Goal: Information Seeking & Learning: Learn about a topic

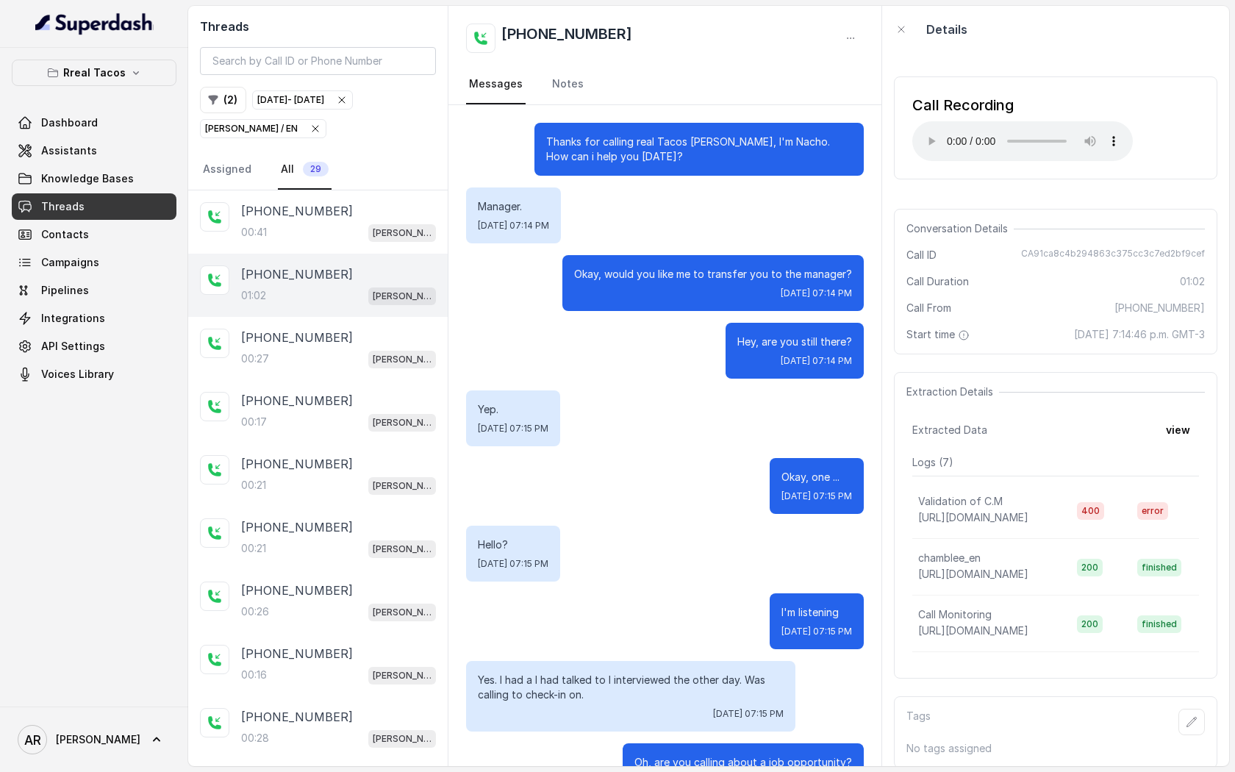
scroll to position [336, 0]
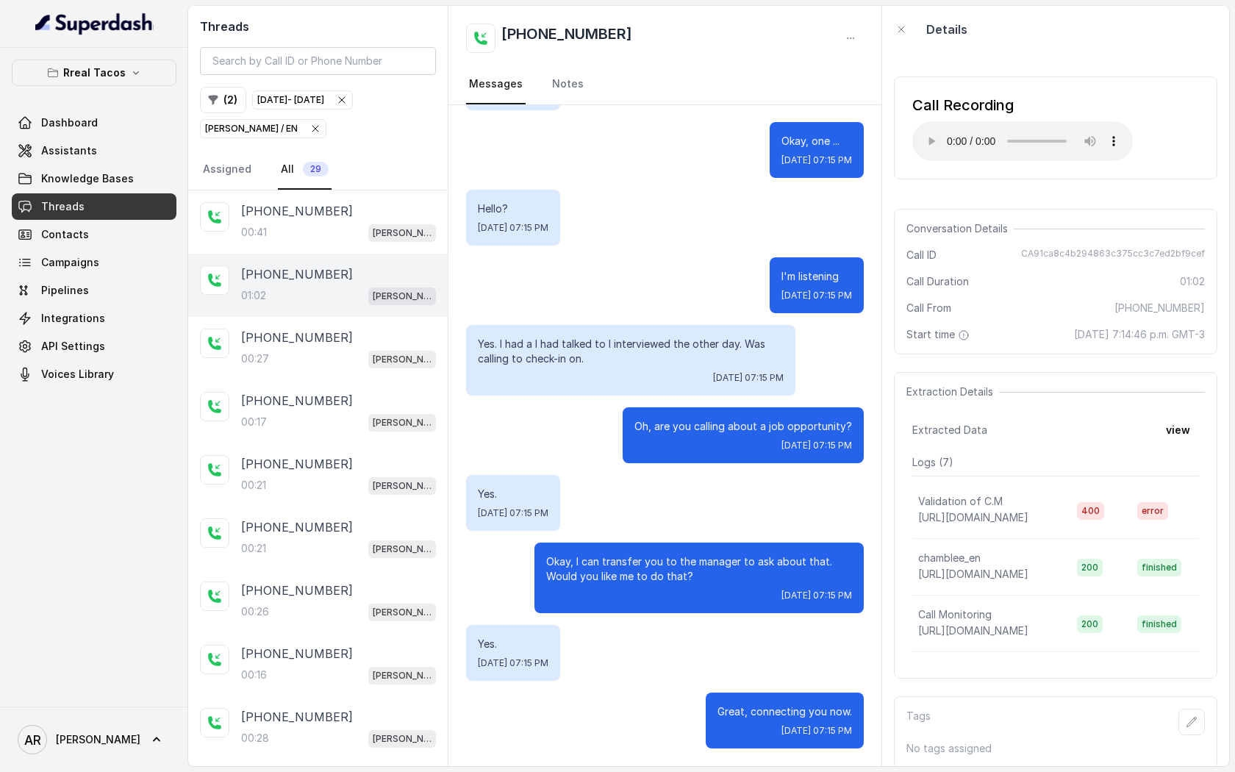
click at [310, 125] on icon "button" at bounding box center [316, 129] width 12 height 12
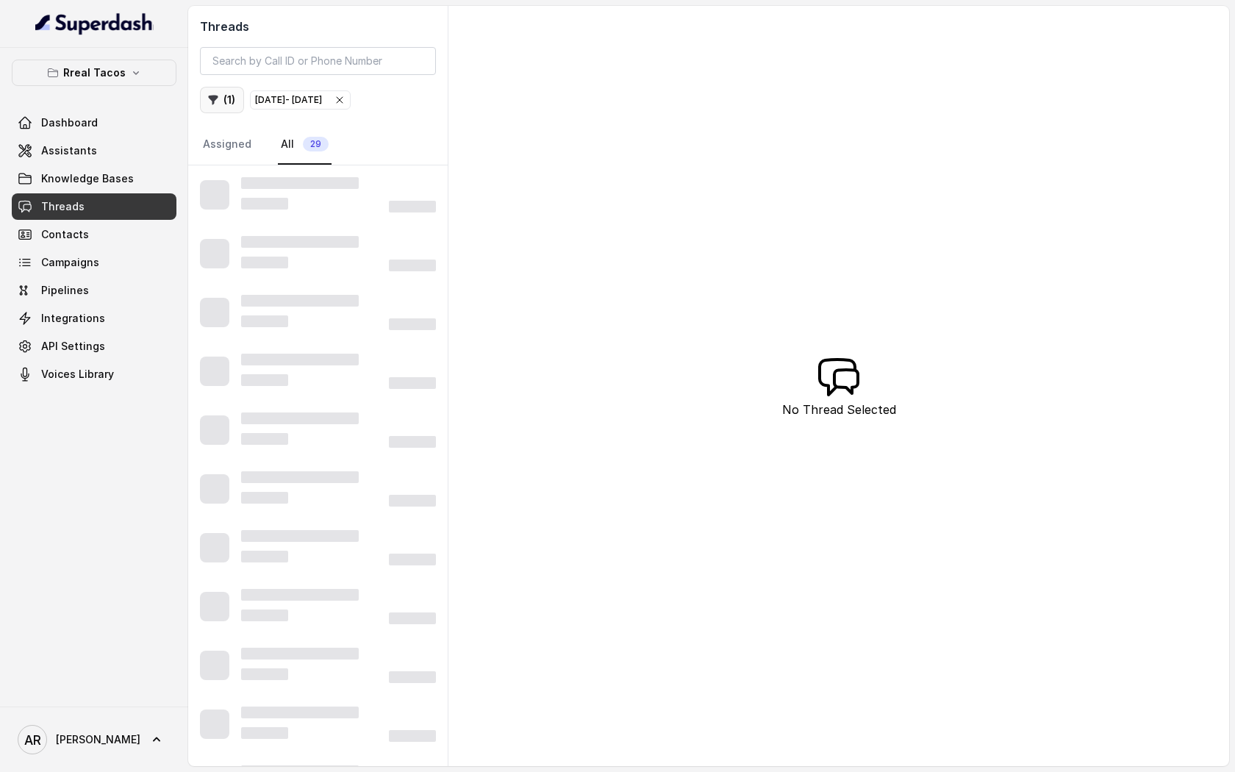
click at [218, 96] on icon "button" at bounding box center [213, 100] width 12 height 12
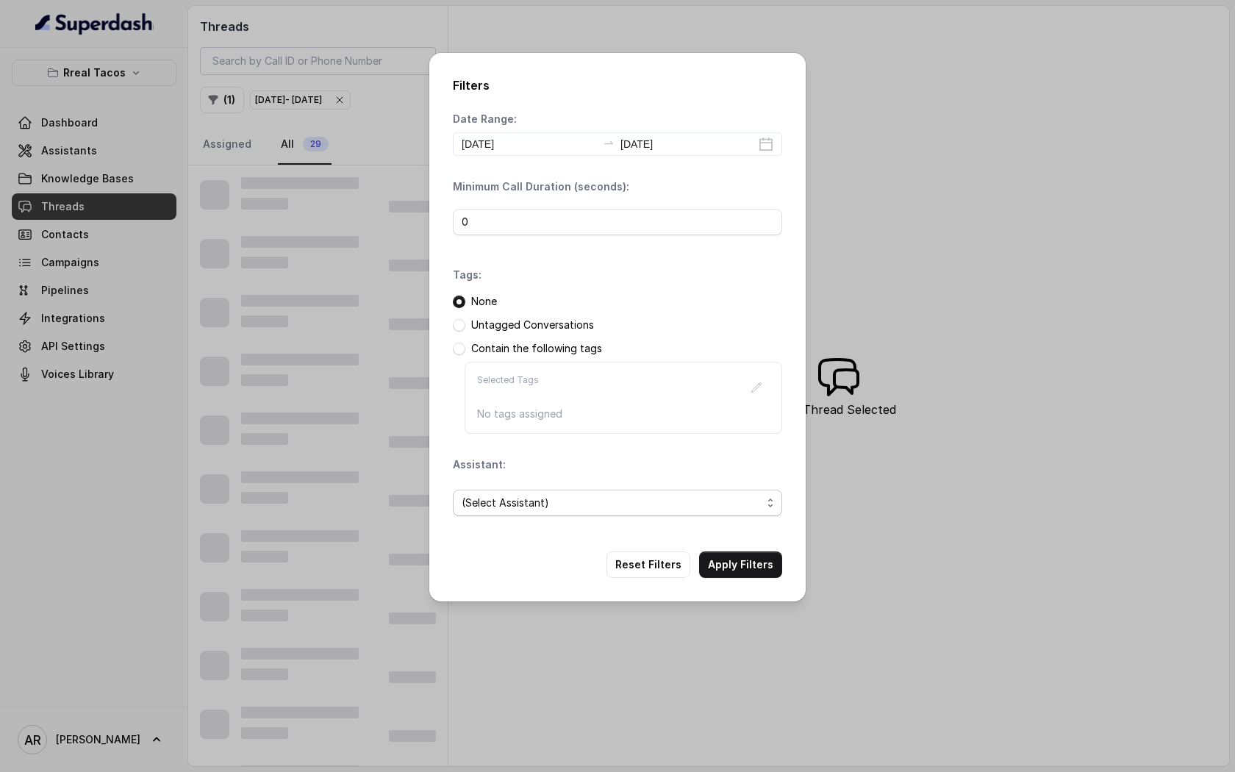
click at [554, 501] on span "(Select Assistant)" at bounding box center [612, 503] width 300 height 18
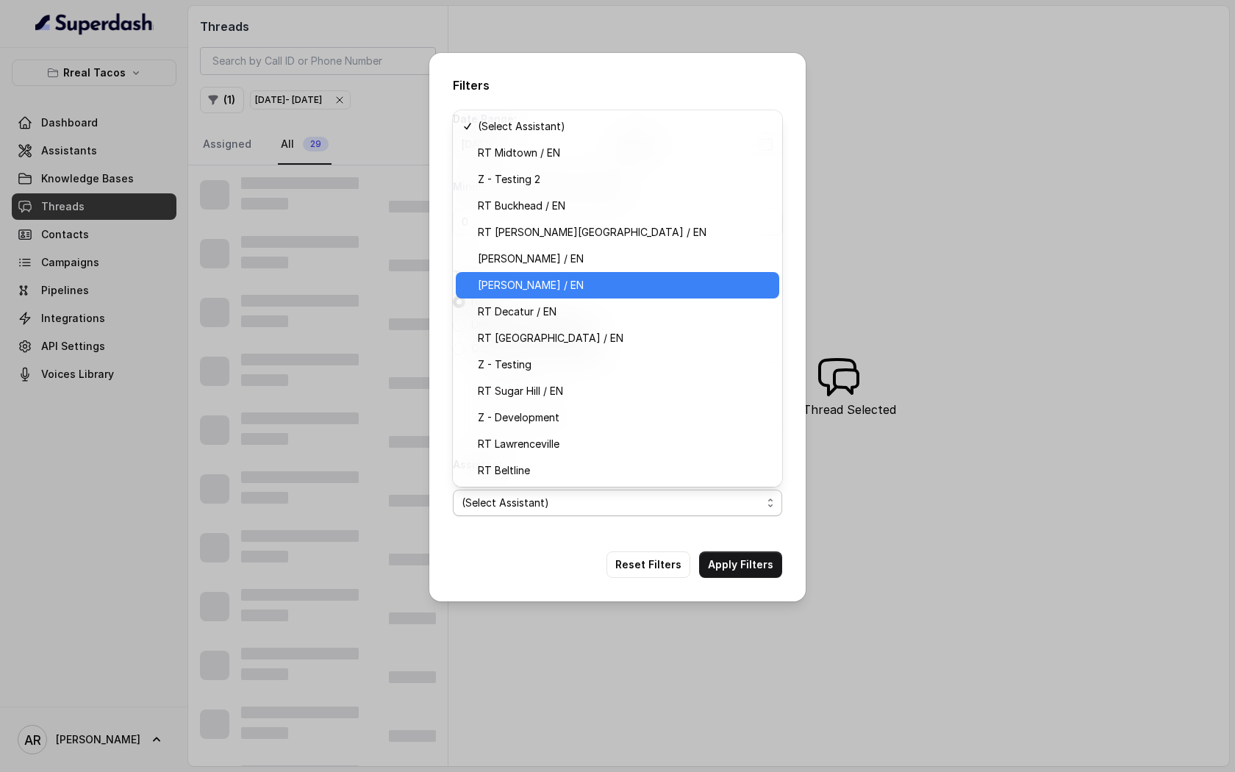
click at [592, 279] on span "[PERSON_NAME] / EN" at bounding box center [624, 285] width 293 height 18
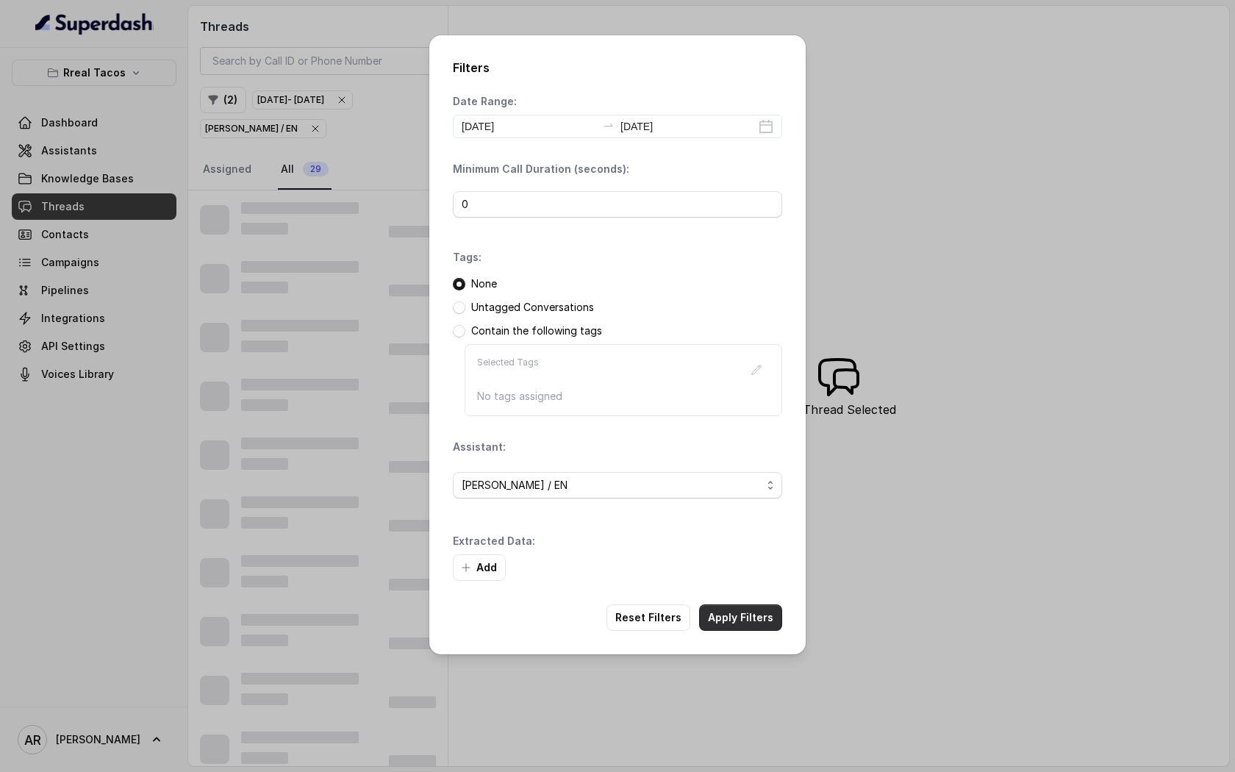
click at [737, 612] on button "Apply Filters" at bounding box center [740, 617] width 83 height 26
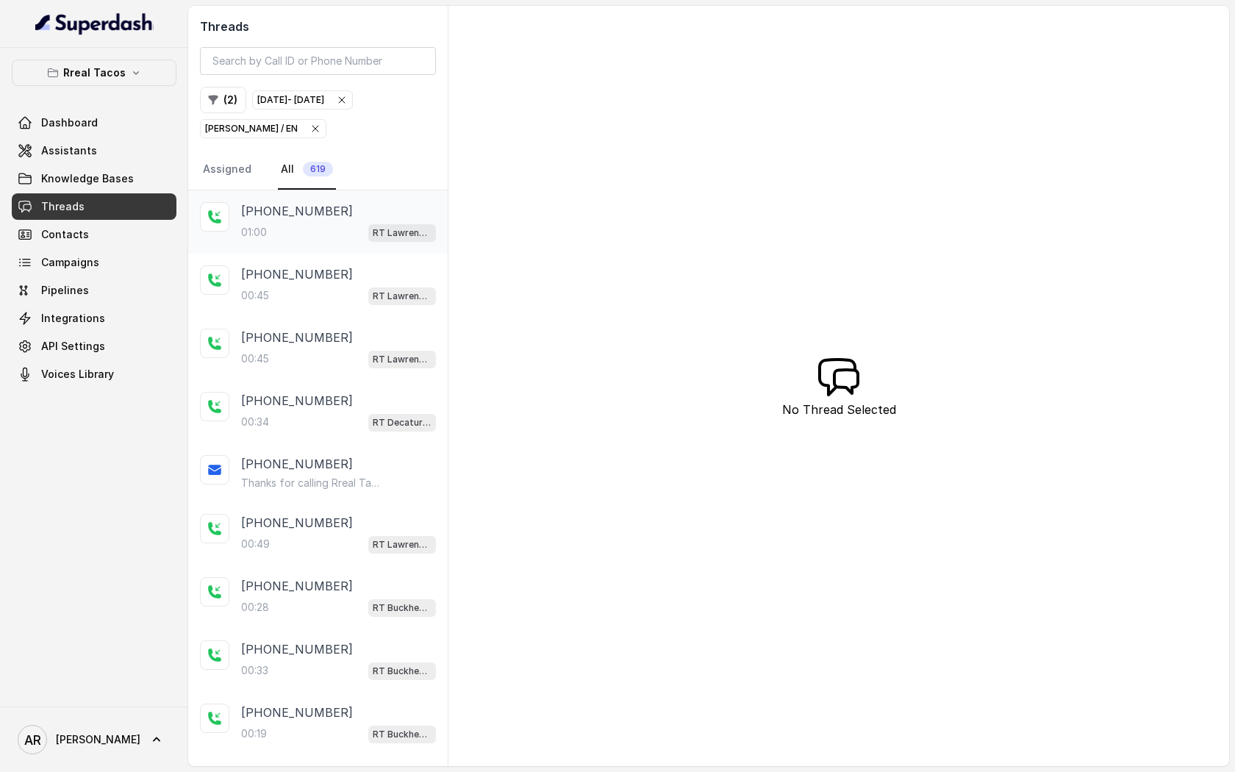
click at [369, 238] on span "RT Lawrenceville" at bounding box center [402, 233] width 68 height 18
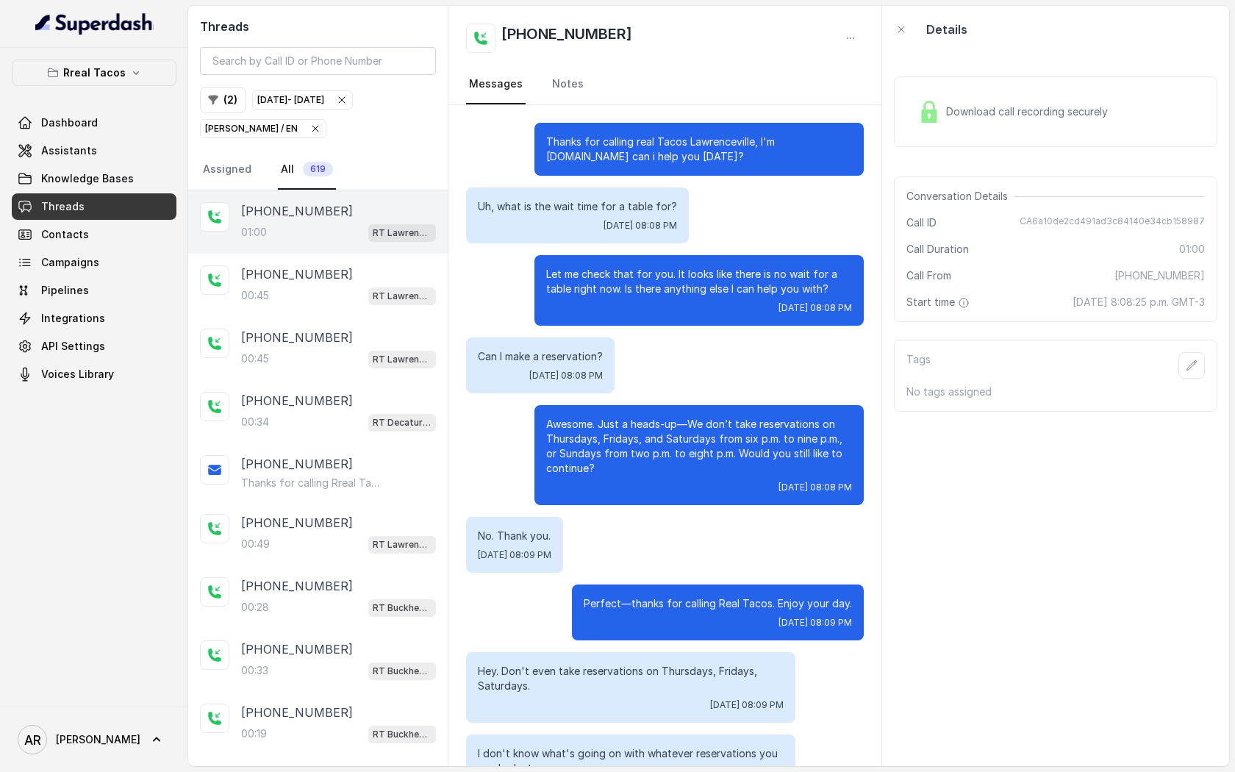
scroll to position [274, 0]
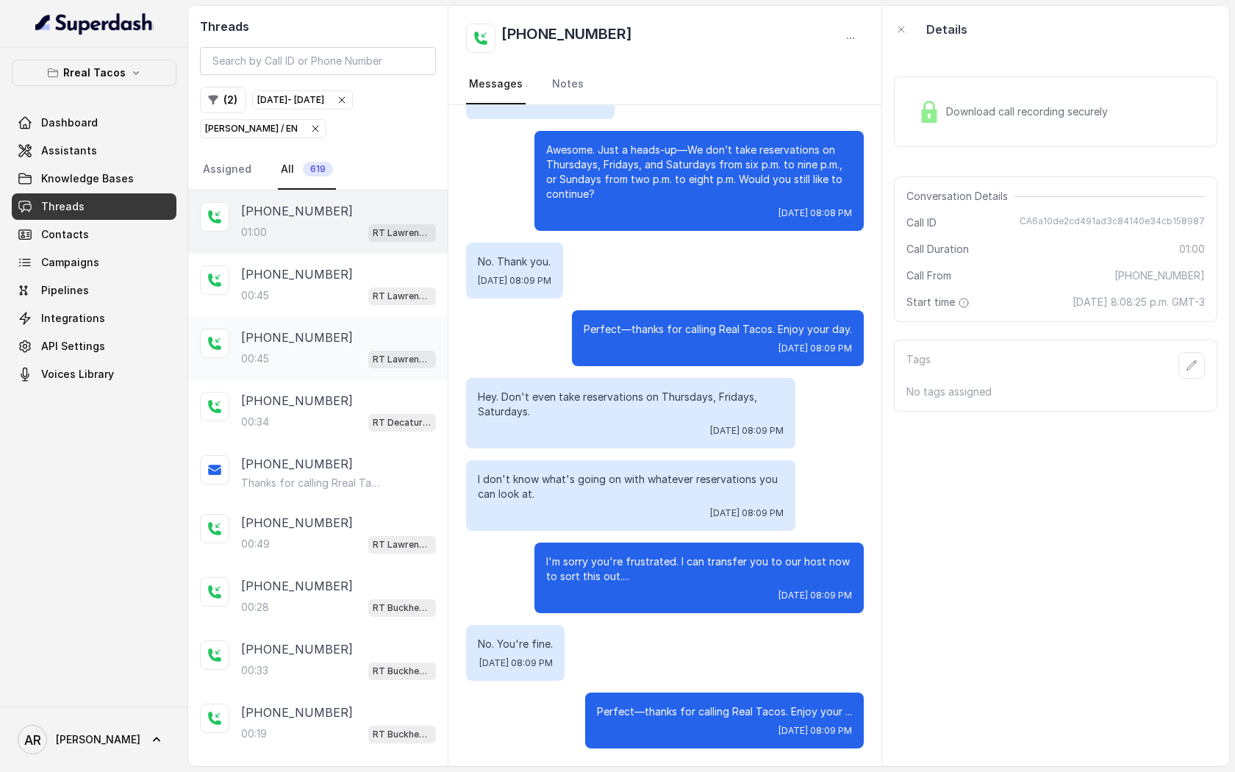
click at [335, 322] on div "[PHONE_NUMBER]:45 RT [GEOGRAPHIC_DATA]" at bounding box center [318, 348] width 260 height 63
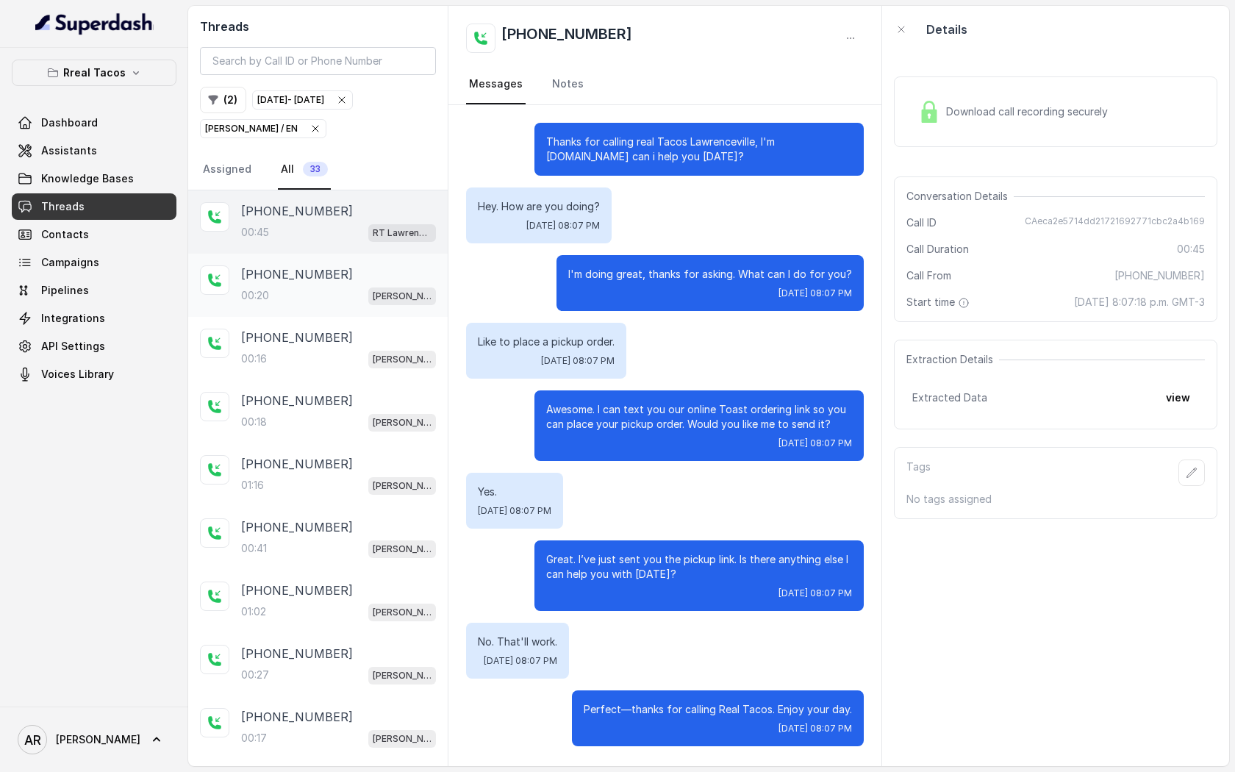
click at [335, 309] on div "[PHONE_NUMBER]:20 [PERSON_NAME] / EN" at bounding box center [318, 285] width 260 height 63
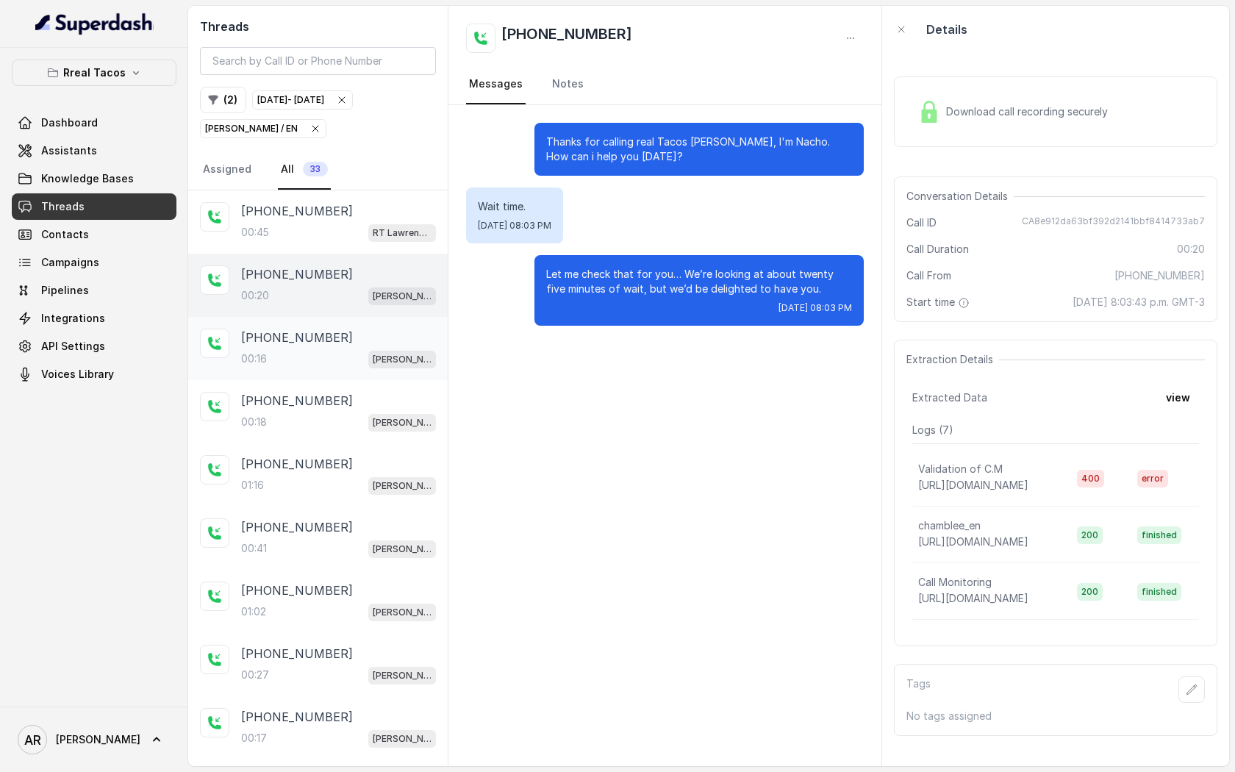
click at [345, 343] on div "[PHONE_NUMBER]" at bounding box center [338, 338] width 195 height 18
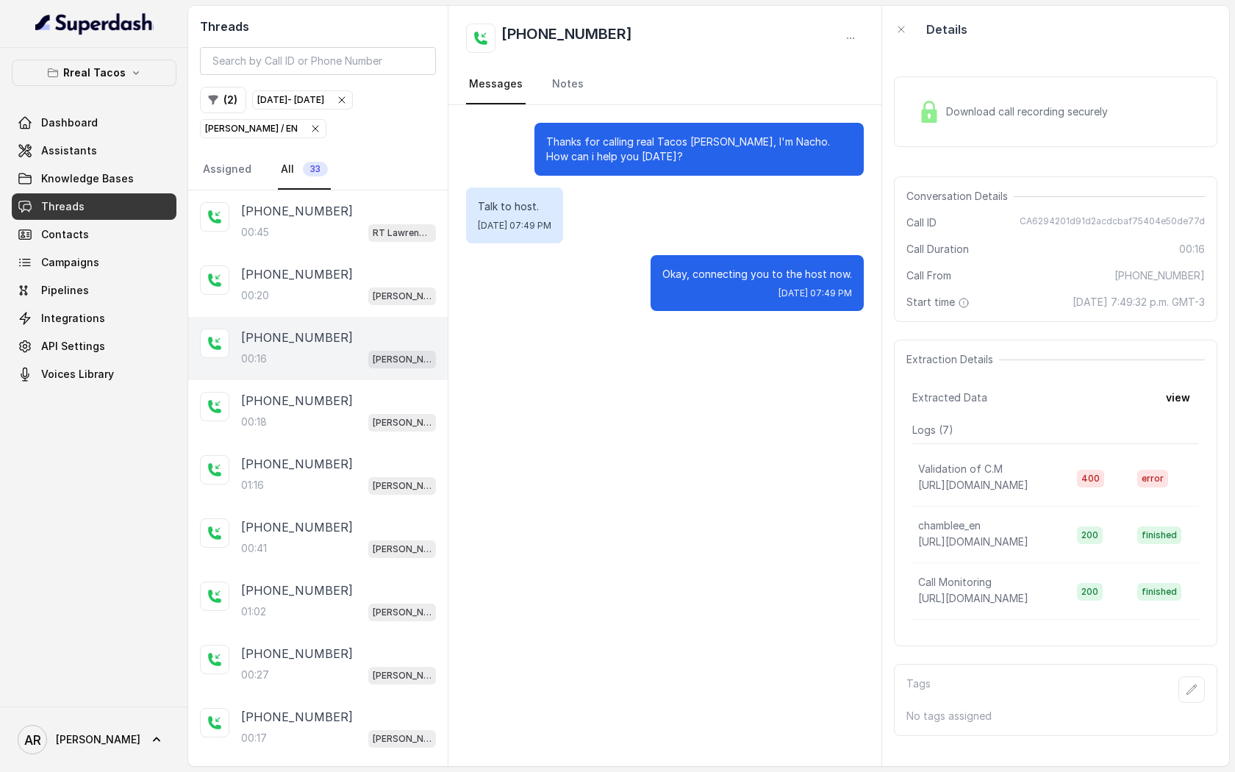
click at [362, 376] on div "[PHONE_NUMBER]:16 [PERSON_NAME] / EN" at bounding box center [318, 348] width 260 height 63
click at [367, 405] on div "[PHONE_NUMBER]" at bounding box center [338, 401] width 195 height 18
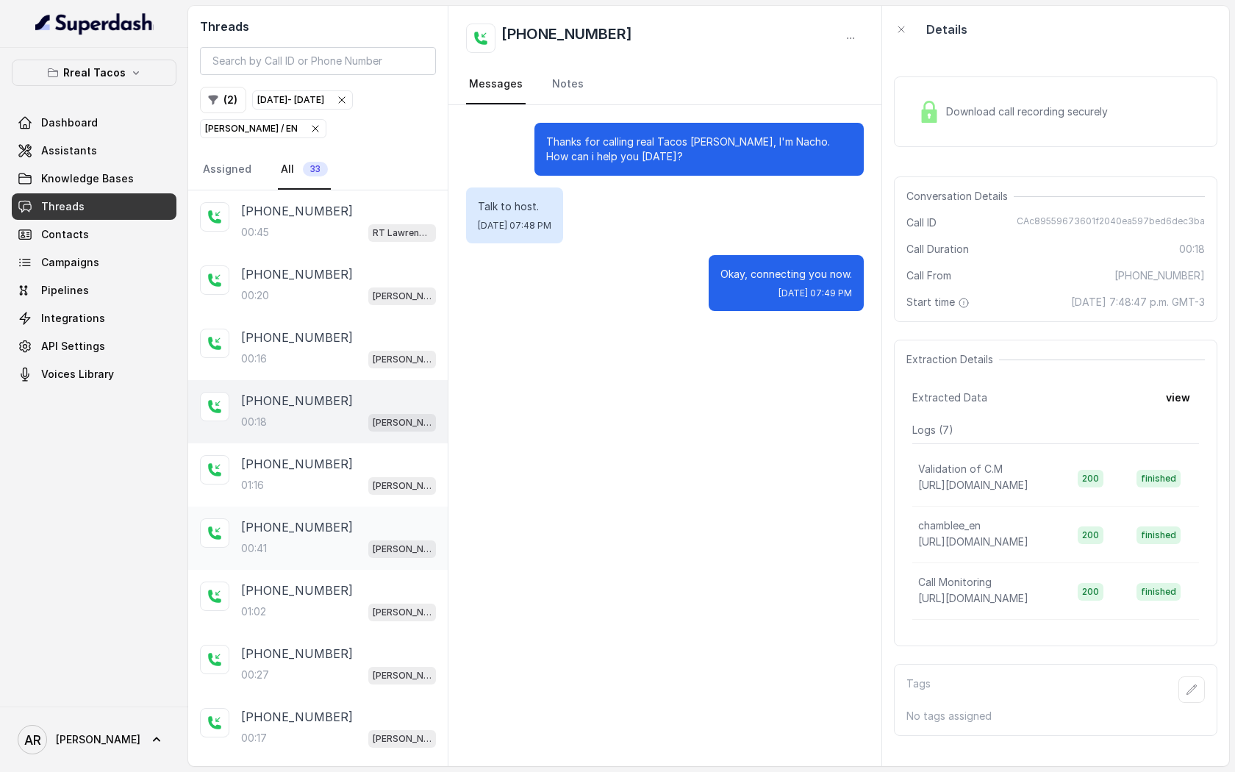
click at [364, 511] on div "[PHONE_NUMBER]:41 [PERSON_NAME] / EN" at bounding box center [318, 538] width 260 height 63
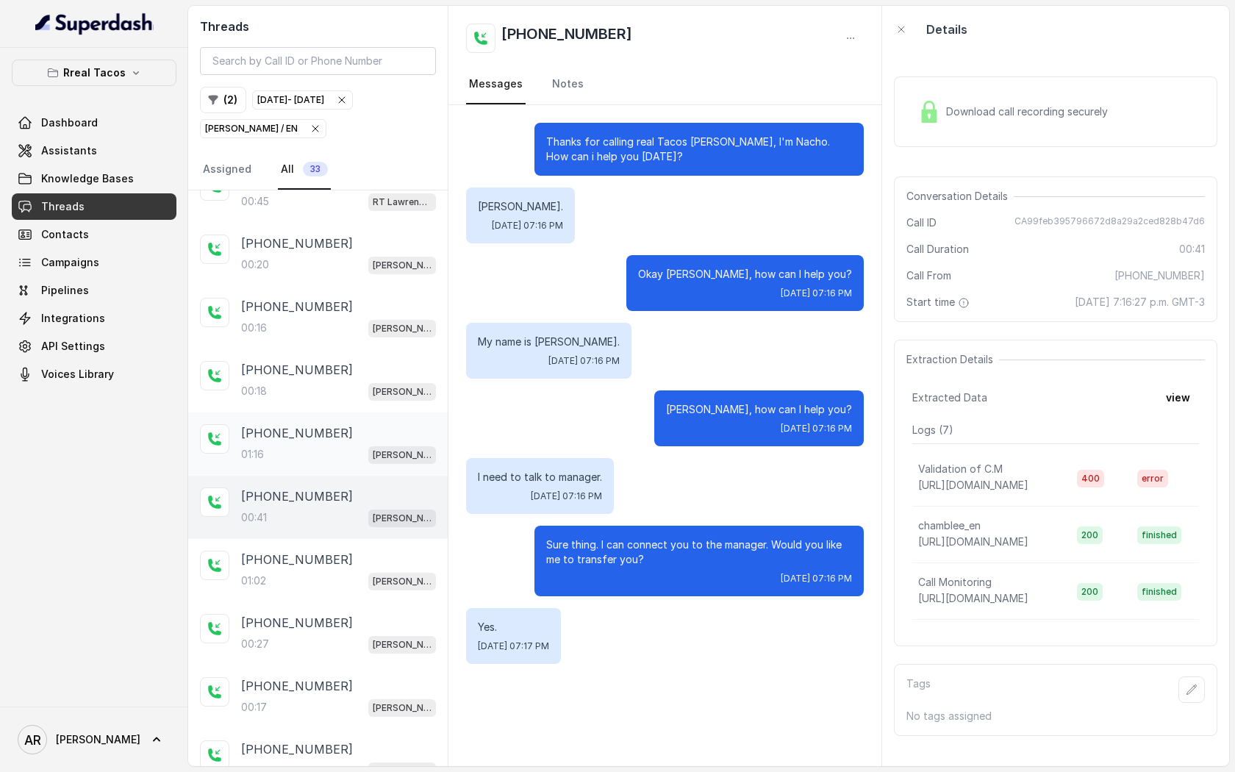
scroll to position [45, 0]
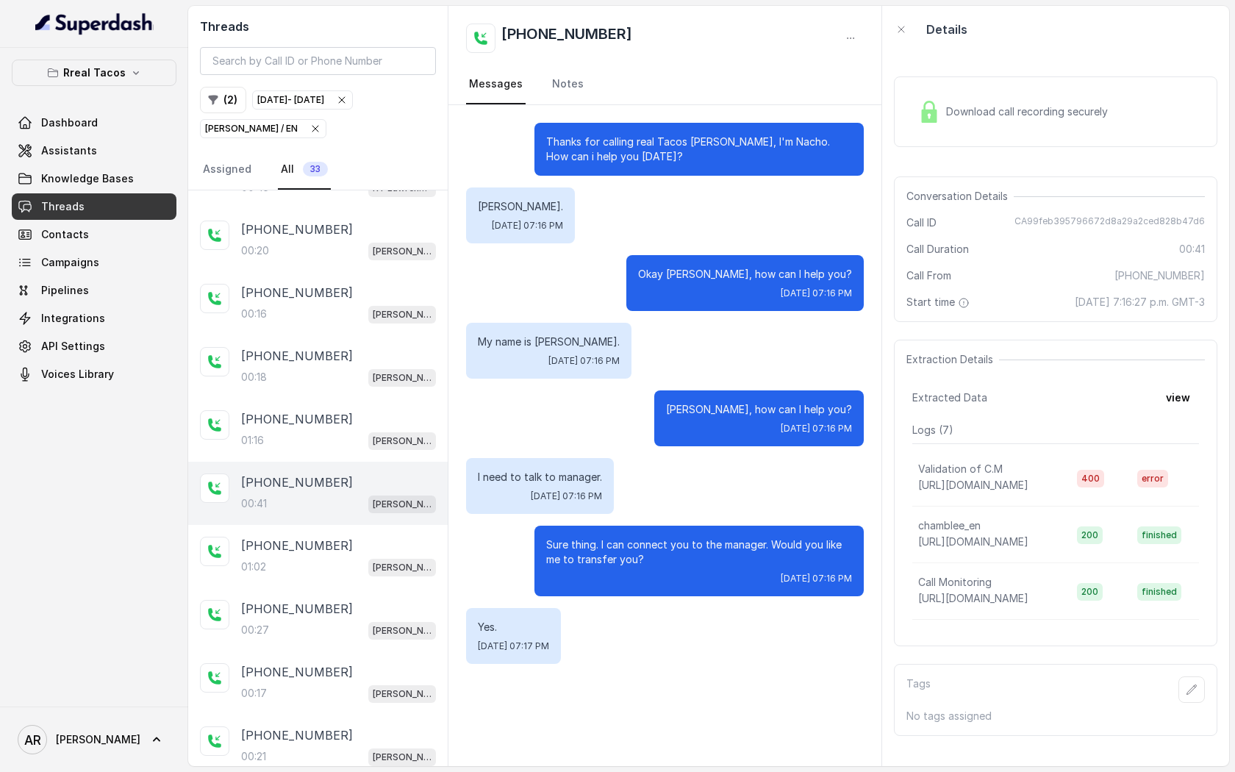
click at [996, 131] on div "Download call recording securely" at bounding box center [1056, 111] width 324 height 71
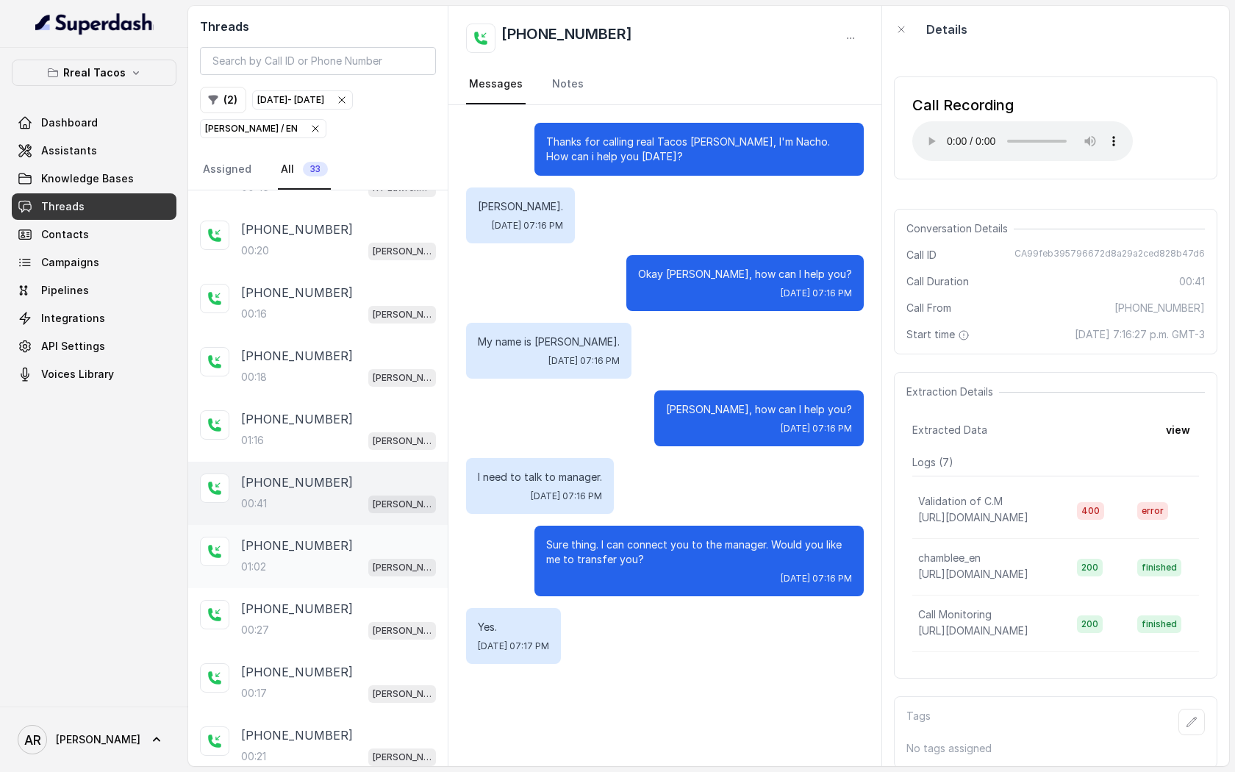
click at [374, 526] on div "[PHONE_NUMBER]:02 [PERSON_NAME] / EN" at bounding box center [318, 556] width 260 height 63
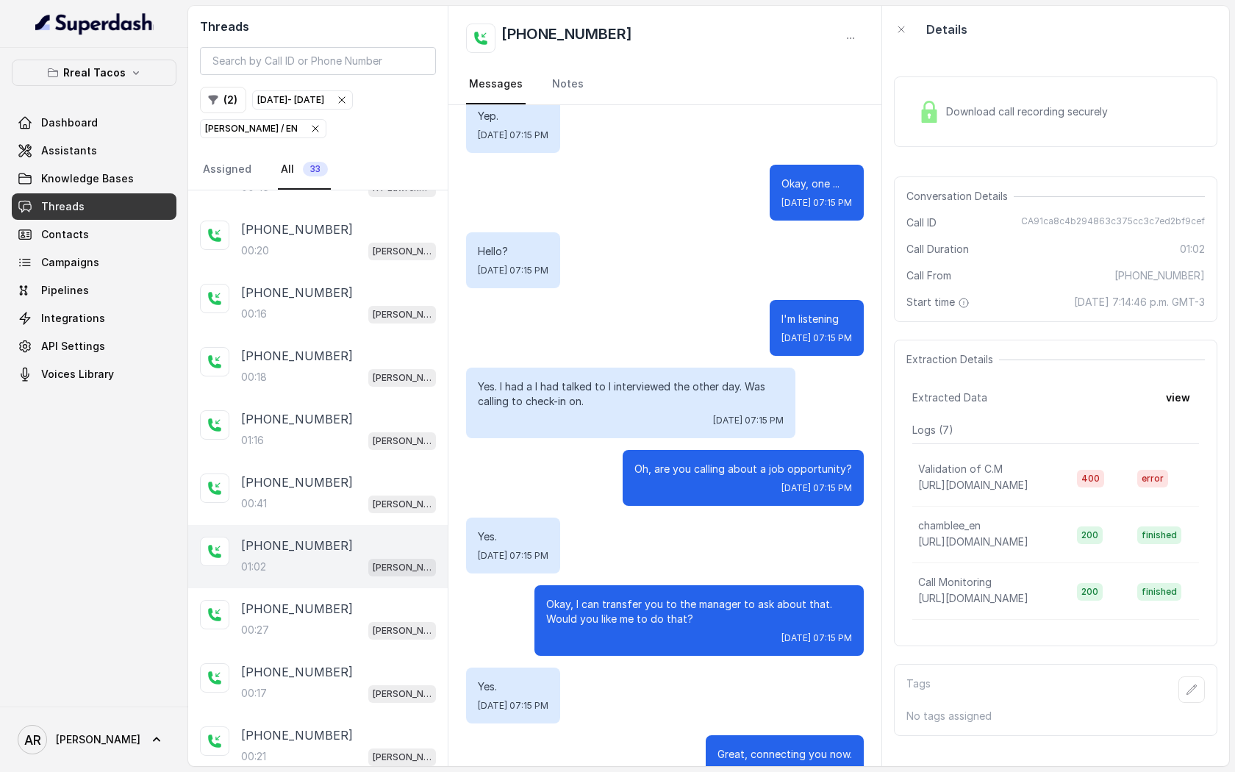
scroll to position [336, 0]
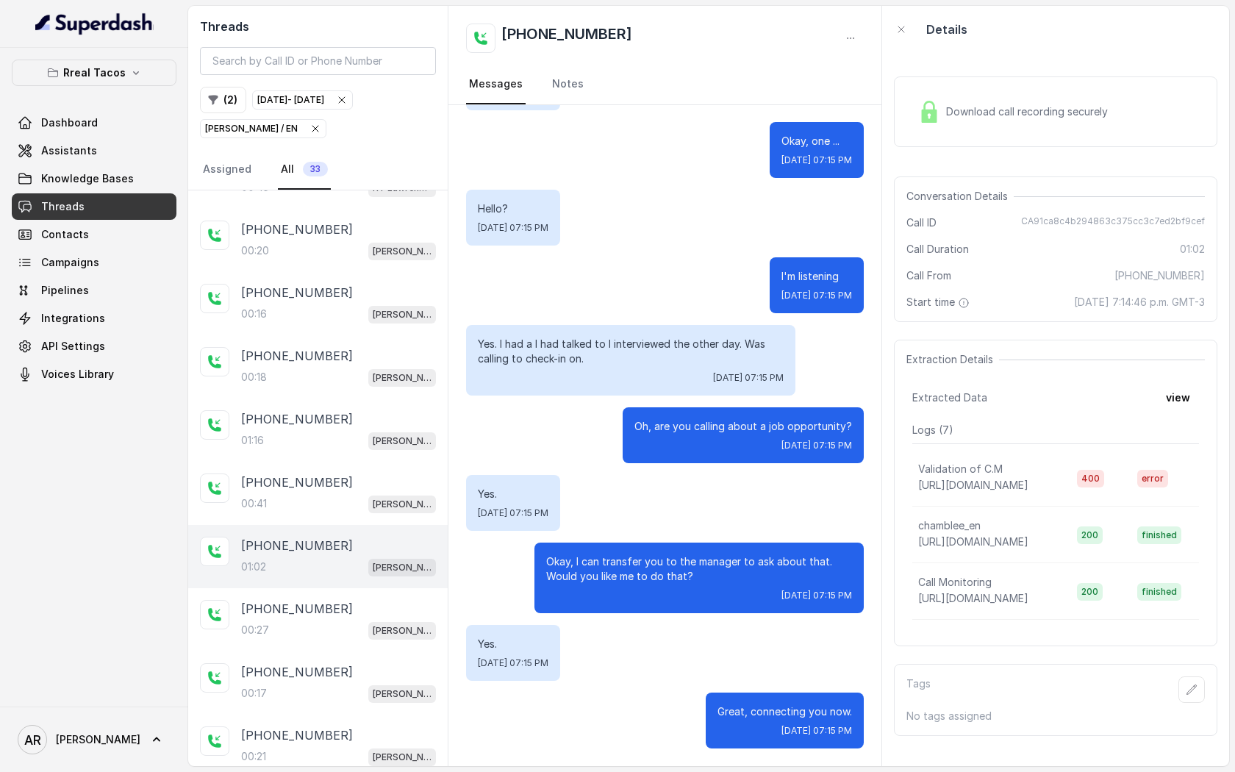
click at [941, 95] on div "Download call recording securely" at bounding box center [1012, 112] width 201 height 34
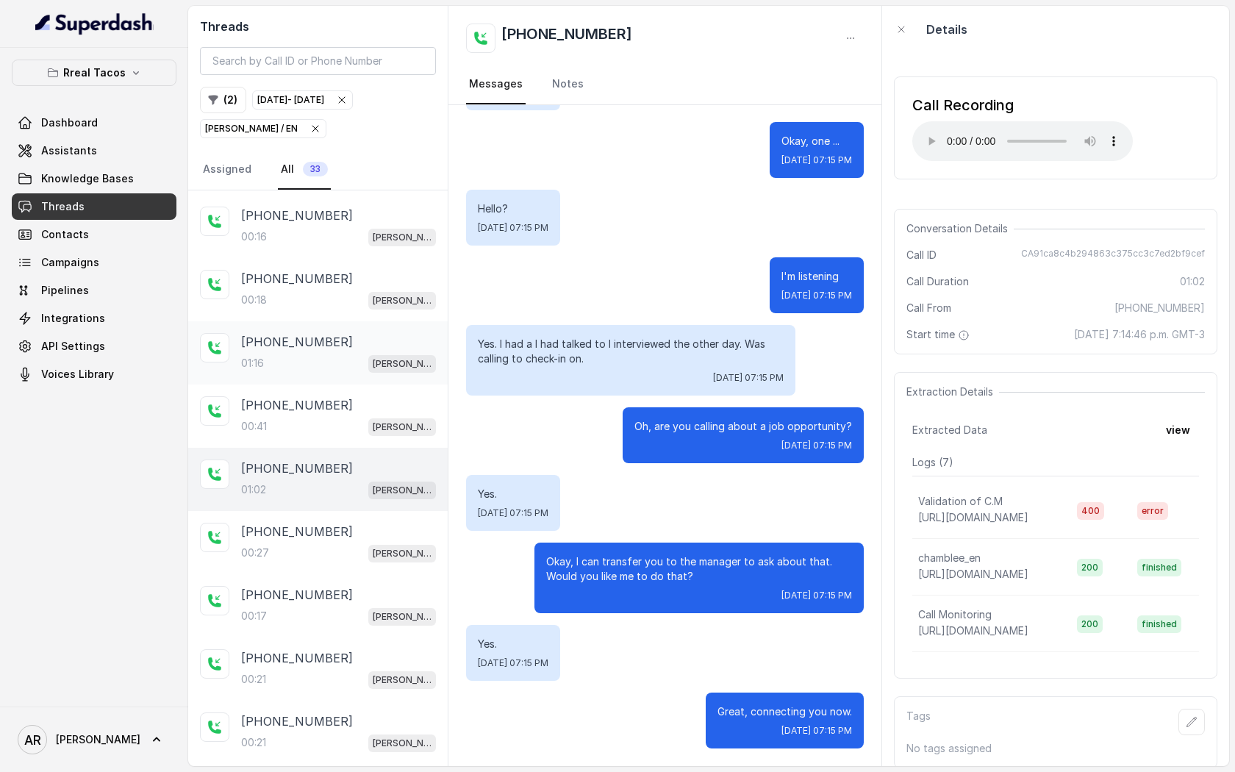
scroll to position [149, 0]
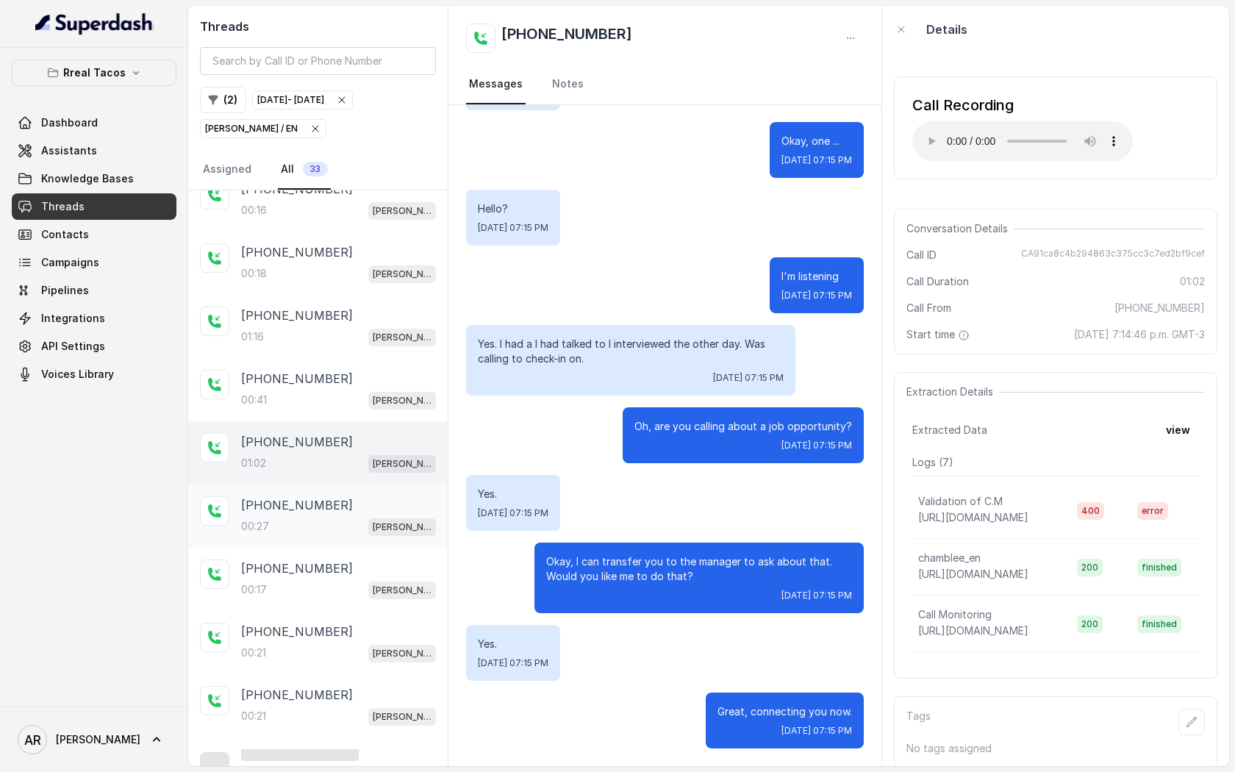
click at [373, 500] on div "[PHONE_NUMBER]" at bounding box center [338, 505] width 195 height 18
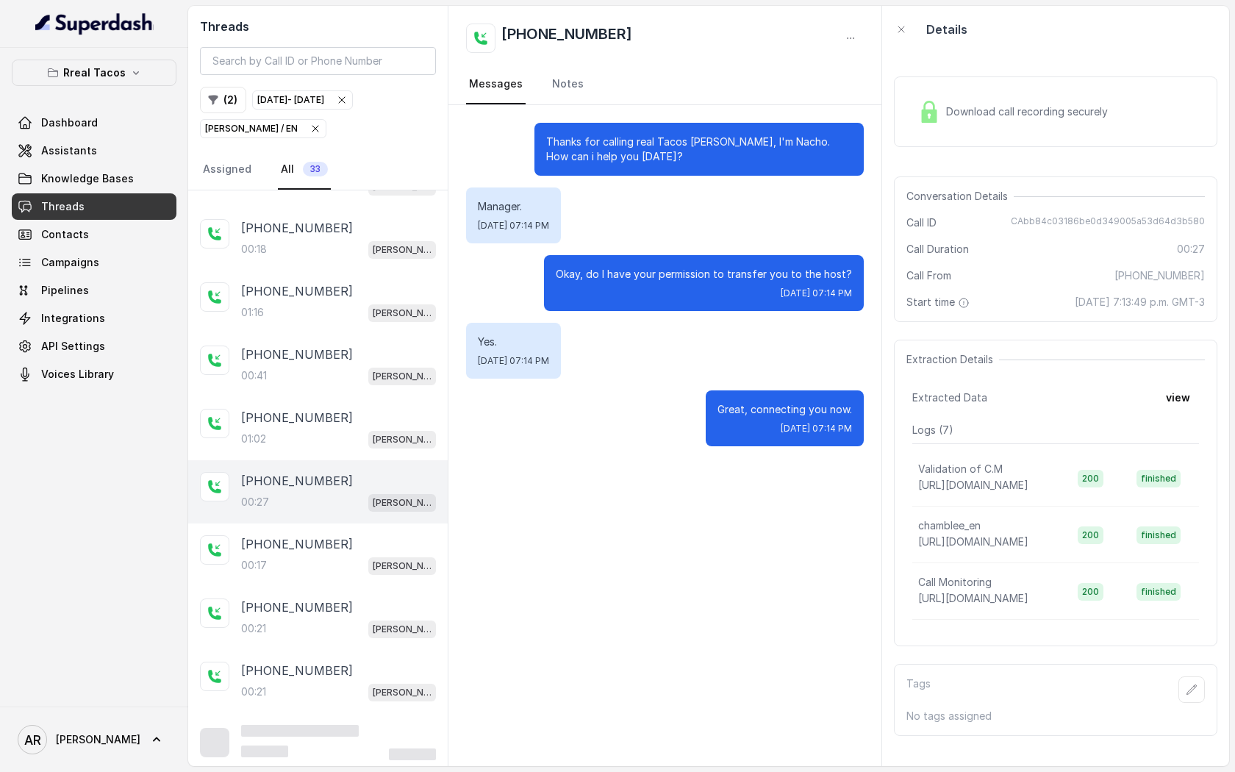
scroll to position [174, 0]
click at [368, 534] on div "[PHONE_NUMBER]" at bounding box center [338, 543] width 195 height 18
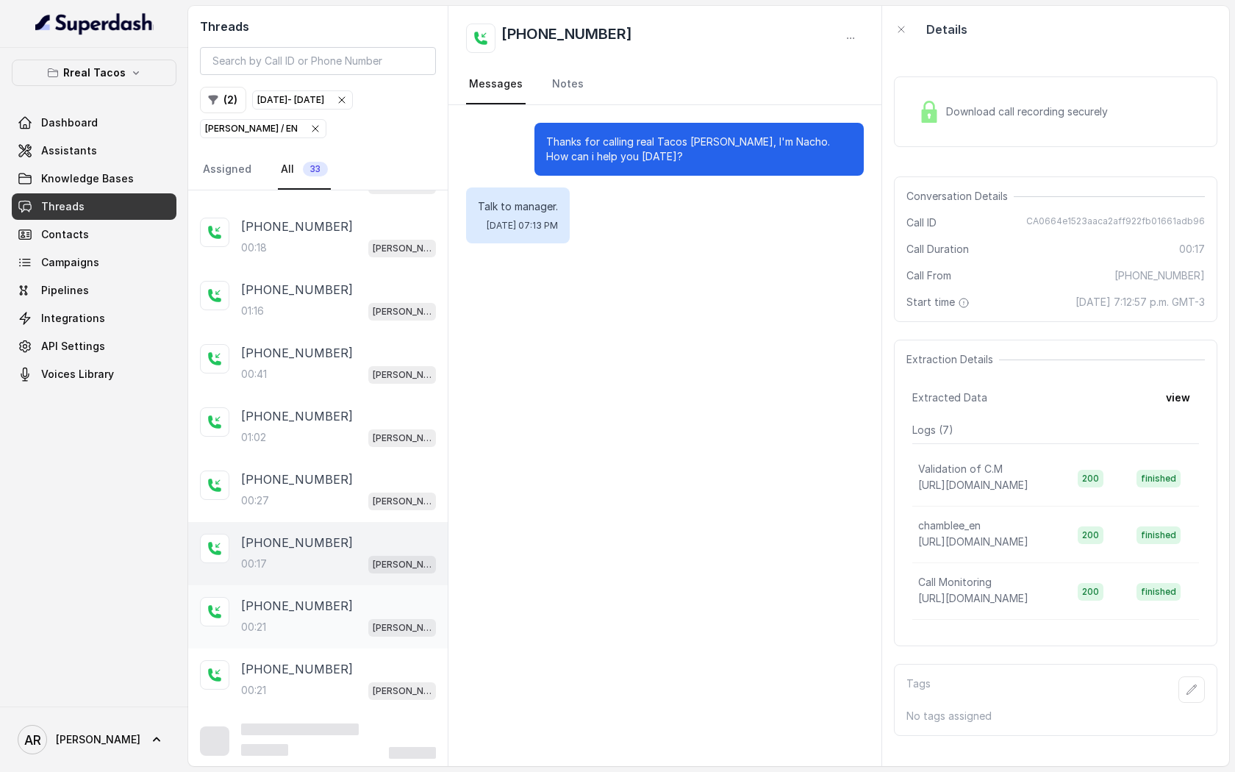
click at [354, 585] on div "[PHONE_NUMBER]:21 [PERSON_NAME] / EN" at bounding box center [318, 616] width 260 height 63
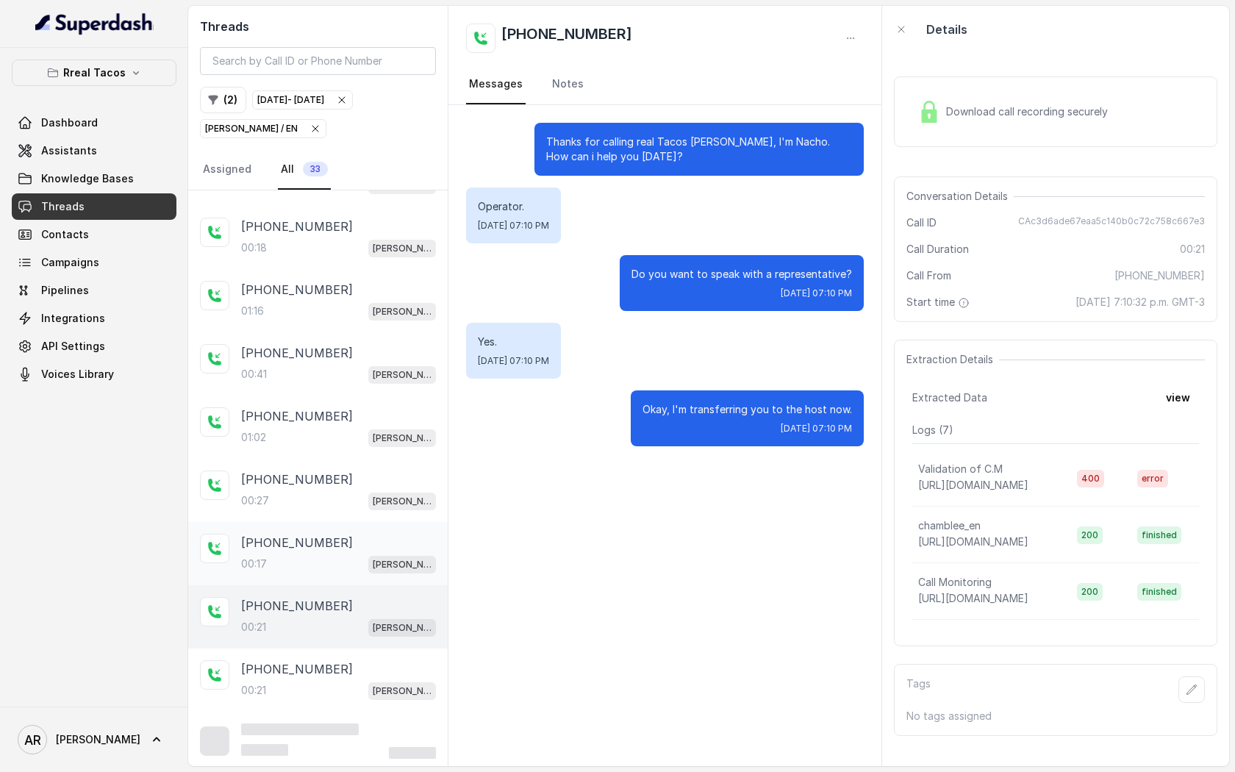
click at [359, 561] on div "00:17 [PERSON_NAME] / EN" at bounding box center [338, 563] width 195 height 19
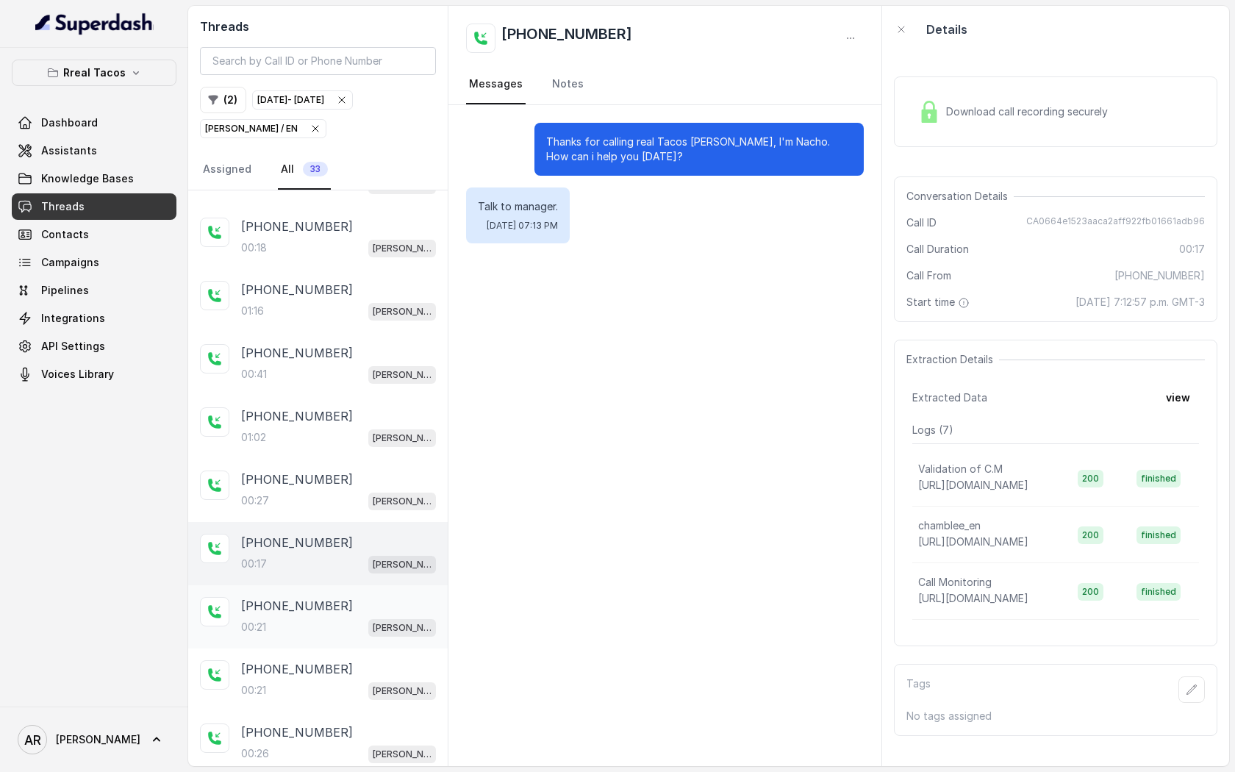
click at [330, 610] on div "[PHONE_NUMBER]" at bounding box center [338, 606] width 195 height 18
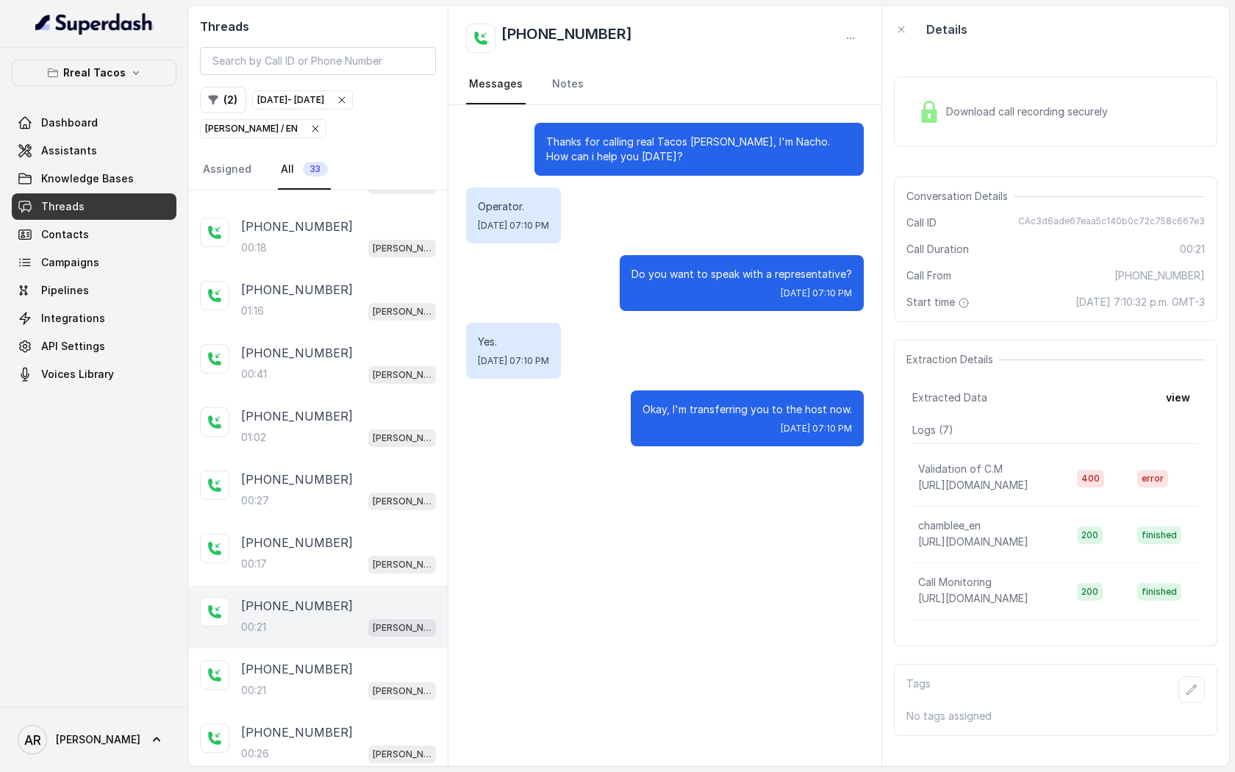
click at [921, 123] on div "Download call recording securely" at bounding box center [1012, 112] width 201 height 34
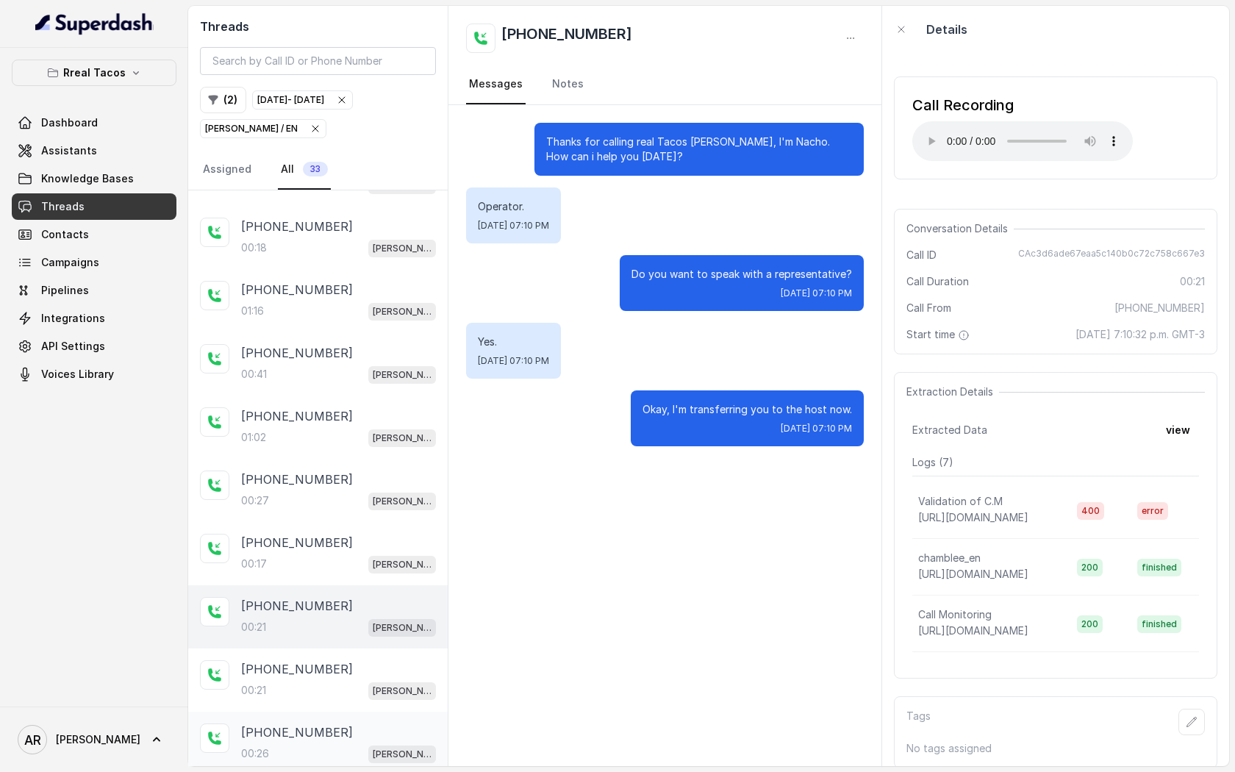
click at [302, 724] on p "[PHONE_NUMBER]" at bounding box center [297, 733] width 112 height 18
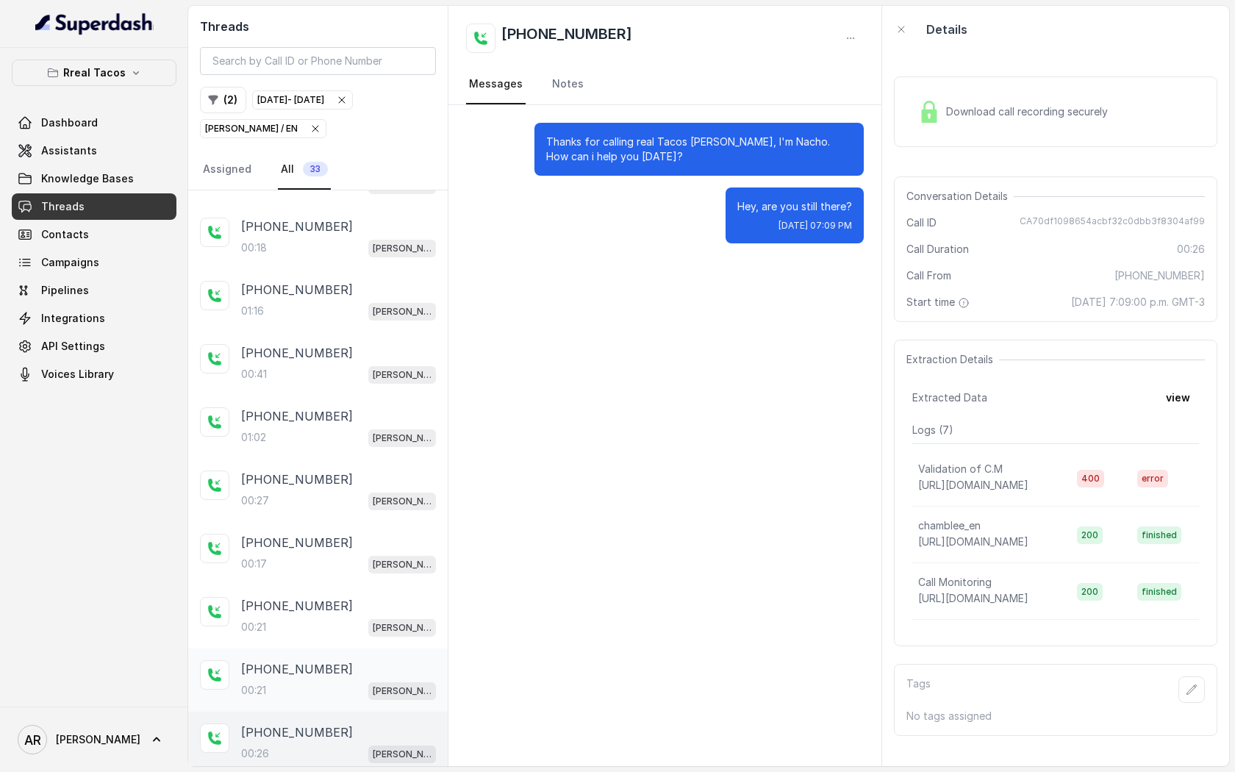
click at [306, 681] on div "00:21 [PERSON_NAME] / EN" at bounding box center [338, 690] width 195 height 19
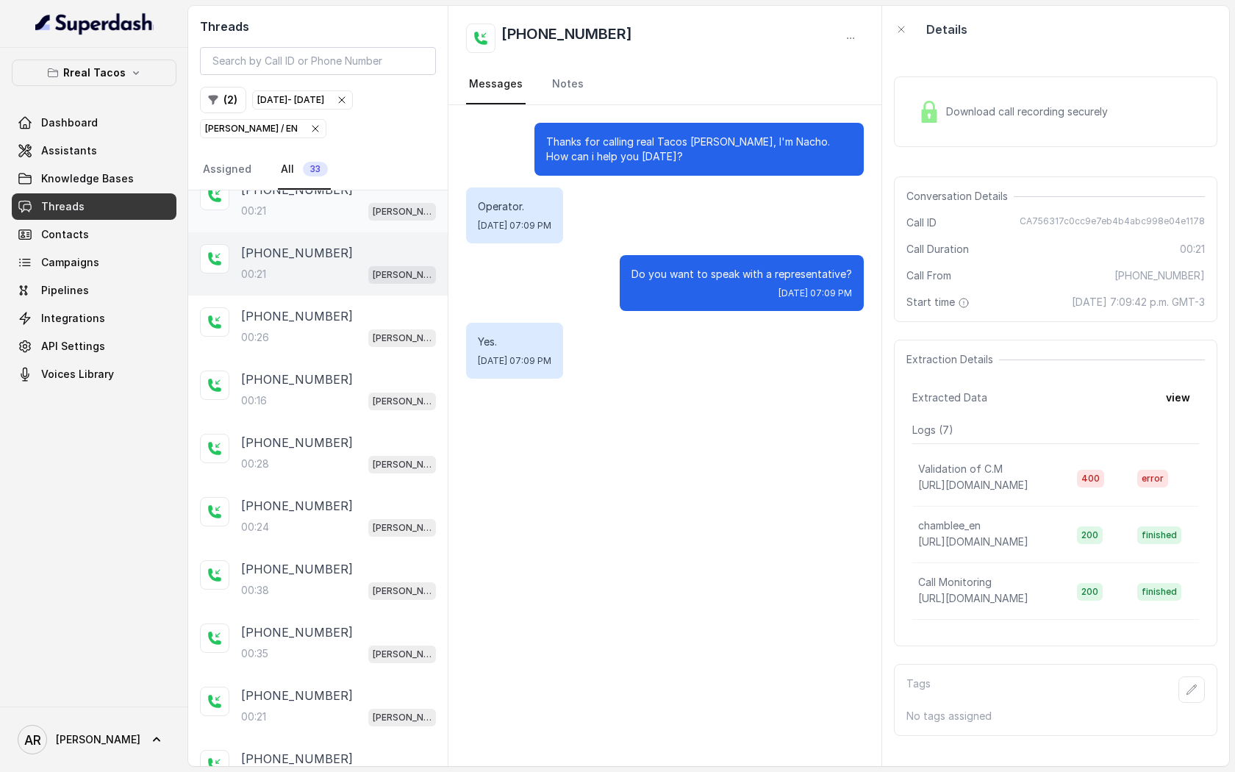
scroll to position [654, 0]
click at [332, 312] on div "[PHONE_NUMBER]" at bounding box center [338, 316] width 195 height 18
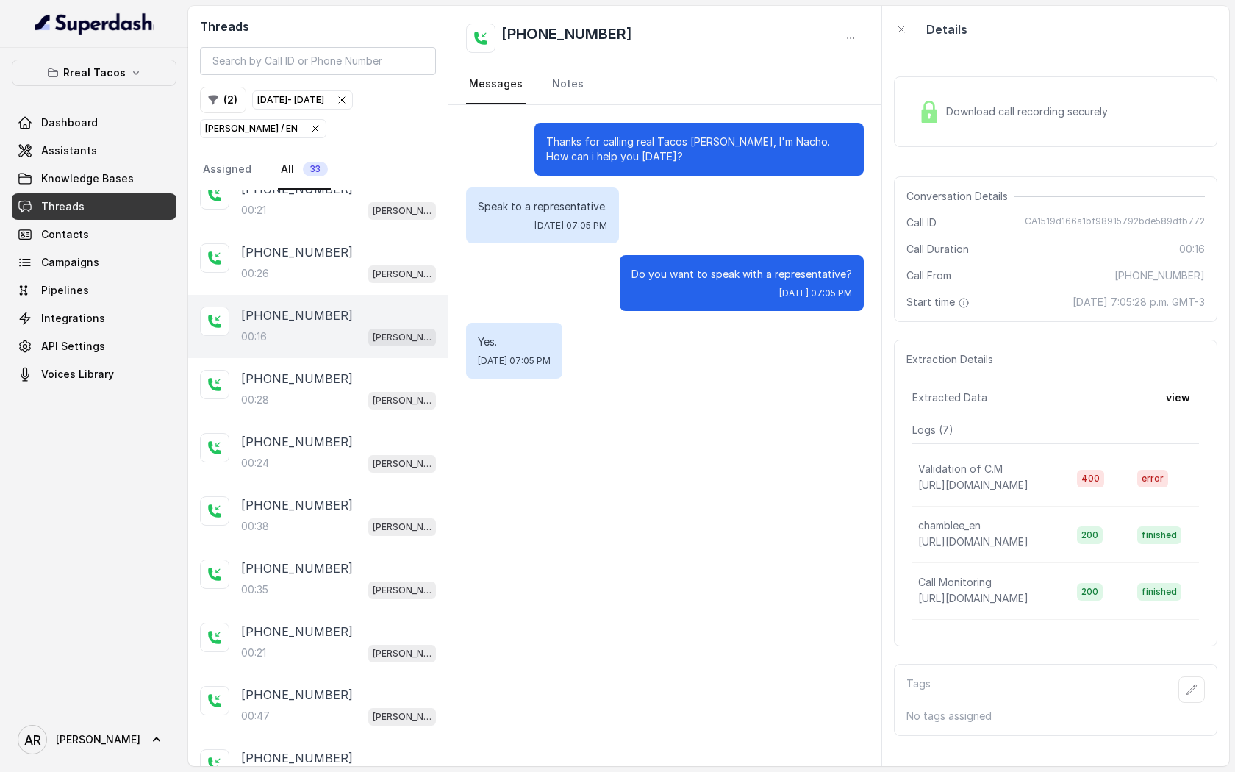
click at [338, 350] on div "[PHONE_NUMBER]:16 [PERSON_NAME] / EN" at bounding box center [318, 326] width 260 height 63
click at [354, 398] on div "00:28 [PERSON_NAME] / EN" at bounding box center [338, 399] width 195 height 19
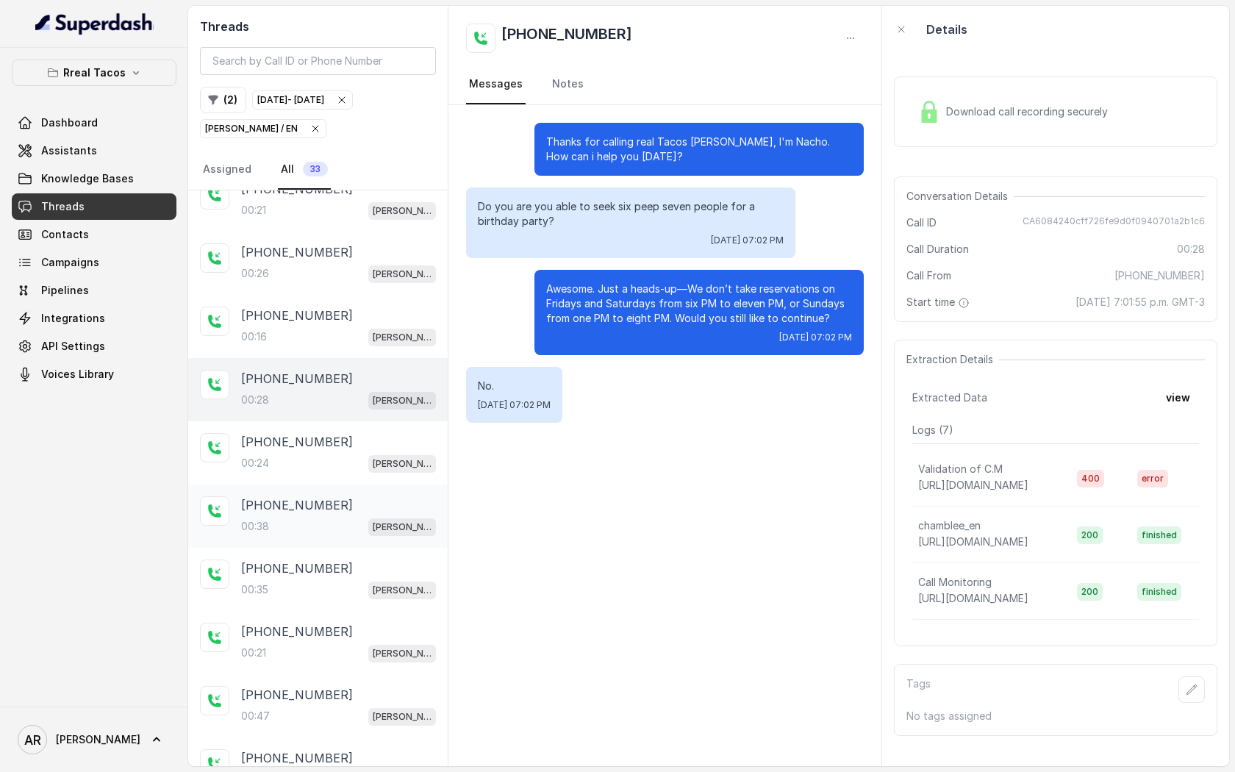
click at [355, 485] on div "[PHONE_NUMBER]:38 [PERSON_NAME] / EN" at bounding box center [318, 516] width 260 height 63
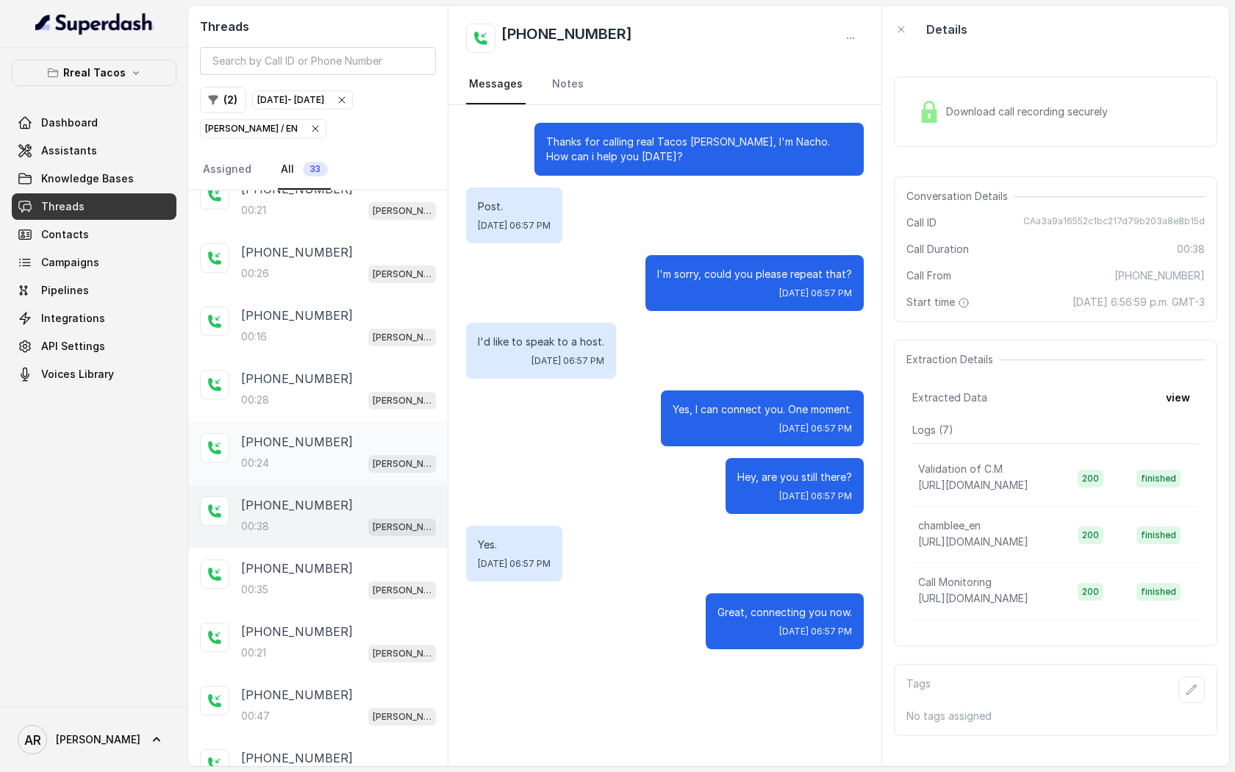
click at [307, 426] on div "[PHONE_NUMBER]:24 [PERSON_NAME] / EN" at bounding box center [318, 452] width 260 height 63
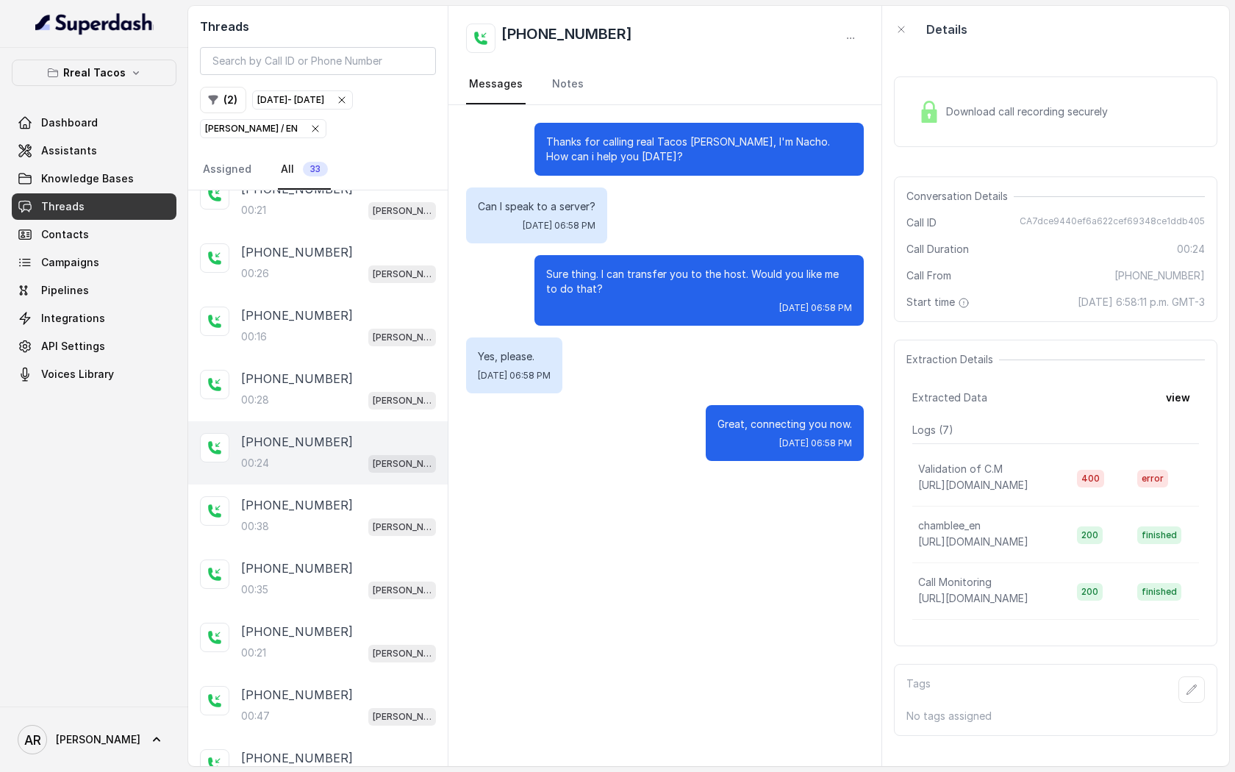
click at [310, 126] on icon "button" at bounding box center [316, 129] width 12 height 12
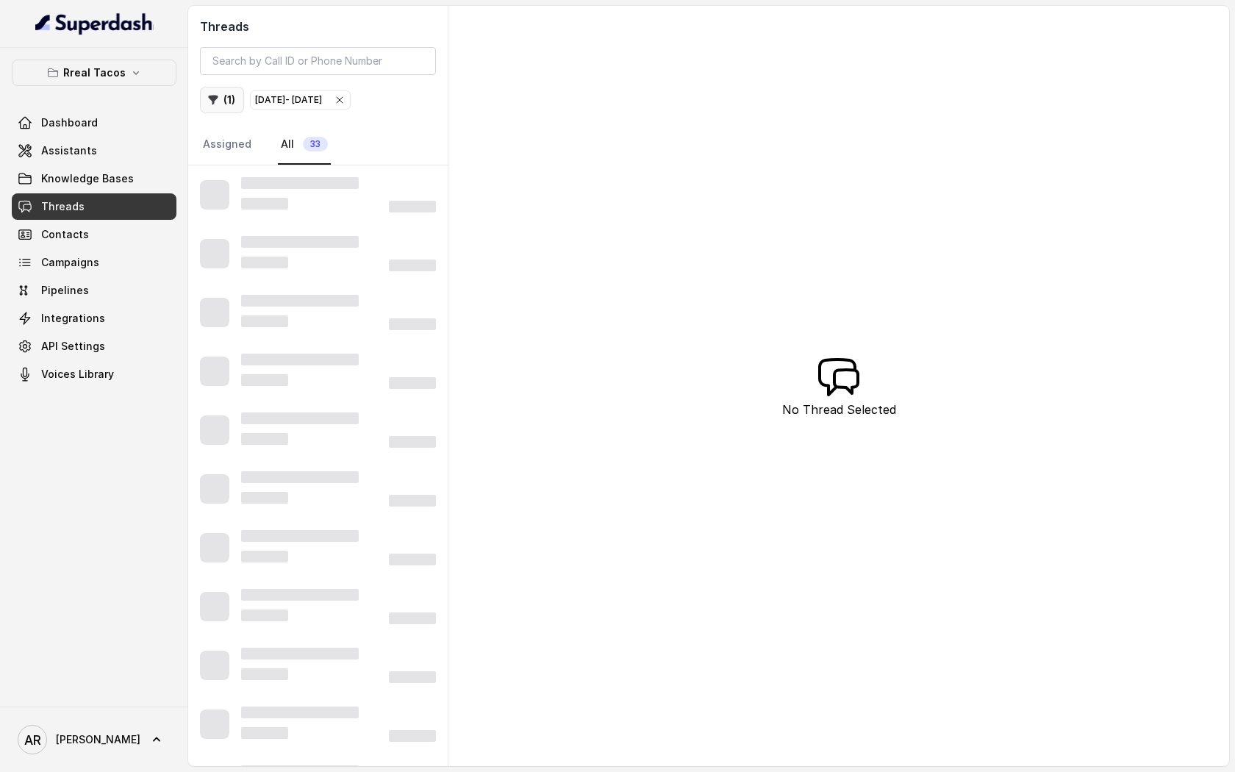
click at [236, 103] on button "( 1 )" at bounding box center [222, 100] width 44 height 26
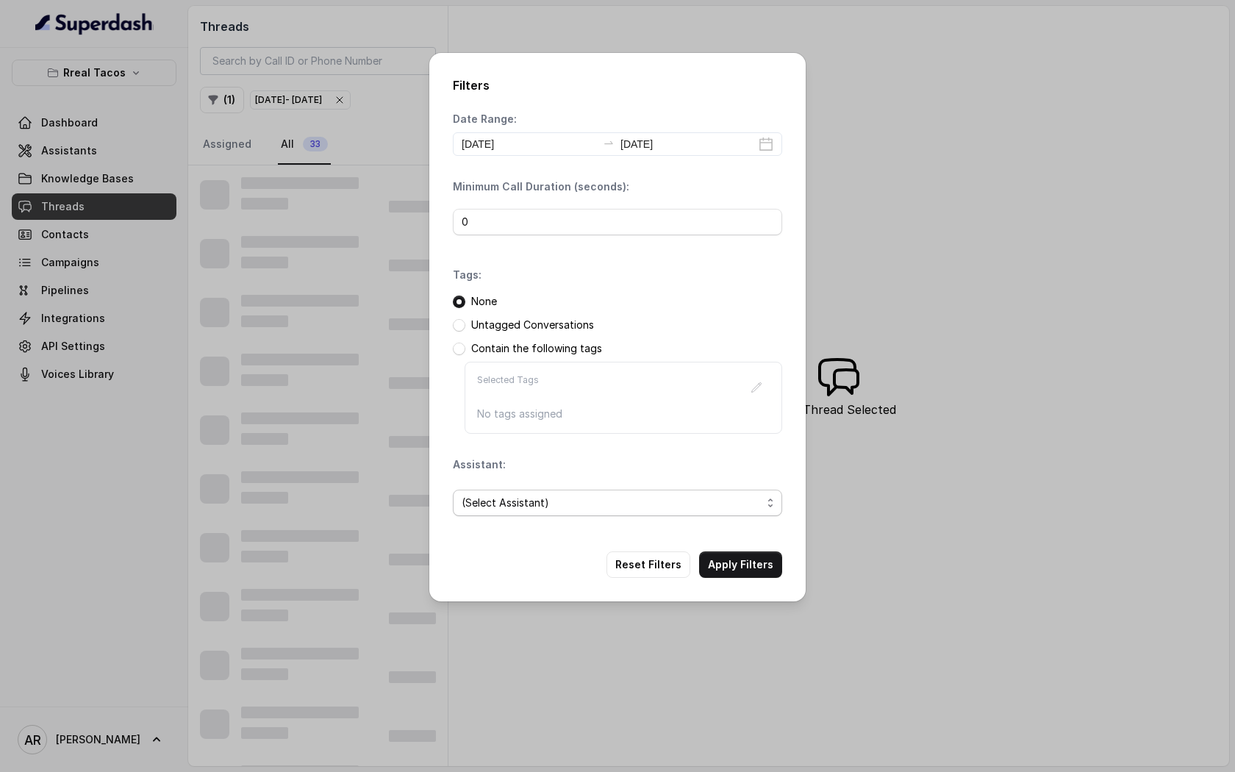
click at [637, 504] on span "(Select Assistant)" at bounding box center [612, 503] width 300 height 18
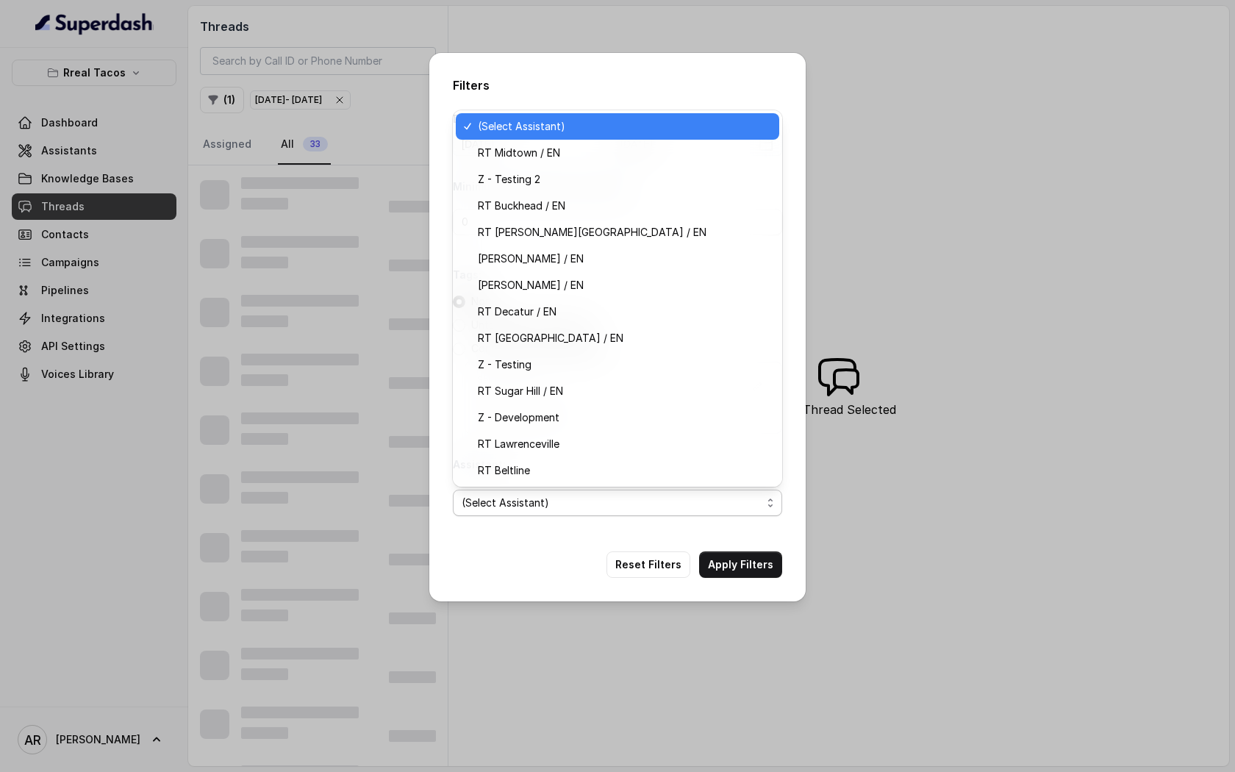
click at [646, 513] on span "(Select Assistant)" at bounding box center [617, 503] width 329 height 26
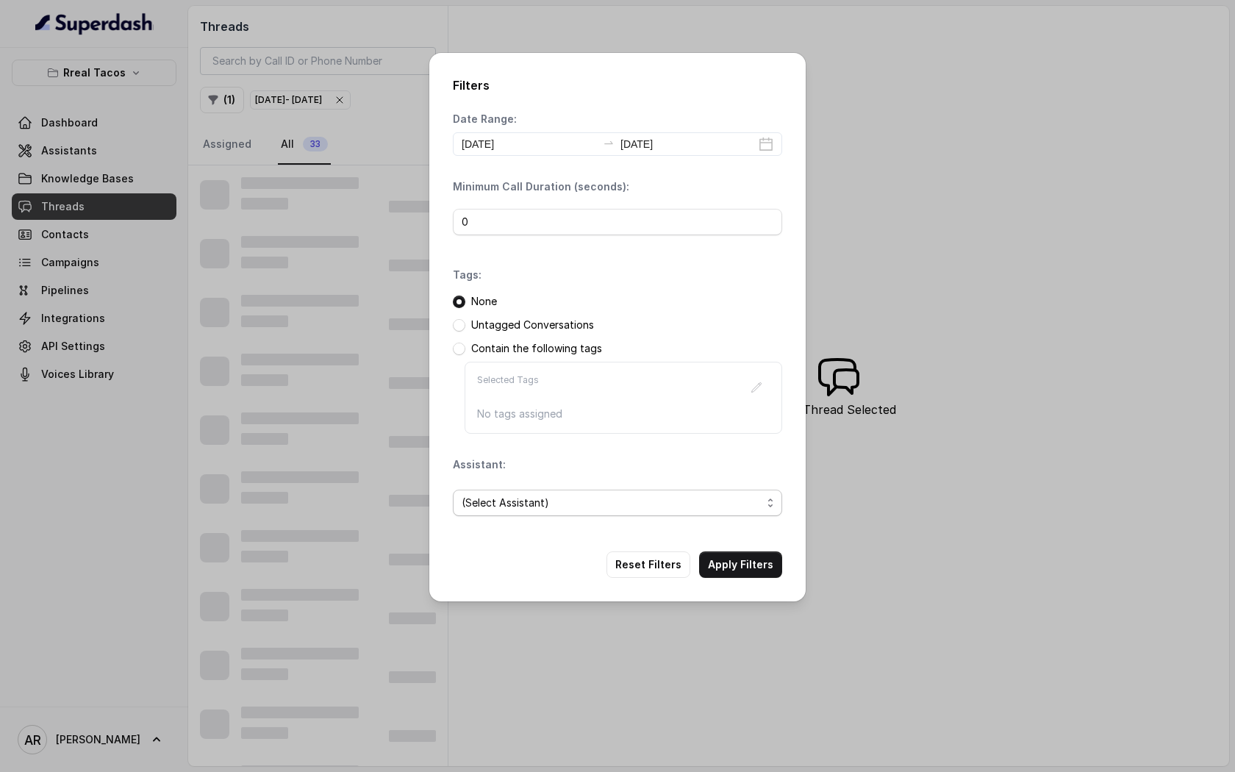
click at [646, 513] on span "(Select Assistant)" at bounding box center [617, 503] width 329 height 26
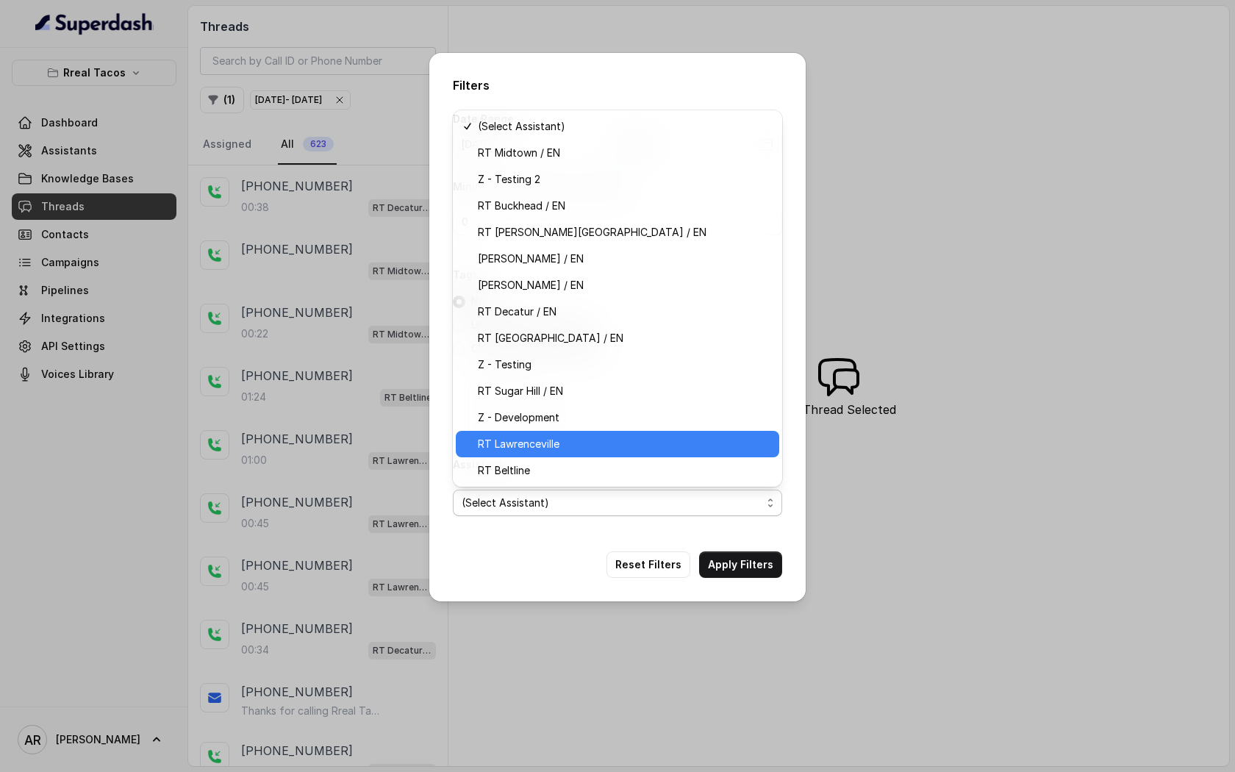
click at [608, 443] on span "RT Lawrenceville" at bounding box center [624, 444] width 293 height 18
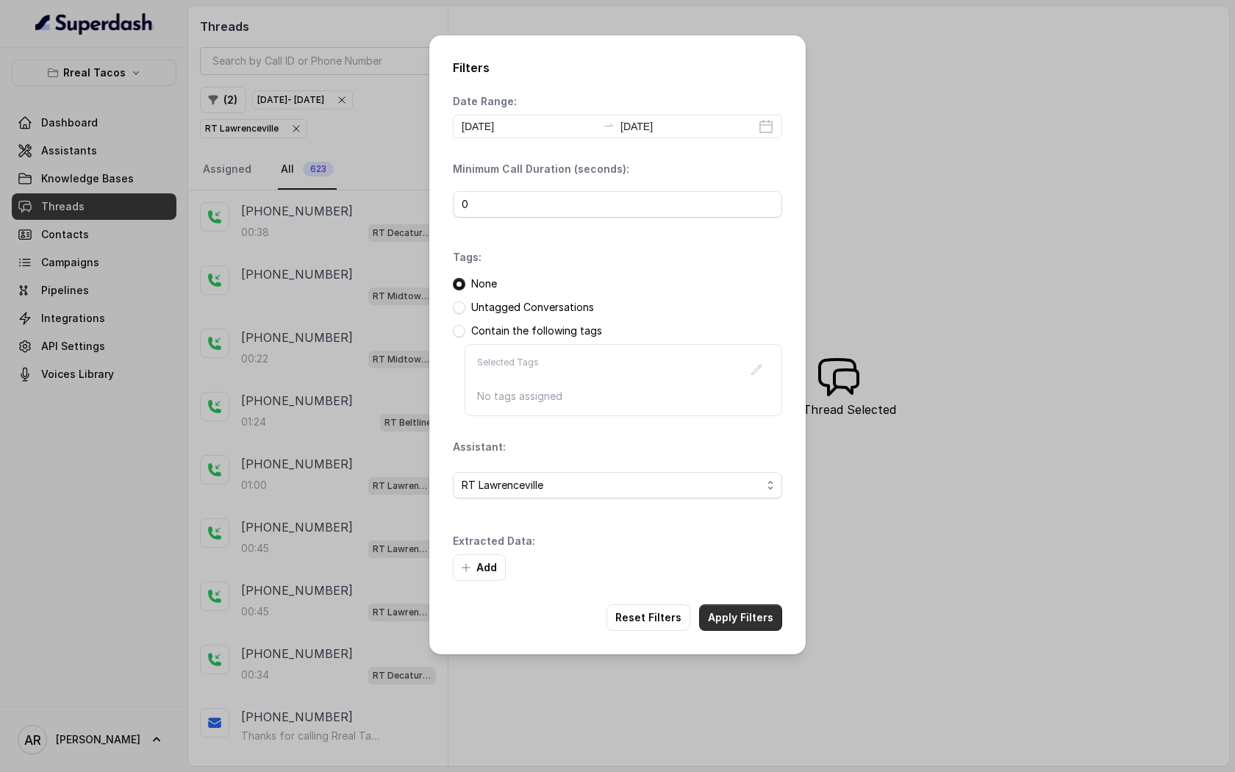
click at [768, 617] on button "Apply Filters" at bounding box center [740, 617] width 83 height 26
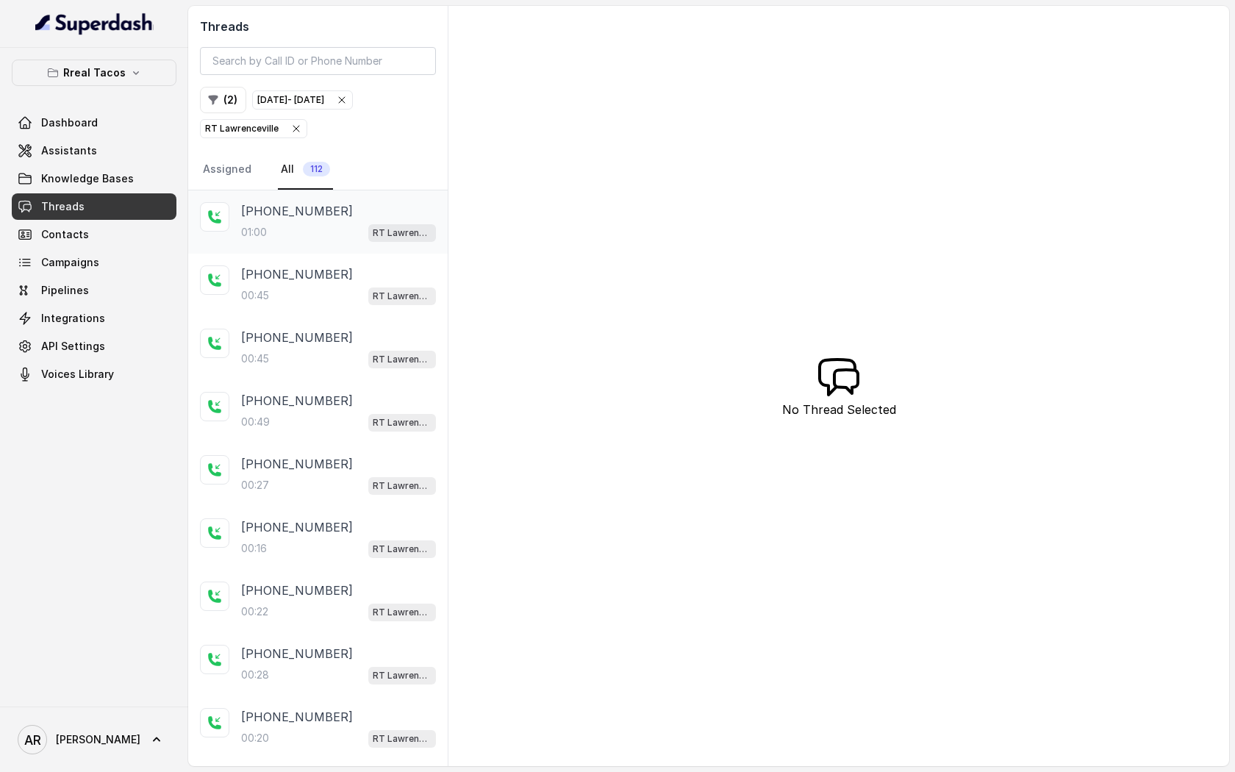
click at [376, 240] on span "RT Lawrenceville" at bounding box center [402, 233] width 68 height 18
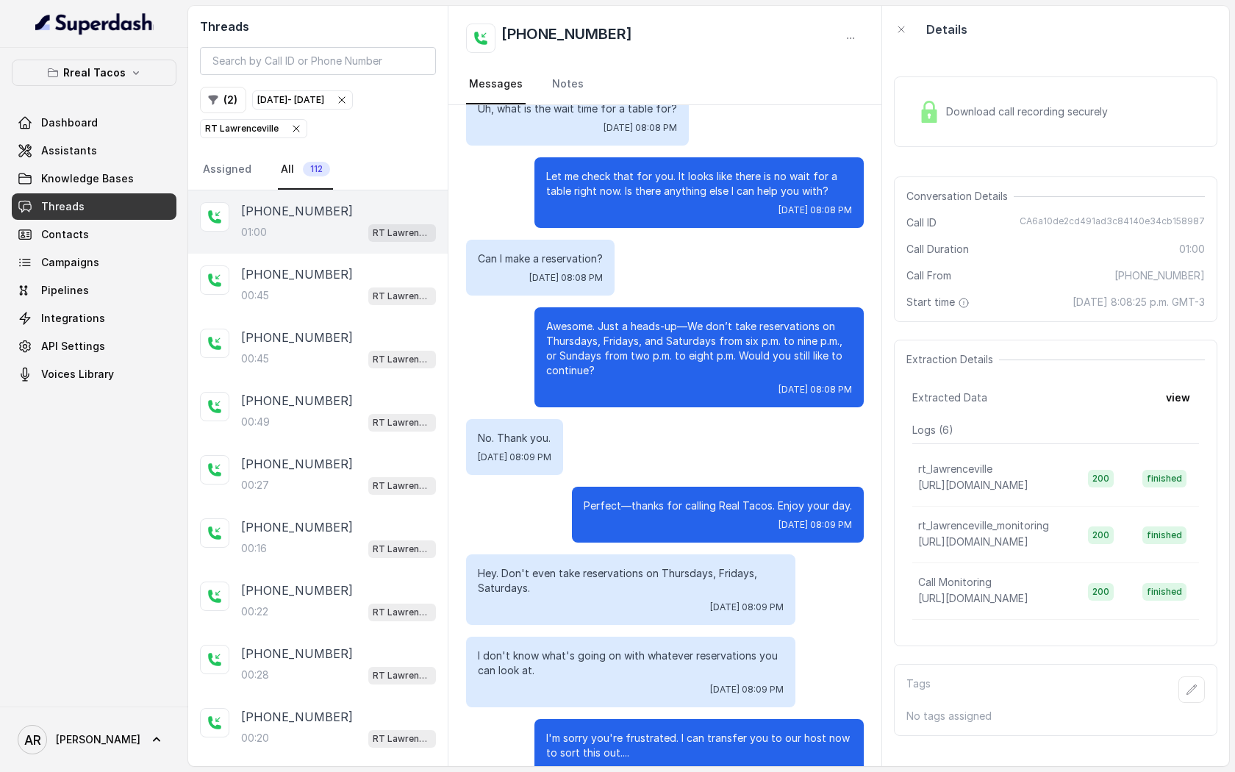
scroll to position [274, 0]
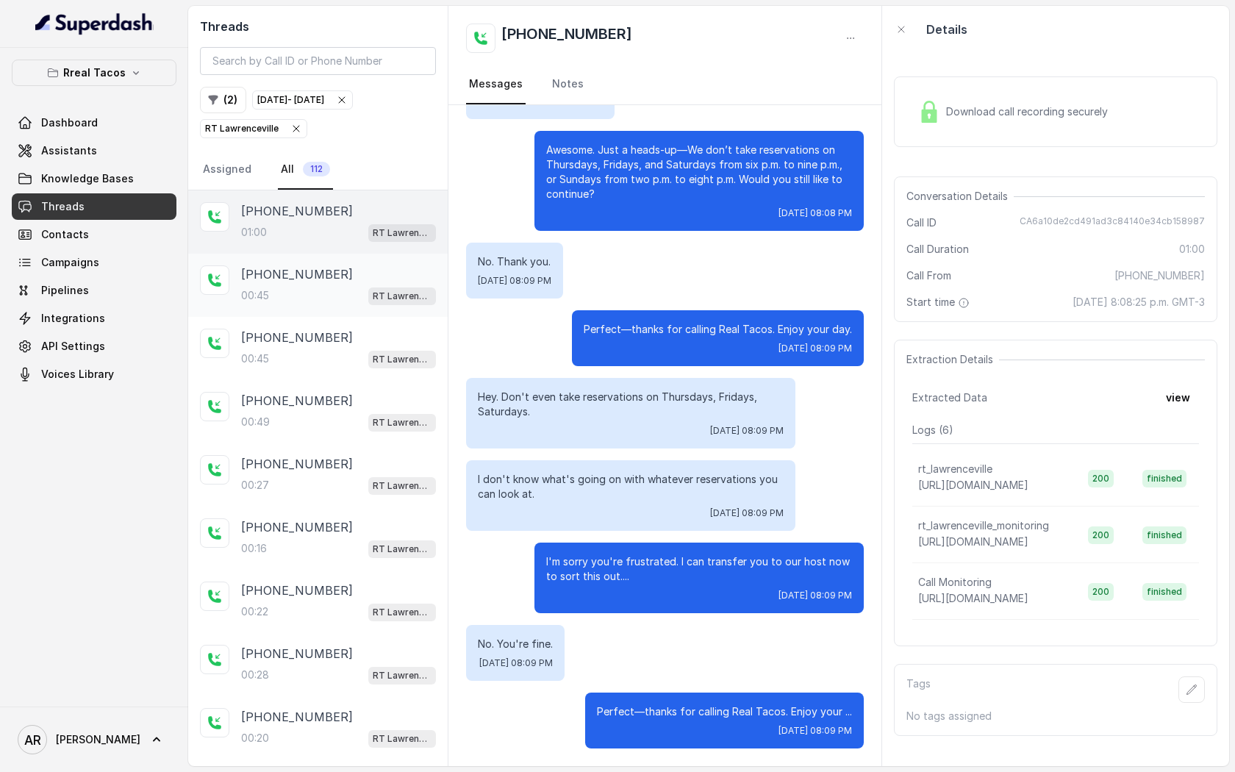
click at [385, 281] on div "[PHONE_NUMBER]" at bounding box center [338, 274] width 195 height 18
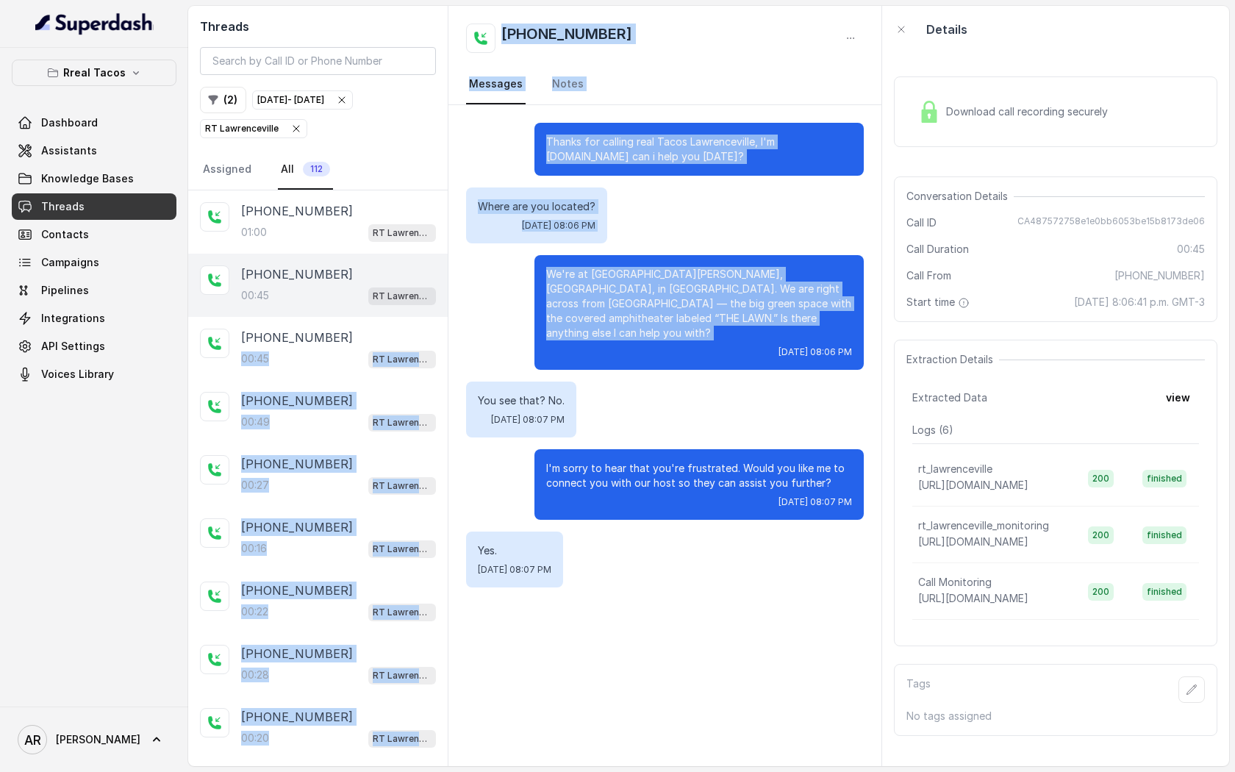
drag, startPoint x: 368, startPoint y: 346, endPoint x: 534, endPoint y: 350, distance: 165.5
click at [534, 350] on div "Threads ( 2 ) [DATE] - [DATE] [GEOGRAPHIC_DATA] All 112 [PHONE_NUMBER]:00 [GEOG…" at bounding box center [708, 386] width 1041 height 760
click at [532, 351] on div "We're at [GEOGRAPHIC_DATA][PERSON_NAME], [GEOGRAPHIC_DATA], in [GEOGRAPHIC_DATA…" at bounding box center [665, 312] width 398 height 115
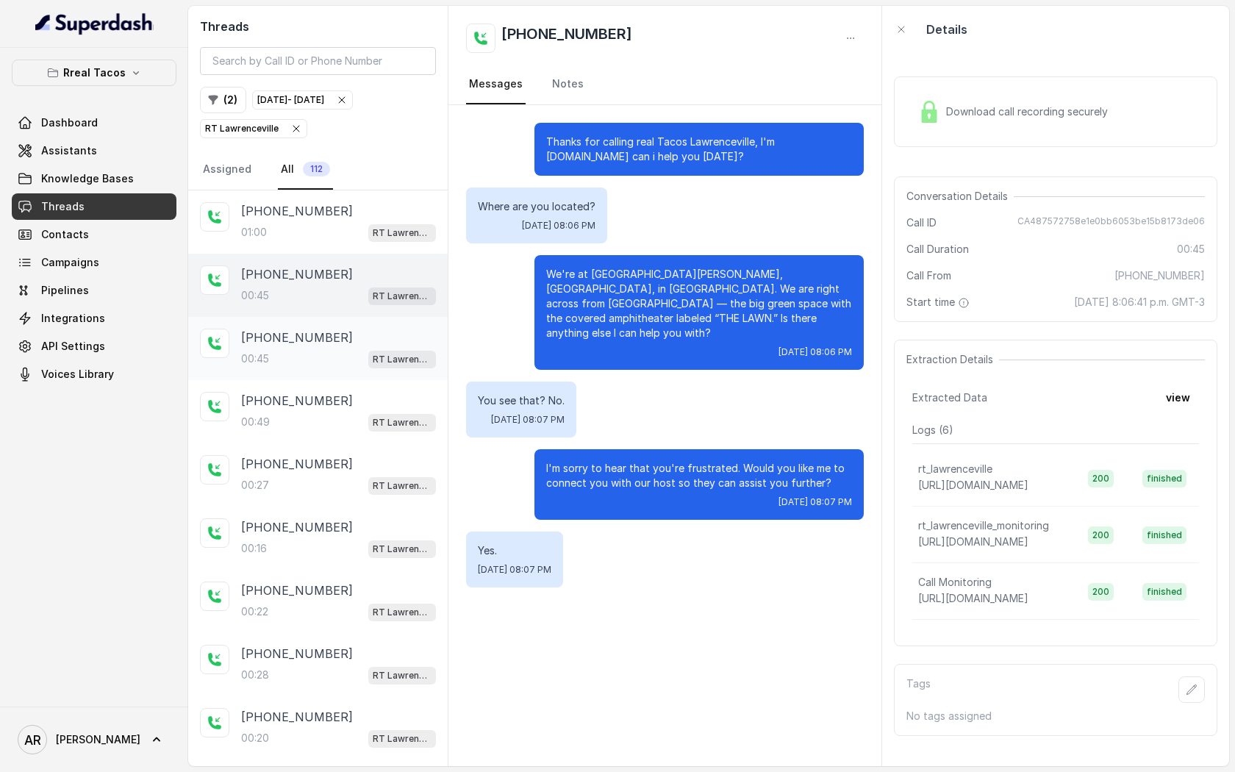
click at [403, 347] on div "[PHONE_NUMBER]:45 RT [GEOGRAPHIC_DATA]" at bounding box center [338, 349] width 195 height 40
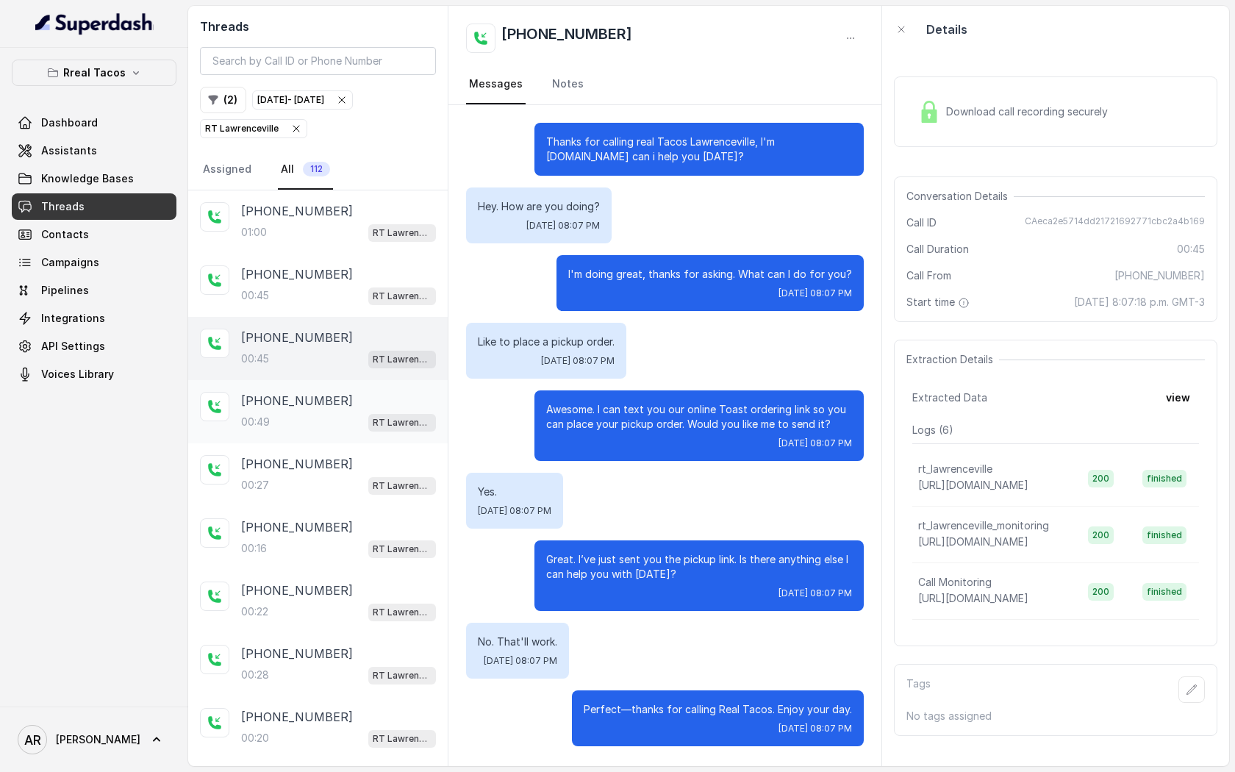
click at [364, 404] on div "[PHONE_NUMBER]" at bounding box center [338, 401] width 195 height 18
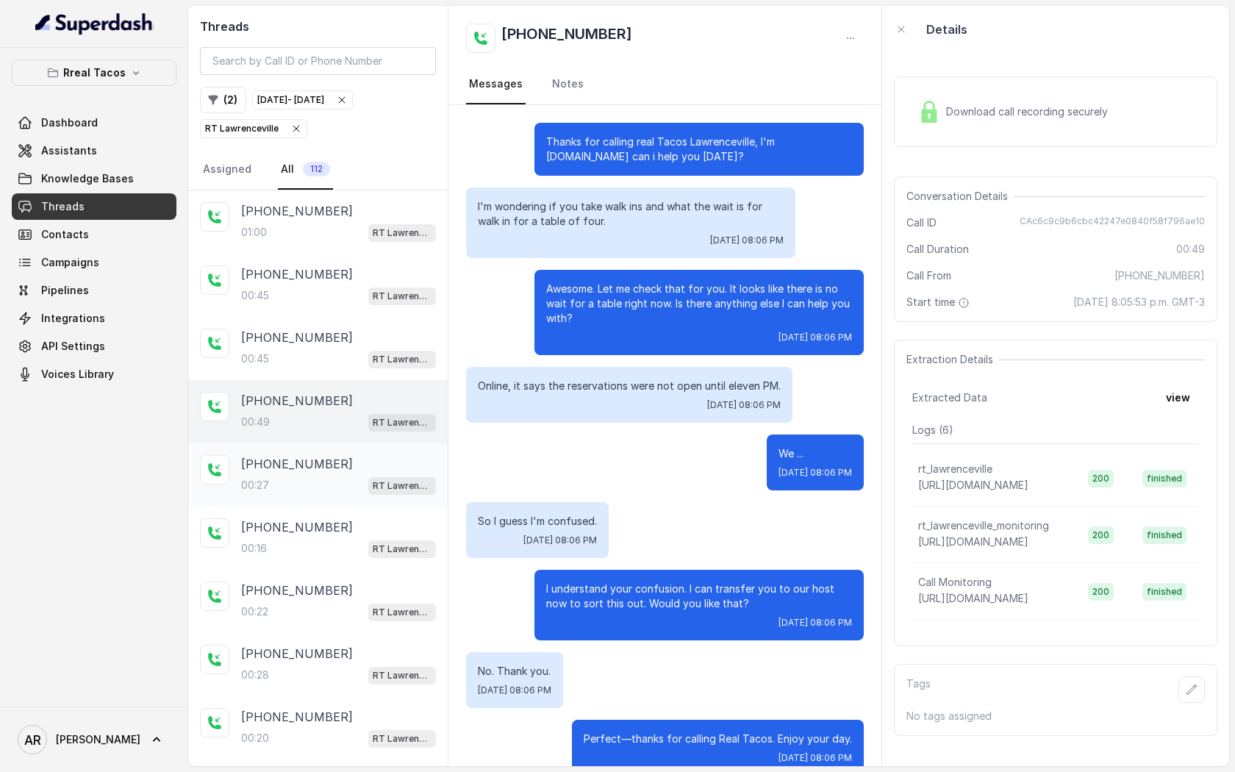
click at [395, 479] on p "RT Lawrenceville" at bounding box center [402, 486] width 59 height 15
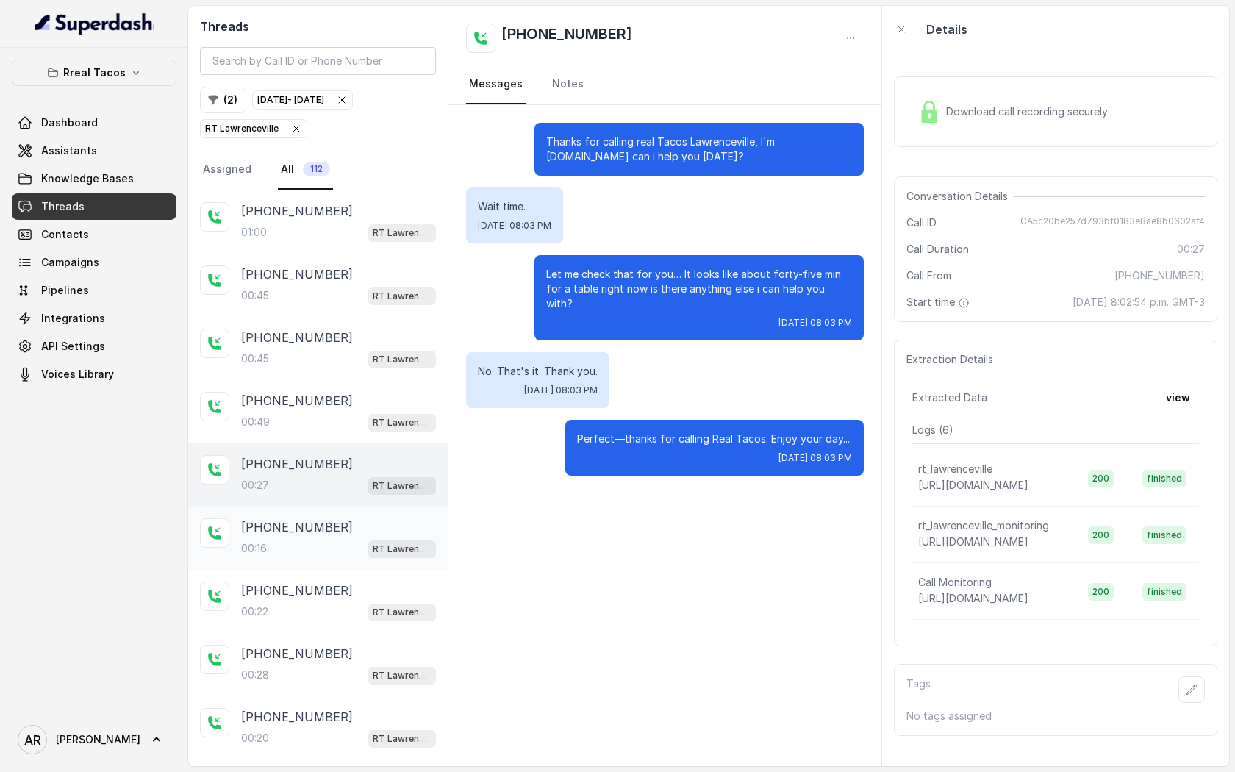
click at [370, 540] on span "RT Lawrenceville" at bounding box center [402, 549] width 68 height 18
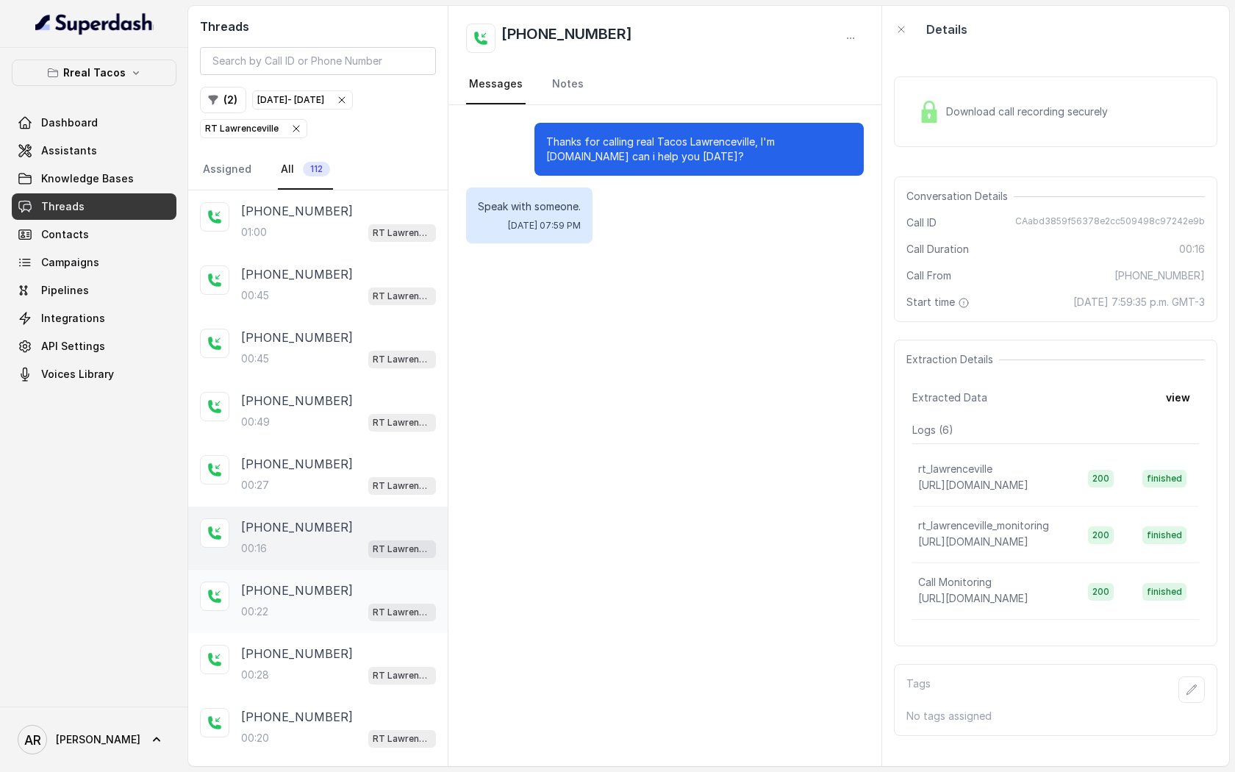
click at [378, 571] on div "[PHONE_NUMBER]:22 RT [GEOGRAPHIC_DATA]" at bounding box center [318, 601] width 260 height 63
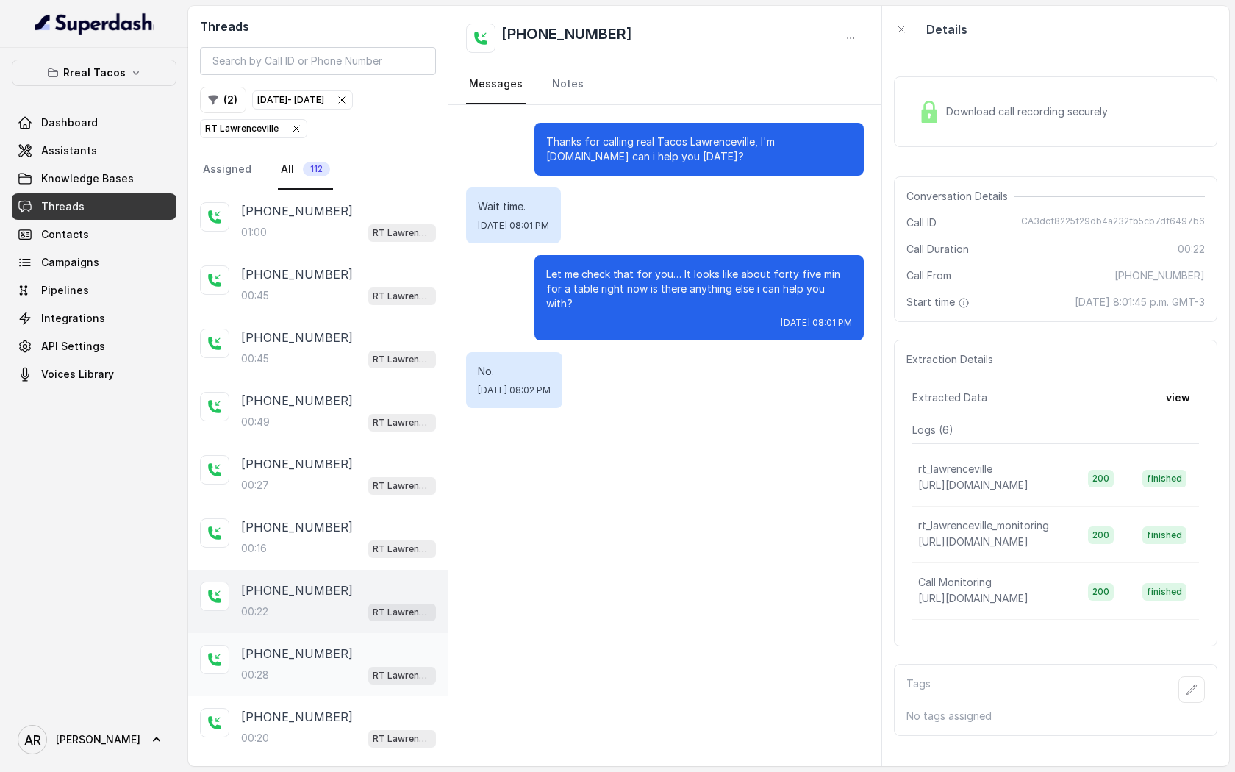
click at [368, 654] on div "[PHONE_NUMBER]" at bounding box center [338, 654] width 195 height 18
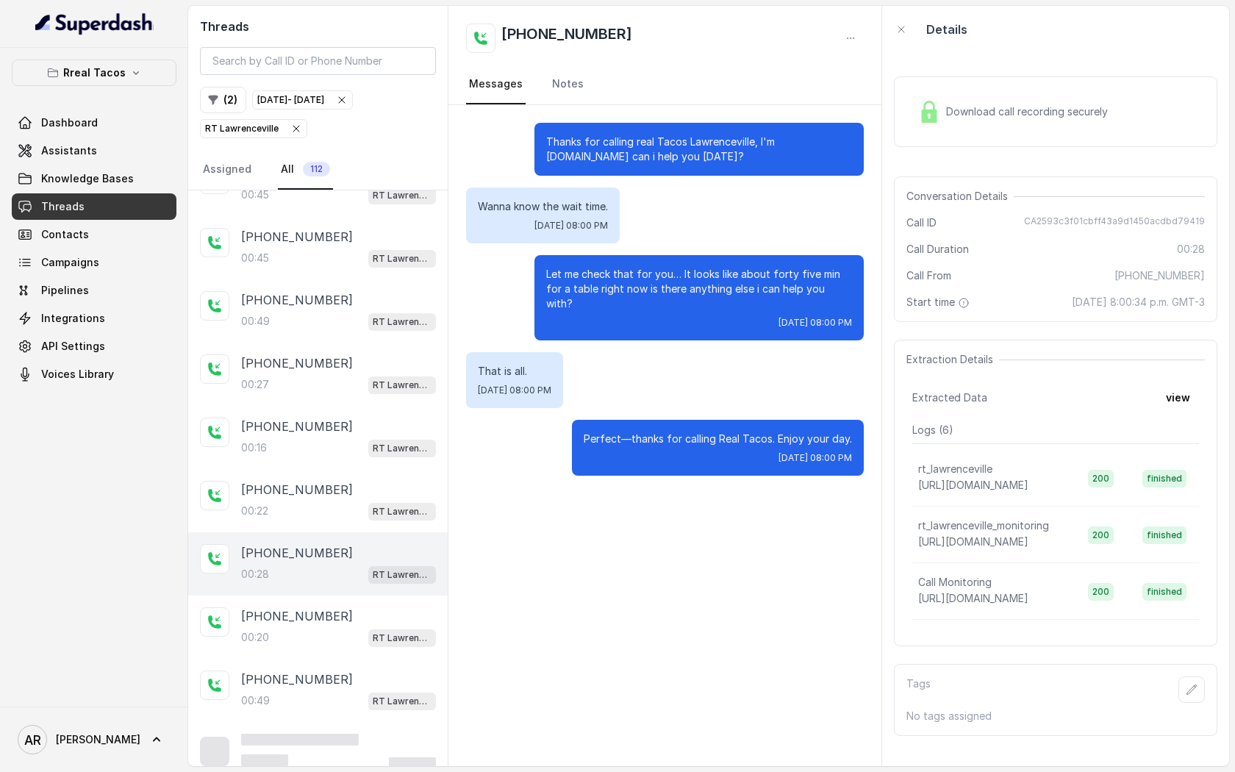
scroll to position [112, 0]
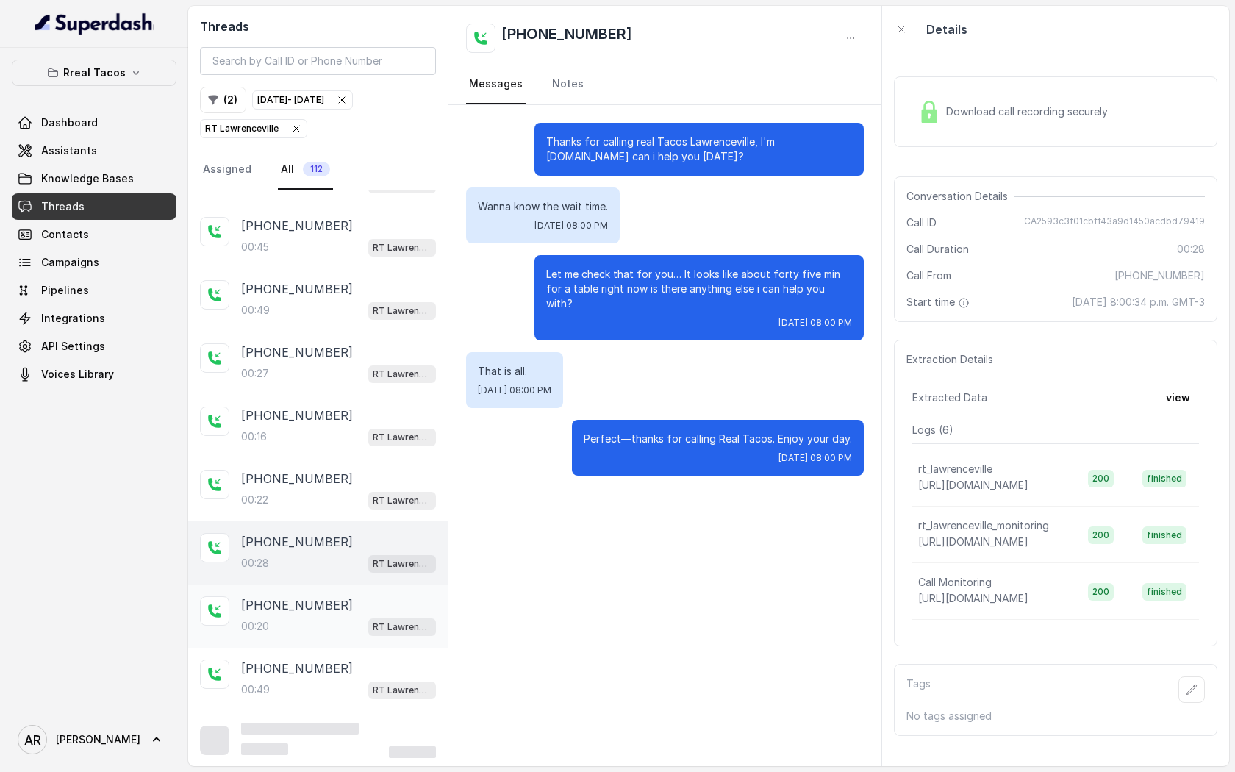
click at [357, 627] on div "00:20 RT Lawrenceville" at bounding box center [338, 626] width 195 height 19
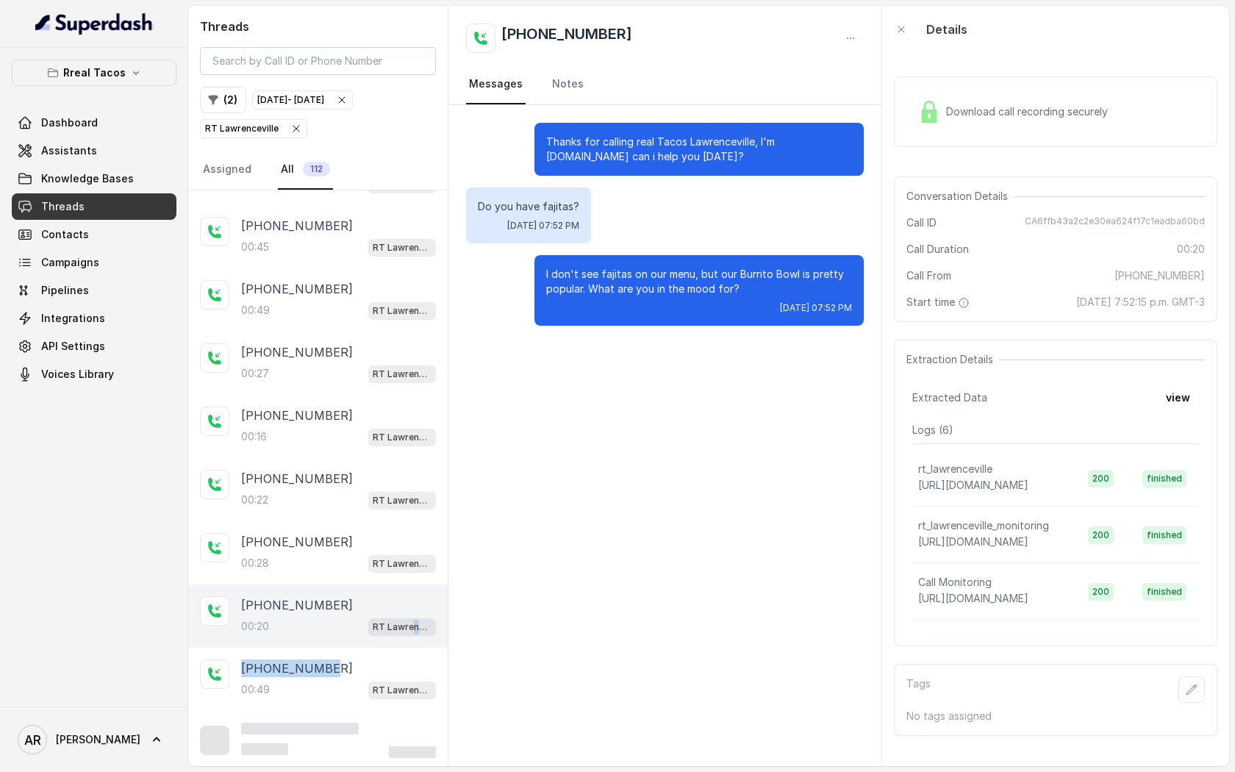
drag, startPoint x: 361, startPoint y: 662, endPoint x: 441, endPoint y: 640, distance: 82.9
click at [424, 630] on div "[PHONE_NUMBER]:00 RT [GEOGRAPHIC_DATA] [PHONE_NUMBER]:45 [GEOGRAPHIC_DATA] [PHO…" at bounding box center [318, 424] width 260 height 691
click at [441, 640] on div "[PHONE_NUMBER]:20 RT [GEOGRAPHIC_DATA]" at bounding box center [318, 616] width 260 height 63
click at [924, 76] on div "Download call recording securely" at bounding box center [1056, 111] width 324 height 71
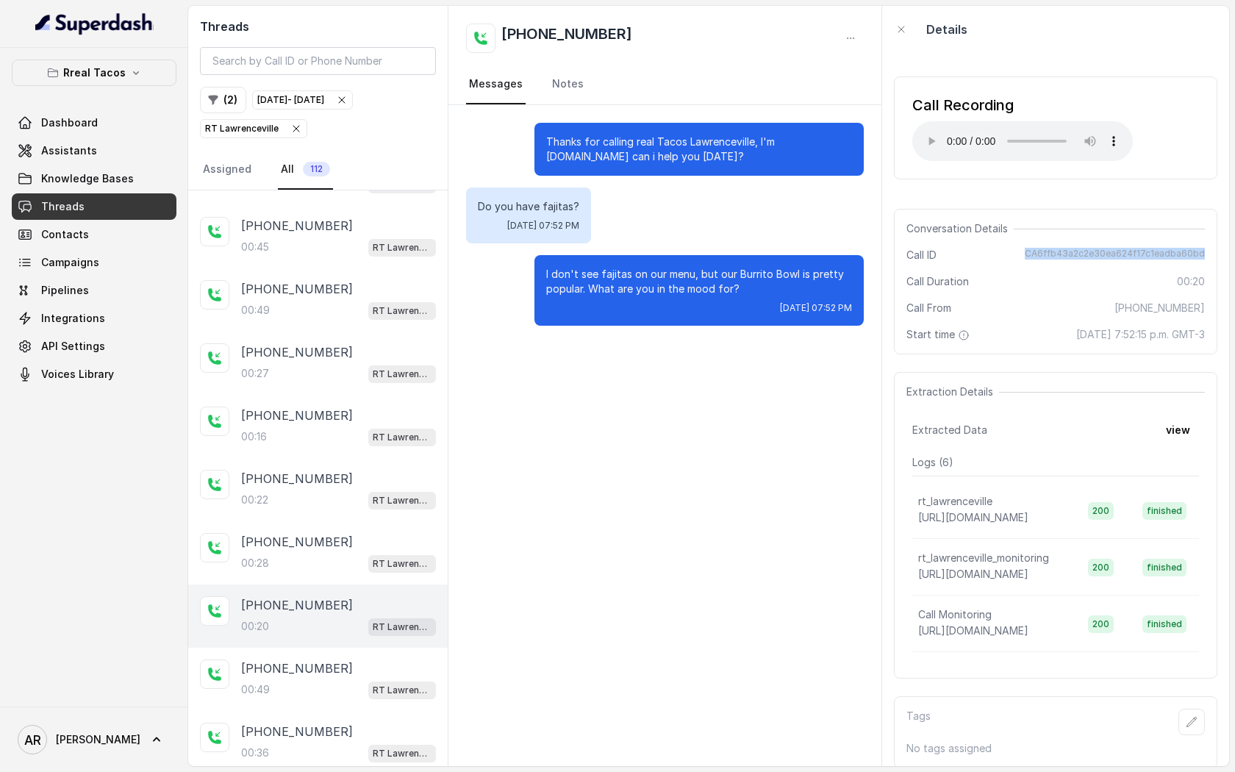
drag, startPoint x: 1022, startPoint y: 254, endPoint x: 1206, endPoint y: 258, distance: 183.9
click at [1206, 258] on div "Conversation Details Call ID CA6ffb43a2c2e30ea624f17c1eadba60bd Call Duration 0…" at bounding box center [1056, 282] width 324 height 146
copy span "CA6ffb43a2c2e30ea624f17c1eadba60bd"
click at [1232, 322] on main "Threads ( 2 ) [DATE] - [DATE] [GEOGRAPHIC_DATA] All 112 [PHONE_NUMBER]:00 [GEOG…" at bounding box center [617, 386] width 1235 height 772
click at [350, 651] on div "[PHONE_NUMBER]:49 RT [GEOGRAPHIC_DATA]" at bounding box center [318, 679] width 260 height 63
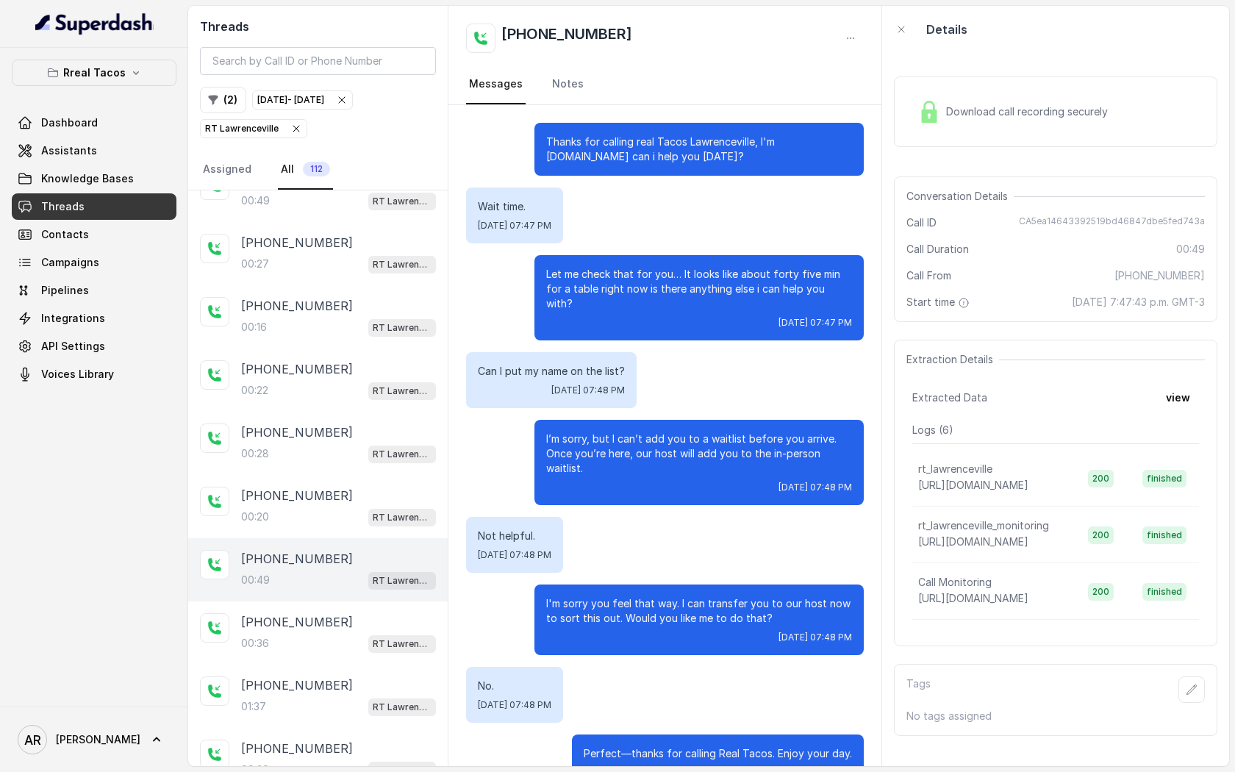
scroll to position [27, 0]
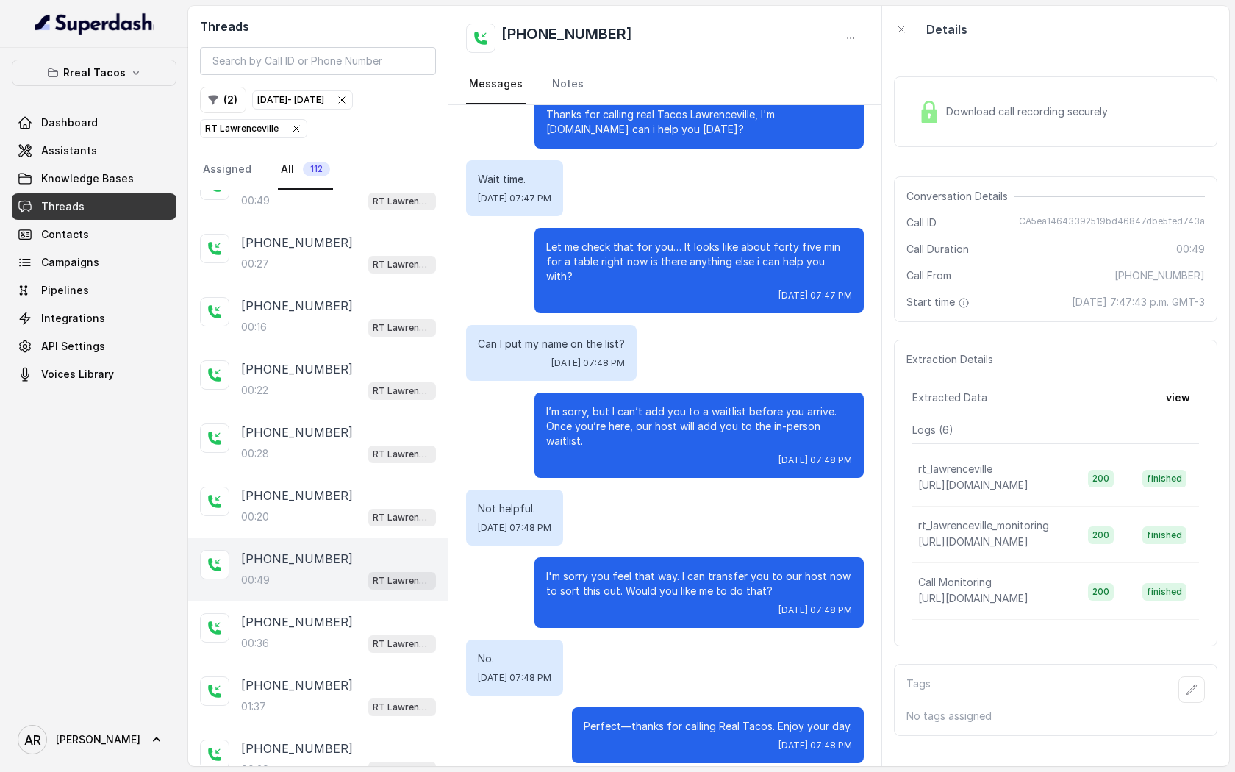
click at [932, 92] on div "Download call recording securely" at bounding box center [1056, 111] width 324 height 71
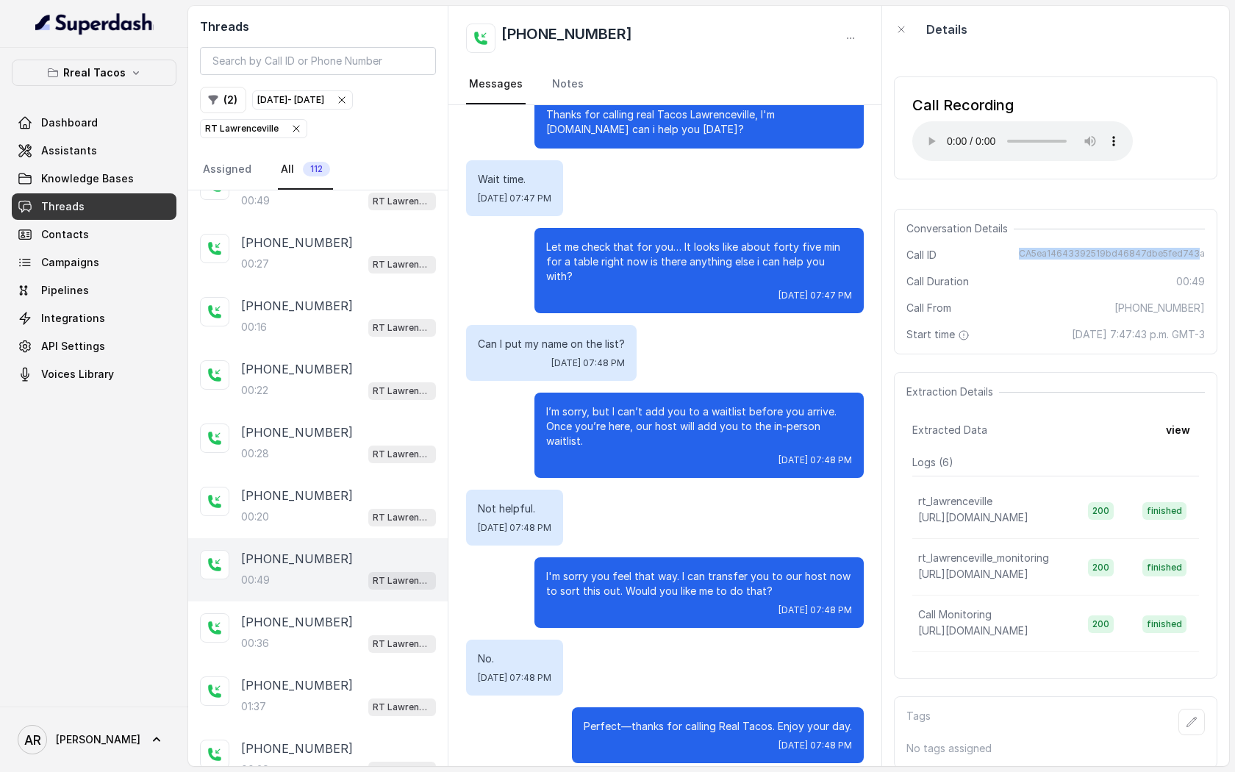
drag, startPoint x: 1029, startPoint y: 251, endPoint x: 1202, endPoint y: 255, distance: 172.8
click at [1202, 255] on span "CA5ea14643392519bd46847dbe5fed743a" at bounding box center [1112, 255] width 186 height 15
copy span "CA5ea14643392519bd46847dbe5fed743"
click at [293, 126] on icon "button" at bounding box center [296, 129] width 12 height 12
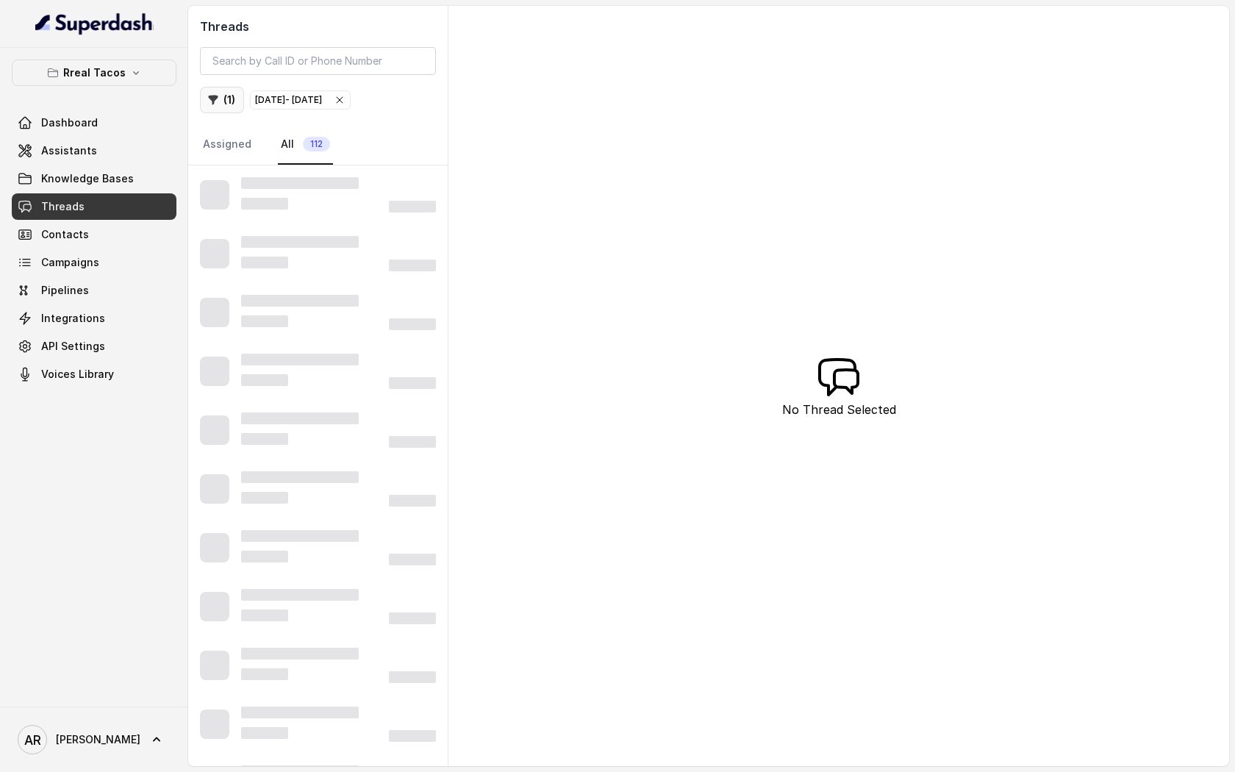
click at [215, 94] on icon "button" at bounding box center [213, 100] width 12 height 12
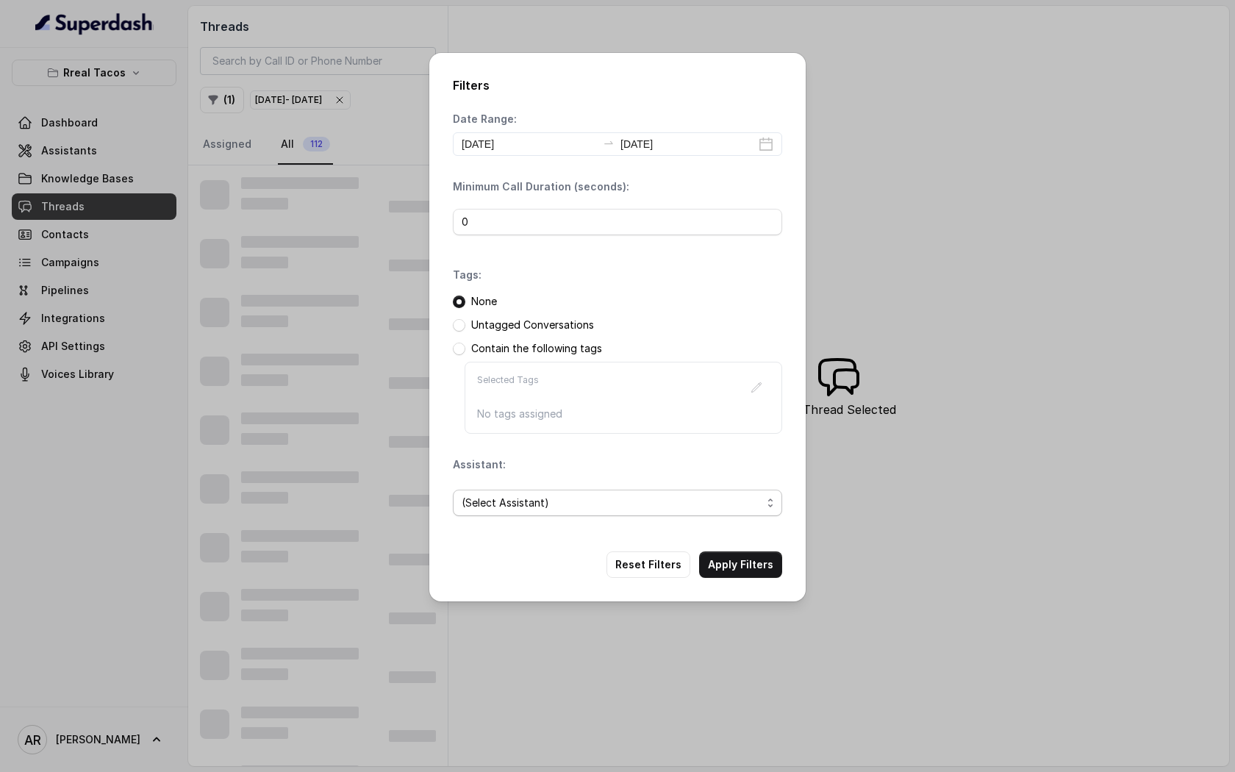
click at [584, 506] on span "(Select Assistant)" at bounding box center [612, 503] width 300 height 18
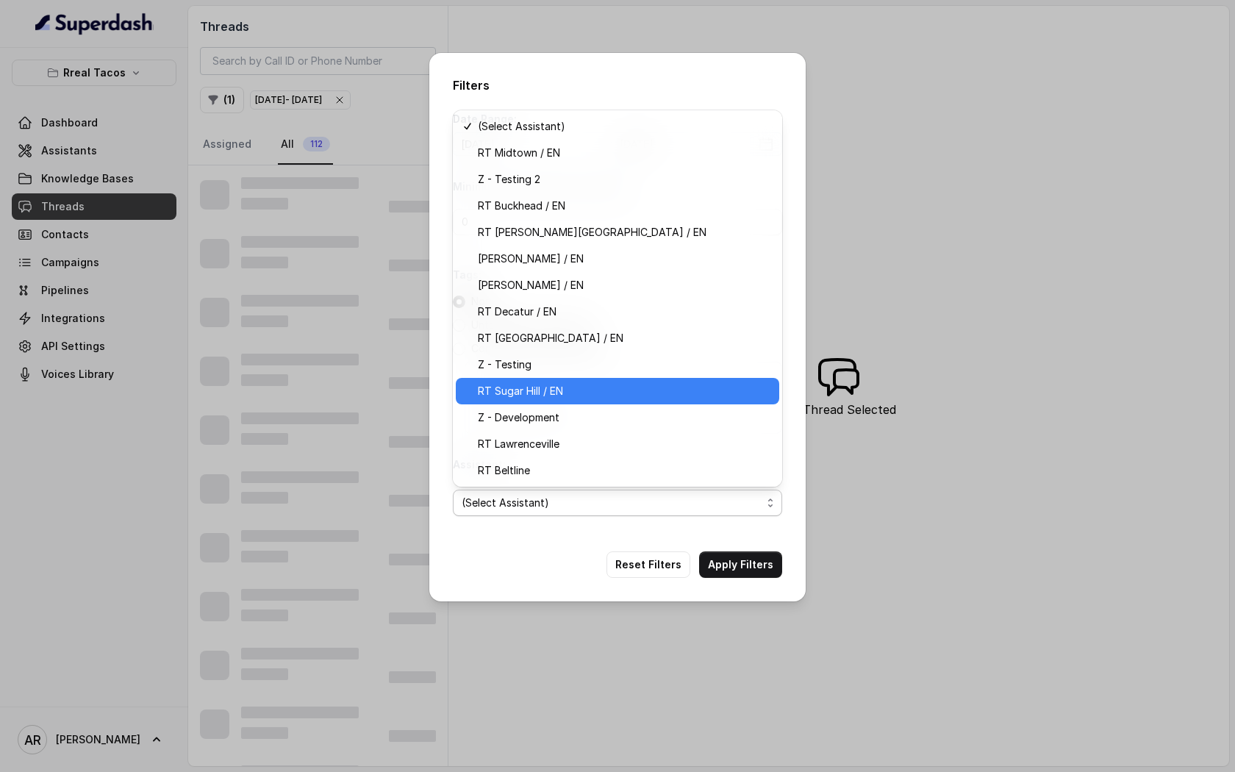
click at [611, 389] on span "RT Sugar Hill / EN" at bounding box center [624, 391] width 293 height 18
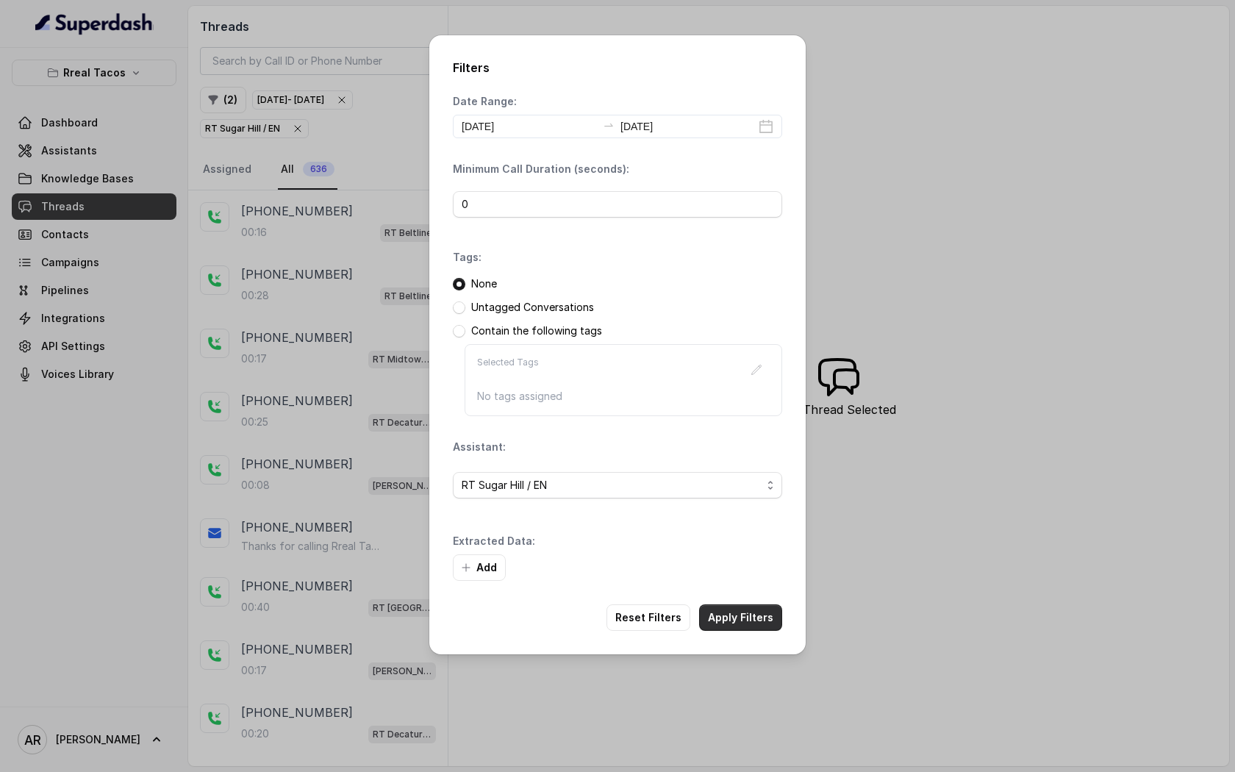
click at [707, 621] on button "Apply Filters" at bounding box center [740, 617] width 83 height 26
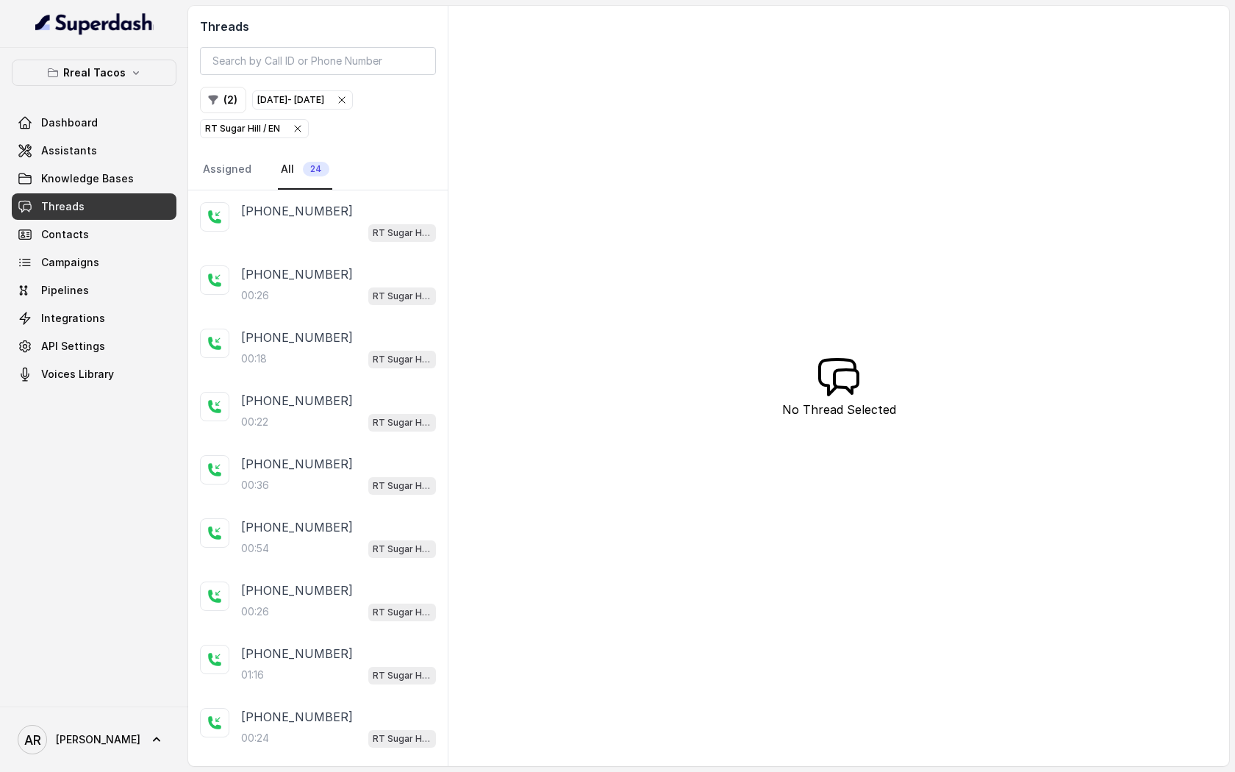
click at [371, 195] on div "[PHONE_NUMBER] [GEOGRAPHIC_DATA] / EN" at bounding box center [318, 221] width 260 height 63
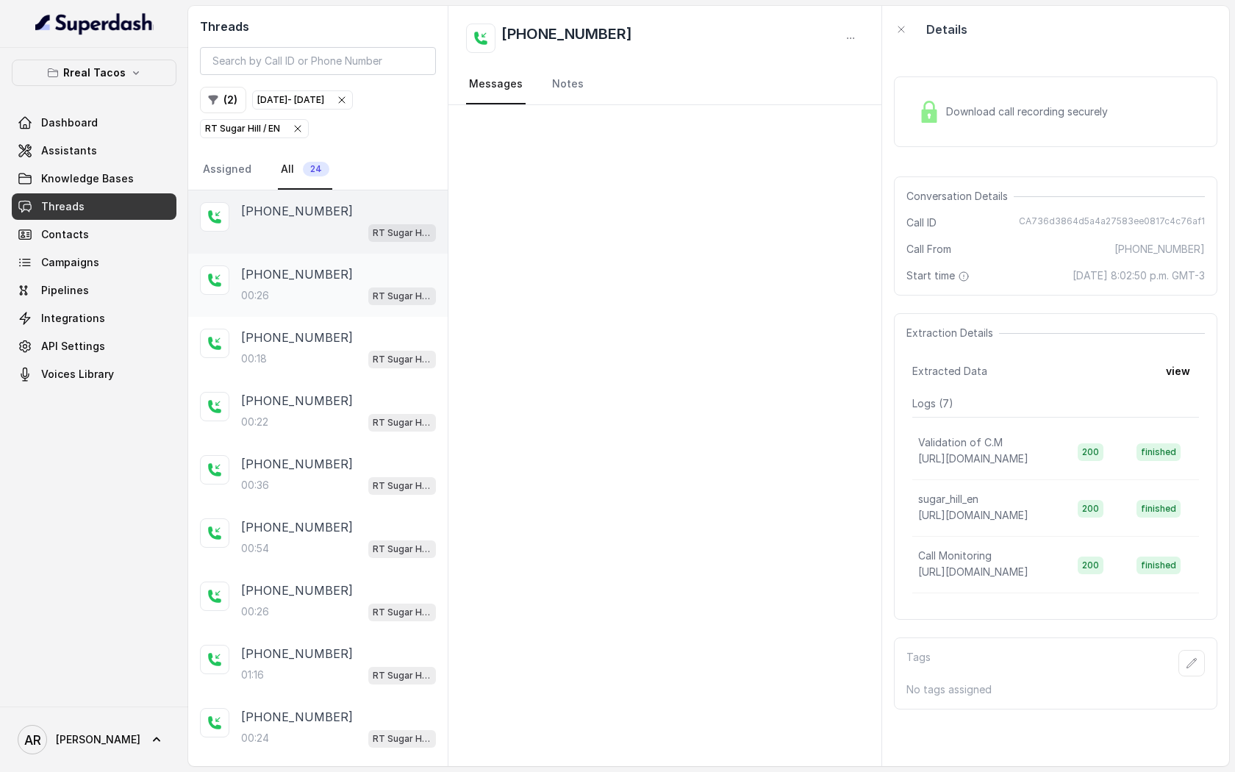
click at [357, 302] on div "00:[STREET_ADDRESS]" at bounding box center [338, 295] width 195 height 19
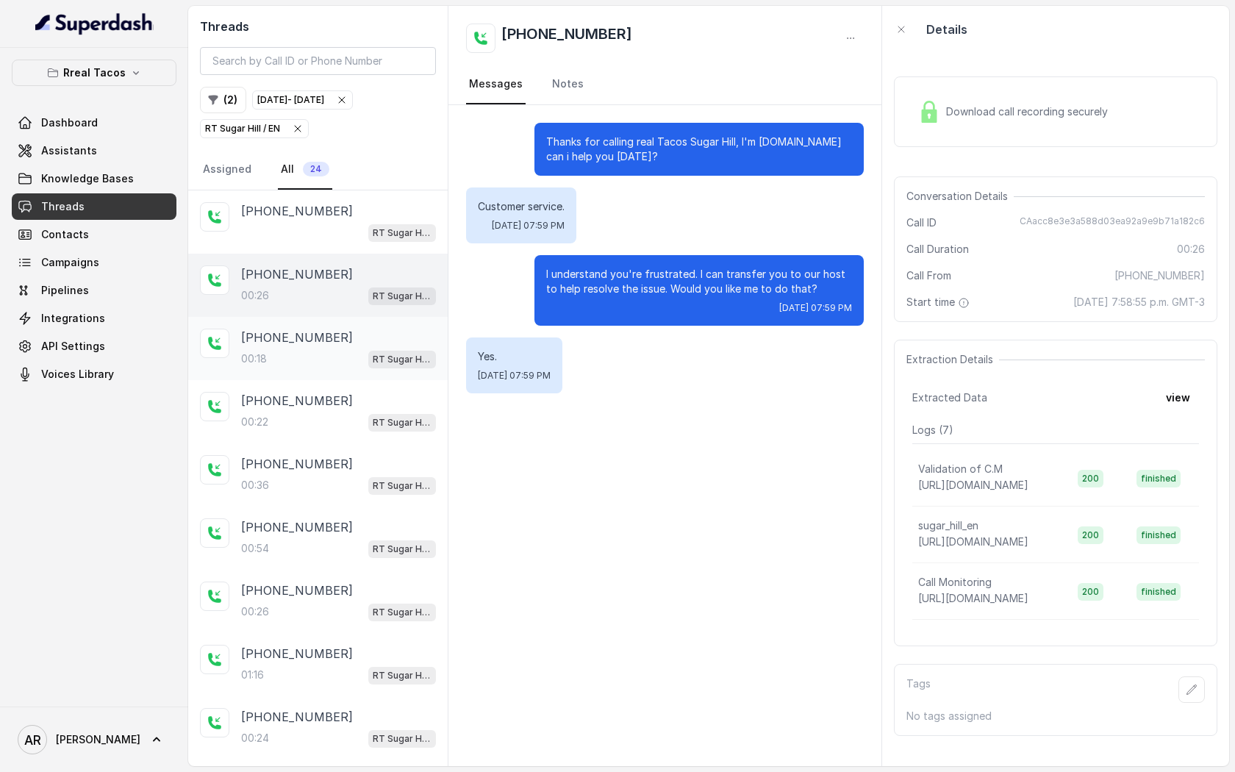
click at [354, 350] on div "00:[STREET_ADDRESS]" at bounding box center [338, 358] width 195 height 19
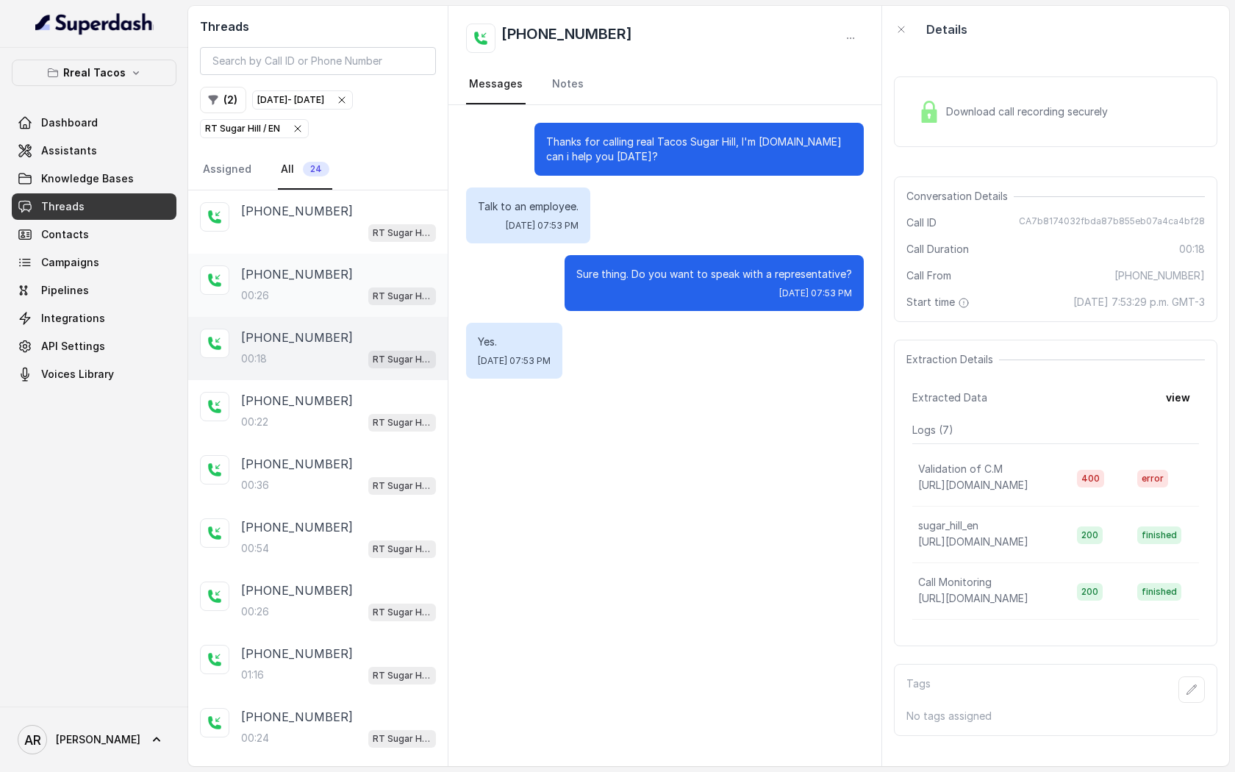
click at [372, 296] on span "RT Sugar Hill / EN" at bounding box center [402, 296] width 68 height 18
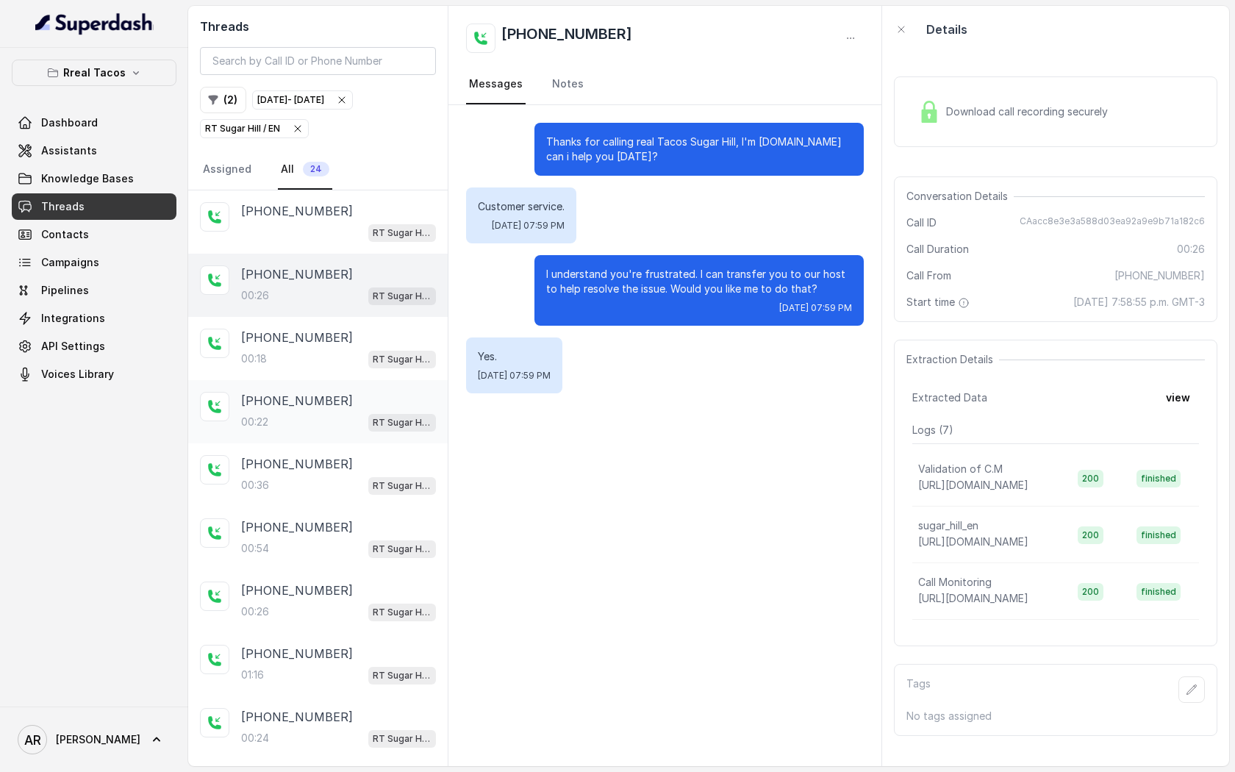
click at [365, 392] on div "[PHONE_NUMBER]" at bounding box center [338, 401] width 195 height 18
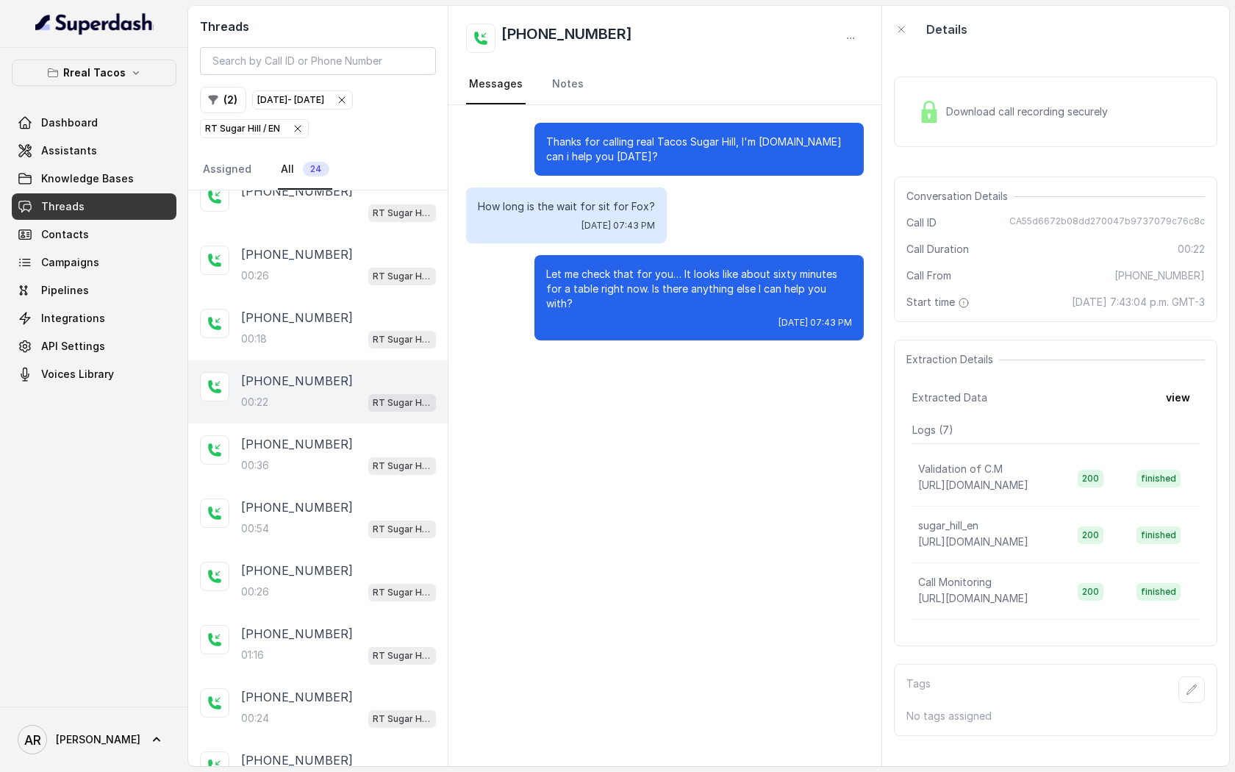
scroll to position [24, 0]
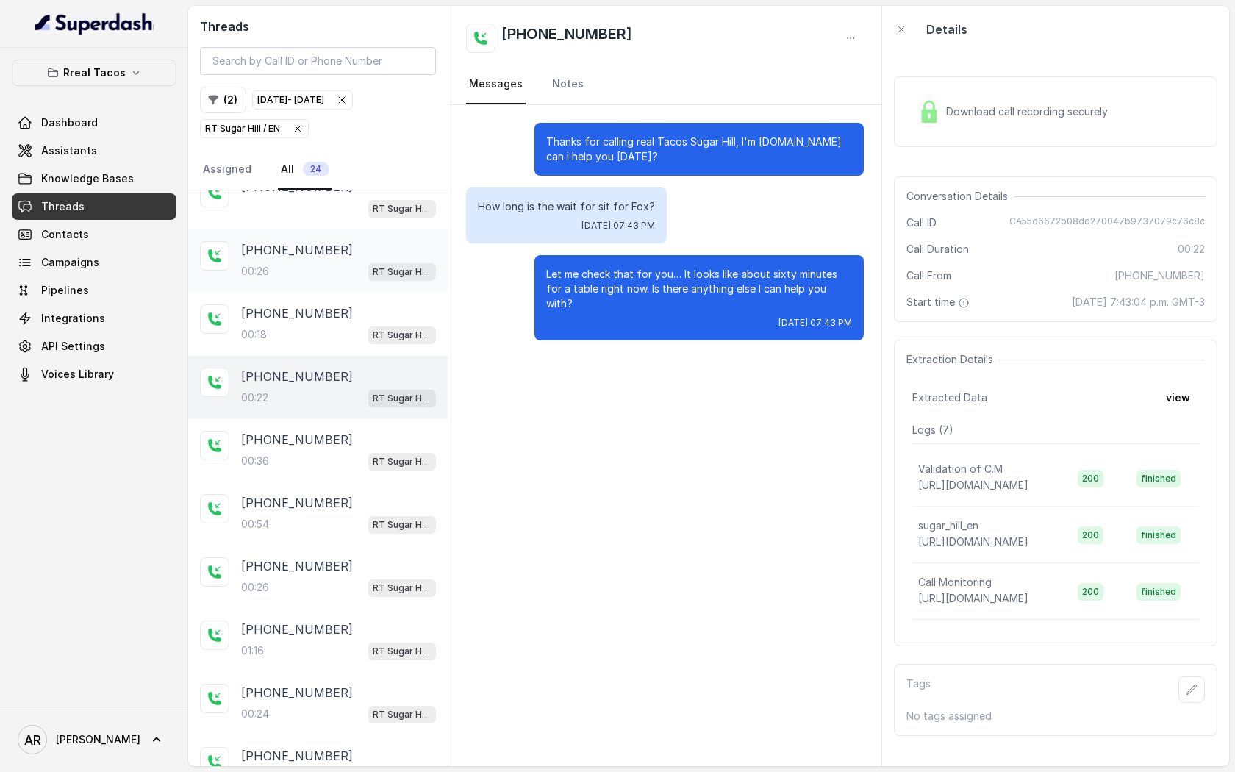
click at [369, 254] on div "[PHONE_NUMBER]" at bounding box center [338, 250] width 195 height 18
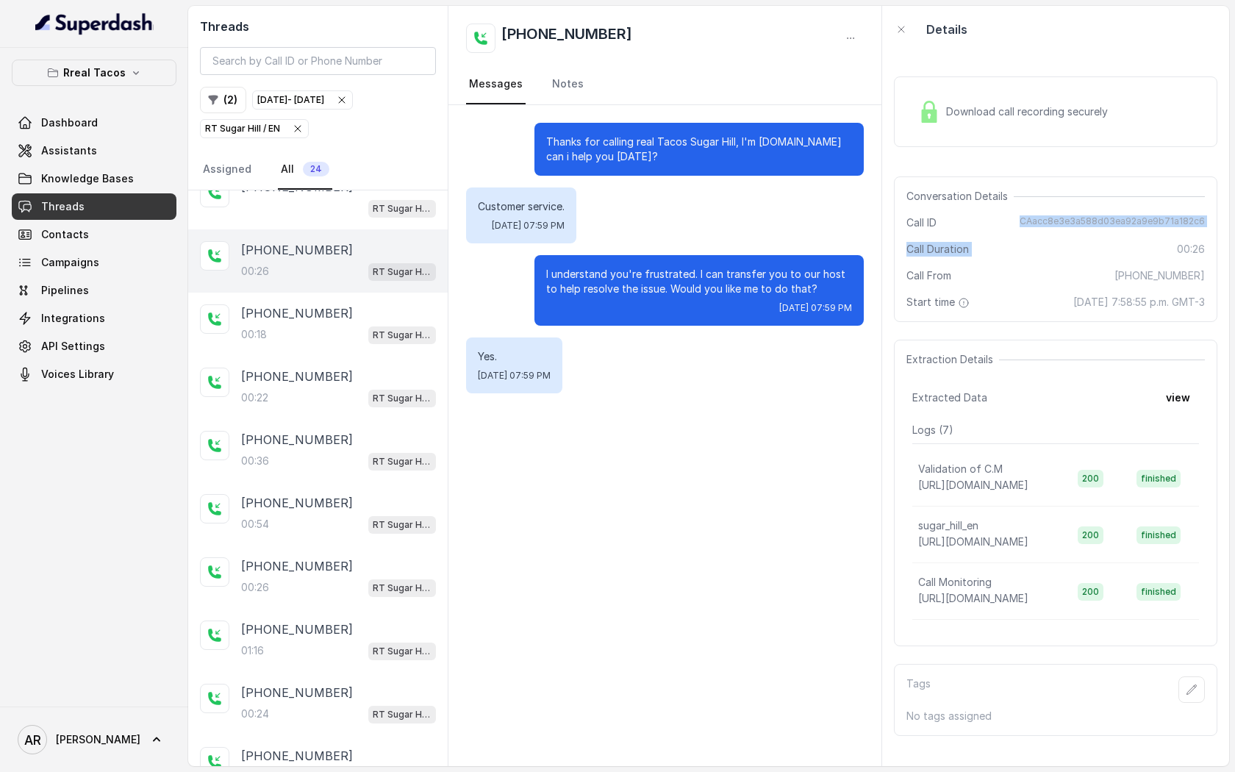
drag, startPoint x: 1024, startPoint y: 222, endPoint x: 1221, endPoint y: 230, distance: 197.2
click at [1221, 230] on div "Download call recording securely Conversation Details Call ID CAacc8e3e3a588d03…" at bounding box center [1055, 409] width 347 height 713
click at [1207, 230] on div "Conversation Details Call ID CAacc8e3e3a588d03ea92a9e9b71a182c6 Call Duration 0…" at bounding box center [1056, 249] width 324 height 146
drag, startPoint x: 1207, startPoint y: 227, endPoint x: 1024, endPoint y: 217, distance: 183.4
click at [1024, 217] on div "Conversation Details Call ID CAacc8e3e3a588d03ea92a9e9b71a182c6 Call Duration 0…" at bounding box center [1056, 249] width 324 height 146
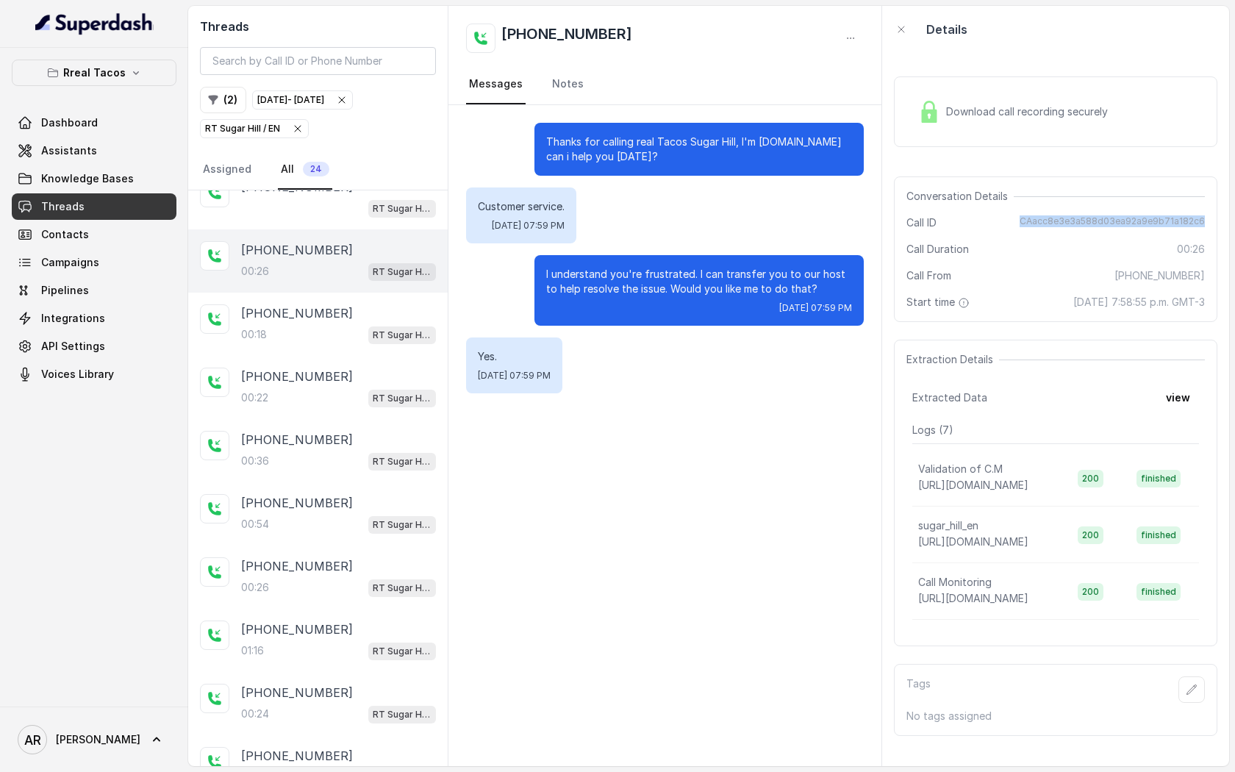
copy span "CAacc8e3e3a588d03ea92a9e9b71a182c6"
click at [340, 379] on div "[PHONE_NUMBER]" at bounding box center [338, 377] width 195 height 18
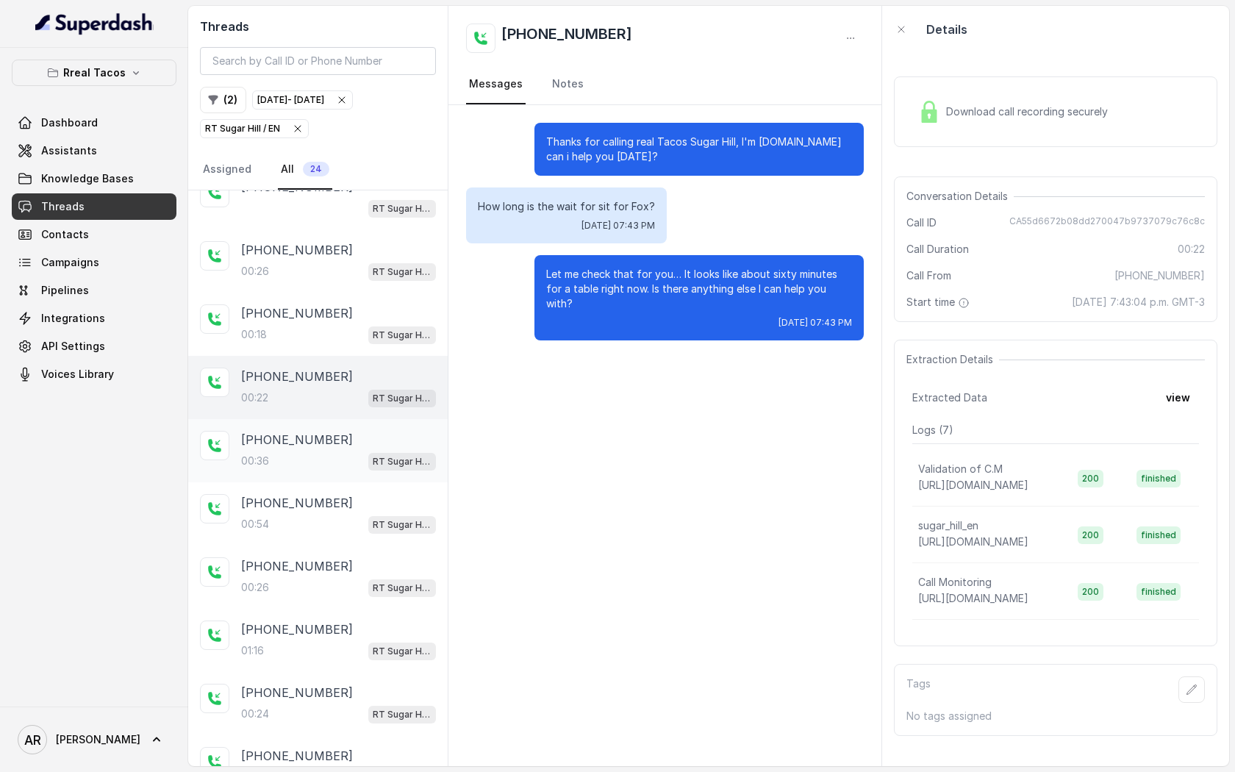
click at [332, 431] on div "[PHONE_NUMBER]" at bounding box center [338, 440] width 195 height 18
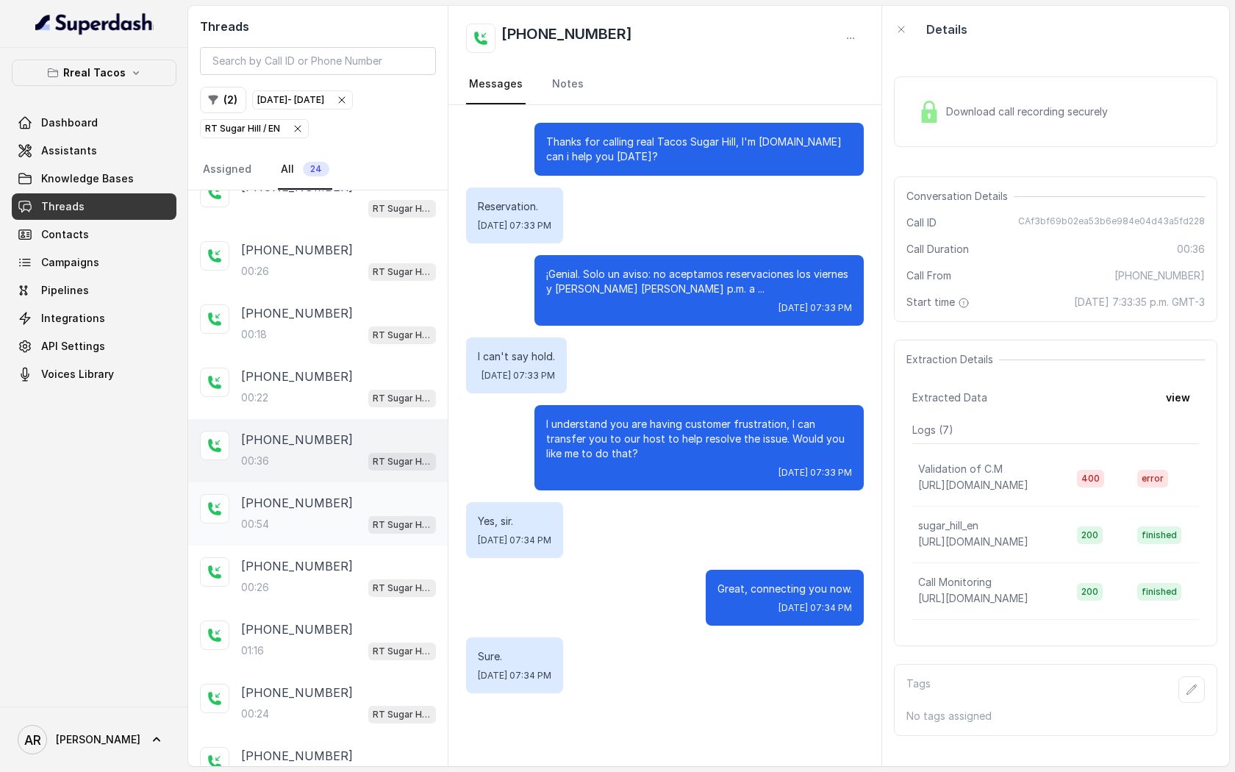
click at [362, 529] on div "00:[STREET_ADDRESS]" at bounding box center [338, 524] width 195 height 19
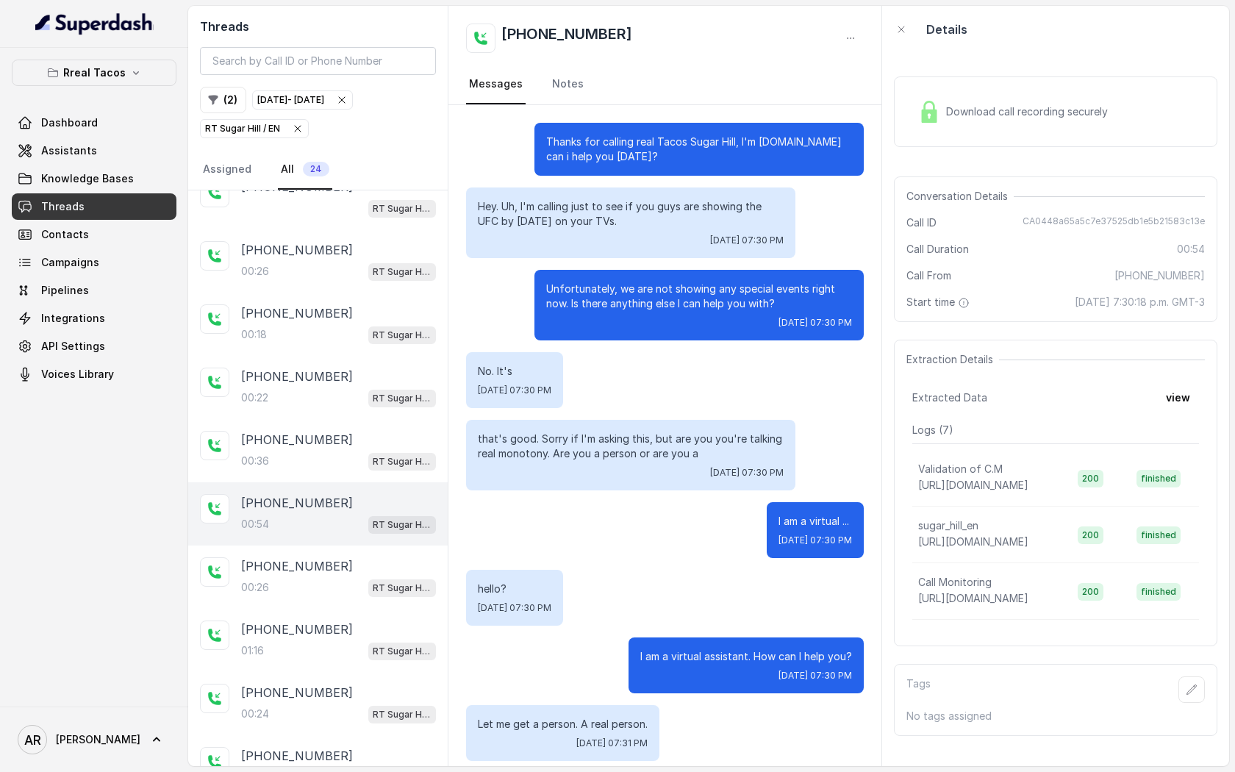
scroll to position [12, 0]
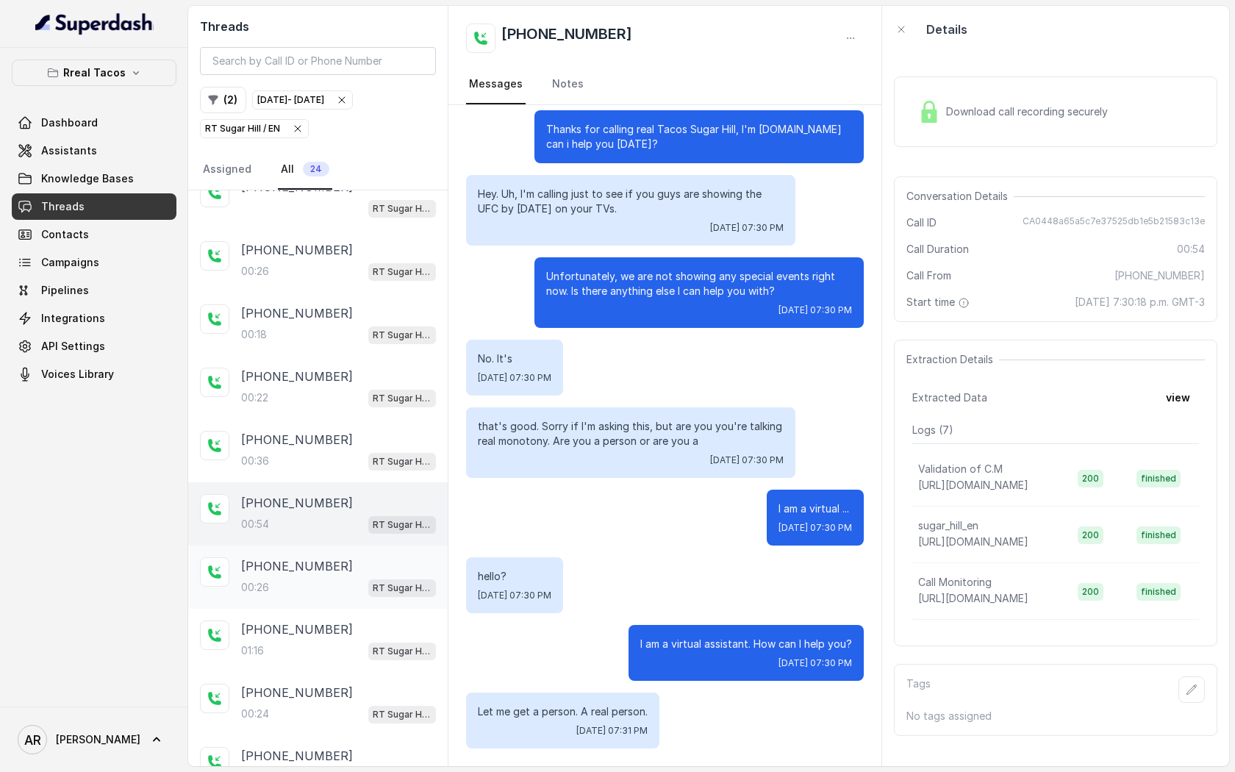
click at [371, 583] on span "RT Sugar Hill / EN" at bounding box center [402, 588] width 68 height 18
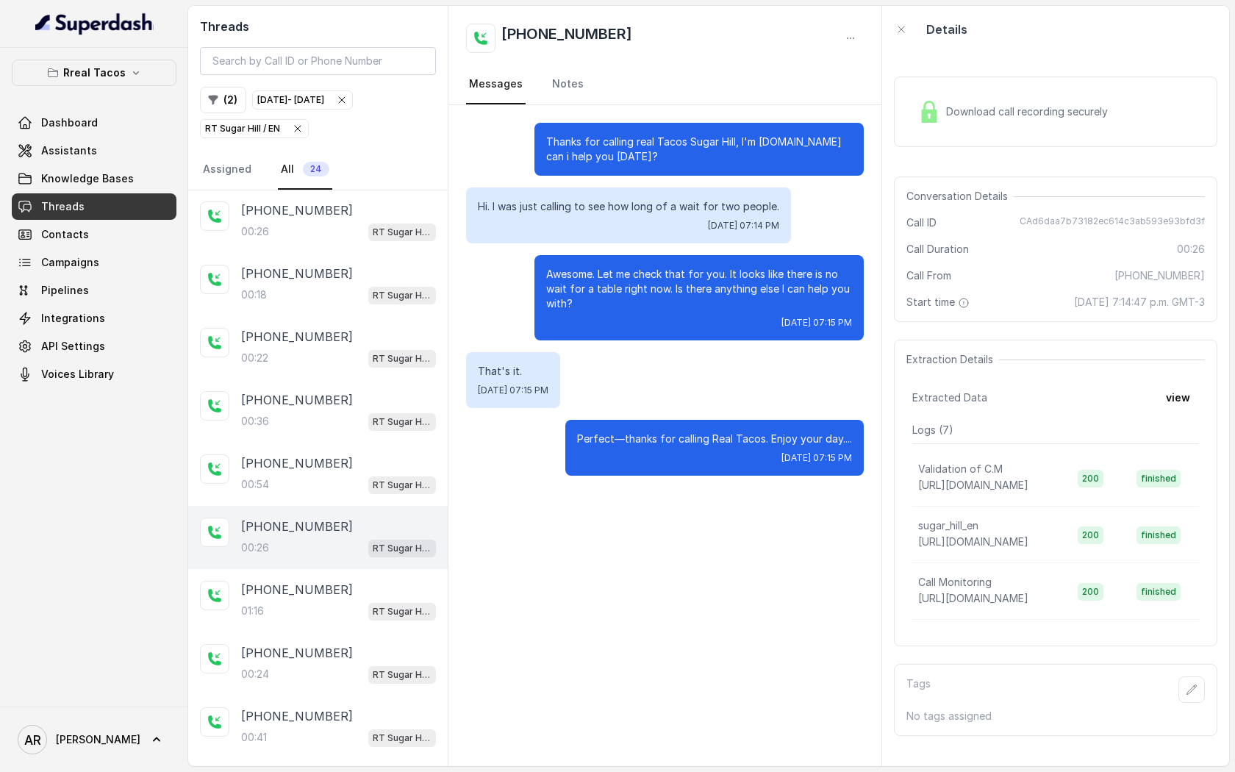
scroll to position [71, 0]
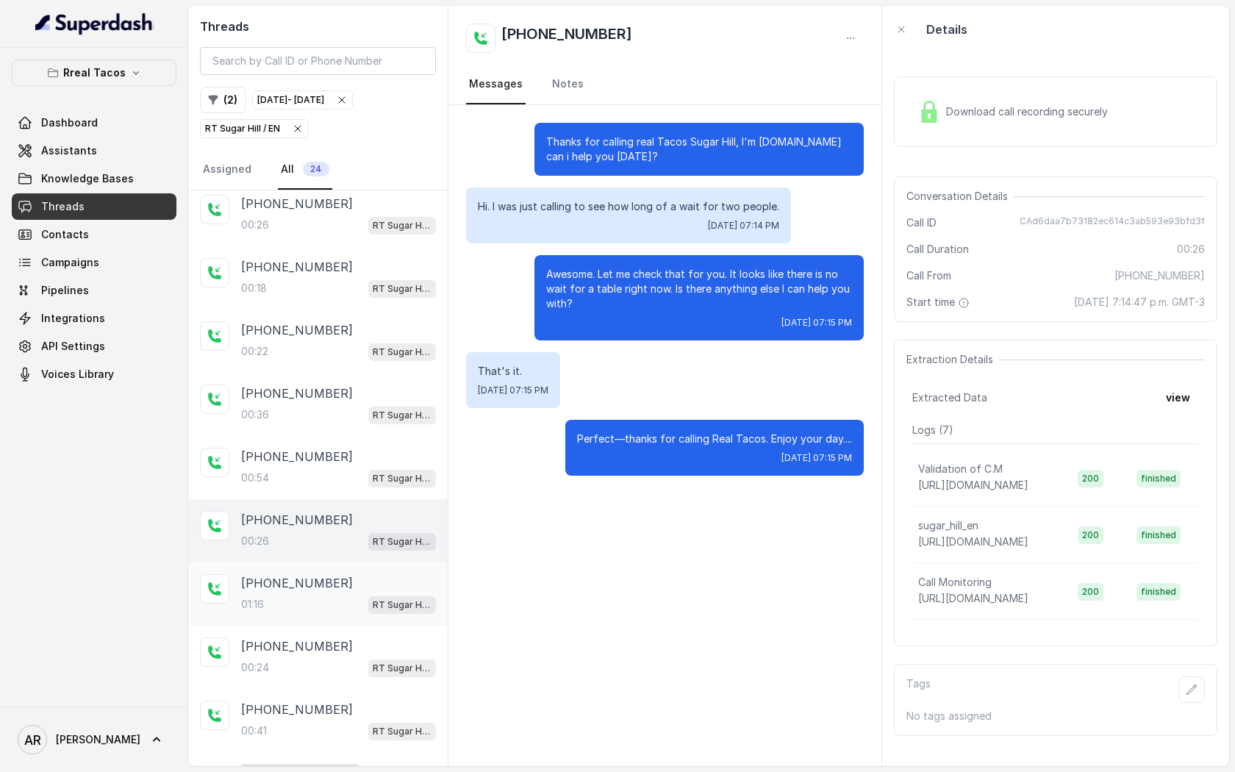
click at [365, 611] on div "[PHONE_NUMBER]:16 RT Sugar Hill / EN" at bounding box center [318, 593] width 260 height 63
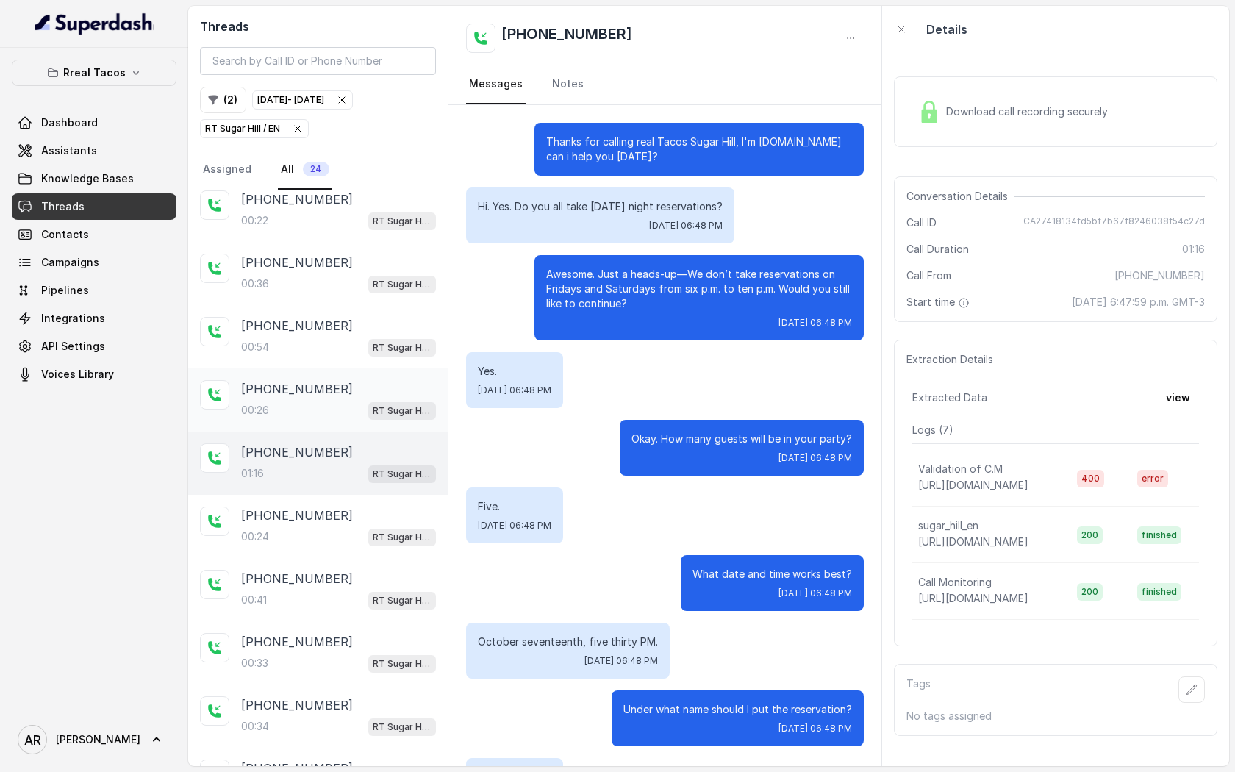
click at [335, 510] on div "[PHONE_NUMBER]" at bounding box center [338, 516] width 195 height 18
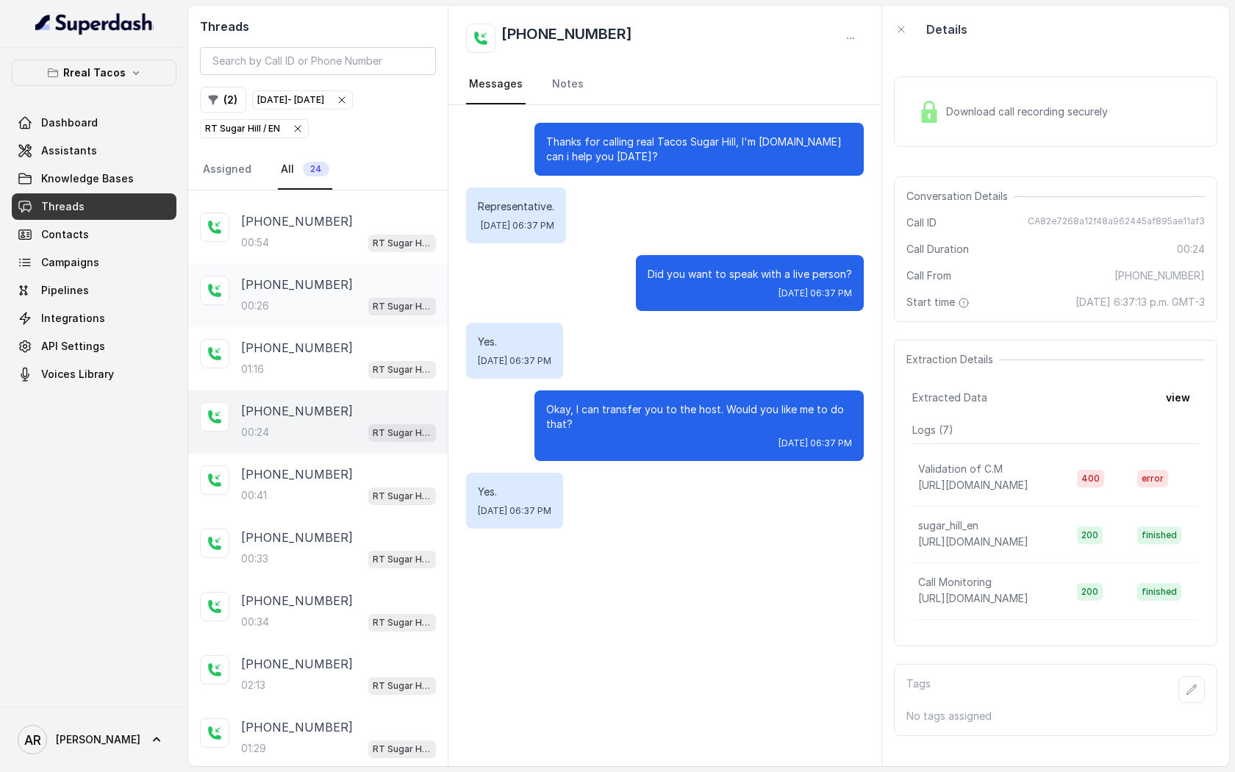
scroll to position [337, 0]
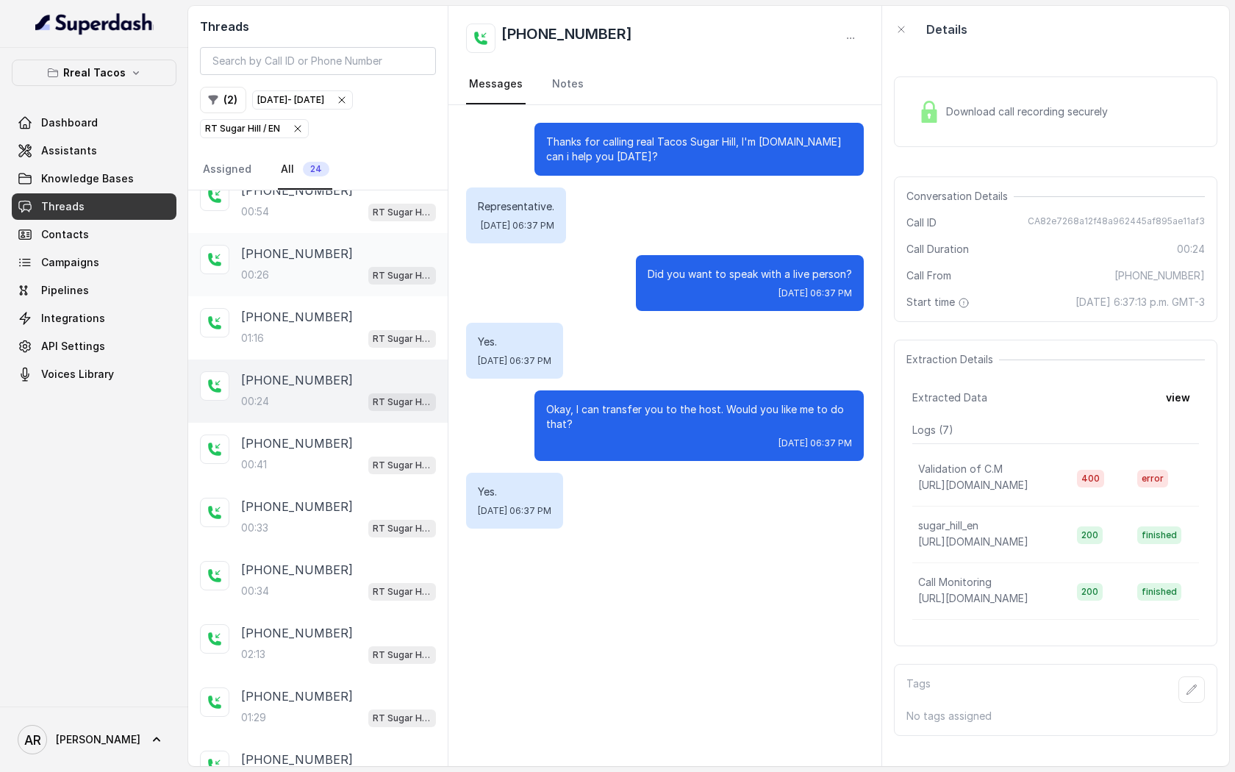
click at [335, 510] on div "[PHONE_NUMBER]" at bounding box center [338, 507] width 195 height 18
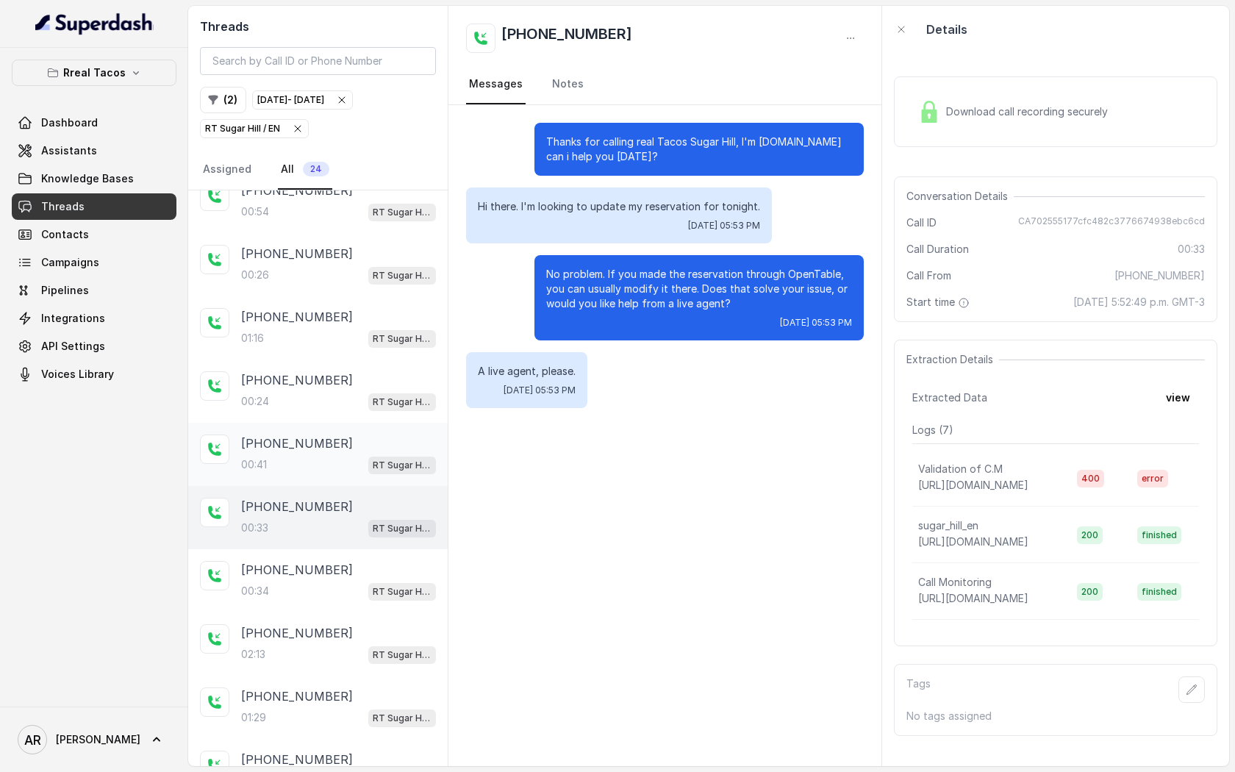
click at [348, 459] on div "00:[STREET_ADDRESS]" at bounding box center [338, 464] width 195 height 19
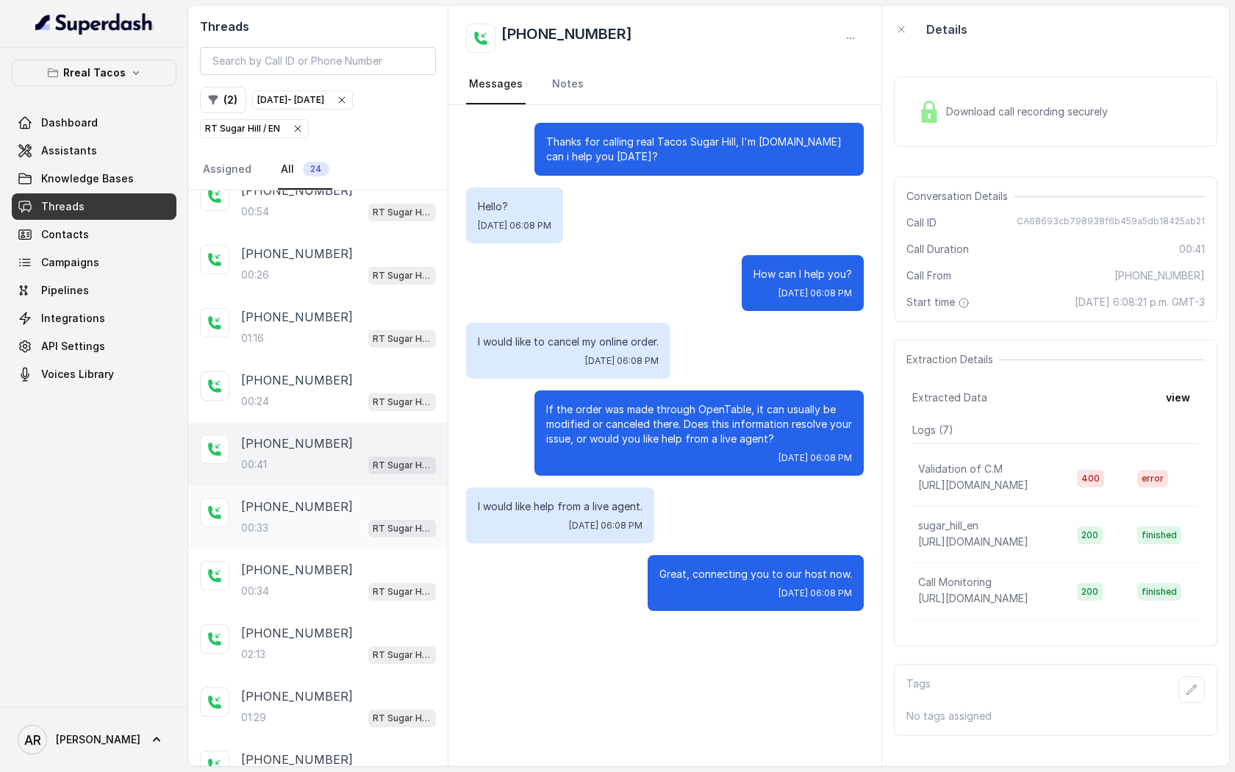
click at [336, 529] on div "00:[STREET_ADDRESS]" at bounding box center [338, 527] width 195 height 19
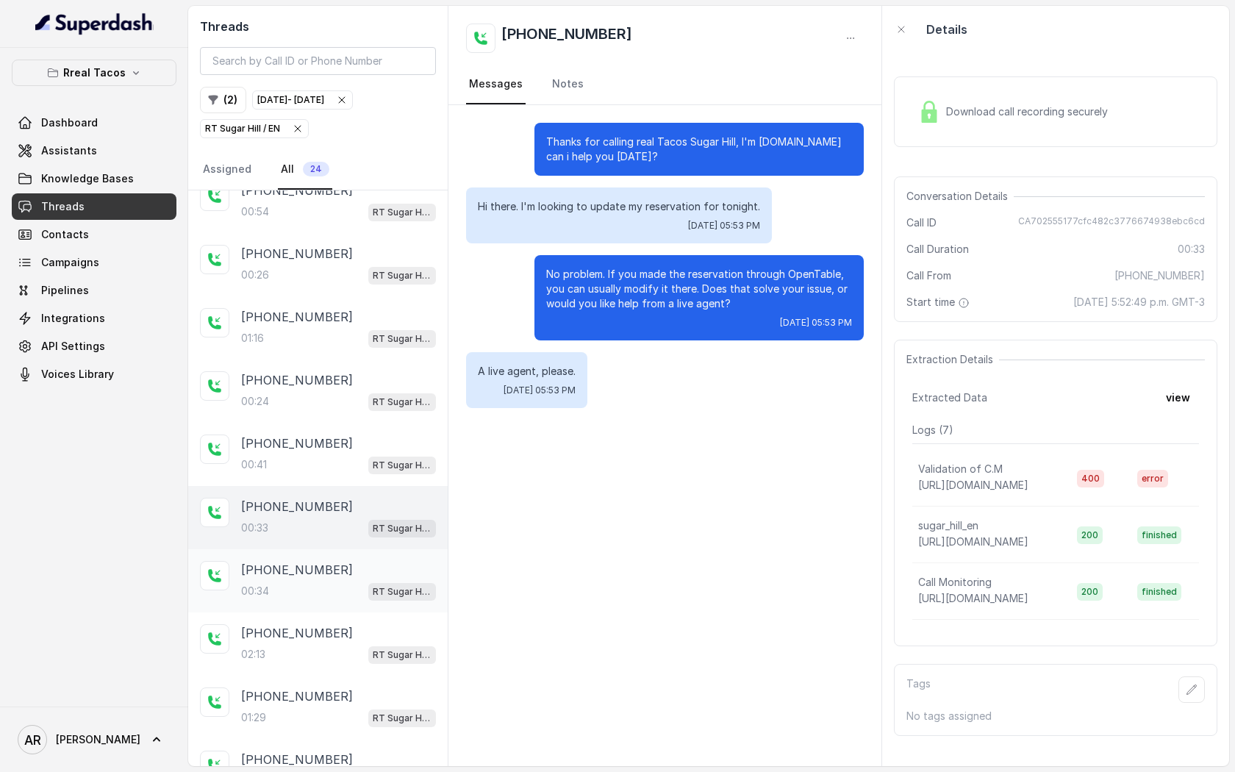
click at [368, 561] on div "[PHONE_NUMBER]" at bounding box center [338, 570] width 195 height 18
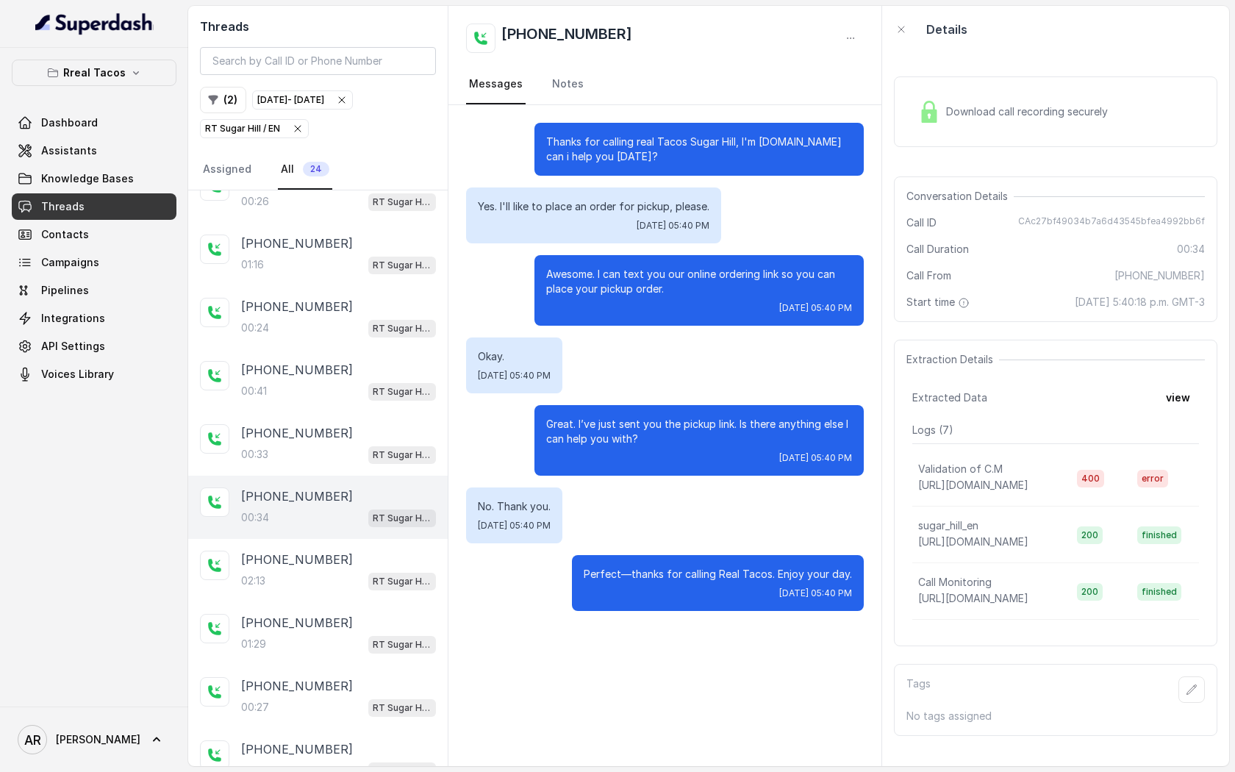
scroll to position [437, 0]
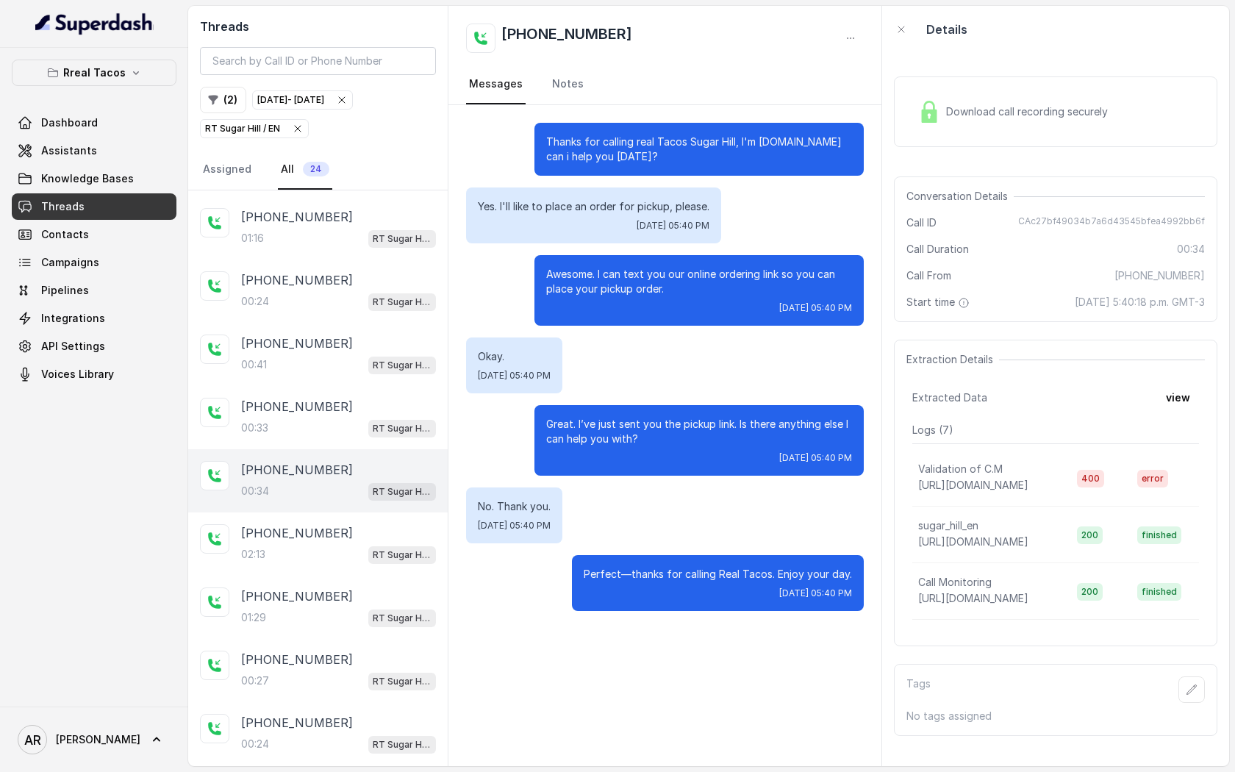
click at [368, 557] on div "RT Sugar Hill / EN" at bounding box center [402, 554] width 68 height 19
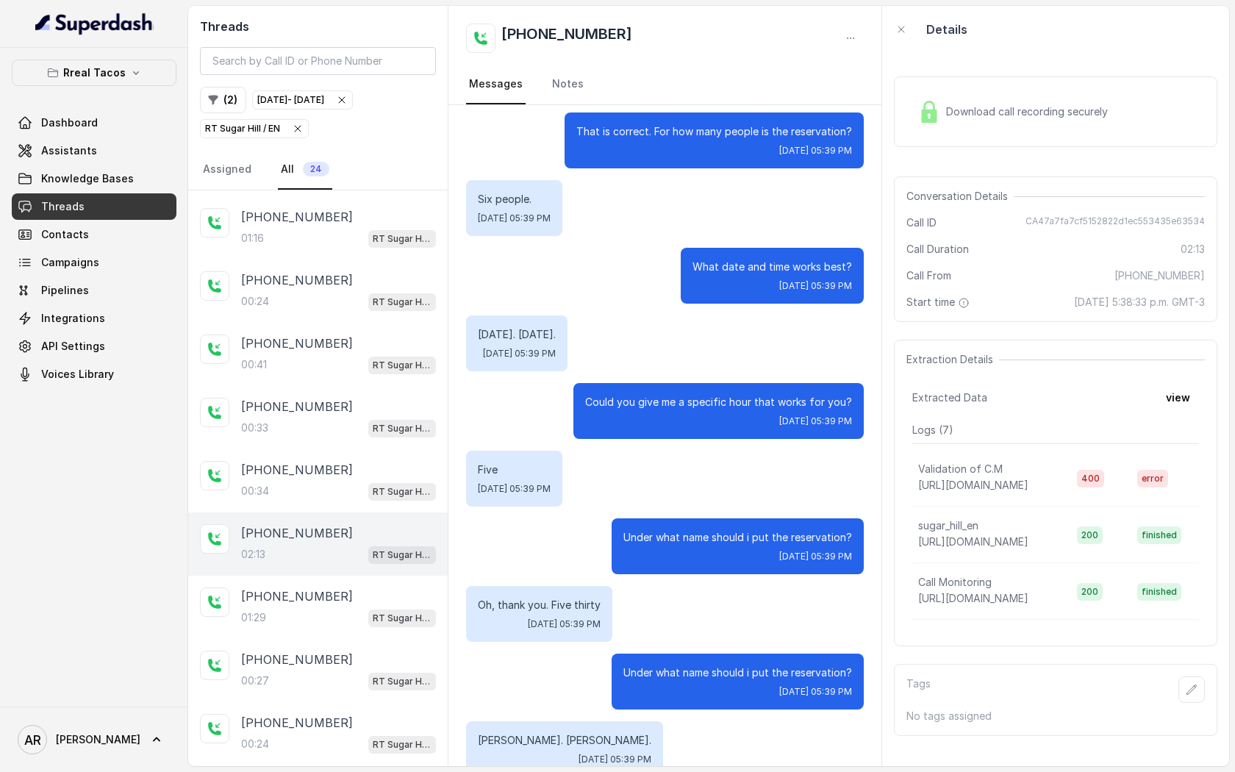
scroll to position [1062, 0]
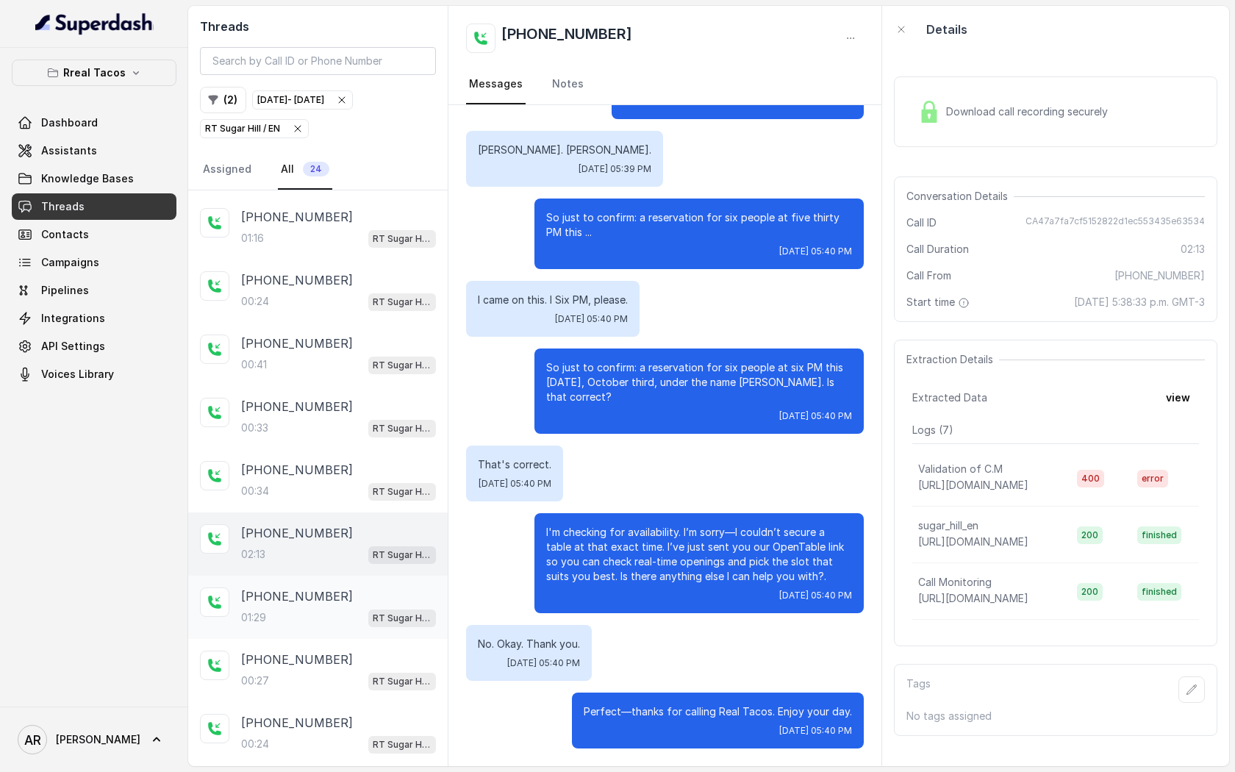
click at [334, 587] on div "[PHONE_NUMBER]" at bounding box center [338, 596] width 195 height 18
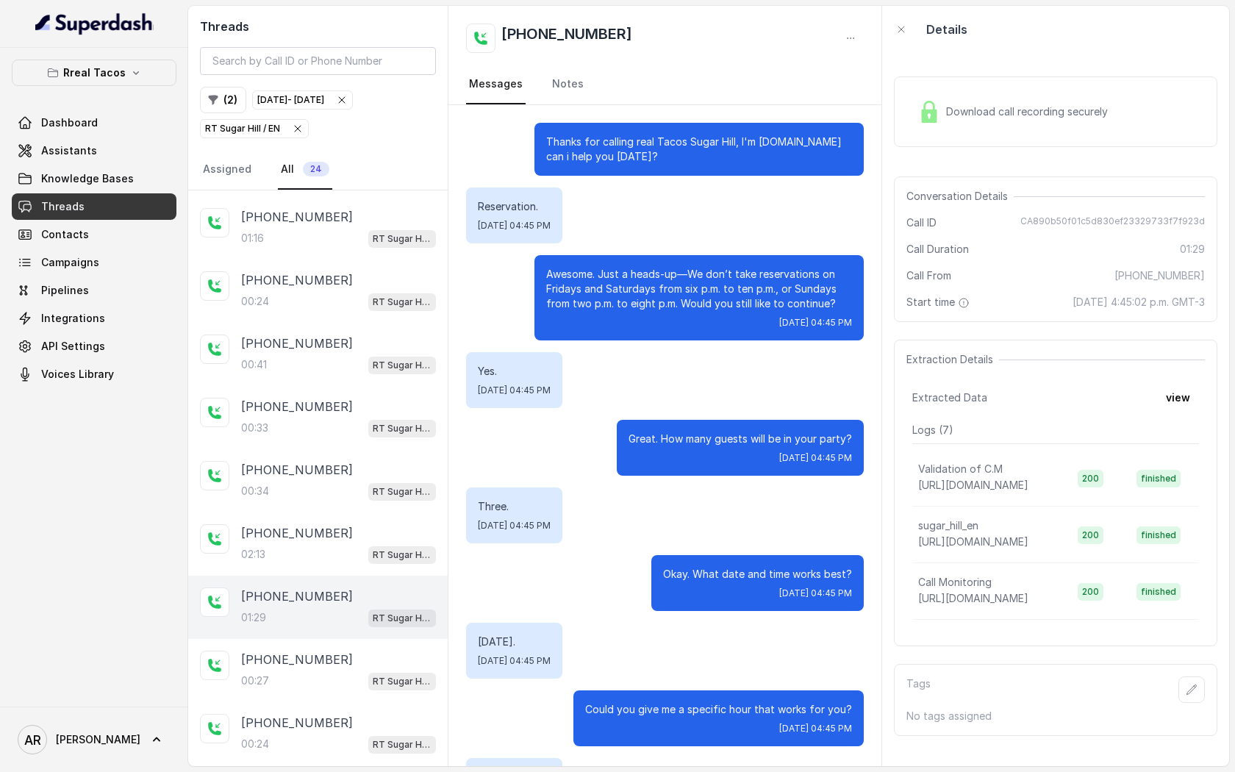
scroll to position [733, 0]
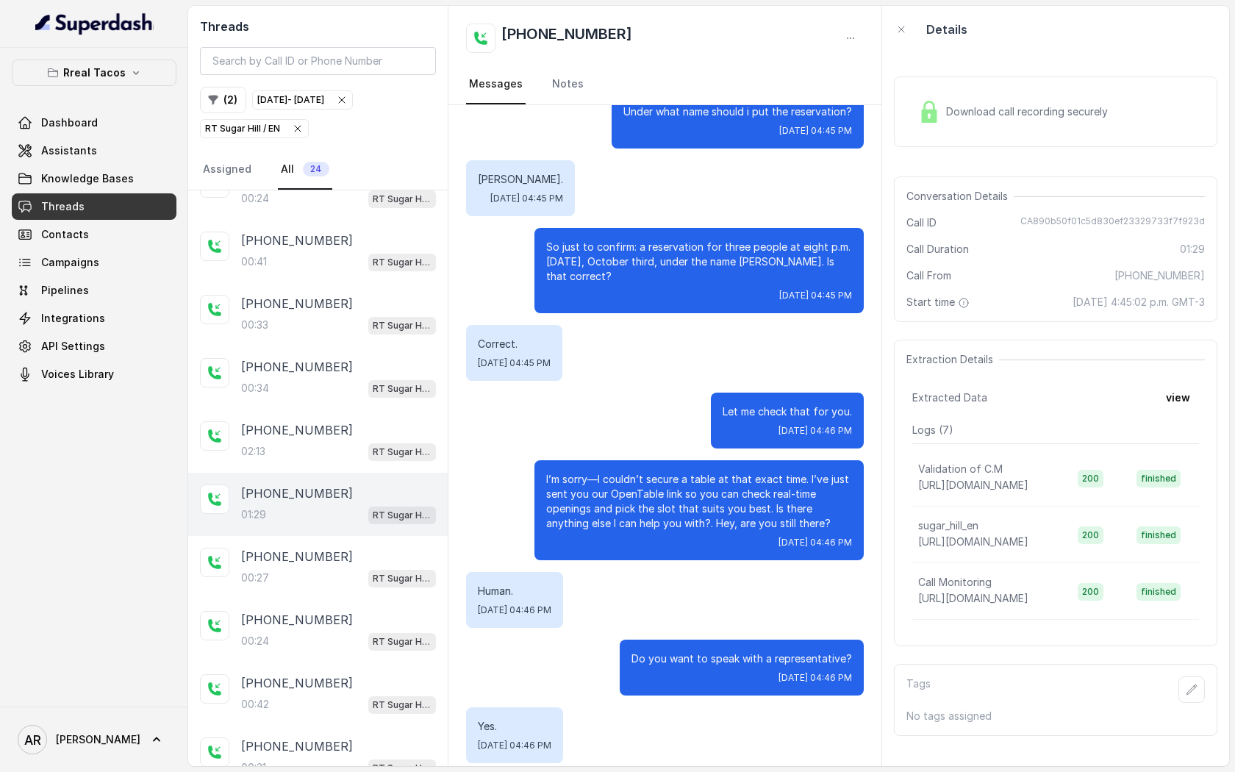
click at [334, 583] on div "[PHONE_NUMBER]:[STREET_ADDRESS]" at bounding box center [318, 567] width 260 height 63
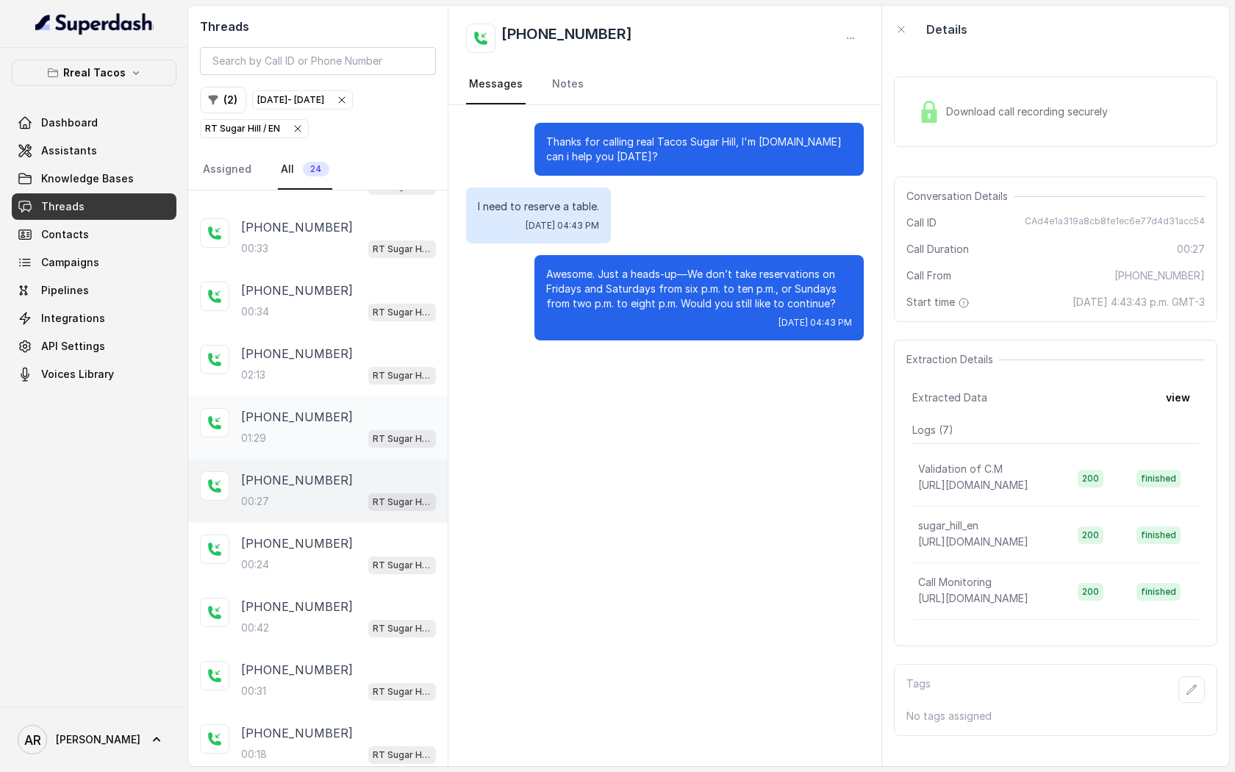
scroll to position [642, 0]
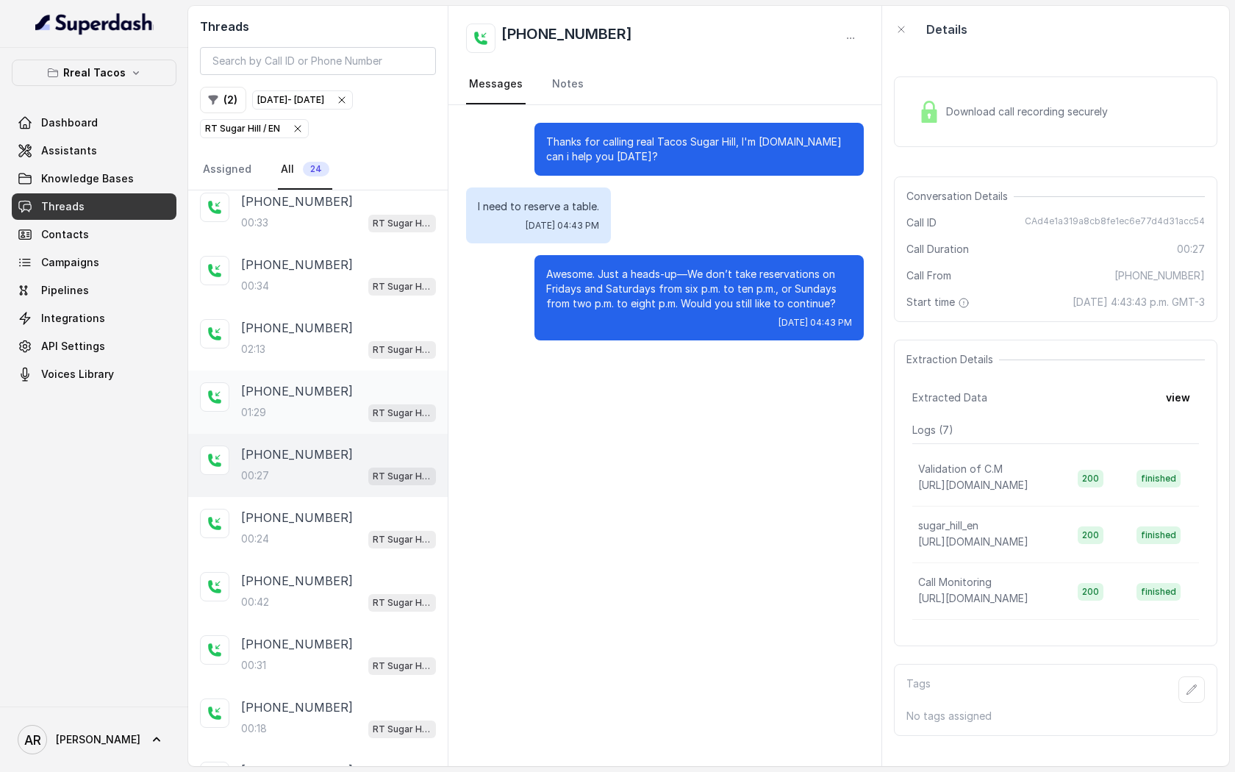
click at [334, 583] on div "[PHONE_NUMBER]" at bounding box center [338, 581] width 195 height 18
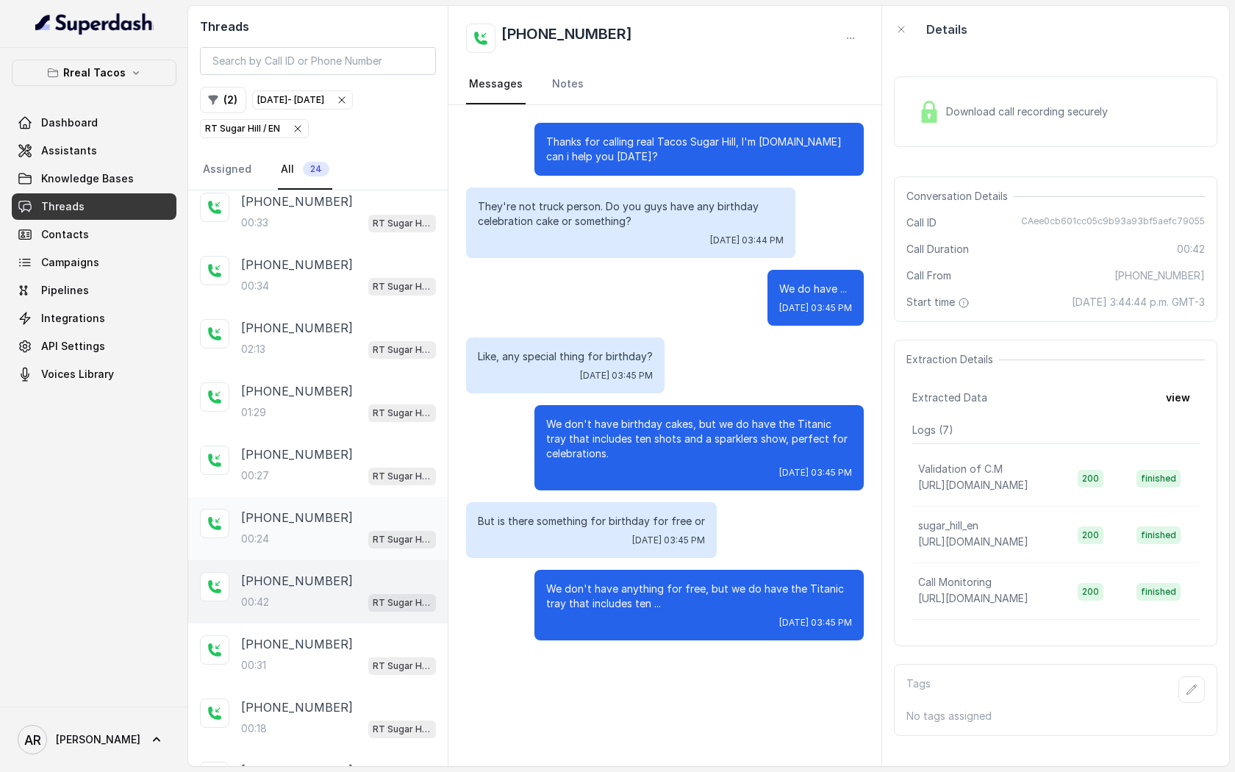
click at [329, 519] on div "[PHONE_NUMBER]" at bounding box center [338, 518] width 195 height 18
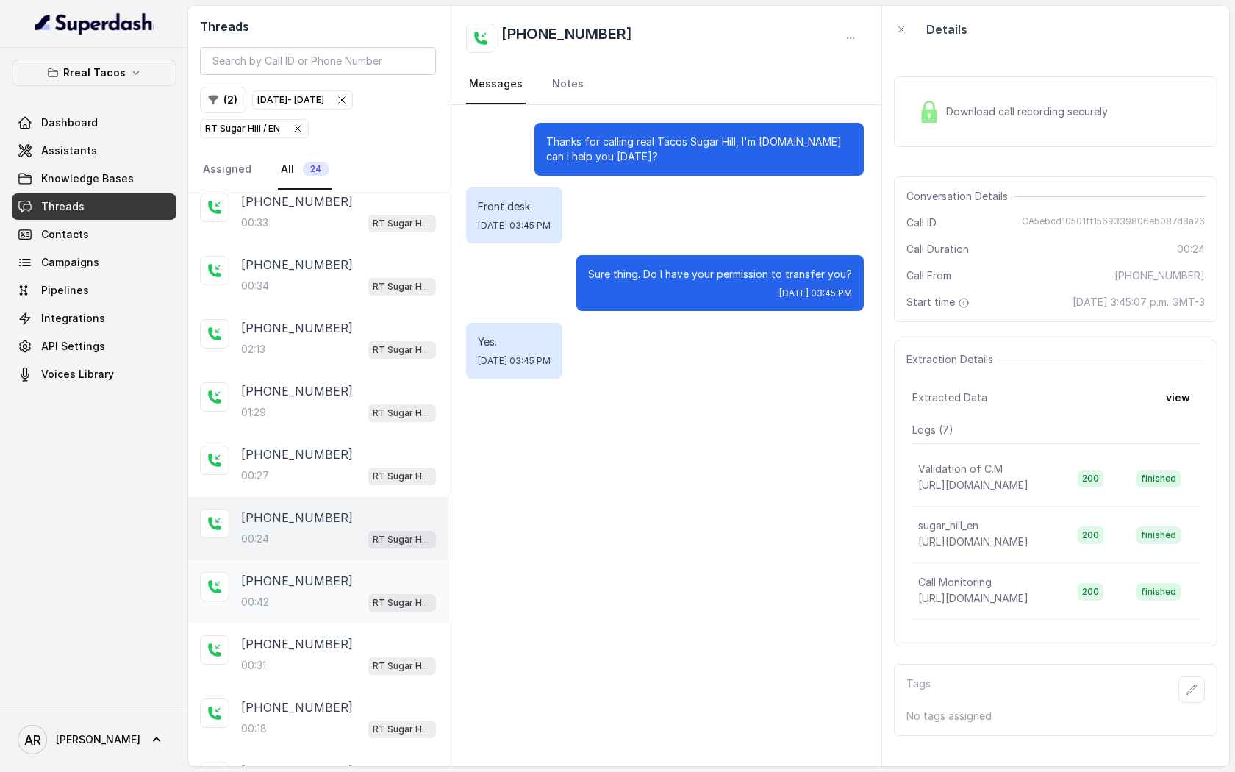
click at [332, 598] on div "00:[STREET_ADDRESS]" at bounding box center [338, 602] width 195 height 19
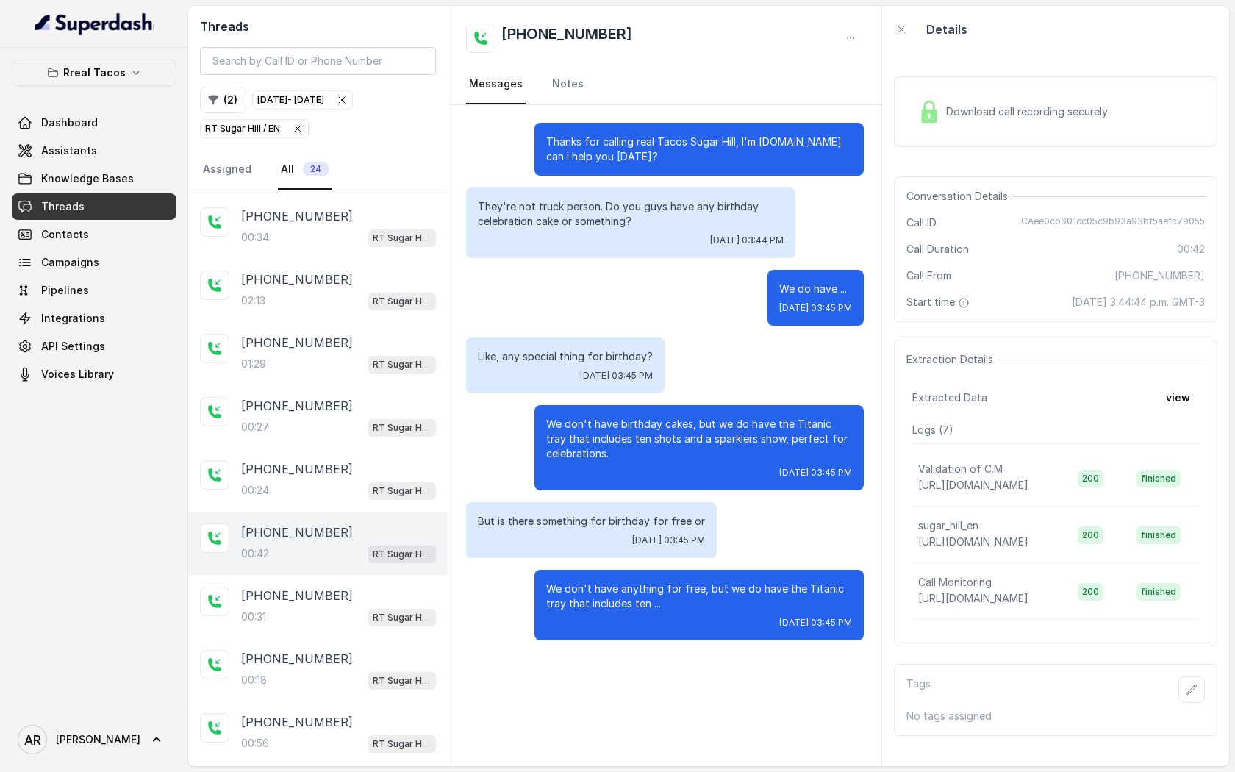
scroll to position [697, 0]
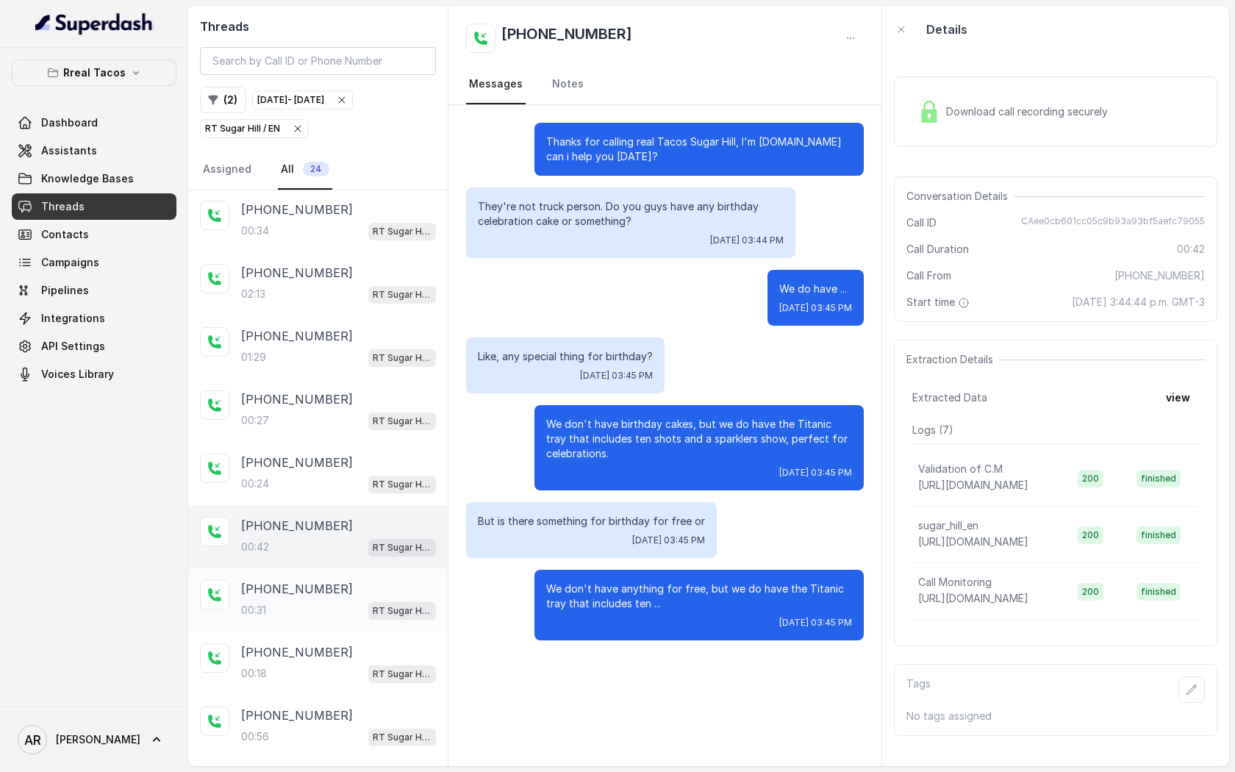
click at [332, 601] on div "00:[STREET_ADDRESS]" at bounding box center [338, 610] width 195 height 19
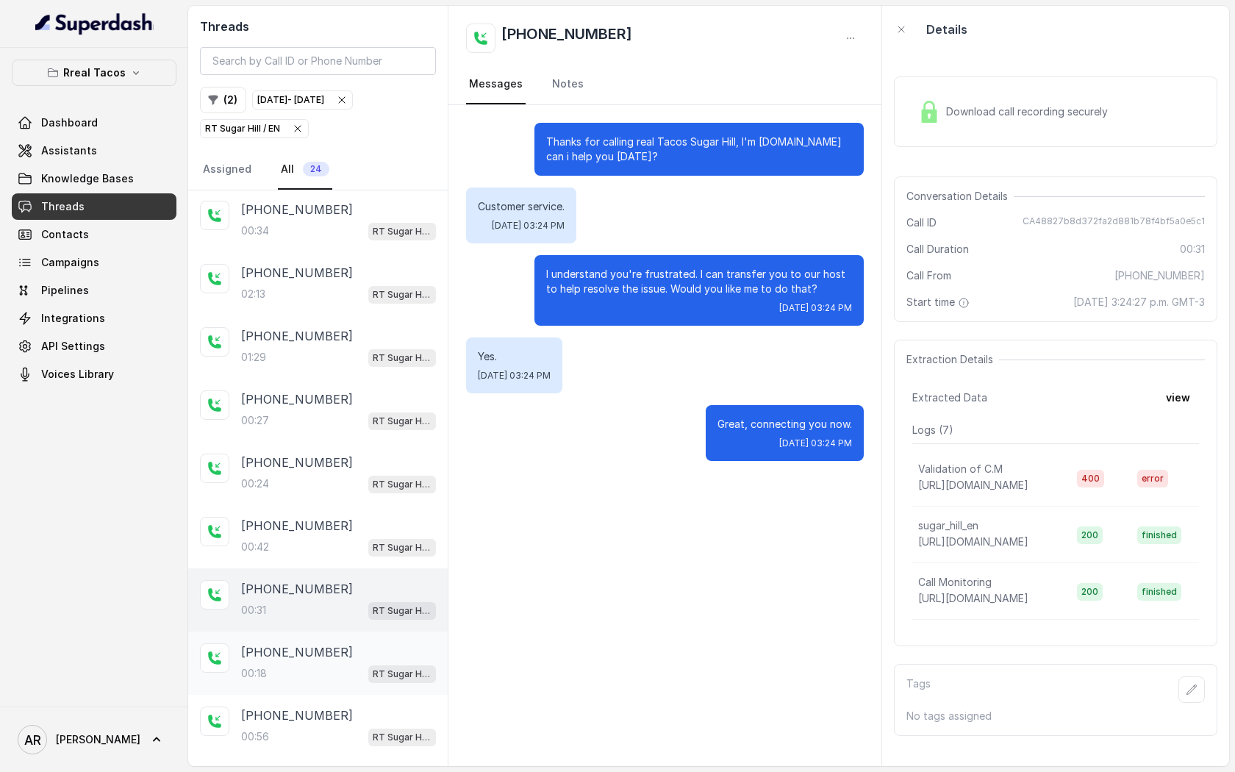
click at [338, 664] on div "00:[STREET_ADDRESS]" at bounding box center [338, 673] width 195 height 19
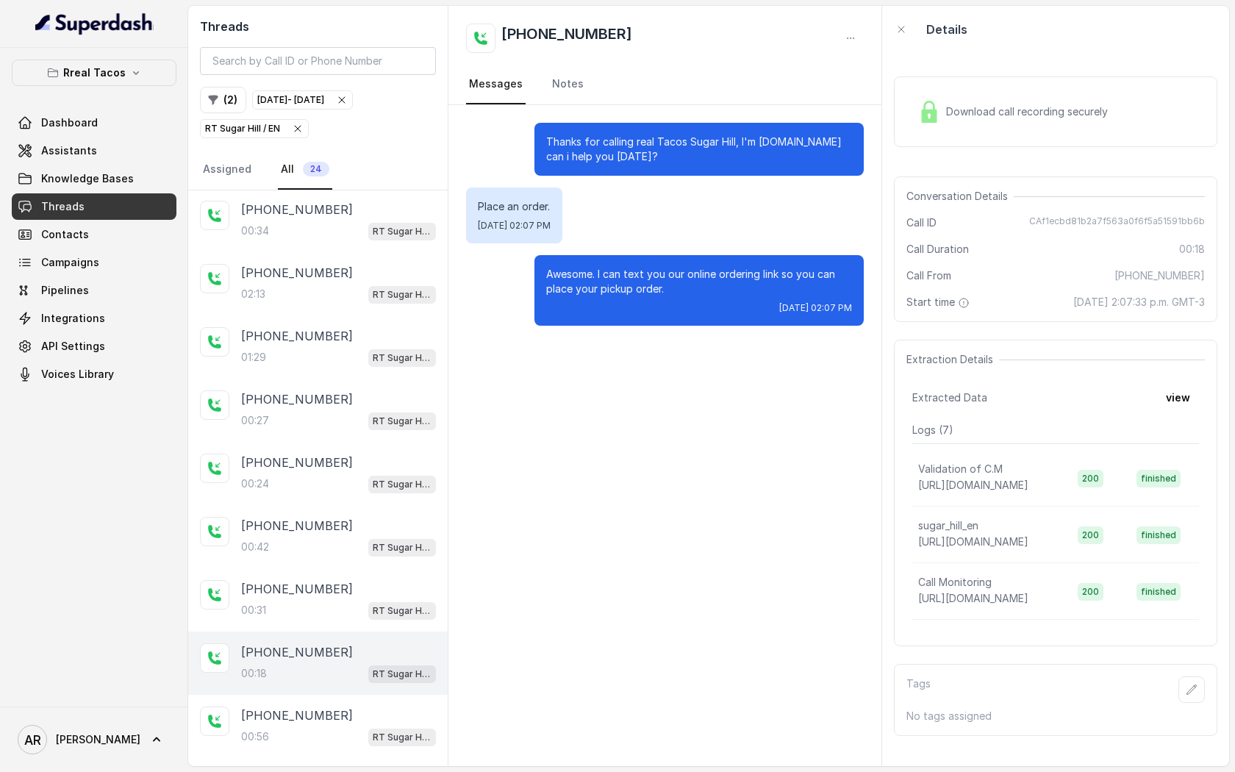
scroll to position [740, 0]
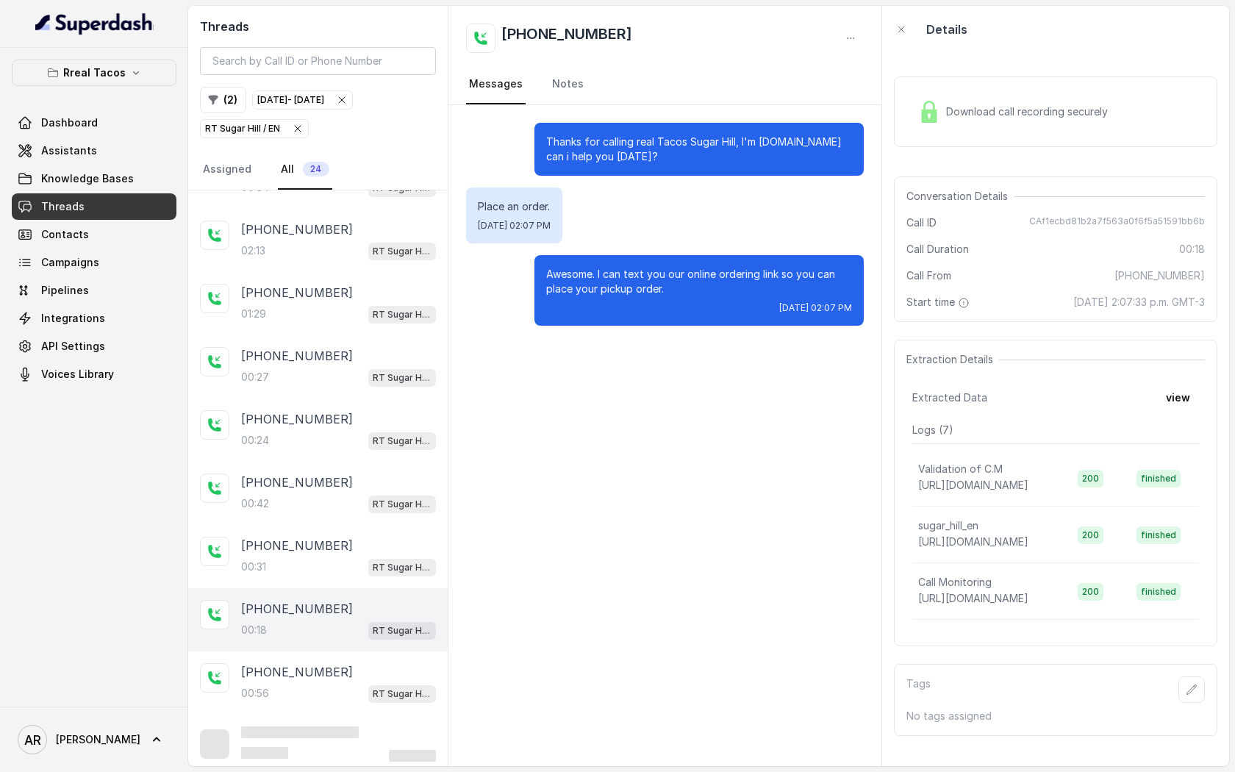
click at [338, 663] on div "[PHONE_NUMBER]" at bounding box center [338, 672] width 195 height 18
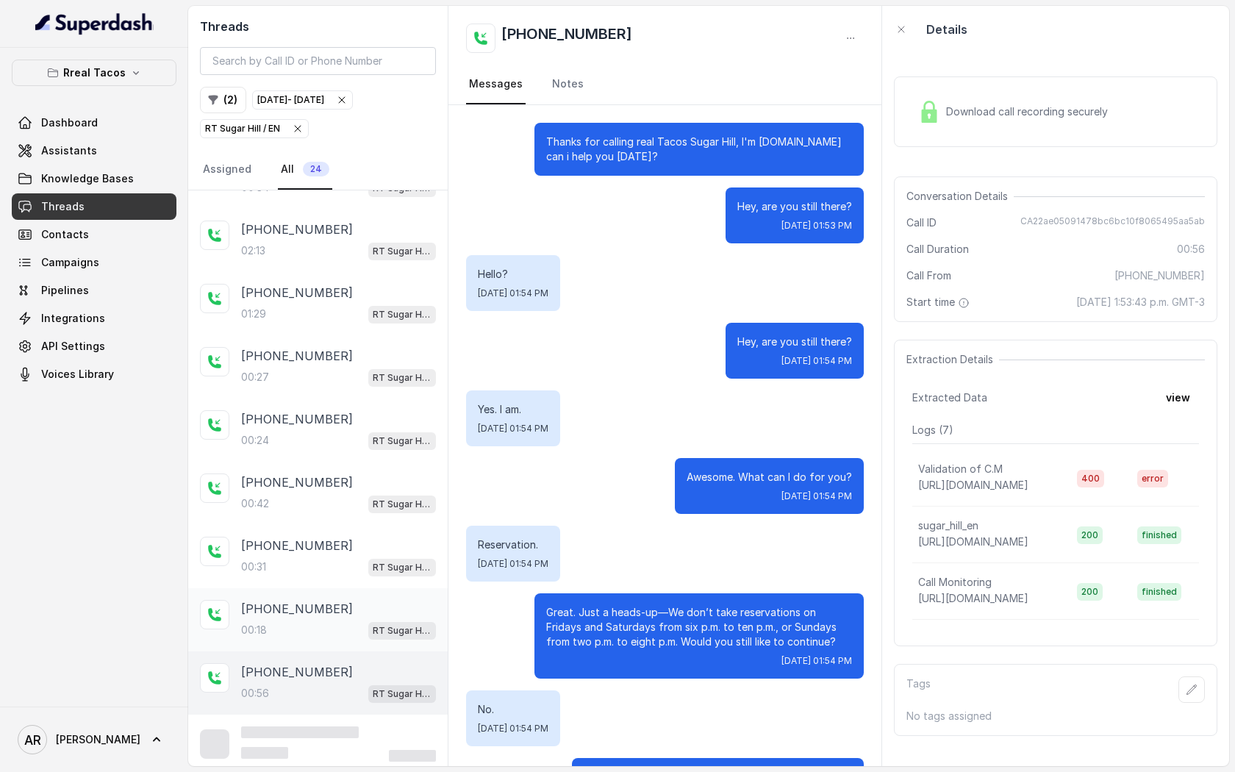
scroll to position [133, 0]
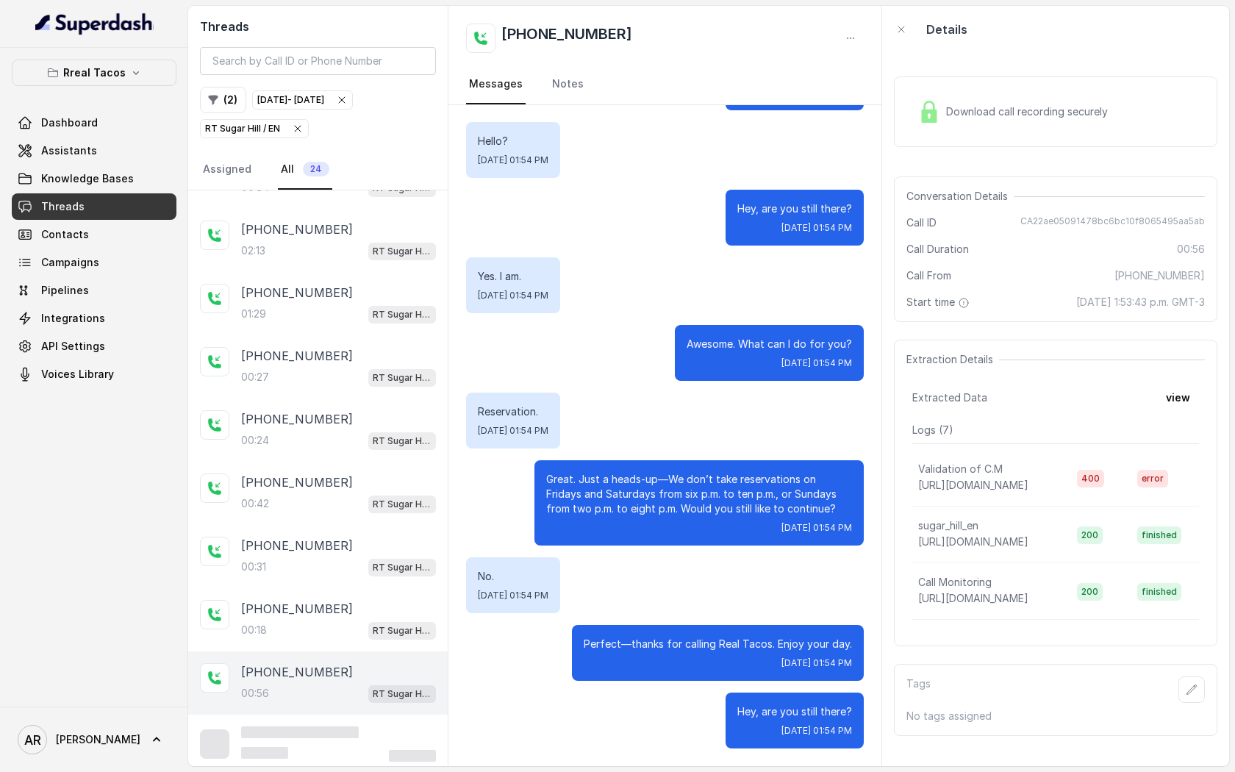
click at [343, 744] on div at bounding box center [338, 753] width 195 height 18
click at [337, 601] on div "[PHONE_NUMBER]" at bounding box center [338, 609] width 195 height 18
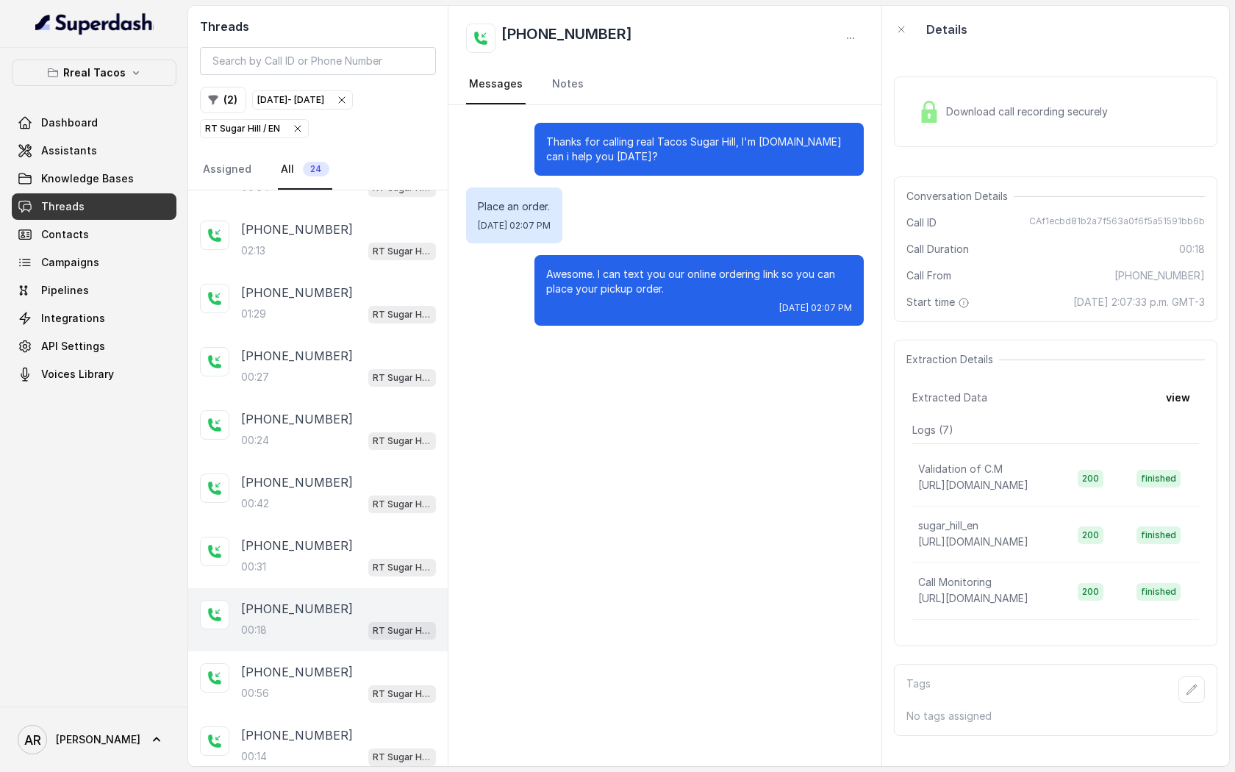
click at [335, 771] on main "Threads ( 2 ) [DATE] - [DATE] [GEOGRAPHIC_DATA] / EN Assigned All 24 [PHONE_NUM…" at bounding box center [617, 386] width 1235 height 772
click at [334, 757] on div "00:[STREET_ADDRESS]" at bounding box center [338, 756] width 195 height 19
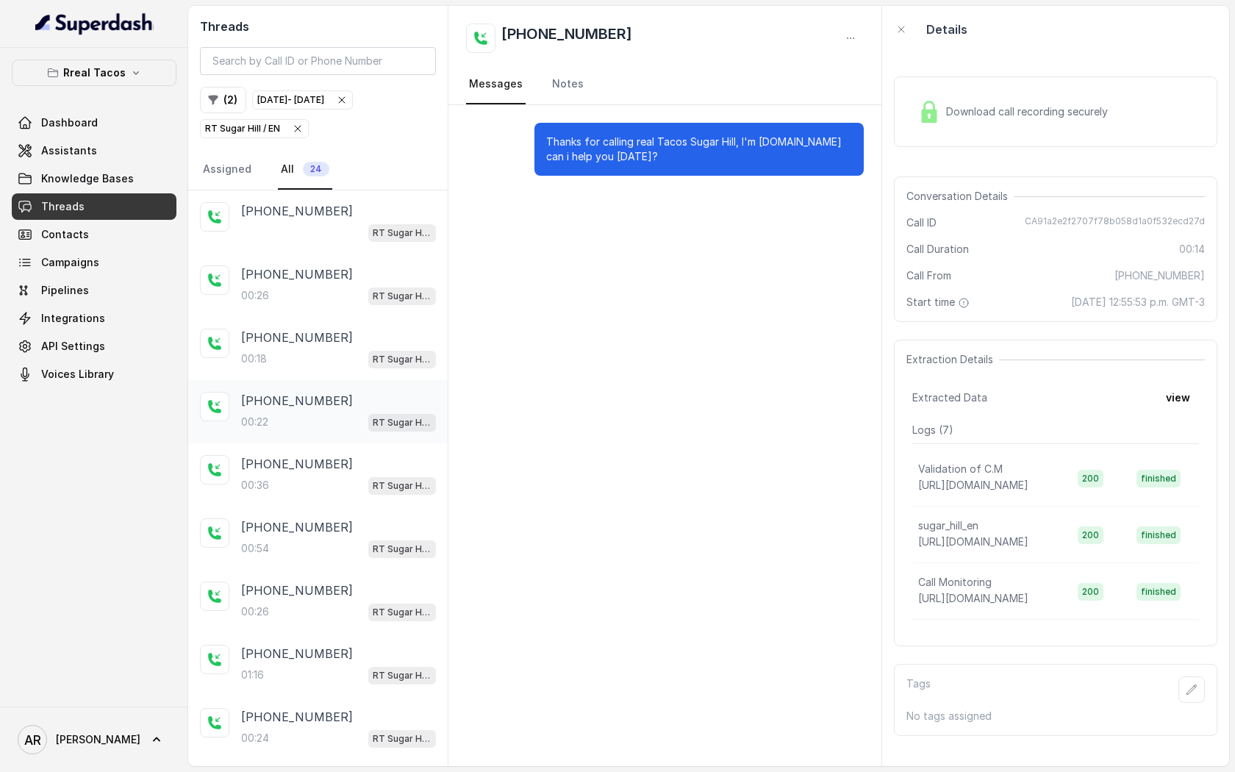
click at [322, 389] on div "[PHONE_NUMBER]:22 RT Sugar Hill / EN" at bounding box center [318, 411] width 260 height 63
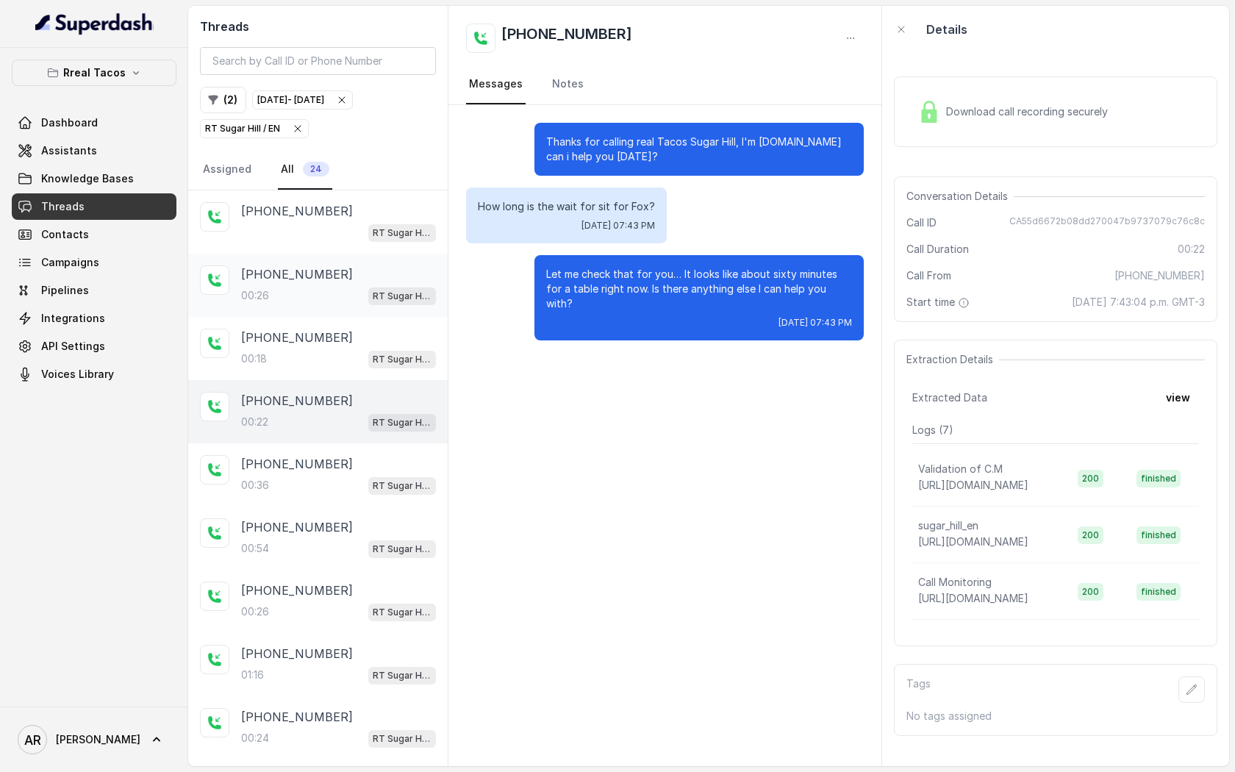
click at [321, 310] on div "[PHONE_NUMBER]:26 RT Sugar Hill / EN" at bounding box center [318, 285] width 260 height 63
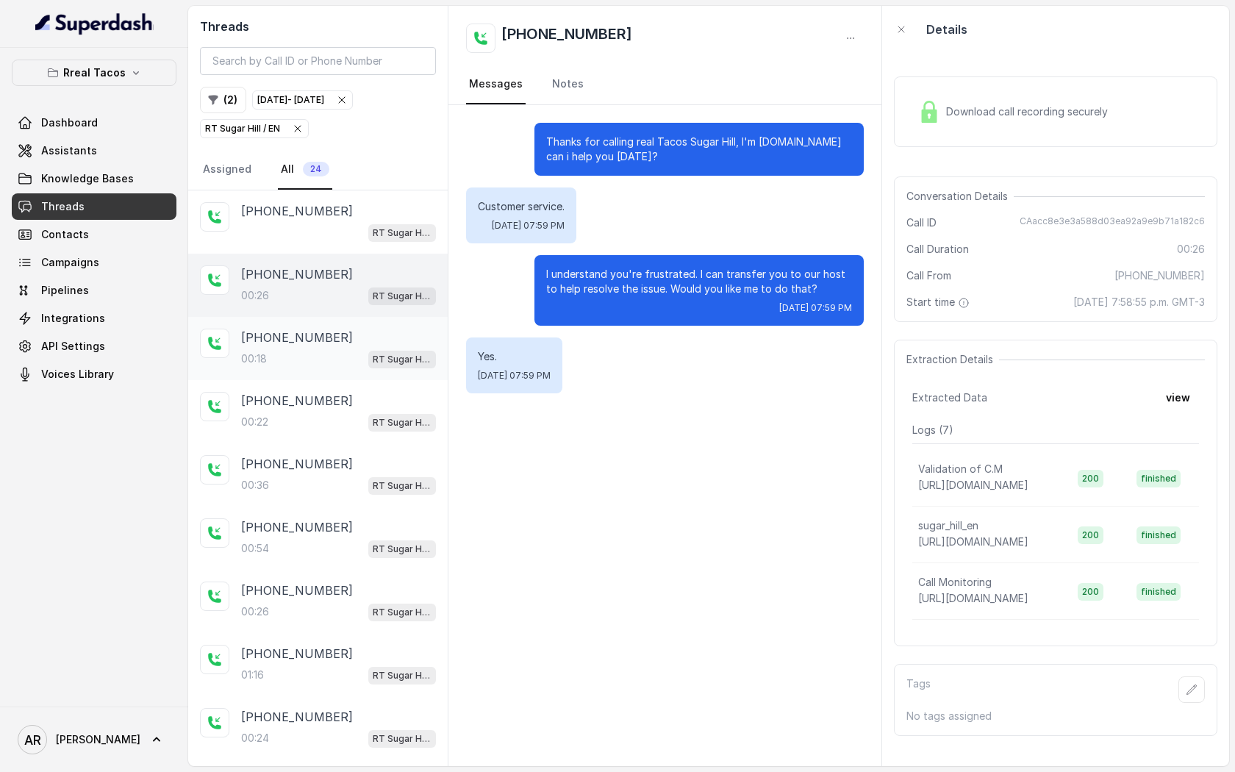
click at [338, 346] on div "[PHONE_NUMBER]:18 RT Sugar Hill / EN" at bounding box center [338, 349] width 195 height 40
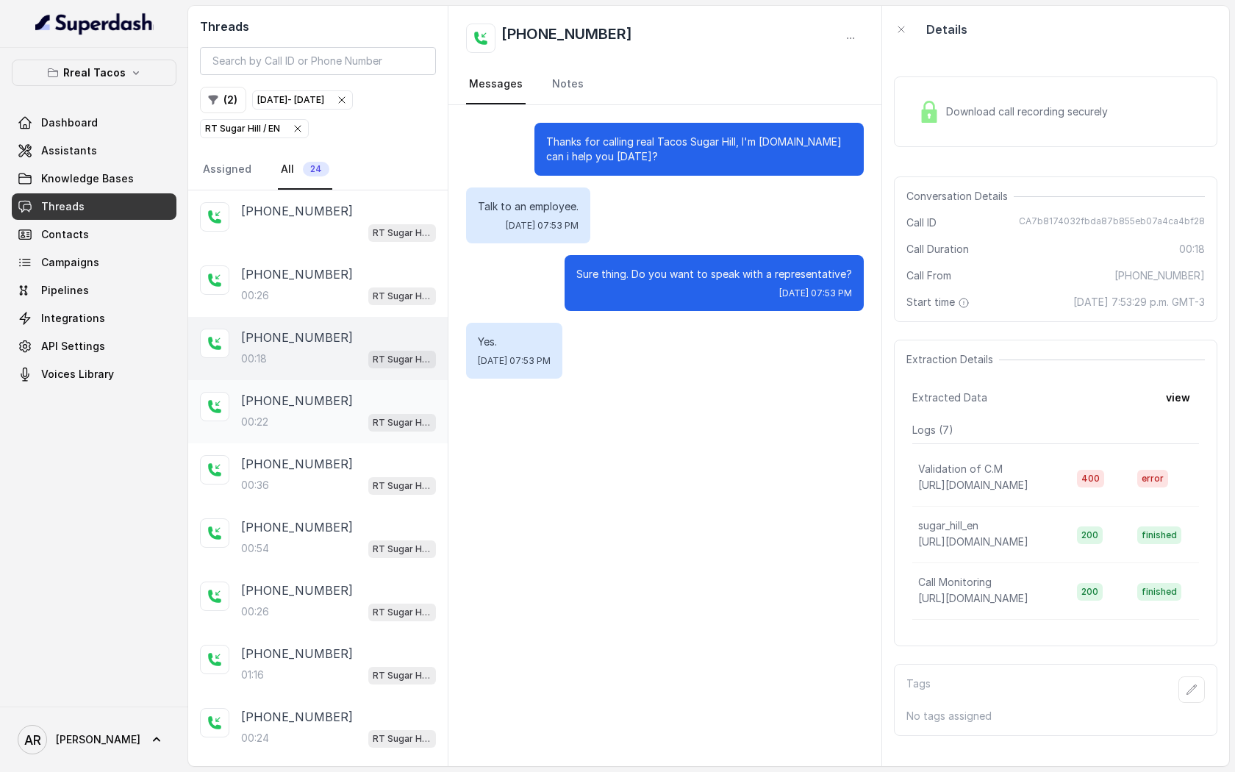
click at [342, 386] on div "[PHONE_NUMBER]:22 RT Sugar Hill / EN" at bounding box center [318, 411] width 260 height 63
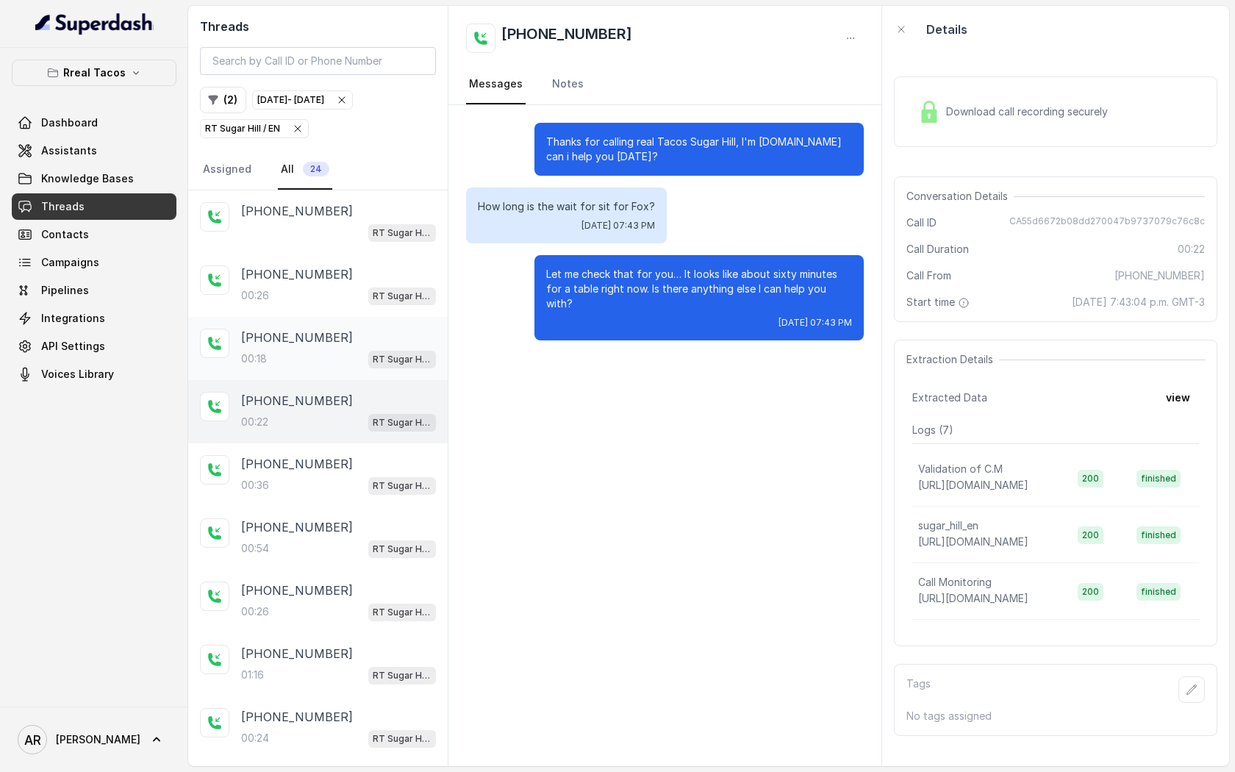
click at [346, 356] on div "00:[STREET_ADDRESS]" at bounding box center [338, 358] width 195 height 19
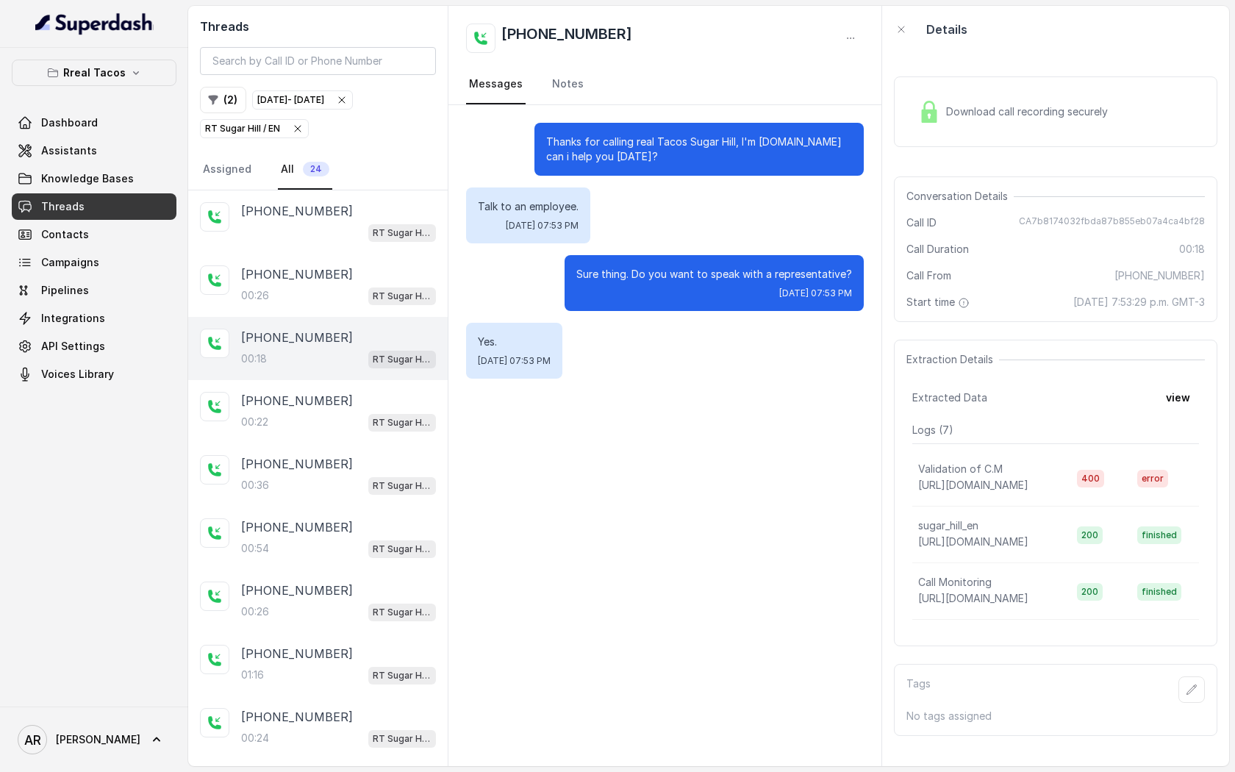
click at [297, 132] on icon "button" at bounding box center [298, 129] width 12 height 12
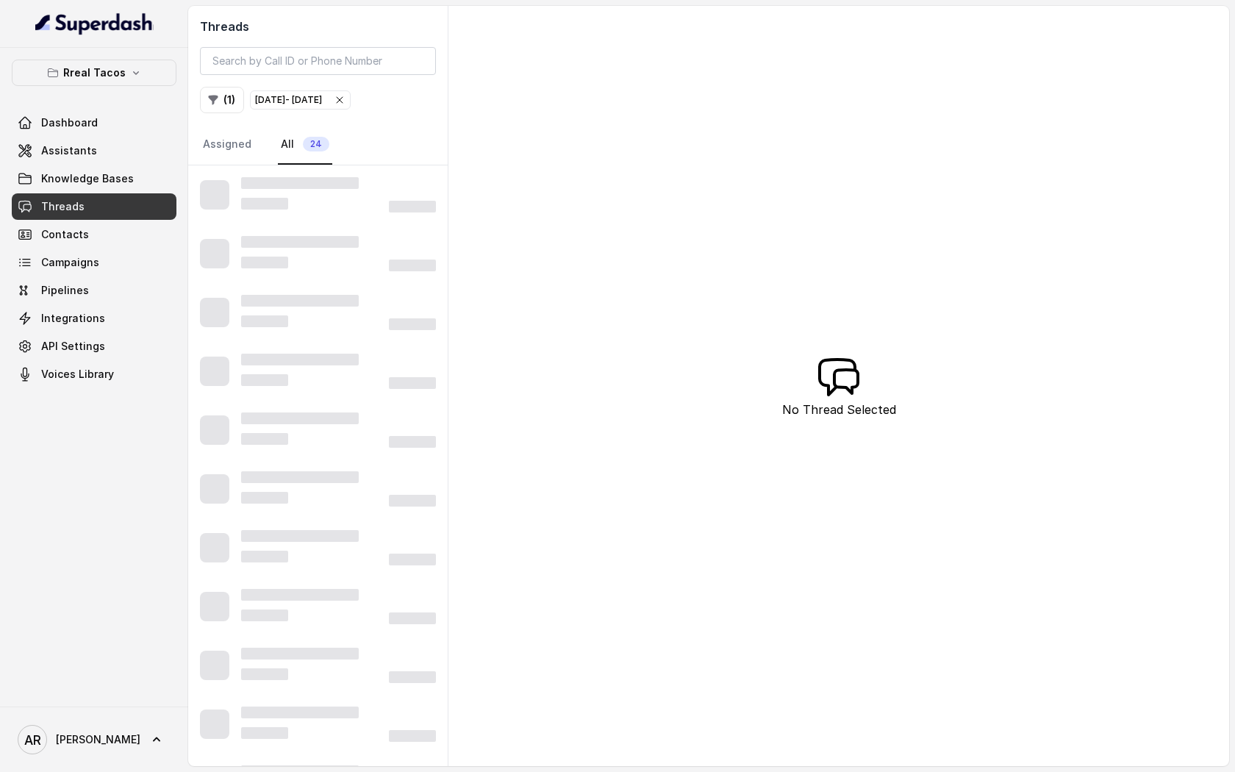
click at [297, 132] on link "All 24" at bounding box center [305, 145] width 54 height 40
click at [226, 107] on button "( 1 )" at bounding box center [222, 100] width 44 height 26
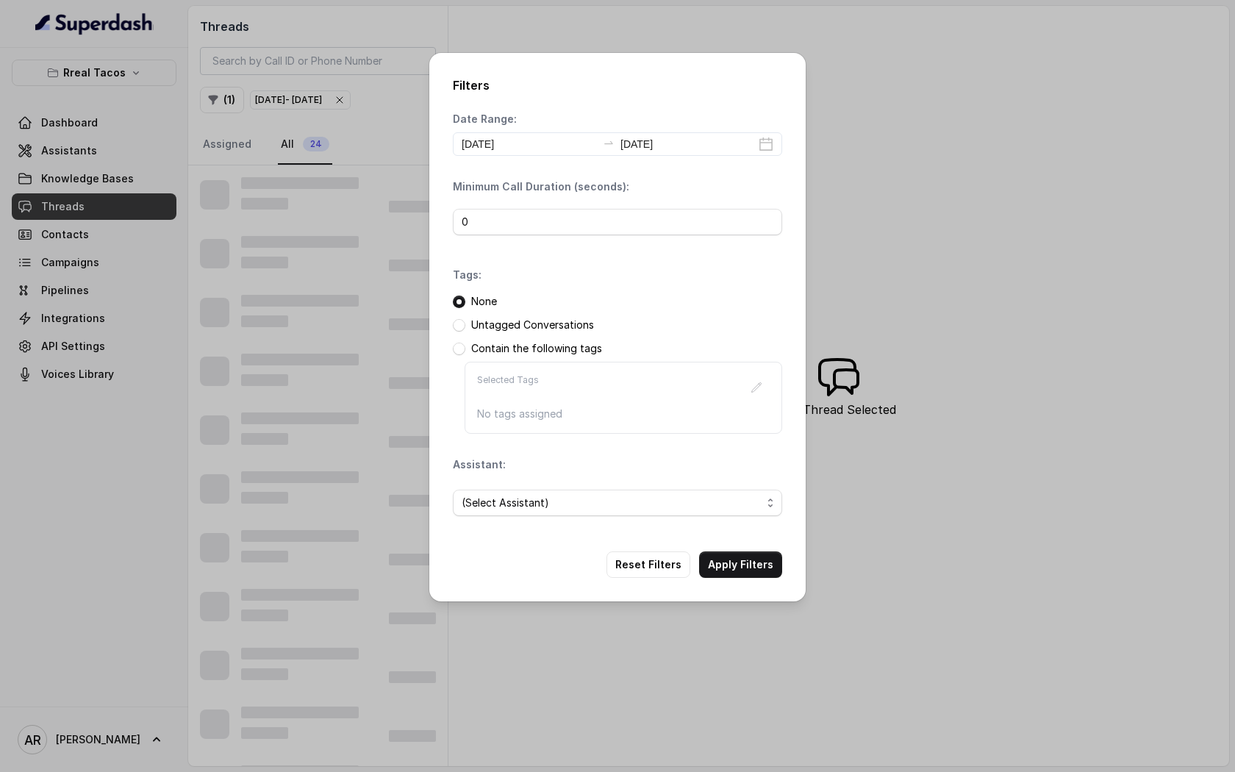
click at [559, 518] on div "(Select Assistant)" at bounding box center [617, 503] width 329 height 50
click at [560, 501] on span "(Select Assistant)" at bounding box center [612, 503] width 300 height 18
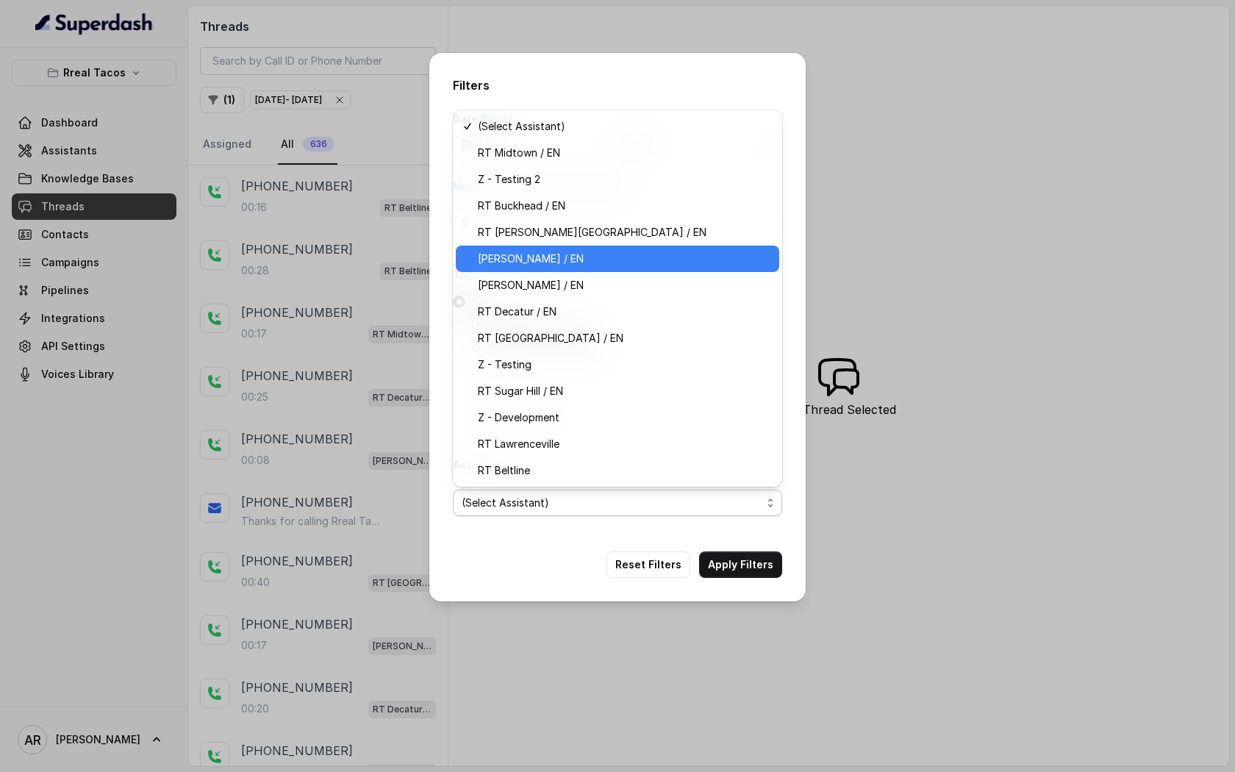
click at [545, 267] on span "[PERSON_NAME] / EN" at bounding box center [624, 259] width 293 height 18
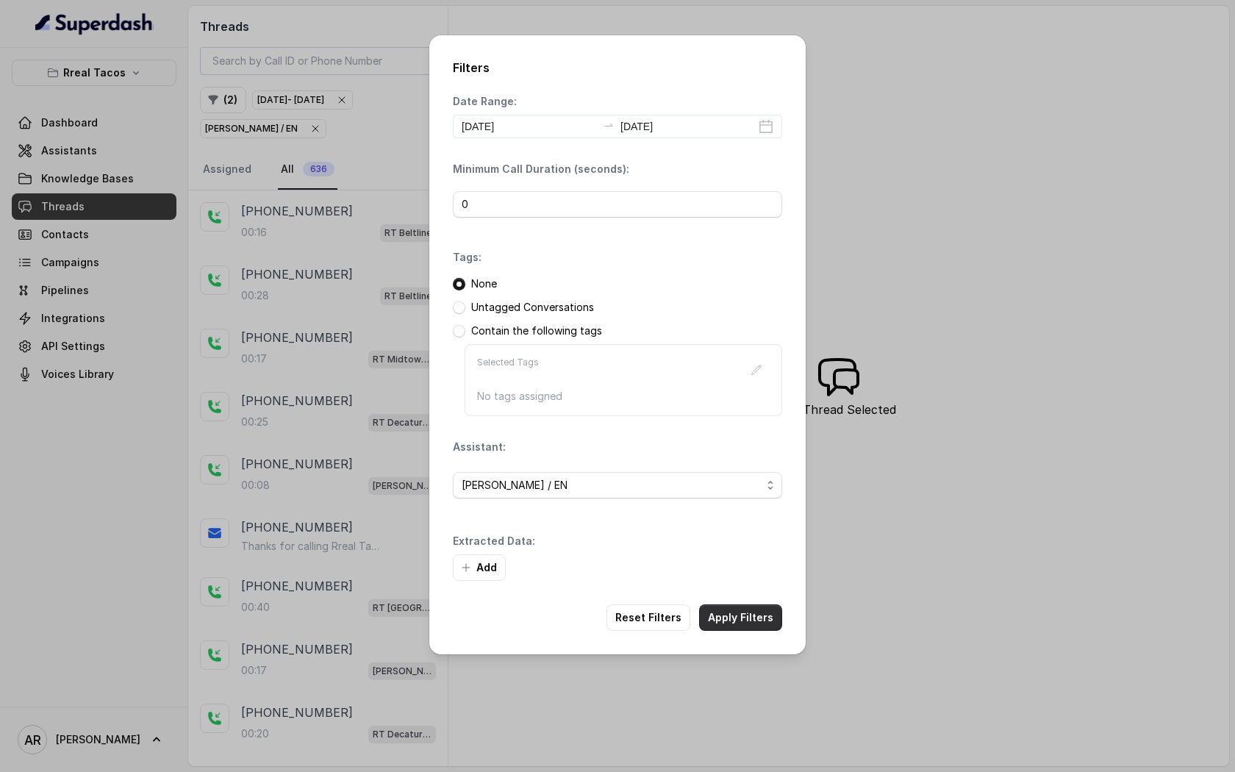
click at [751, 615] on button "Apply Filters" at bounding box center [740, 617] width 83 height 26
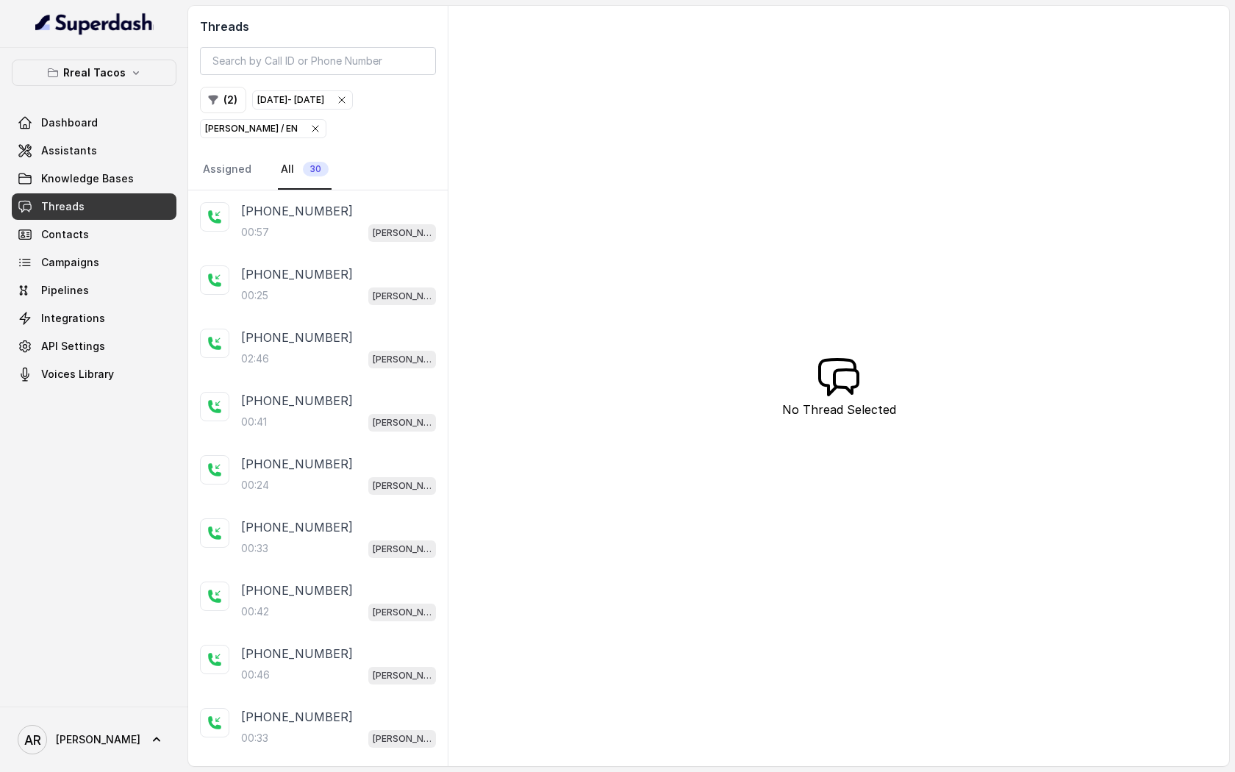
click at [350, 240] on div "00:57 [PERSON_NAME] / EN" at bounding box center [338, 232] width 195 height 19
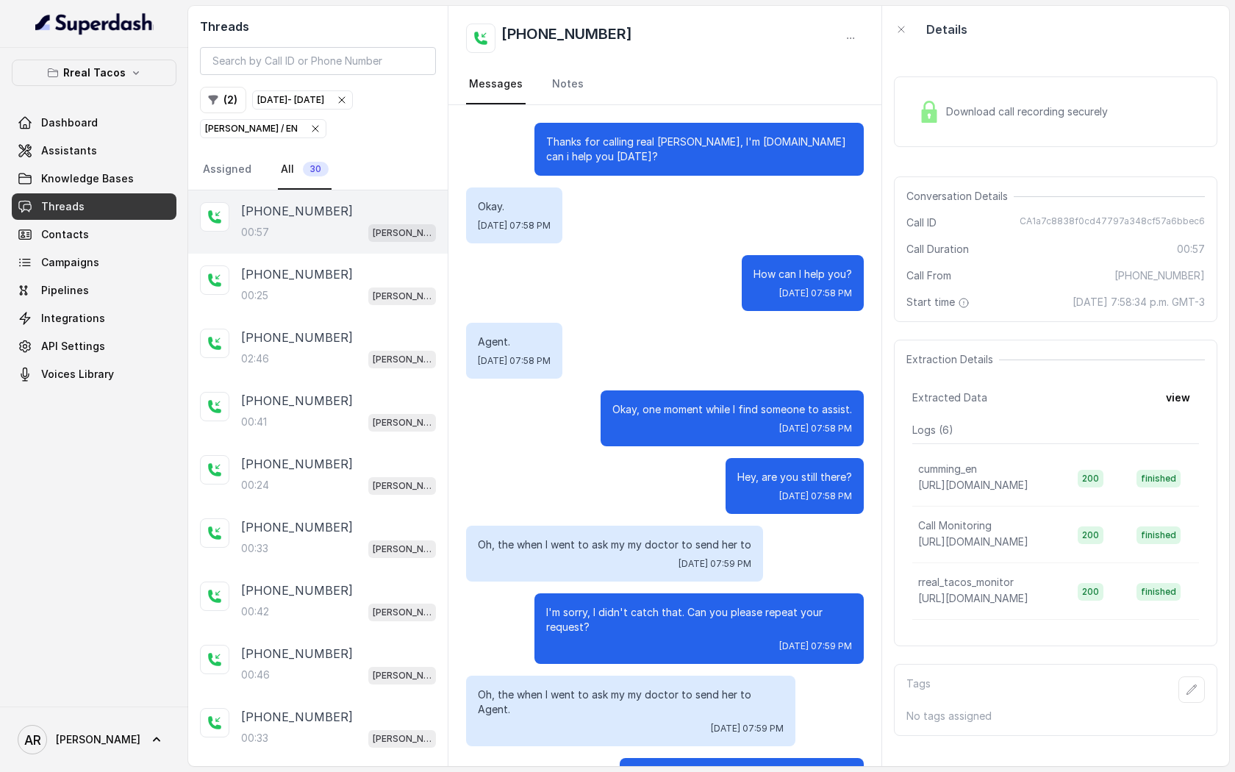
scroll to position [118, 0]
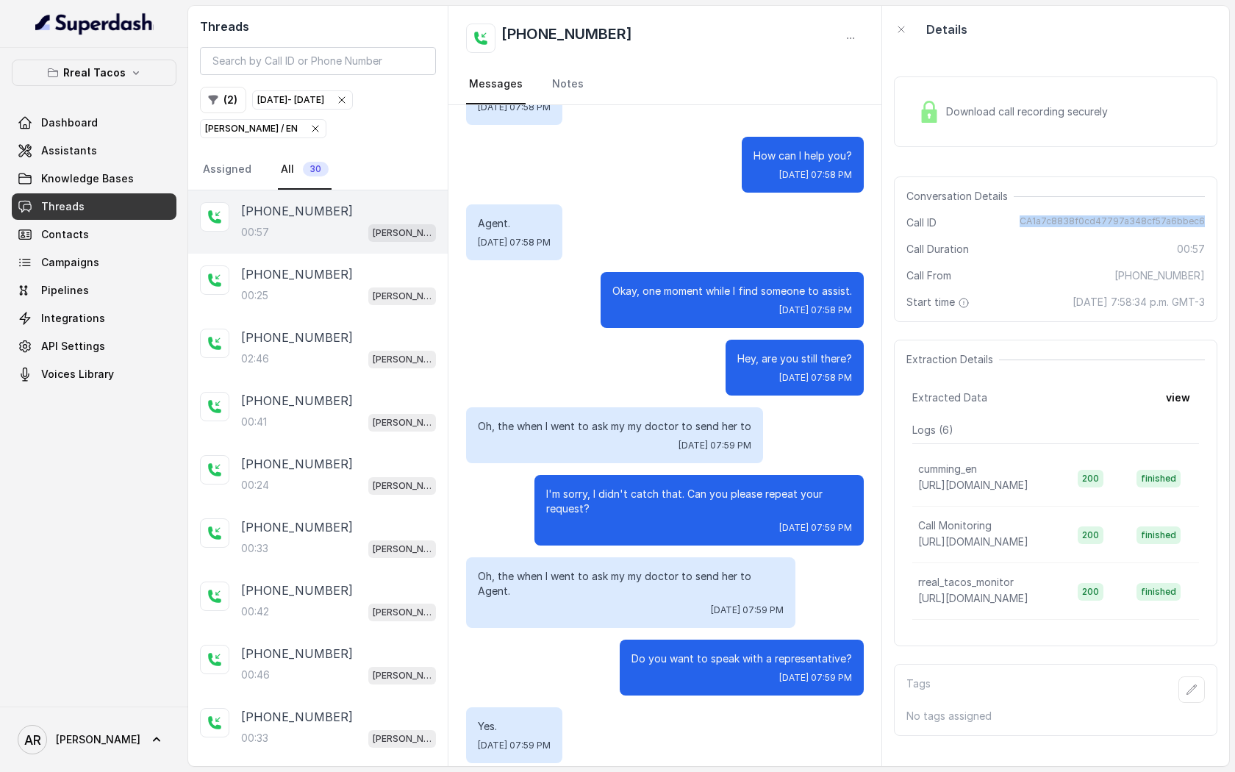
drag, startPoint x: 1026, startPoint y: 226, endPoint x: 1205, endPoint y: 226, distance: 179.4
click at [1205, 226] on div "Conversation Details Call ID CA1a7c8838f0cd47797a348cf57a6bbec6 Call Duration 0…" at bounding box center [1056, 249] width 324 height 146
copy span "CA1a7c8838f0cd47797a348cf57a6bbec6"
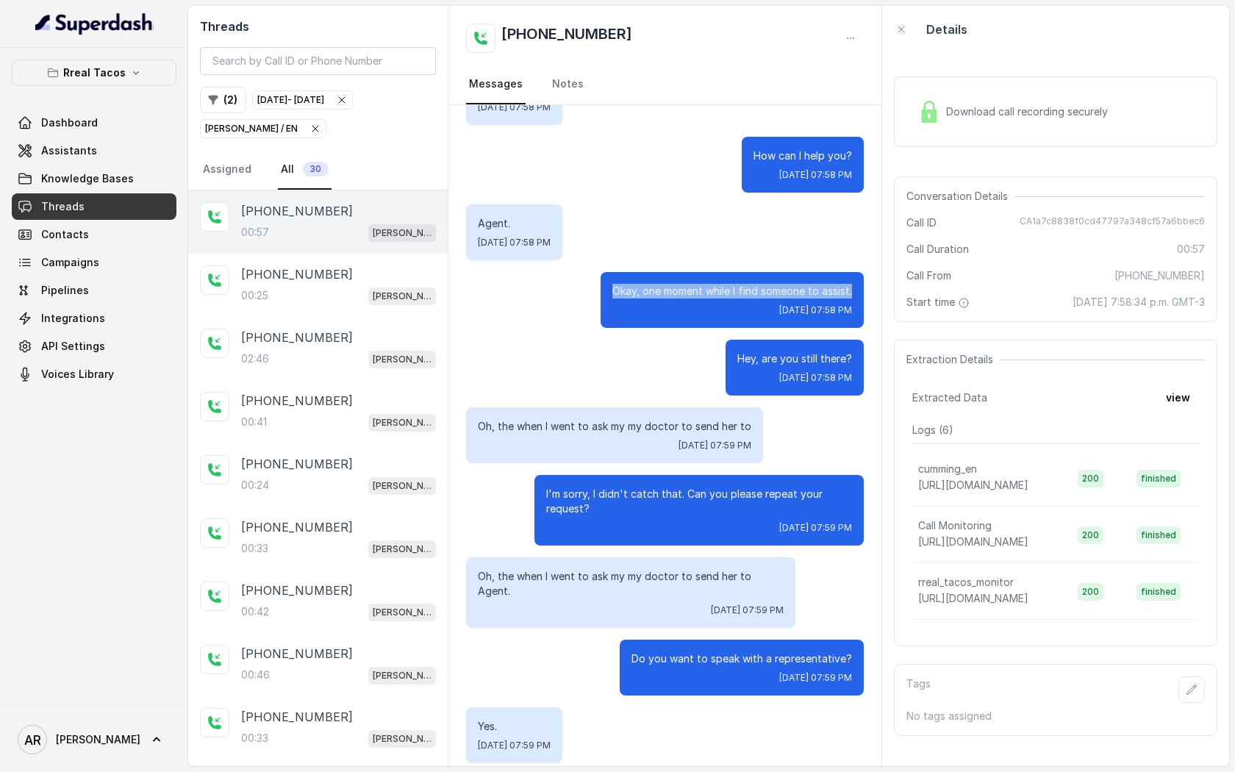
drag, startPoint x: 604, startPoint y: 295, endPoint x: 870, endPoint y: 296, distance: 265.4
click at [869, 296] on div "Thanks for calling real [PERSON_NAME], I'm [DOMAIN_NAME] can i help you [DATE]?…" at bounding box center [665, 384] width 433 height 794
copy p "Okay, one moment while I find someone to assist."
click at [310, 127] on icon "button" at bounding box center [316, 129] width 12 height 12
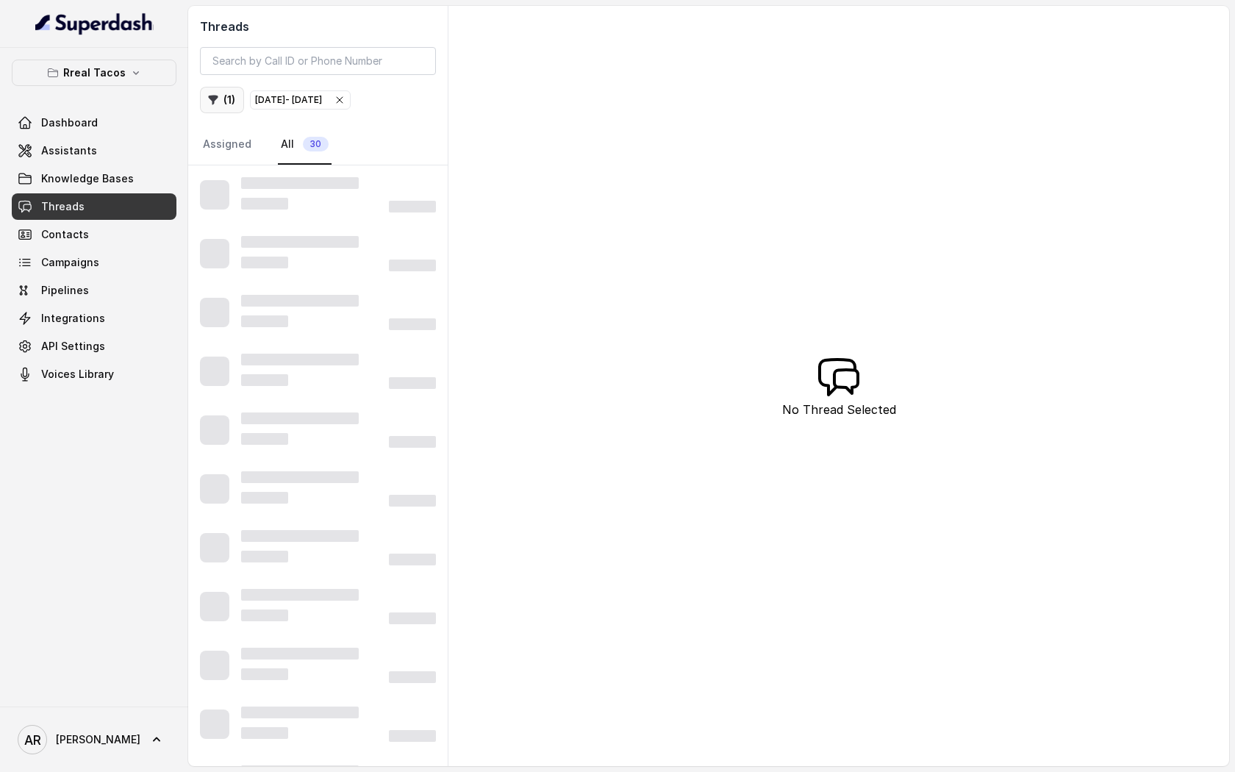
click at [224, 95] on button "( 1 )" at bounding box center [222, 100] width 44 height 26
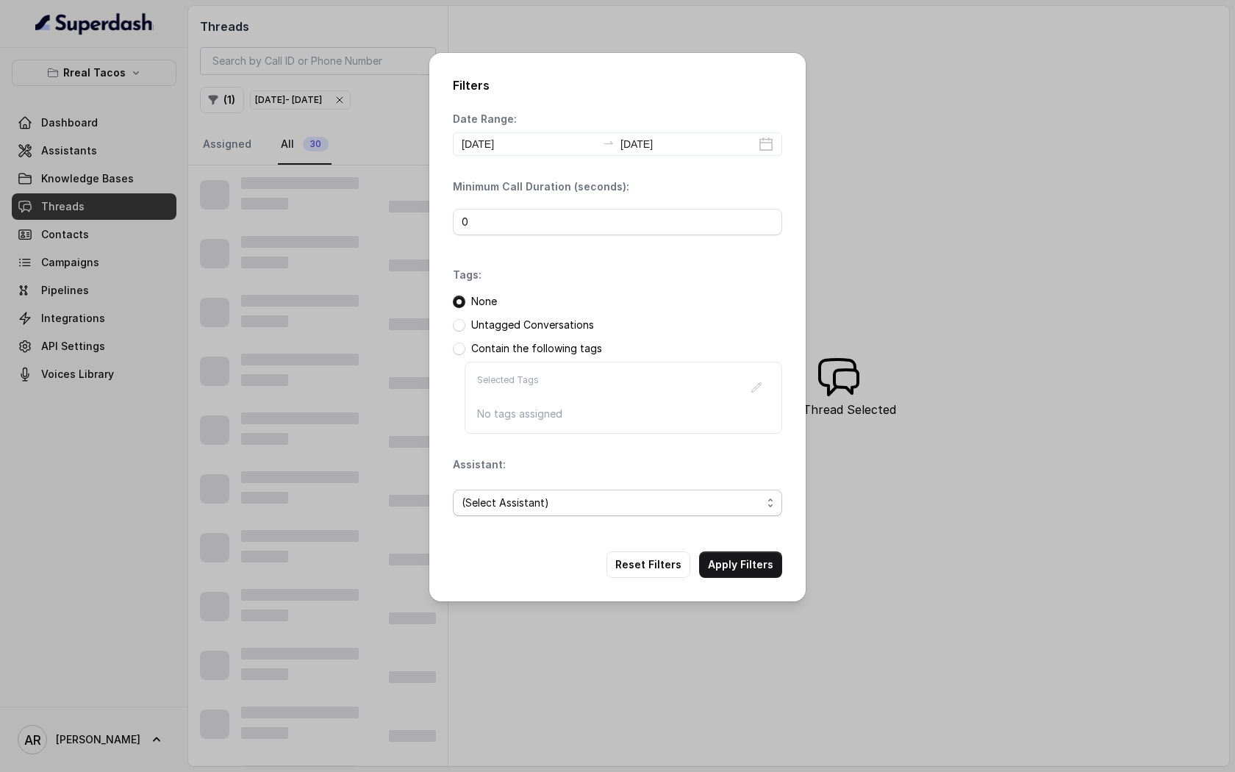
click at [591, 503] on span "(Select Assistant)" at bounding box center [612, 503] width 300 height 18
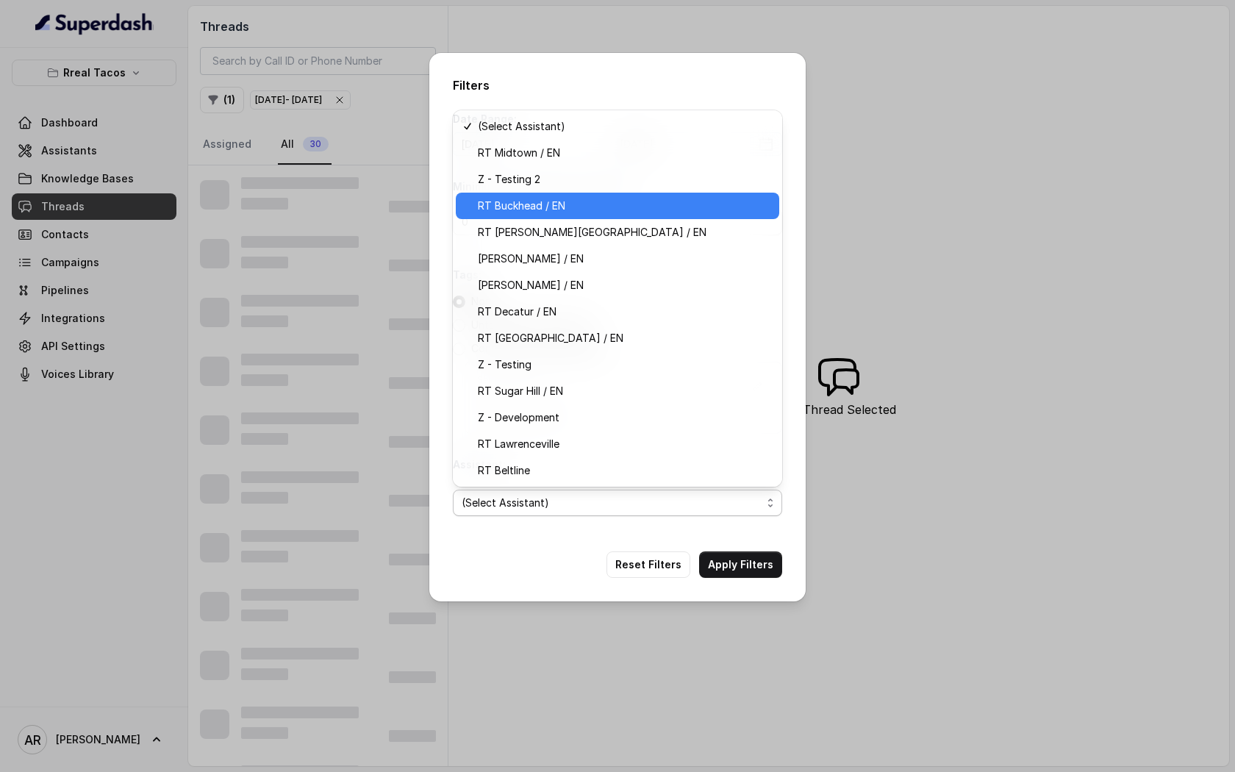
drag, startPoint x: 608, startPoint y: 219, endPoint x: 601, endPoint y: 201, distance: 19.8
click at [601, 201] on div "(Select Assistant) RT Midtown / EN Z - Testing 2 RT Buckhead / EN [GEOGRAPHIC_D…" at bounding box center [617, 298] width 329 height 376
click at [607, 204] on span "RT Buckhead / EN" at bounding box center [624, 206] width 293 height 18
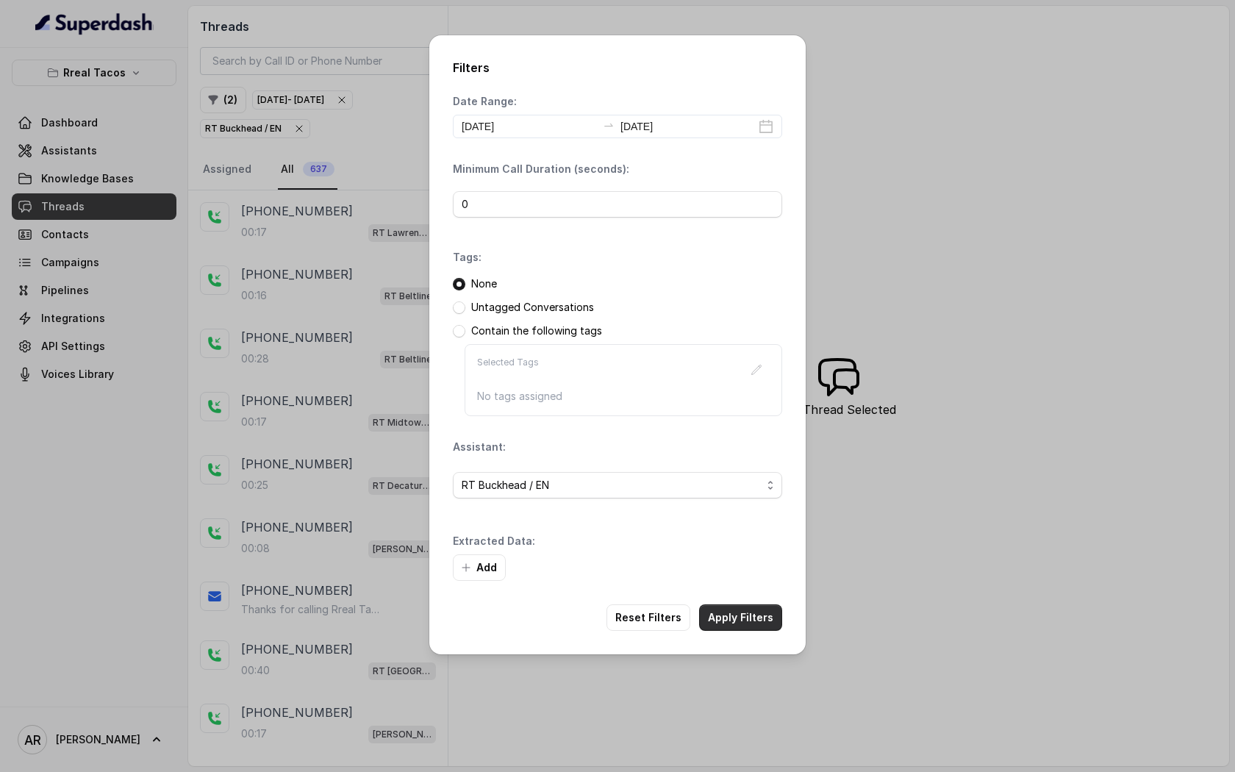
click at [749, 615] on button "Apply Filters" at bounding box center [740, 617] width 83 height 26
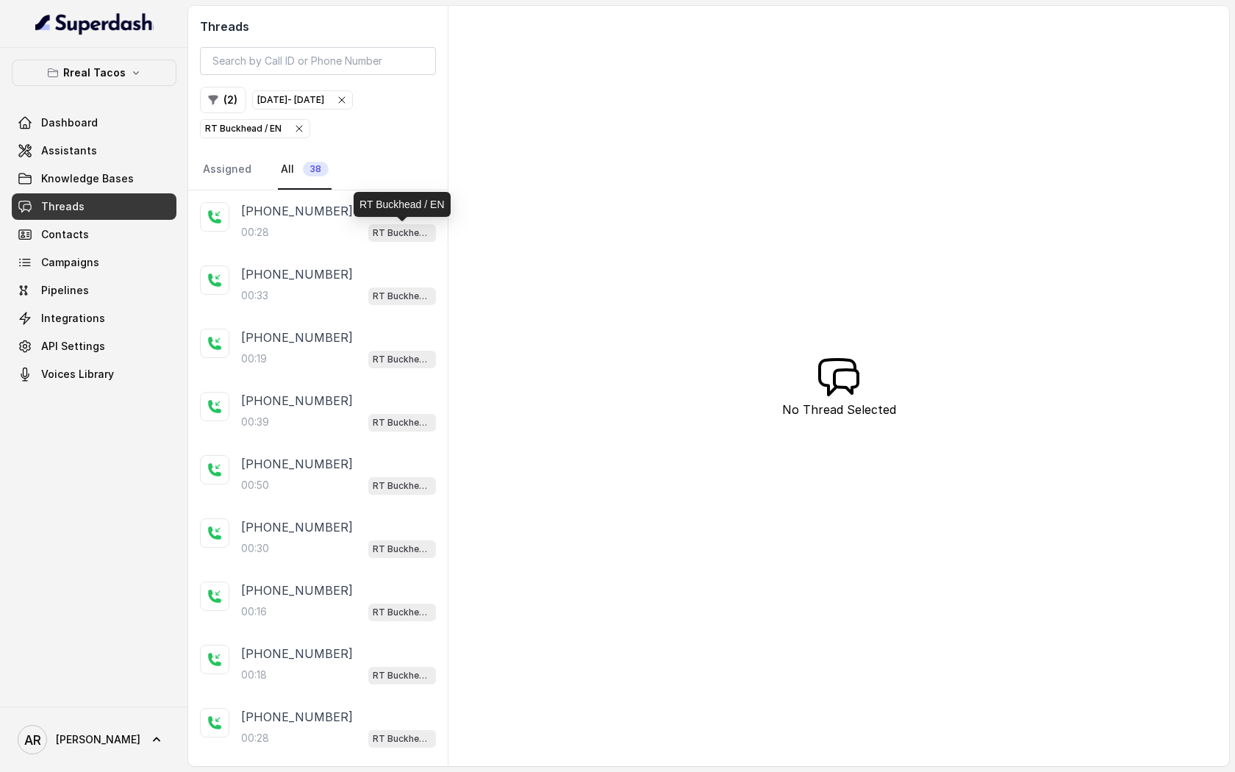
click at [390, 237] on p "RT Buckhead / EN" at bounding box center [402, 233] width 59 height 15
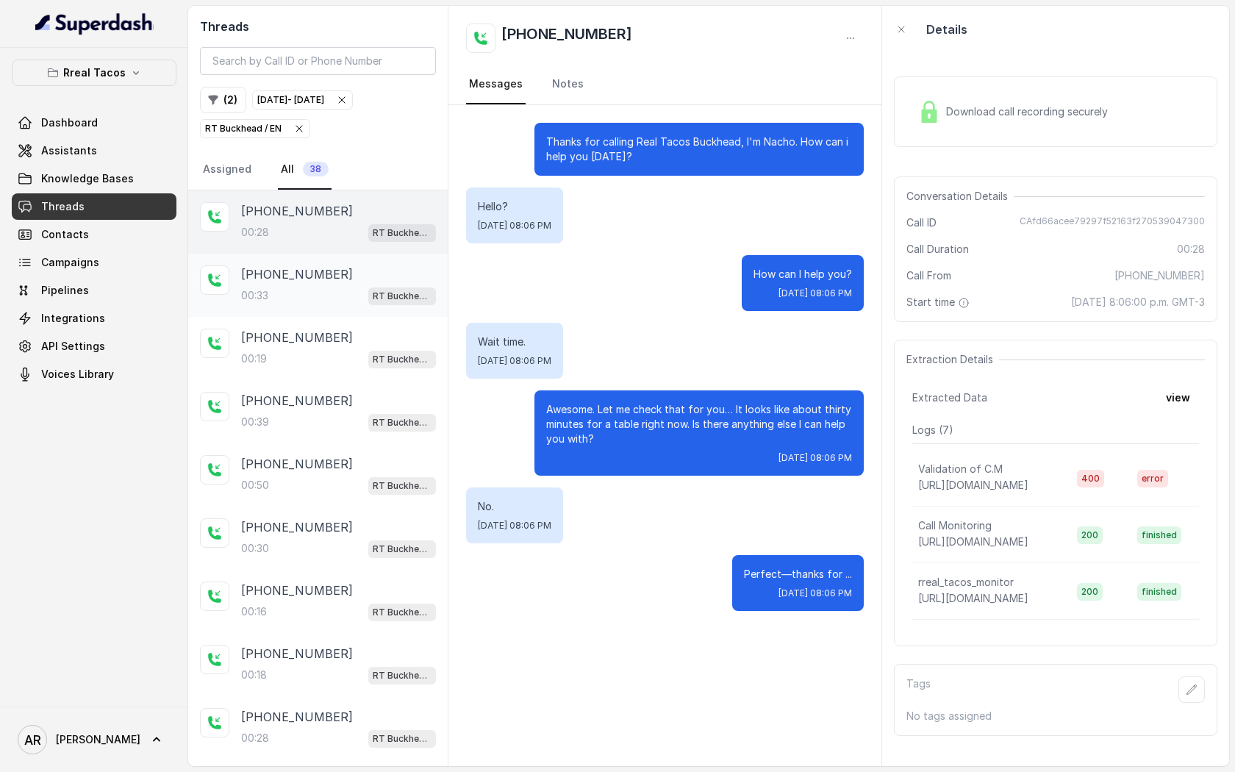
click at [373, 284] on div "[PHONE_NUMBER]:33 RT Buckhead / EN" at bounding box center [338, 285] width 195 height 40
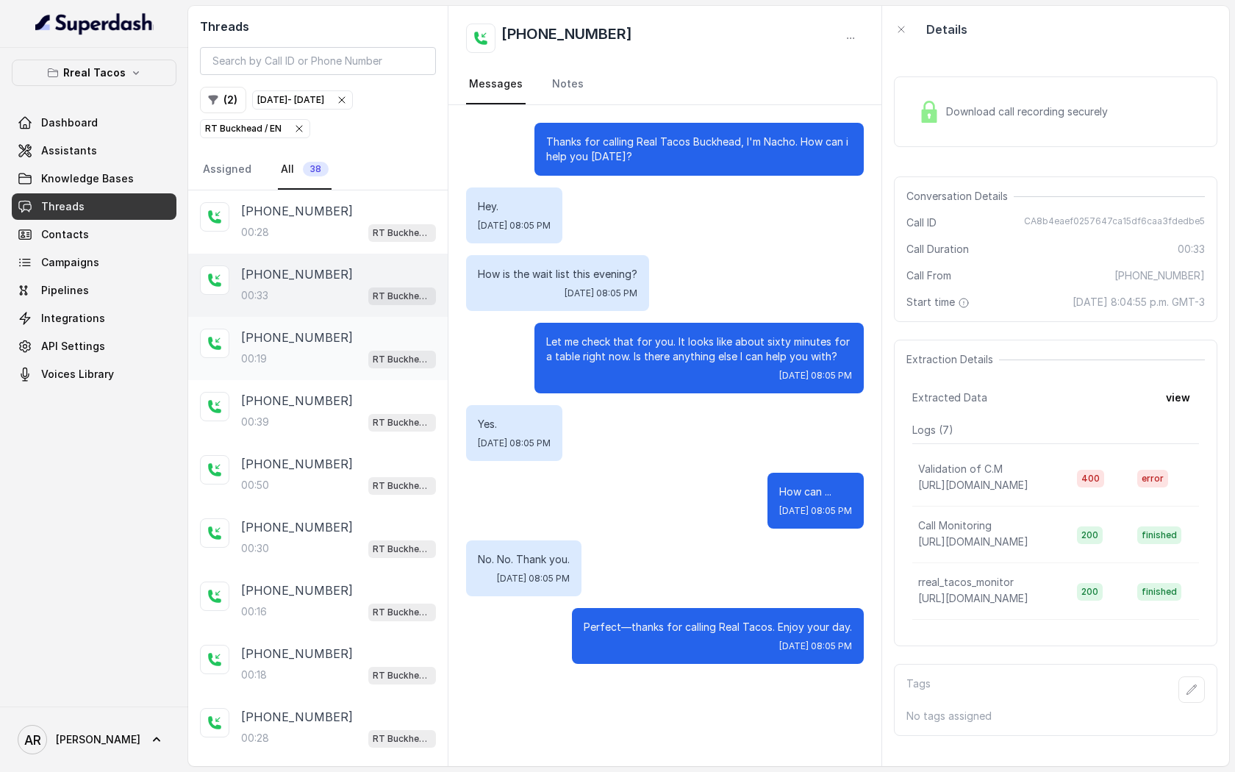
click at [368, 345] on div "[PHONE_NUMBER]" at bounding box center [338, 338] width 195 height 18
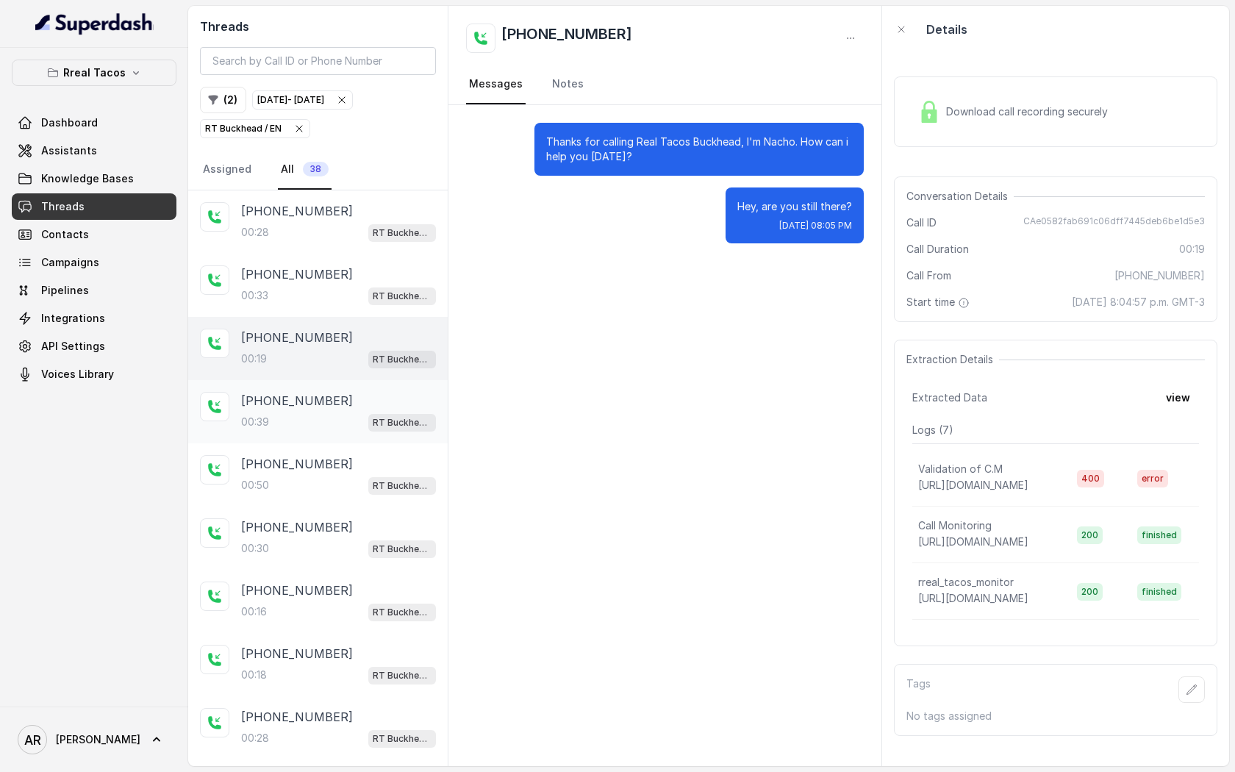
click at [369, 417] on span "RT Buckhead / EN" at bounding box center [402, 423] width 68 height 18
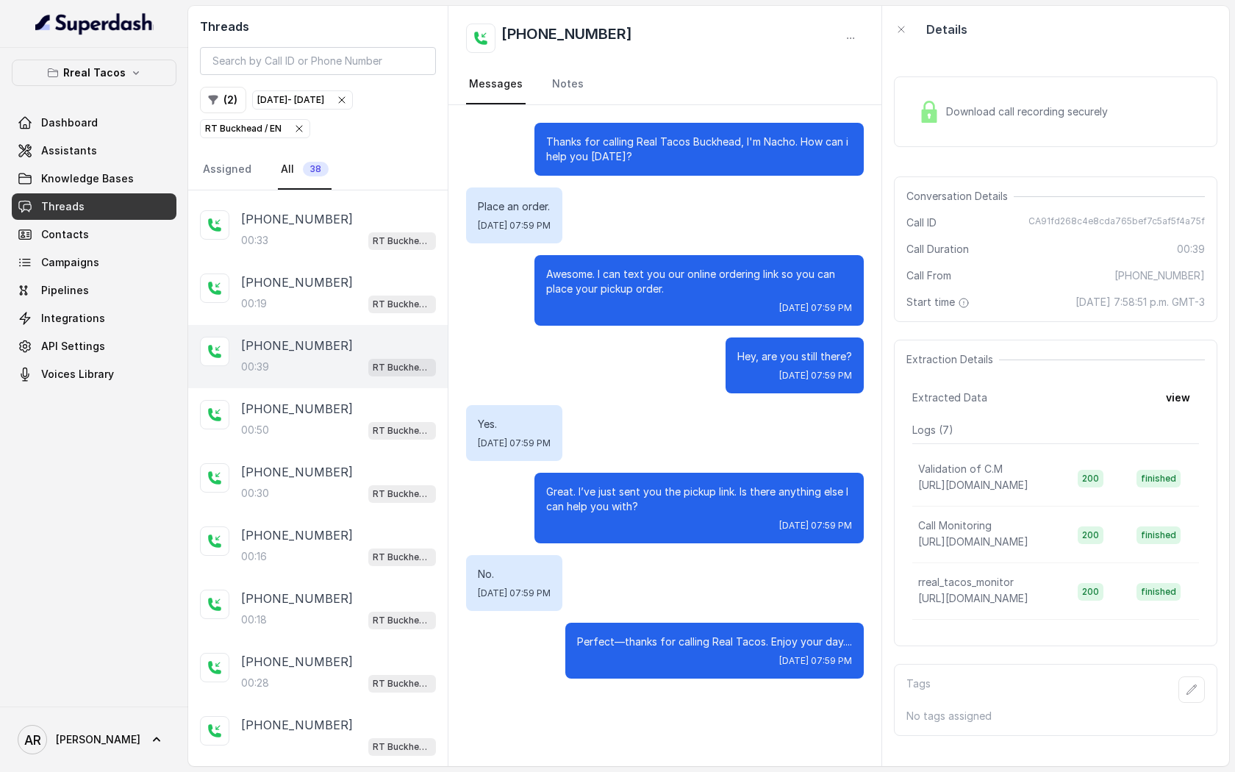
scroll to position [69, 0]
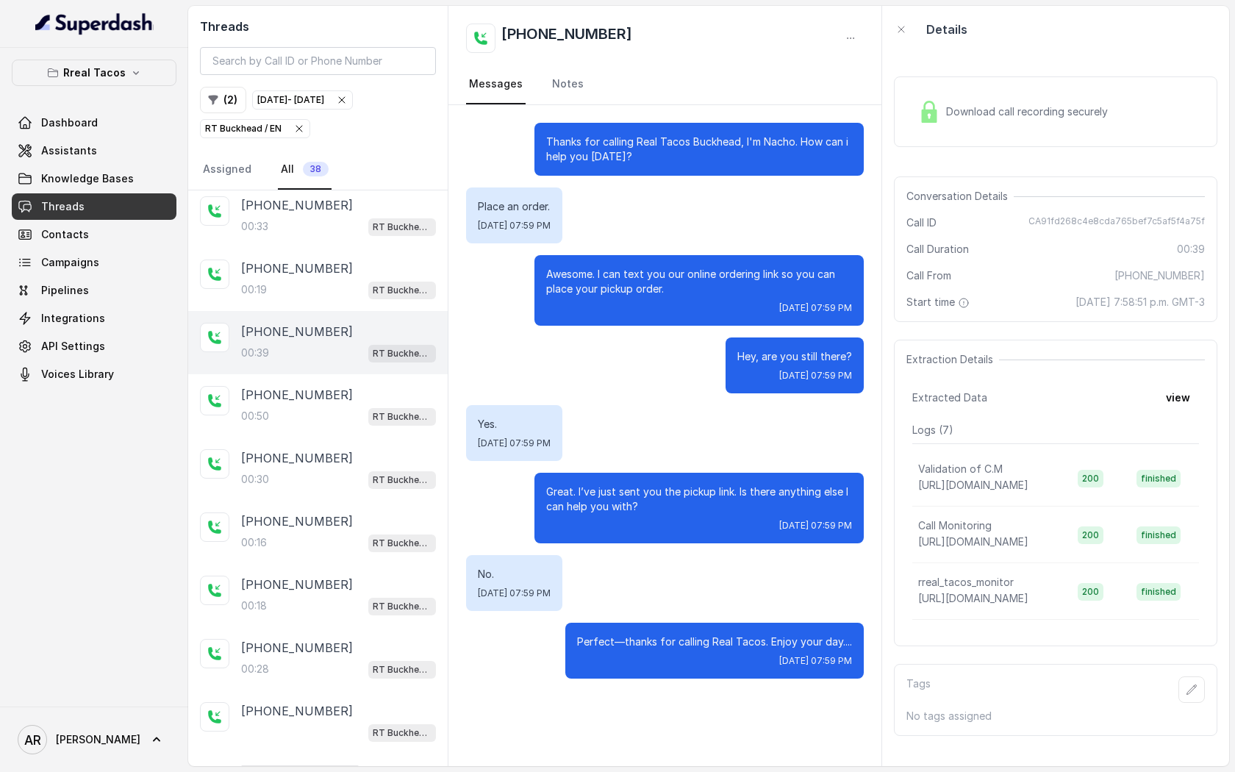
click at [369, 417] on span "RT Buckhead / EN" at bounding box center [402, 417] width 68 height 18
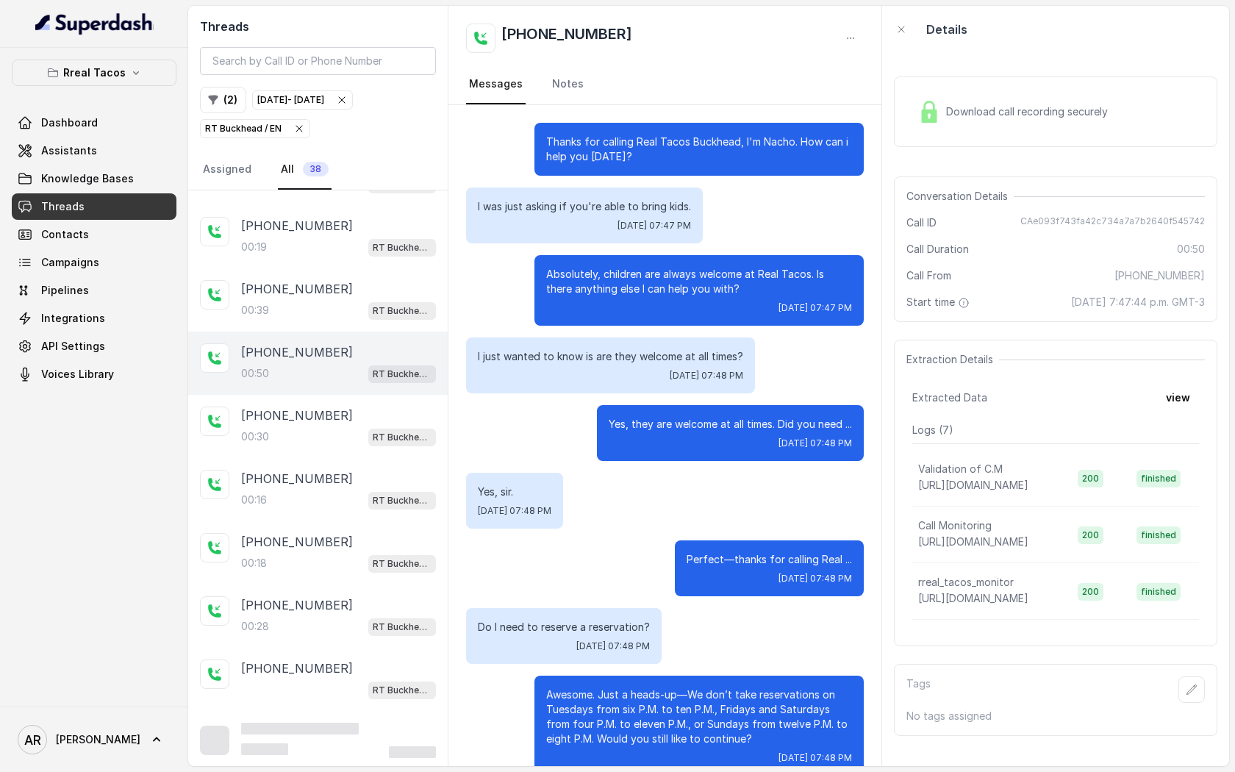
scroll to position [27, 0]
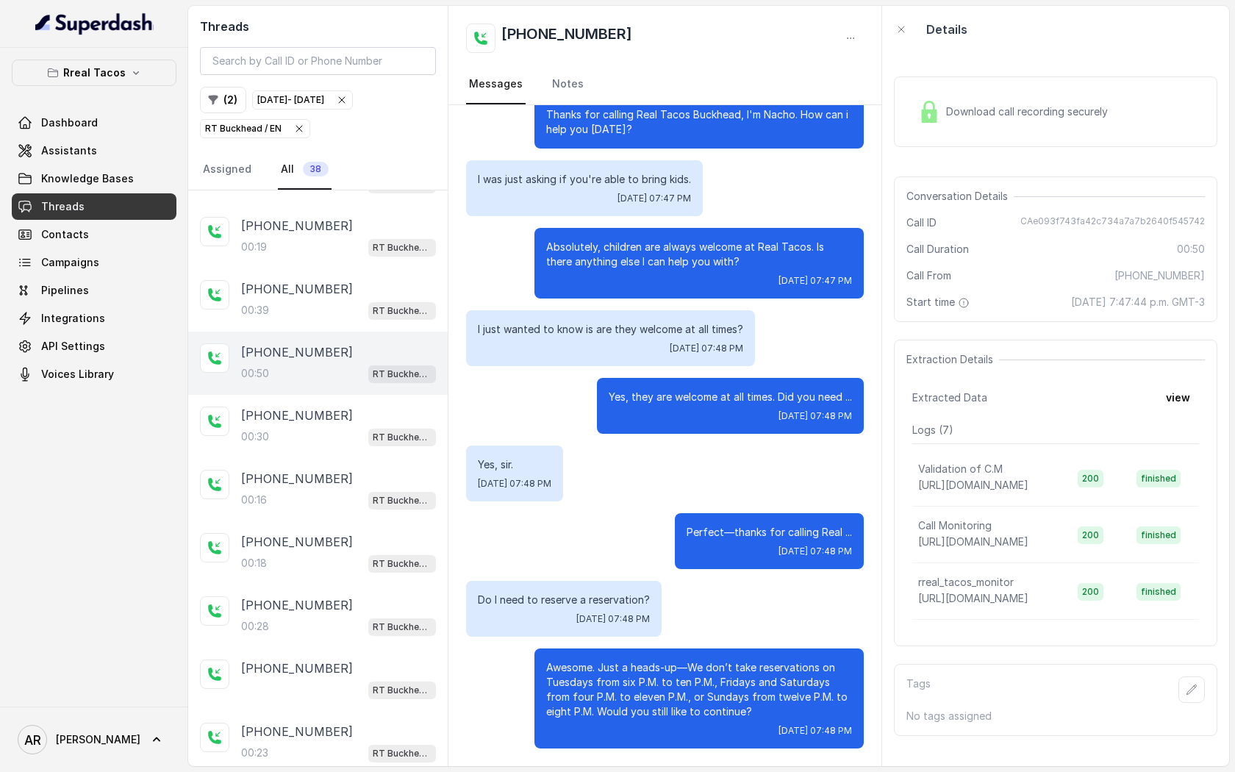
click at [954, 103] on div "Download call recording securely" at bounding box center [1012, 112] width 201 height 34
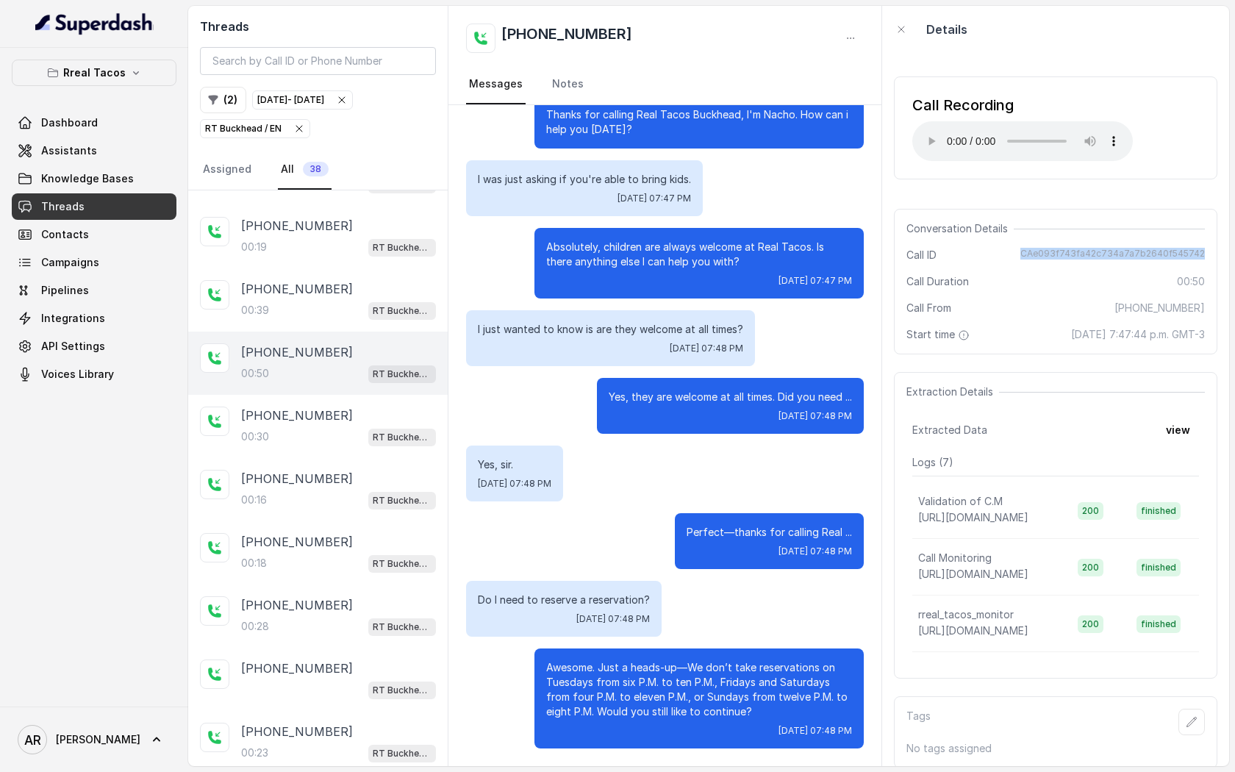
drag, startPoint x: 1026, startPoint y: 247, endPoint x: 1209, endPoint y: 254, distance: 183.2
click at [1209, 254] on div "Conversation Details Call ID CAe093f743fa42c734a7a7b2640f545742 Call Duration 0…" at bounding box center [1056, 282] width 324 height 146
copy span "CAe093f743fa42c734a7a7b2640f545742"
click at [1169, 354] on div "Call Recording Your browser does not support the audio element. Conversation De…" at bounding box center [1055, 409] width 347 height 713
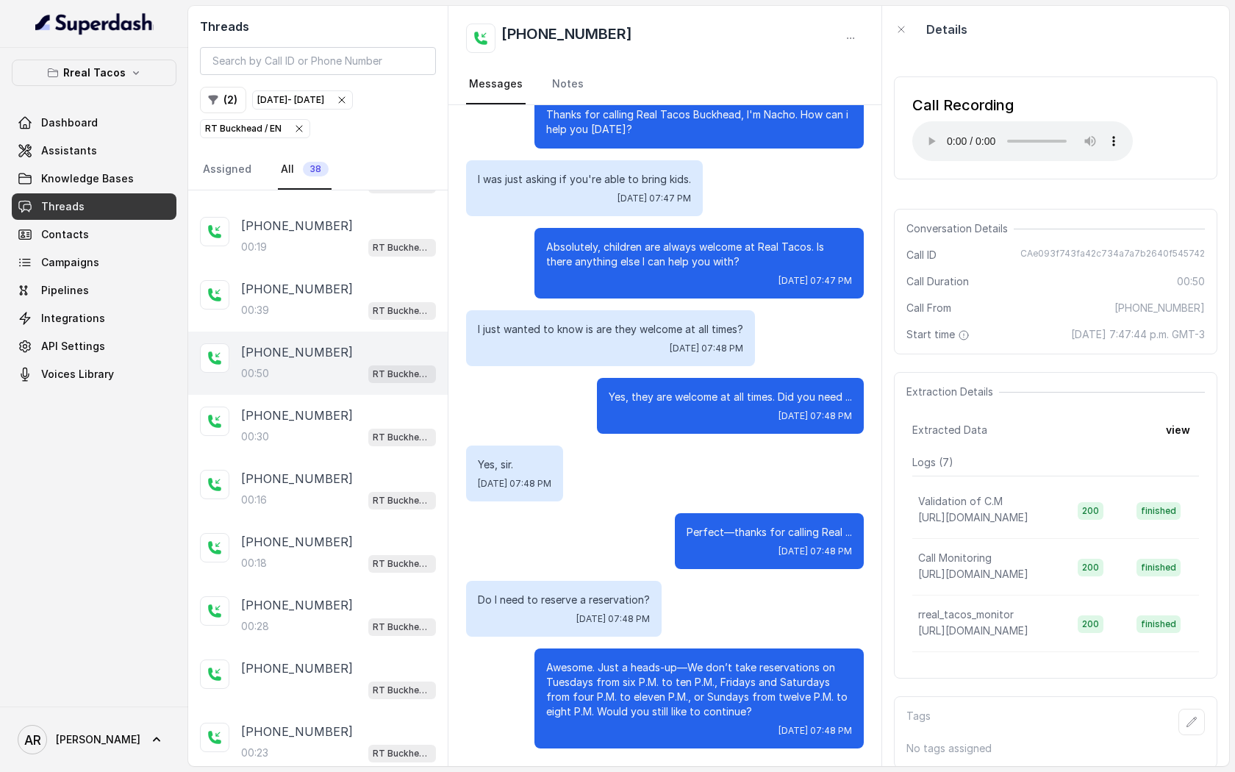
click at [845, 412] on span "[DATE] 07:48 PM" at bounding box center [816, 416] width 74 height 12
drag, startPoint x: 1026, startPoint y: 252, endPoint x: 1223, endPoint y: 257, distance: 197.1
click at [1223, 257] on div "Call Recording Your browser does not support the audio element. Conversation De…" at bounding box center [1055, 409] width 347 height 713
copy span "CAe093f743fa42c734a7a7b2640f545742"
click at [1076, 464] on p "Logs ( 7 )" at bounding box center [1055, 462] width 287 height 15
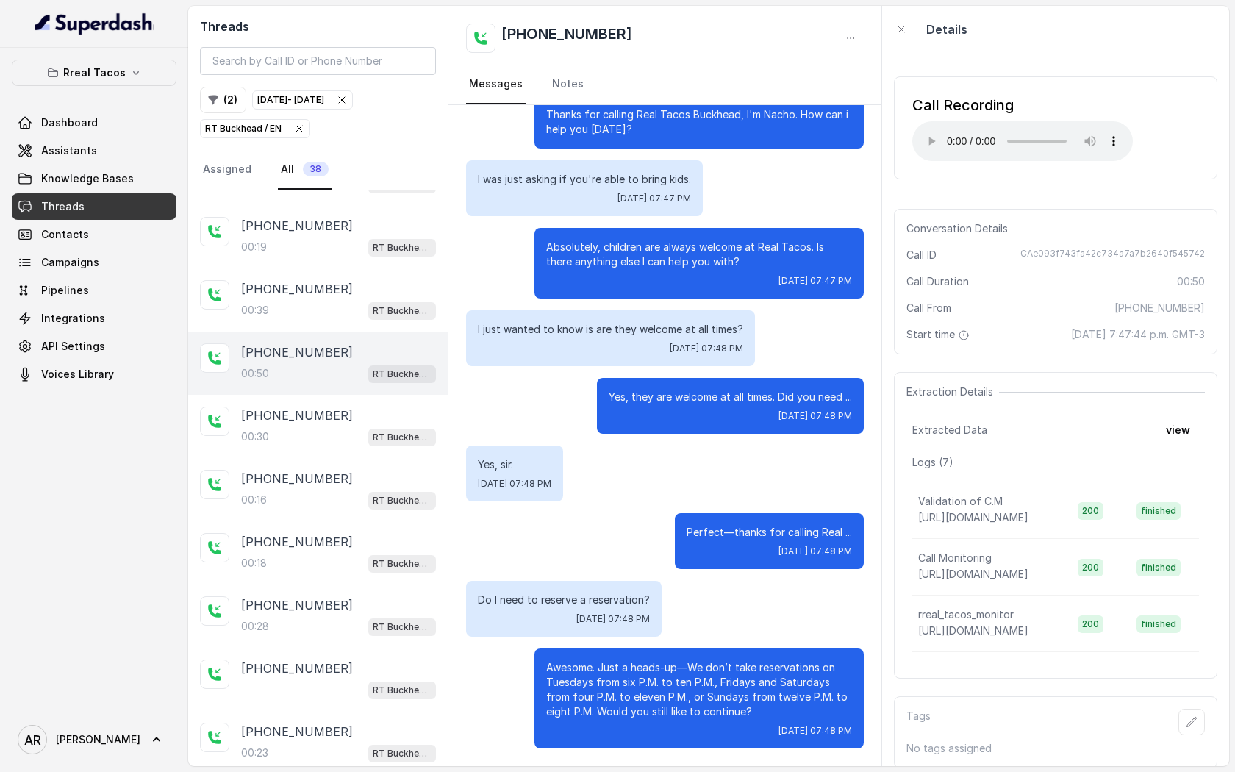
click at [300, 132] on icon "button" at bounding box center [299, 129] width 12 height 12
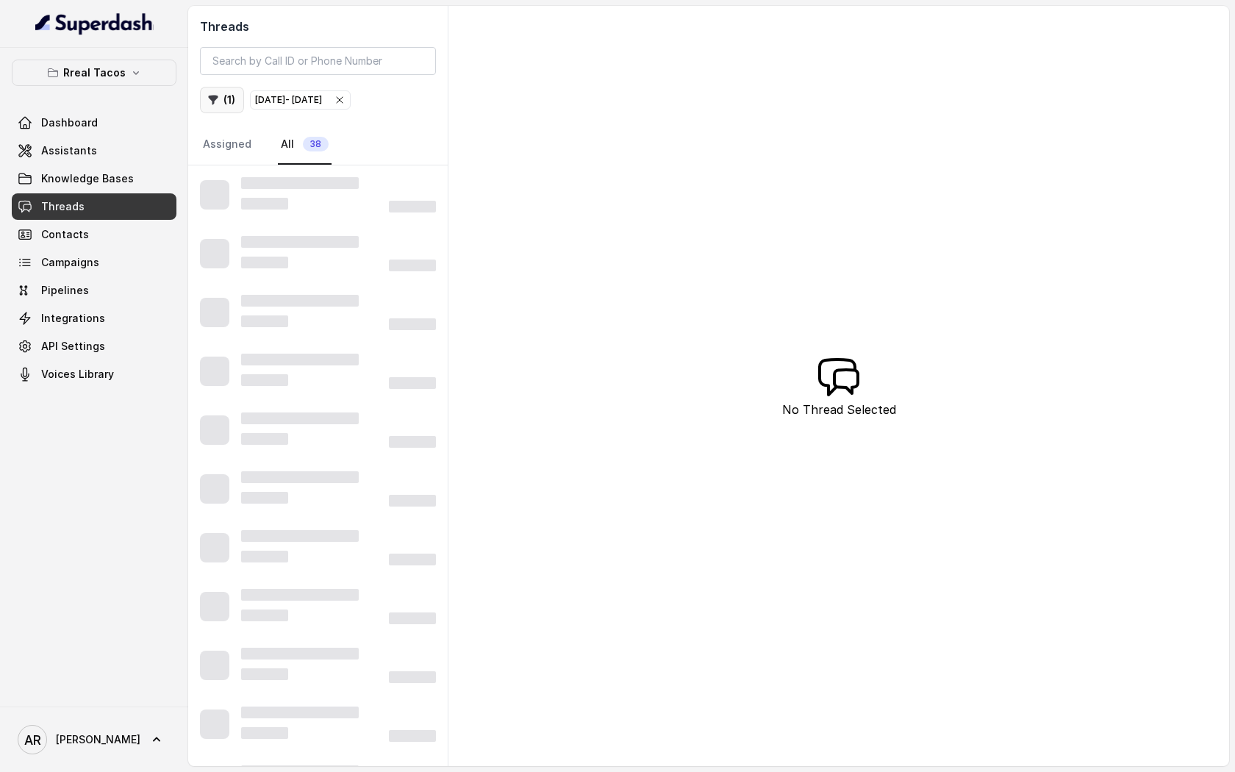
click at [215, 110] on button "( 1 )" at bounding box center [222, 100] width 44 height 26
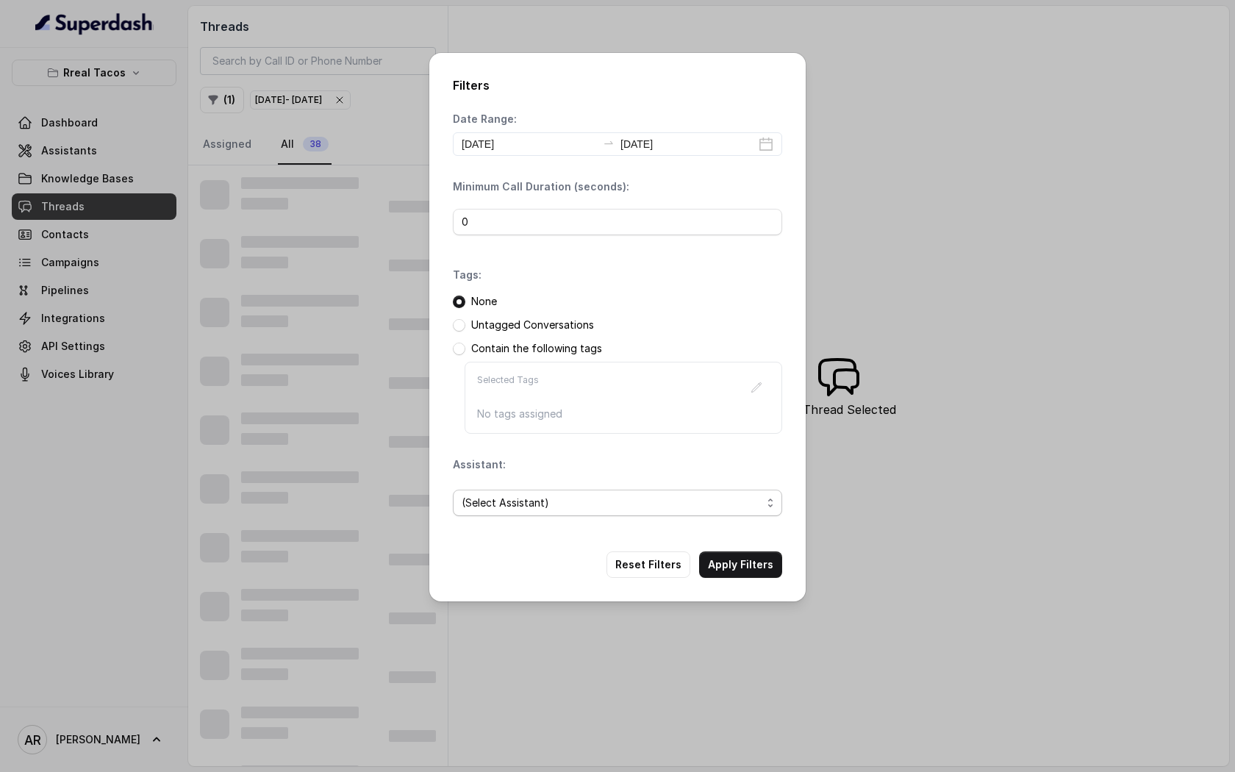
click at [528, 495] on span "(Select Assistant)" at bounding box center [612, 503] width 300 height 18
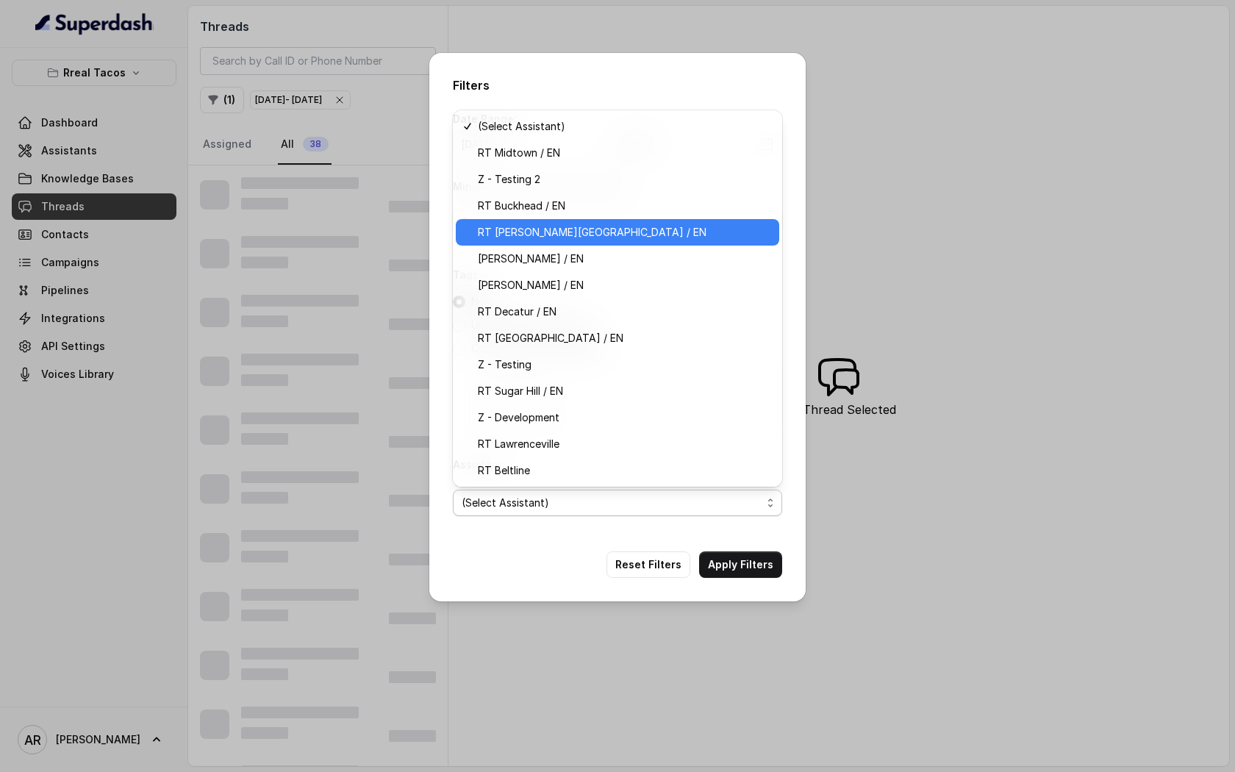
drag, startPoint x: 573, startPoint y: 493, endPoint x: 588, endPoint y: 230, distance: 262.9
click at [587, 771] on div "Filters Date Range: [DATE] [DATE] Minimum Call Duration (seconds): 0 Tags: None…" at bounding box center [617, 772] width 1235 height 0
click at [588, 230] on span "RT [PERSON_NAME][GEOGRAPHIC_DATA] / EN" at bounding box center [624, 233] width 293 height 18
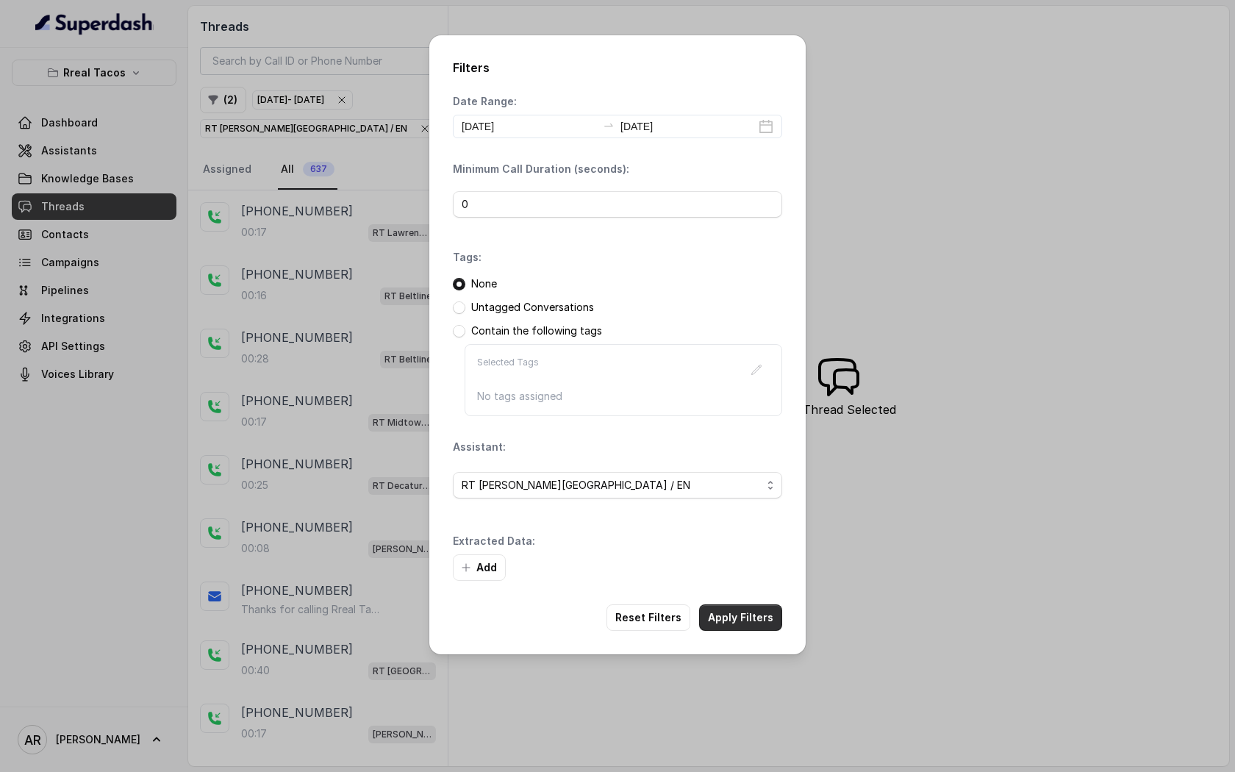
click at [744, 607] on button "Apply Filters" at bounding box center [740, 617] width 83 height 26
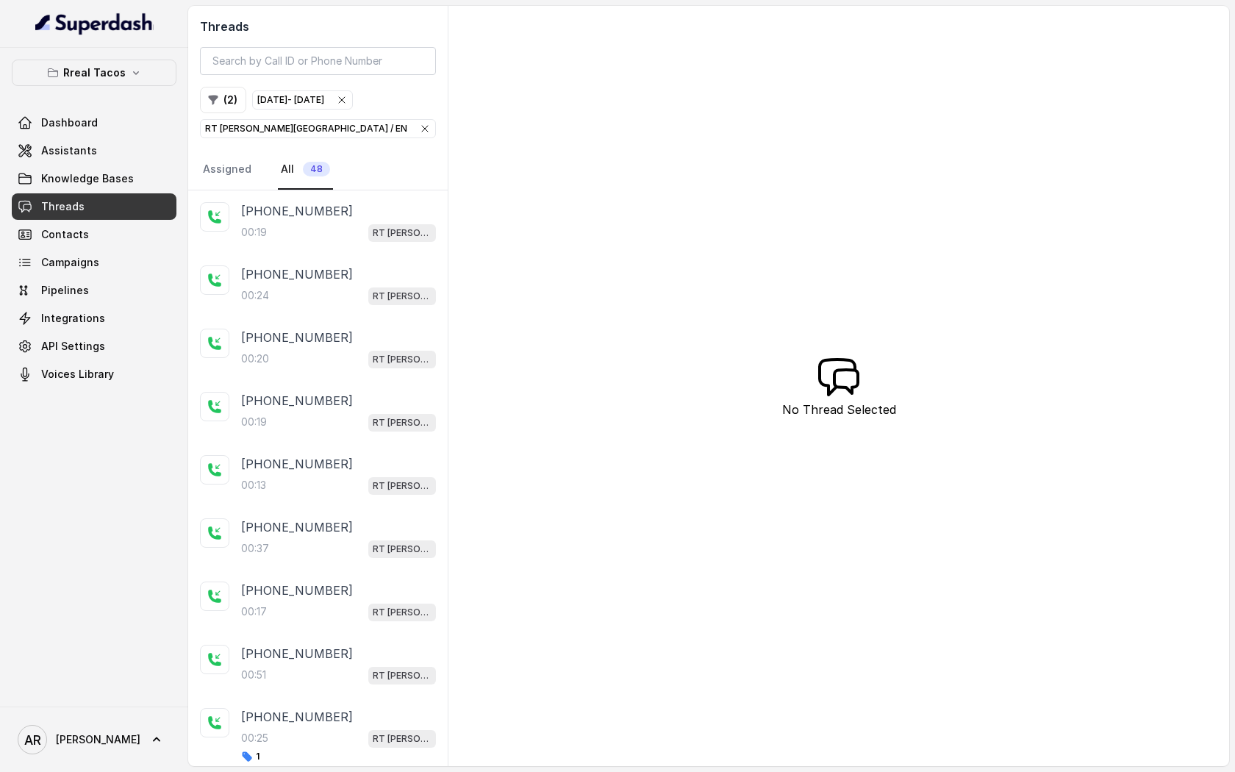
click at [367, 252] on div "[PHONE_NUMBER]:19 RT [PERSON_NAME][GEOGRAPHIC_DATA] / EN" at bounding box center [318, 221] width 260 height 63
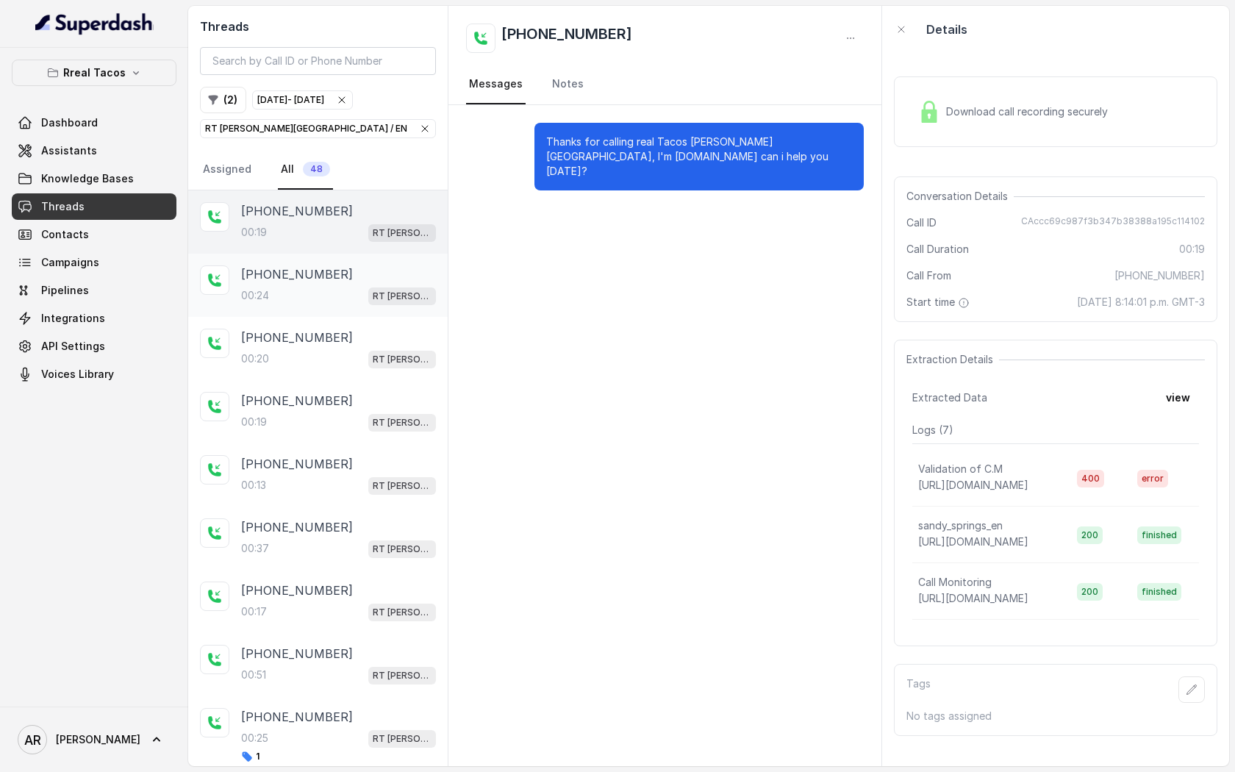
click at [367, 283] on div "[PHONE_NUMBER]:24 RT [PERSON_NAME][GEOGRAPHIC_DATA] / EN" at bounding box center [338, 285] width 195 height 40
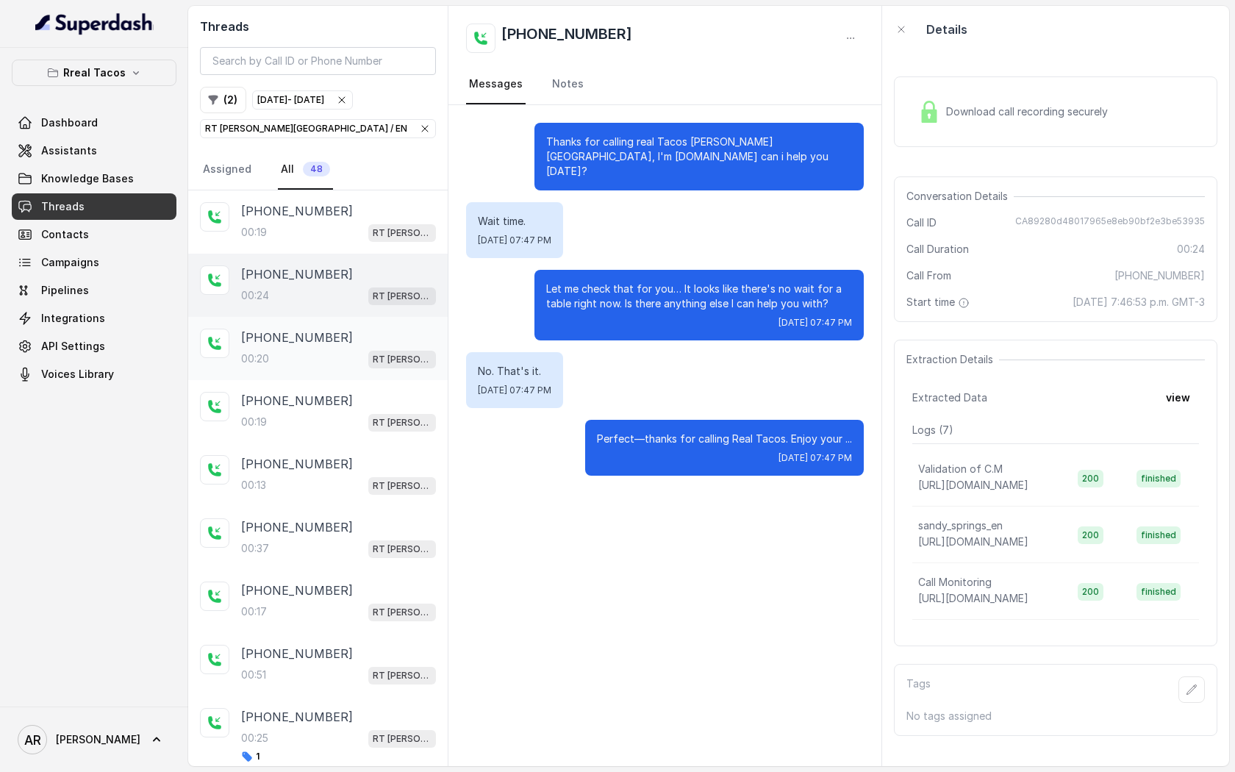
click at [359, 329] on div "[PHONE_NUMBER]" at bounding box center [338, 338] width 195 height 18
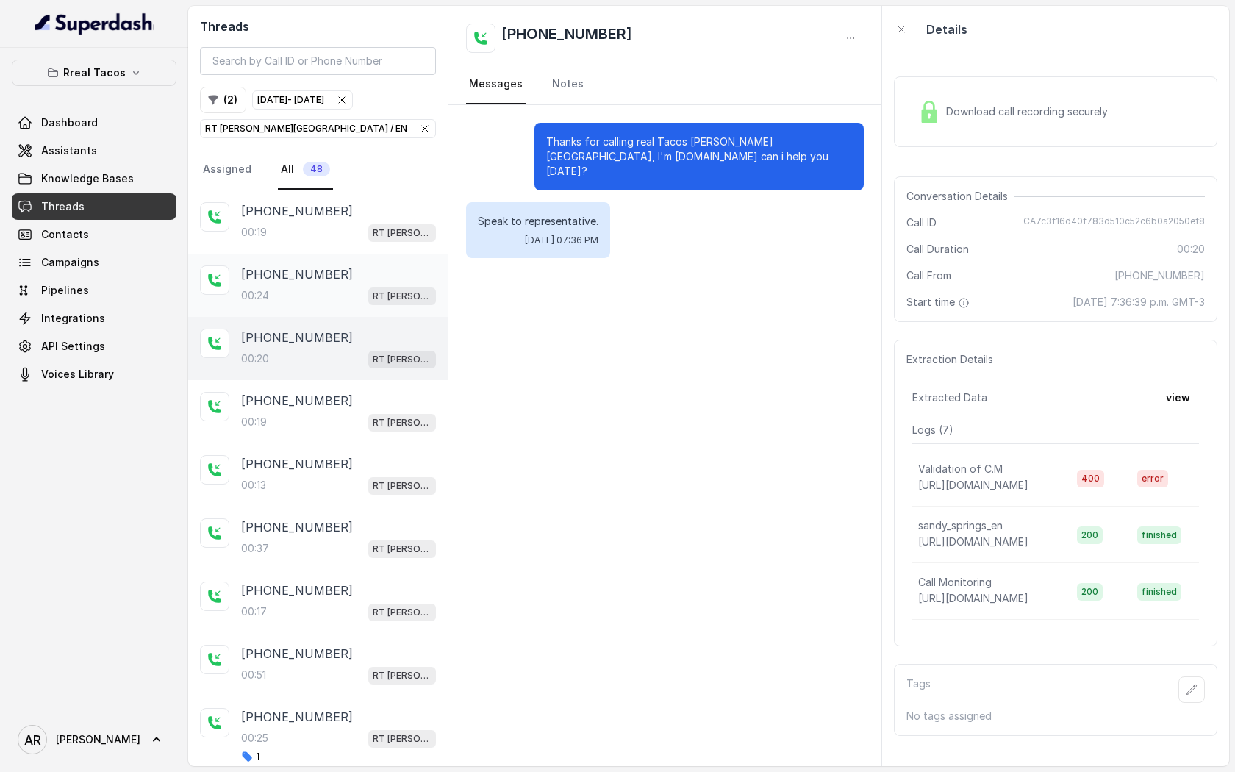
click at [354, 296] on div "00:24 RT [PERSON_NAME][GEOGRAPHIC_DATA] / EN" at bounding box center [338, 295] width 195 height 19
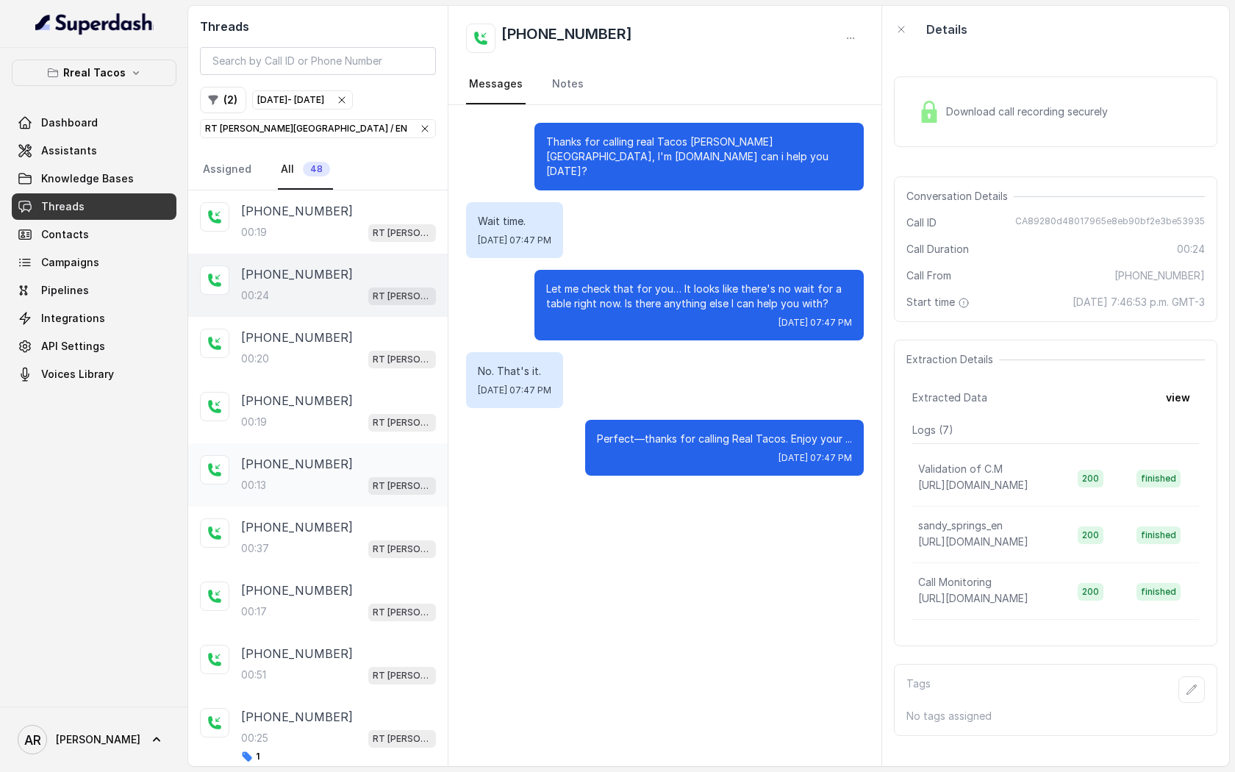
click at [359, 449] on div "[PHONE_NUMBER]:13 RT [PERSON_NAME][GEOGRAPHIC_DATA] / EN" at bounding box center [318, 474] width 260 height 63
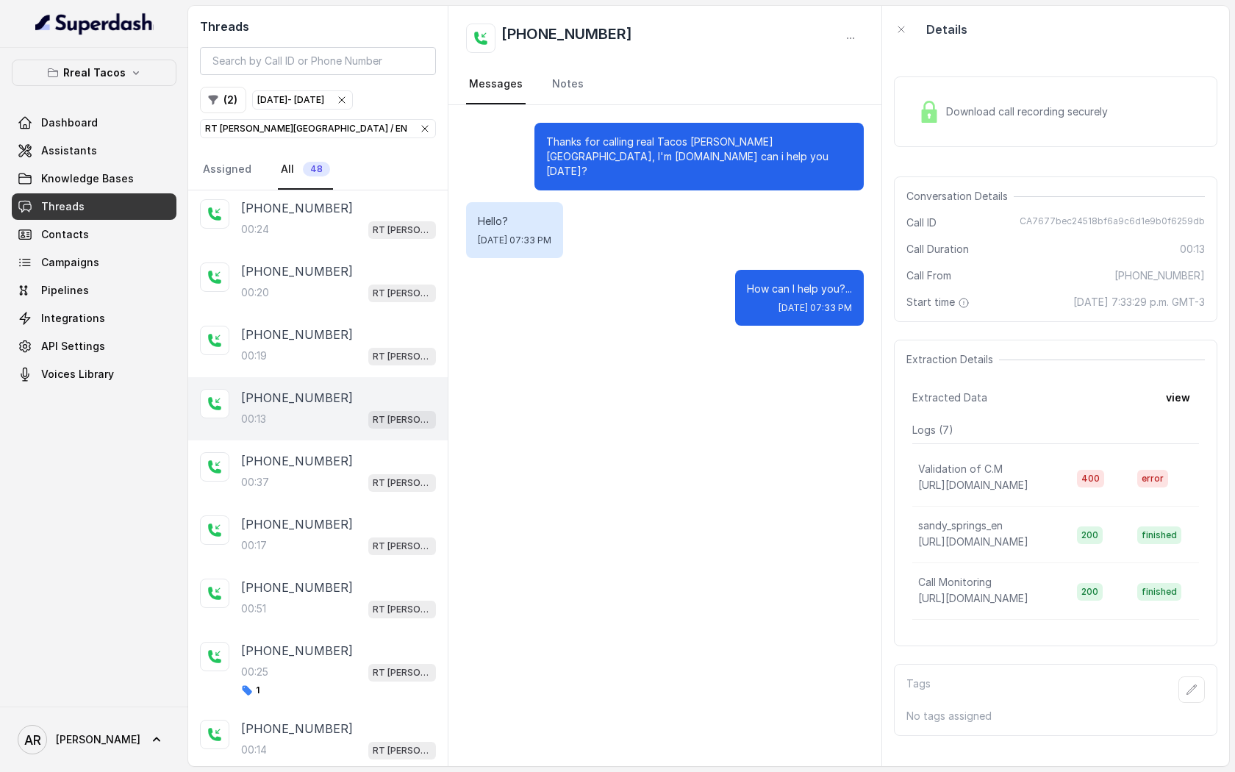
scroll to position [126, 0]
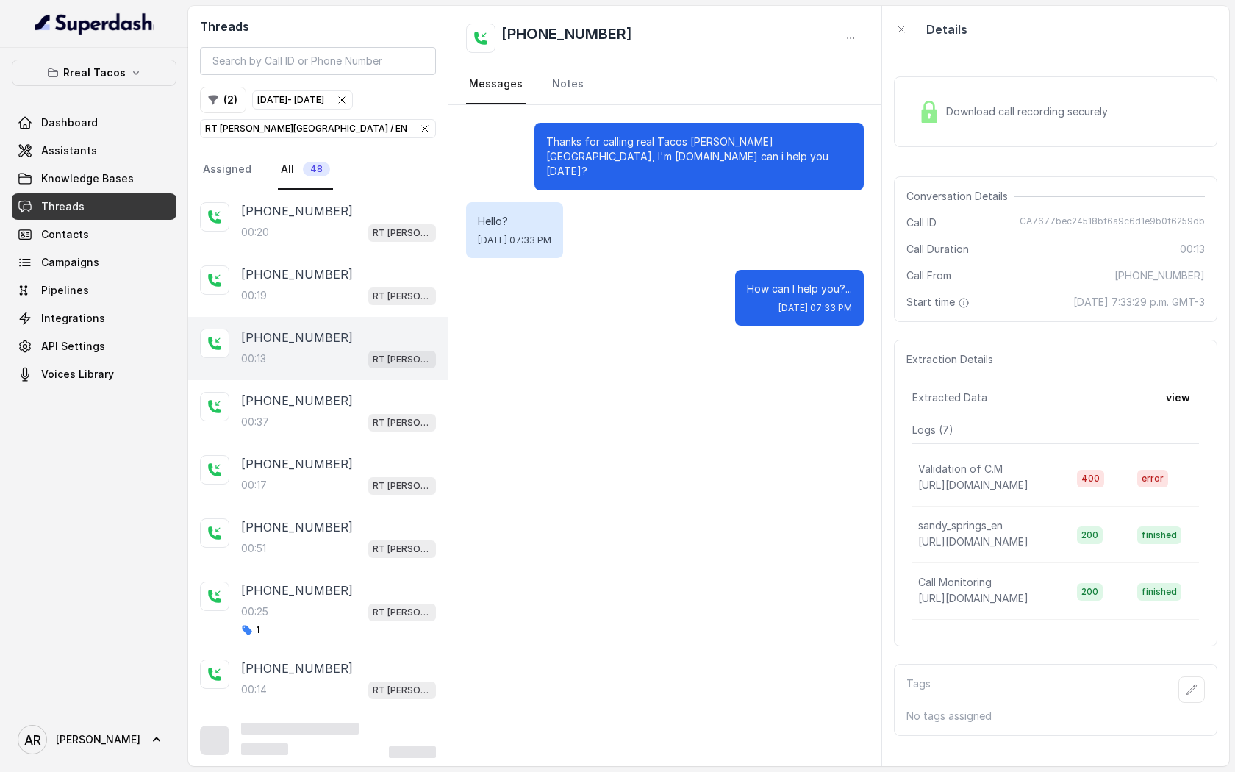
click at [359, 449] on div "[PHONE_NUMBER]:17 RT [PERSON_NAME][GEOGRAPHIC_DATA] / EN" at bounding box center [318, 474] width 260 height 63
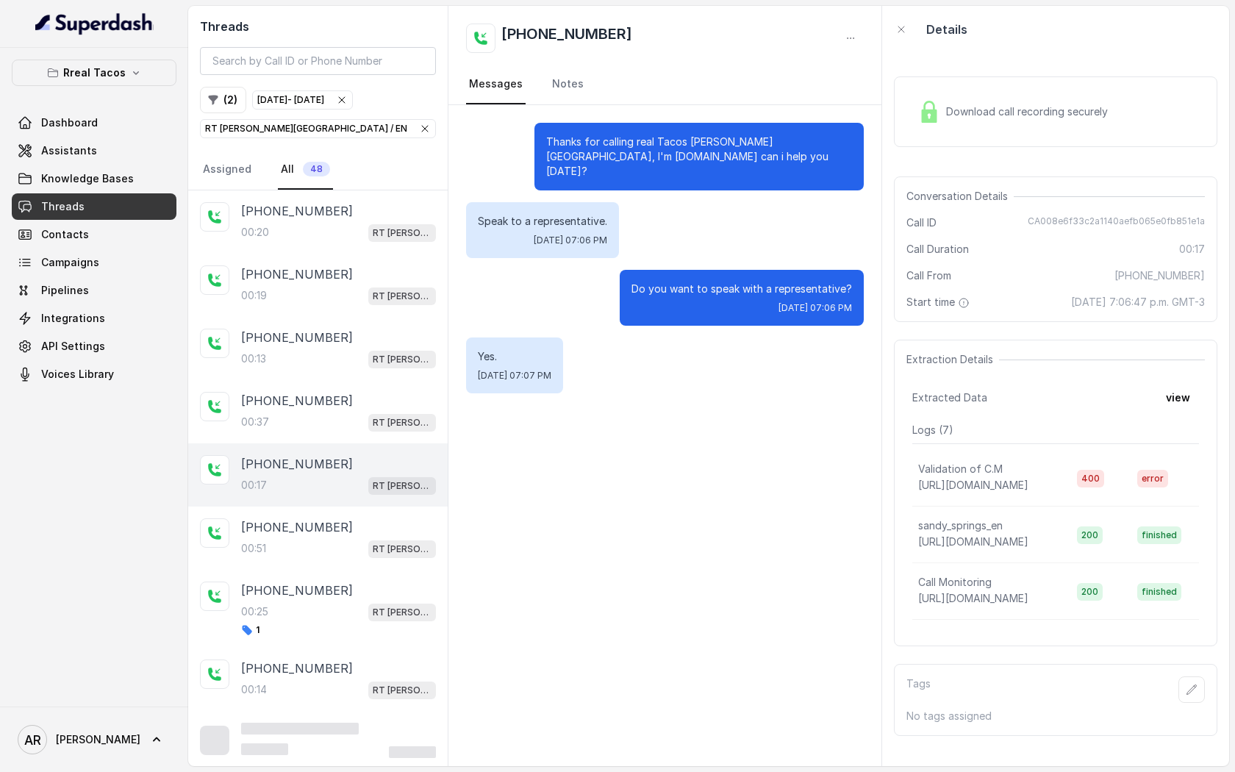
click at [364, 498] on div "[PHONE_NUMBER]:17 RT [PERSON_NAME][GEOGRAPHIC_DATA] / EN" at bounding box center [318, 474] width 260 height 63
click at [358, 554] on div "00:[STREET_ADDRESS][PERSON_NAME]" at bounding box center [338, 548] width 195 height 19
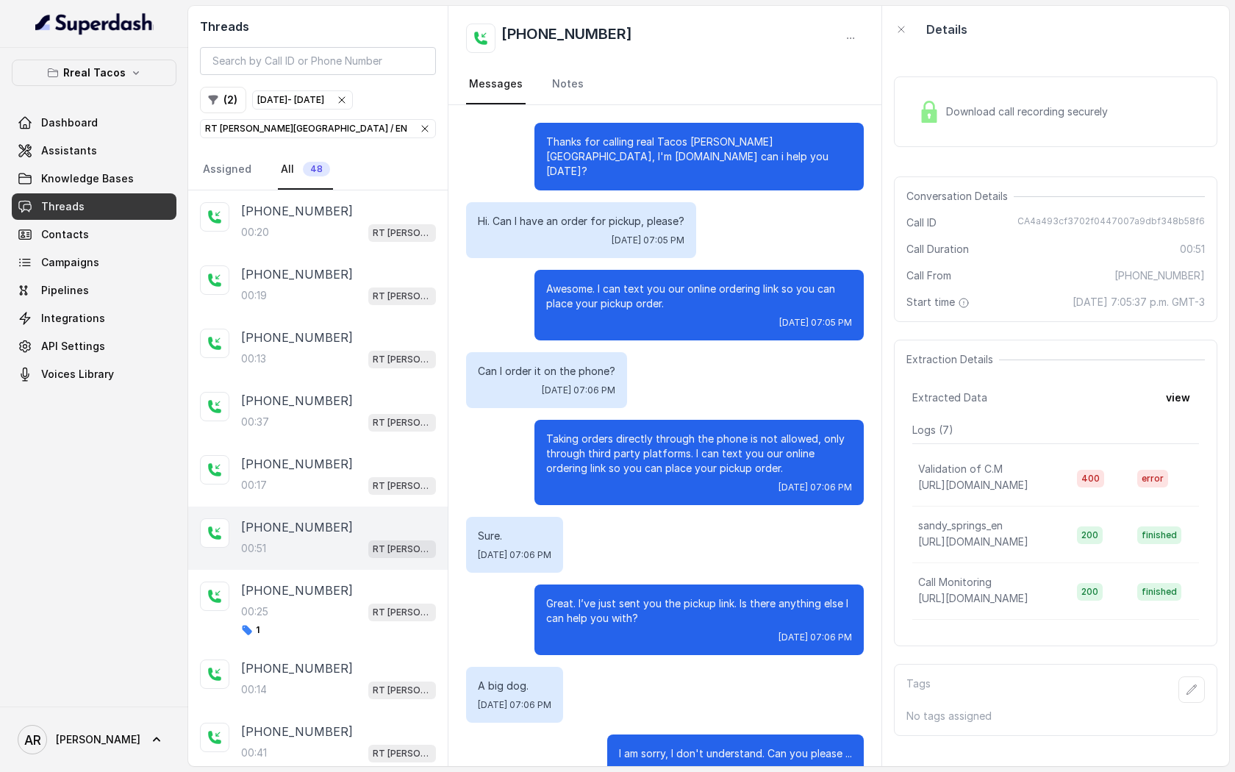
scroll to position [27, 0]
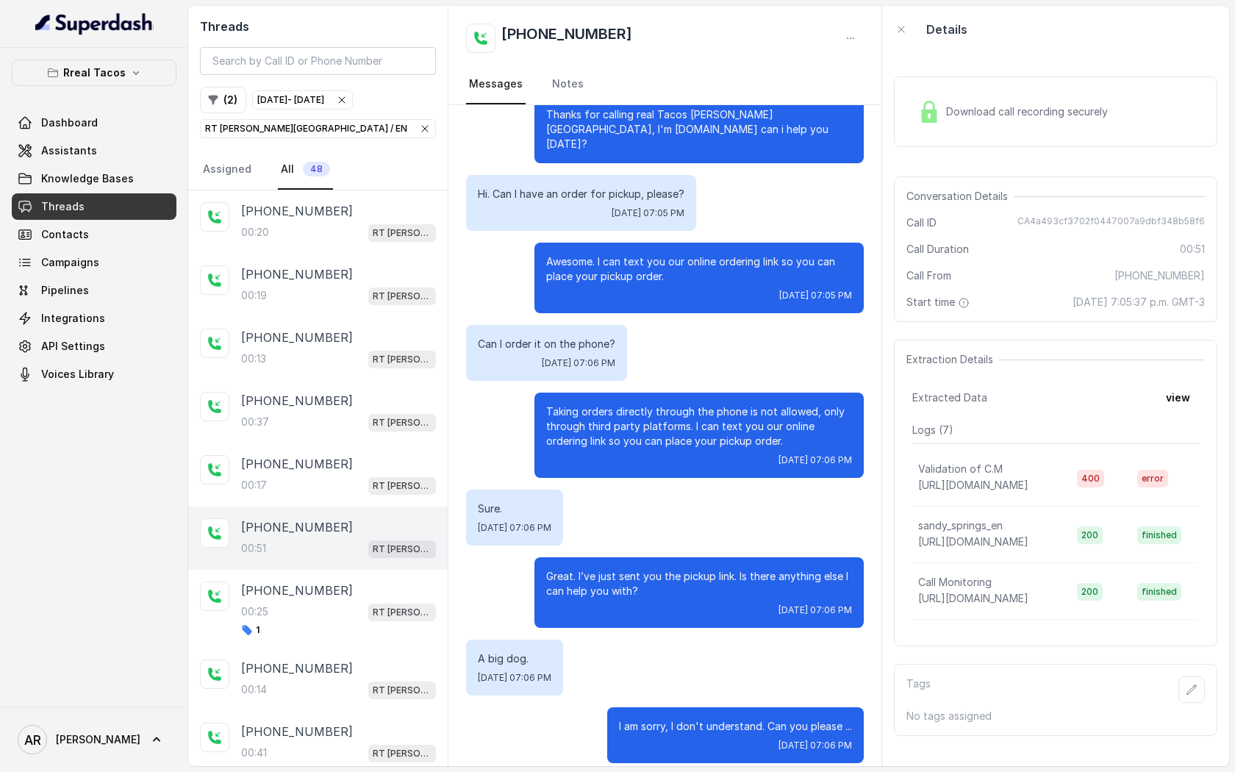
click at [927, 167] on div "Download call recording securely Conversation Details Call ID CA4a493cf3702f044…" at bounding box center [1055, 409] width 347 height 713
click at [942, 89] on div "Download call recording securely" at bounding box center [1056, 111] width 324 height 71
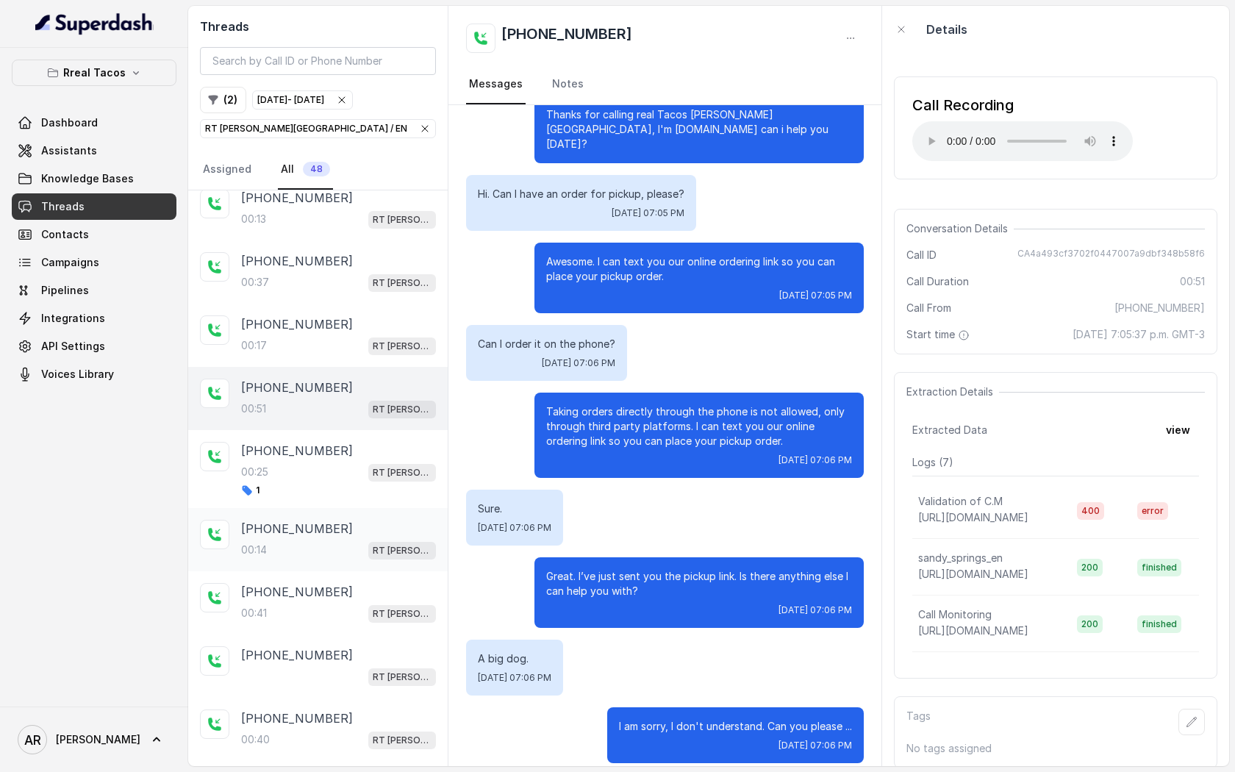
click at [304, 540] on div "00:[STREET_ADDRESS][PERSON_NAME]" at bounding box center [338, 549] width 195 height 19
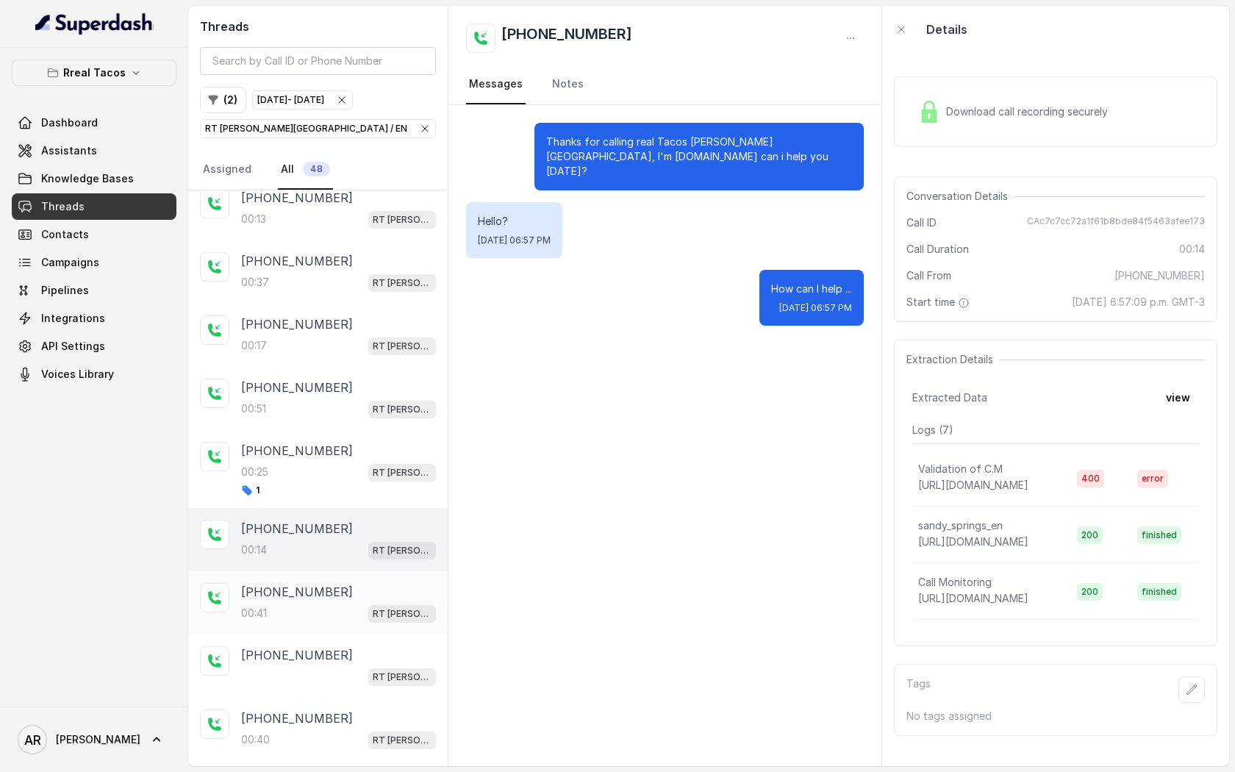
click at [304, 618] on div "00:[STREET_ADDRESS][PERSON_NAME]" at bounding box center [338, 613] width 195 height 19
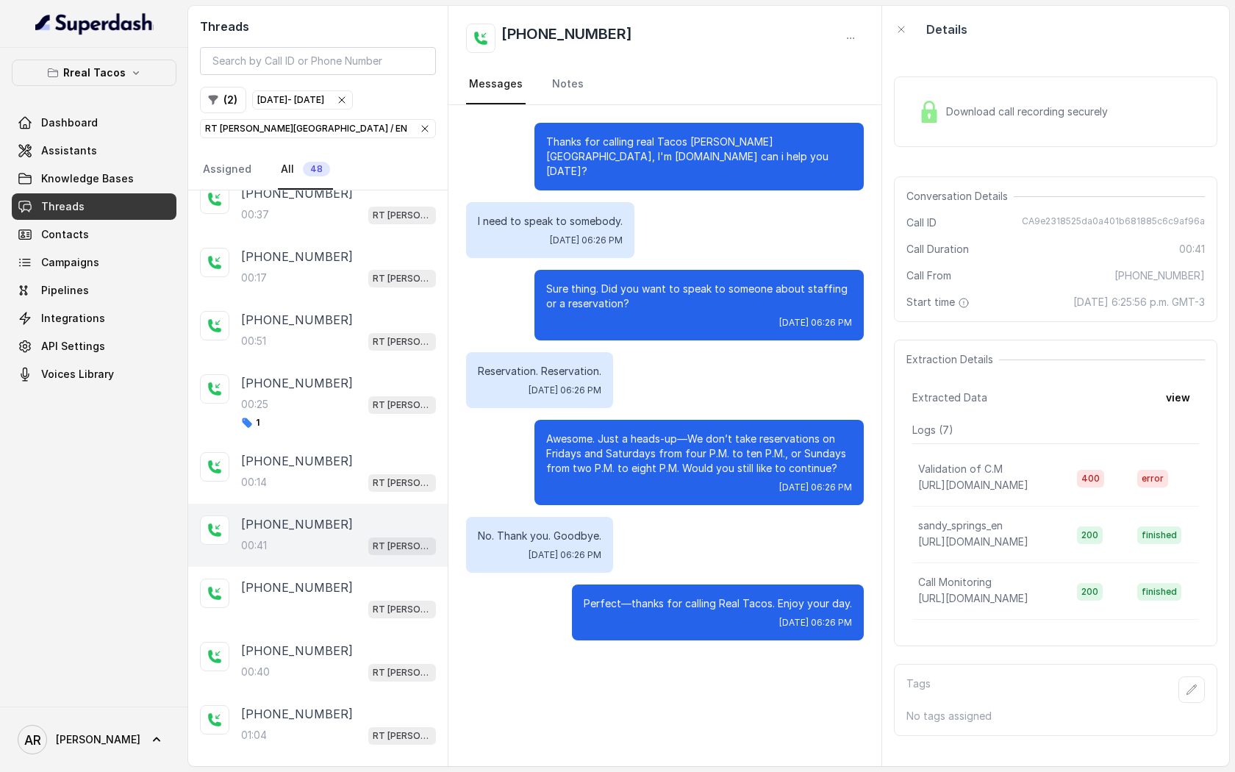
scroll to position [337, 0]
click at [935, 139] on div "Download call recording securely" at bounding box center [1056, 111] width 324 height 71
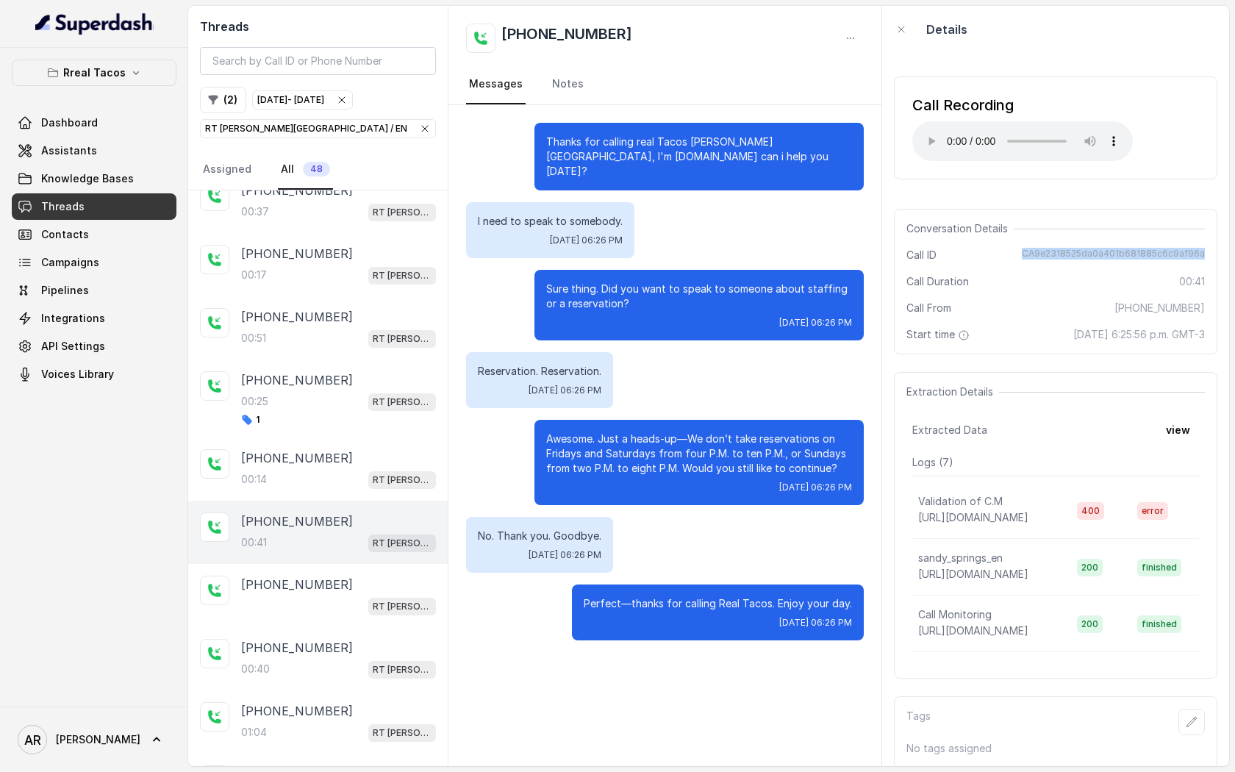
drag, startPoint x: 1029, startPoint y: 253, endPoint x: 1210, endPoint y: 257, distance: 180.9
click at [1210, 257] on div "Conversation Details Call ID CA9e2318525da0a401b681885c6c9af96a Call Duration 0…" at bounding box center [1056, 282] width 324 height 146
copy span "CA9e2318525da0a401b681885c6c9af96a"
click at [963, 170] on div "Call Recording Your browser does not support the audio element." at bounding box center [1056, 127] width 324 height 103
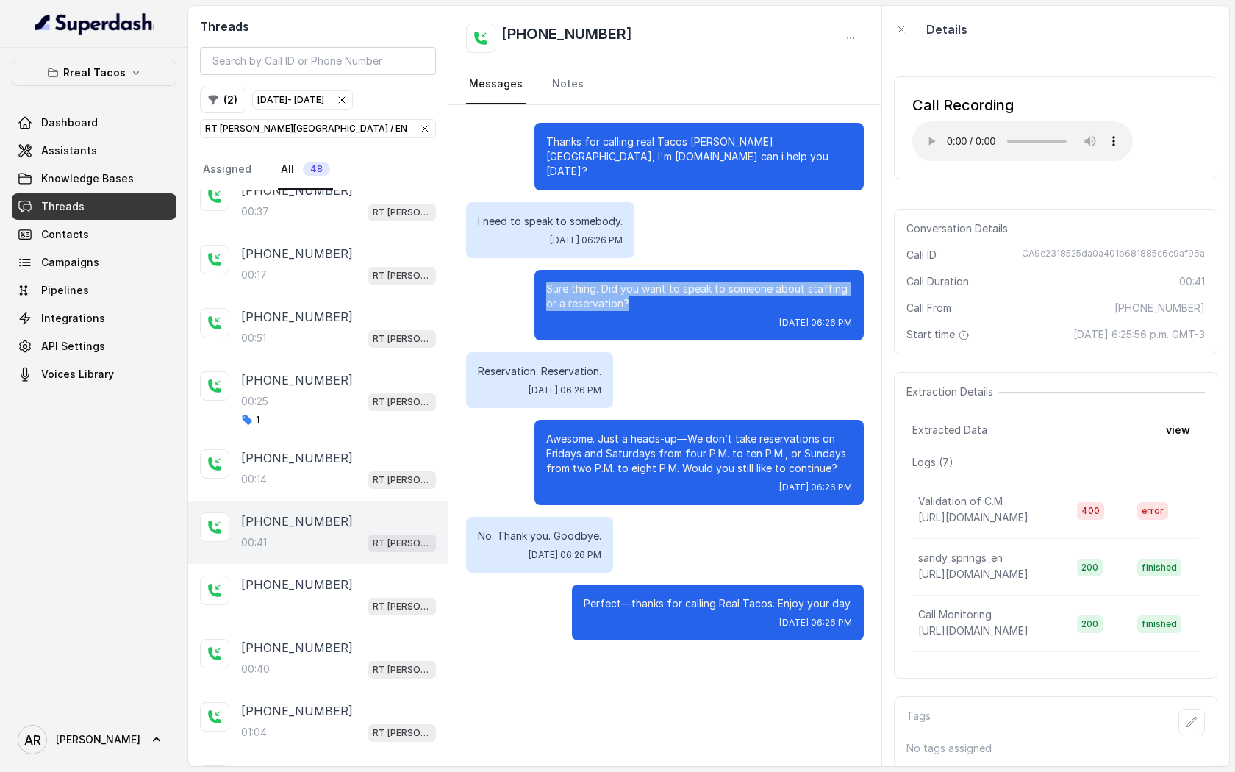
drag, startPoint x: 632, startPoint y: 287, endPoint x: 531, endPoint y: 274, distance: 102.3
click at [531, 274] on div "Sure thing. Did you want to speak to someone about staffing or a reservation? […" at bounding box center [665, 305] width 398 height 71
copy p "Sure thing. Did you want to speak to someone about staffing or a reservation?"
click at [551, 202] on div "I need to speak to somebody. [DATE] 06:26 PM" at bounding box center [550, 230] width 168 height 56
click at [685, 321] on div "Sure thing. Did you want to speak to someone about staffing or a reservation? […" at bounding box center [699, 305] width 329 height 71
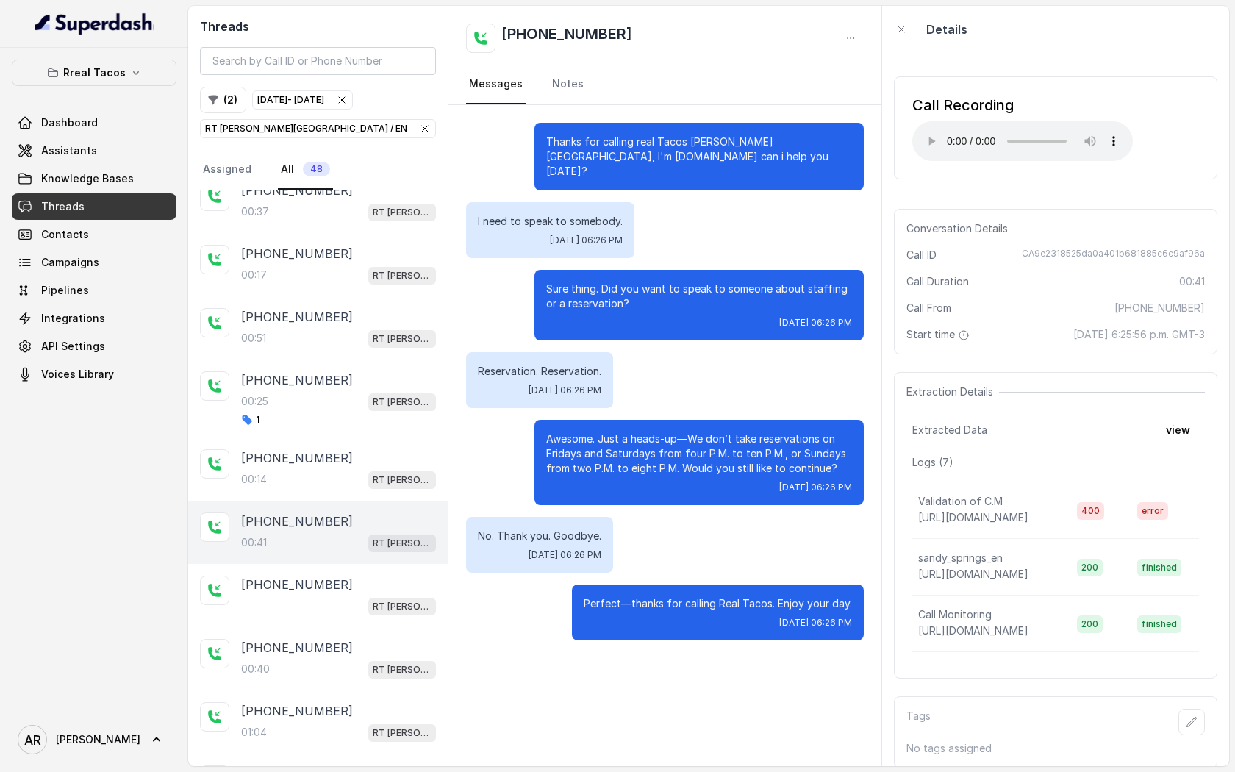
click at [685, 321] on div "Sure thing. Did you want to speak to someone about staffing or a reservation? […" at bounding box center [699, 305] width 329 height 71
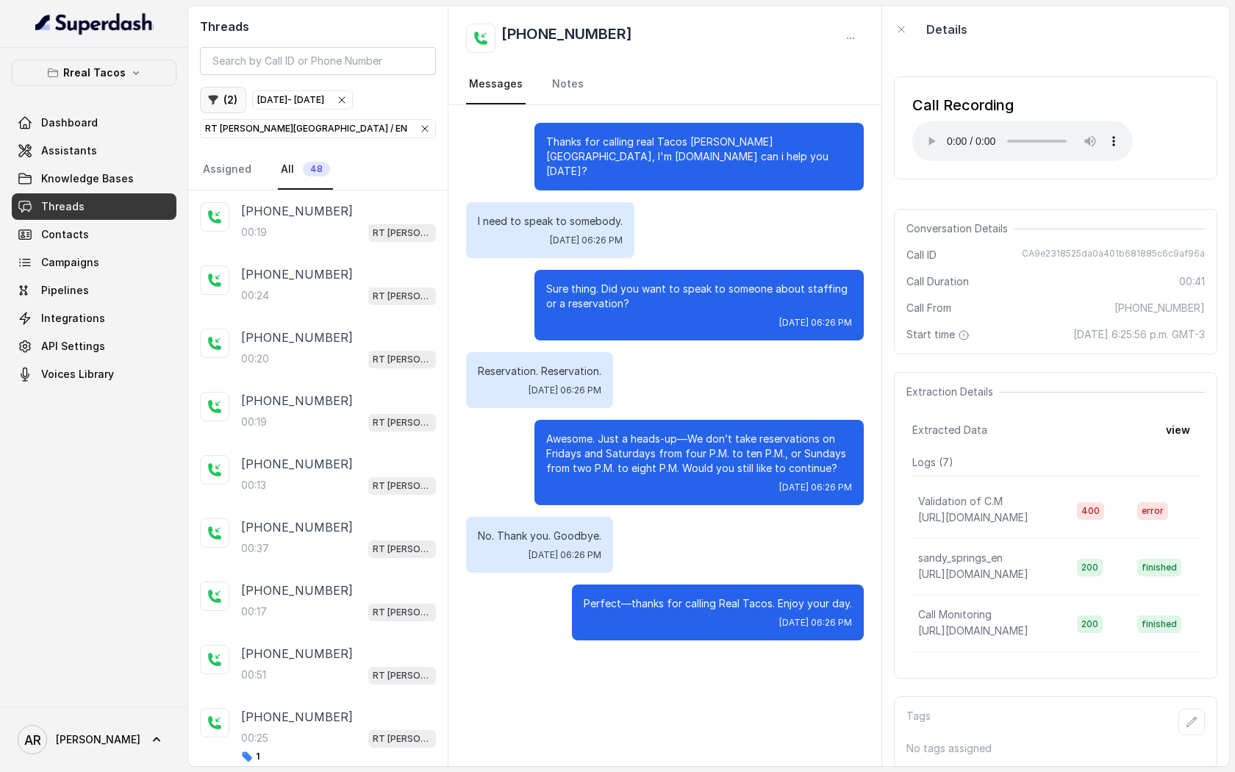
click at [216, 104] on icon "button" at bounding box center [213, 100] width 12 height 12
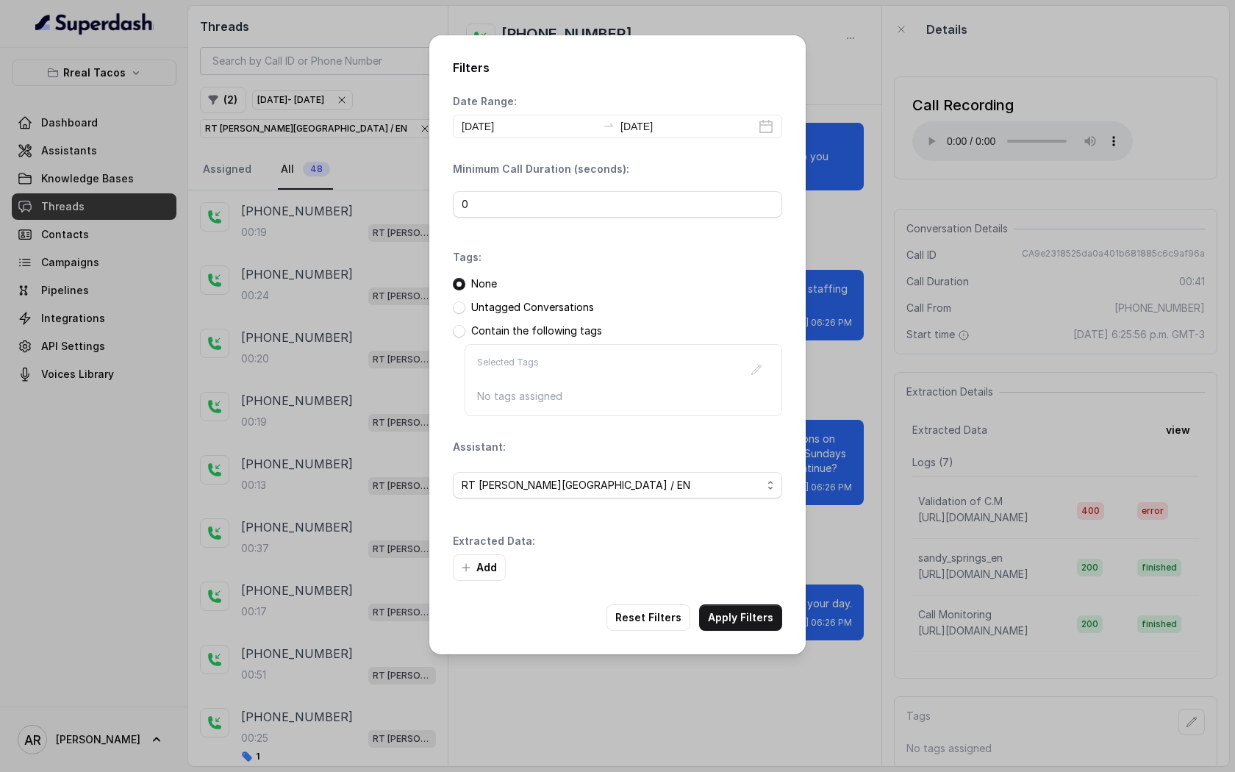
click at [601, 518] on div "Date Range: [DATE] [DATE] Minimum Call Duration (seconds): 0 Tags: None Untagge…" at bounding box center [617, 337] width 329 height 487
click at [604, 493] on span "RT [PERSON_NAME][GEOGRAPHIC_DATA] / EN" at bounding box center [612, 485] width 300 height 18
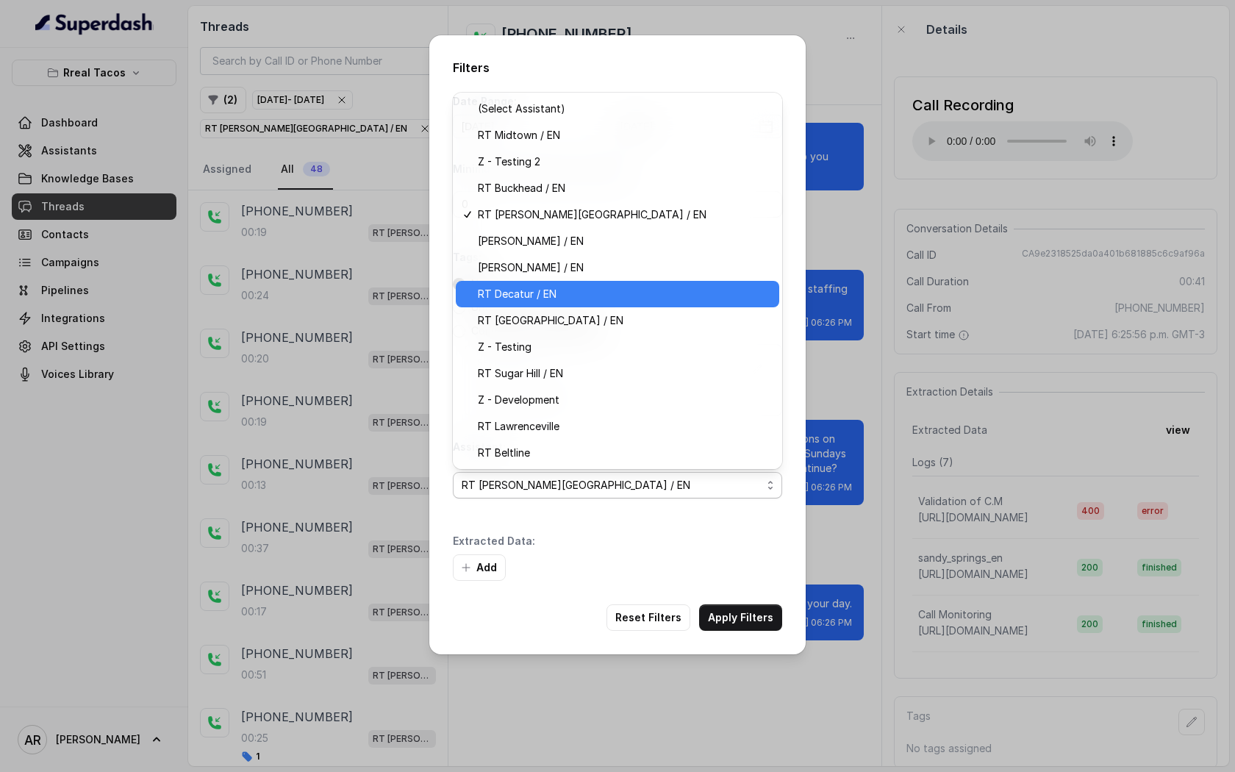
click at [598, 295] on span "RT Decatur / EN" at bounding box center [624, 294] width 293 height 18
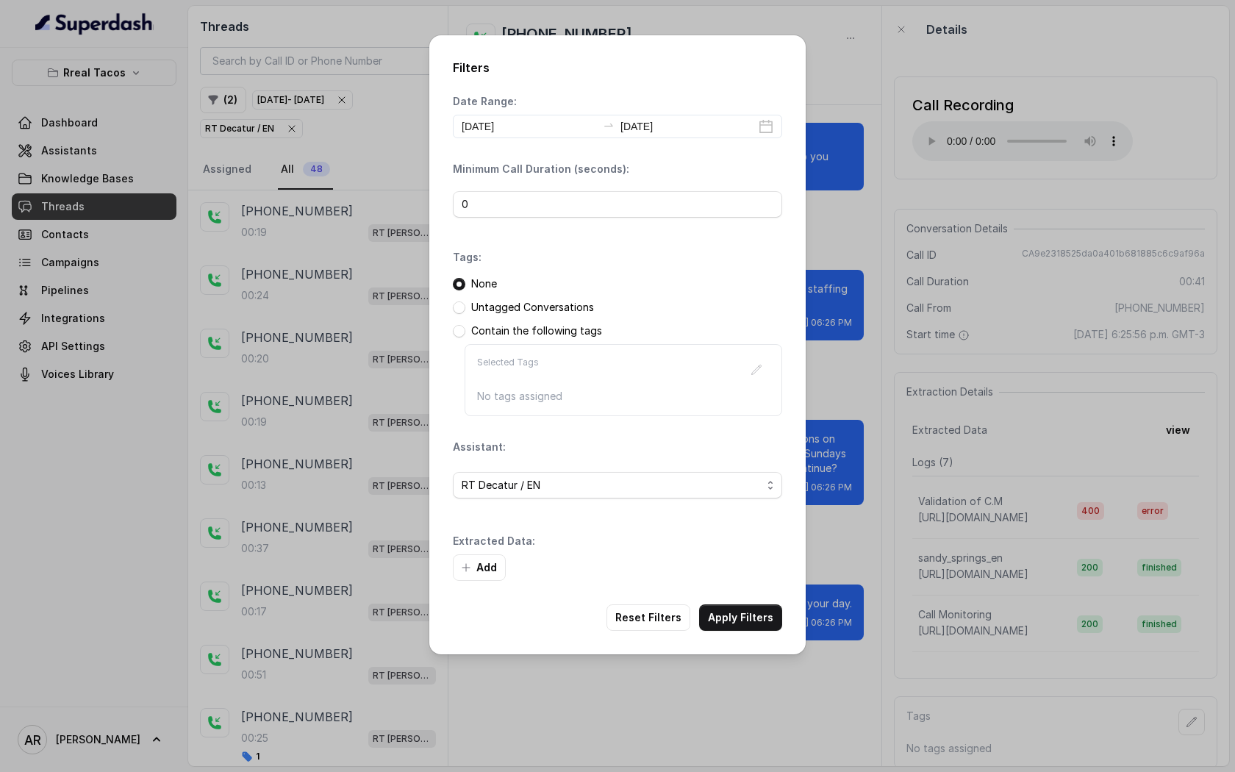
click at [743, 639] on div "Filters Date Range: [DATE] [DATE] Minimum Call Duration (seconds): 0 Tags: None…" at bounding box center [617, 344] width 376 height 619
click at [743, 626] on button "Apply Filters" at bounding box center [740, 617] width 83 height 26
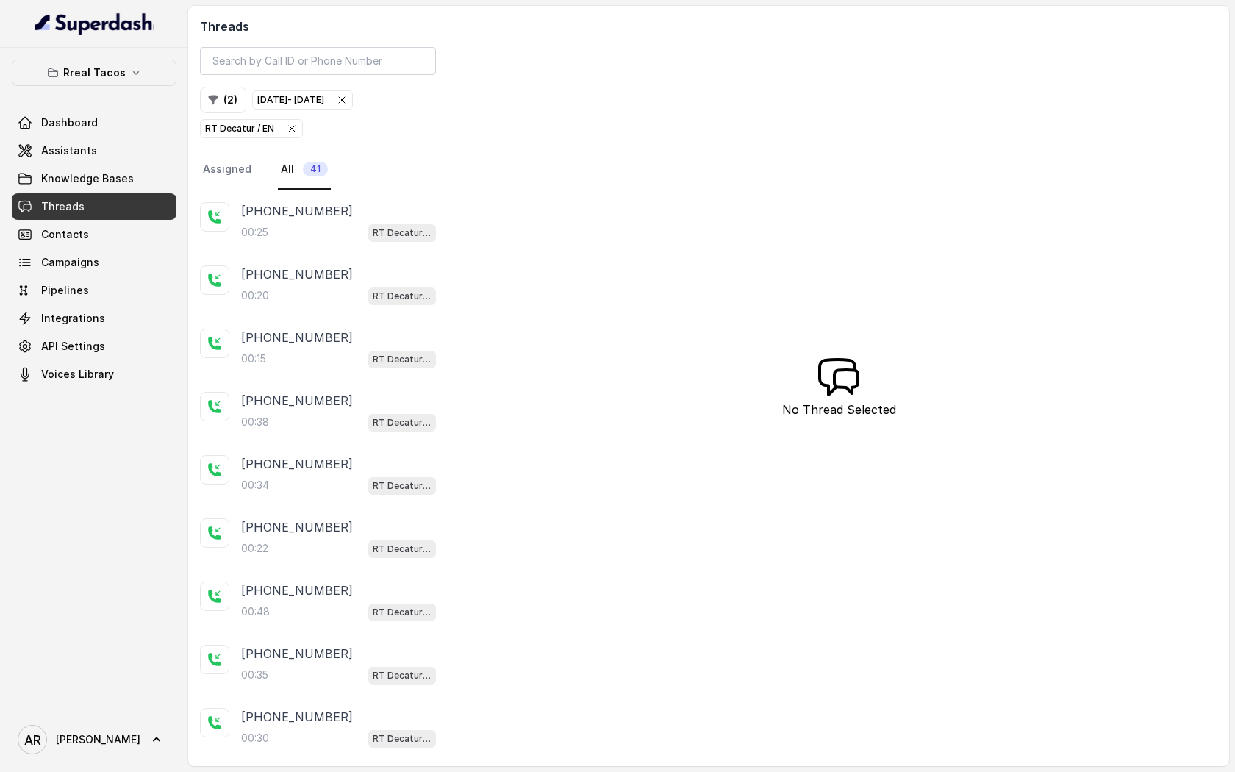
click at [349, 232] on div "00:25 RT Decatur / EN" at bounding box center [338, 232] width 195 height 19
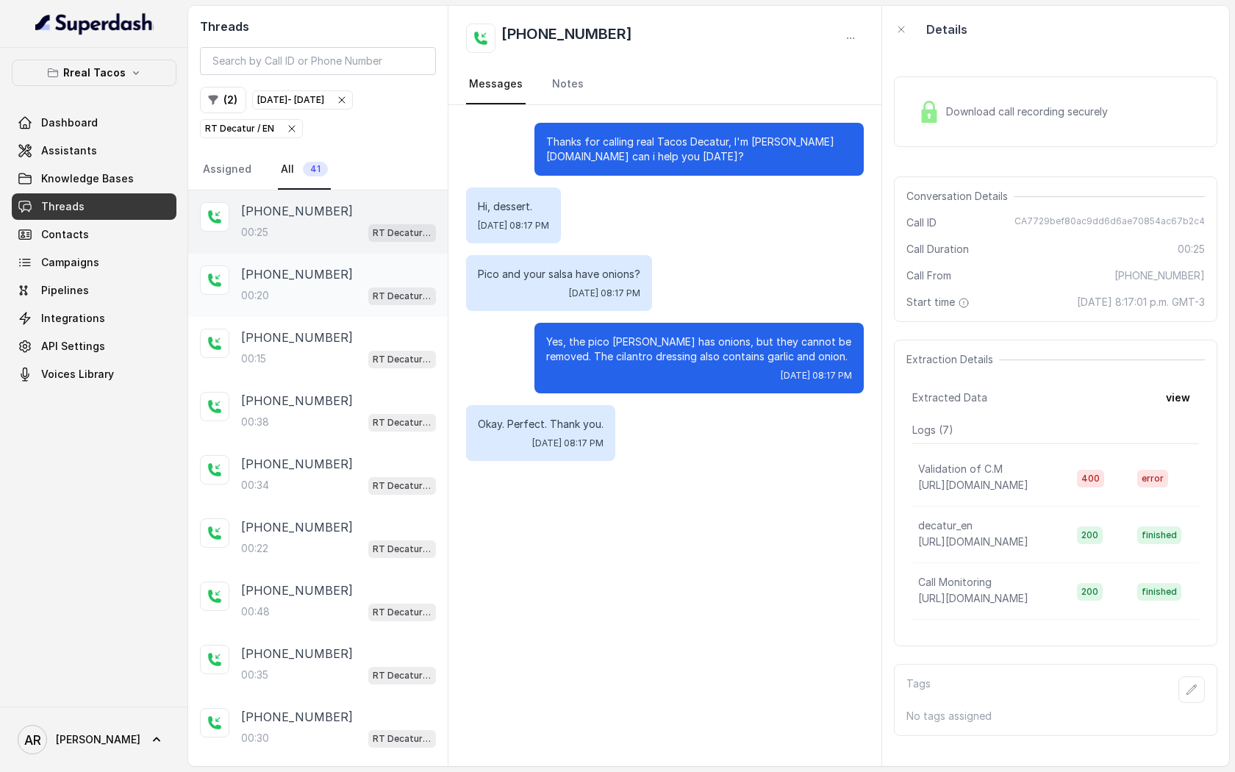
click at [343, 299] on div "00:20 RT Decatur / EN" at bounding box center [338, 295] width 195 height 19
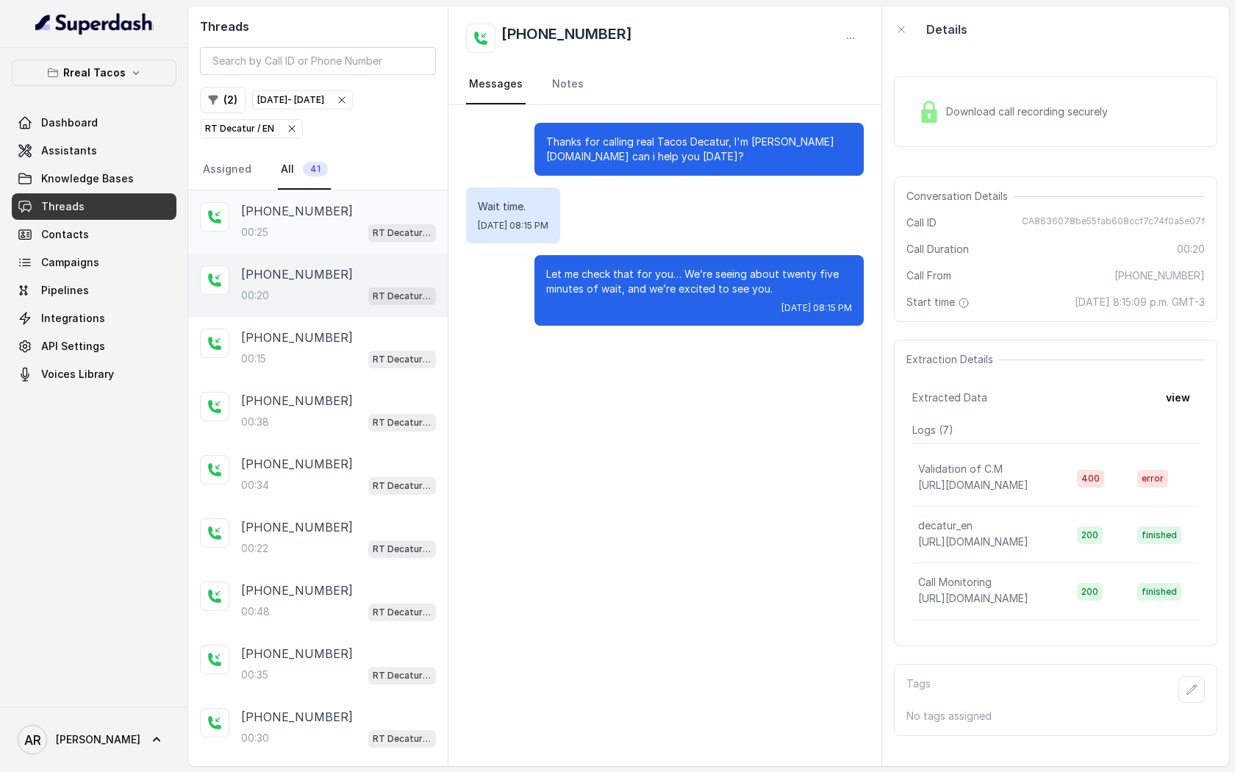
click at [374, 234] on p "RT Decatur / EN" at bounding box center [402, 233] width 59 height 15
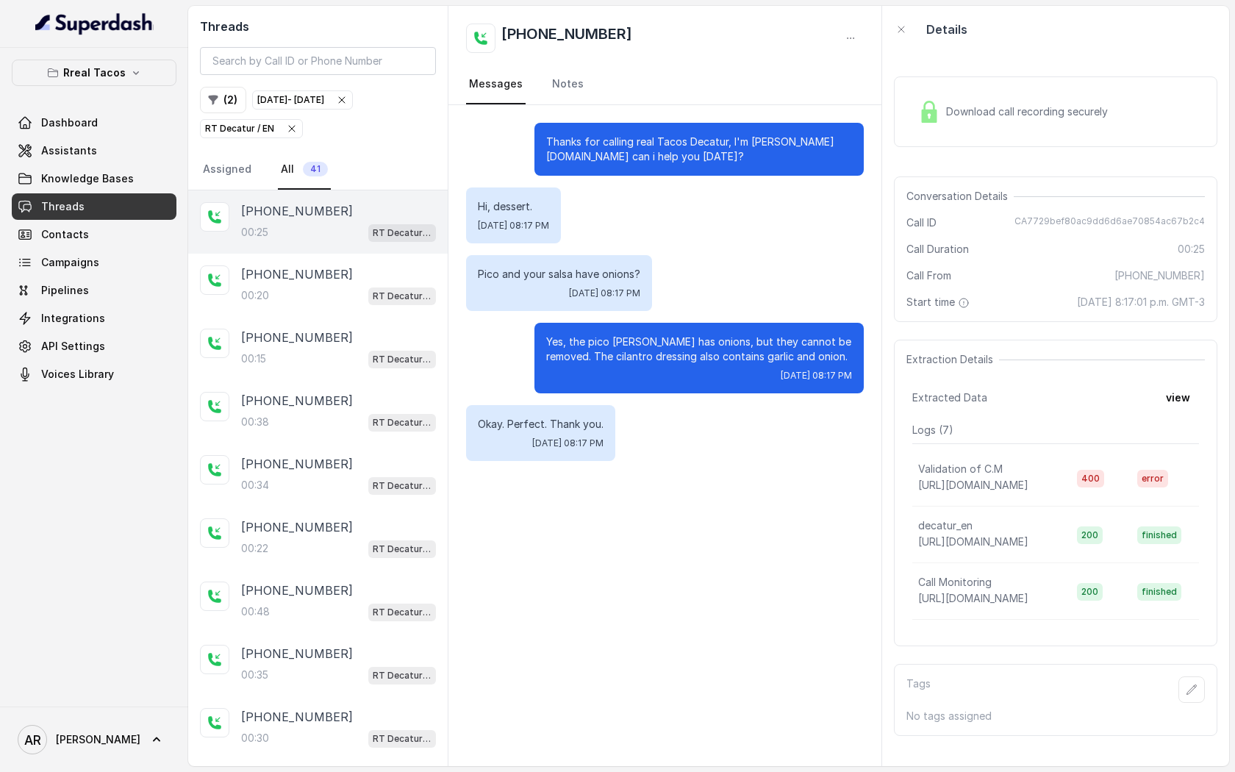
click at [931, 131] on div "Download call recording securely" at bounding box center [1056, 111] width 324 height 71
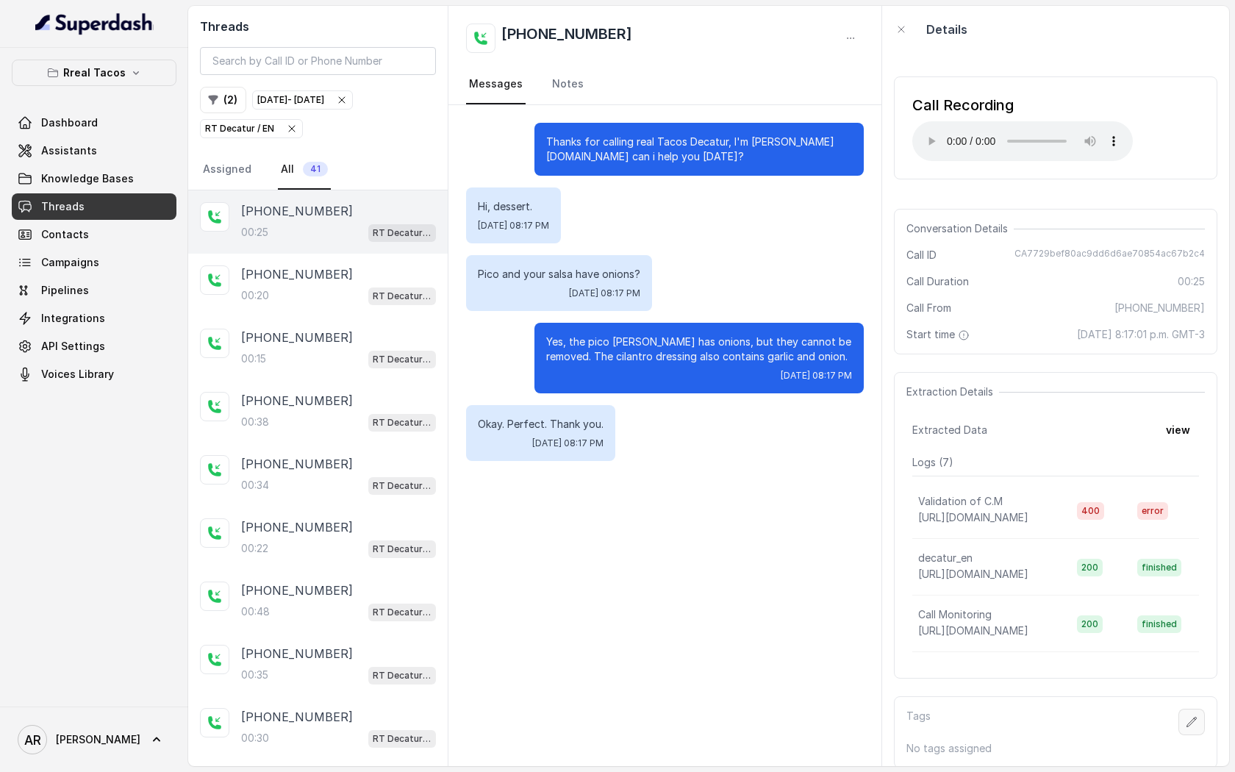
click at [1191, 727] on icon "button" at bounding box center [1192, 722] width 12 height 12
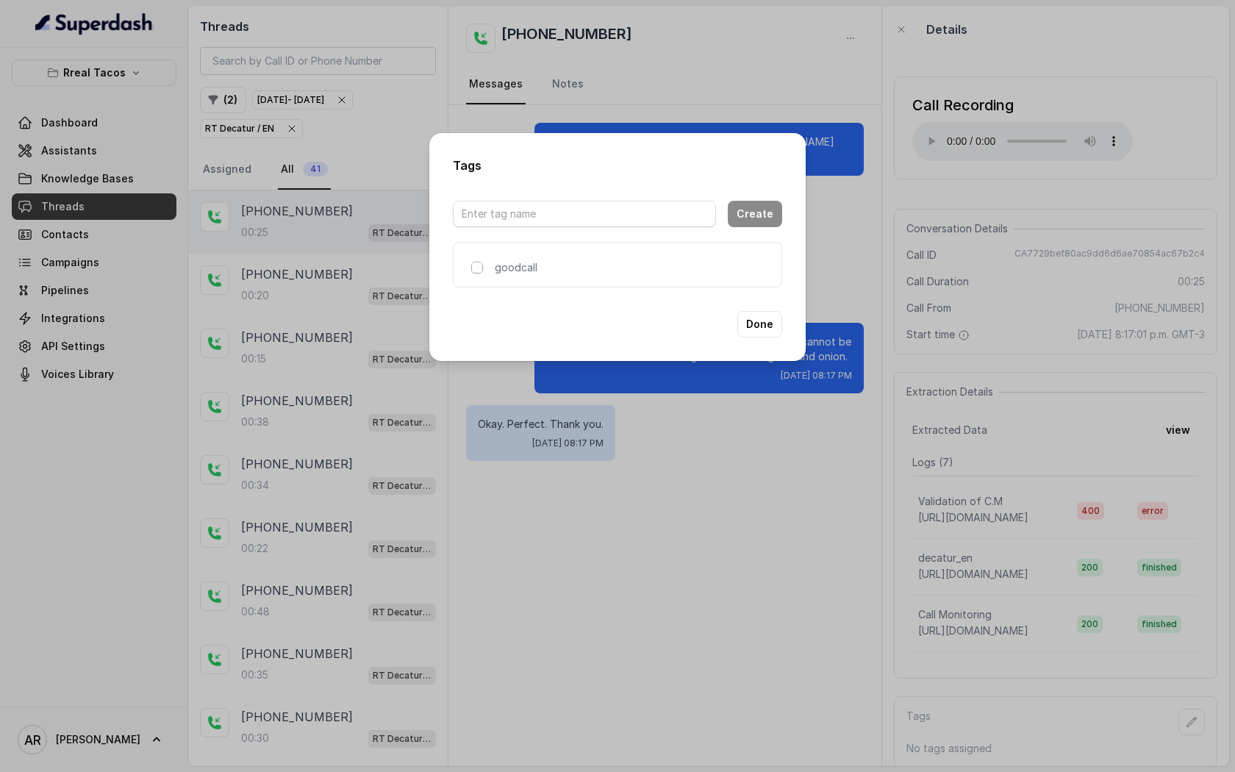
click at [480, 266] on span at bounding box center [477, 268] width 12 height 12
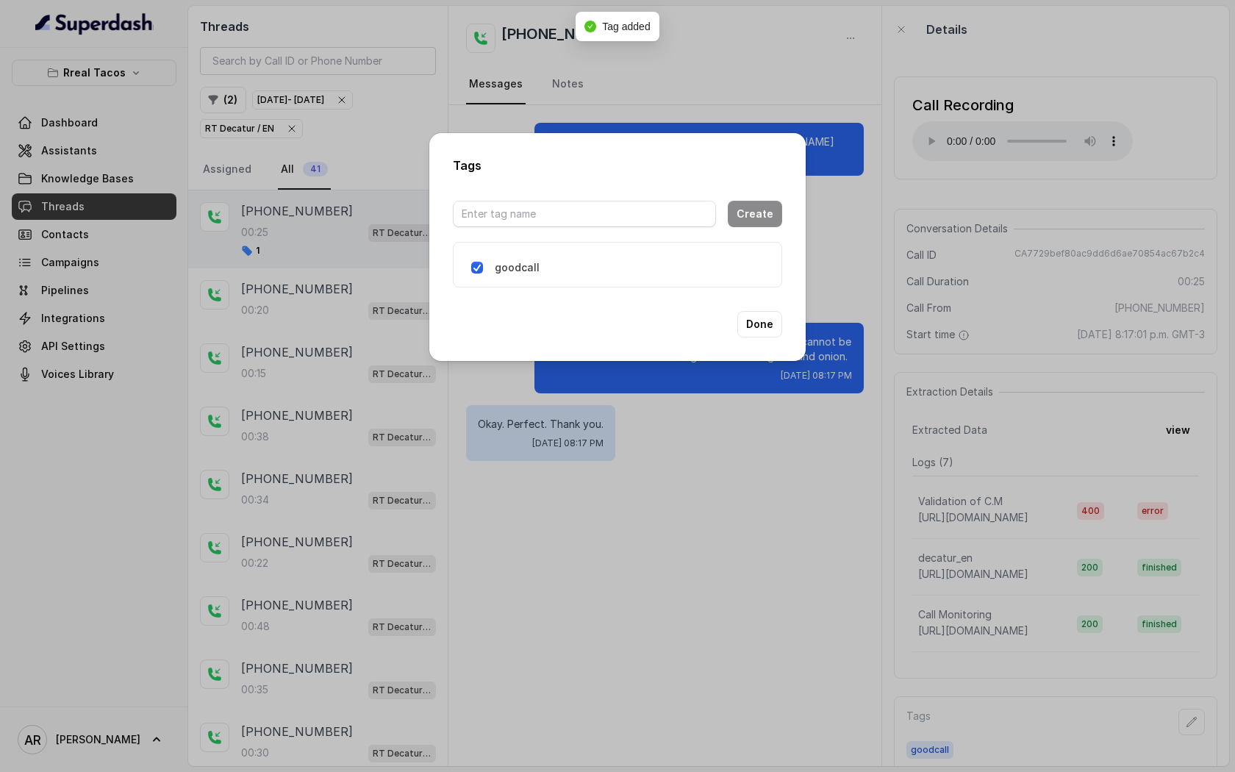
click at [480, 266] on span at bounding box center [477, 268] width 12 height 12
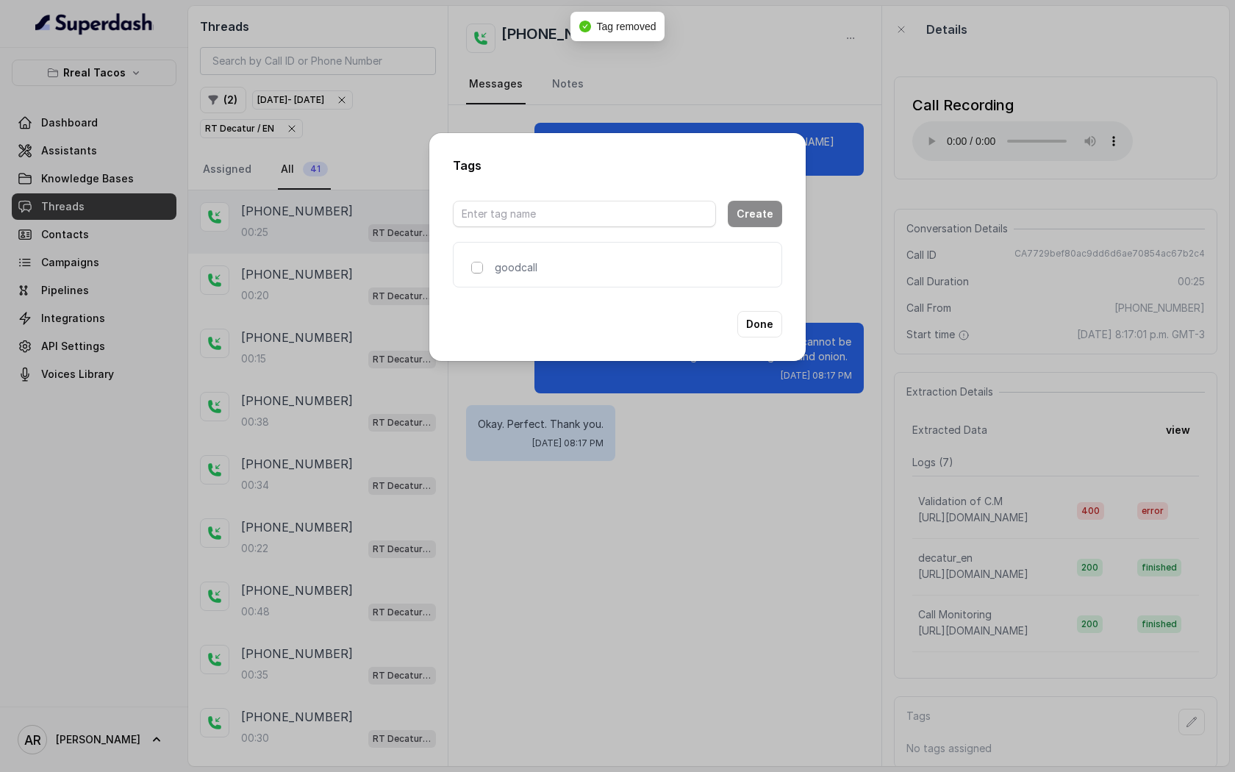
click at [480, 266] on span at bounding box center [477, 268] width 12 height 12
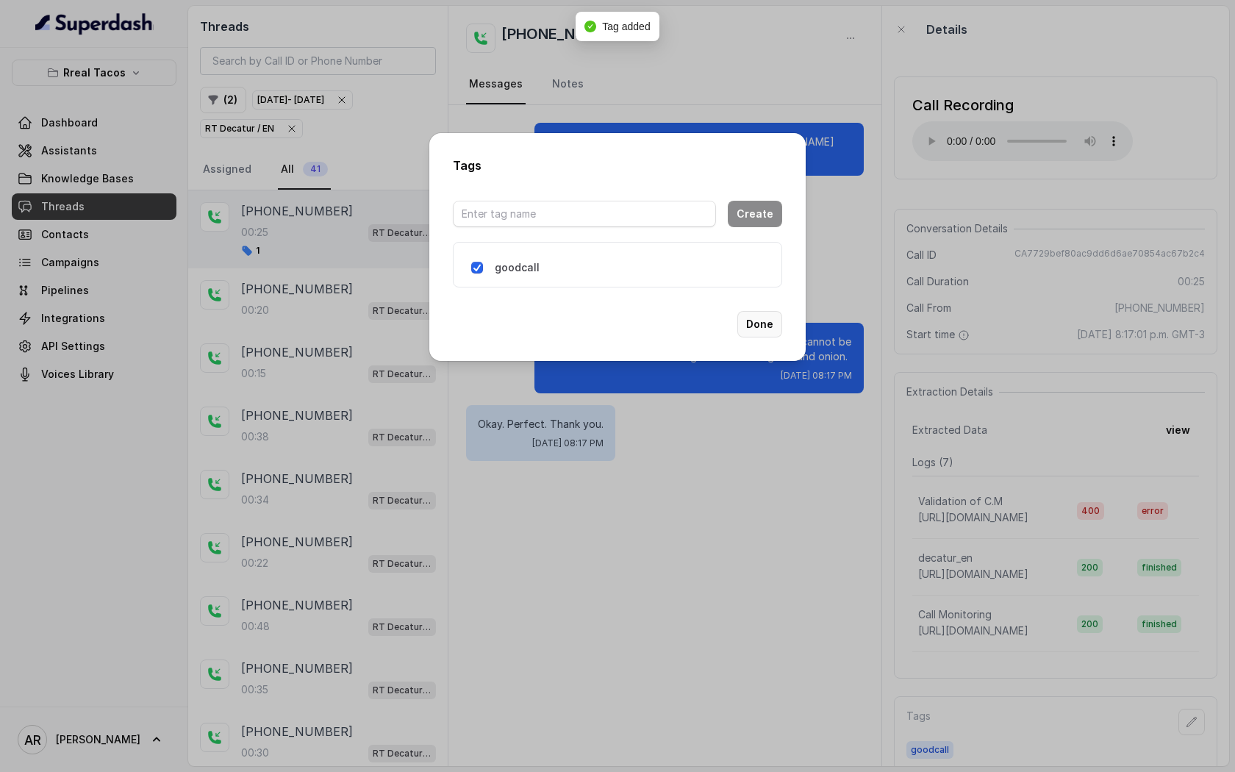
click at [780, 332] on button "Done" at bounding box center [759, 324] width 45 height 26
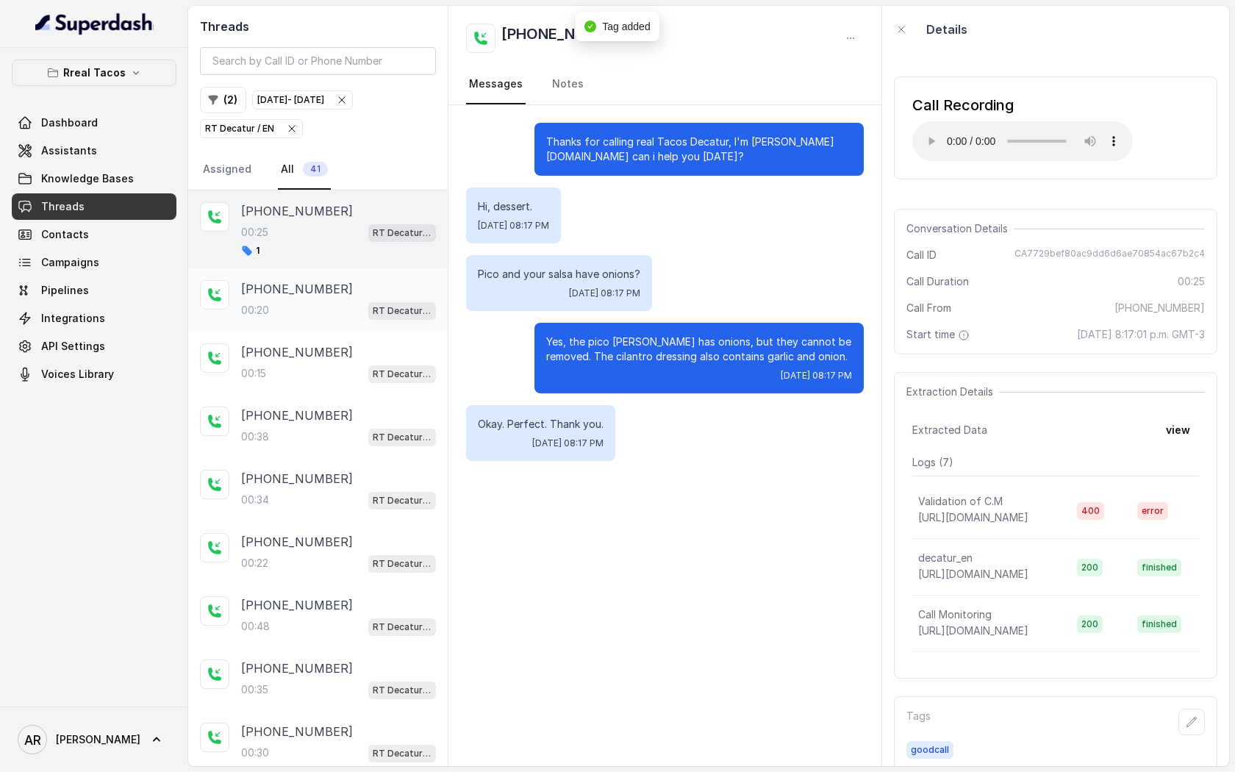
click at [345, 293] on div "[PHONE_NUMBER]" at bounding box center [338, 289] width 195 height 18
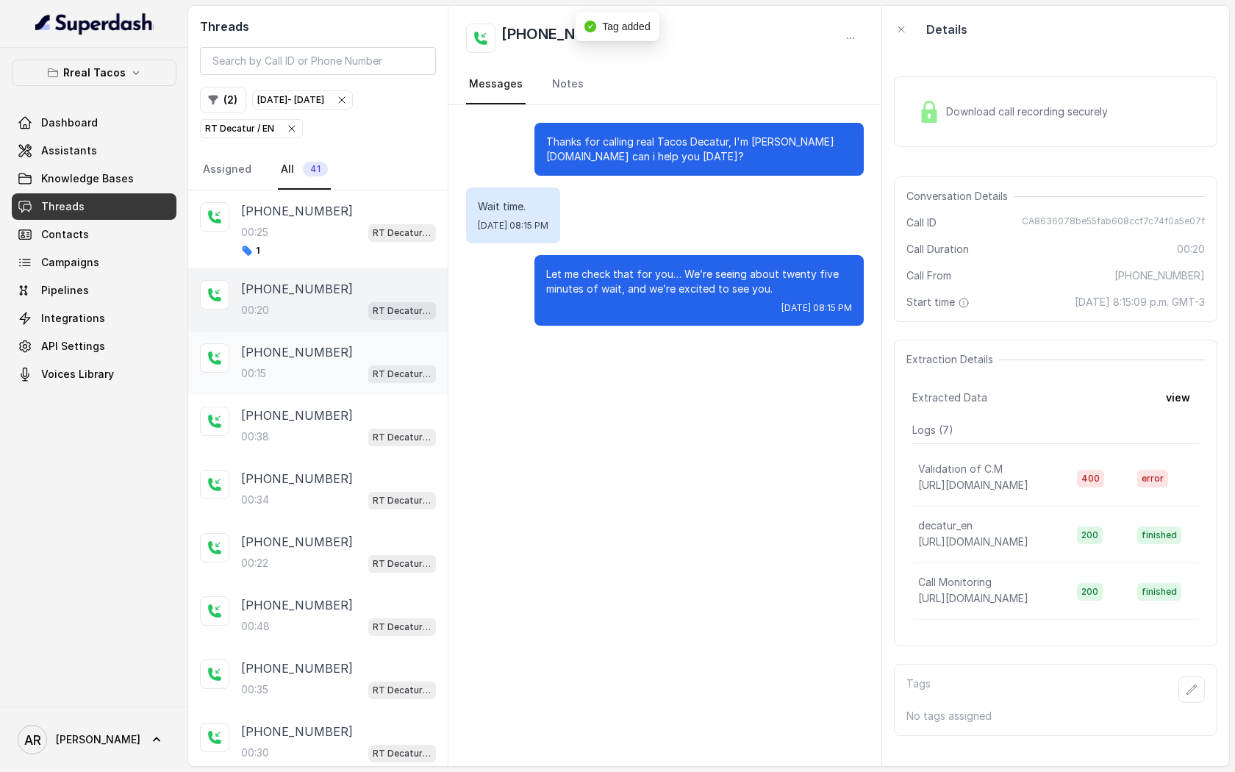
click at [351, 344] on div "[PHONE_NUMBER]" at bounding box center [338, 352] width 195 height 18
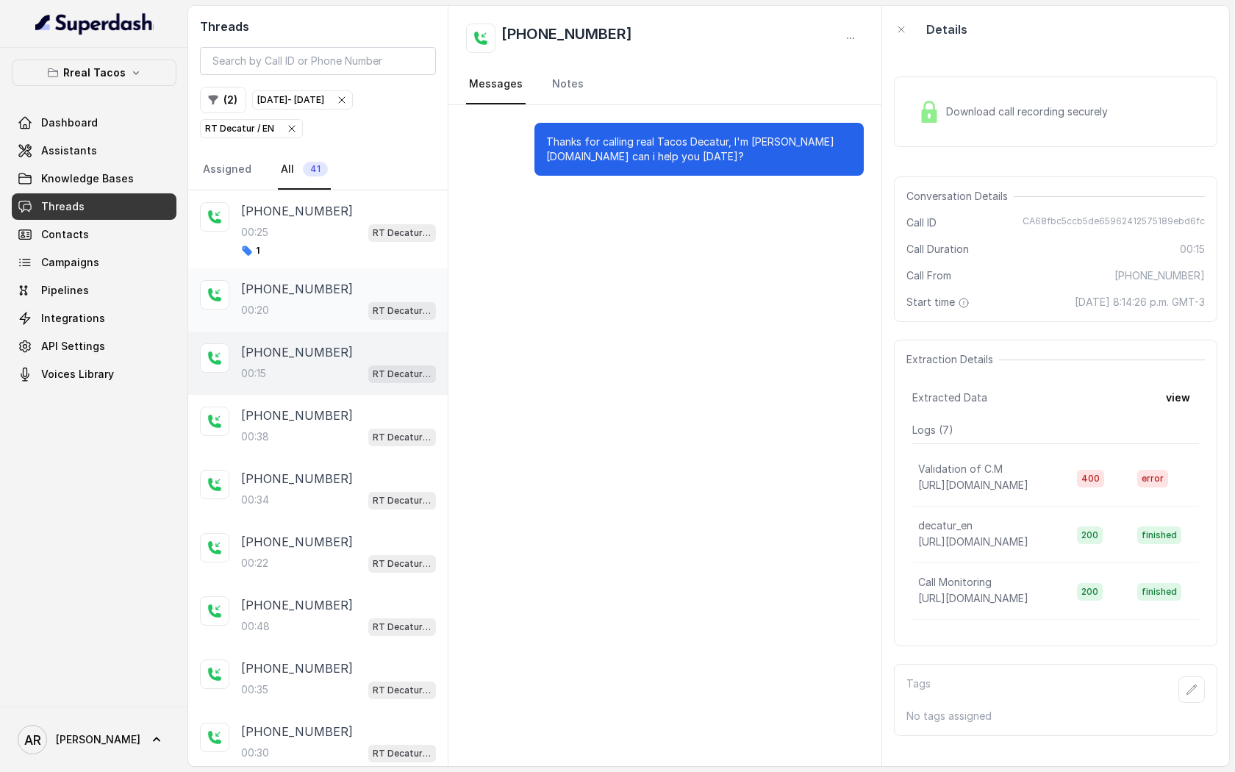
click at [357, 298] on div "[PHONE_NUMBER]:20 RT Decatur / EN" at bounding box center [338, 300] width 195 height 40
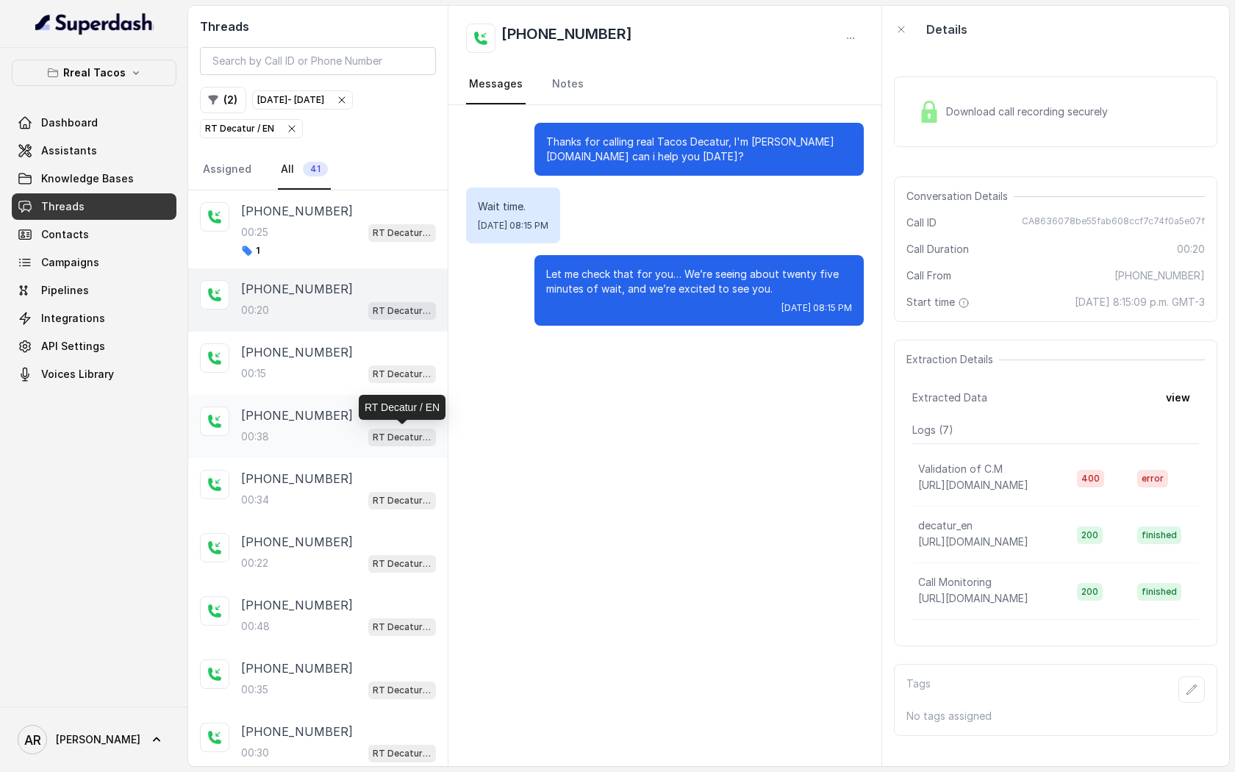
click at [393, 437] on p "RT Decatur / EN" at bounding box center [402, 437] width 59 height 15
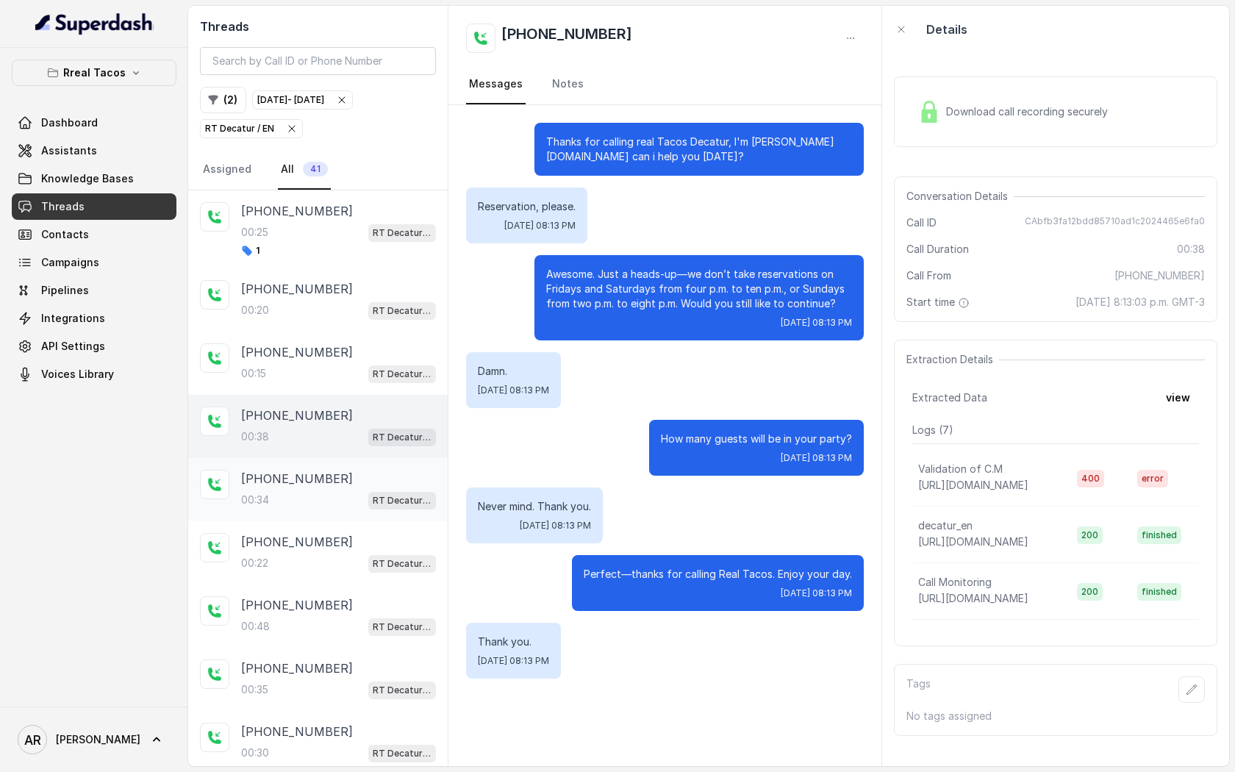
click at [266, 479] on p "[PHONE_NUMBER]" at bounding box center [297, 479] width 112 height 18
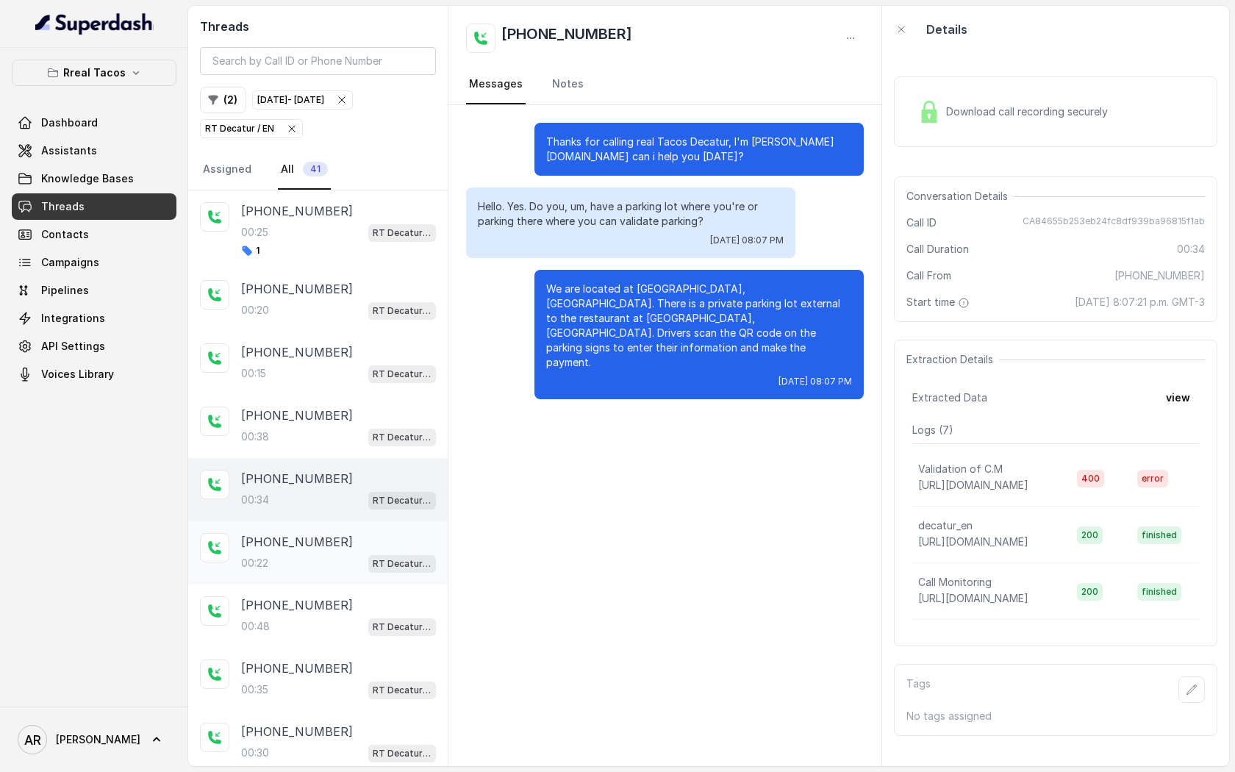
click at [297, 565] on div "00:22 RT Decatur / EN" at bounding box center [338, 563] width 195 height 19
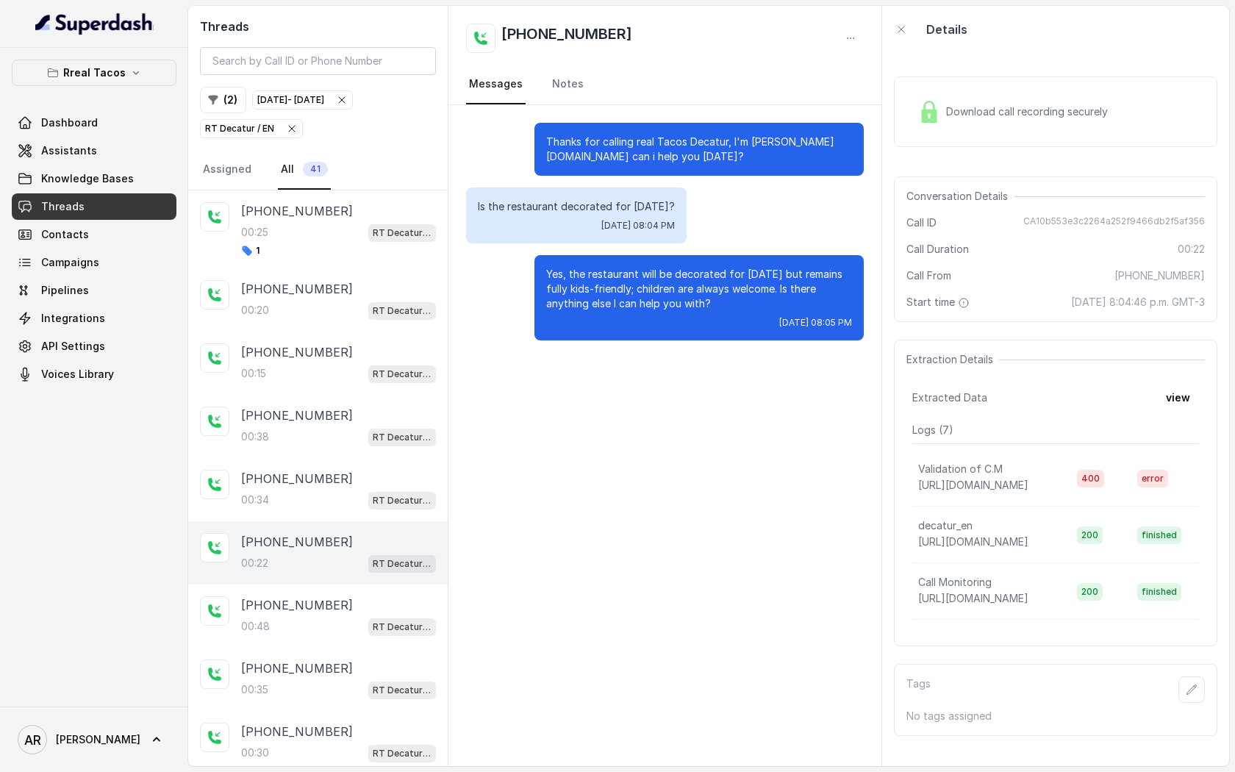
scroll to position [43, 0]
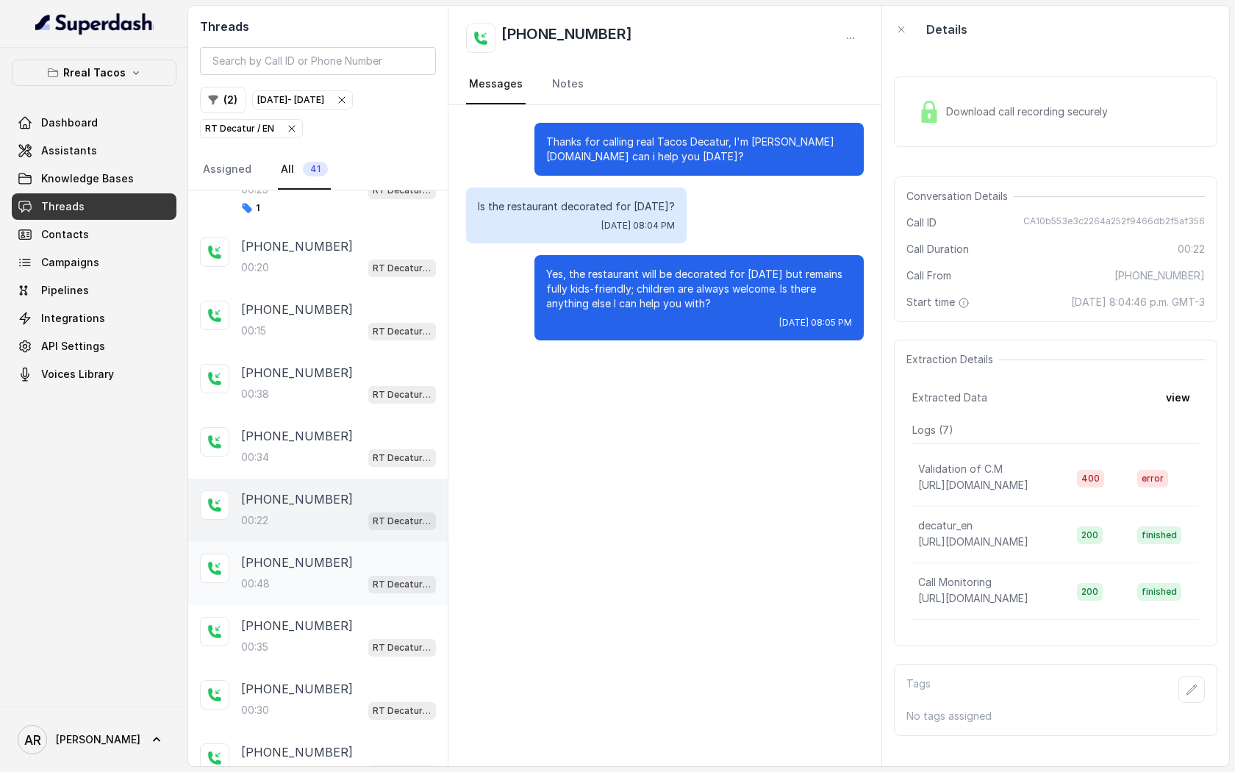
click at [299, 561] on p "[PHONE_NUMBER]" at bounding box center [297, 563] width 112 height 18
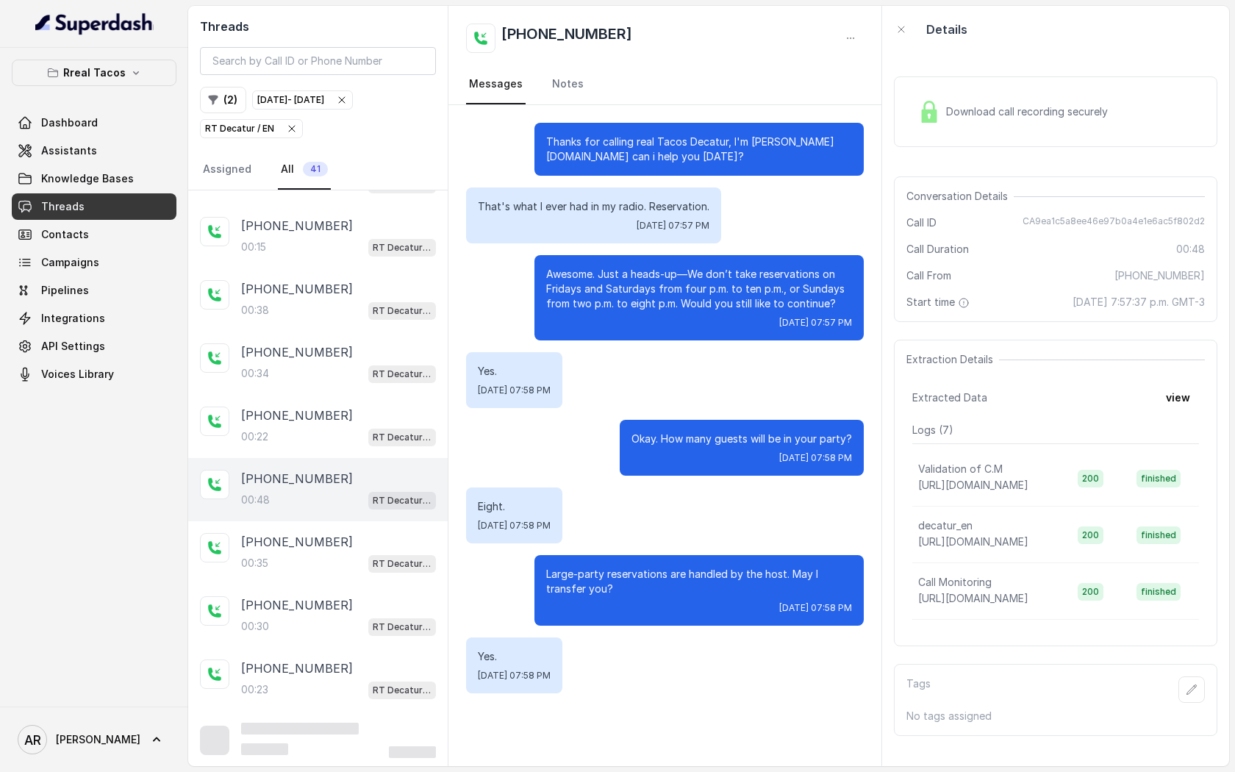
scroll to position [124, 0]
click at [346, 393] on div "[PHONE_NUMBER]:34 RT Decatur / EN" at bounding box center [318, 365] width 260 height 63
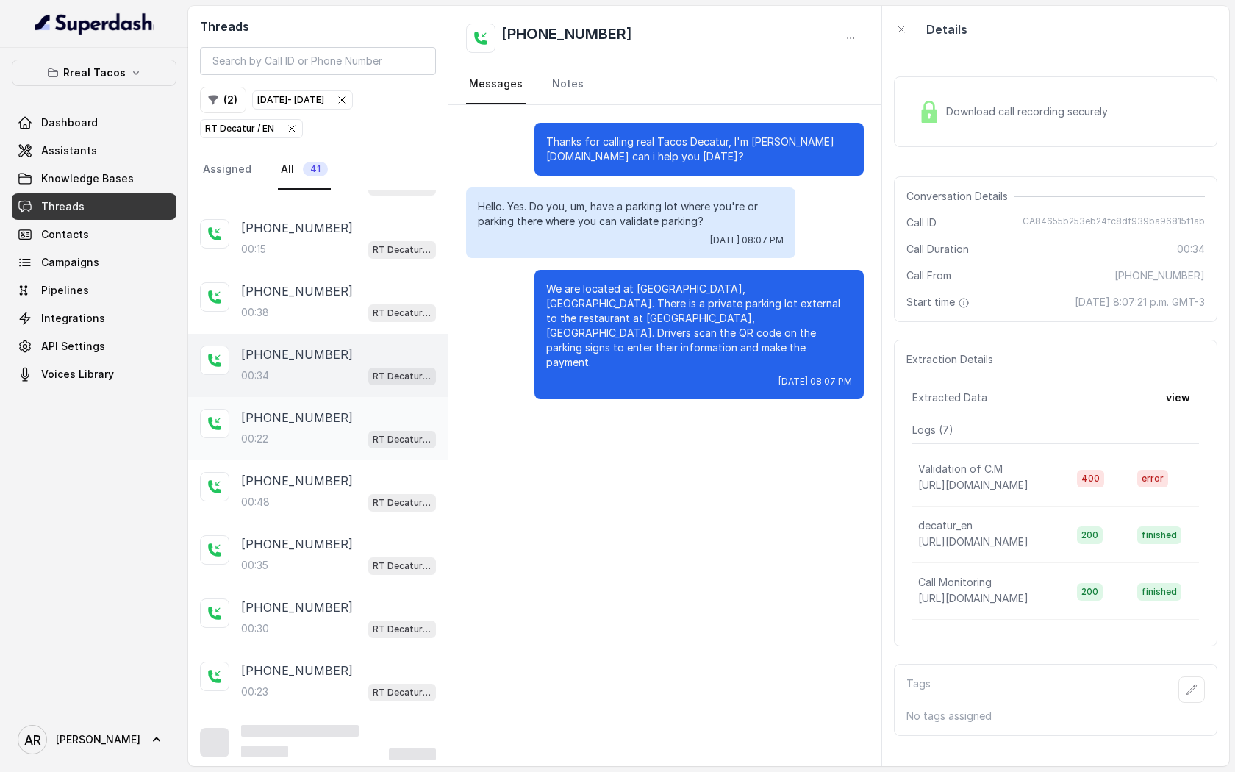
click at [346, 430] on div "00:22 RT Decatur / EN" at bounding box center [338, 438] width 195 height 19
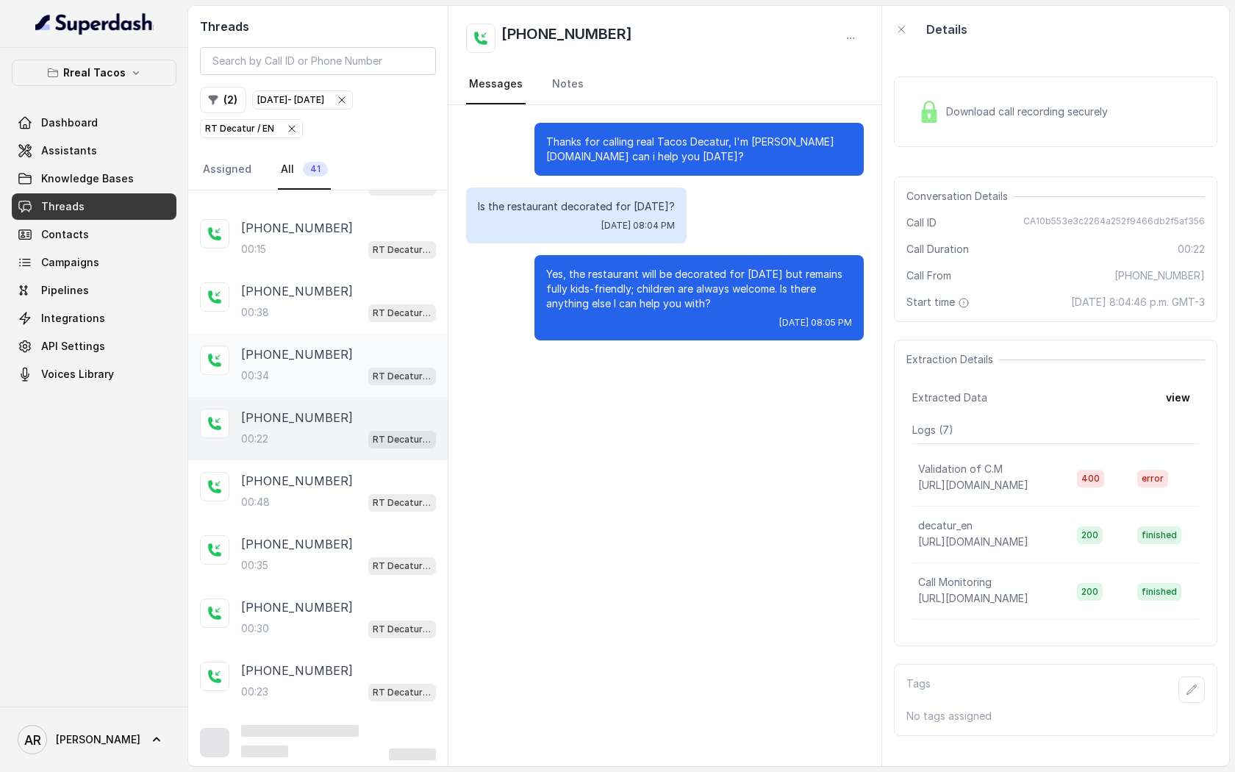
click at [349, 373] on div "00:34 RT Decatur / EN" at bounding box center [338, 375] width 195 height 19
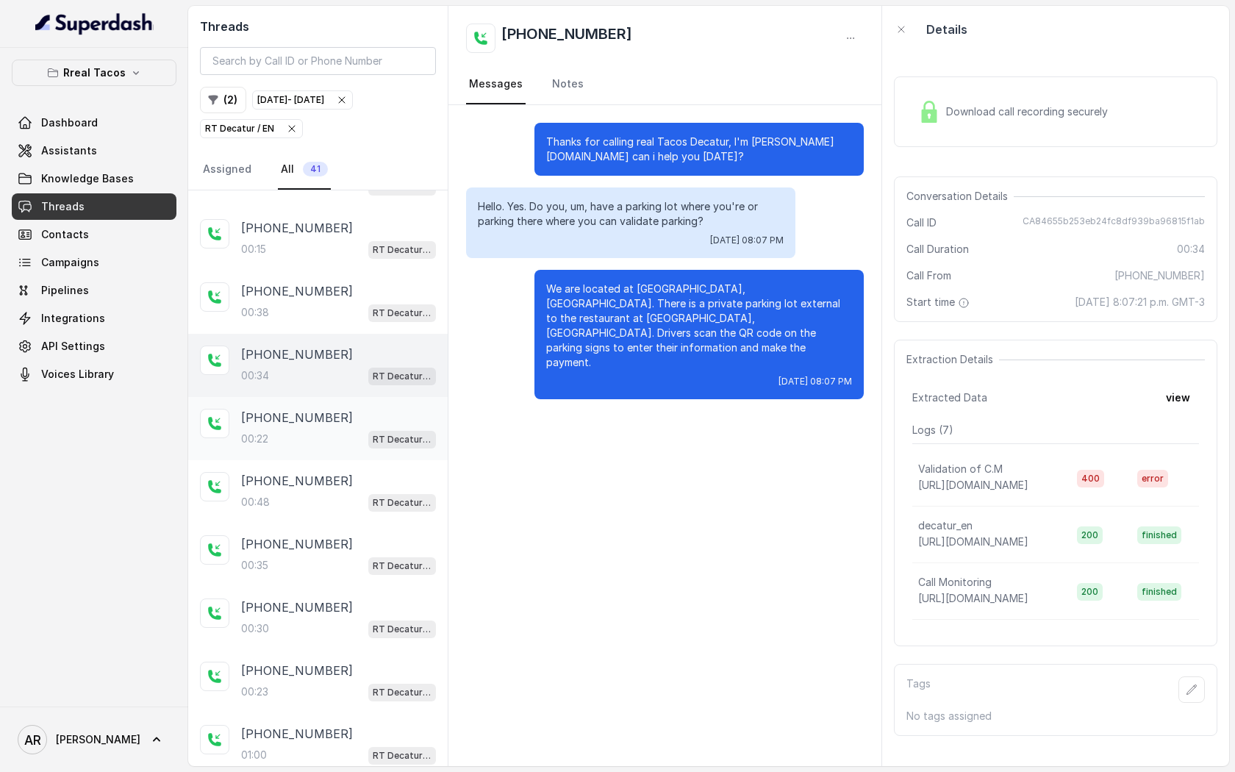
click at [349, 405] on div "[PHONE_NUMBER]:22 RT Decatur / EN" at bounding box center [318, 428] width 260 height 63
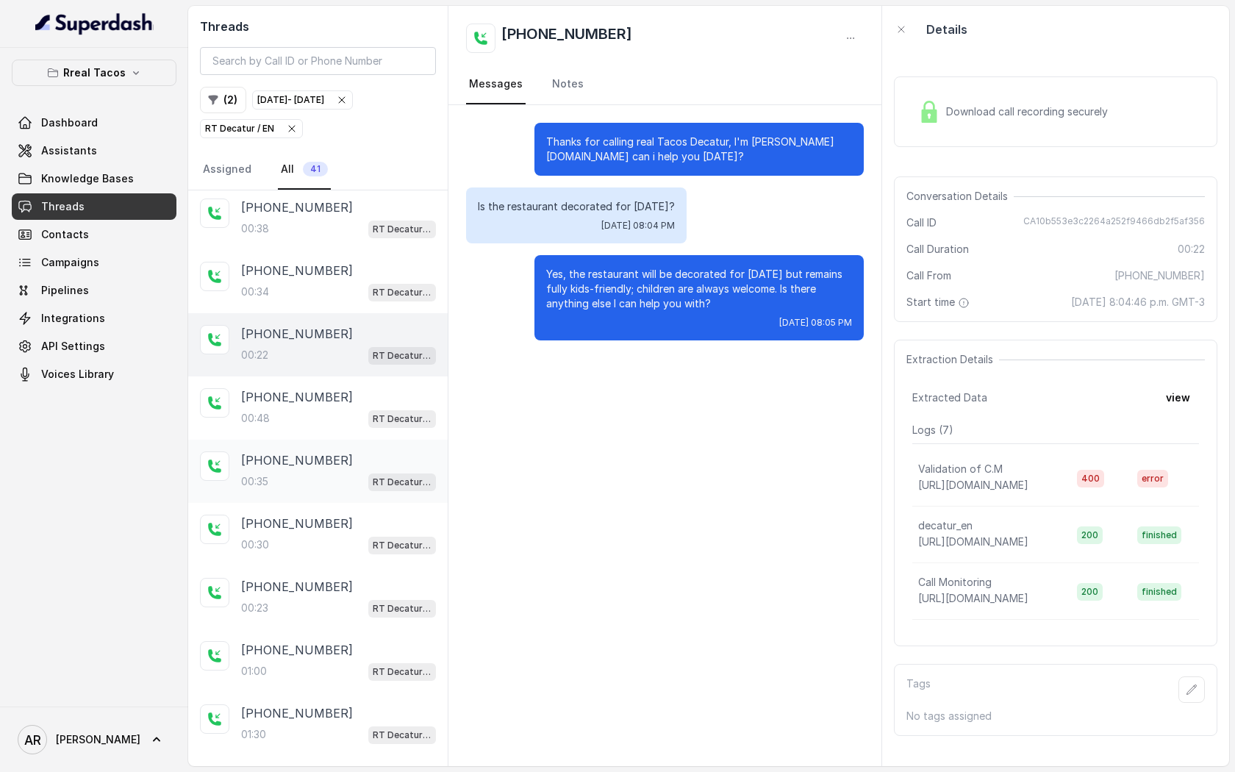
scroll to position [244, 0]
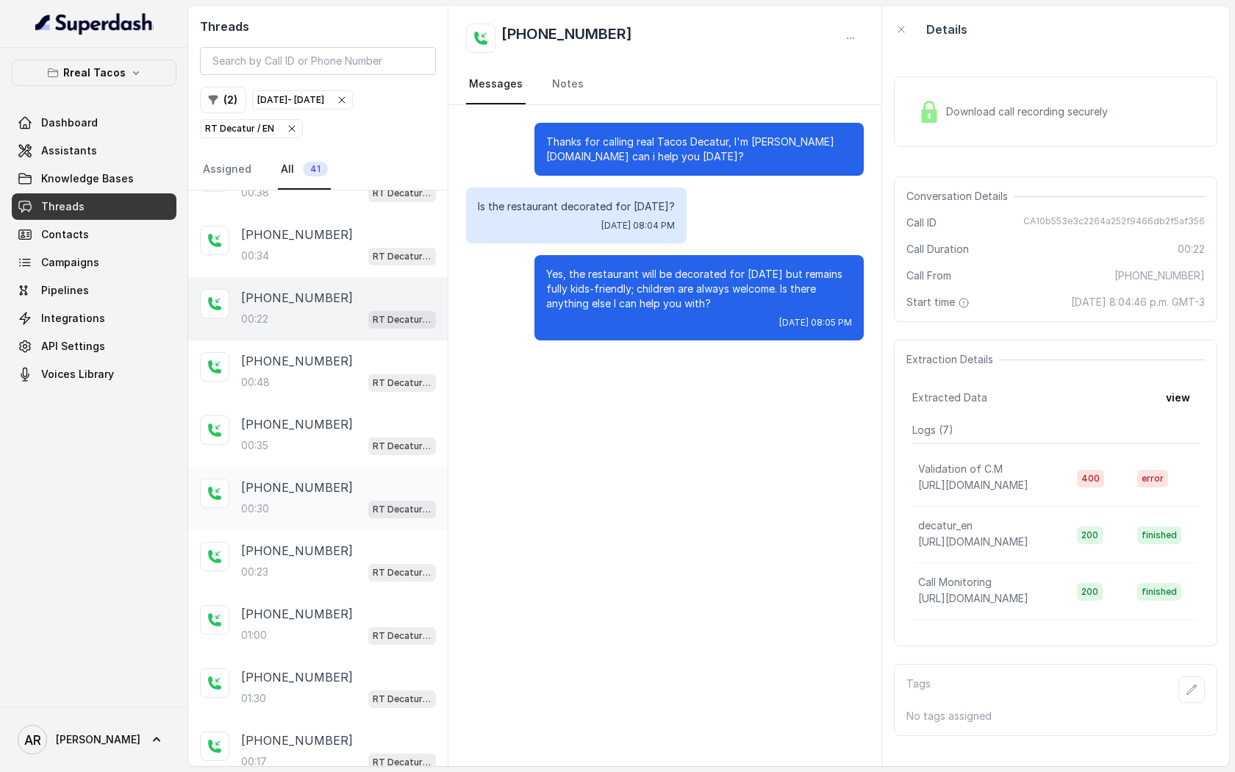
click at [336, 468] on div "[PHONE_NUMBER]:30 RT Decatur / EN" at bounding box center [318, 498] width 260 height 63
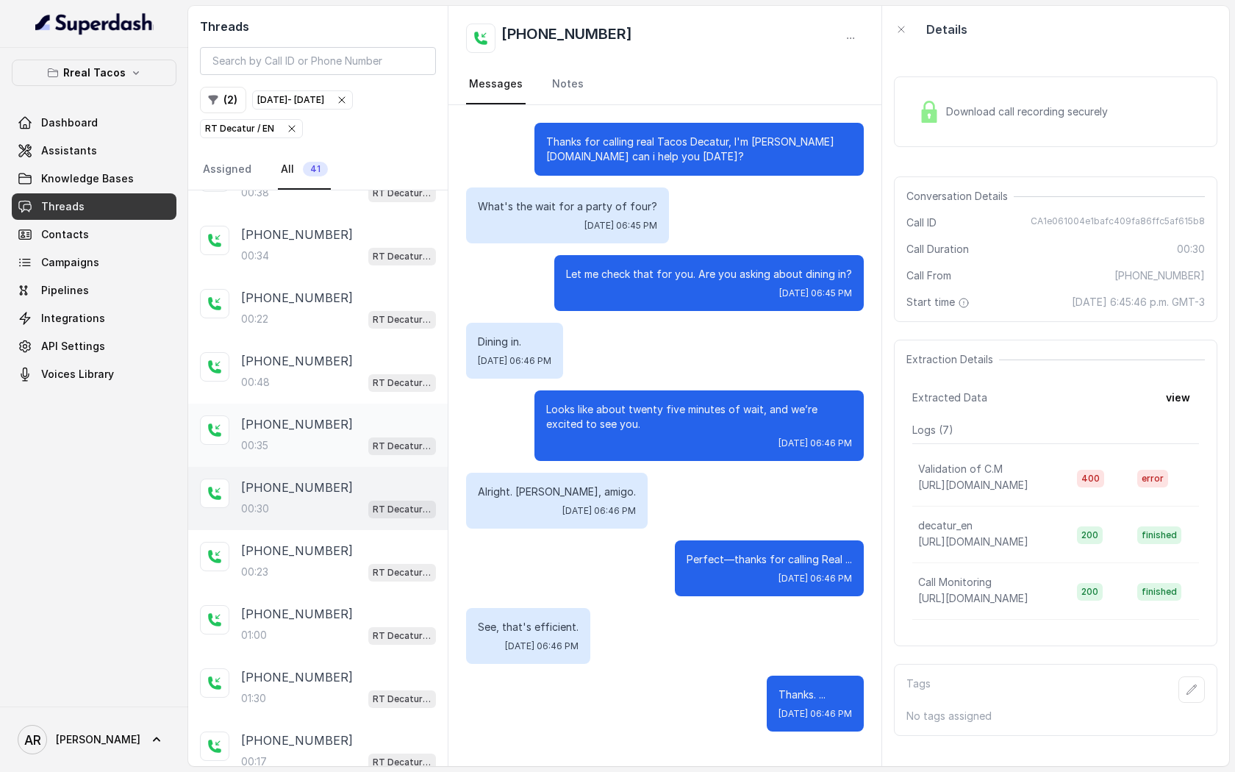
click at [341, 439] on div "00:35 RT Decatur / EN" at bounding box center [338, 445] width 195 height 19
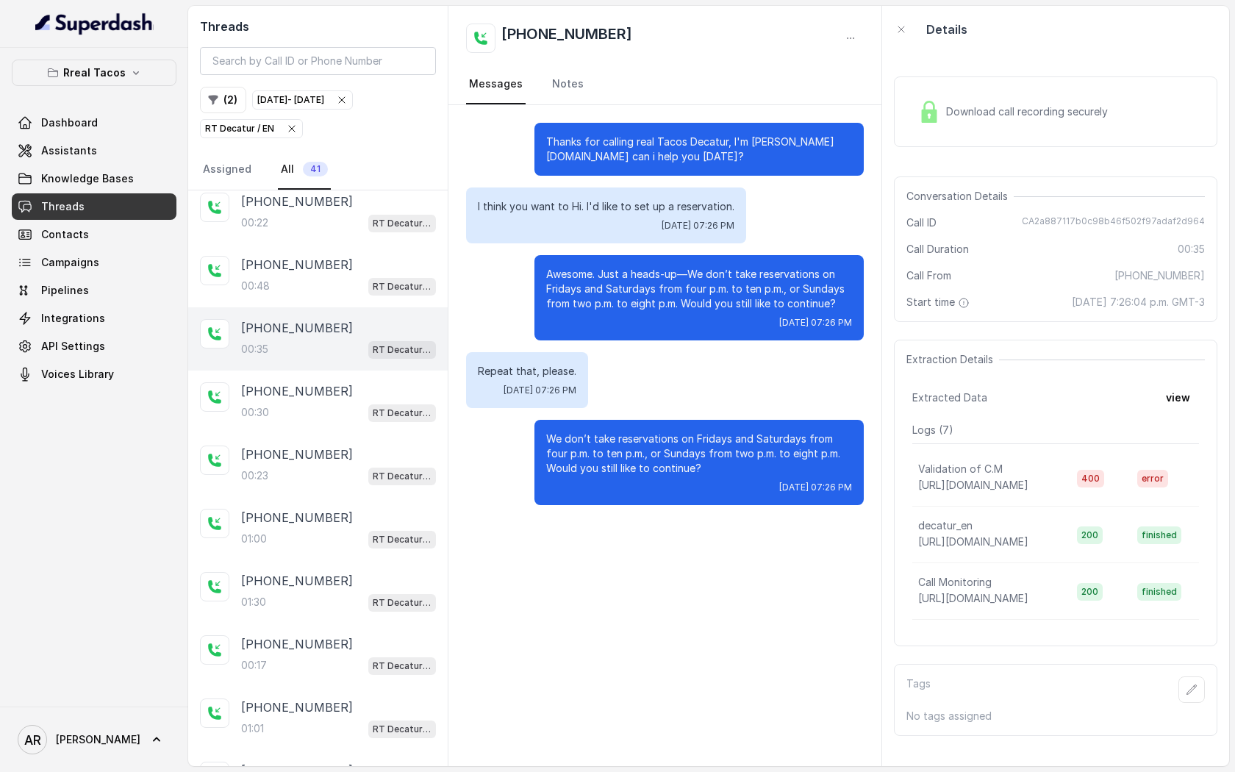
scroll to position [368, 0]
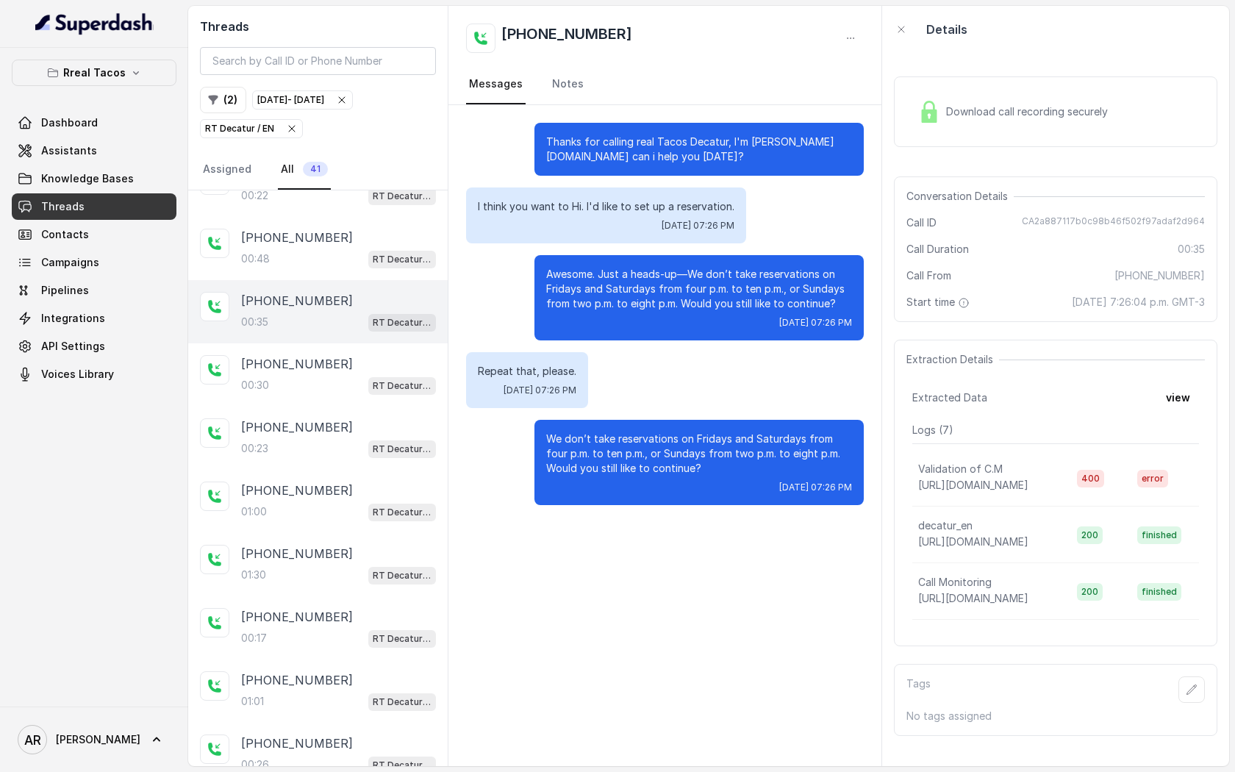
click at [341, 439] on div "00:23 RT Decatur / EN" at bounding box center [338, 448] width 195 height 19
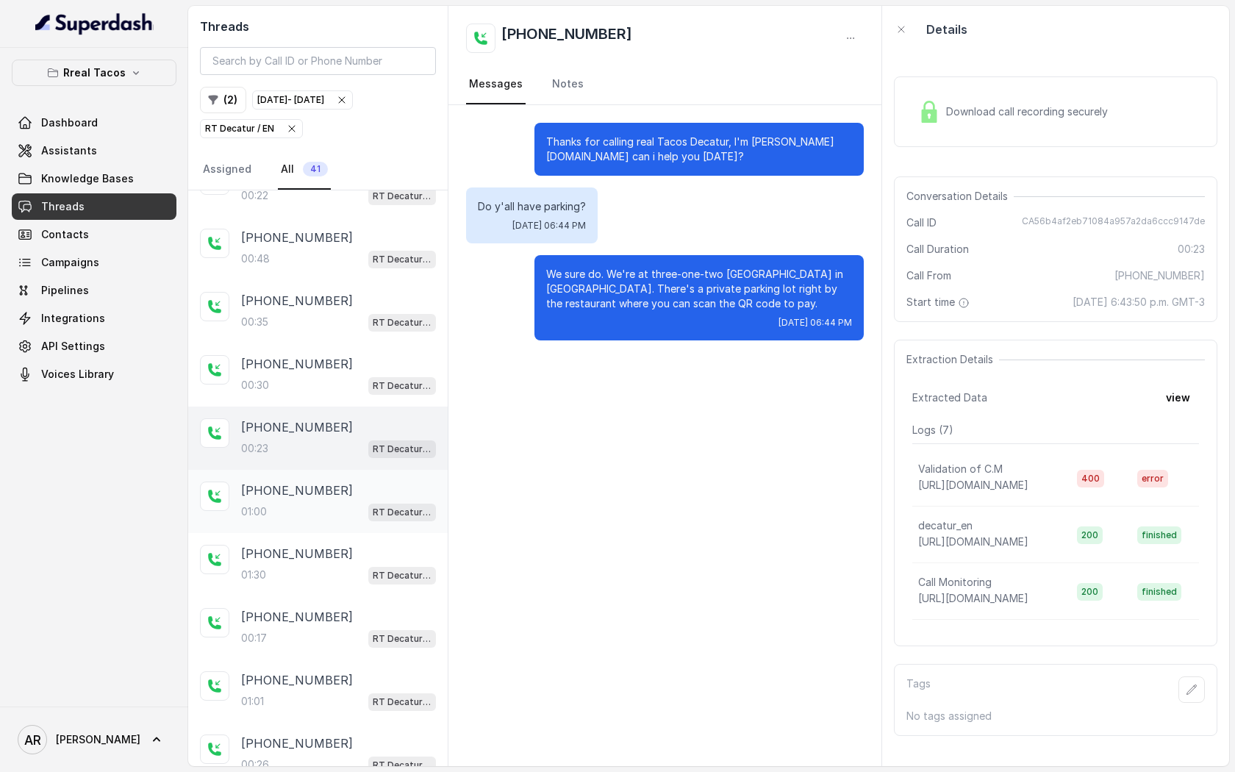
click at [338, 487] on div "[PHONE_NUMBER]" at bounding box center [338, 491] width 195 height 18
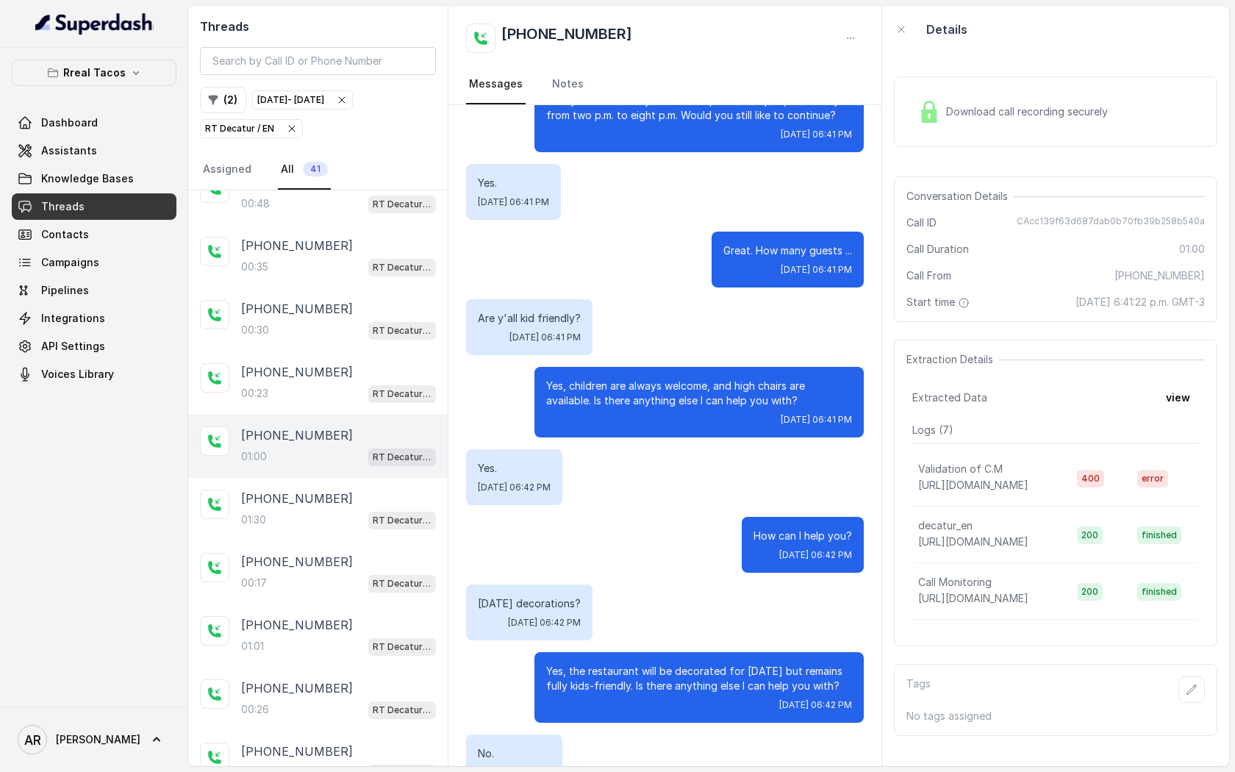
scroll to position [312, 0]
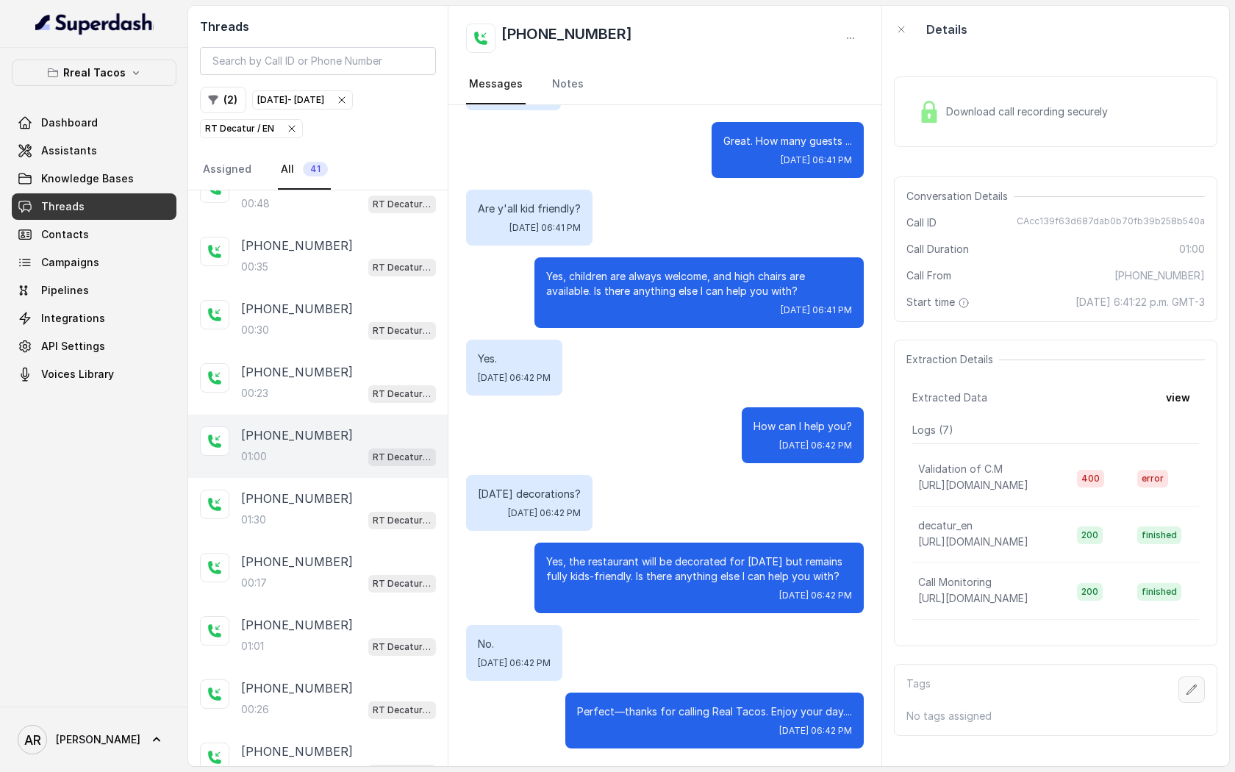
click at [1192, 699] on button "button" at bounding box center [1192, 689] width 26 height 26
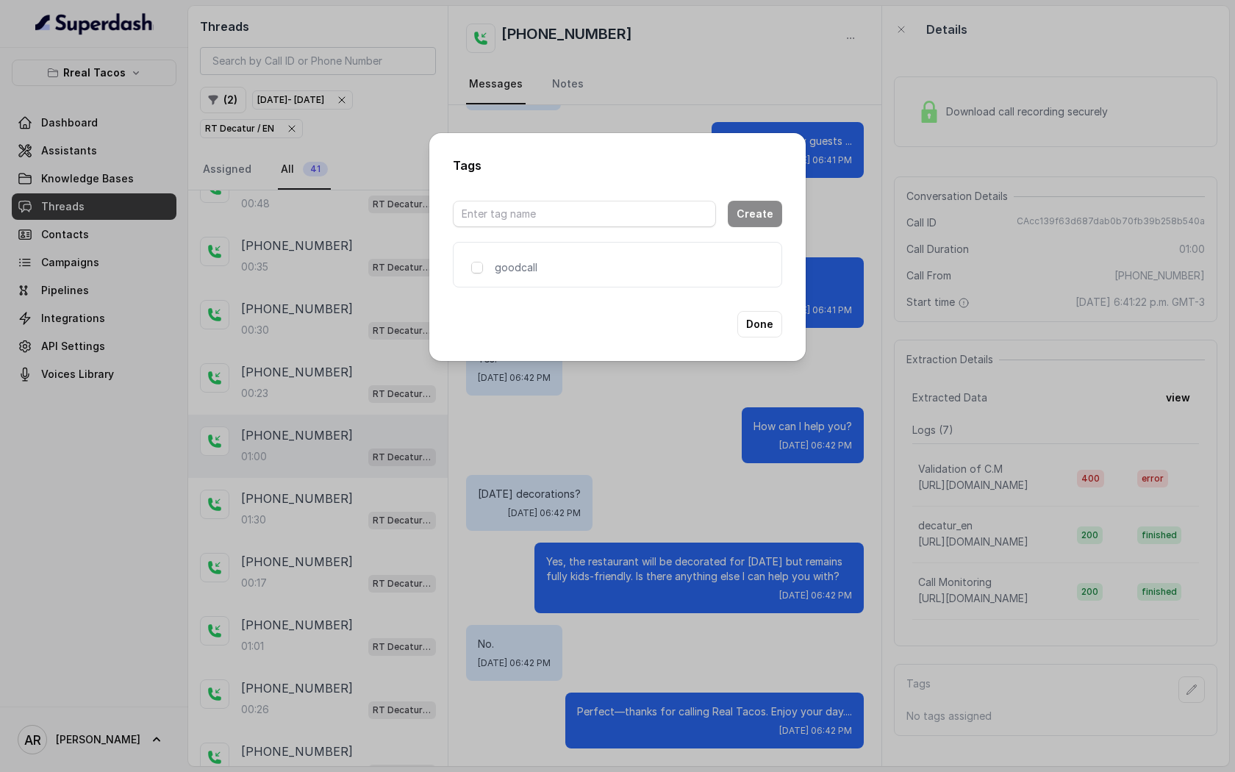
click at [486, 274] on div "goodcall" at bounding box center [541, 267] width 140 height 15
click at [471, 264] on span at bounding box center [477, 268] width 12 height 12
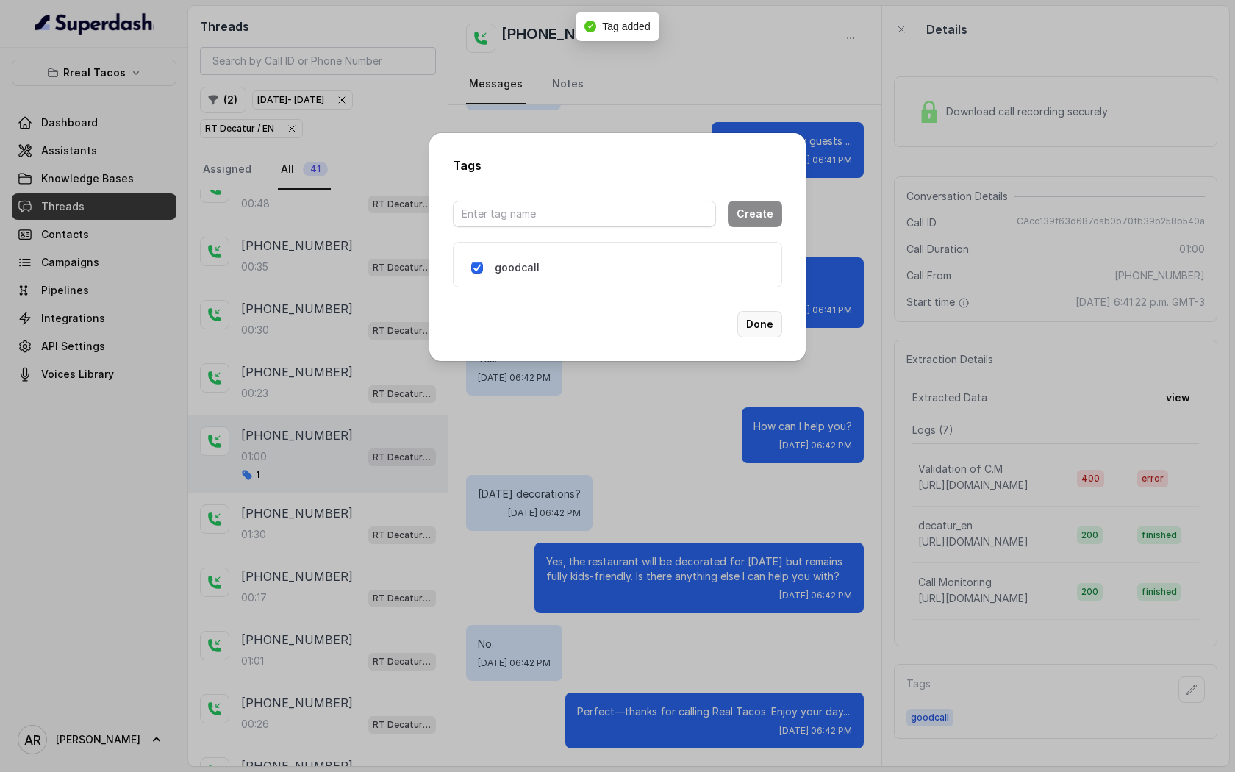
click at [743, 315] on button "Done" at bounding box center [759, 324] width 45 height 26
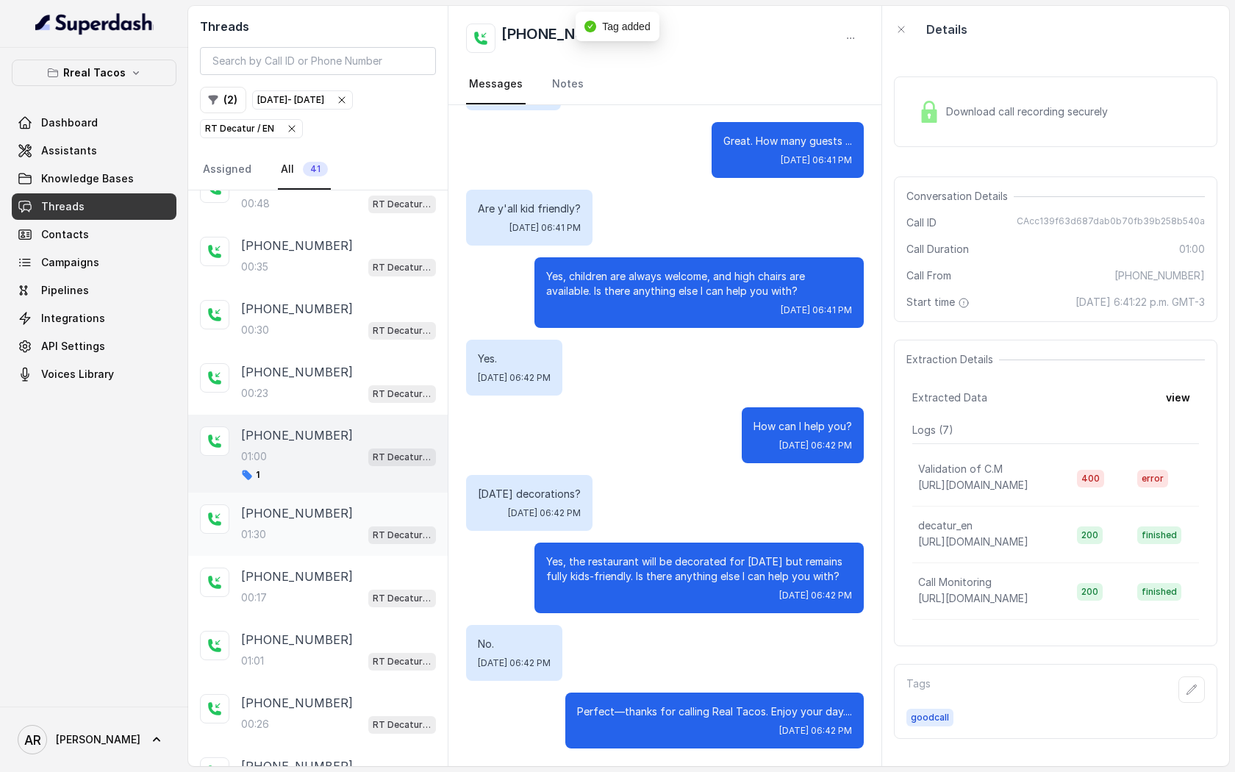
click at [413, 526] on span "RT Decatur / EN" at bounding box center [402, 535] width 68 height 18
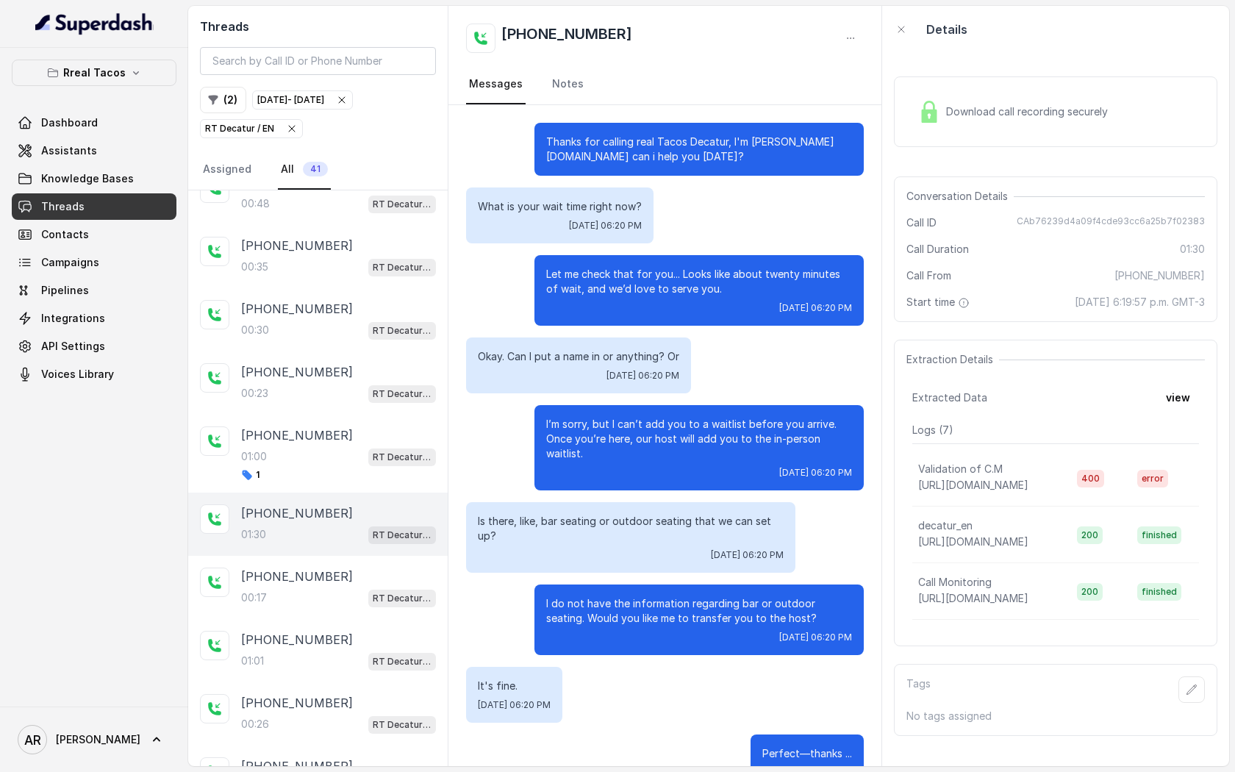
scroll to position [642, 0]
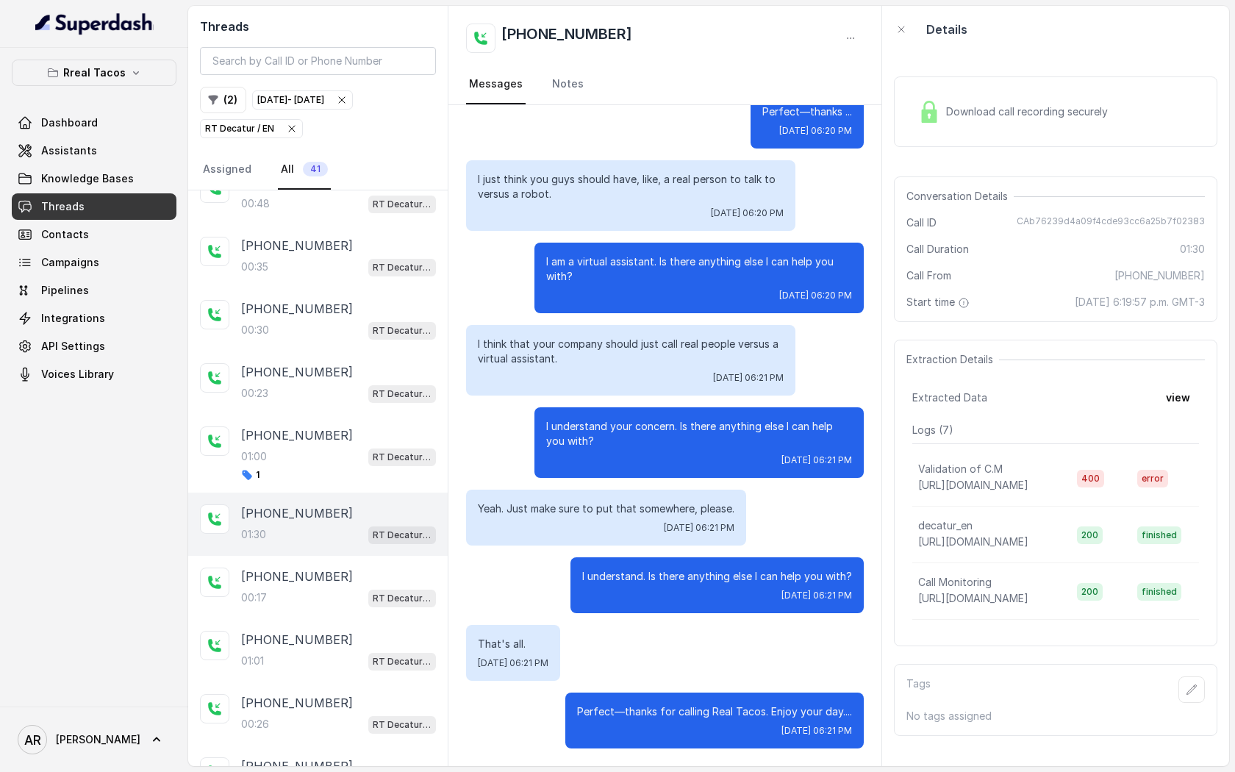
click at [920, 106] on img at bounding box center [929, 112] width 22 height 22
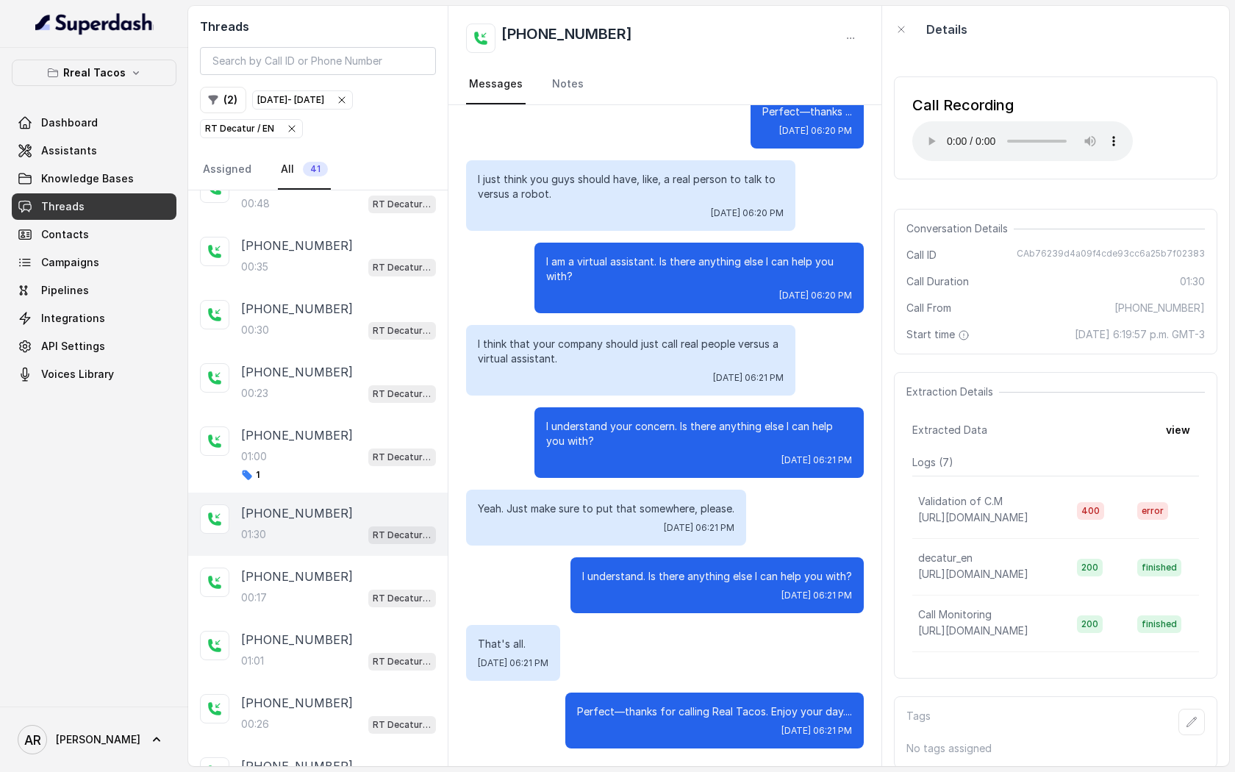
click at [923, 119] on div "Call Recording Your browser does not support the audio element." at bounding box center [1022, 128] width 221 height 66
drag, startPoint x: 1032, startPoint y: 246, endPoint x: 1023, endPoint y: 250, distance: 9.6
click at [1031, 246] on div "Conversation Details Call ID CAb76239d4a09f4cde93cc6a25b7f02383 Call Duration 0…" at bounding box center [1056, 282] width 324 height 146
drag, startPoint x: 1023, startPoint y: 250, endPoint x: 1213, endPoint y: 260, distance: 189.9
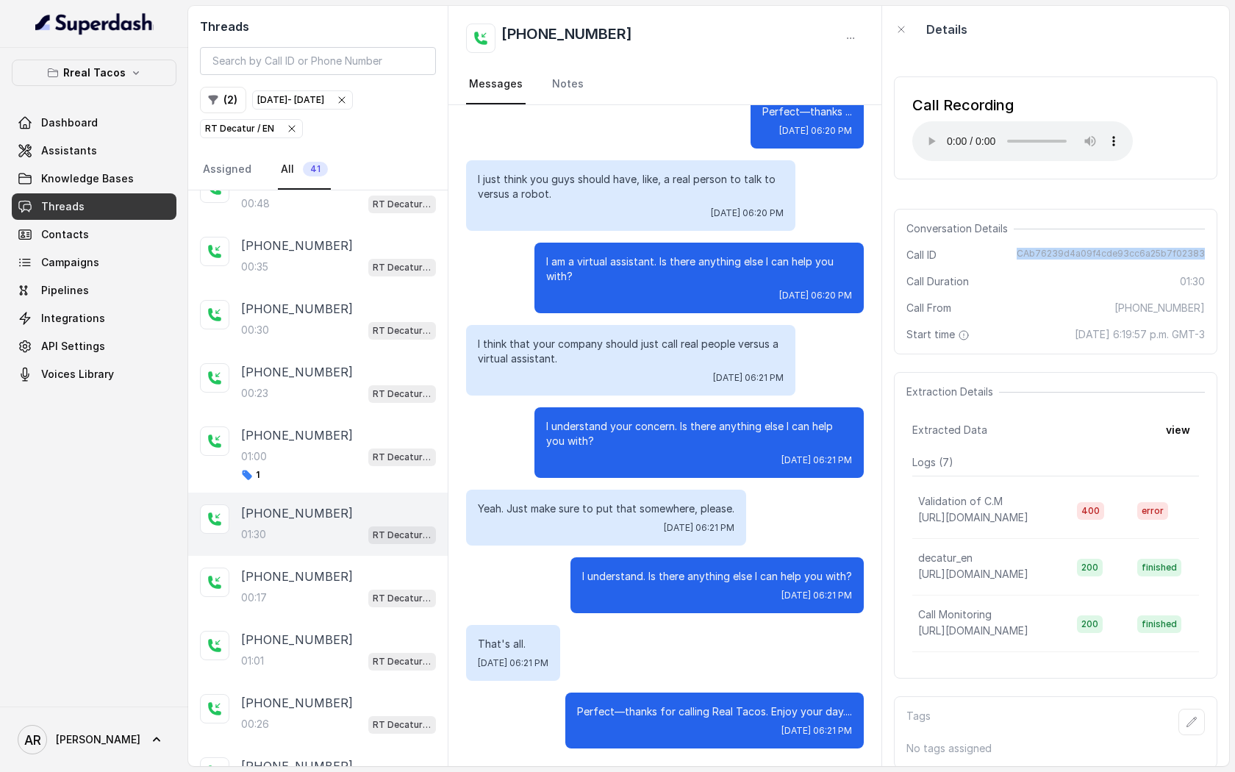
click at [1213, 260] on div "Conversation Details Call ID CAb76239d4a09f4cde93cc6a25b7f02383 Call Duration 0…" at bounding box center [1056, 282] width 324 height 146
copy span "CAb76239d4a09f4cde93cc6a25b7f02383"
click at [104, 72] on p "Rreal Tacos" at bounding box center [94, 73] width 62 height 18
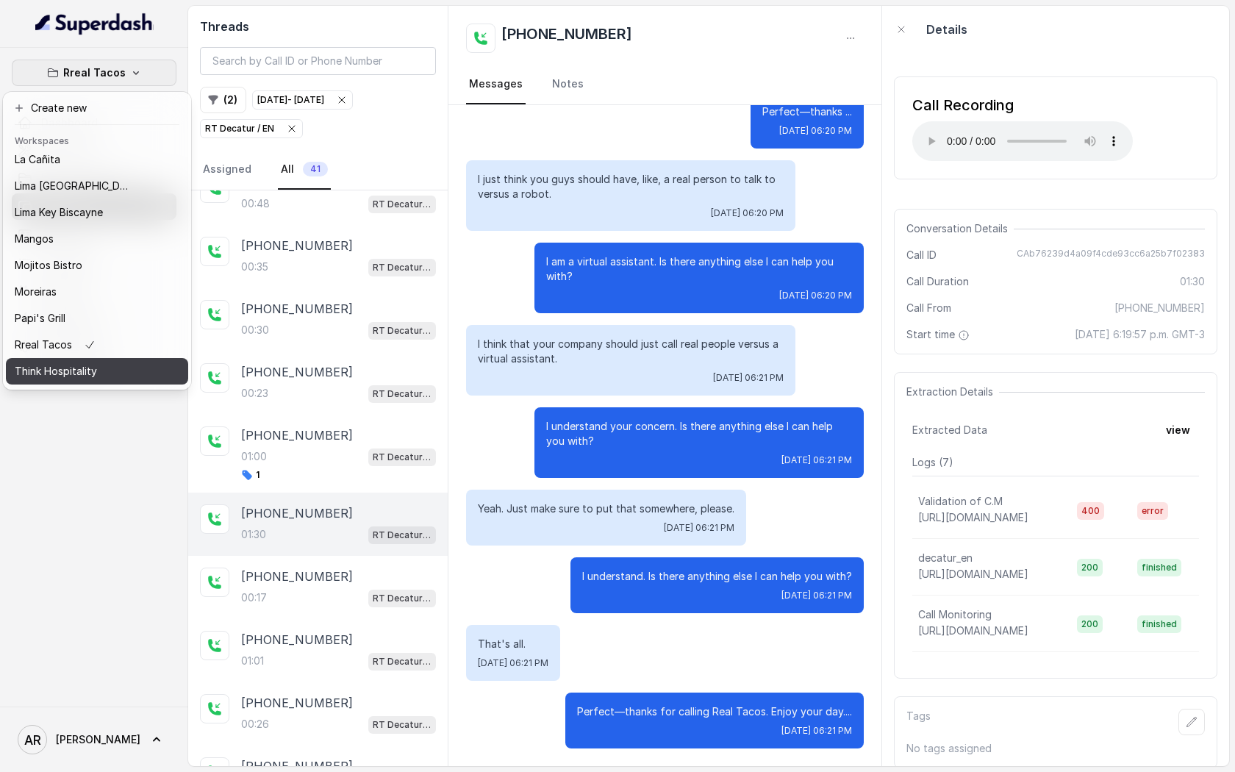
scroll to position [215, 0]
click at [115, 374] on div "Zocalo" at bounding box center [74, 374] width 118 height 18
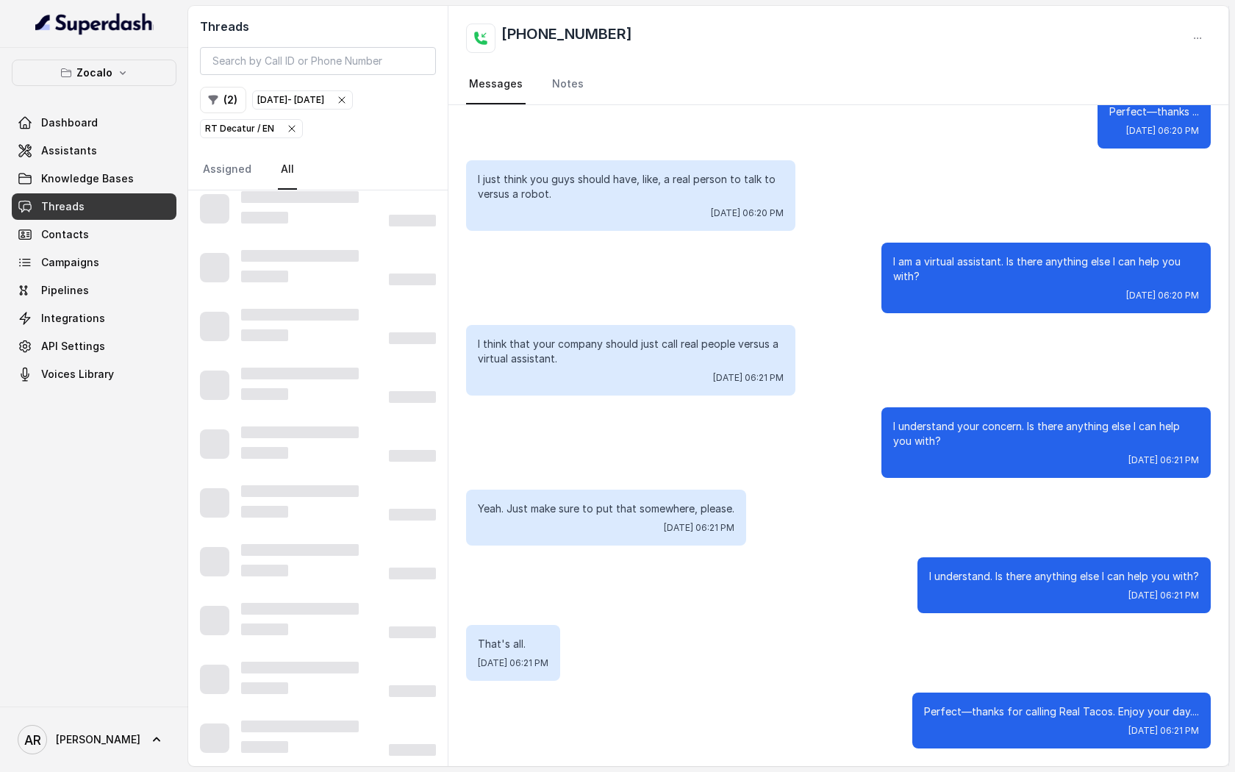
click at [289, 140] on div "Threads ( 2 ) [DATE] - [DATE] RT Decatur / EN Assigned All" at bounding box center [318, 98] width 260 height 185
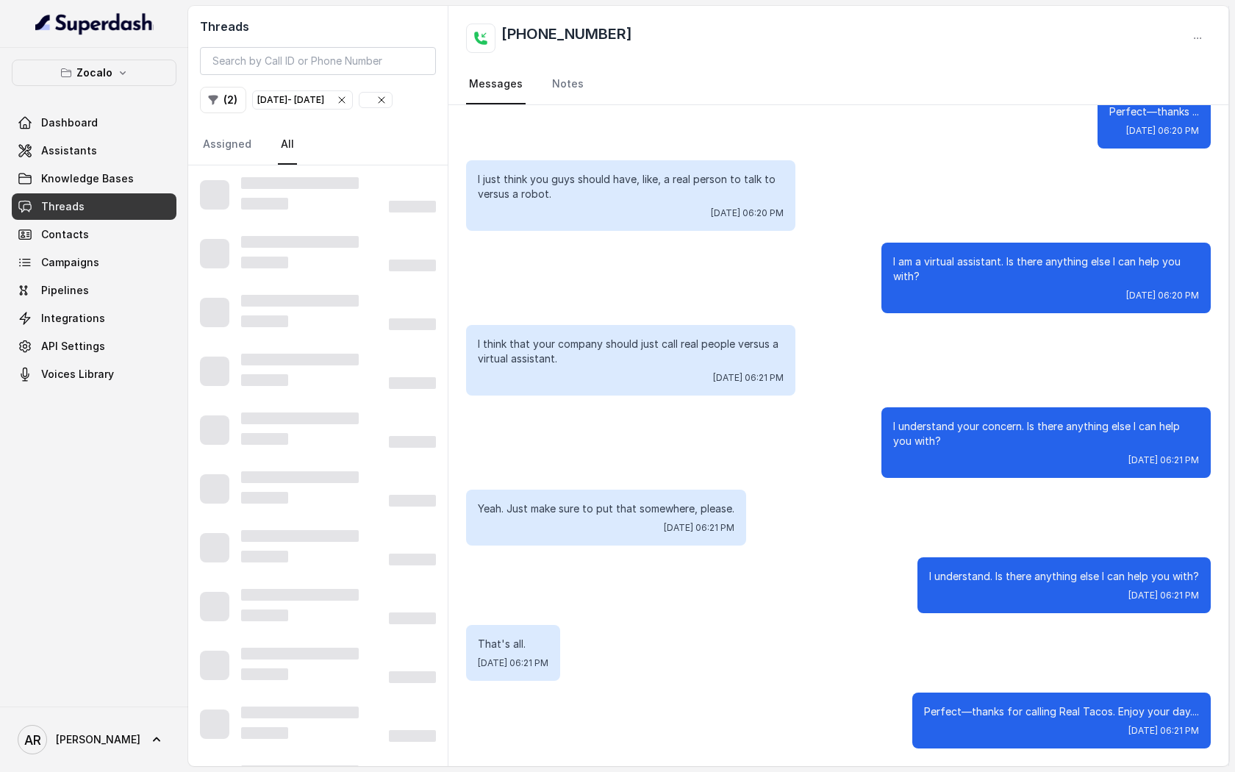
click at [290, 113] on div "( 2 ) [DATE] - [DATE]" at bounding box center [318, 100] width 236 height 26
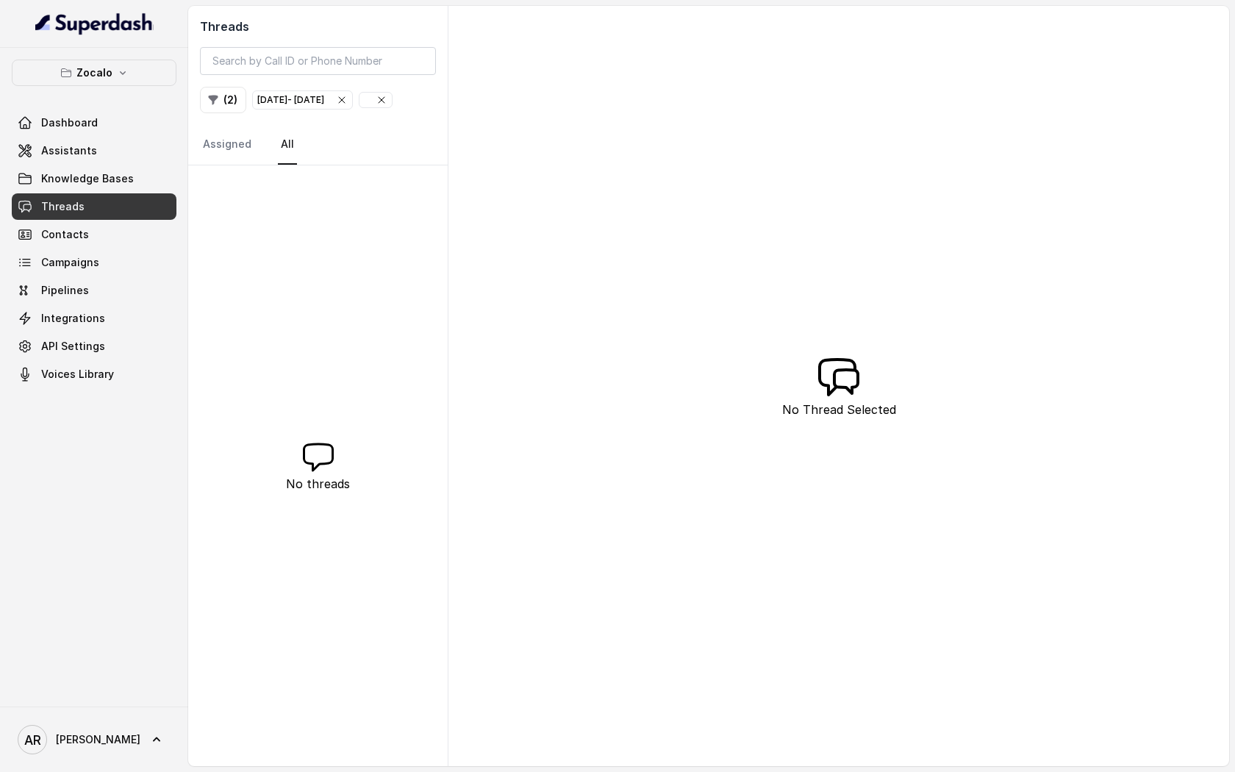
click at [376, 106] on icon "button" at bounding box center [382, 100] width 12 height 12
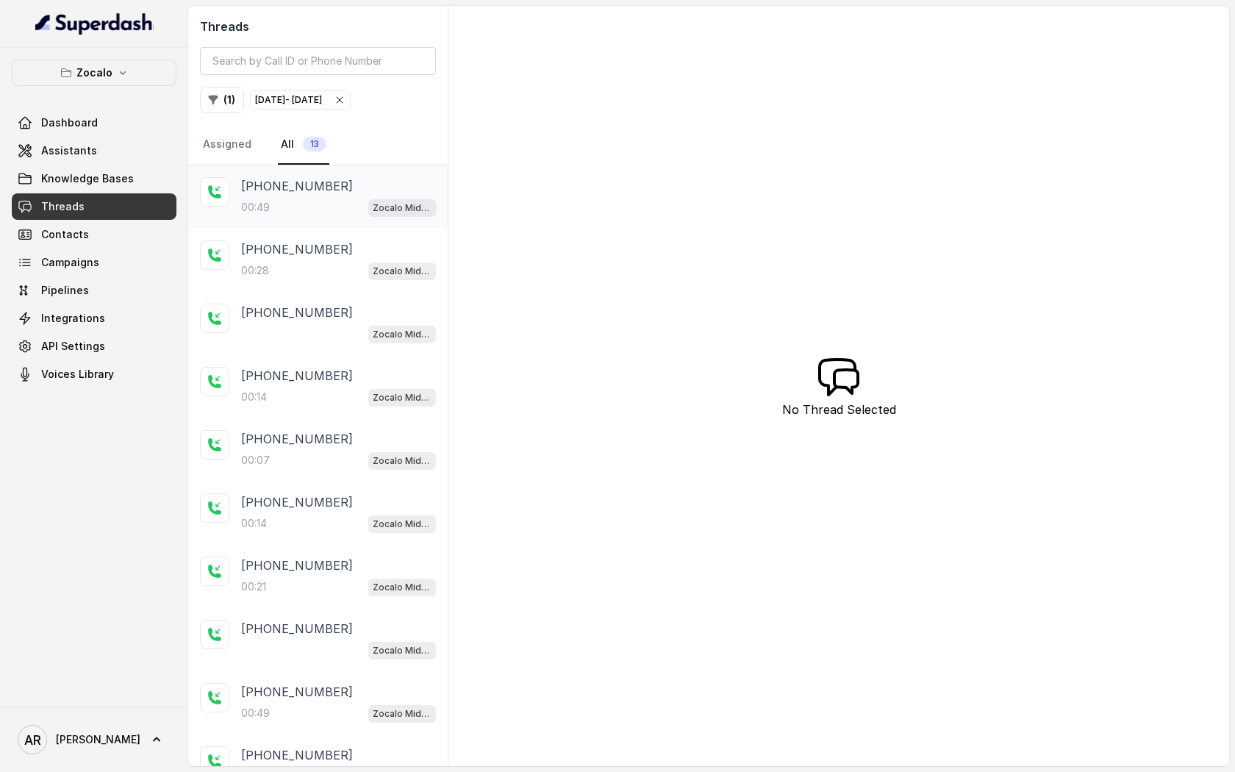
click at [287, 199] on div "00:49 Zocalo Midtown / EN" at bounding box center [338, 207] width 195 height 19
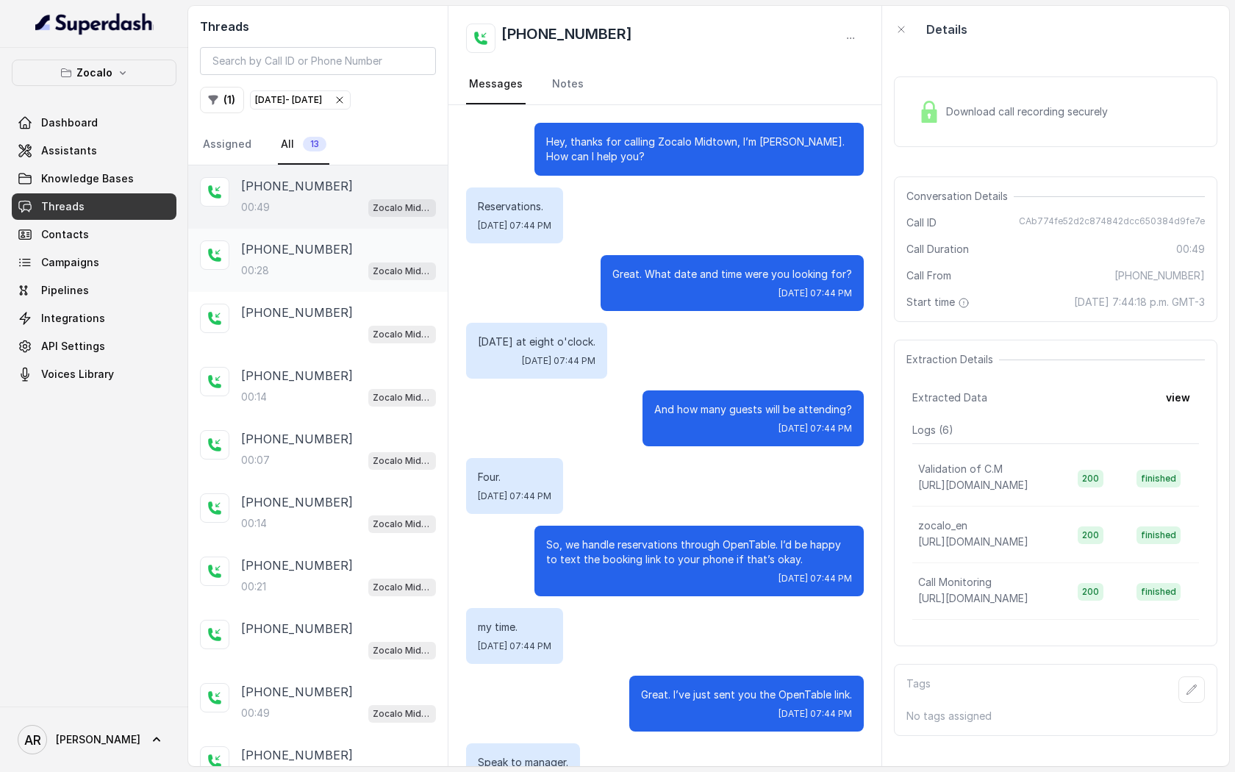
click at [325, 274] on div "00:28 Zocalo Midtown / EN" at bounding box center [338, 270] width 195 height 19
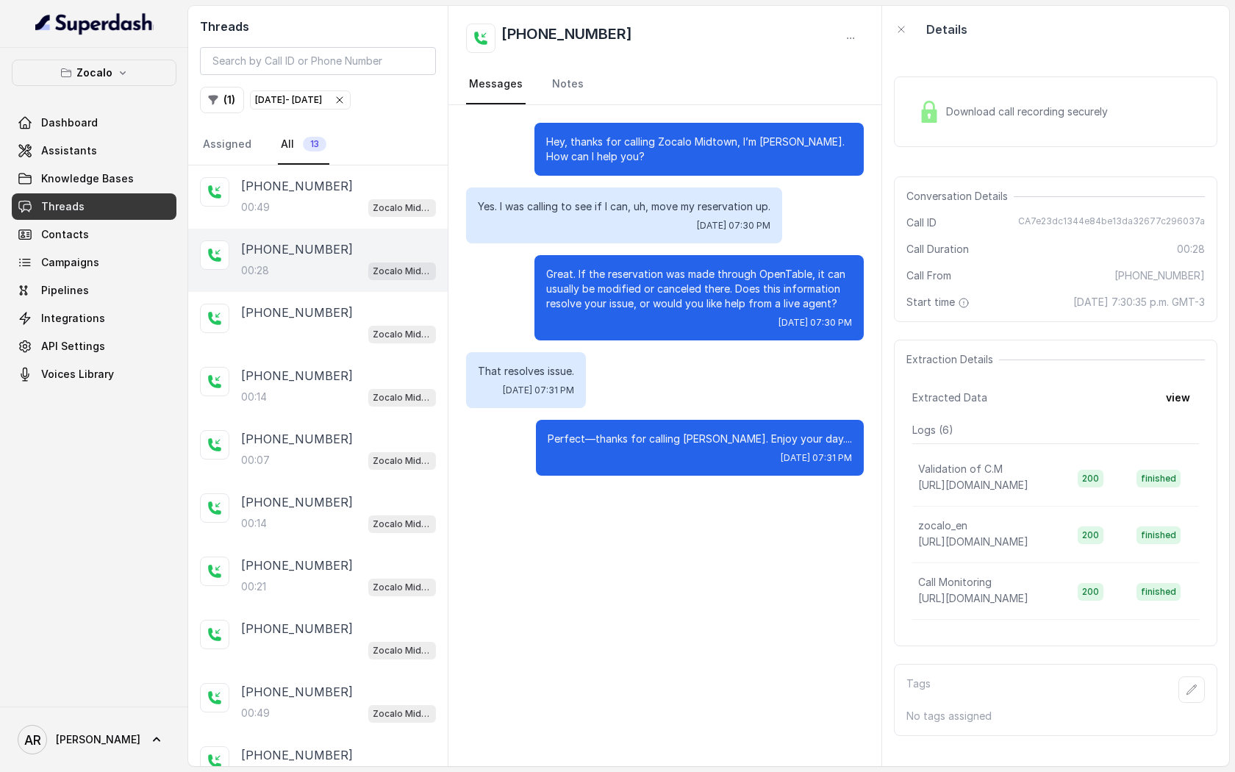
scroll to position [75, 0]
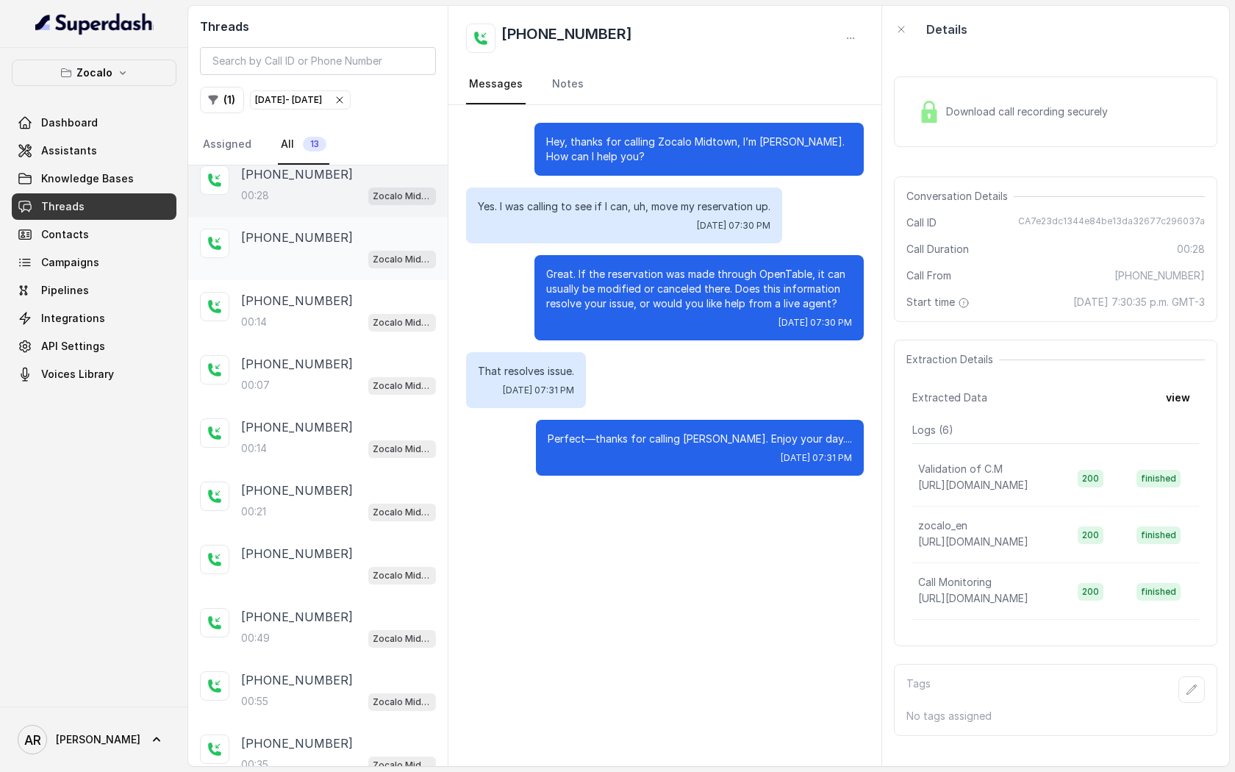
click at [343, 273] on div "[PHONE_NUMBER] Zocalo Midtown / EN" at bounding box center [318, 248] width 260 height 63
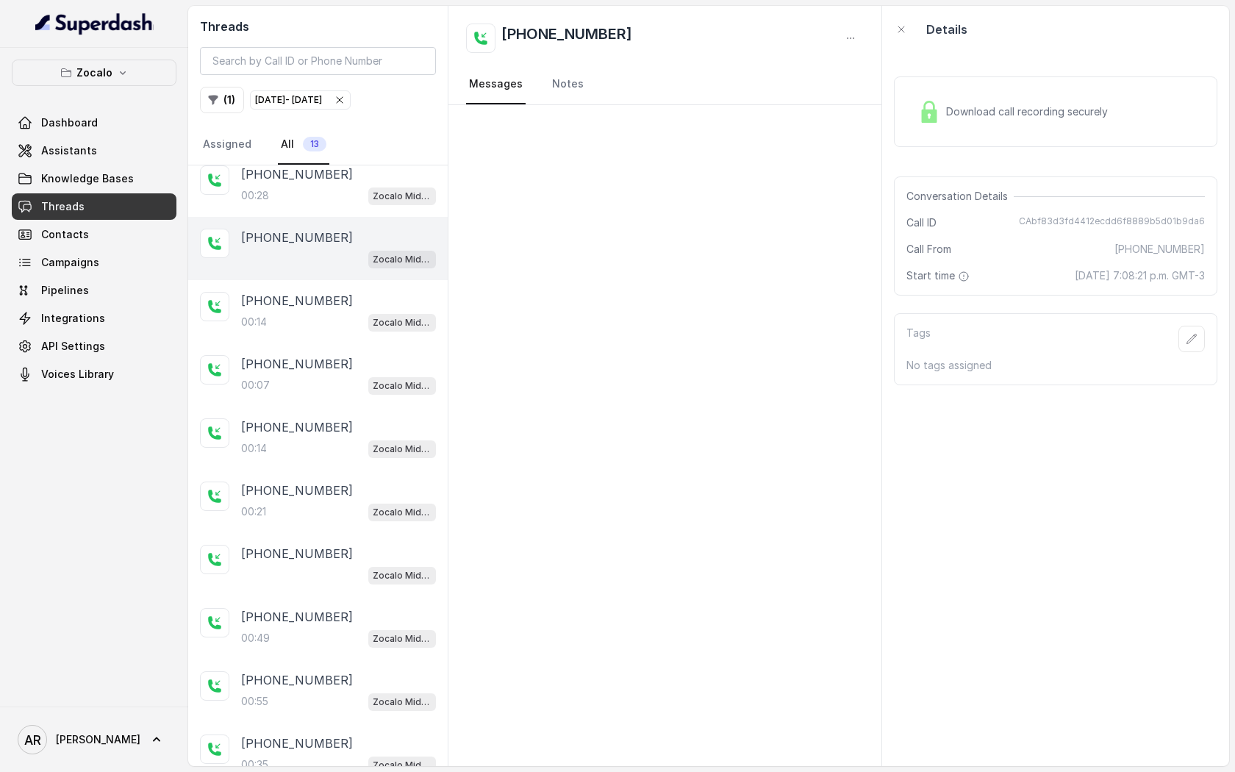
click at [354, 237] on div "[PHONE_NUMBER]" at bounding box center [338, 238] width 195 height 18
click at [353, 203] on div "00:28 Zocalo Midtown / EN" at bounding box center [338, 195] width 195 height 19
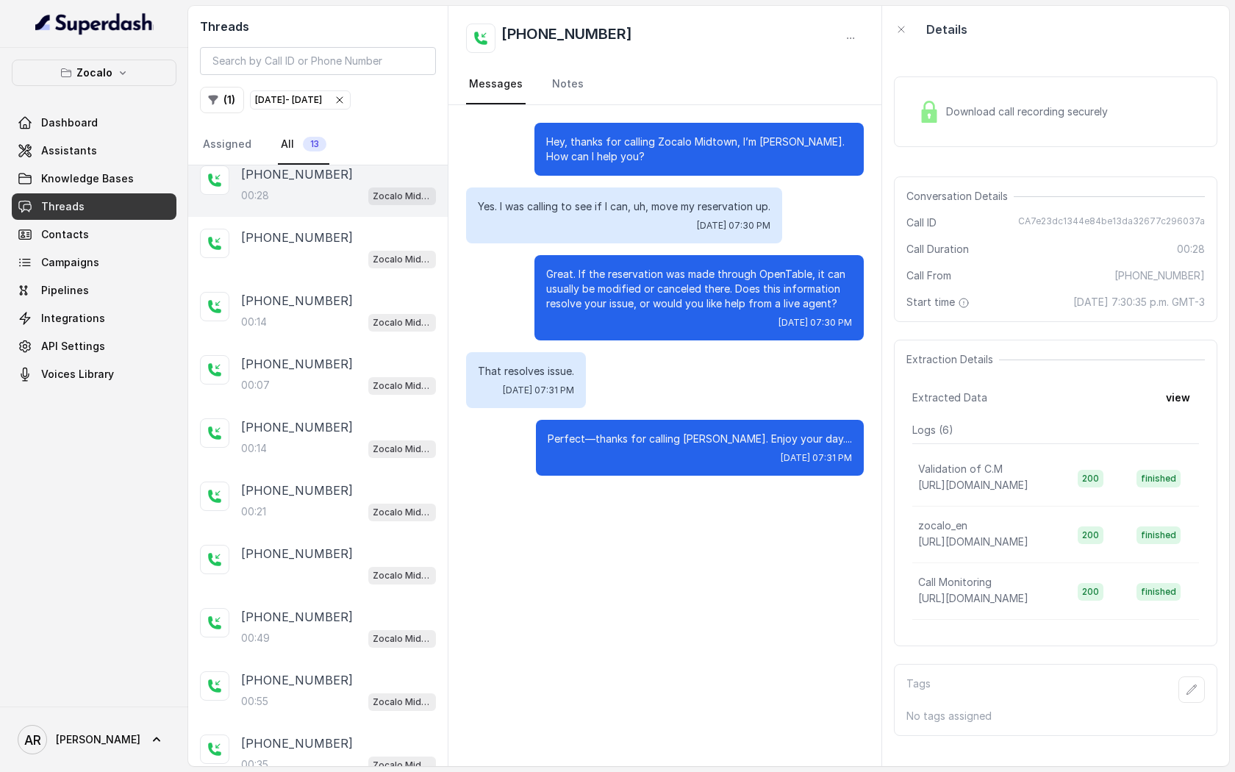
click at [961, 162] on div "Download call recording securely Conversation Details Call ID CA7e23dc1344e84be…" at bounding box center [1055, 409] width 347 height 713
click at [955, 142] on div "Download call recording securely" at bounding box center [1056, 111] width 324 height 71
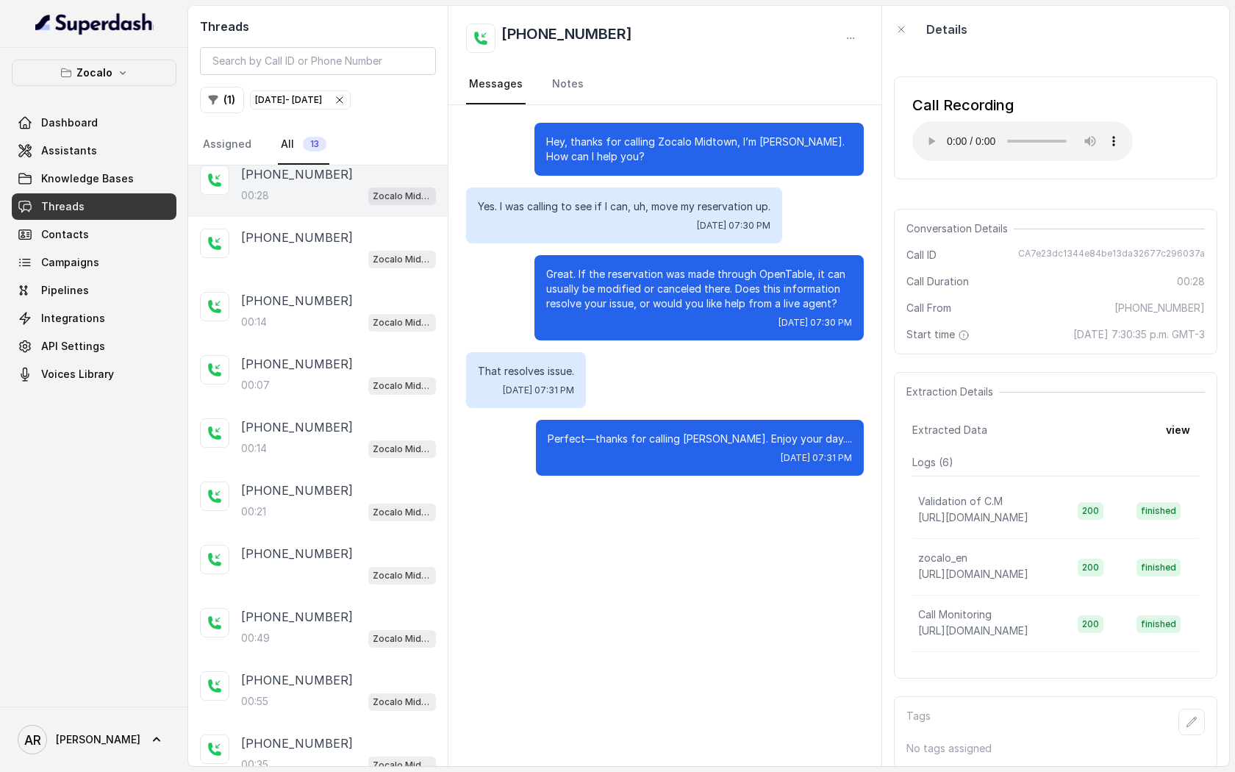
click at [1200, 697] on div "Tags No tags assigned" at bounding box center [1056, 732] width 324 height 72
click at [1200, 714] on button "button" at bounding box center [1192, 722] width 26 height 26
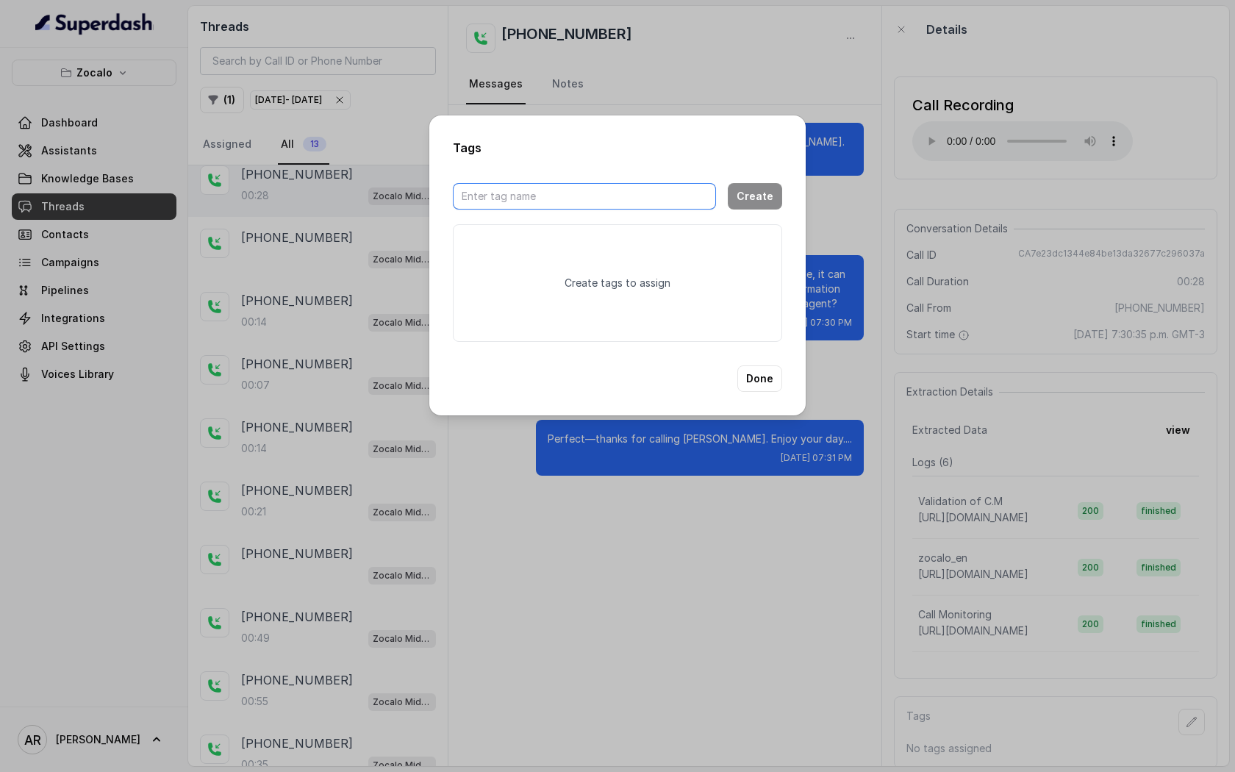
click at [655, 195] on input "text" at bounding box center [584, 196] width 263 height 26
type input "goodcall"
click at [754, 212] on div "goodcall Create" at bounding box center [617, 196] width 329 height 44
click at [754, 205] on button "Create" at bounding box center [755, 196] width 54 height 26
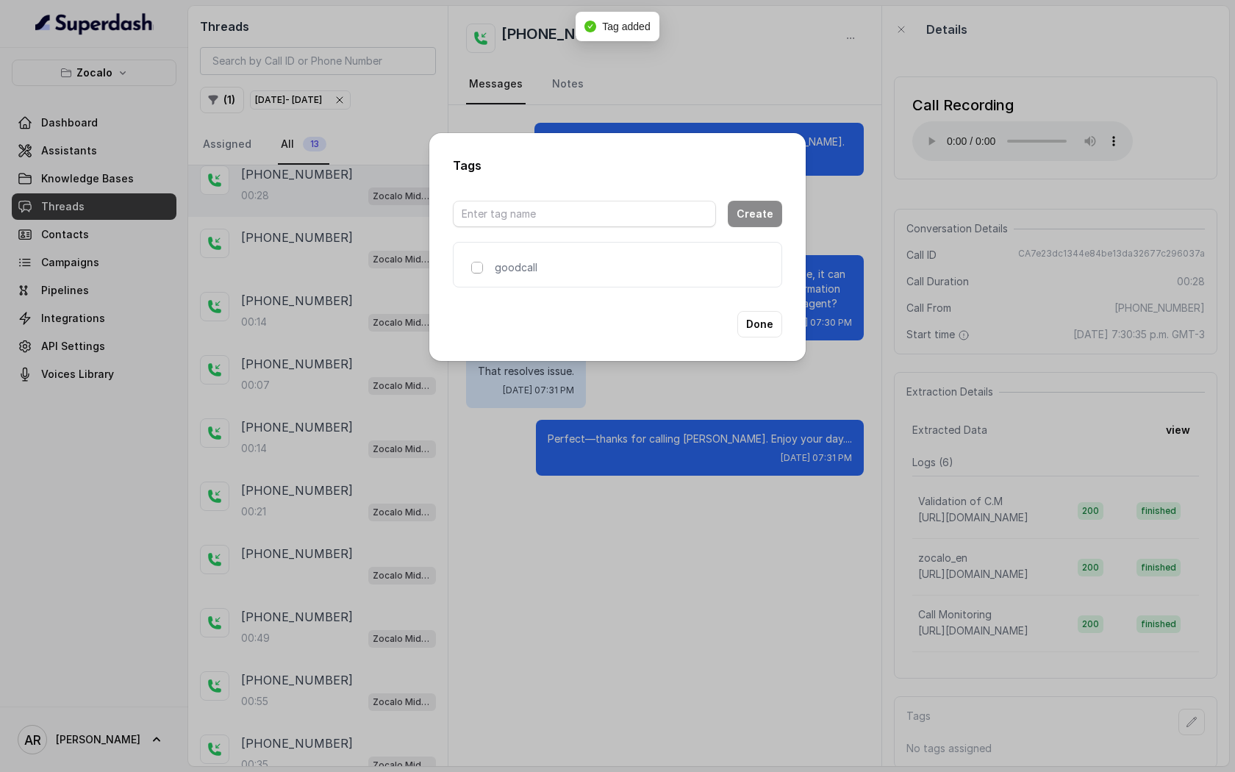
click at [476, 272] on span at bounding box center [477, 268] width 12 height 12
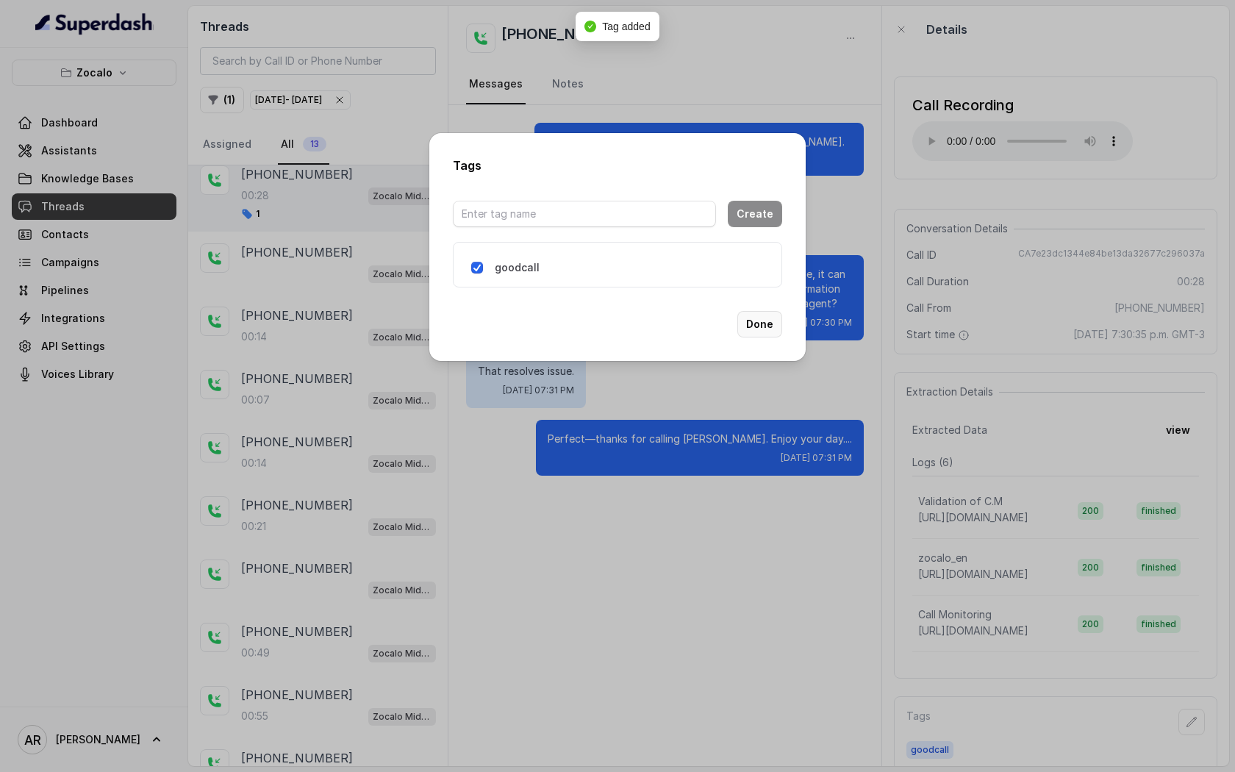
click at [760, 326] on button "Done" at bounding box center [759, 324] width 45 height 26
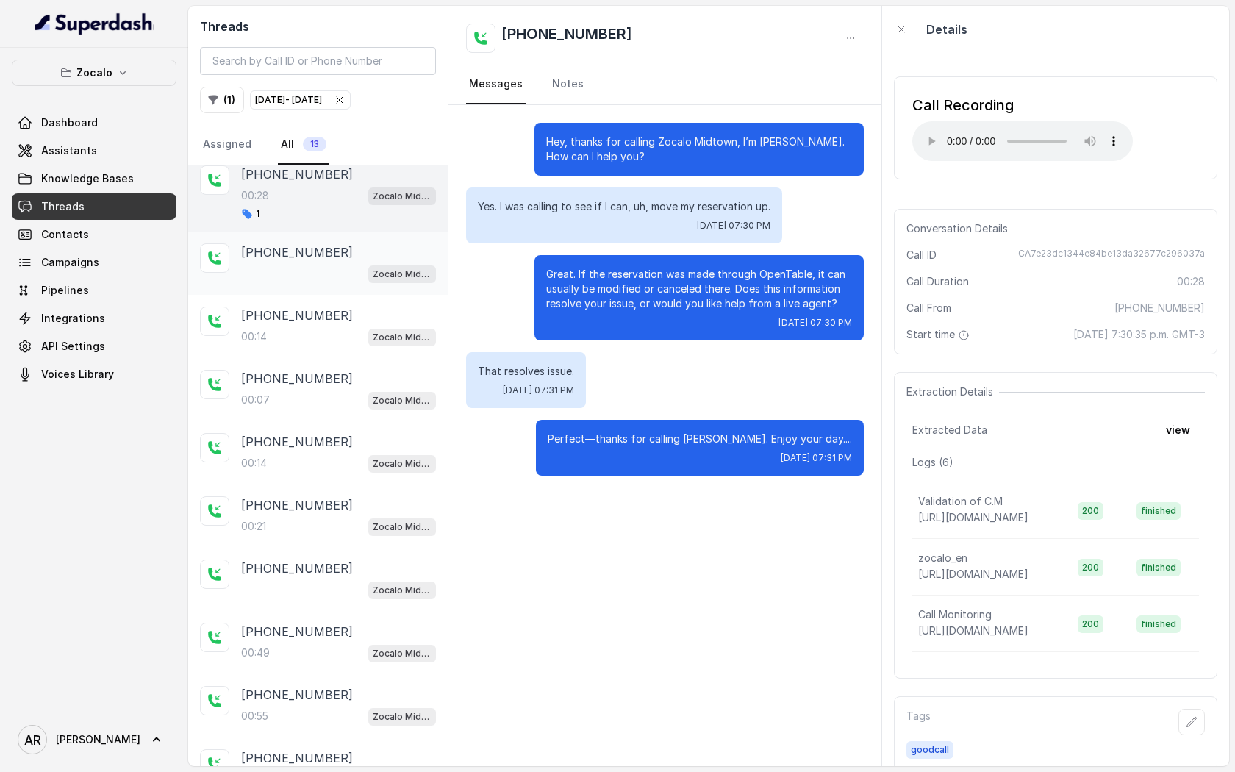
click at [345, 271] on div "Zocalo Midtown / EN" at bounding box center [338, 273] width 195 height 19
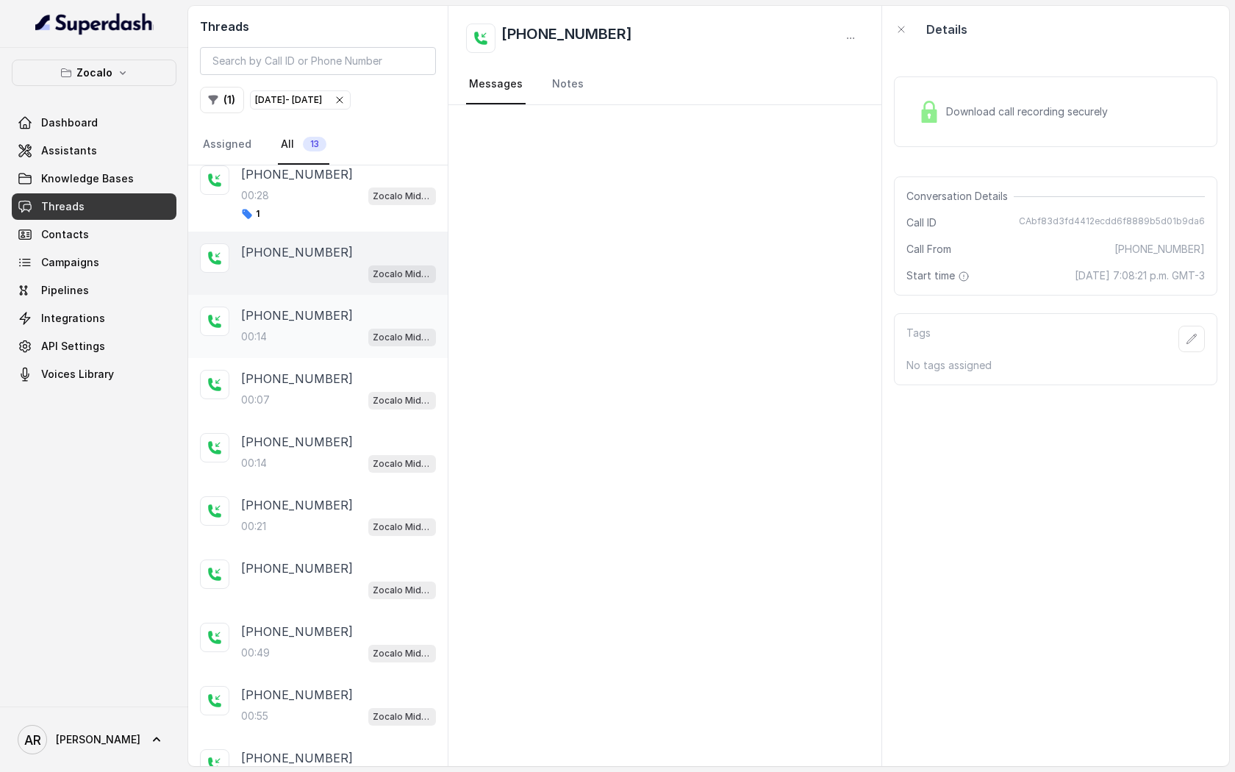
click at [354, 319] on div "[PHONE_NUMBER]" at bounding box center [338, 316] width 195 height 18
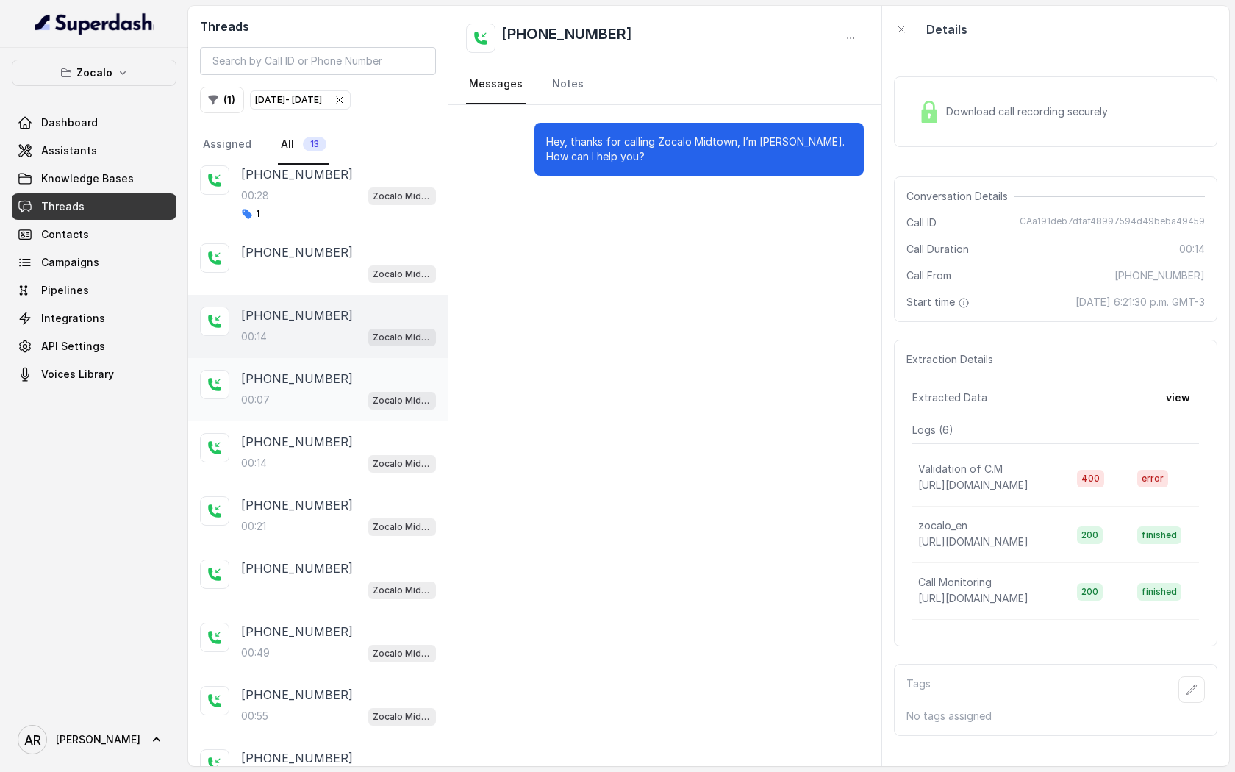
click at [356, 379] on div "[PHONE_NUMBER]" at bounding box center [338, 379] width 195 height 18
click at [355, 449] on div "[PHONE_NUMBER]:14 Zocalo Midtown / EN" at bounding box center [338, 453] width 195 height 40
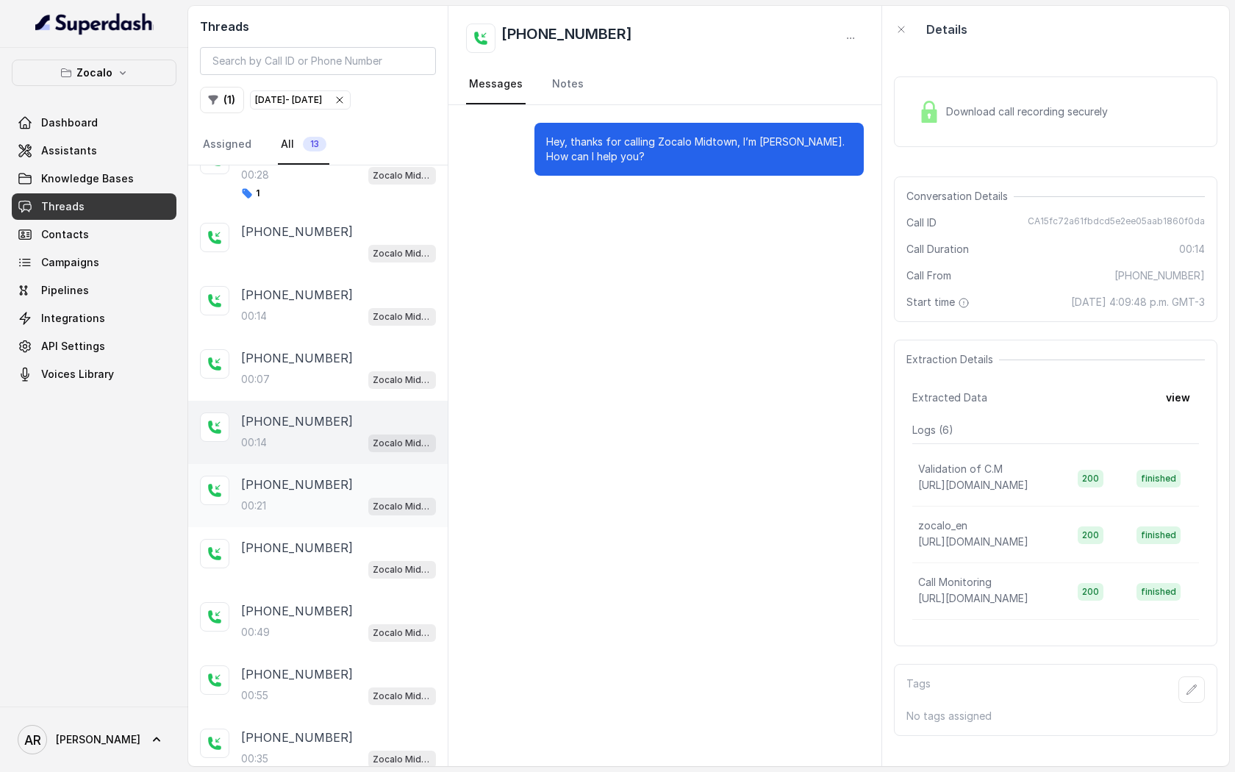
click at [346, 482] on div "[PHONE_NUMBER]" at bounding box center [338, 485] width 195 height 18
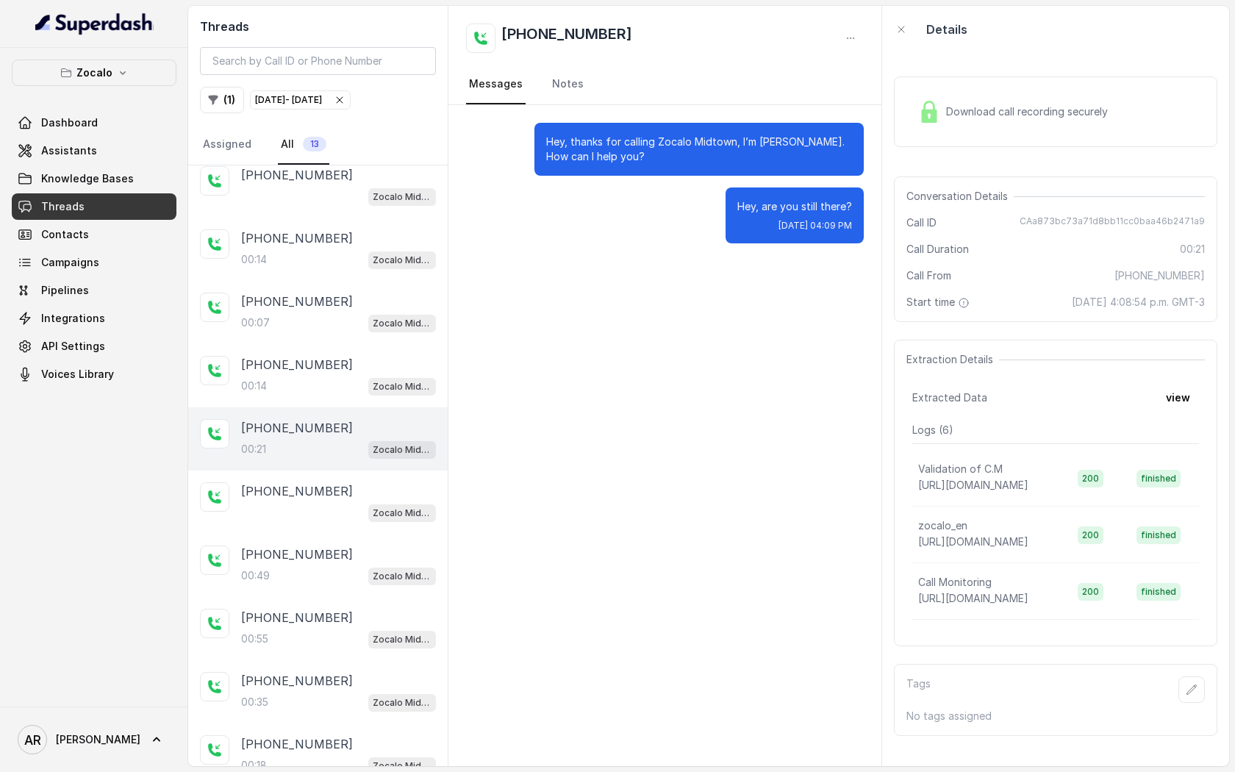
scroll to position [194, 0]
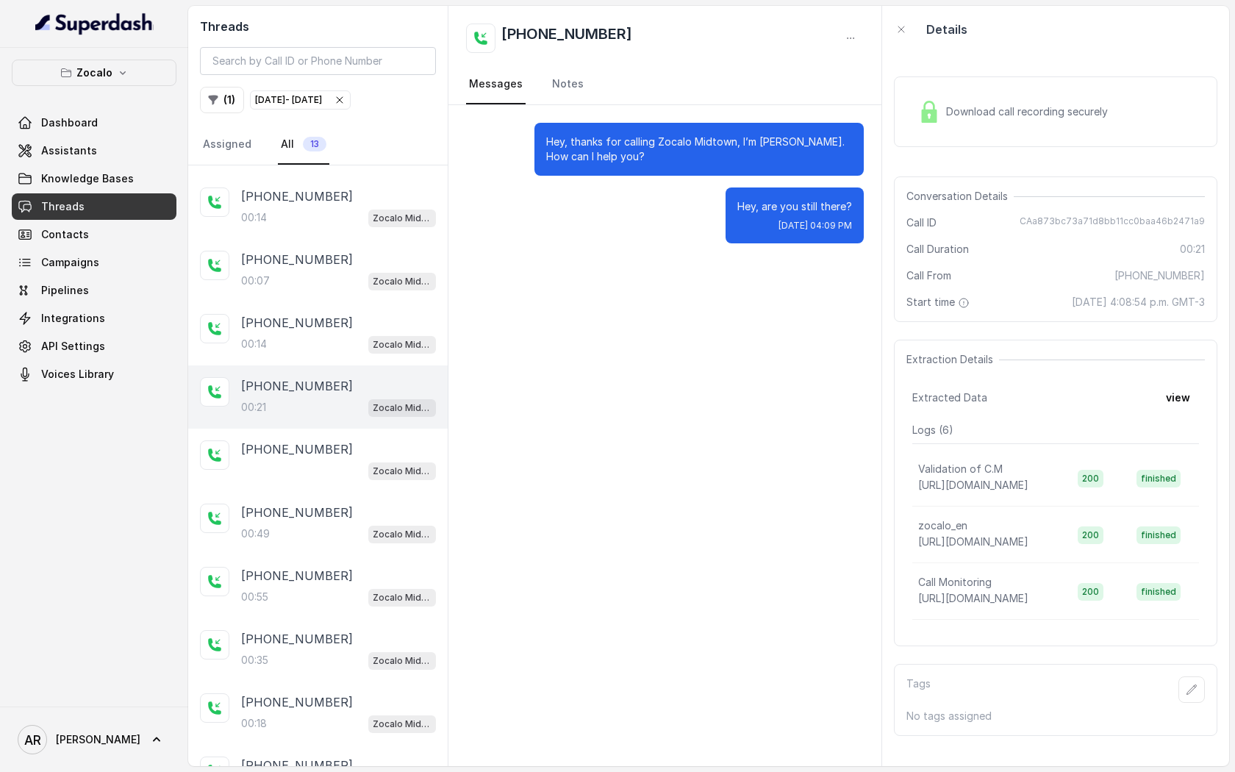
click at [346, 482] on div "[PHONE_NUMBER] Zocalo Midtown / EN" at bounding box center [318, 460] width 260 height 63
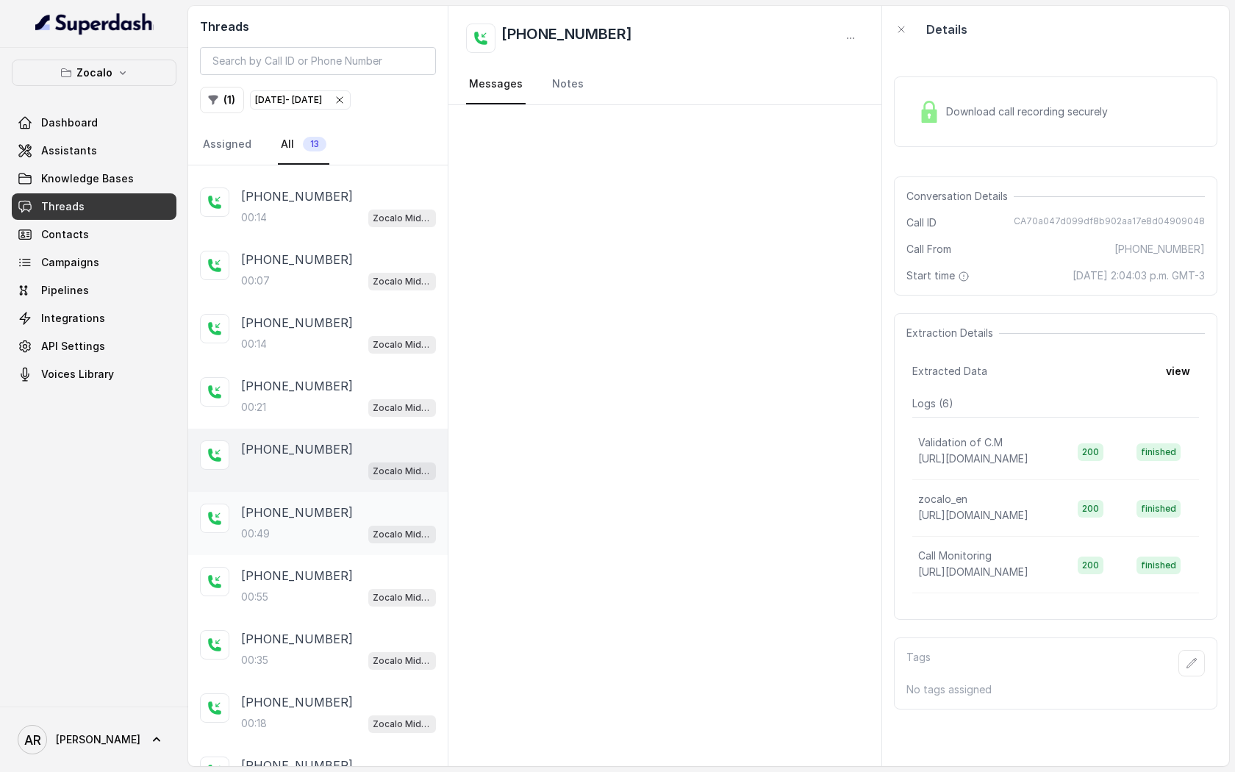
click at [349, 507] on div "[PHONE_NUMBER]" at bounding box center [338, 513] width 195 height 18
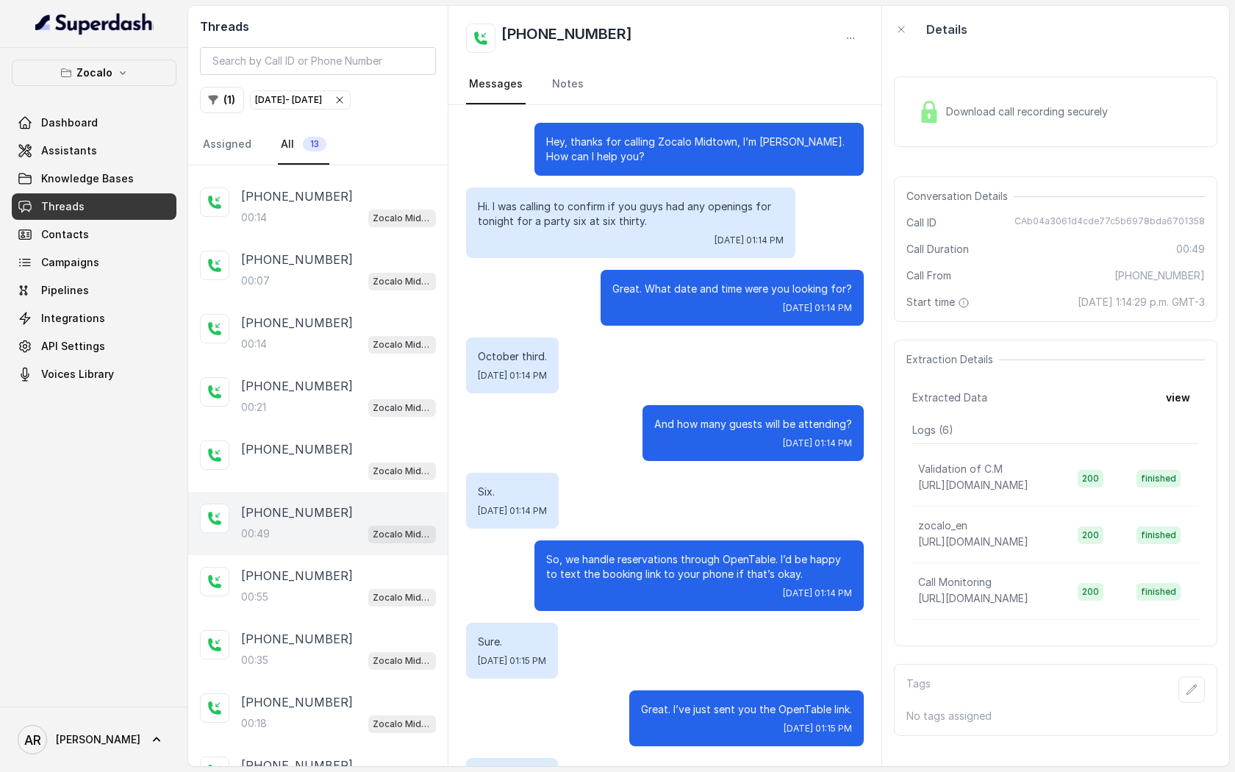
scroll to position [133, 0]
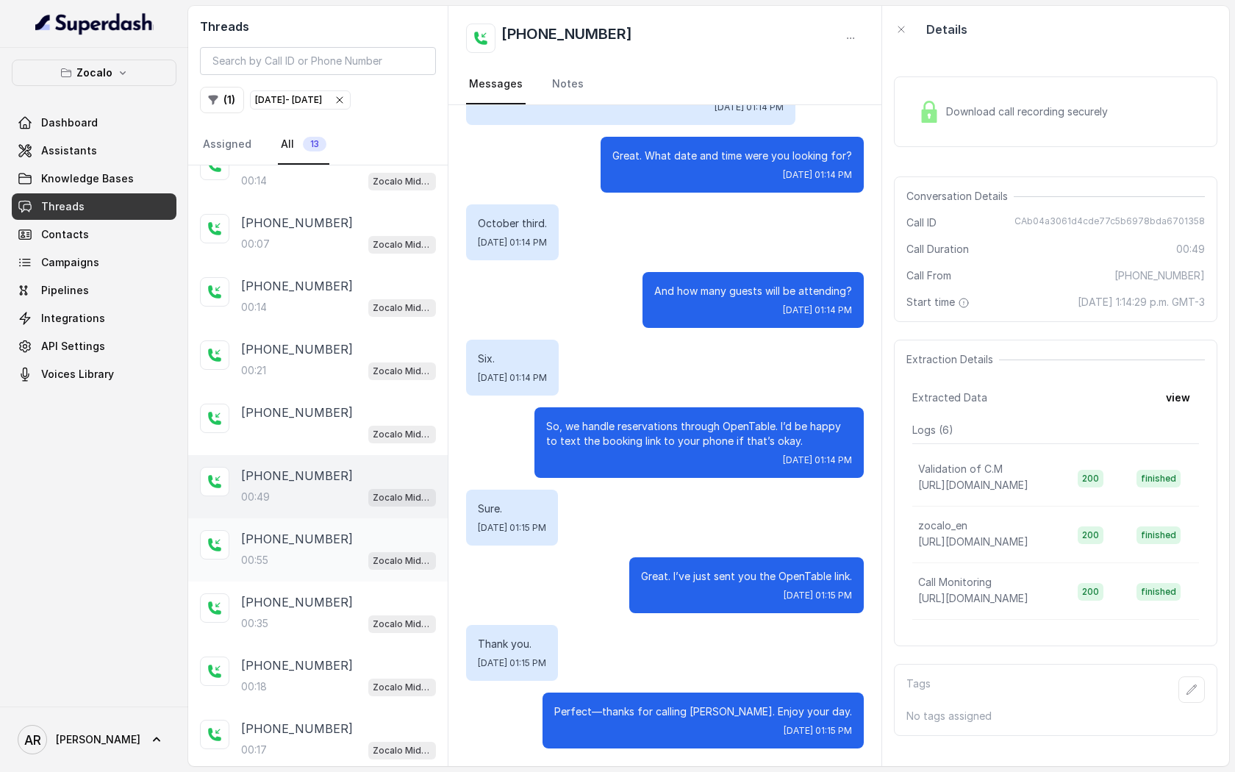
click at [364, 530] on div "[PHONE_NUMBER]" at bounding box center [338, 539] width 195 height 18
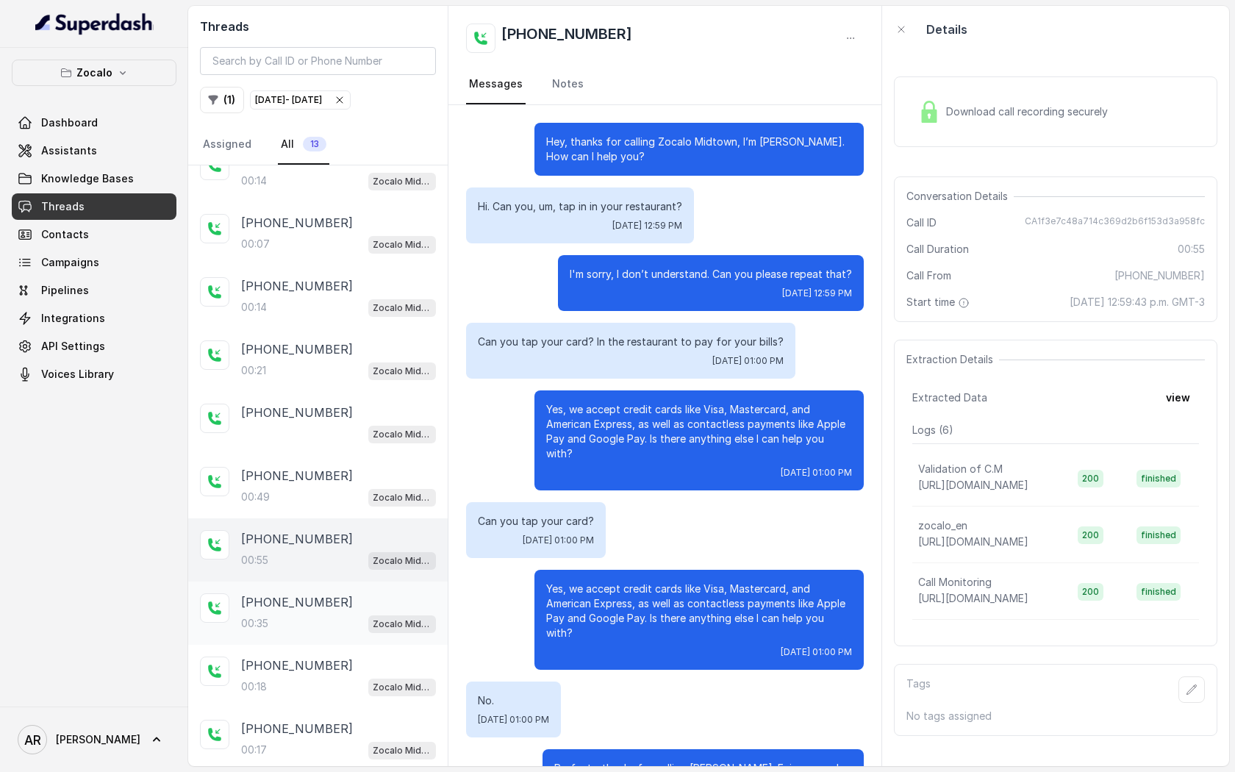
scroll to position [57, 0]
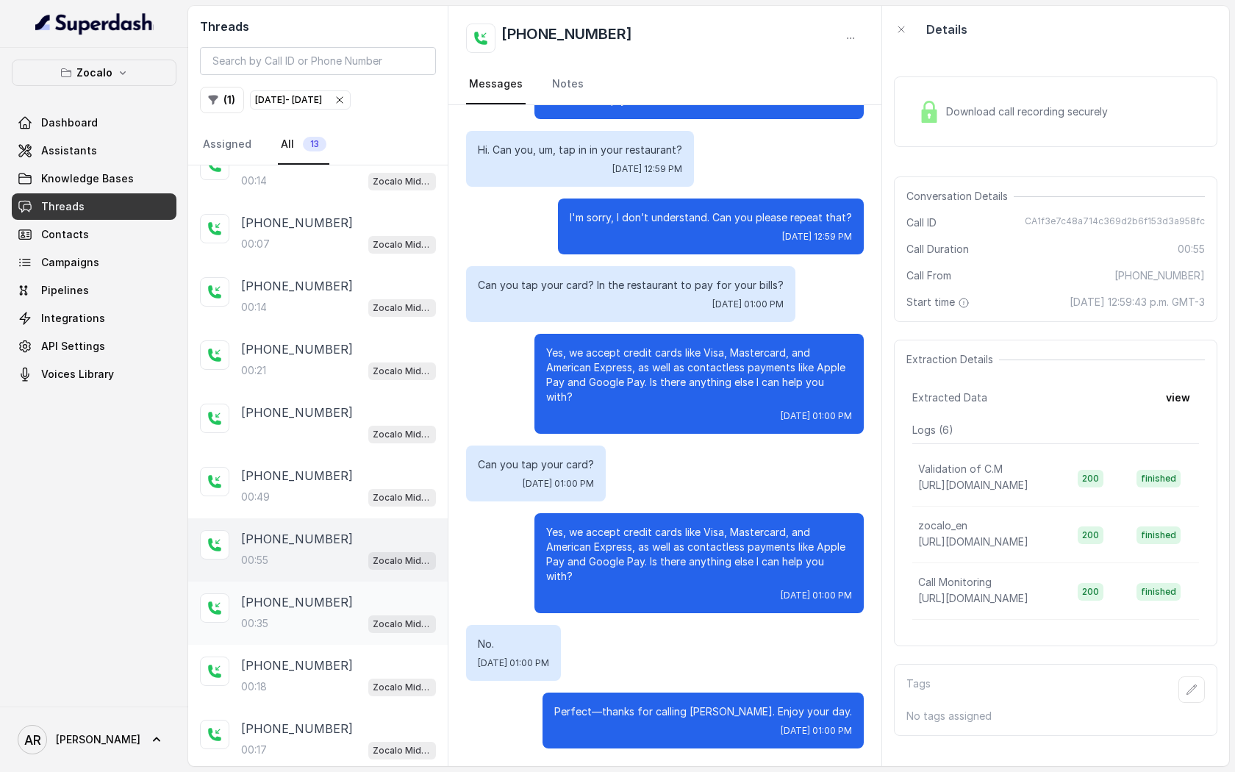
click at [365, 587] on div "[PHONE_NUMBER]:35 Zocalo Midtown / EN" at bounding box center [318, 613] width 260 height 63
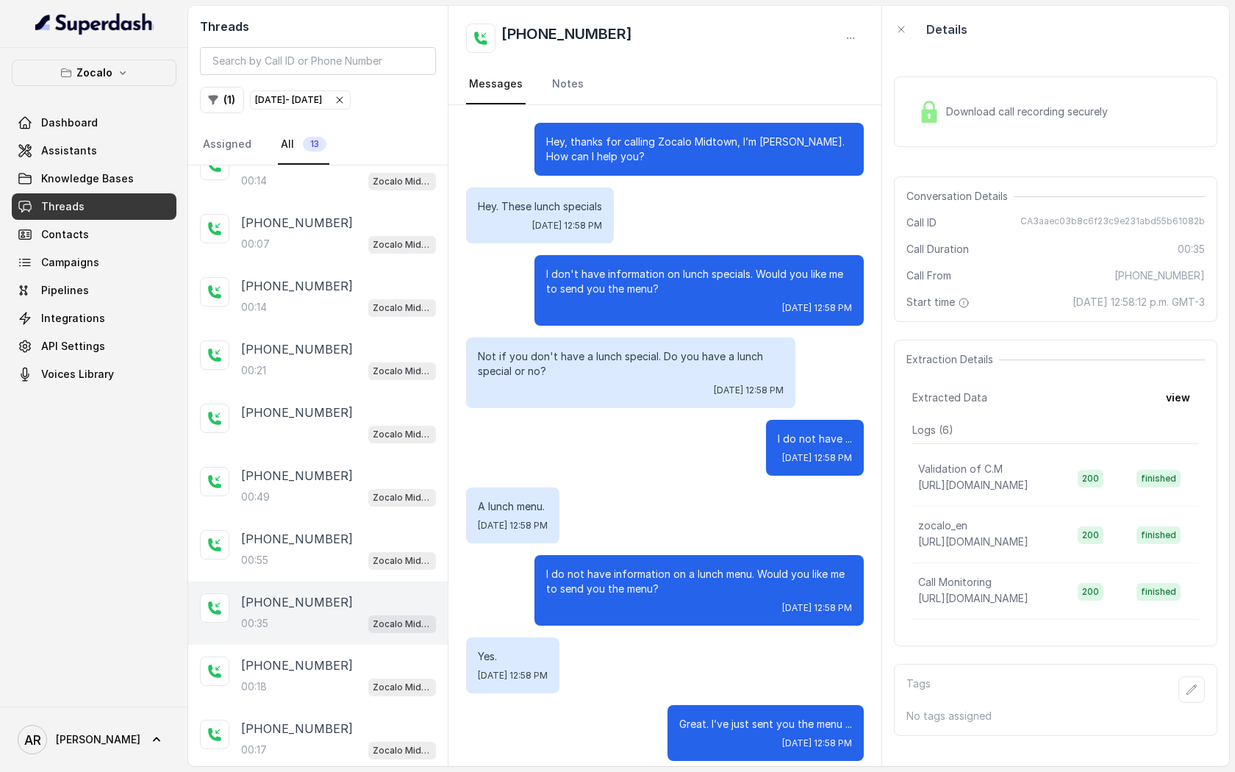
scroll to position [12, 0]
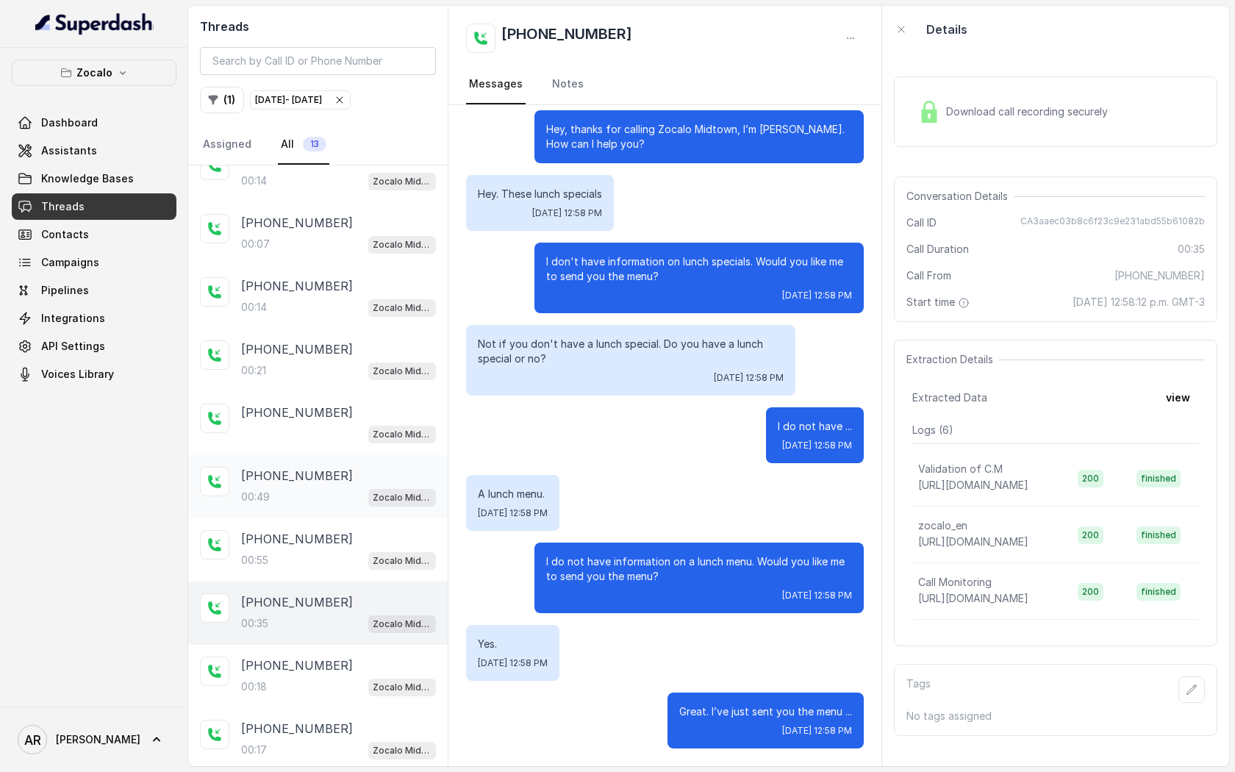
click at [357, 497] on div "00:49 Zocalo Midtown / EN" at bounding box center [338, 496] width 195 height 19
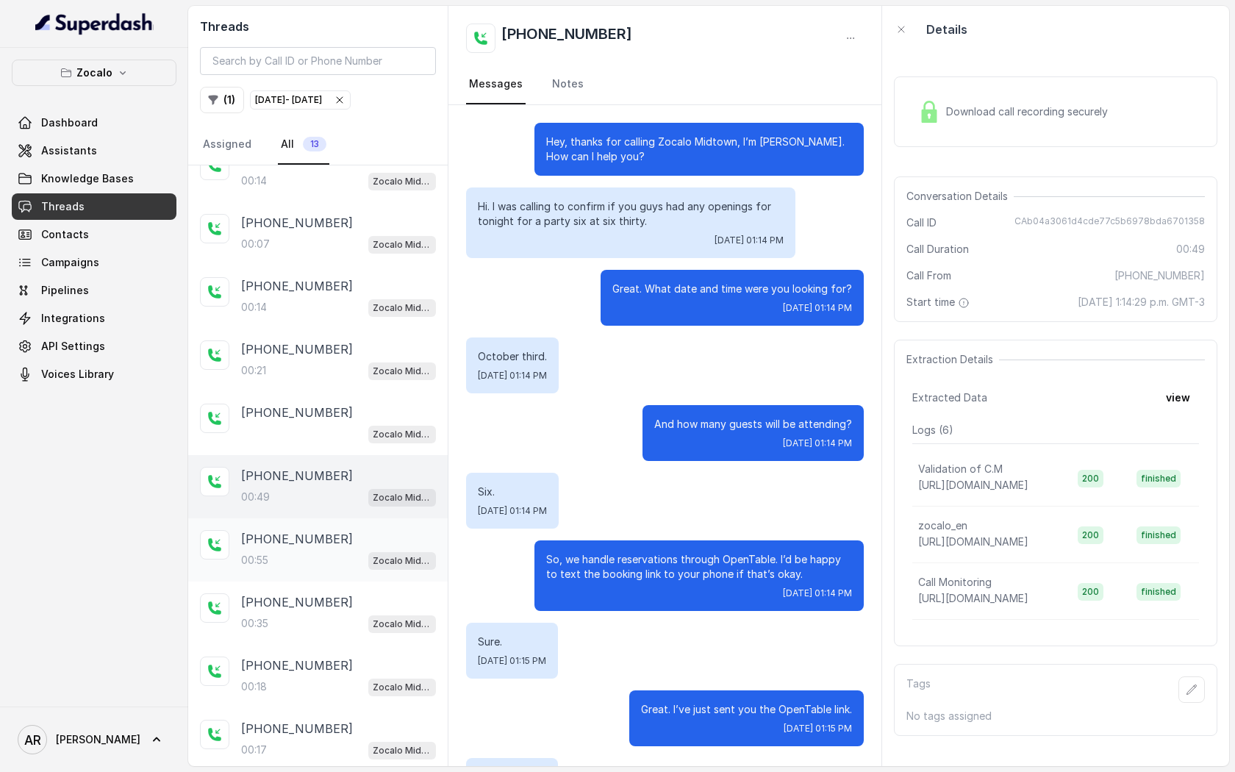
scroll to position [133, 0]
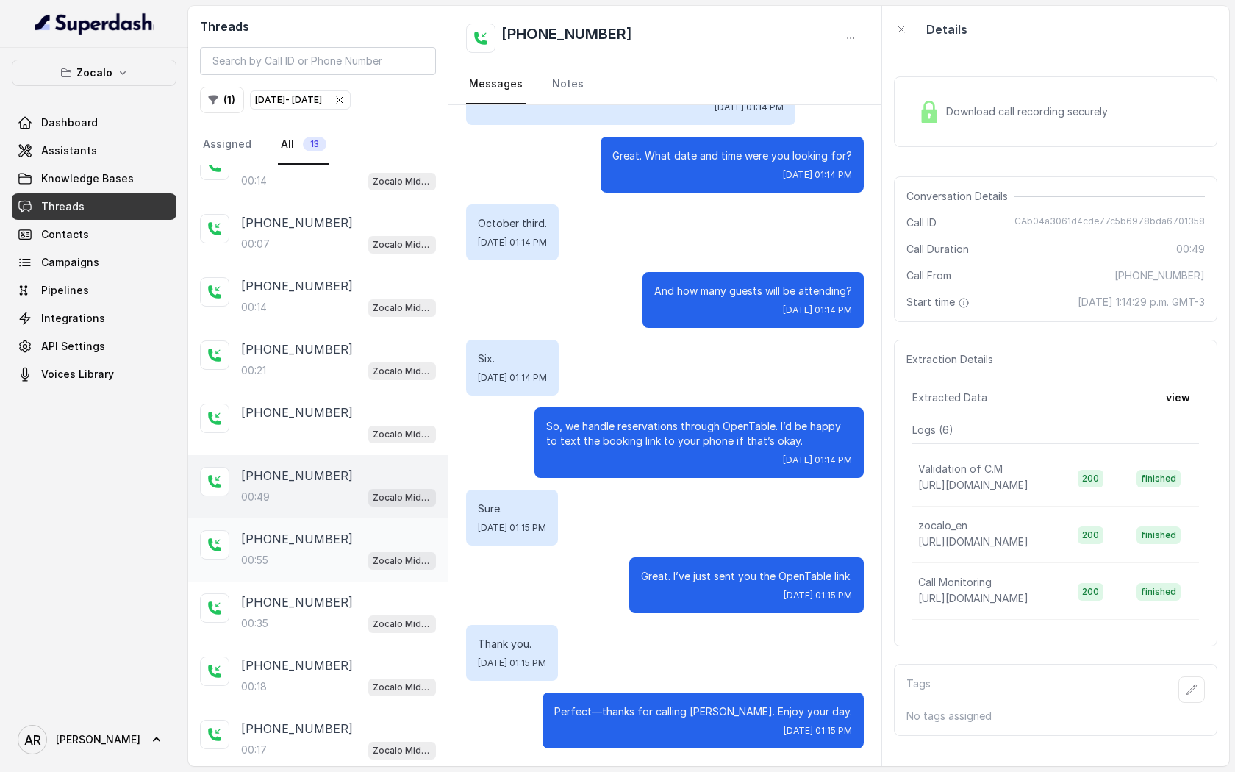
click at [359, 533] on div "[PHONE_NUMBER]" at bounding box center [338, 539] width 195 height 18
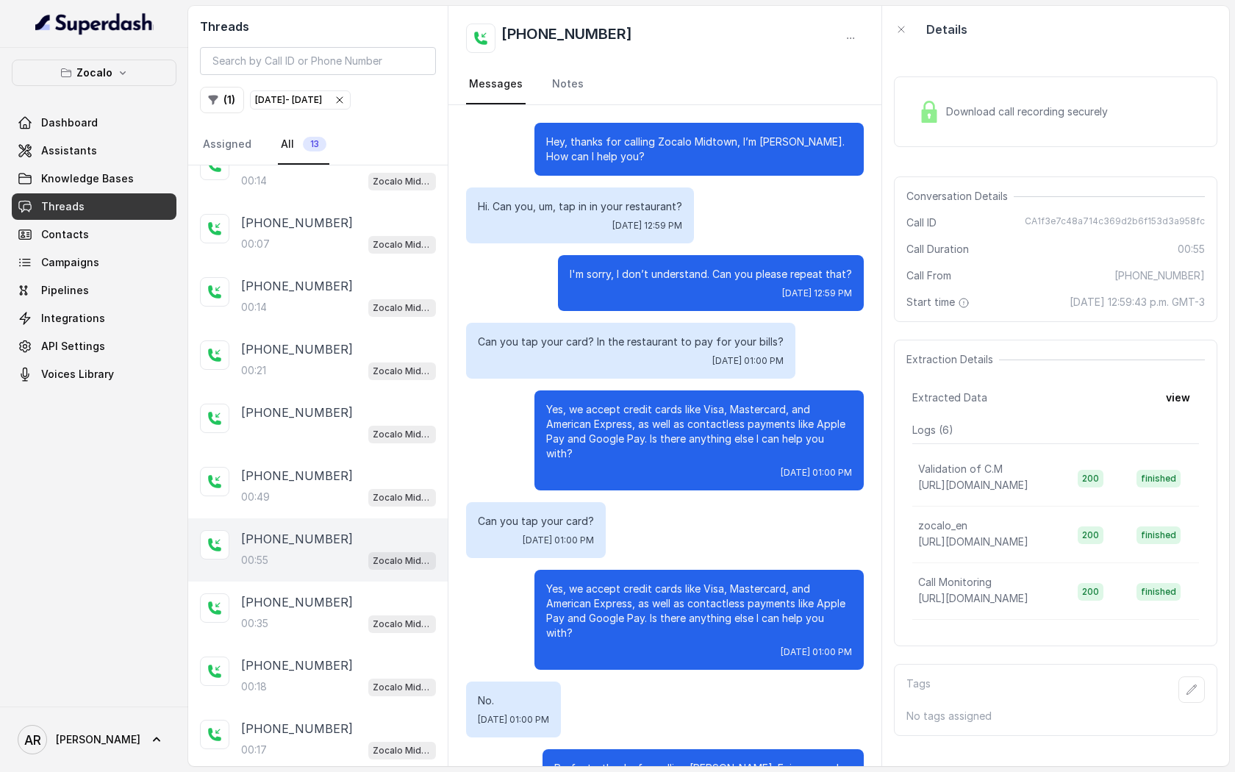
scroll to position [57, 0]
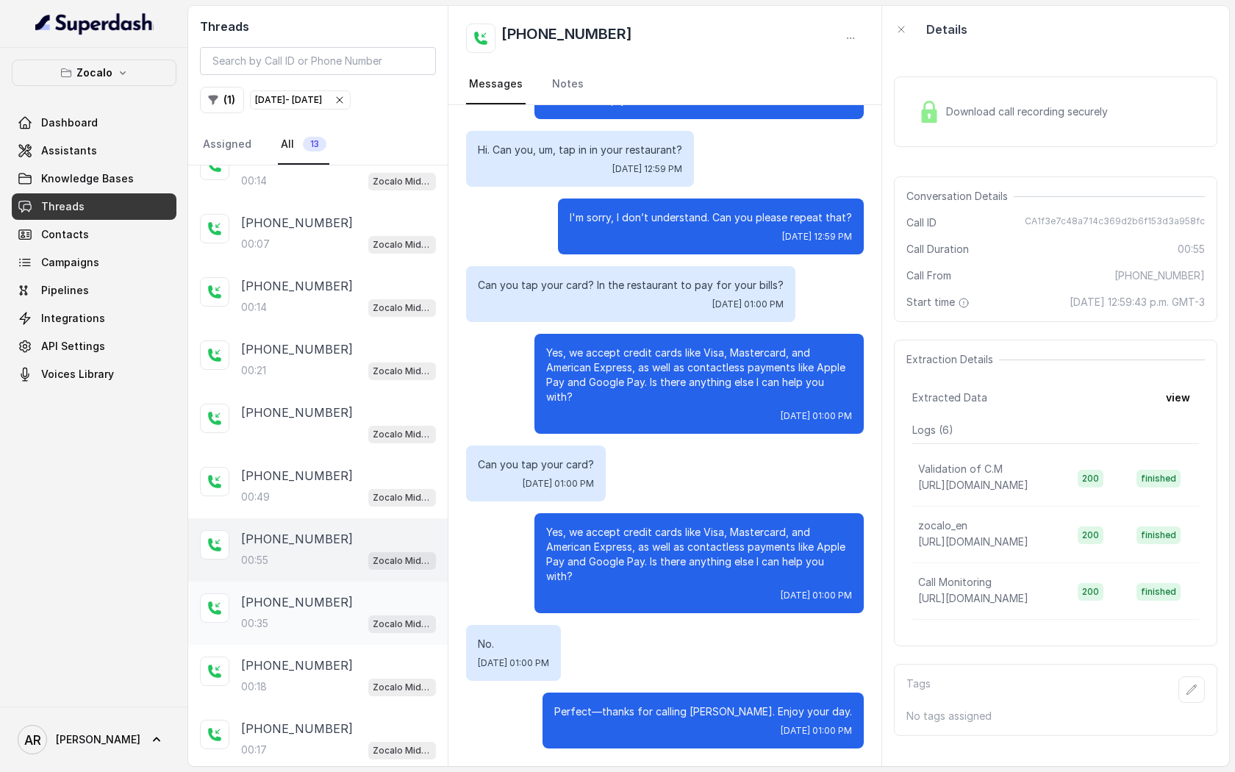
click at [326, 614] on div "00:35 Zocalo Midtown / EN" at bounding box center [338, 623] width 195 height 19
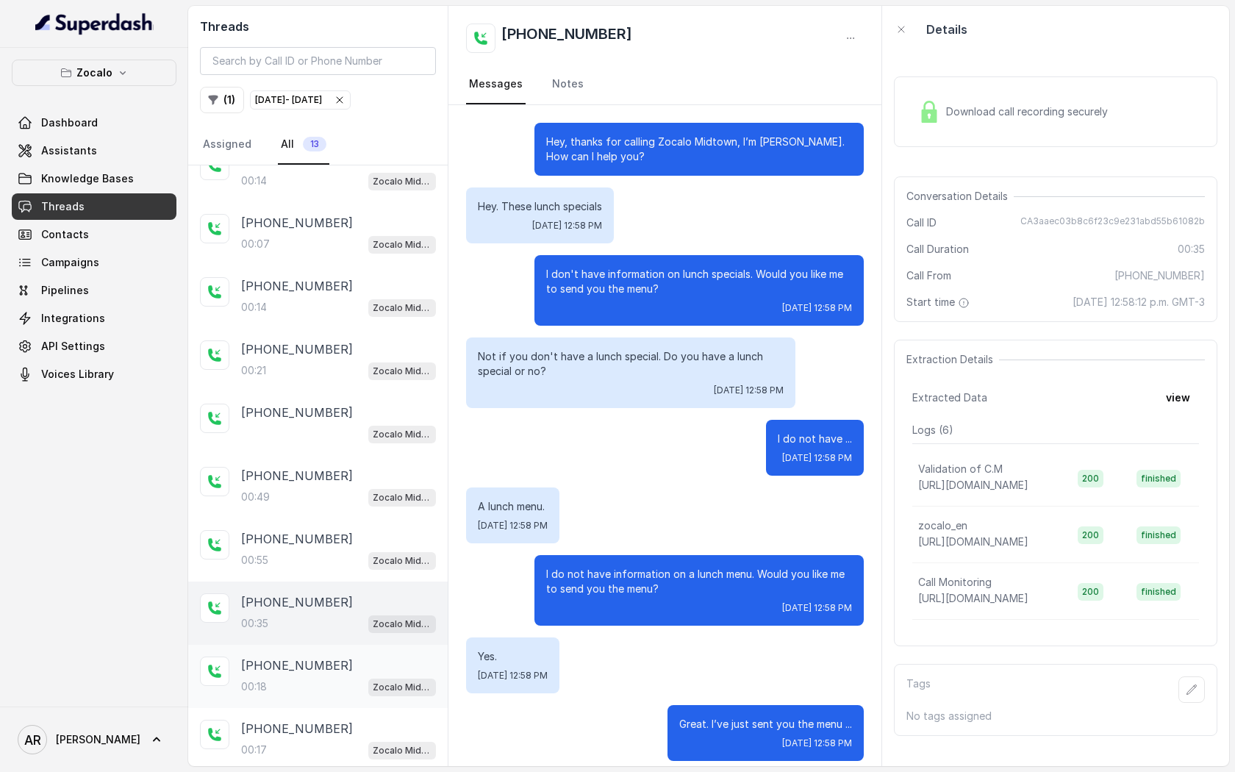
scroll to position [12, 0]
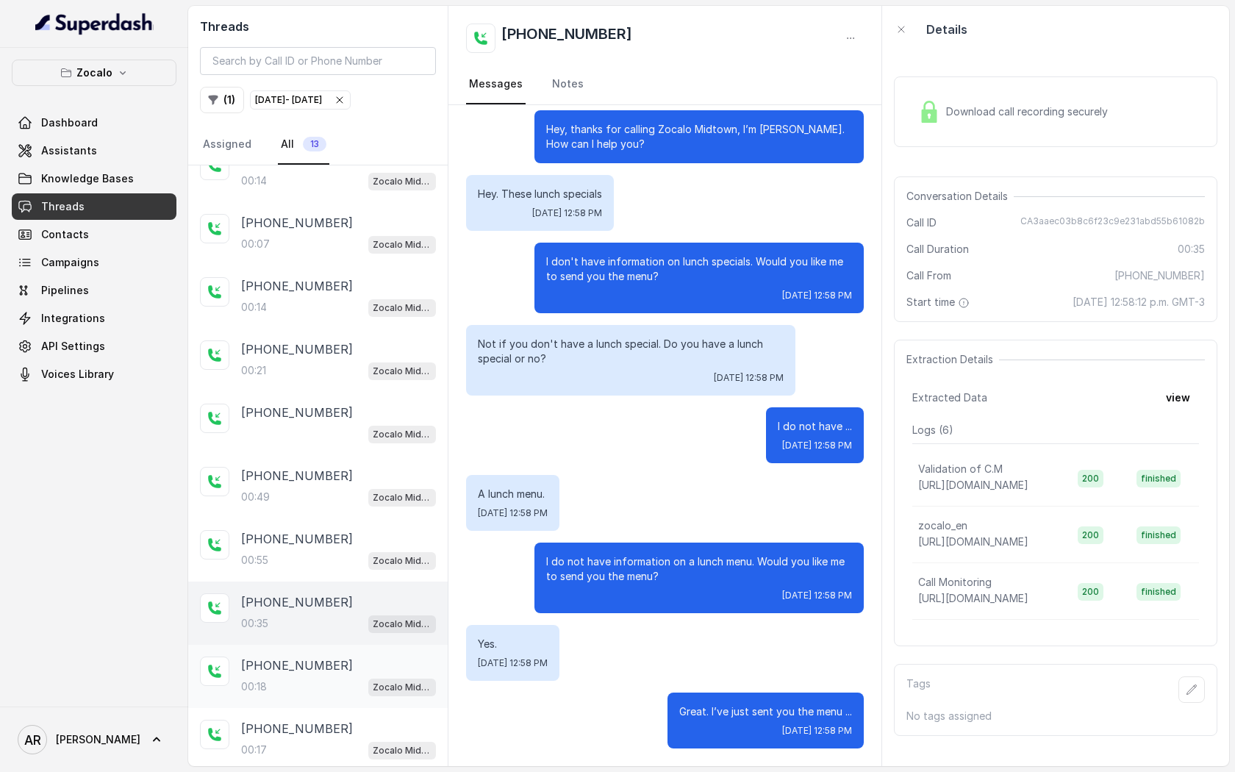
click at [325, 677] on div "00:18 Zocalo Midtown / EN" at bounding box center [338, 686] width 195 height 19
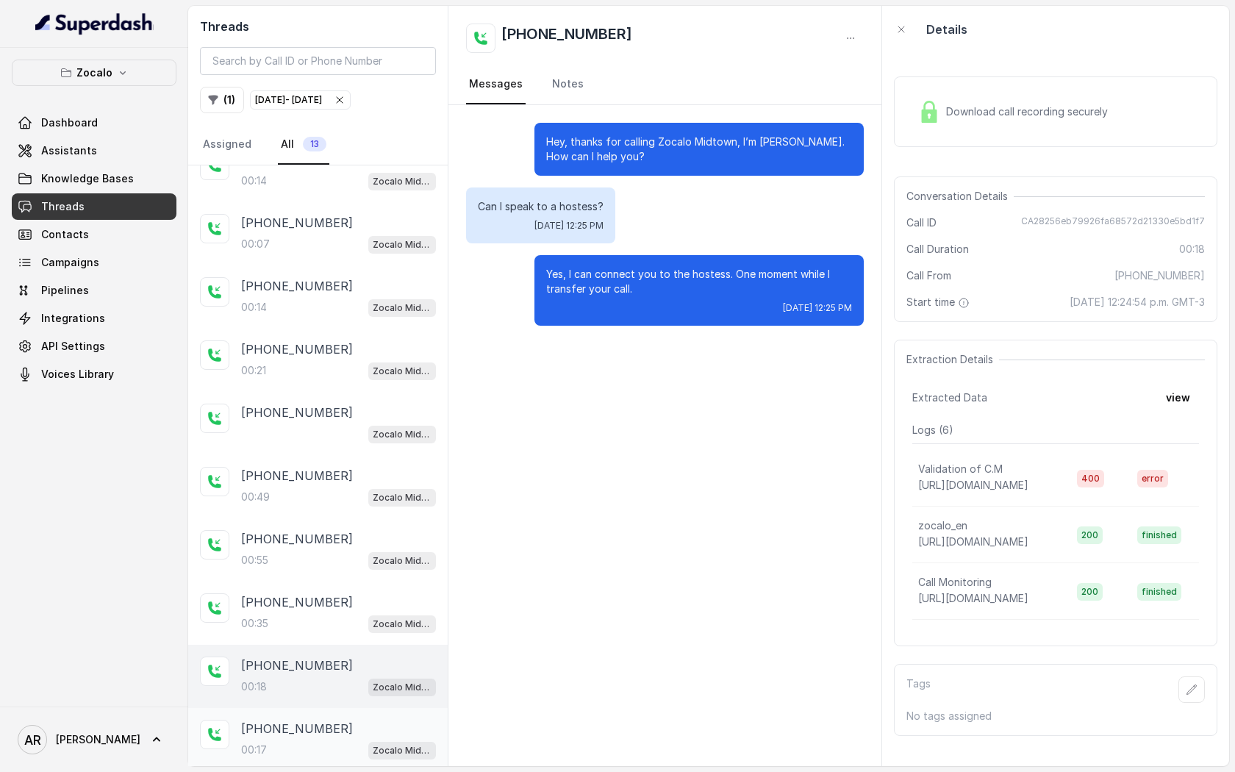
click at [327, 720] on div "[PHONE_NUMBER]" at bounding box center [338, 729] width 195 height 18
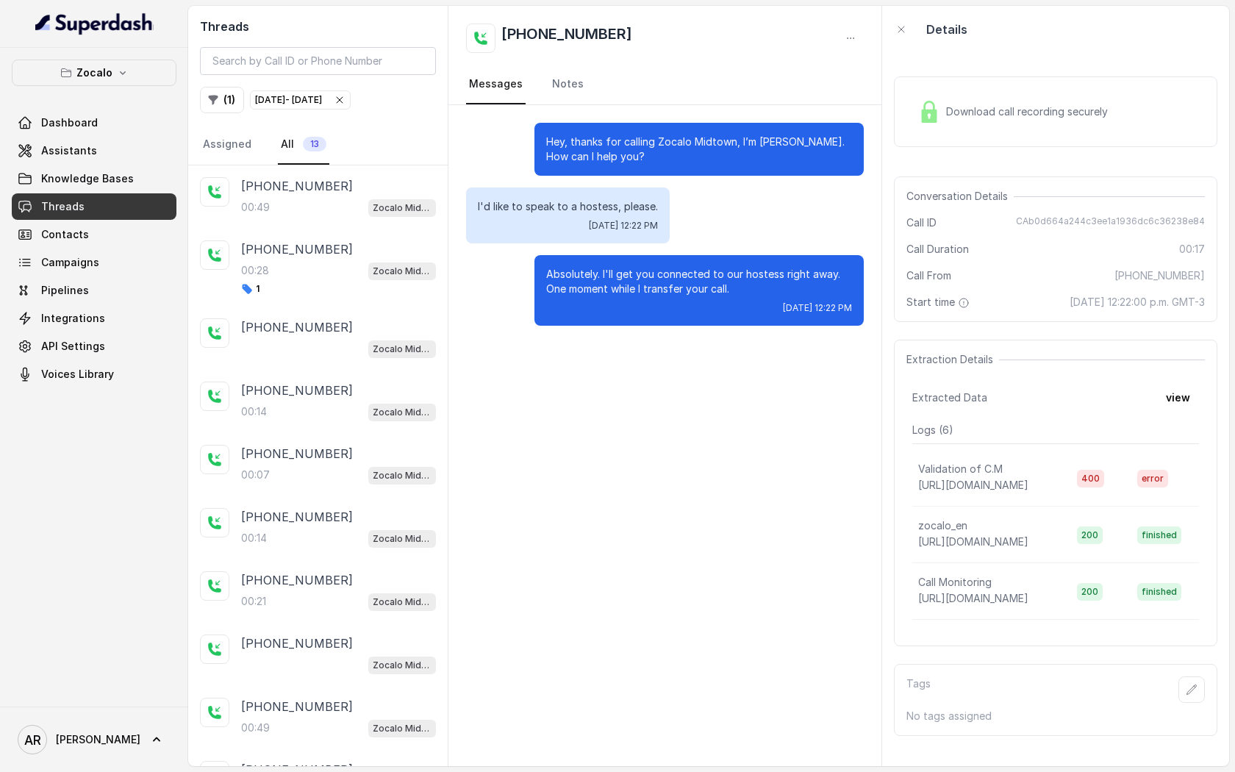
click at [155, 75] on button "Zocalo" at bounding box center [94, 73] width 165 height 26
click at [118, 76] on icon "button" at bounding box center [123, 73] width 12 height 12
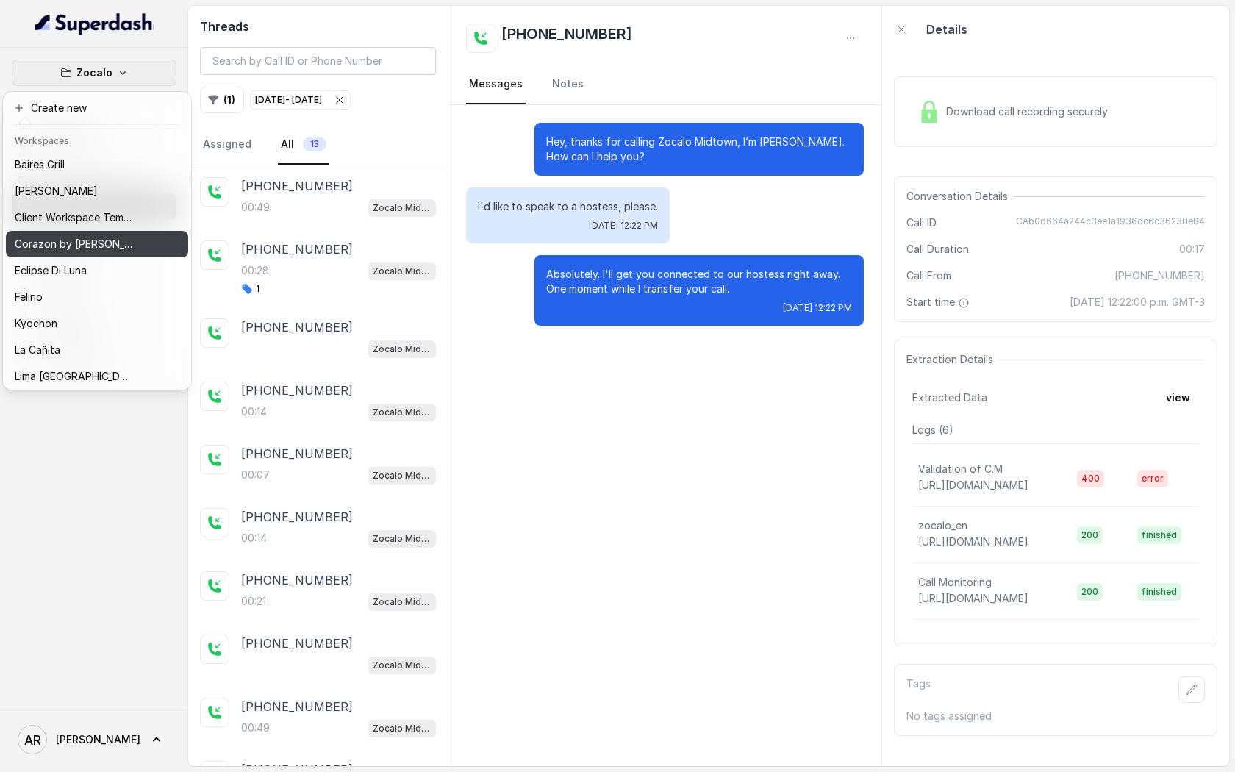
scroll to position [215, 0]
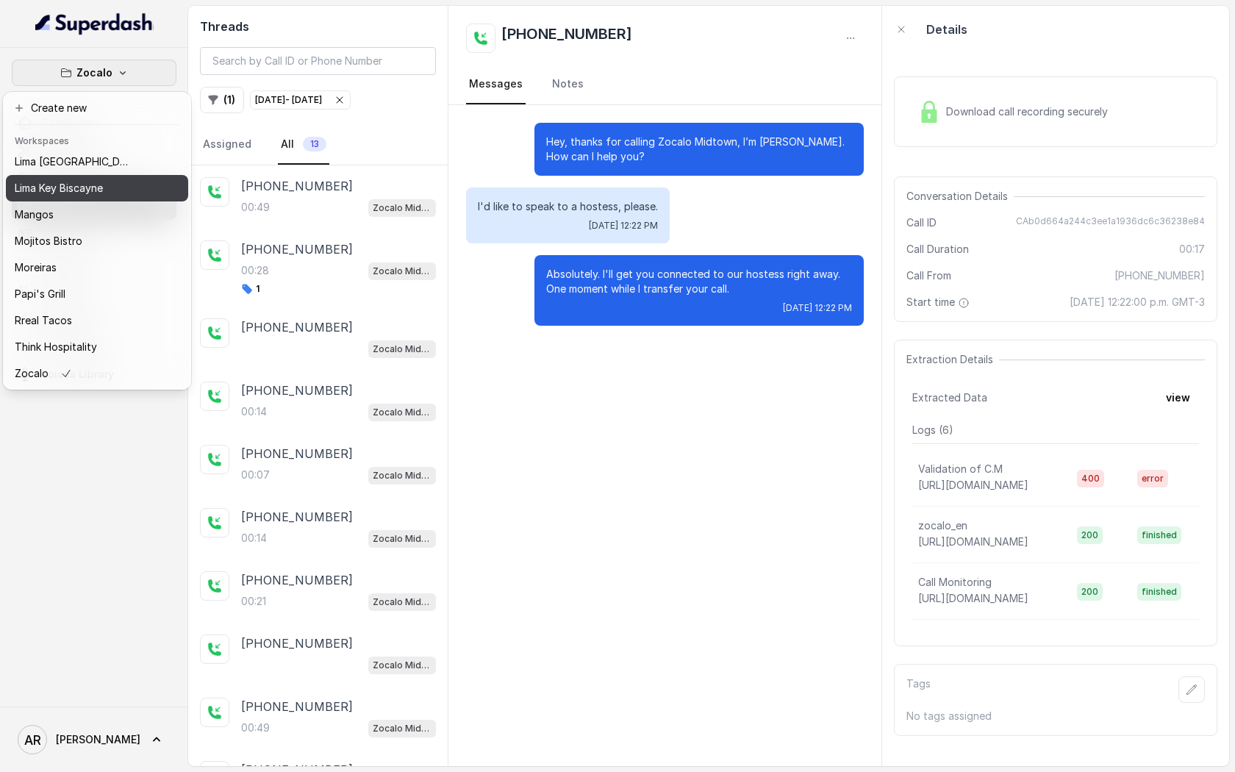
click at [94, 175] on button "Lima Key Biscayne" at bounding box center [97, 188] width 182 height 26
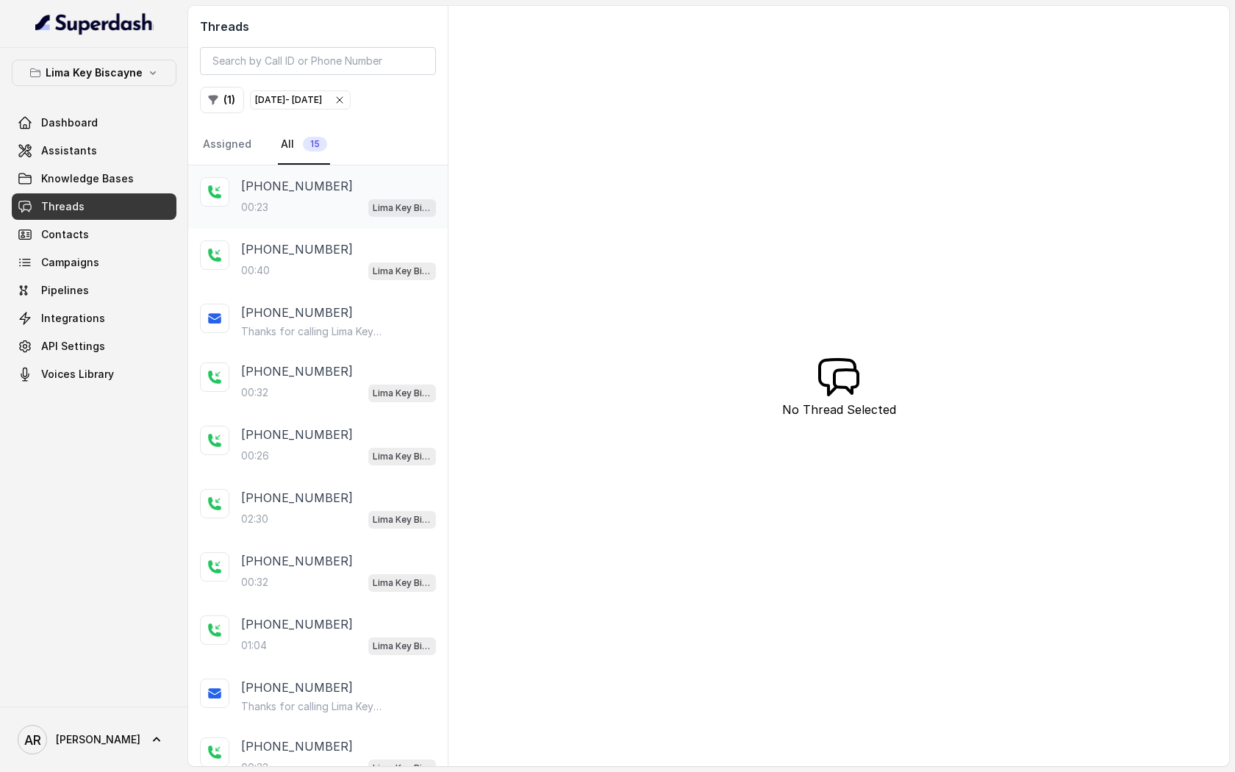
click at [371, 196] on div "[PHONE_NUMBER]:23 [GEOGRAPHIC_DATA] / EN" at bounding box center [338, 197] width 195 height 40
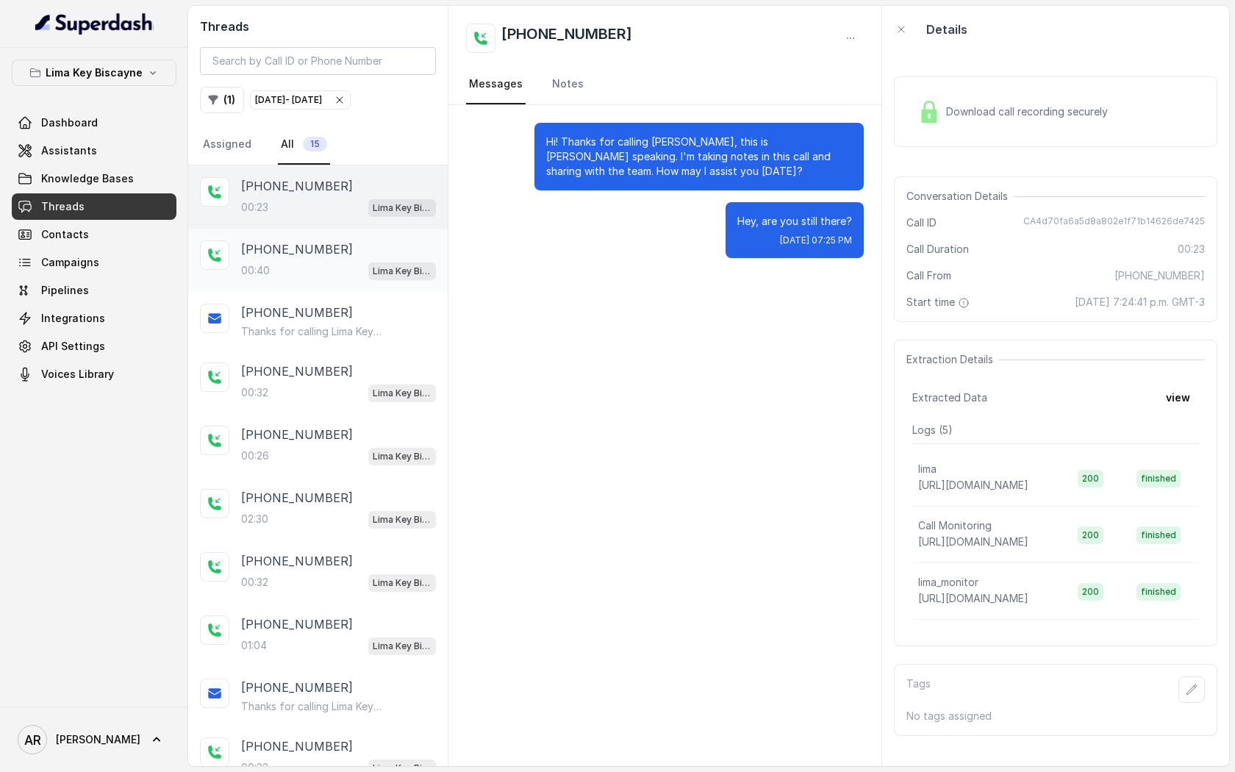
click at [368, 260] on div "[PHONE_NUMBER]:40 [GEOGRAPHIC_DATA] / EN" at bounding box center [338, 260] width 195 height 40
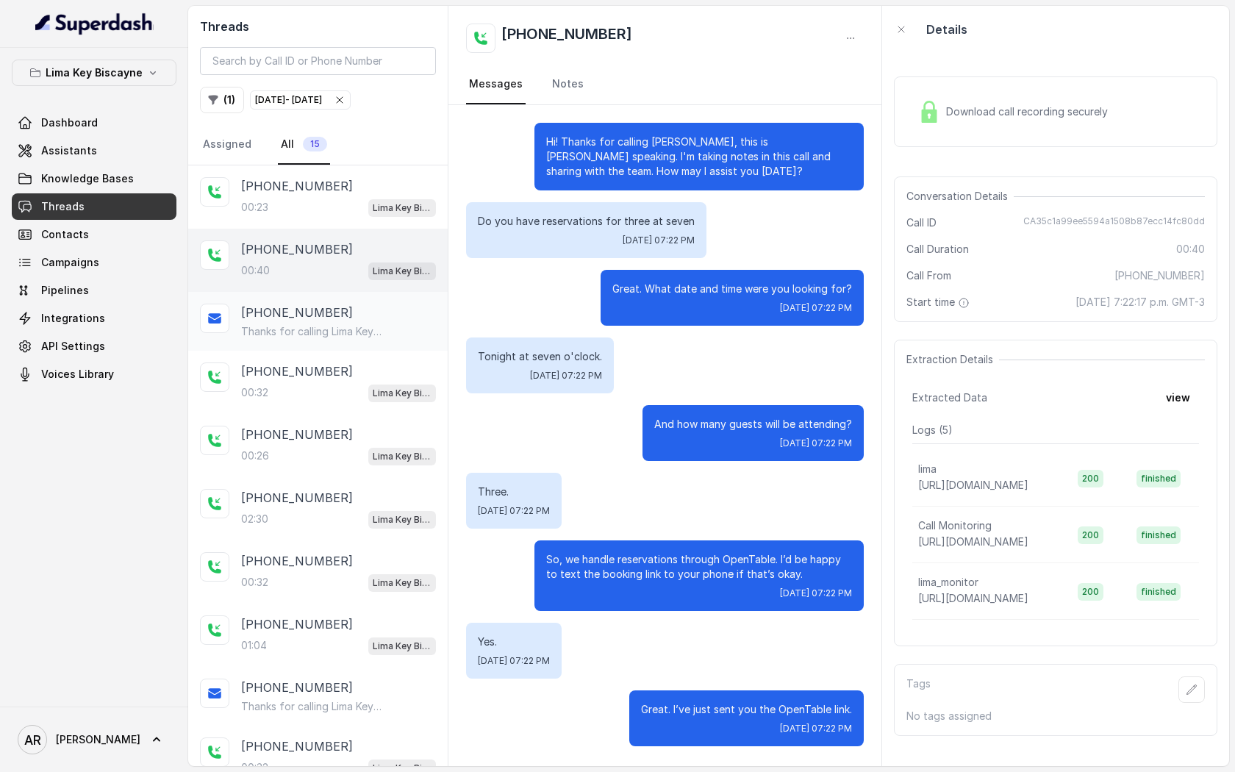
click at [368, 335] on p "Thanks for calling Lima Key Biscayne! Want to make a reservation? [URL][DOMAIN_…" at bounding box center [311, 331] width 141 height 15
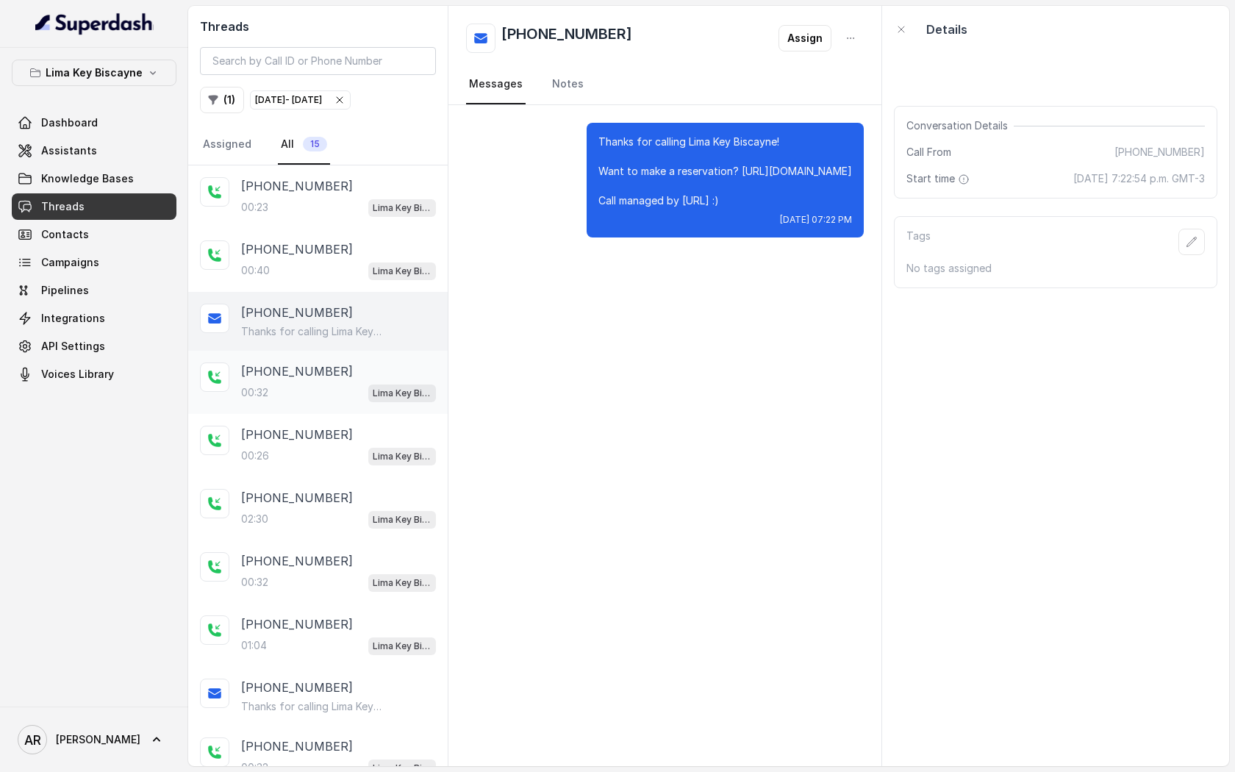
click at [382, 387] on p "Lima Key Biscayne / EN" at bounding box center [402, 393] width 59 height 15
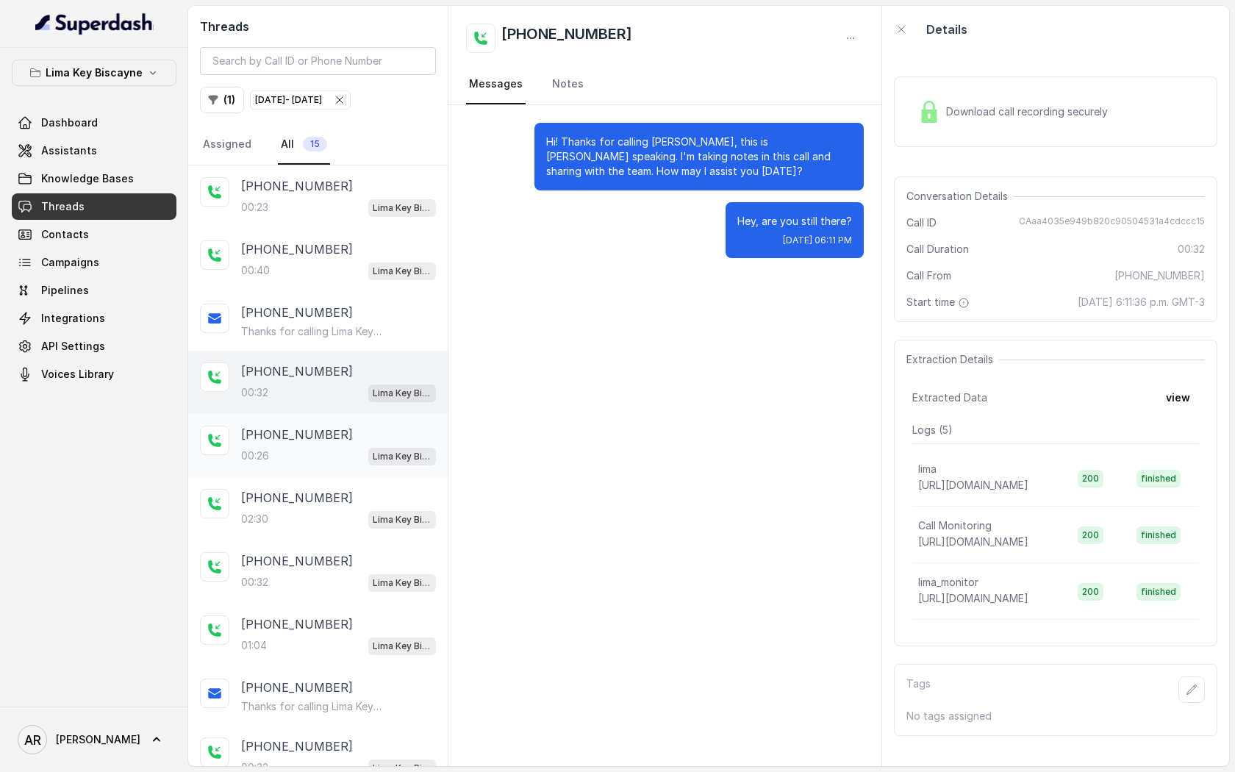
click at [384, 463] on span "Lima Key Biscayne / EN" at bounding box center [402, 457] width 68 height 18
click at [390, 515] on p "Lima Key Biscayne / EN" at bounding box center [402, 519] width 59 height 15
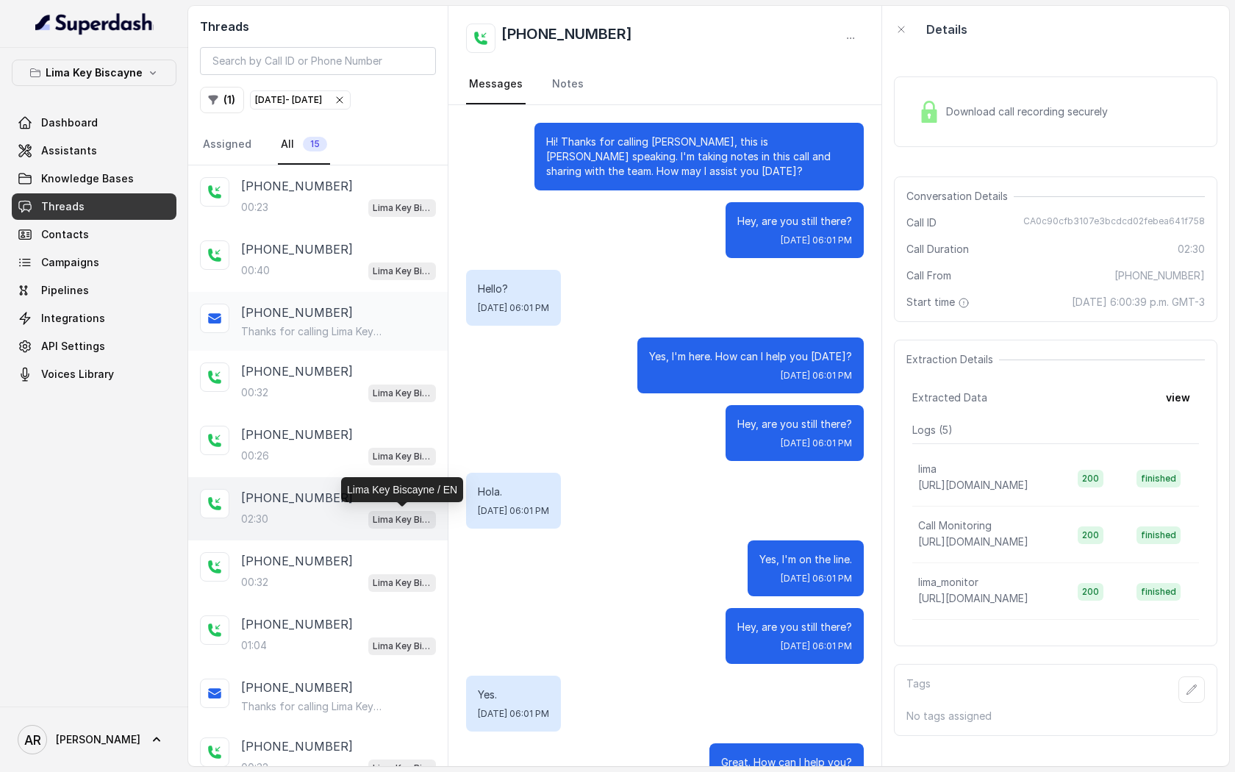
scroll to position [118, 0]
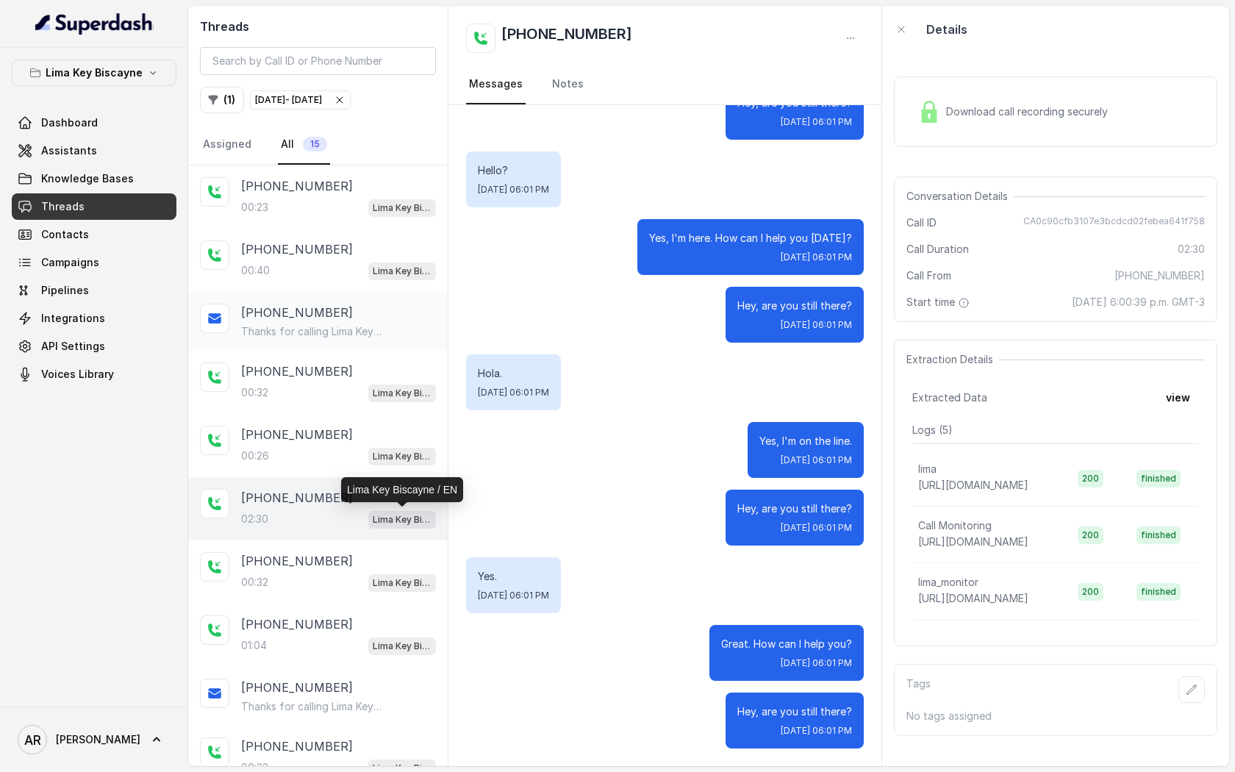
click at [359, 332] on p "Thanks for calling Lima Key Biscayne! Want to make a reservation? [URL][DOMAIN_…" at bounding box center [311, 331] width 141 height 15
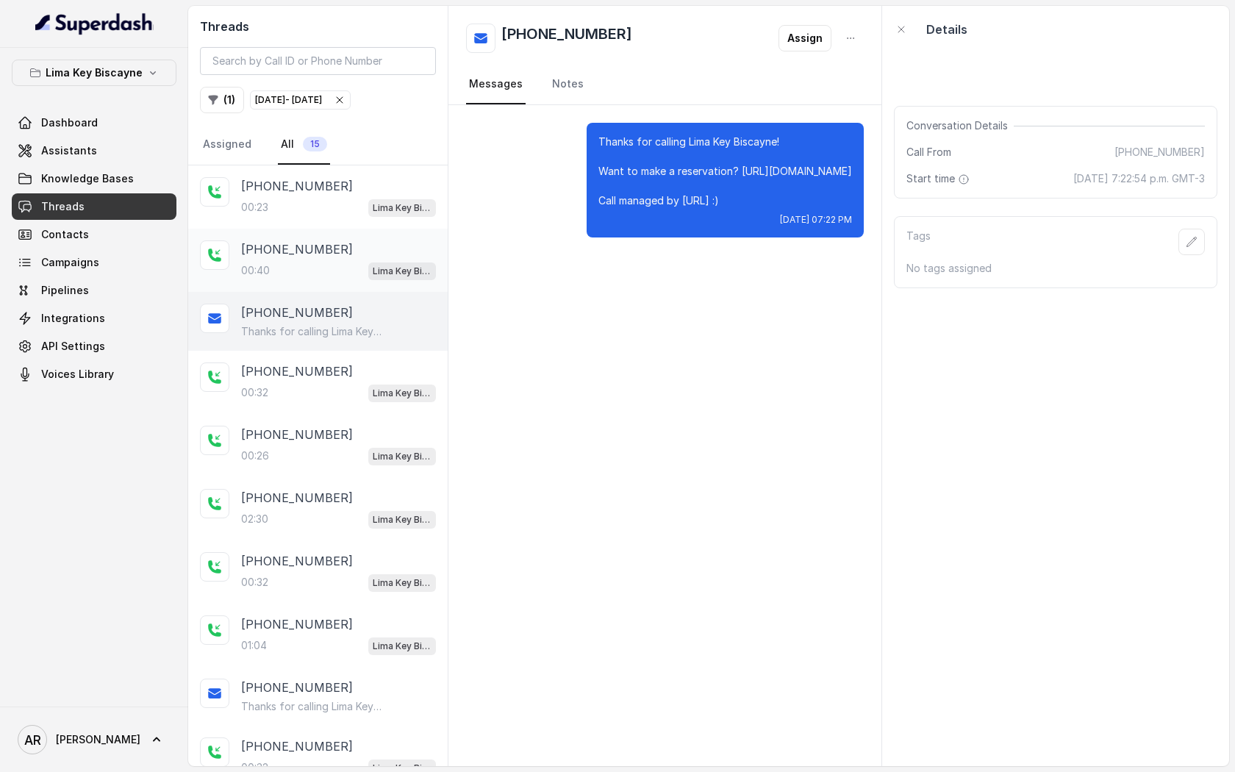
click at [349, 254] on div "[PHONE_NUMBER]" at bounding box center [338, 249] width 195 height 18
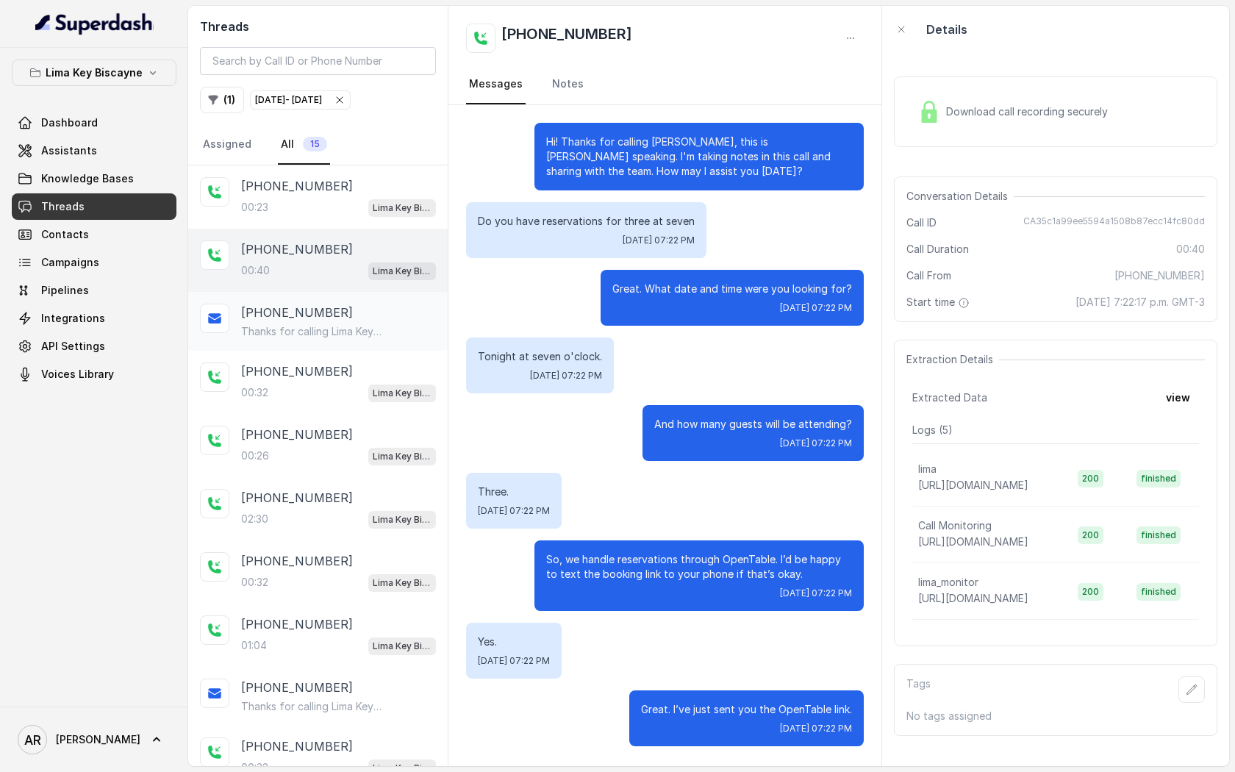
click at [368, 304] on div "[PHONE_NUMBER]" at bounding box center [338, 313] width 195 height 18
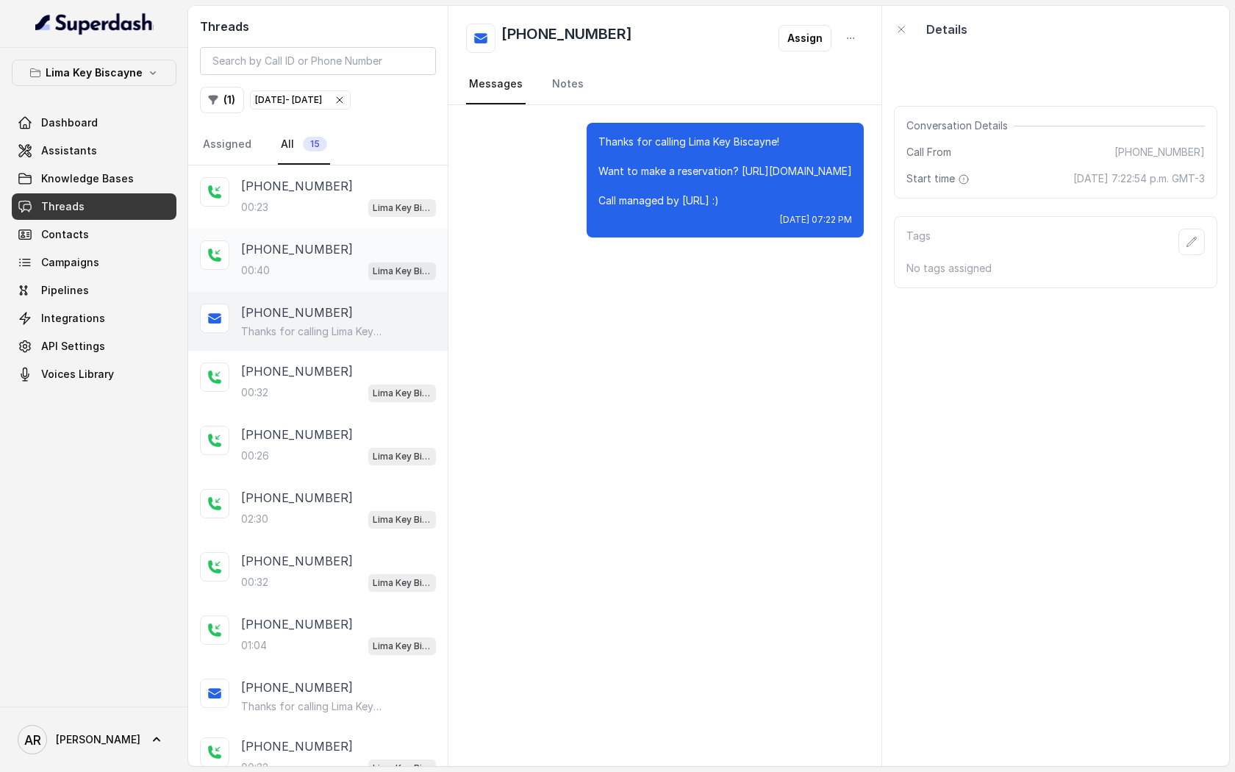
click at [353, 260] on div "[PHONE_NUMBER]:40 [GEOGRAPHIC_DATA] / EN" at bounding box center [338, 260] width 195 height 40
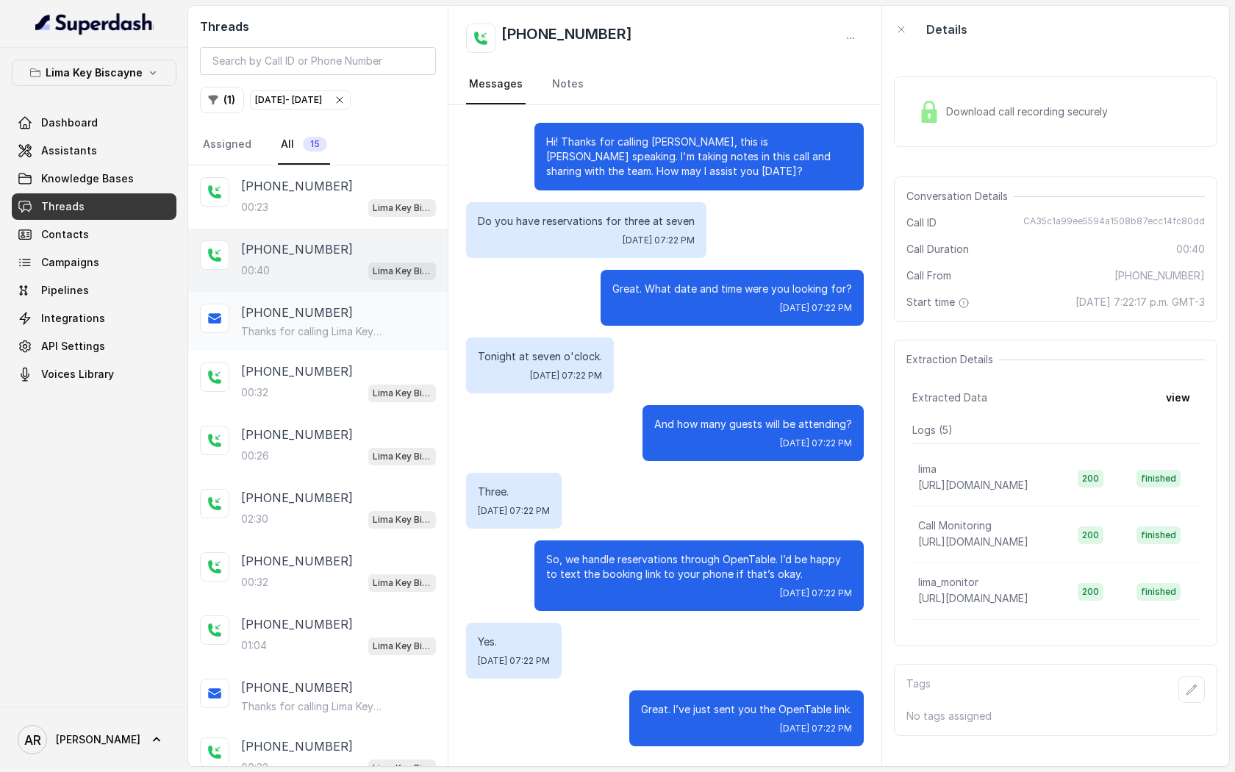
click at [366, 337] on p "Thanks for calling Lima Key Biscayne! Want to make a reservation? [URL][DOMAIN_…" at bounding box center [311, 331] width 141 height 15
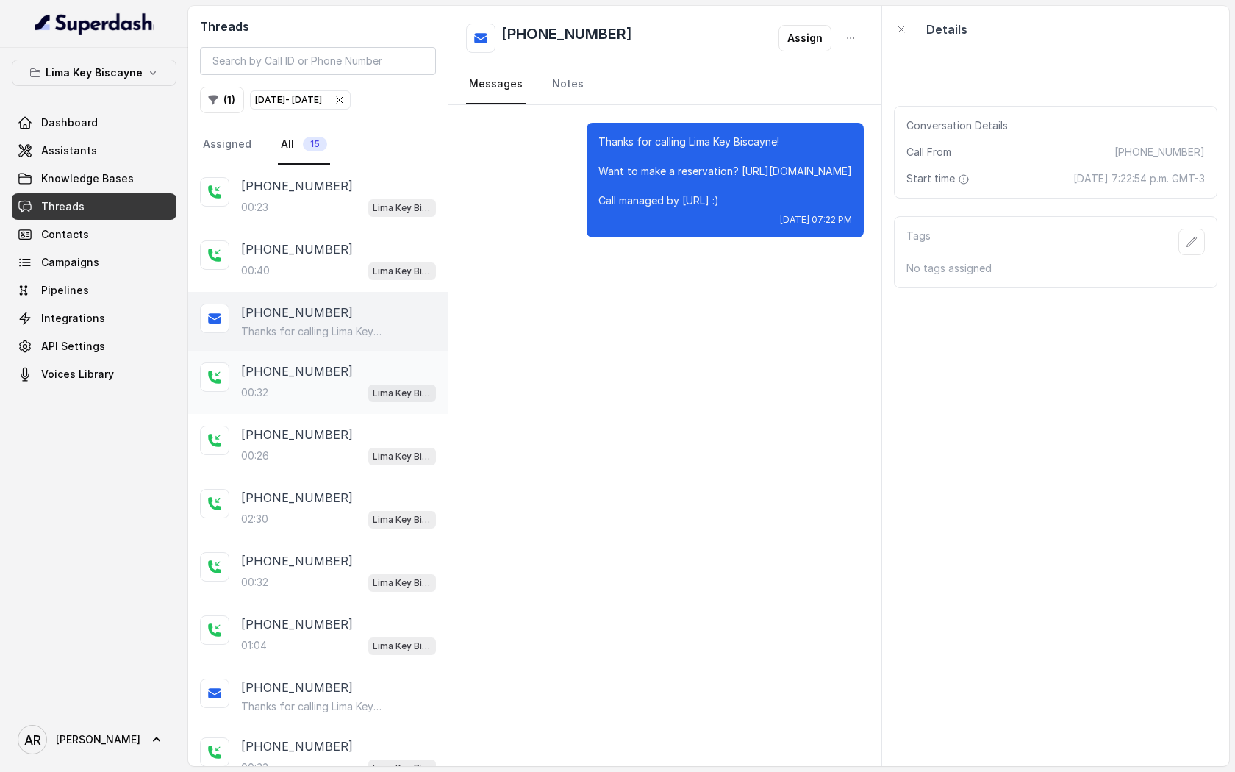
click at [376, 396] on p "Lima Key Biscayne / EN" at bounding box center [402, 393] width 59 height 15
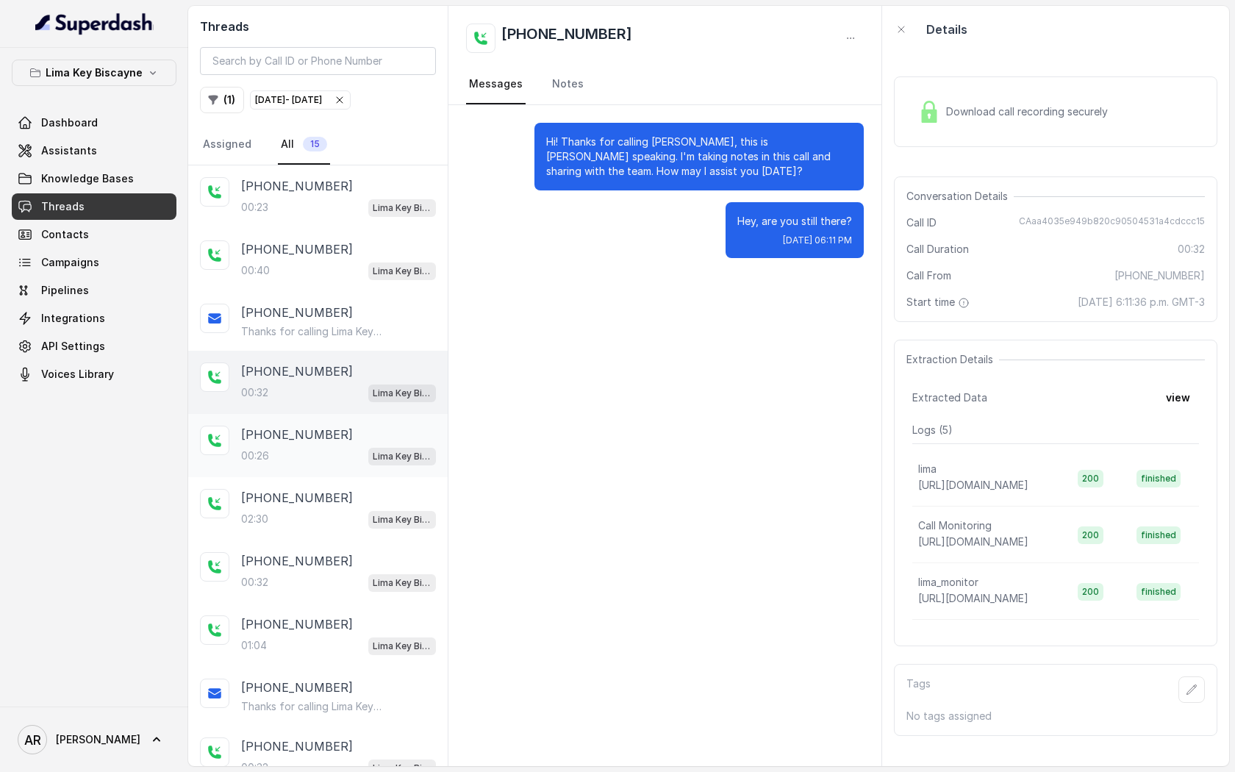
click at [373, 443] on div "[PHONE_NUMBER]:26 [GEOGRAPHIC_DATA] / EN" at bounding box center [338, 446] width 195 height 40
click at [368, 520] on span "Lima Key Biscayne / EN" at bounding box center [402, 520] width 68 height 18
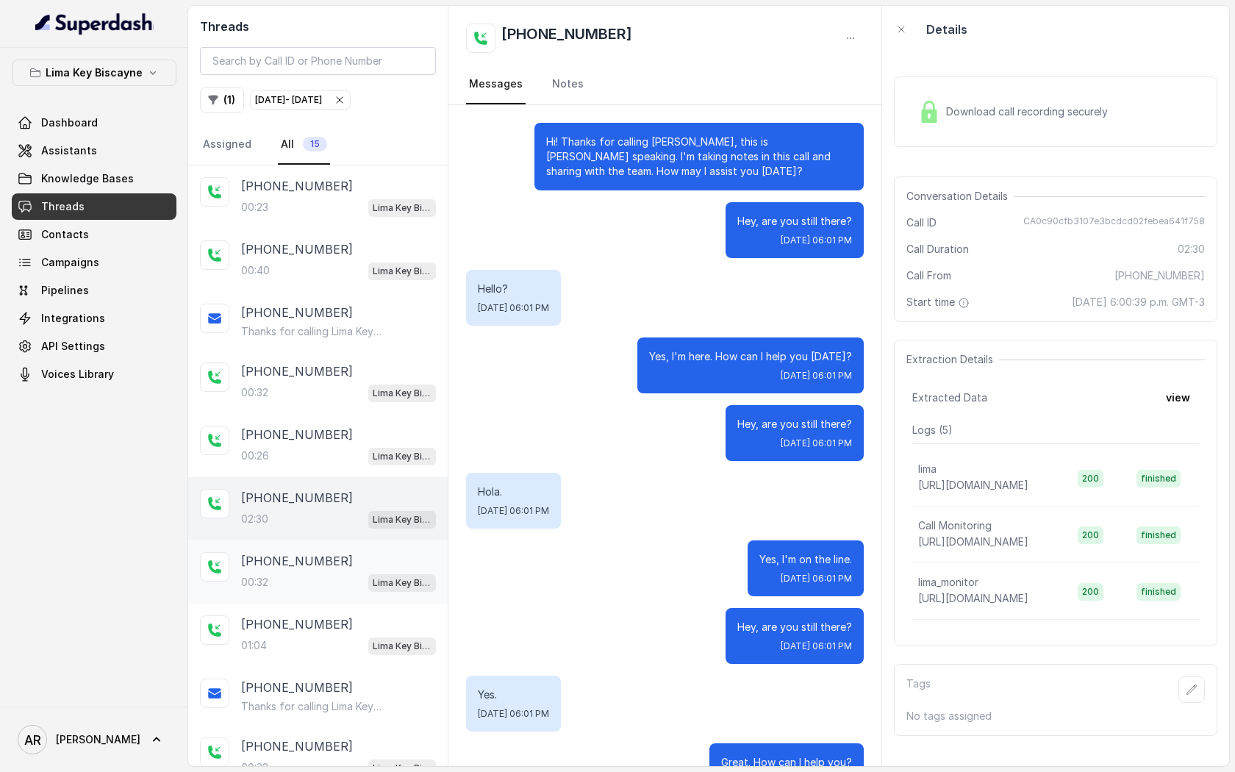
scroll to position [118, 0]
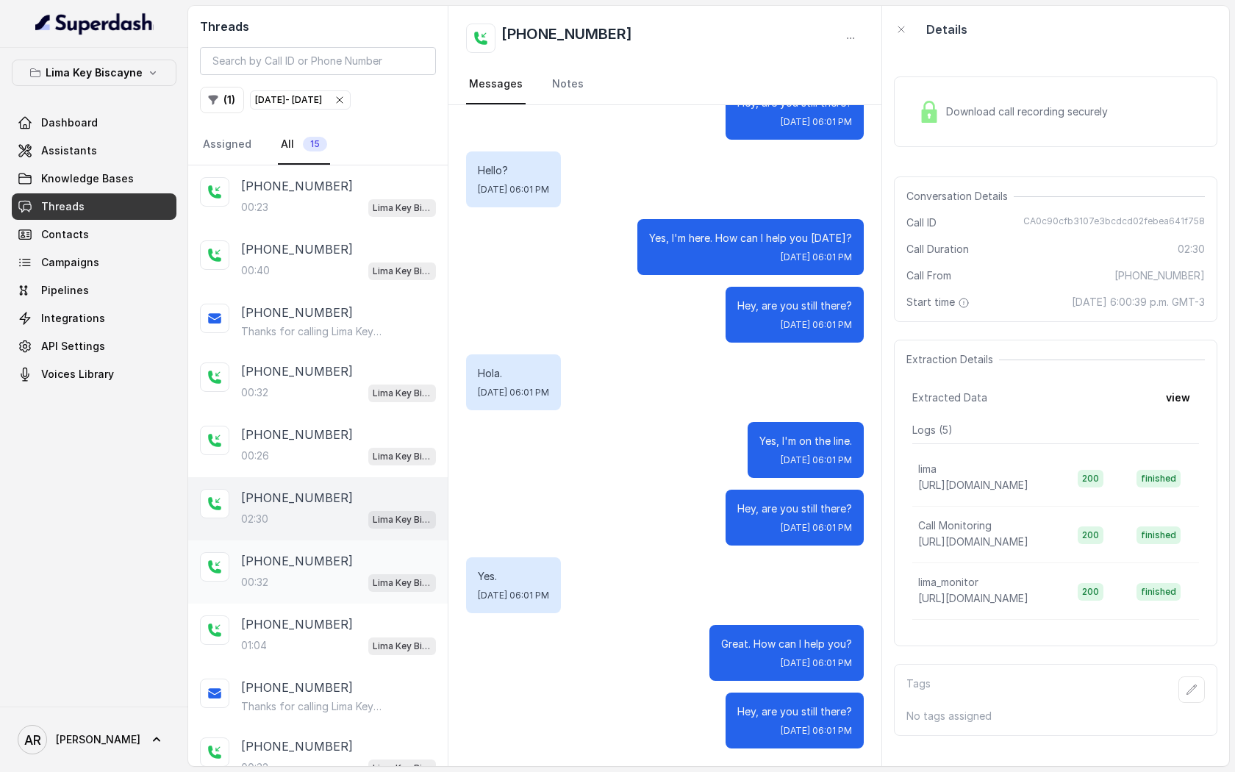
click at [371, 587] on span "Lima Key Biscayne / EN" at bounding box center [402, 583] width 68 height 18
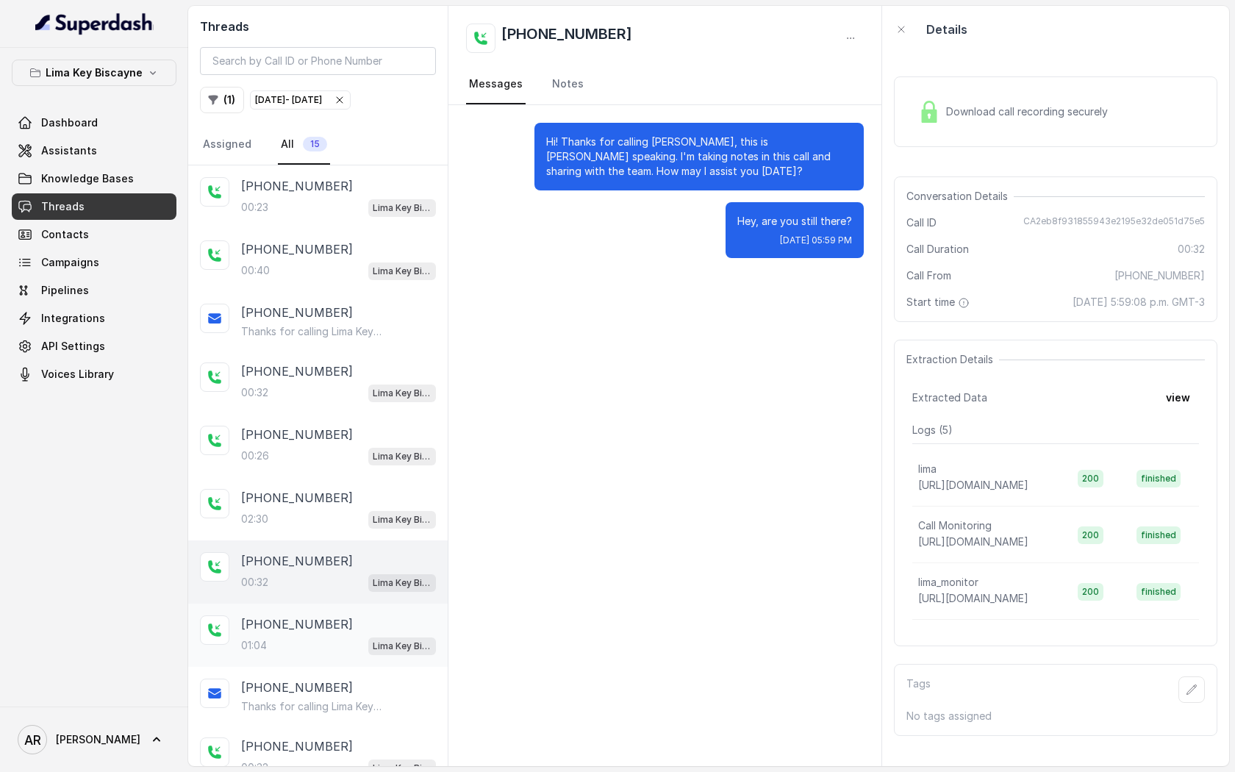
click at [368, 630] on div "[PHONE_NUMBER]" at bounding box center [338, 624] width 195 height 18
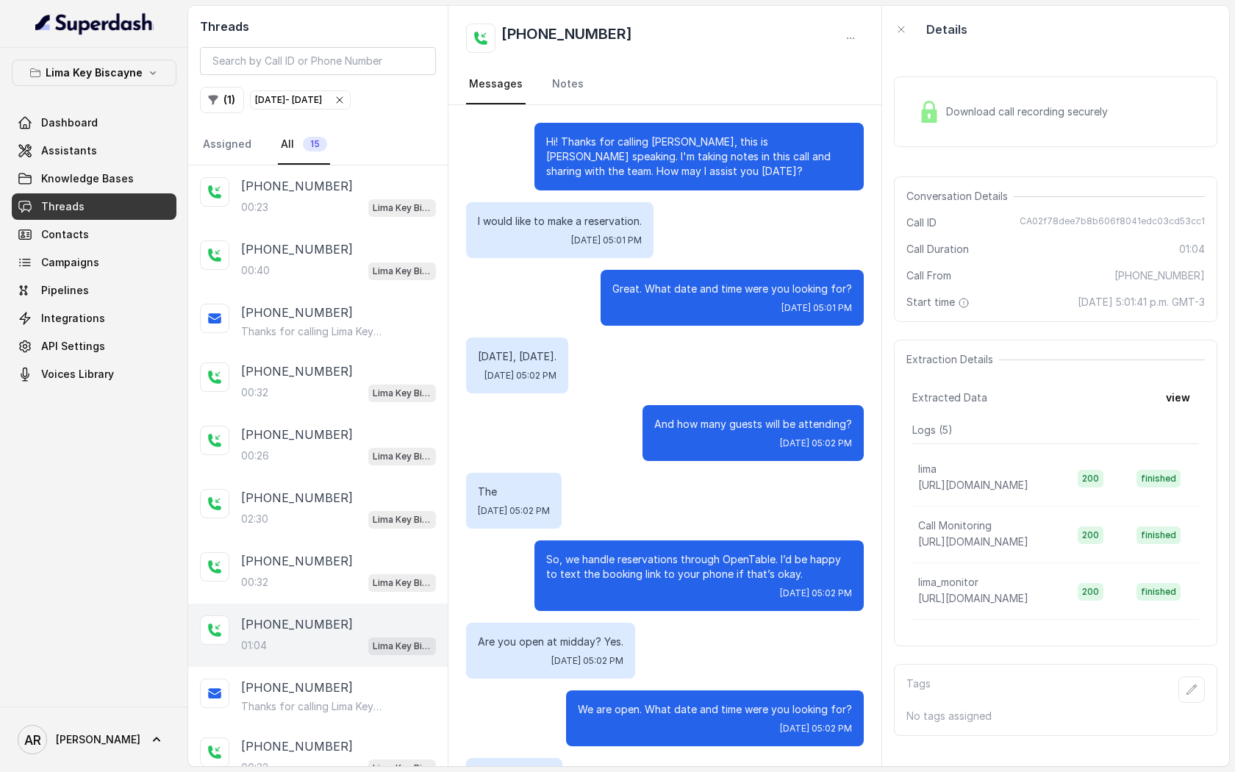
scroll to position [418, 0]
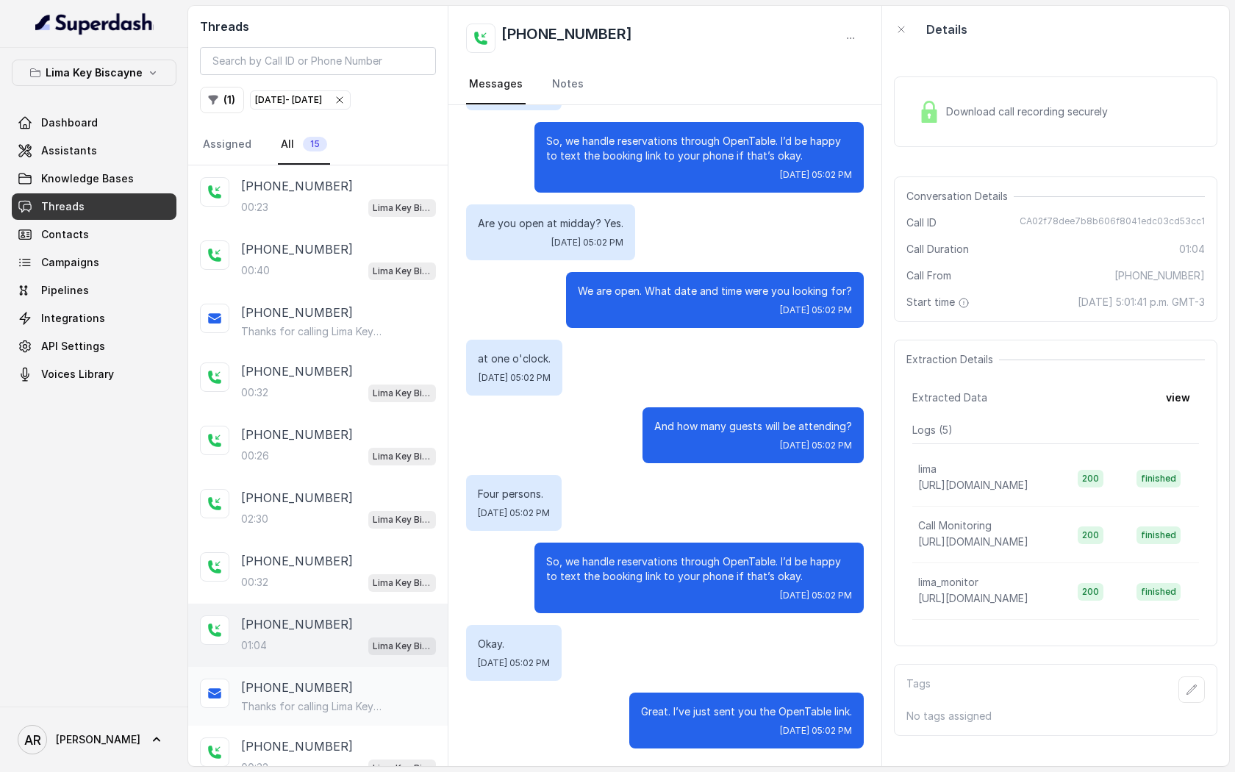
click at [368, 671] on div "[PHONE_NUMBER] Thanks for calling Lima Key Biscayne! Want to make a reservation…" at bounding box center [318, 696] width 260 height 59
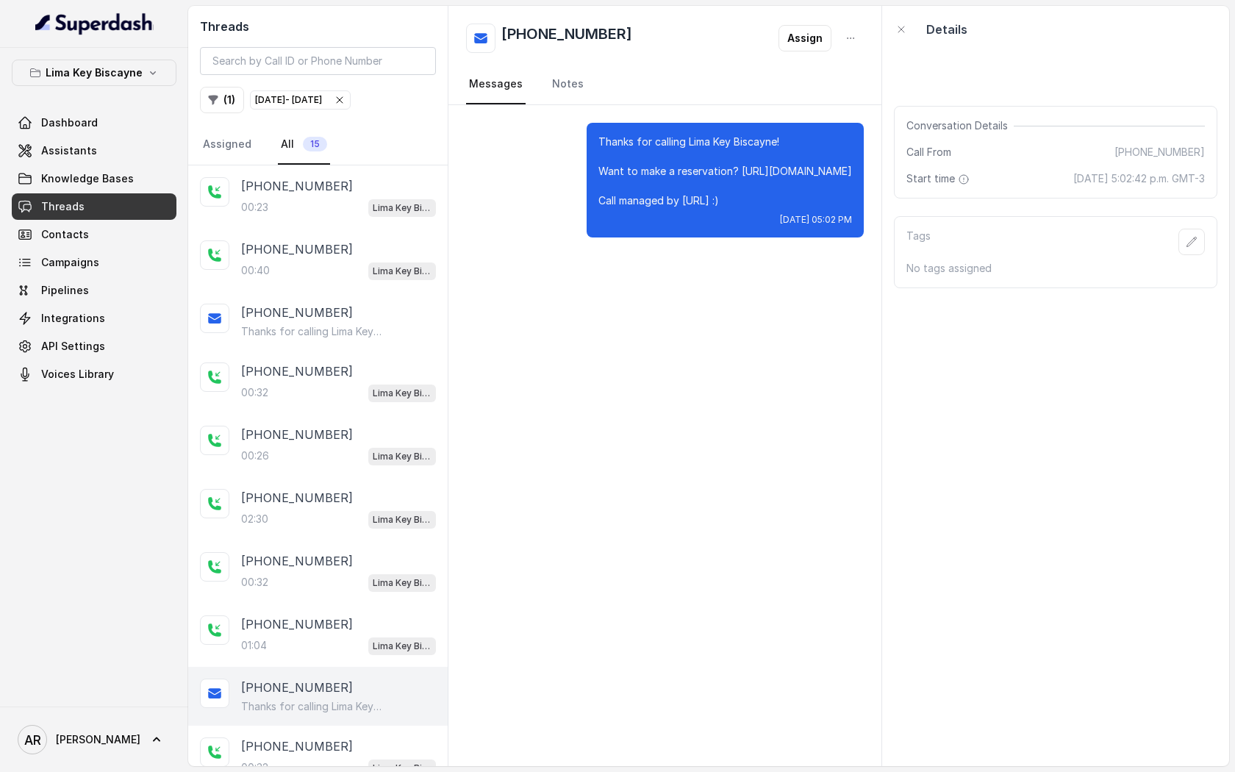
scroll to position [79, 0]
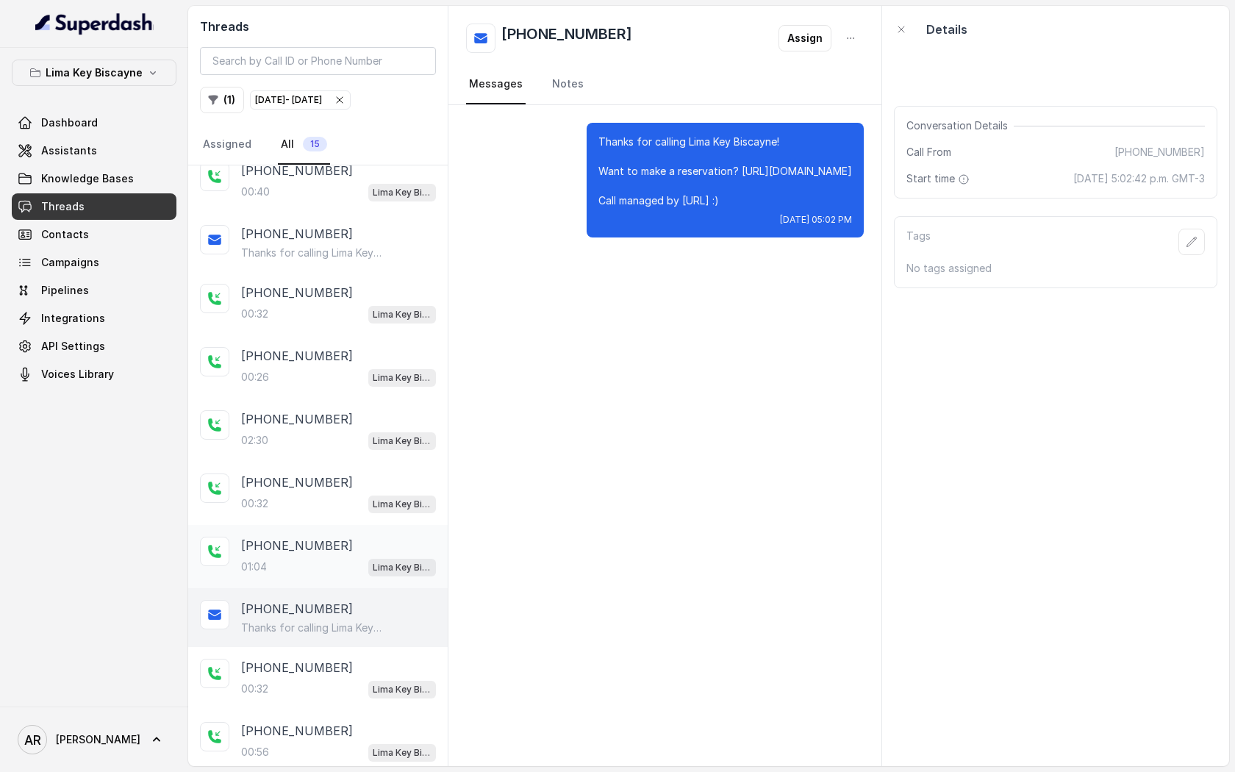
click at [349, 576] on div "[PHONE_NUMBER]:04 [GEOGRAPHIC_DATA] / EN" at bounding box center [318, 556] width 260 height 63
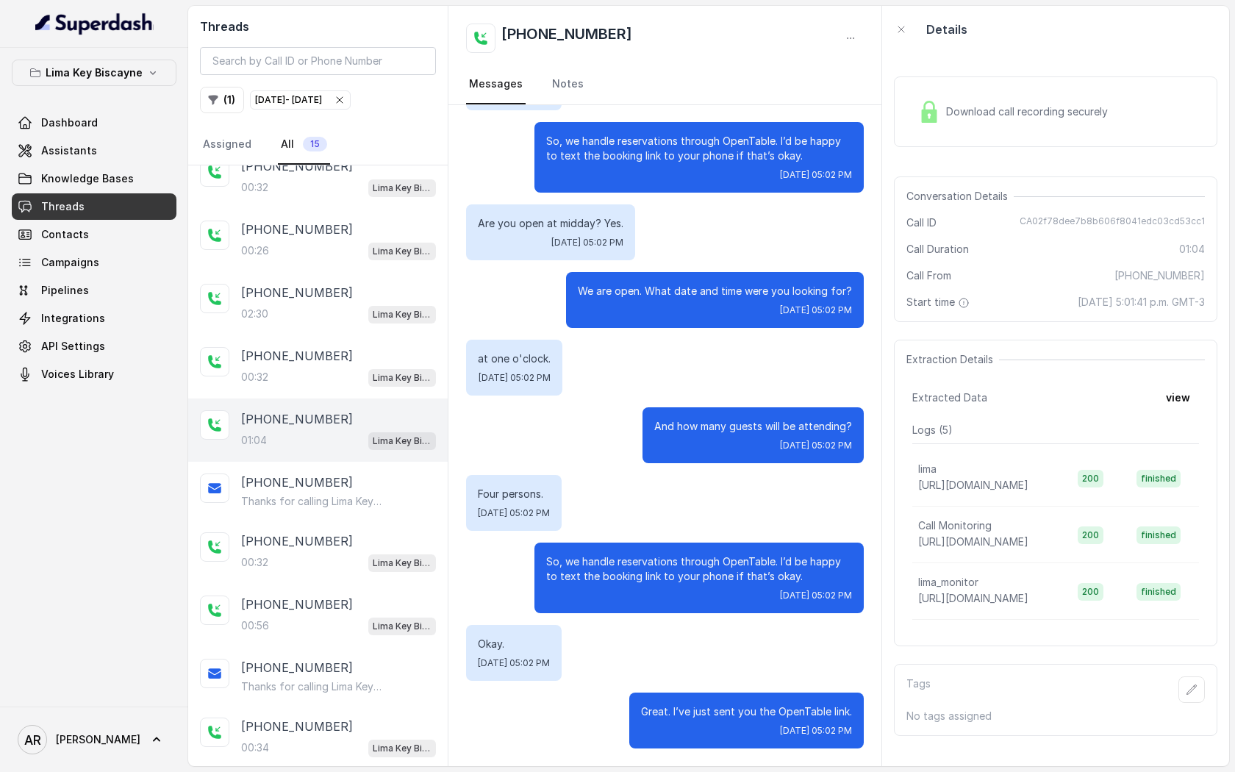
scroll to position [297, 0]
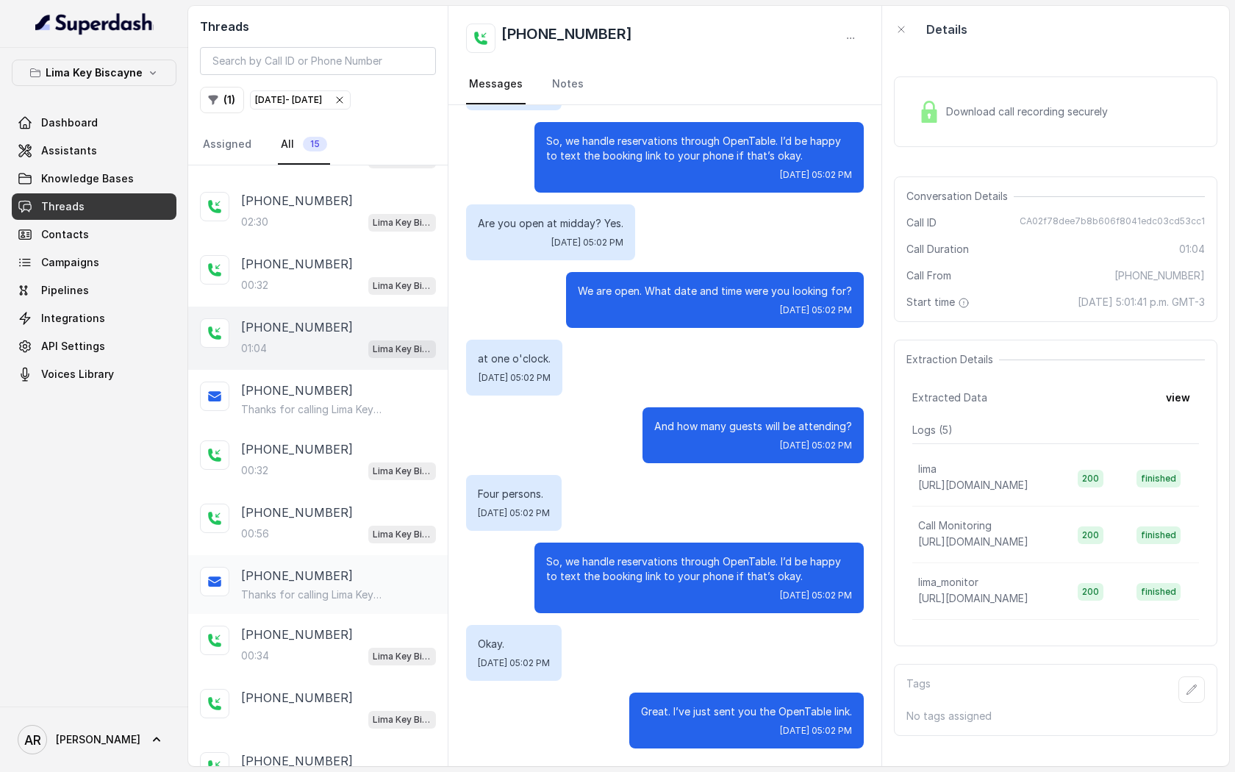
click at [340, 555] on div "[PHONE_NUMBER] Thanks for calling Lima Key Biscayne! Want to make a reservation…" at bounding box center [318, 584] width 260 height 59
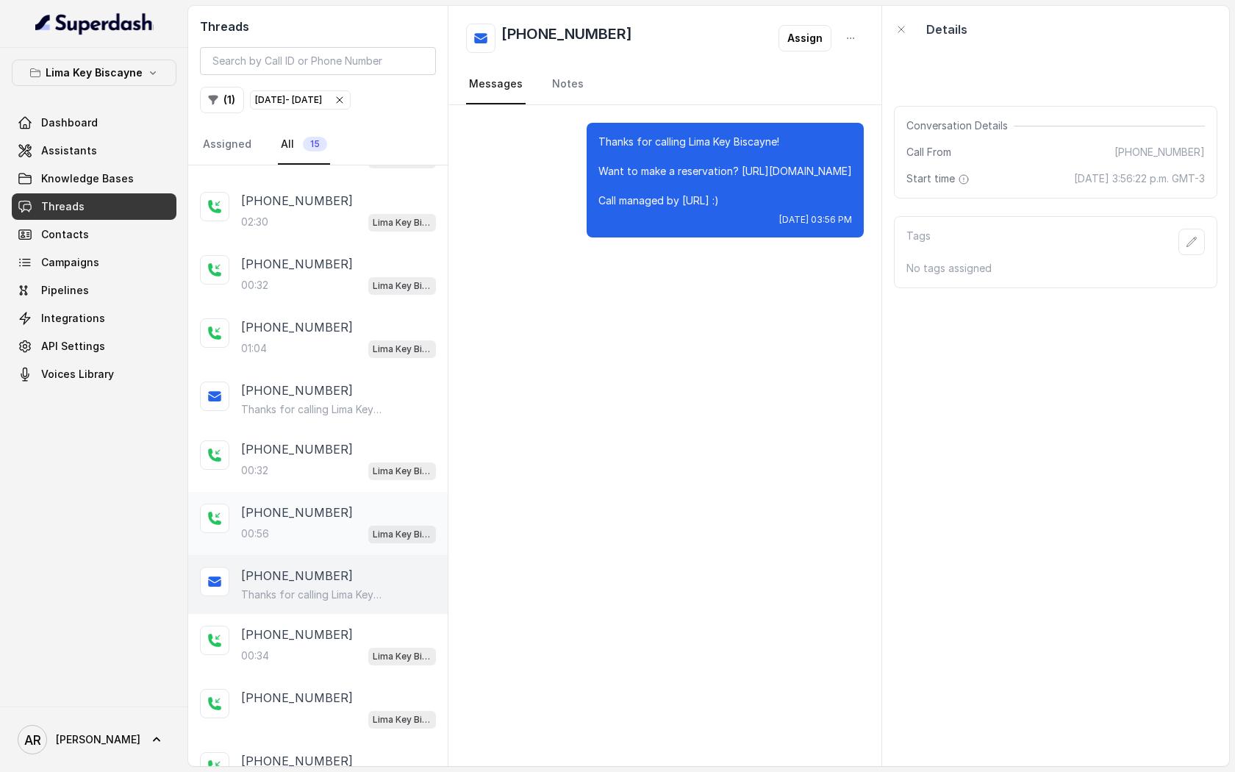
click at [338, 514] on div "[PHONE_NUMBER]" at bounding box center [338, 513] width 195 height 18
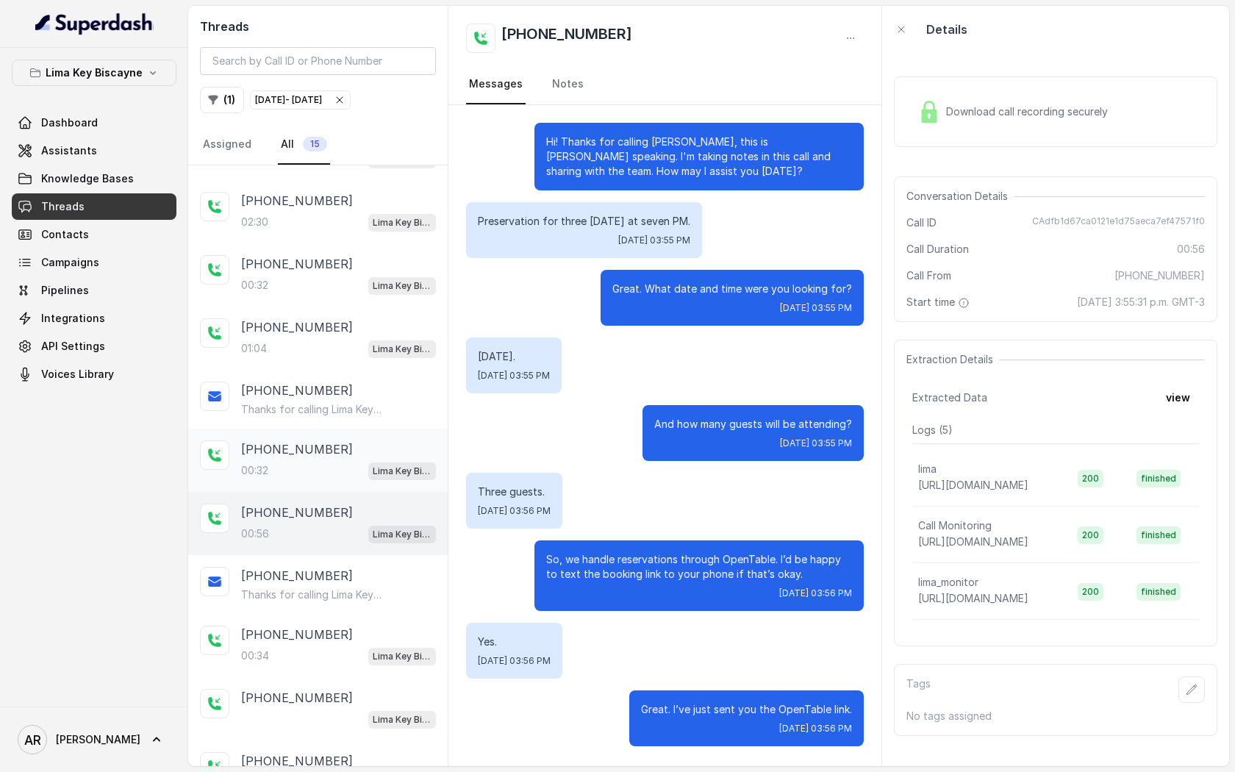
click at [330, 483] on div "[PHONE_NUMBER]:32 [GEOGRAPHIC_DATA] / EN" at bounding box center [318, 460] width 260 height 63
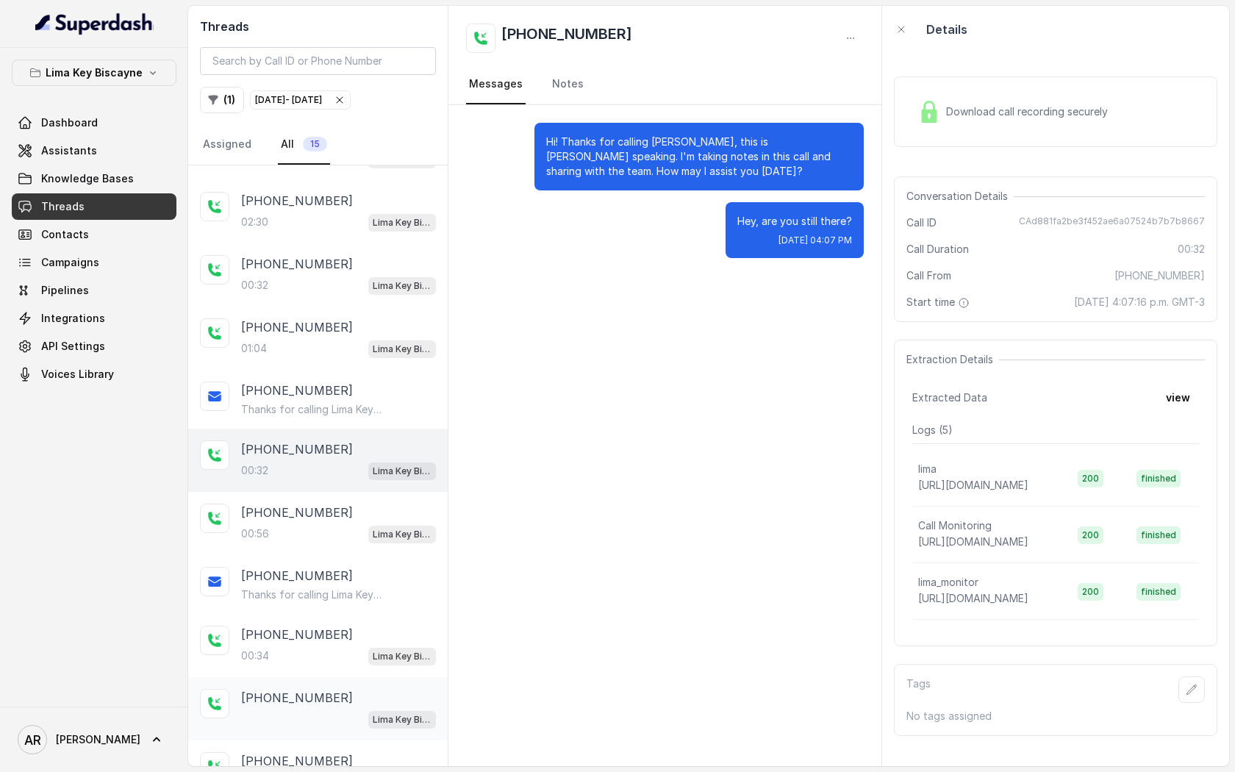
scroll to position [330, 0]
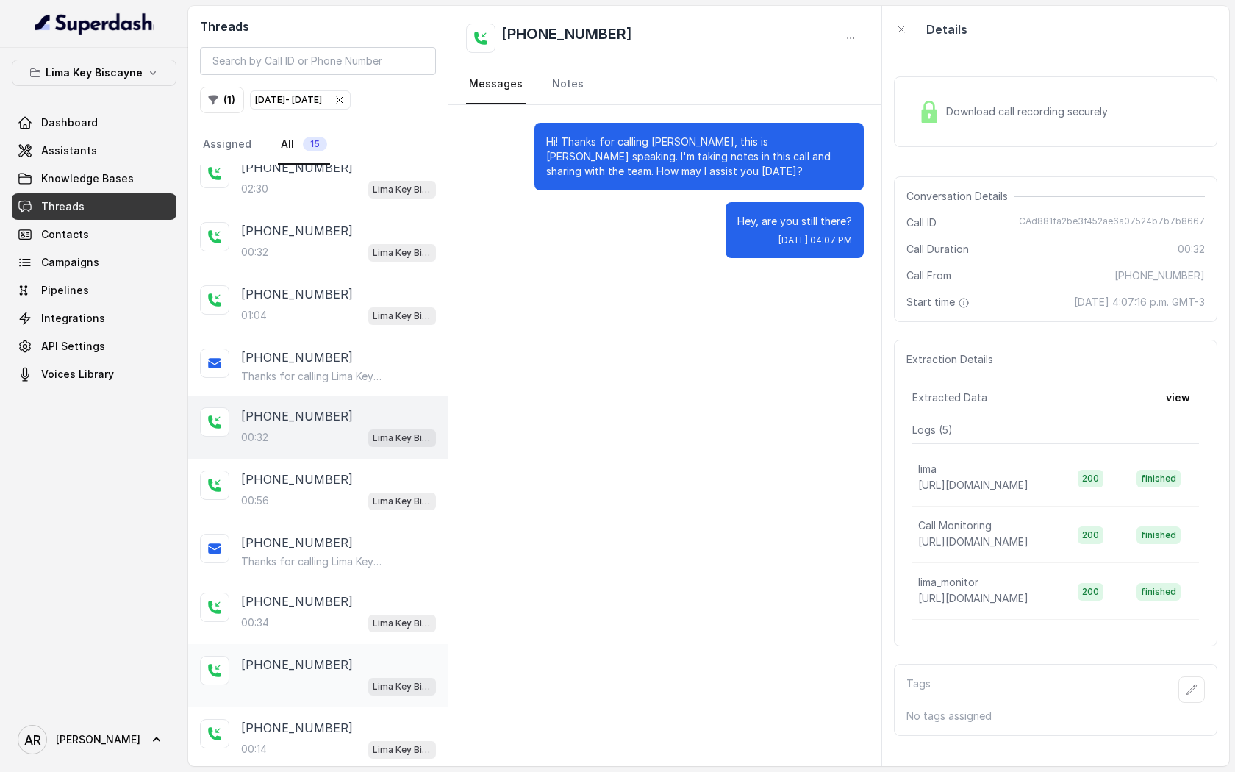
click at [313, 657] on p "[PHONE_NUMBER]" at bounding box center [297, 665] width 112 height 18
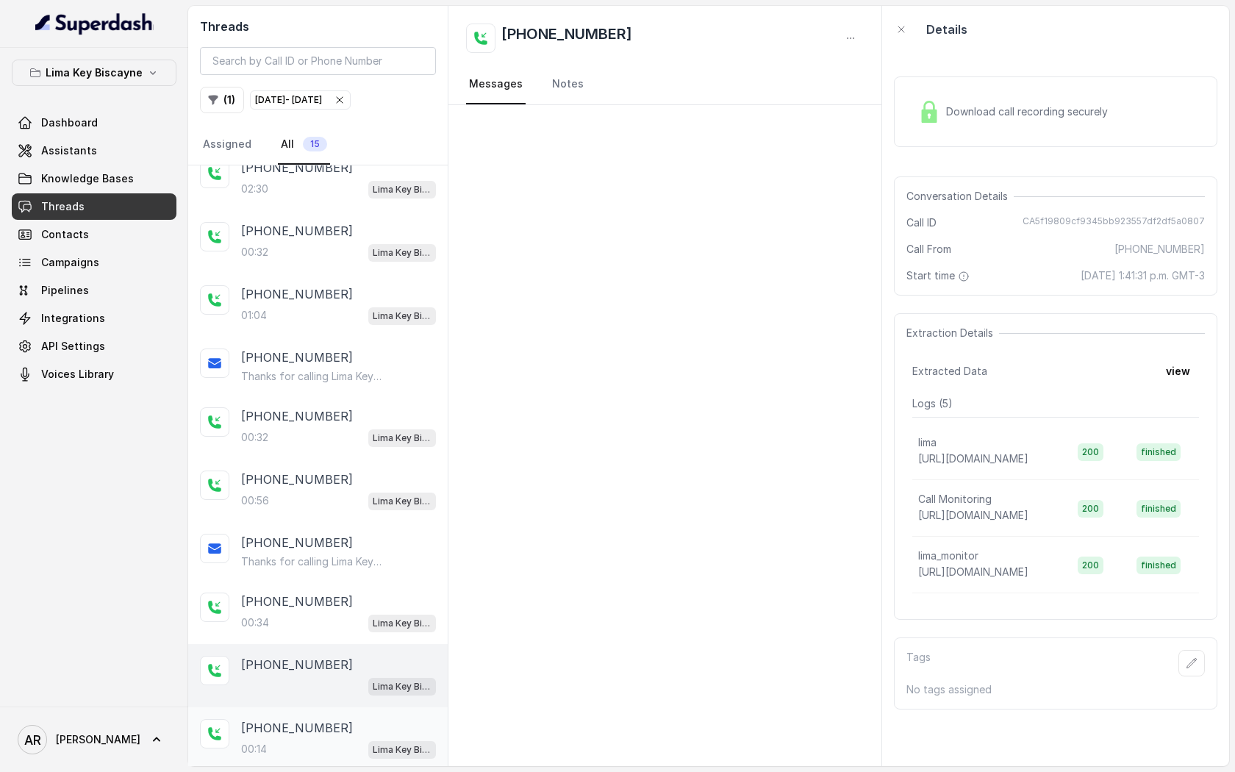
click at [311, 710] on div "[PHONE_NUMBER]:14 [GEOGRAPHIC_DATA] / EN" at bounding box center [318, 738] width 260 height 63
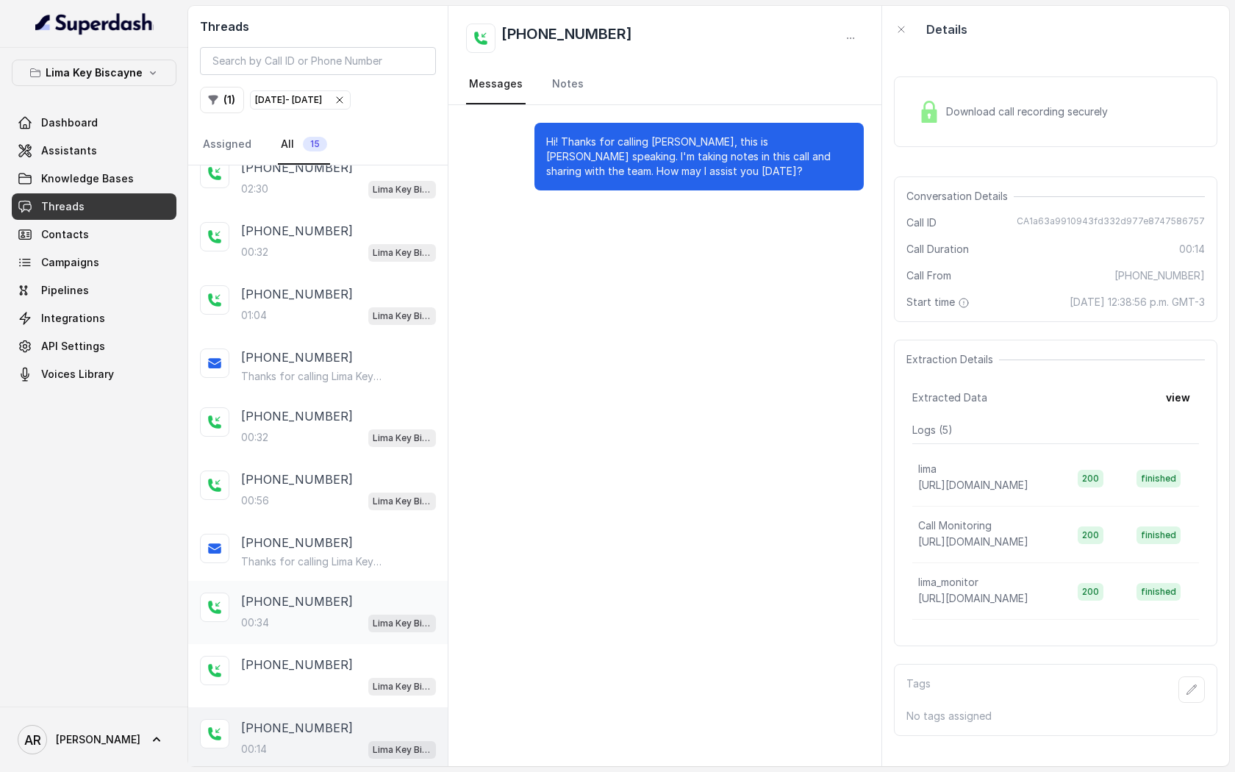
click at [307, 628] on div "00:34 Lima Key Biscayne / EN" at bounding box center [338, 622] width 195 height 19
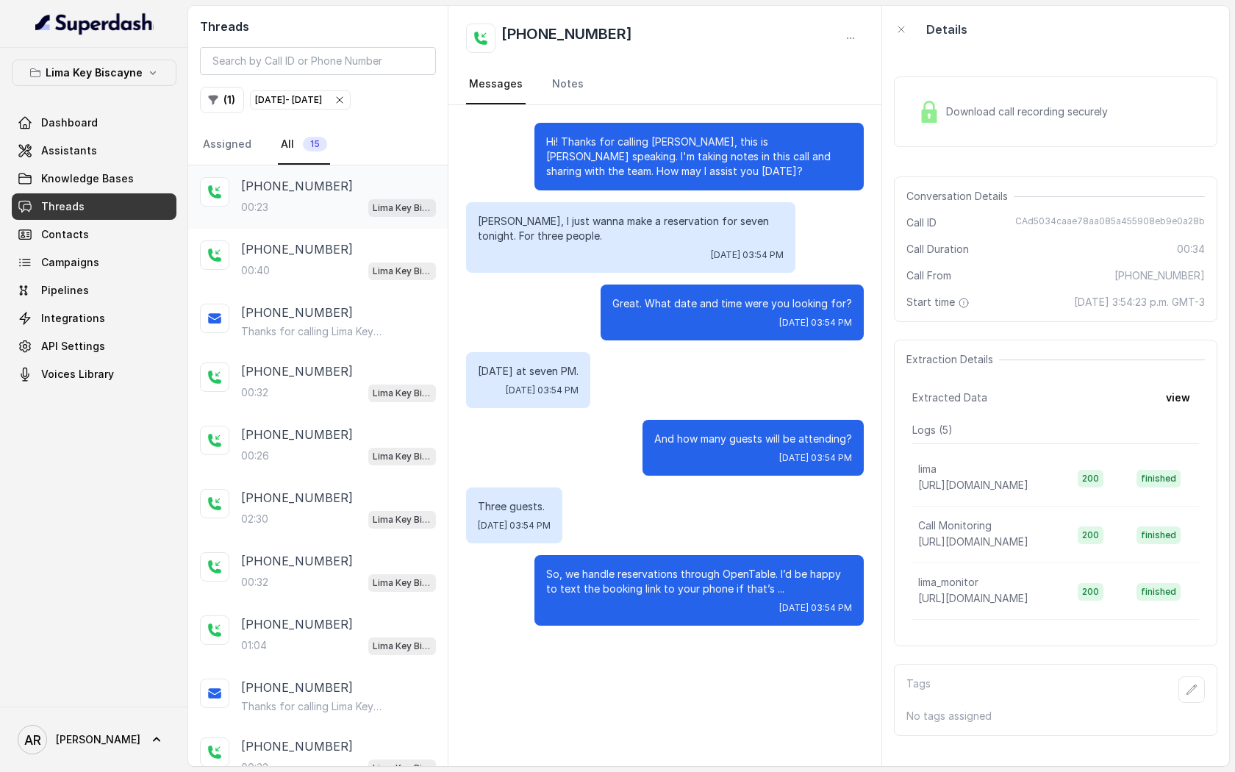
click at [349, 182] on div "[PHONE_NUMBER]" at bounding box center [338, 186] width 195 height 18
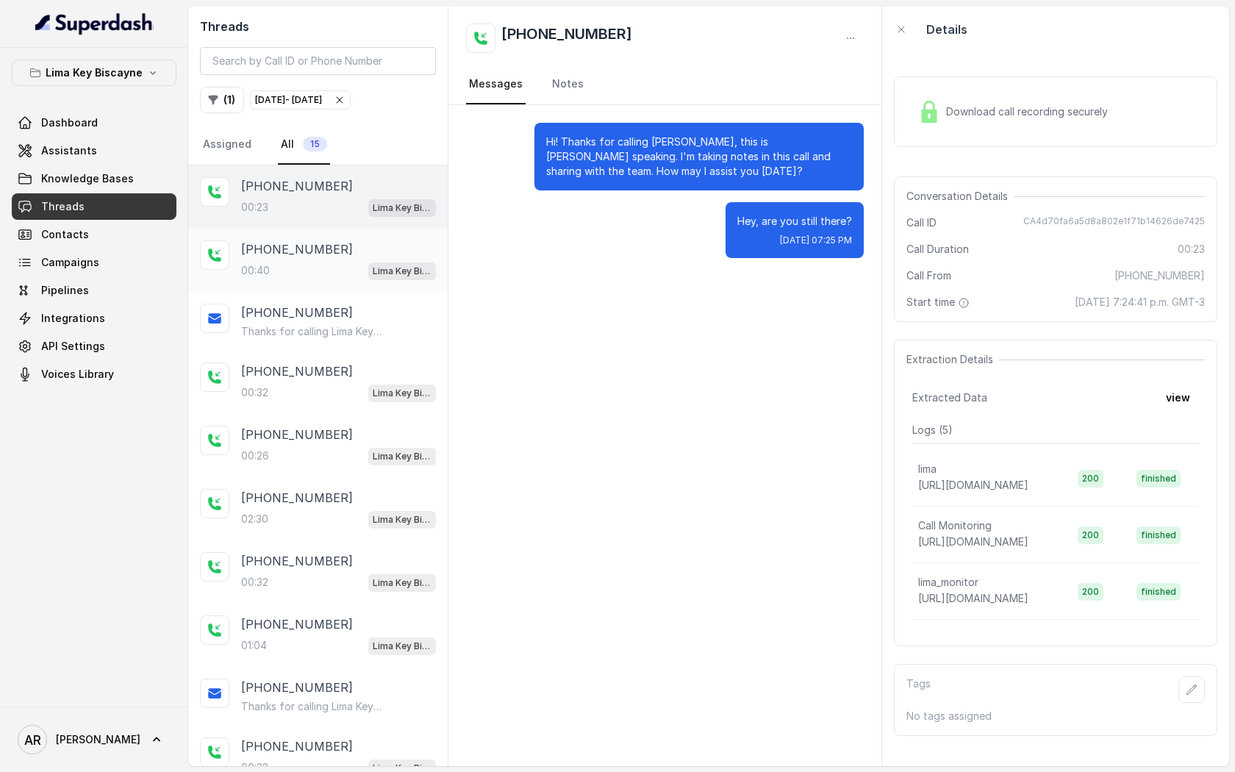
click at [351, 243] on div "[PHONE_NUMBER]" at bounding box center [338, 249] width 195 height 18
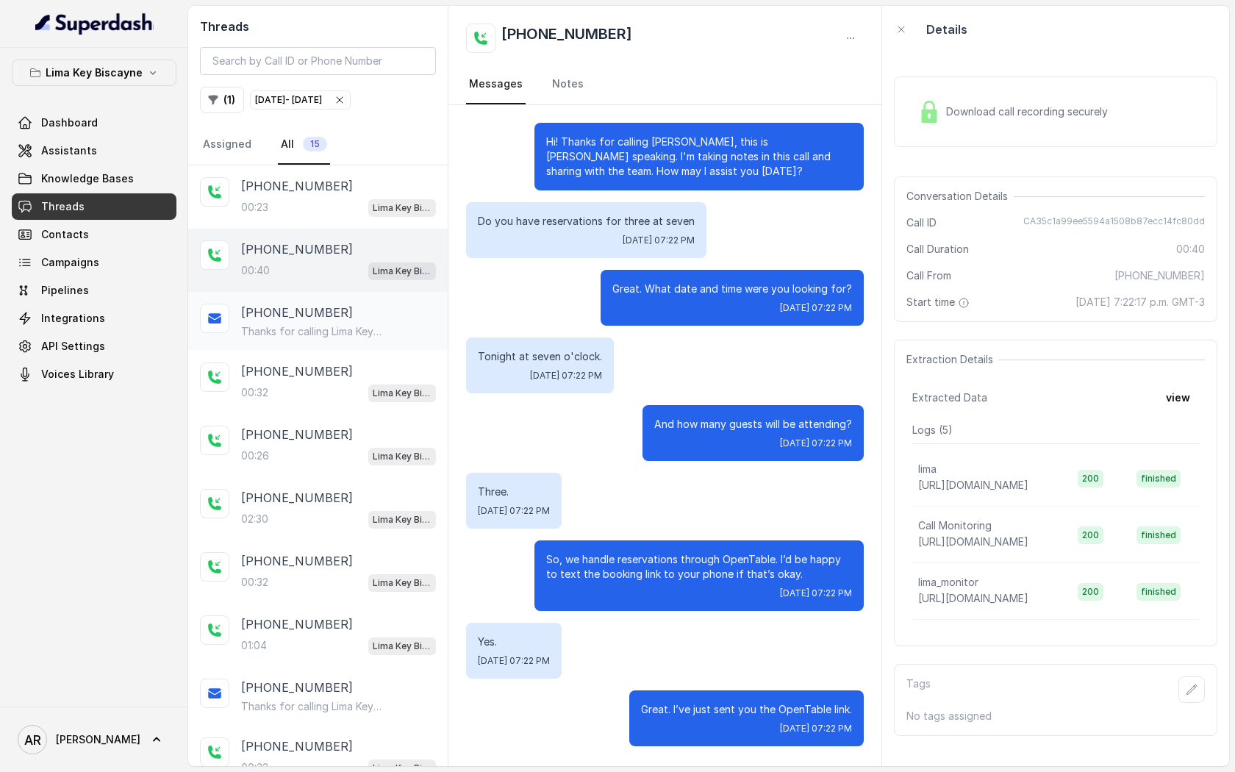
click at [351, 324] on p "Thanks for calling Lima Key Biscayne! Want to make a reservation? [URL][DOMAIN_…" at bounding box center [311, 331] width 141 height 15
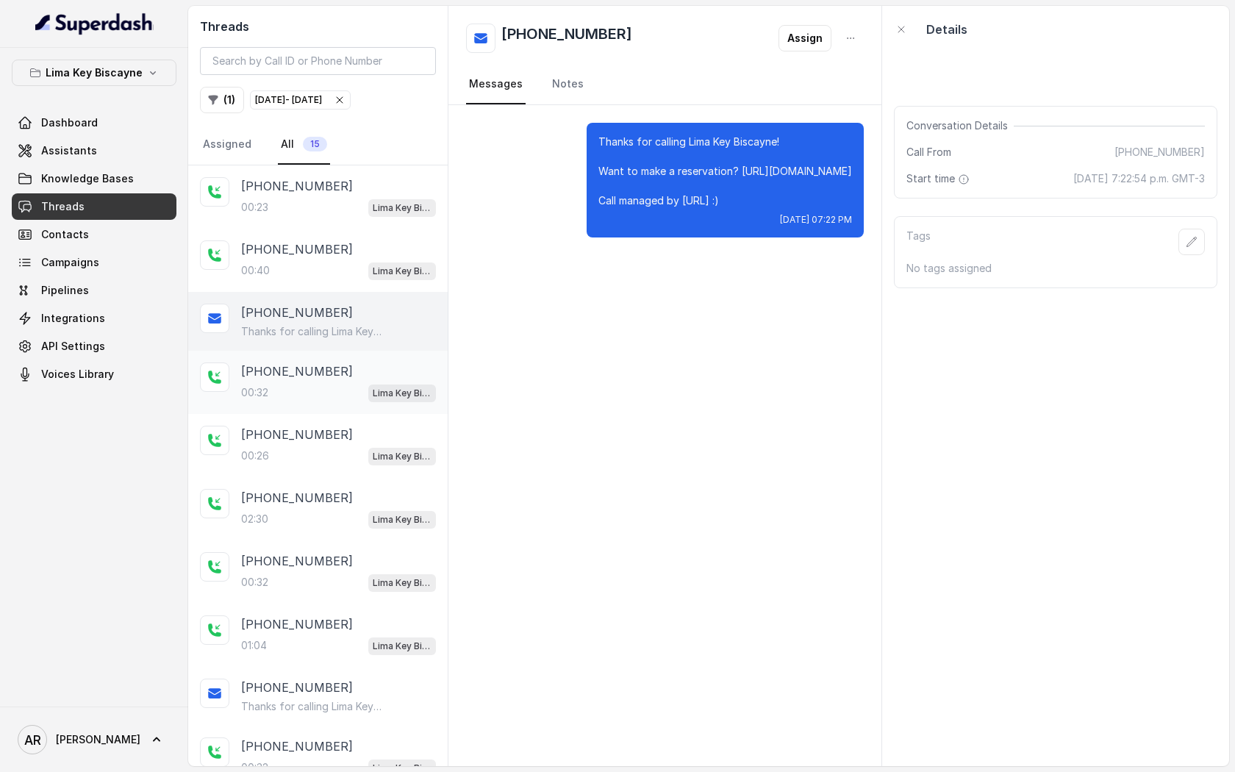
click at [358, 383] on div "00:32 Lima Key Biscayne / EN" at bounding box center [338, 392] width 195 height 19
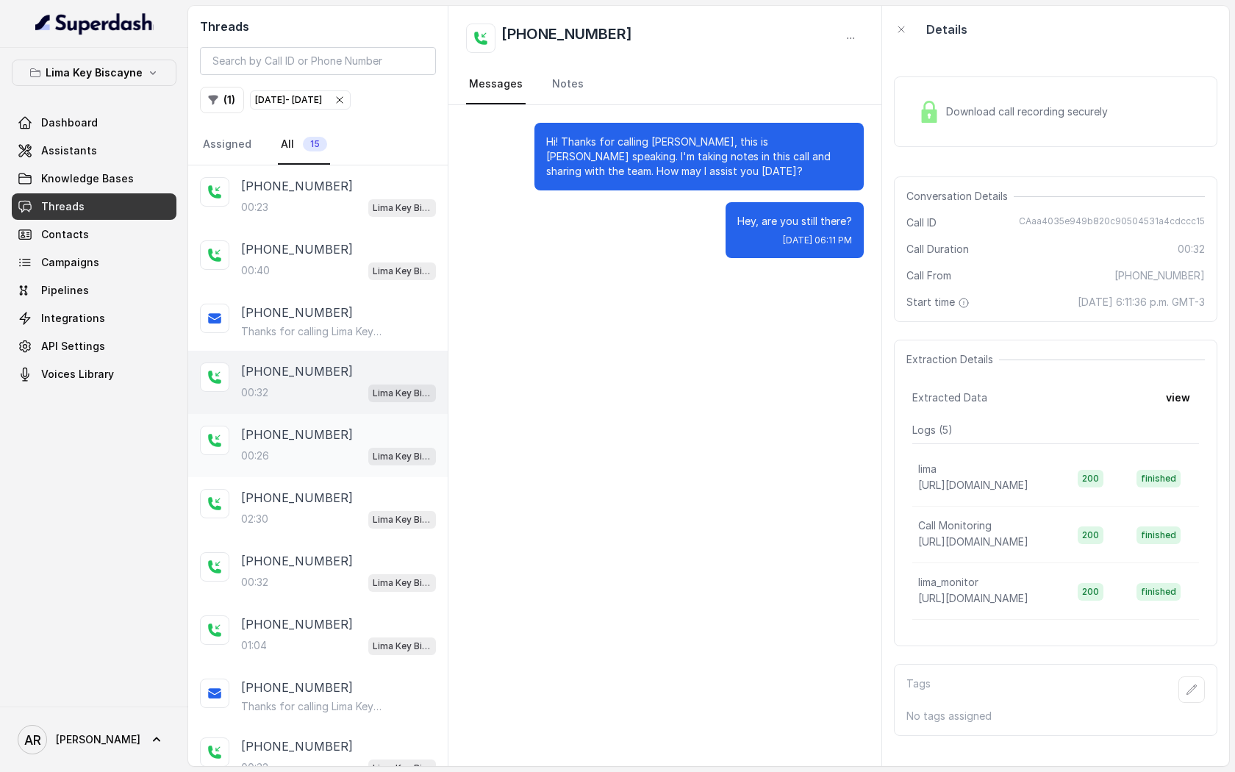
click at [360, 451] on div "00:26 Lima Key Biscayne / EN" at bounding box center [338, 455] width 195 height 19
click at [353, 526] on div "02:30 Lima Key Biscayne / EN" at bounding box center [338, 519] width 195 height 19
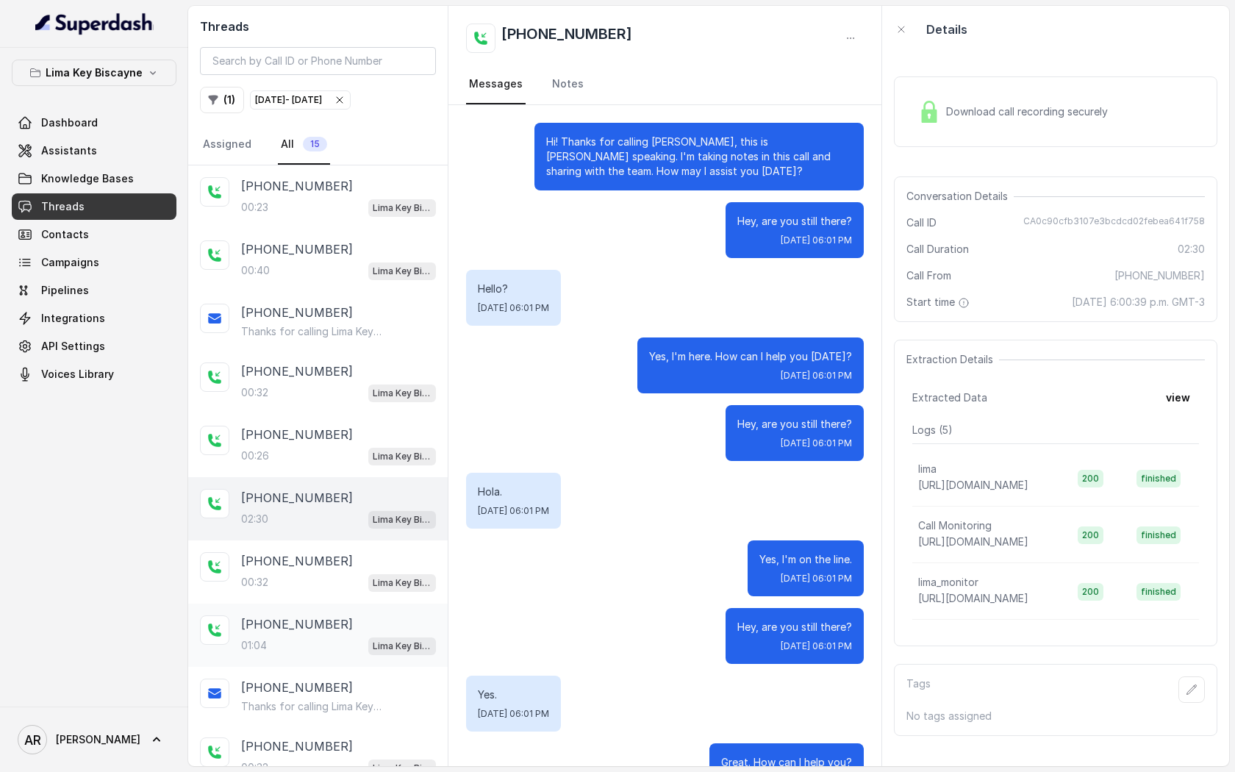
scroll to position [118, 0]
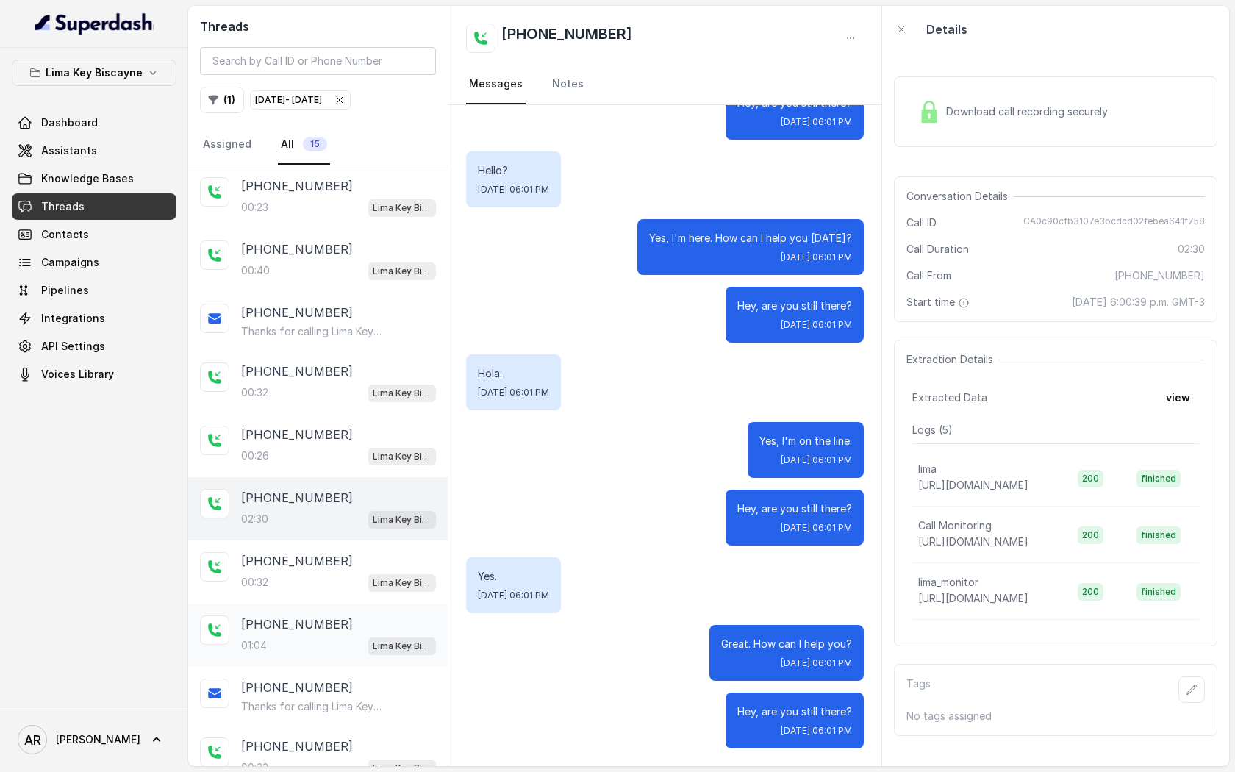
click at [371, 643] on span "Lima Key Biscayne / EN" at bounding box center [402, 646] width 68 height 18
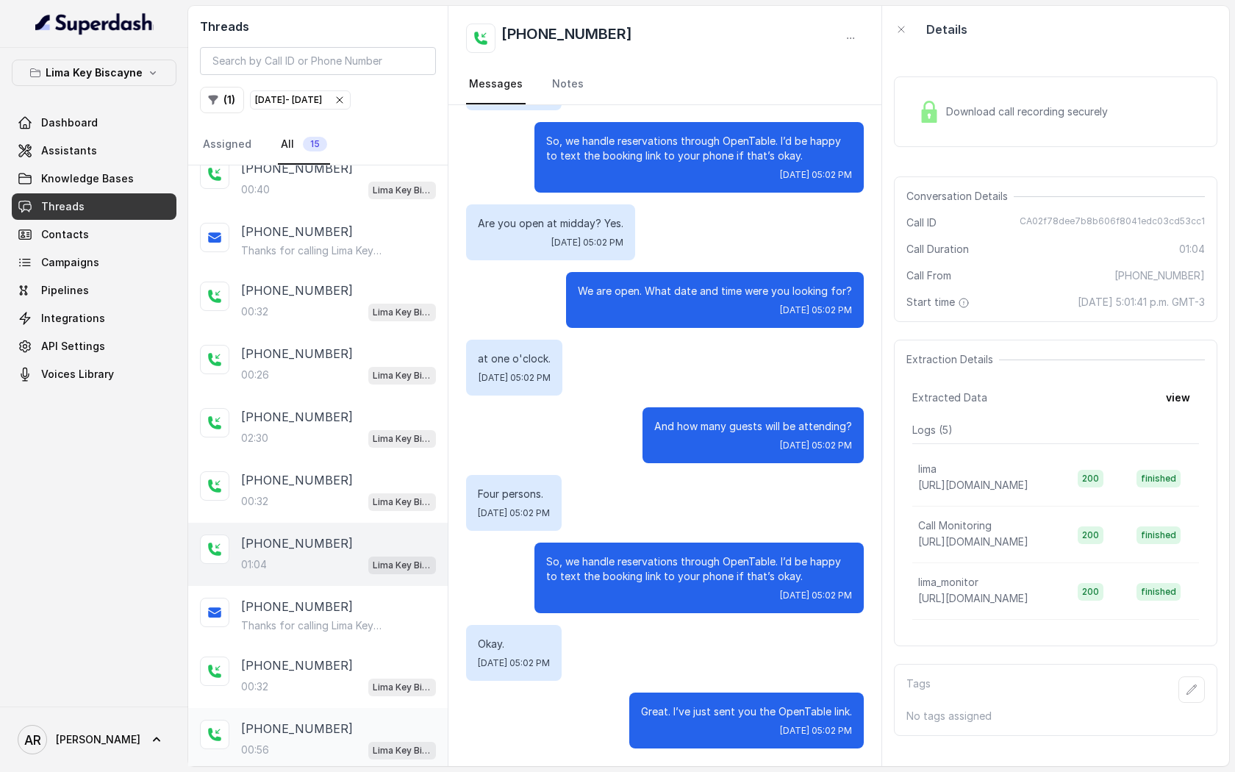
scroll to position [126, 0]
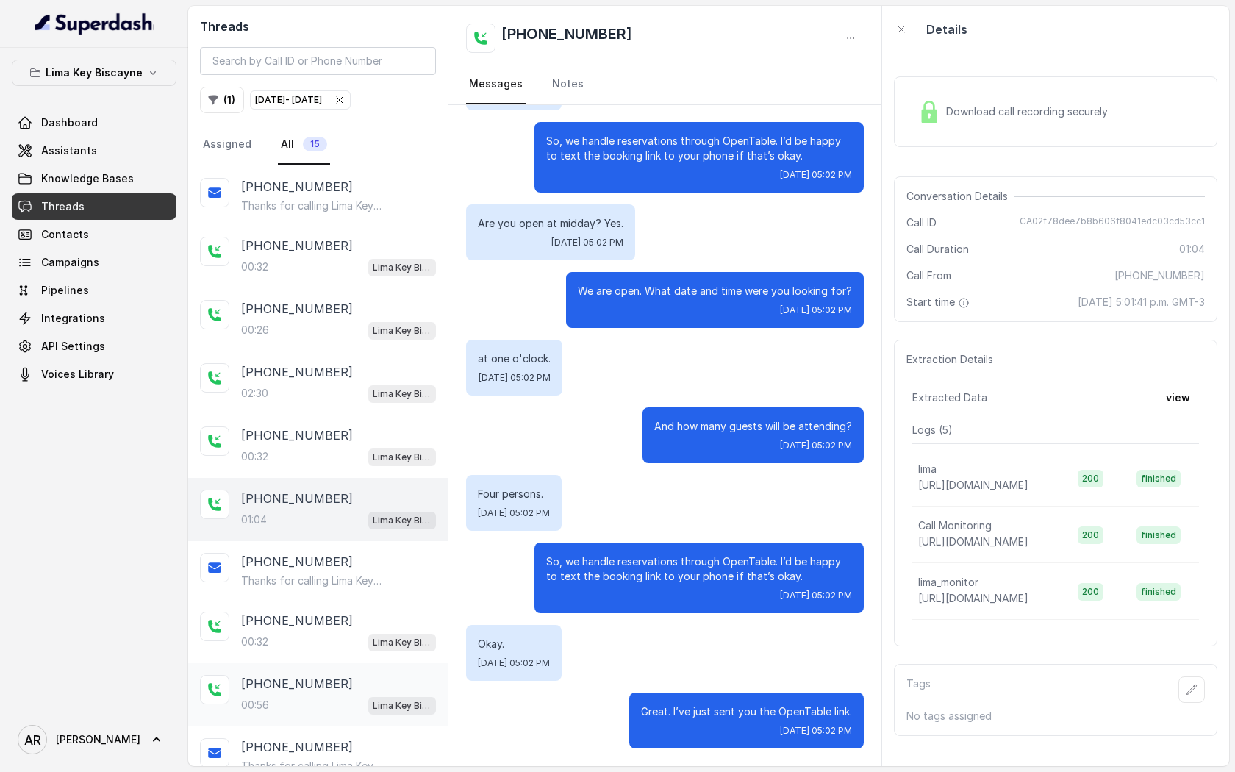
click at [374, 705] on p "Lima Key Biscayne / EN" at bounding box center [402, 706] width 59 height 15
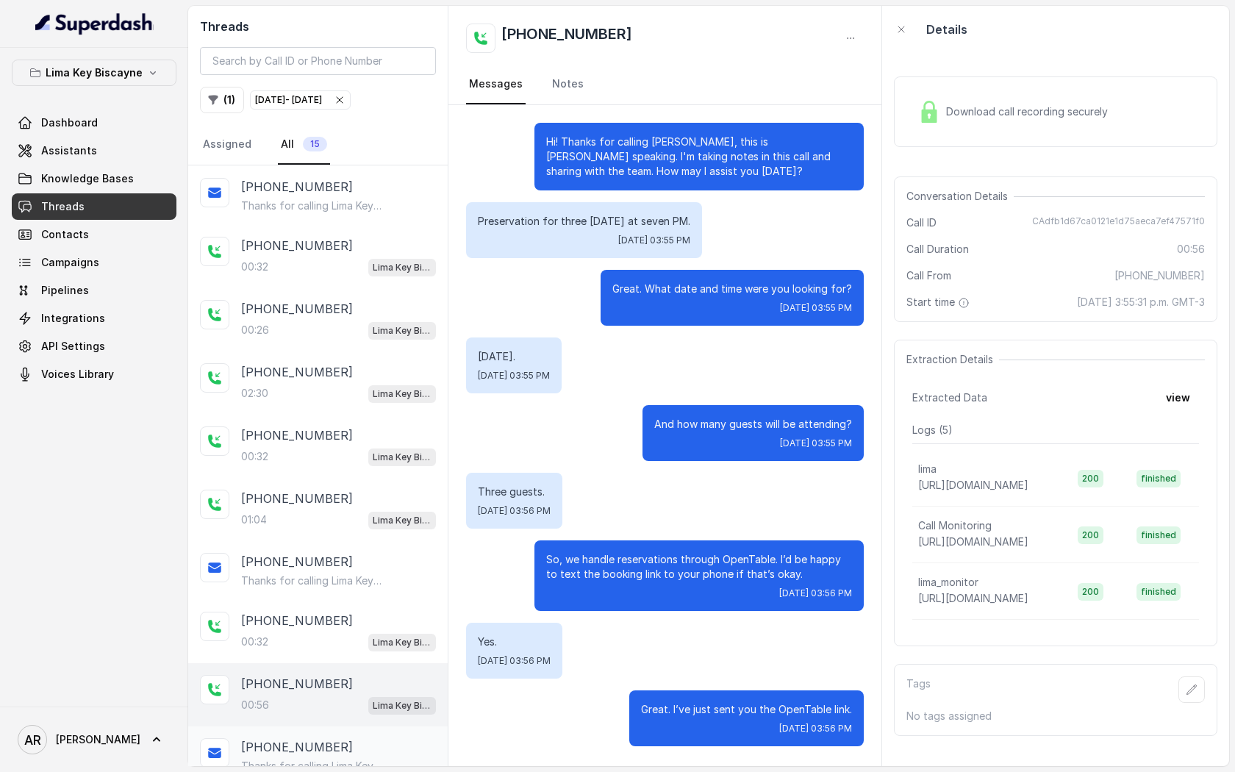
click at [374, 748] on div "[PHONE_NUMBER]" at bounding box center [338, 747] width 195 height 18
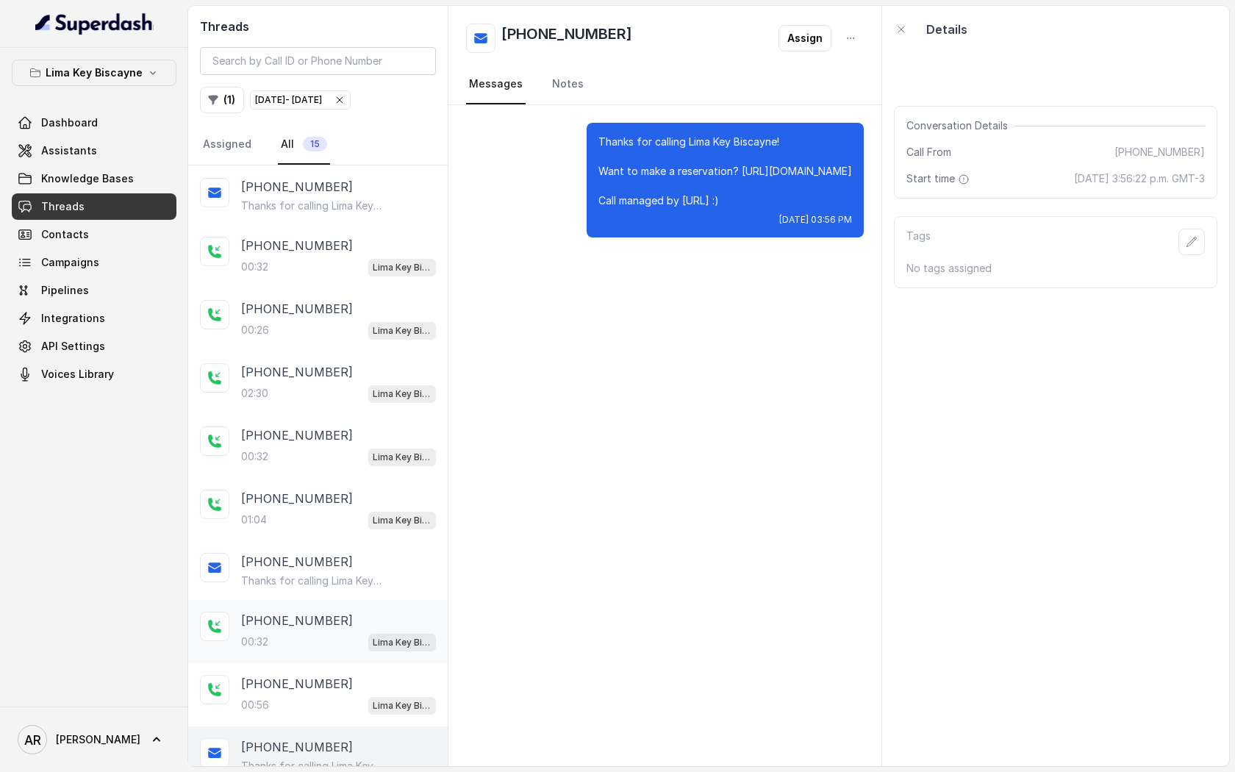
click at [360, 632] on div "00:32 Lima Key Biscayne / EN" at bounding box center [338, 641] width 195 height 19
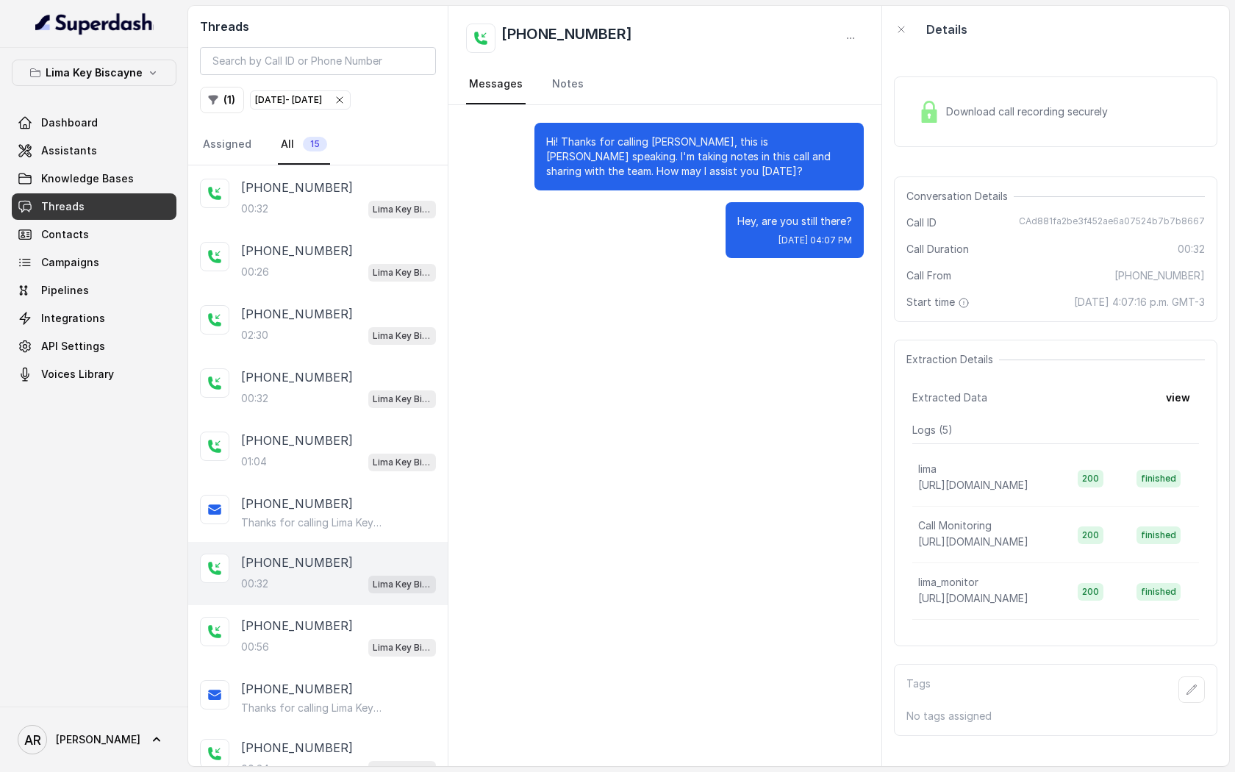
scroll to position [330, 0]
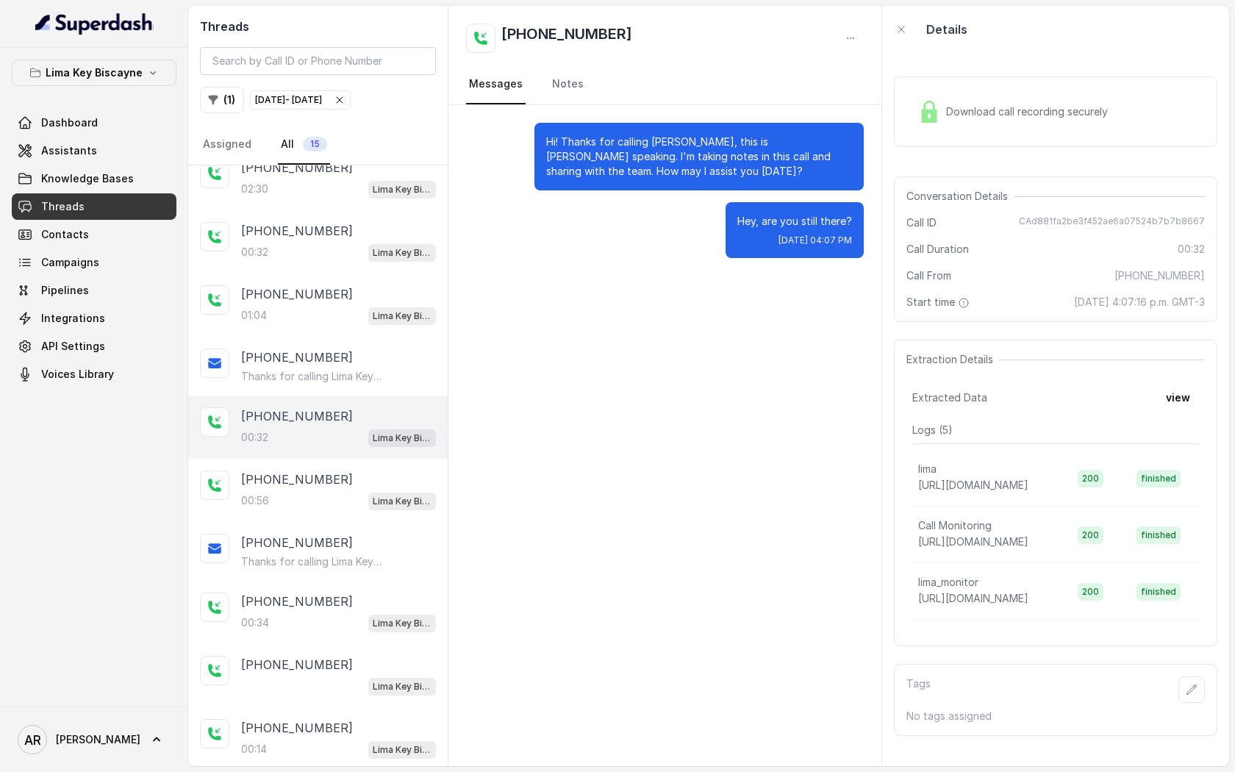
click at [360, 632] on div "[PHONE_NUMBER]:34 [GEOGRAPHIC_DATA] / EN" at bounding box center [318, 612] width 260 height 63
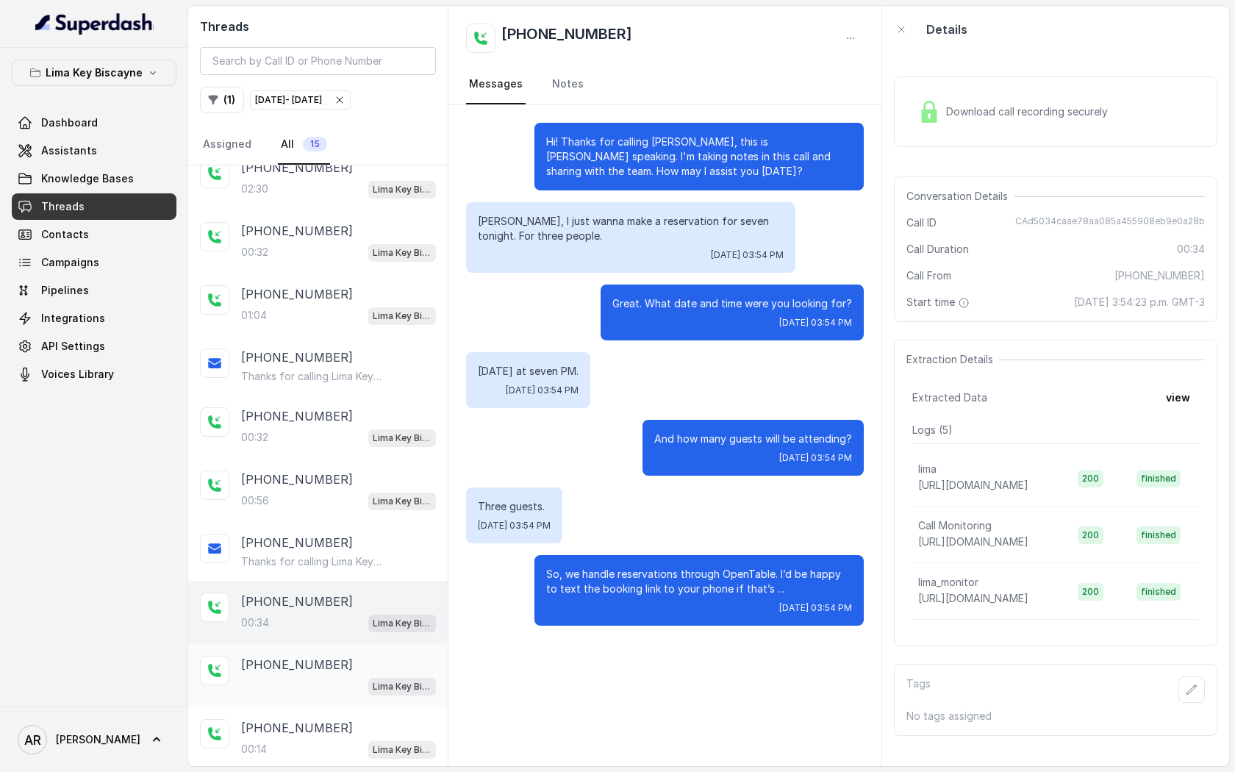
click at [360, 679] on div "Lima Key Biscayne / EN" at bounding box center [338, 685] width 195 height 19
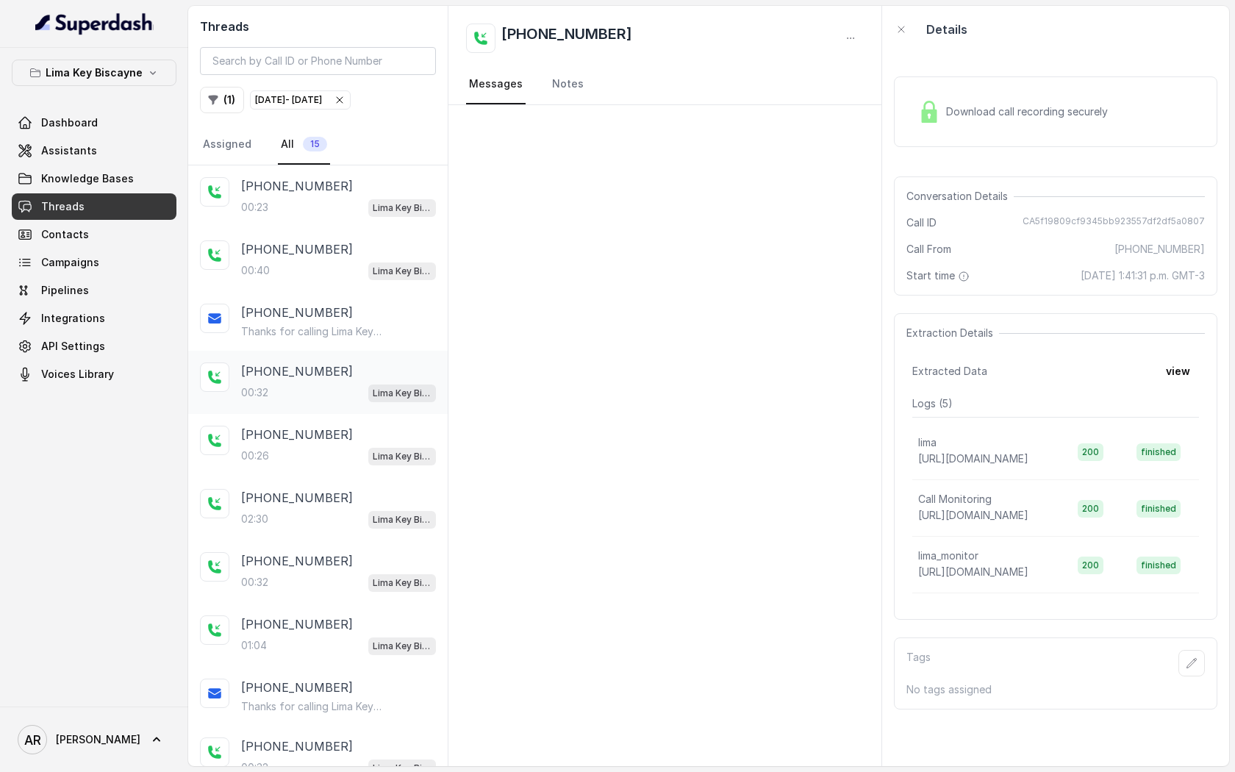
click at [310, 383] on div "00:32 Lima Key Biscayne / EN" at bounding box center [338, 392] width 195 height 19
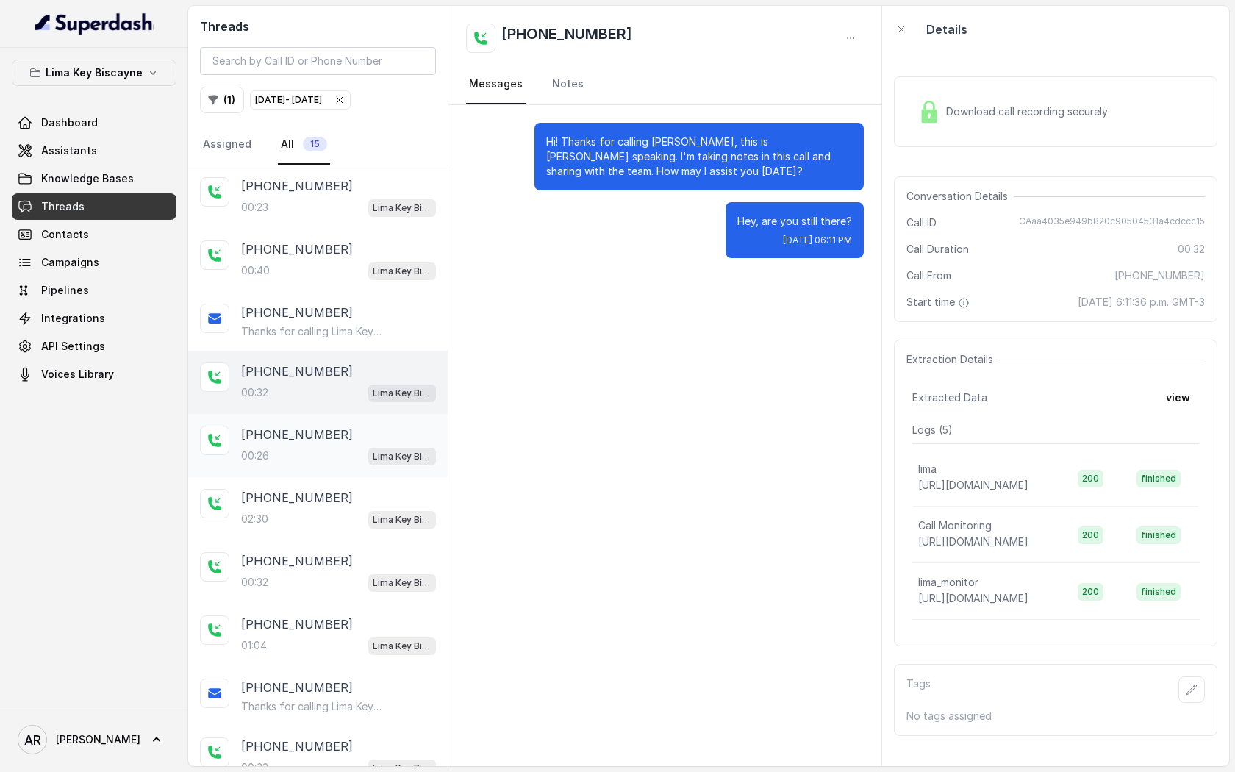
click at [337, 465] on div "[PHONE_NUMBER]:26 [GEOGRAPHIC_DATA] / EN" at bounding box center [318, 445] width 260 height 63
click at [354, 191] on div "[PHONE_NUMBER]" at bounding box center [338, 186] width 195 height 18
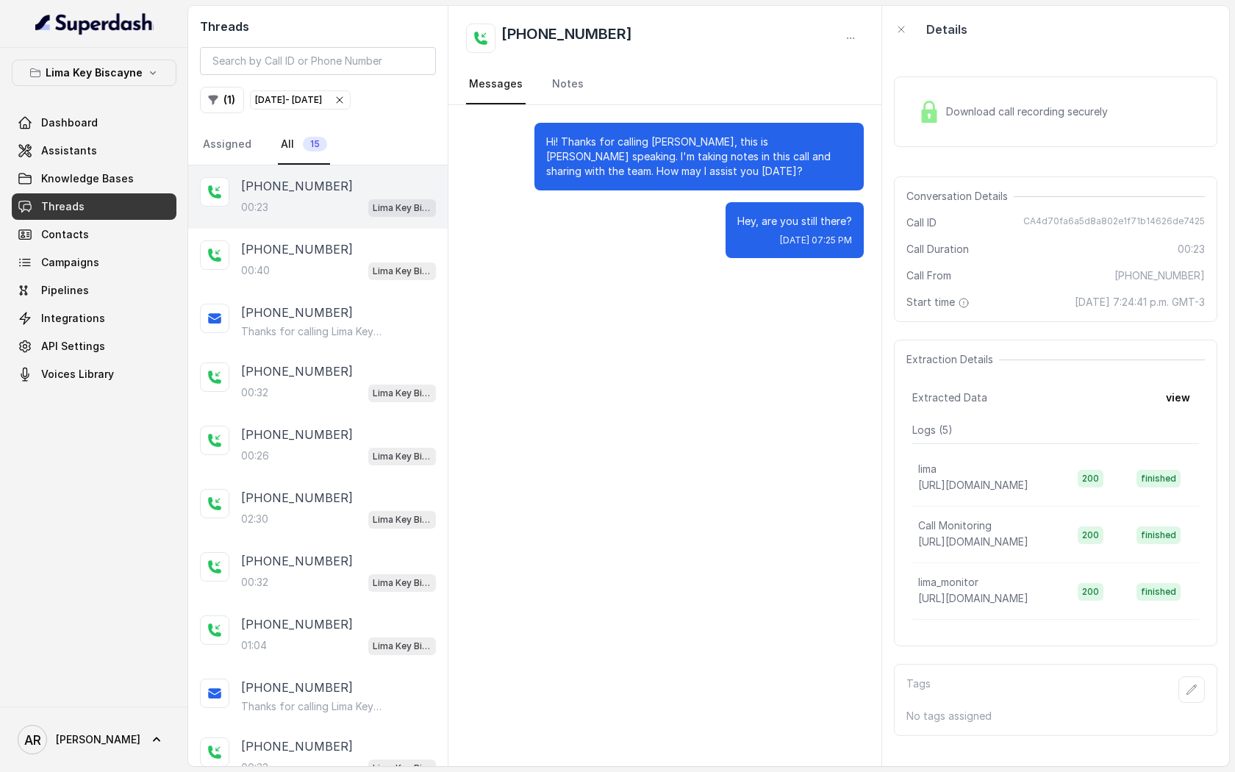
click at [147, 67] on icon "button" at bounding box center [153, 73] width 12 height 12
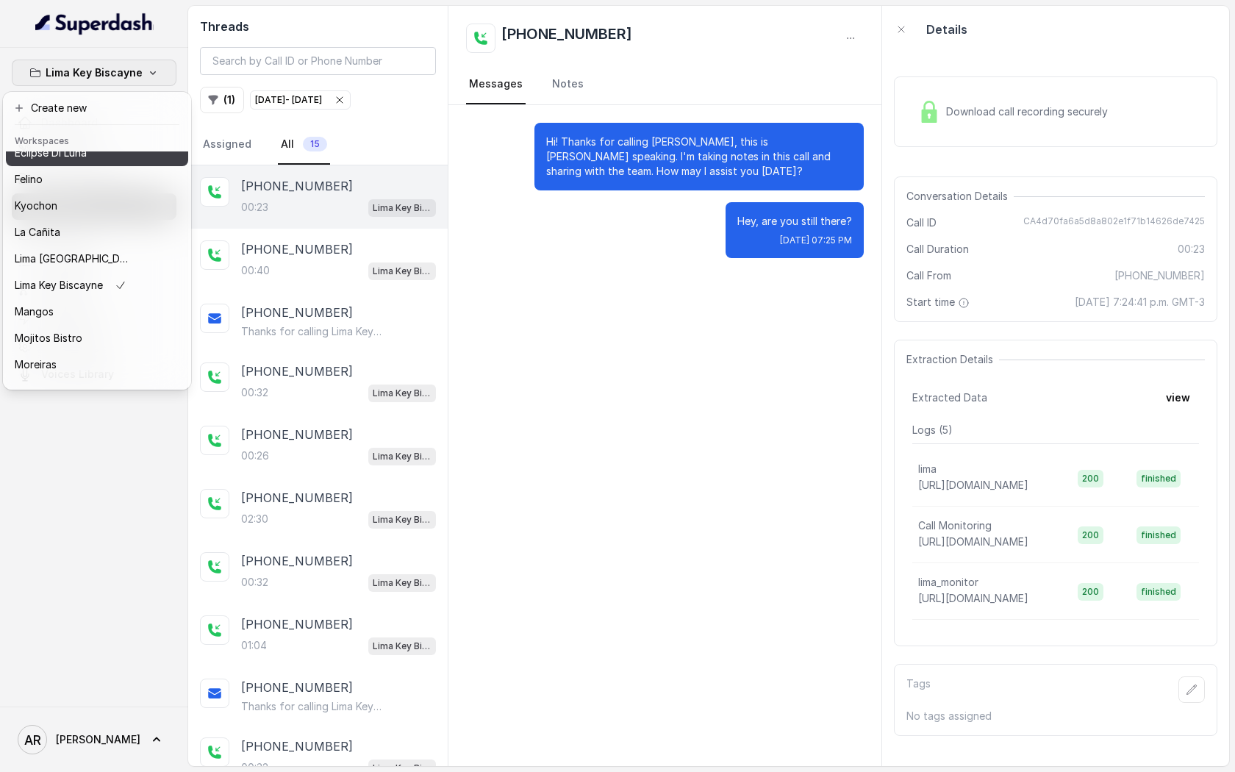
scroll to position [215, 0]
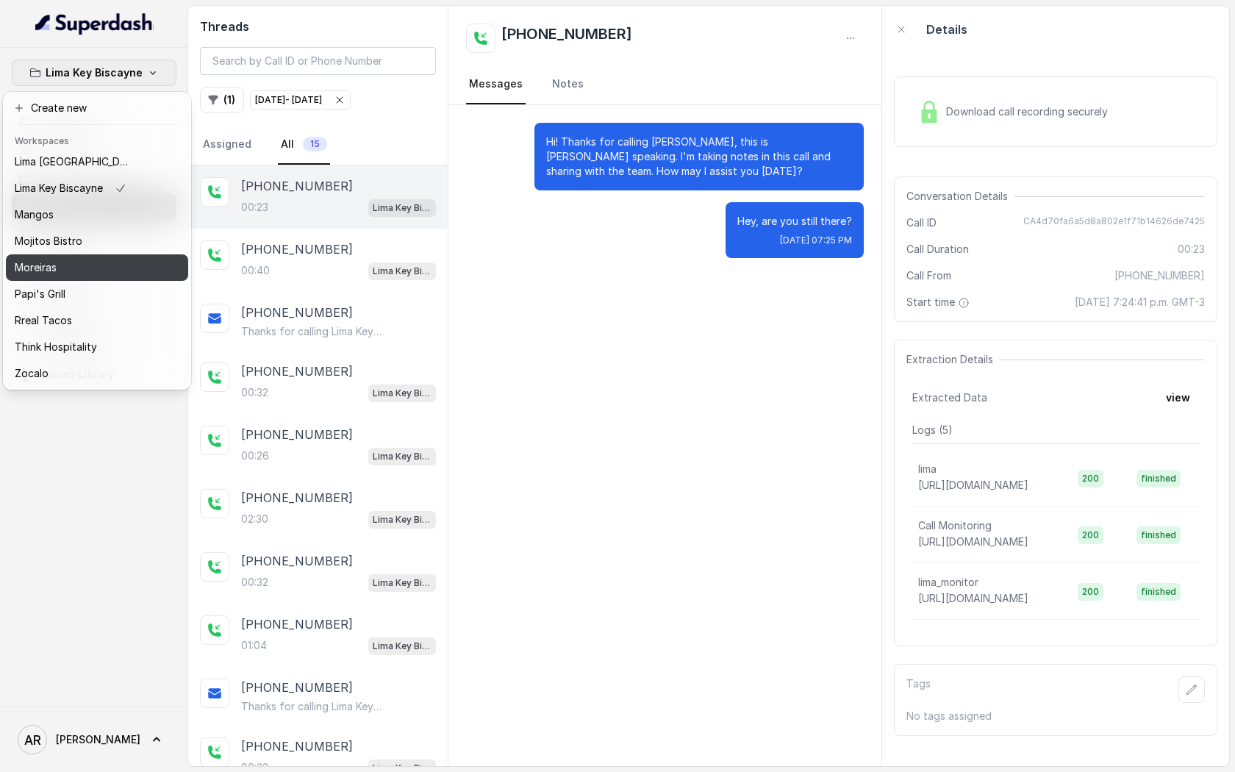
click at [88, 258] on button "Moreiras" at bounding box center [97, 267] width 182 height 26
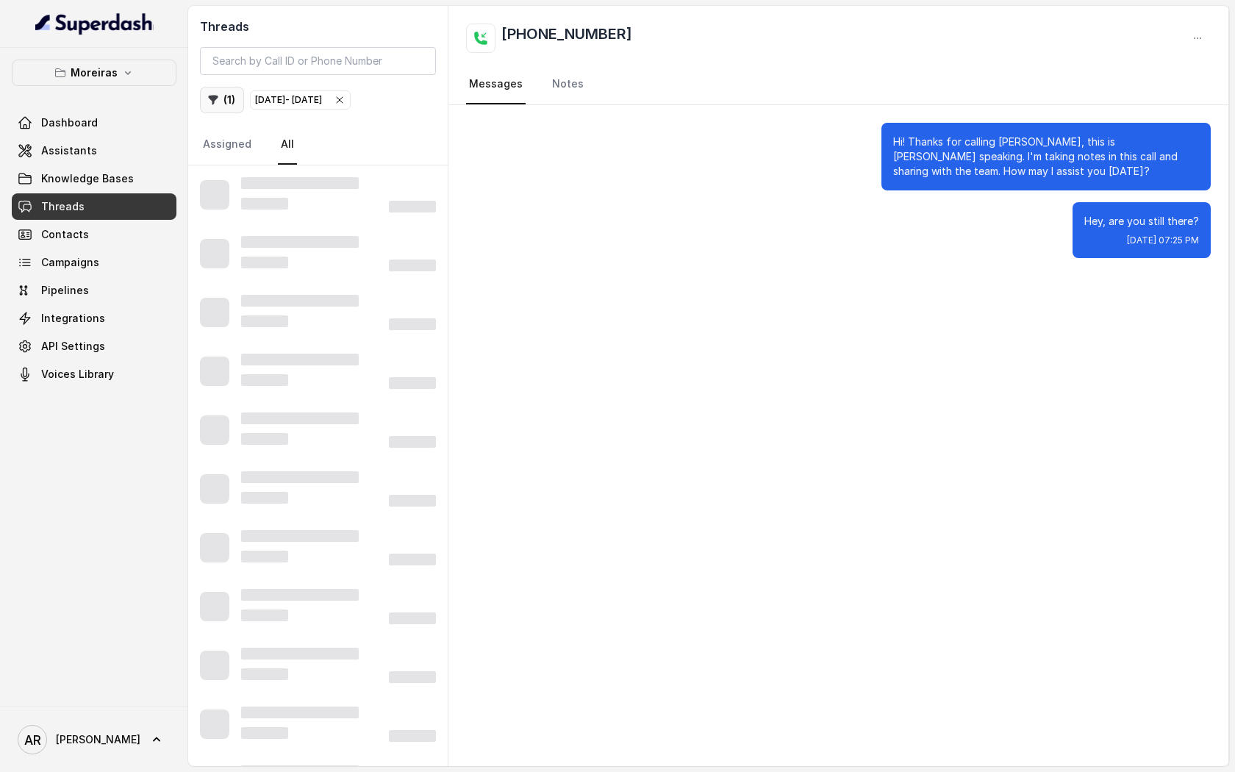
click at [210, 98] on icon "button" at bounding box center [214, 101] width 10 height 10
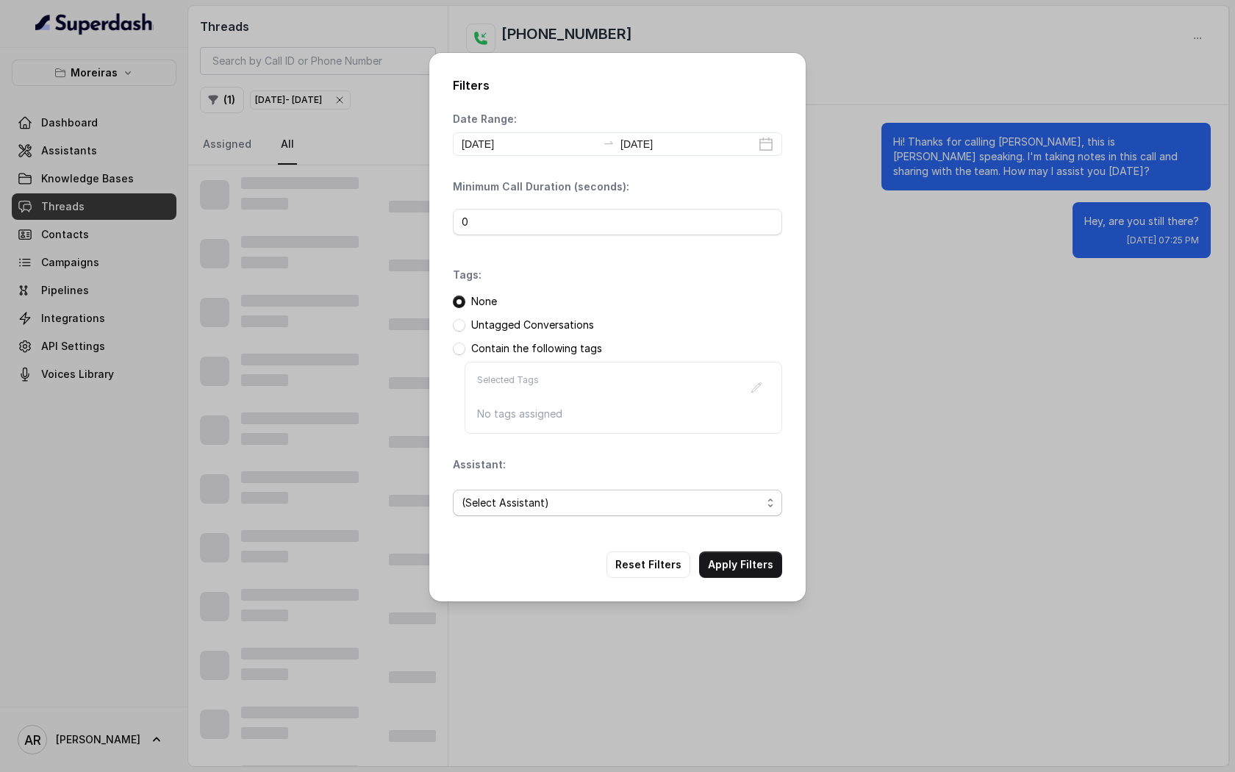
click at [520, 504] on span "(Select Assistant)" at bounding box center [612, 503] width 300 height 18
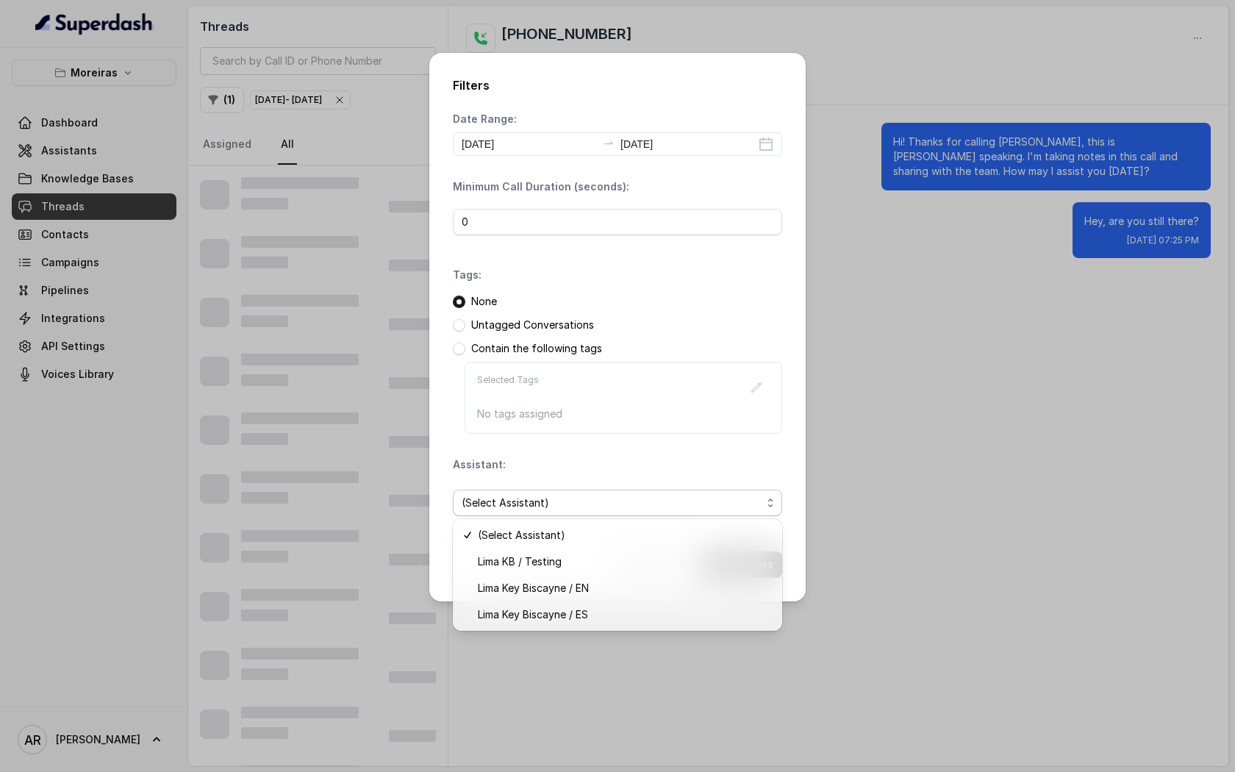
click at [845, 344] on div "Filters Date Range: [DATE] [DATE] Minimum Call Duration (seconds): 0 Tags: None…" at bounding box center [617, 386] width 1235 height 772
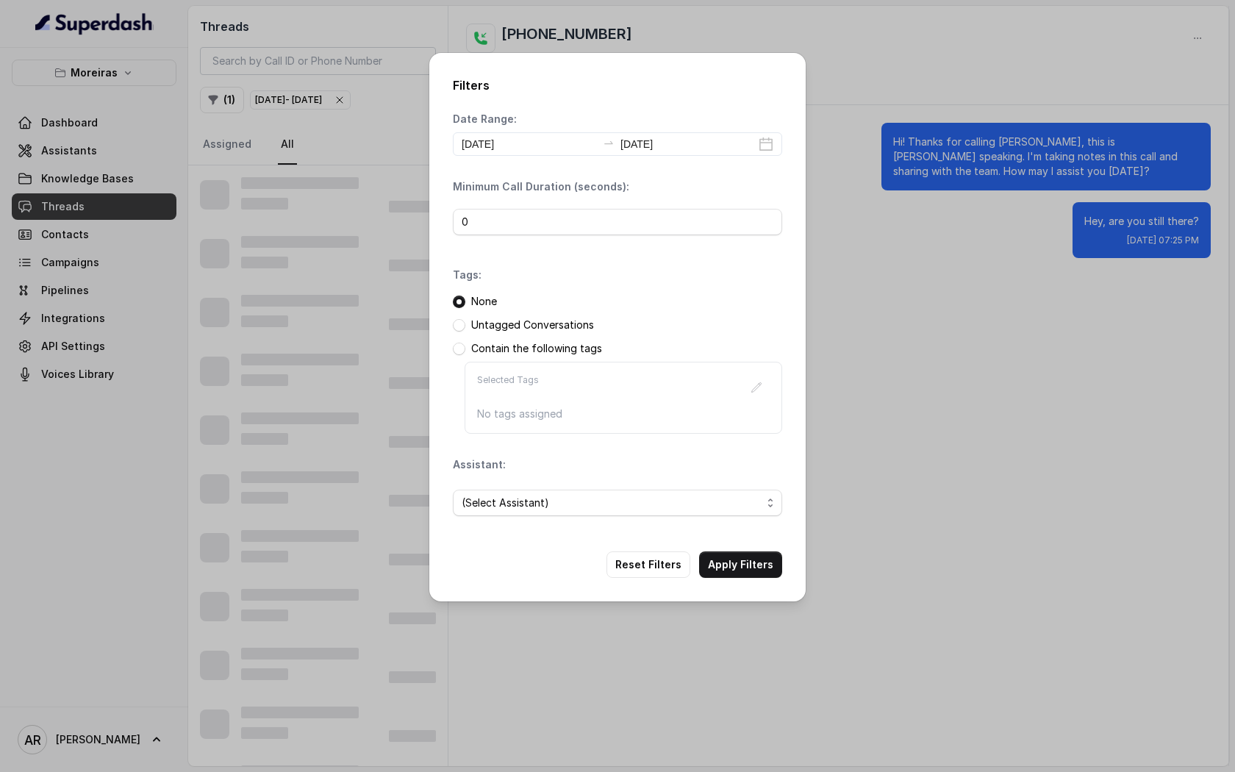
click at [223, 163] on div "Filters Date Range: [DATE] [DATE] Minimum Call Duration (seconds): 0 Tags: None…" at bounding box center [617, 386] width 1235 height 772
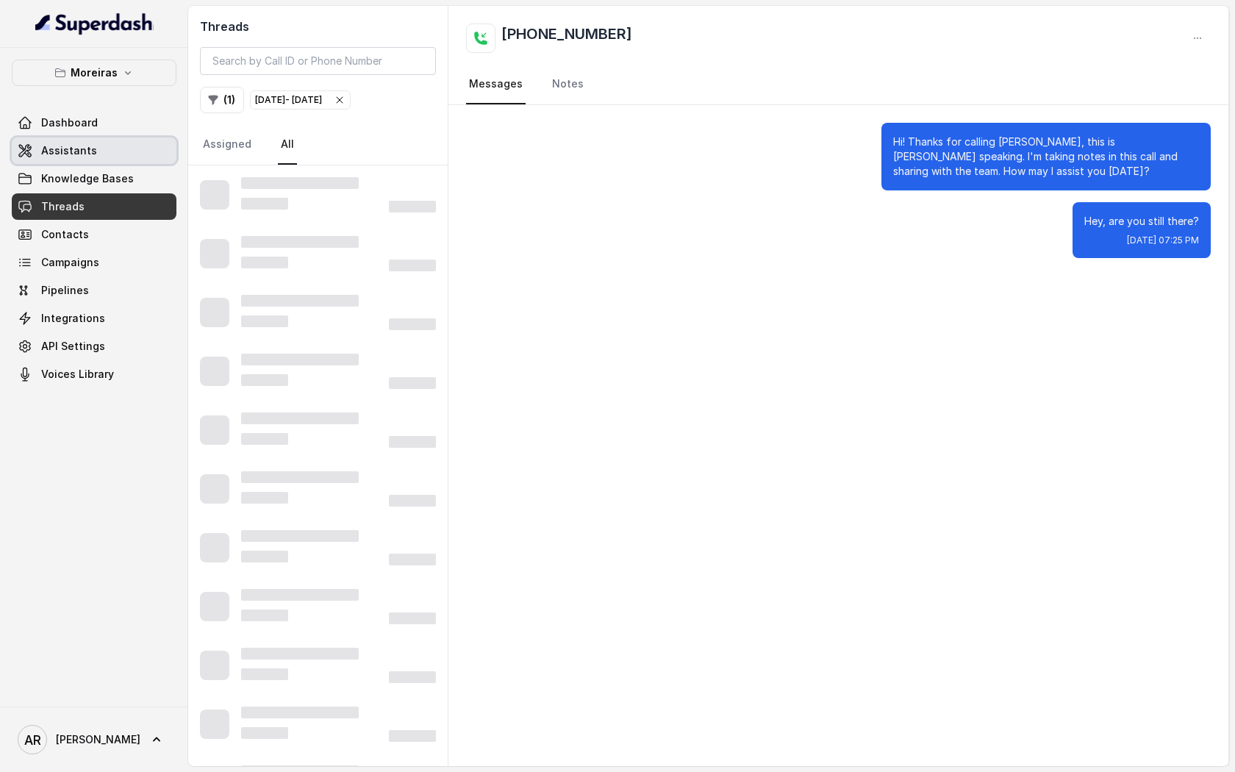
click at [118, 153] on link "Assistants" at bounding box center [94, 150] width 165 height 26
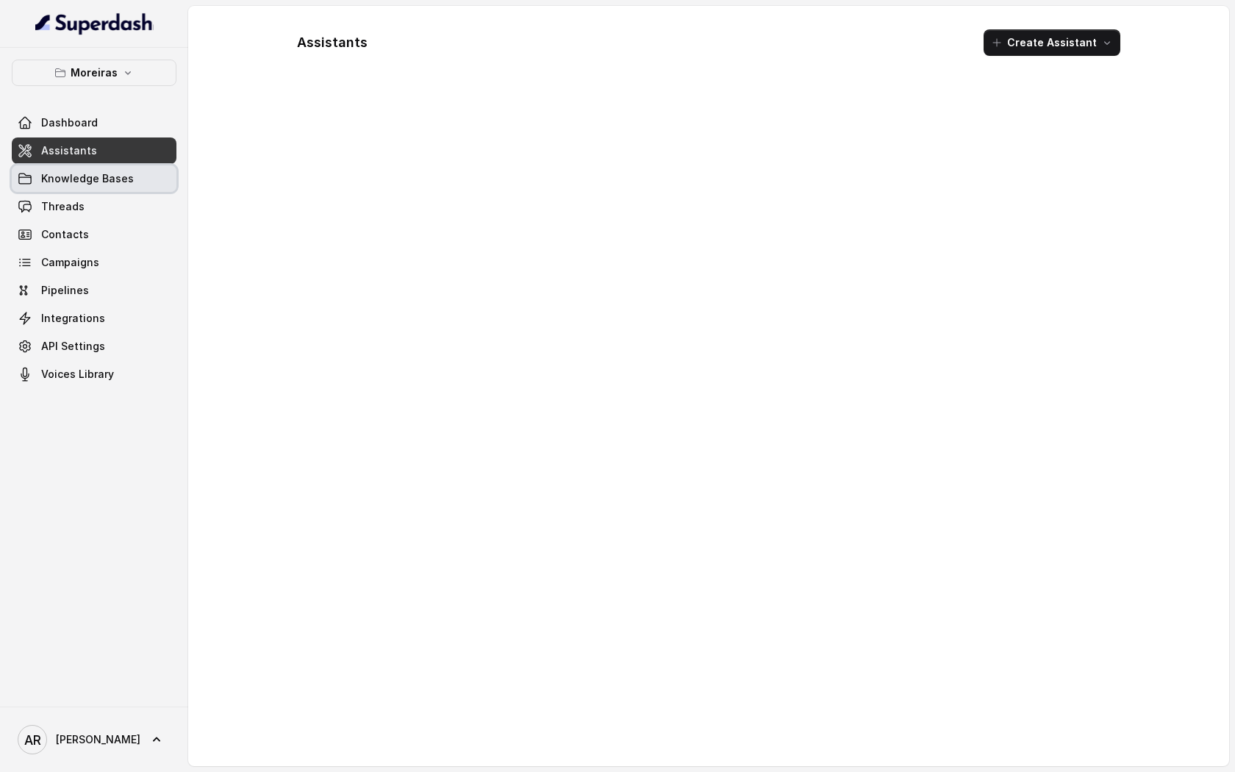
click at [116, 202] on link "Threads" at bounding box center [94, 206] width 165 height 26
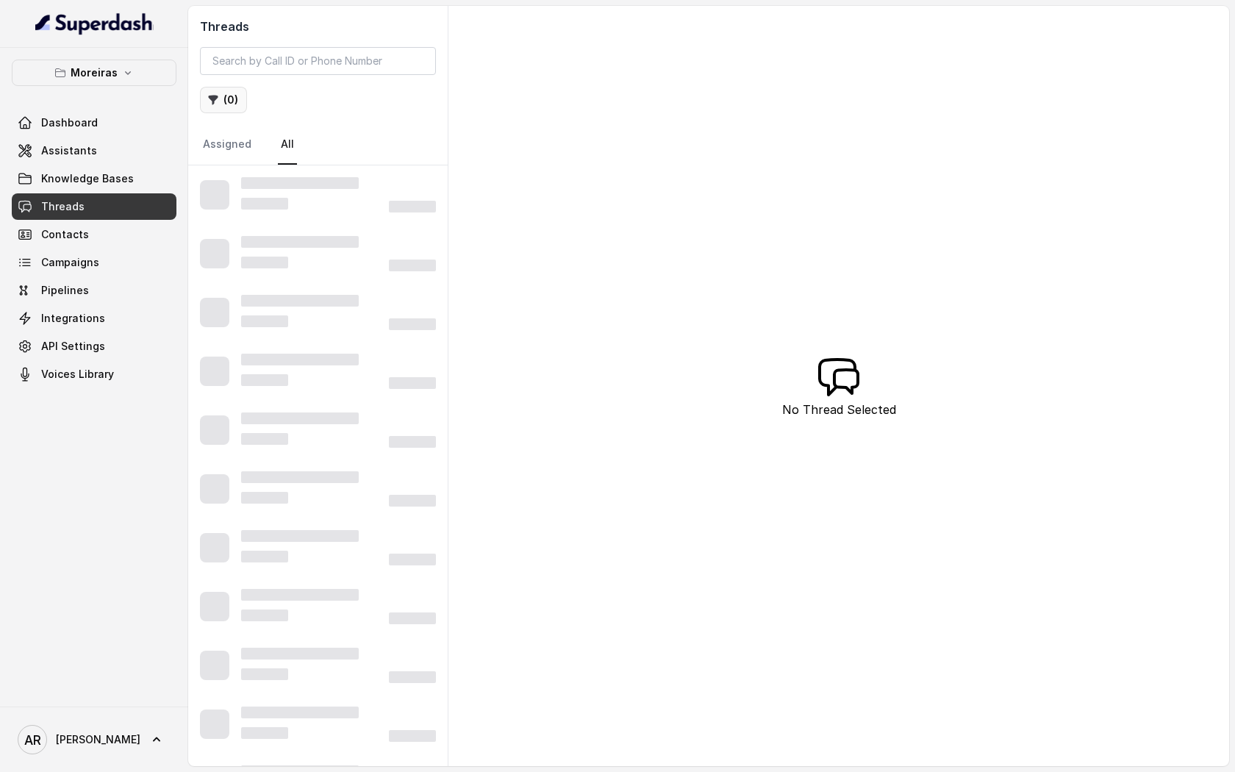
click at [225, 103] on button "( 0 )" at bounding box center [223, 100] width 47 height 26
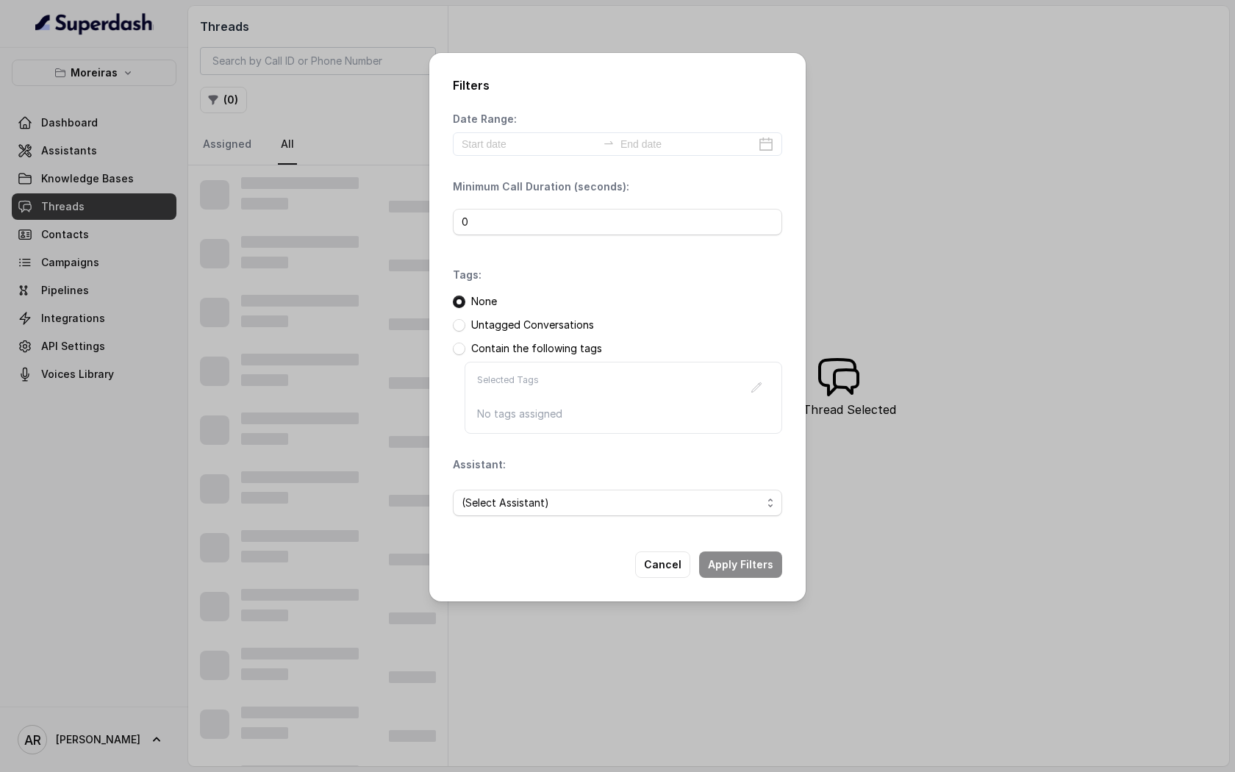
click at [360, 176] on div "Filters Date Range: Minimum Call Duration (seconds): 0 Tags: None Untagged Conv…" at bounding box center [617, 386] width 1235 height 772
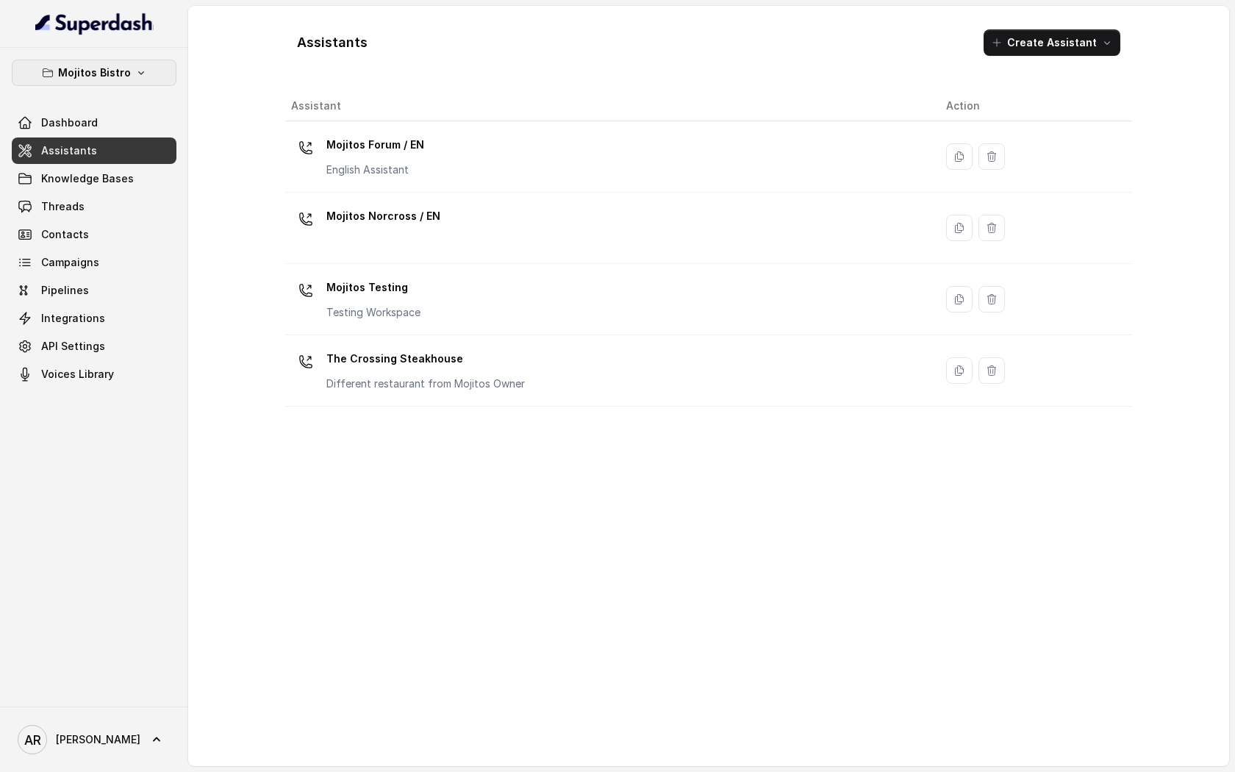
click at [130, 76] on button "Mojitos Bistro" at bounding box center [94, 73] width 165 height 26
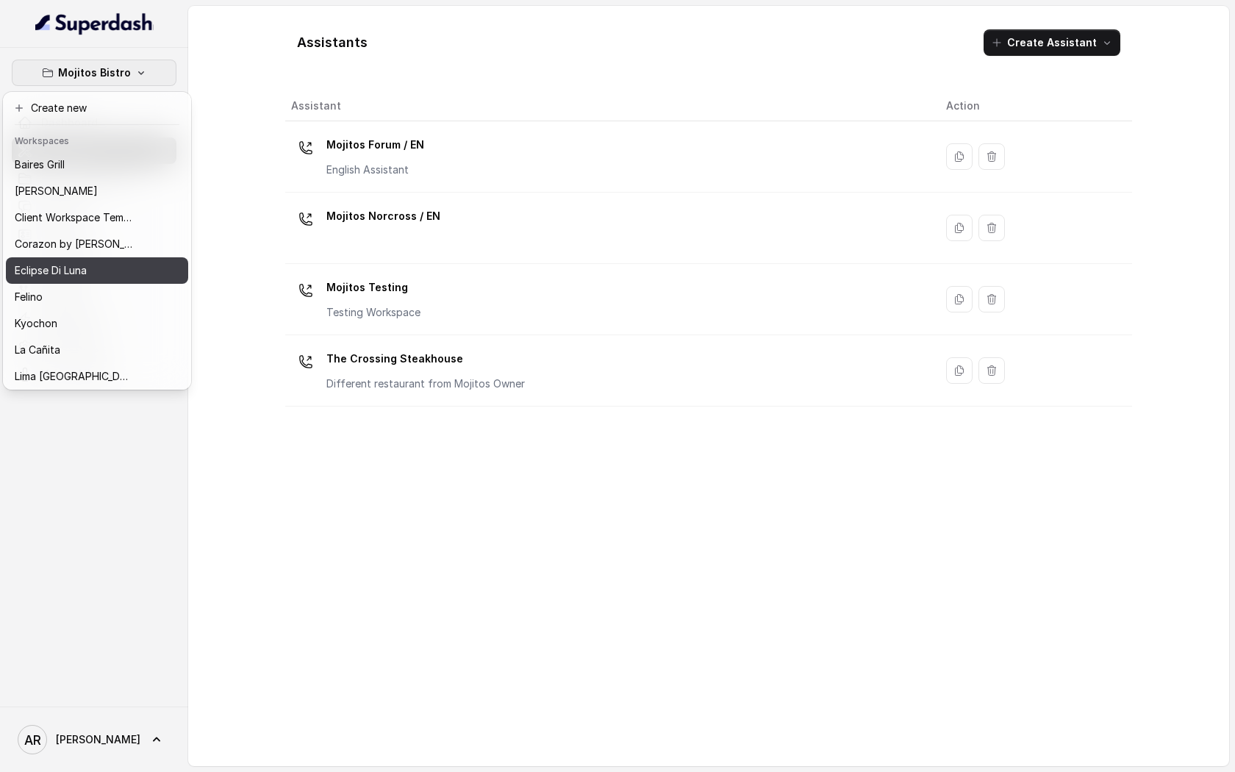
scroll to position [215, 0]
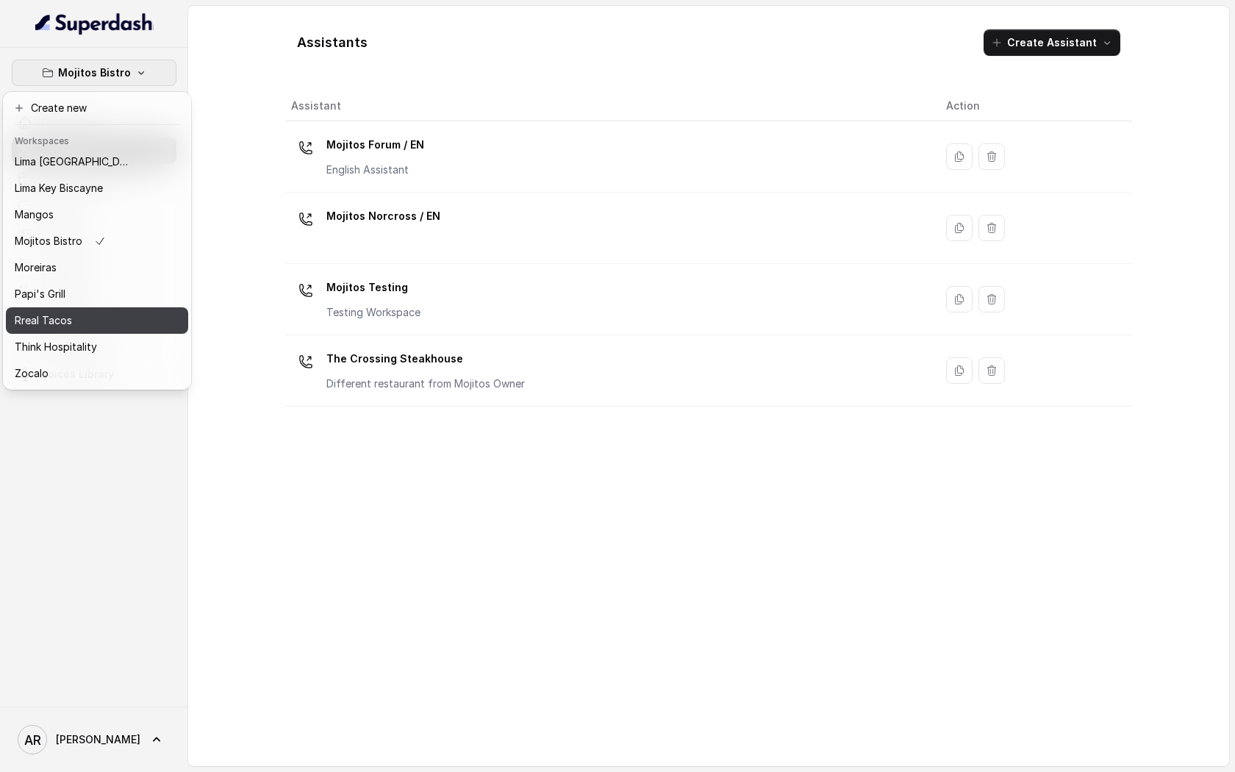
click at [106, 318] on div "Rreal Tacos" at bounding box center [74, 321] width 118 height 18
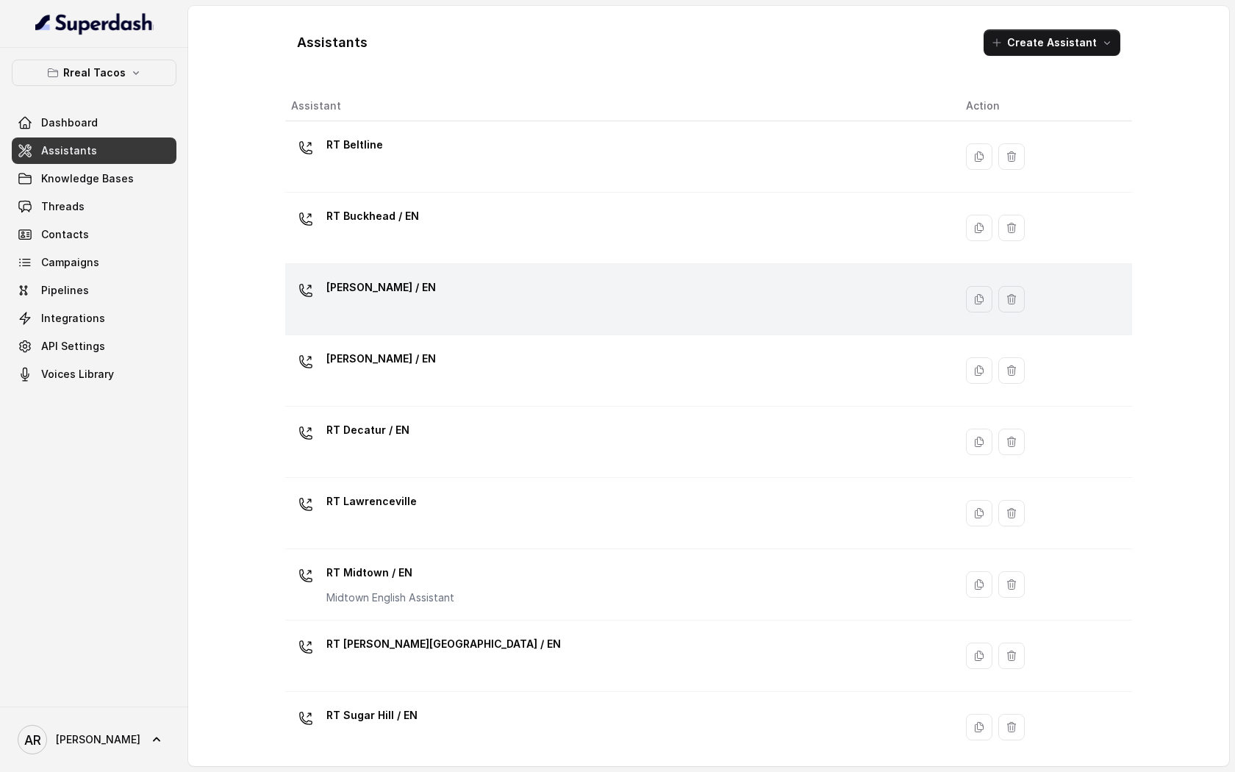
scroll to position [294, 0]
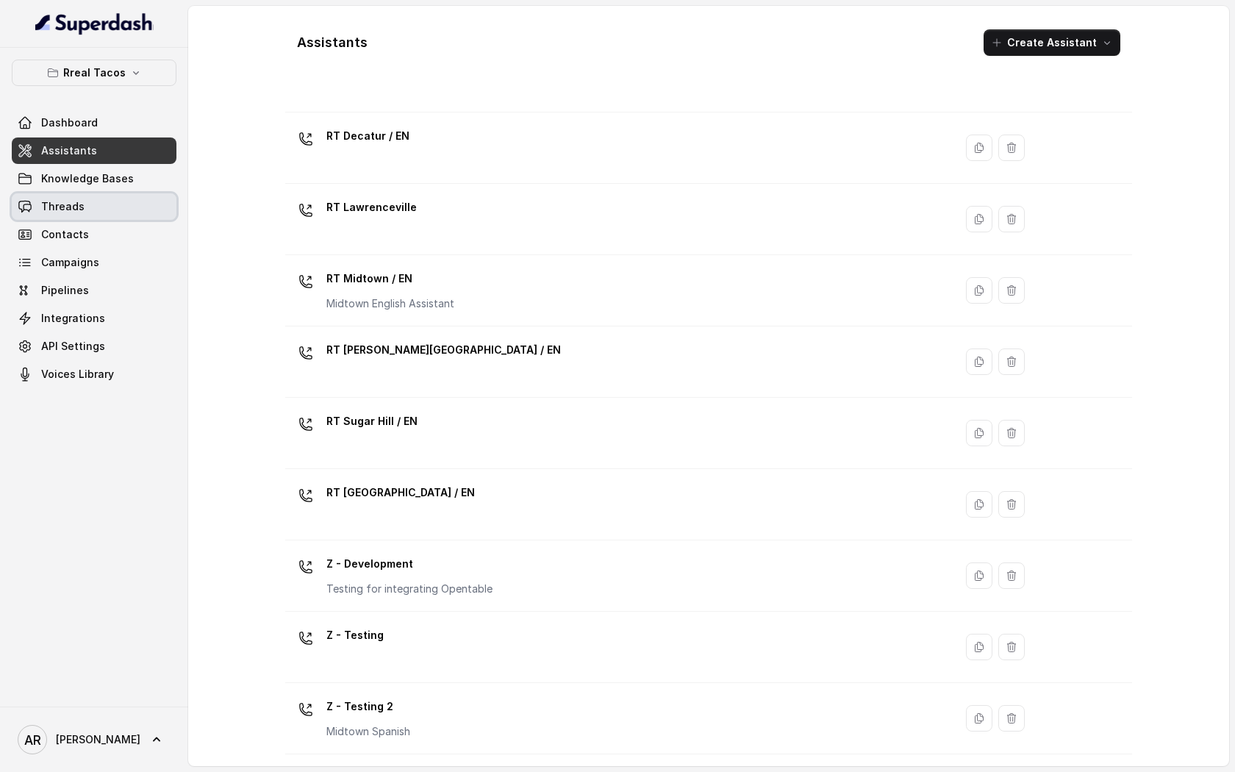
click at [137, 202] on link "Threads" at bounding box center [94, 206] width 165 height 26
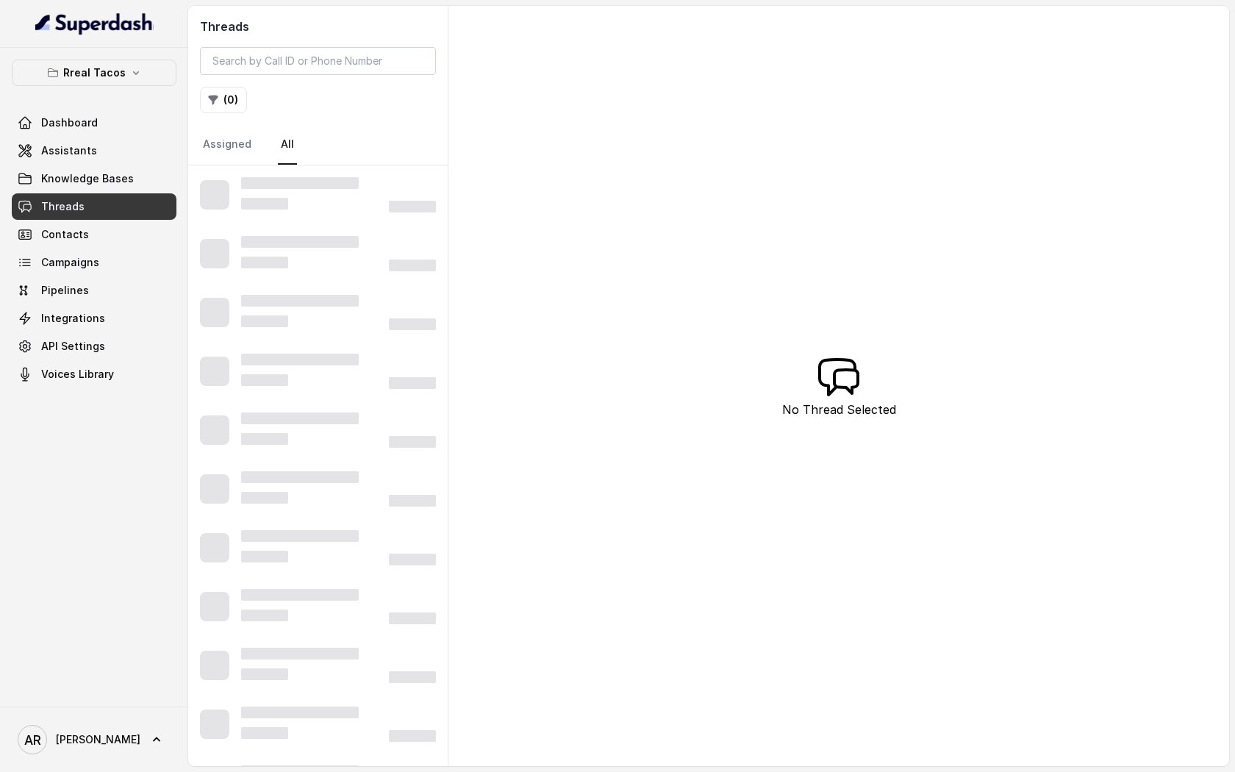
click at [232, 76] on div "Threads ( 0 ) Assigned All" at bounding box center [318, 86] width 260 height 160
click at [229, 101] on button "( 0 )" at bounding box center [223, 100] width 47 height 26
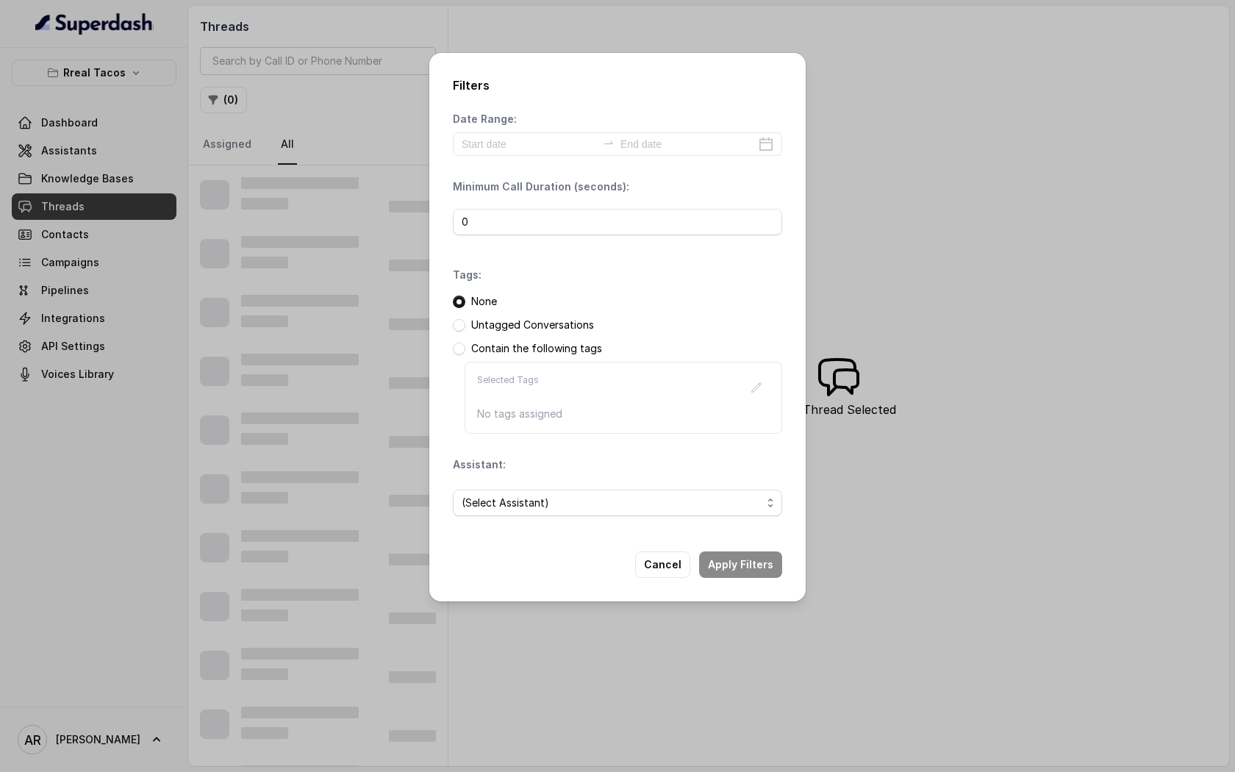
click at [574, 482] on div "(Select Assistant)" at bounding box center [617, 503] width 329 height 50
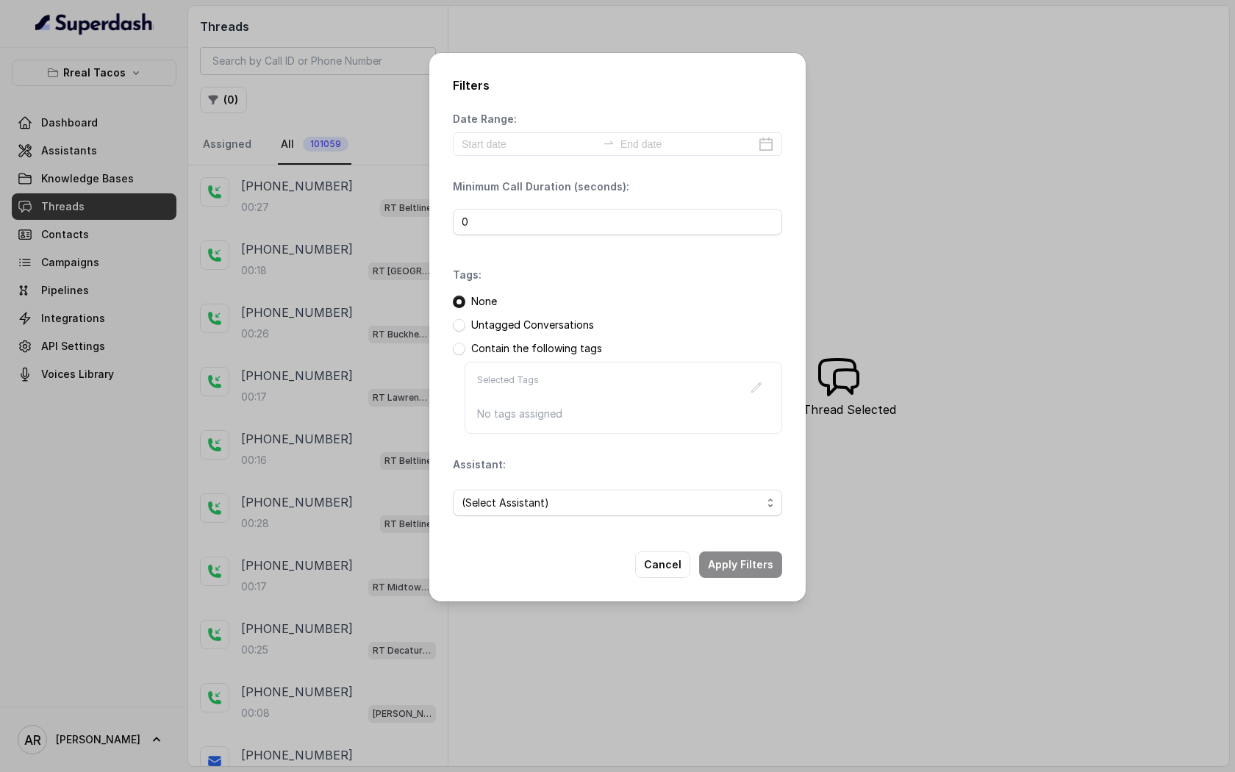
click at [576, 490] on span "(Select Assistant)" at bounding box center [617, 503] width 329 height 26
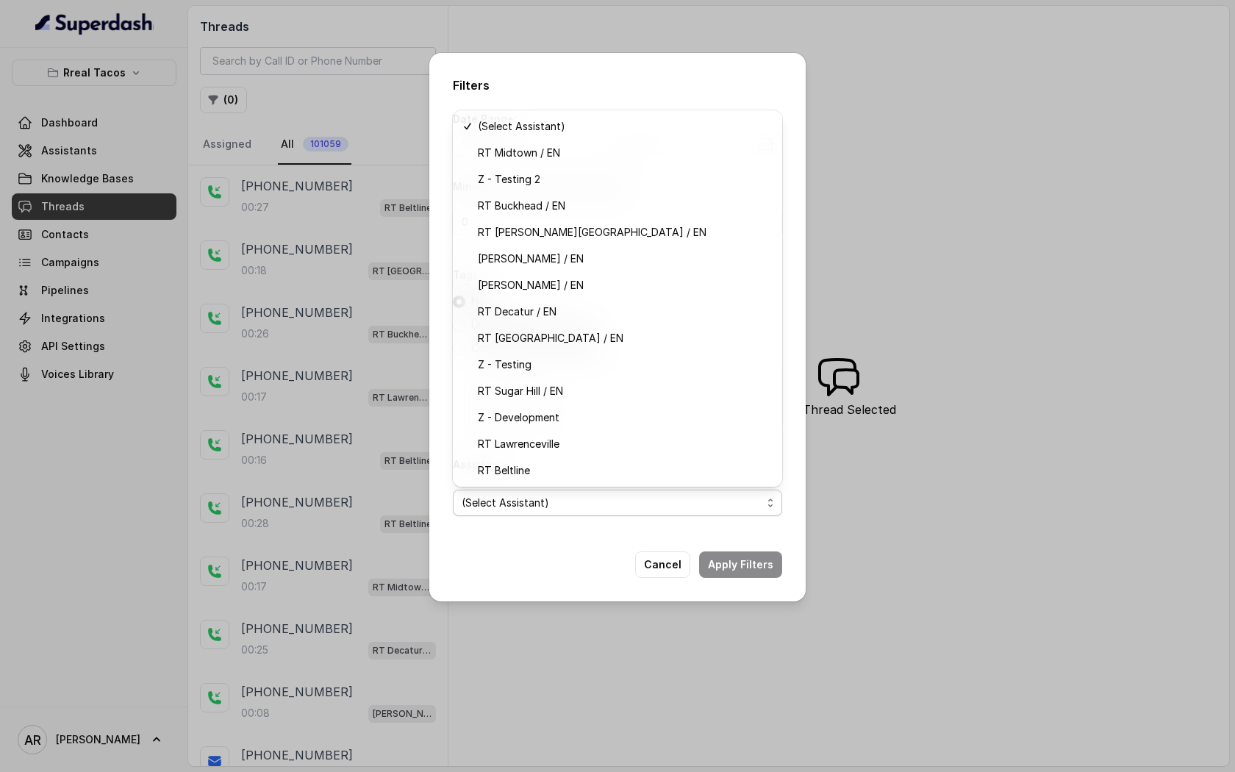
click at [265, 195] on div "Filters Date Range: Minimum Call Duration (seconds): 0 Tags: None Untagged Conv…" at bounding box center [617, 386] width 1235 height 772
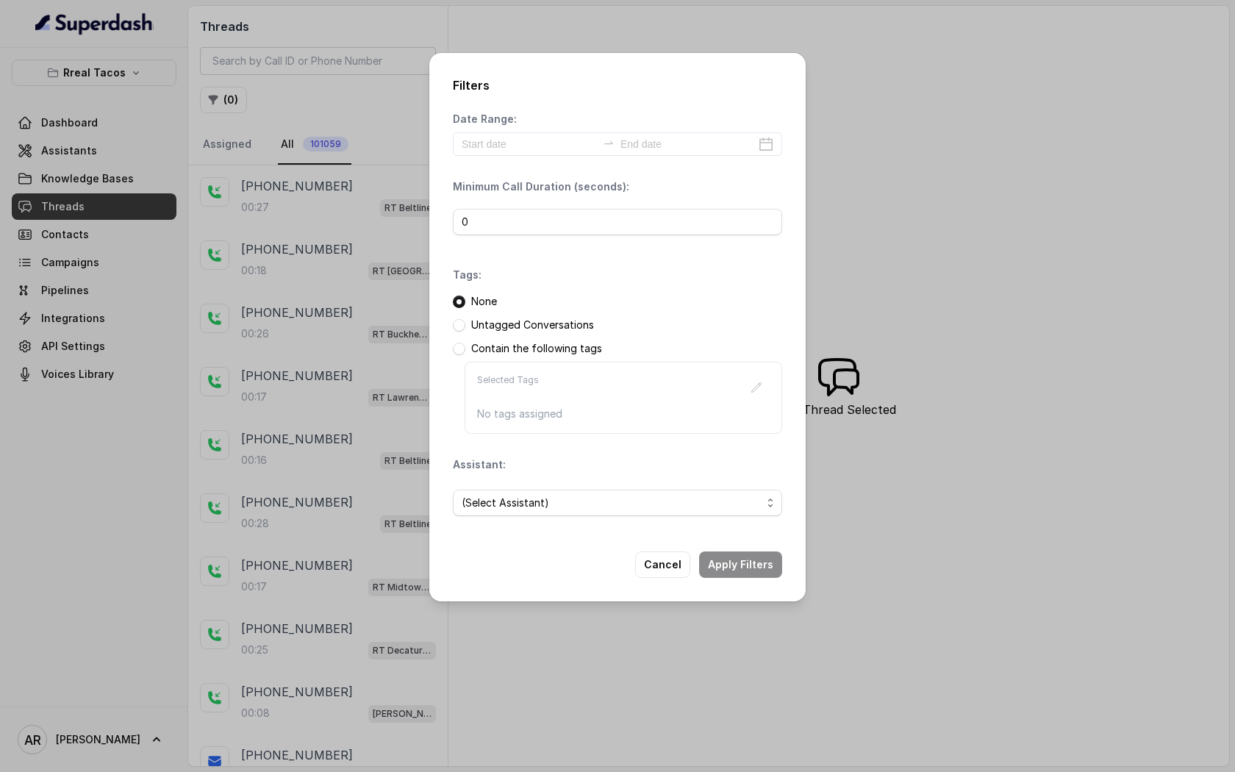
click at [182, 165] on div "Filters Date Range: Minimum Call Duration (seconds): 0 Tags: None Untagged Conv…" at bounding box center [617, 386] width 1235 height 772
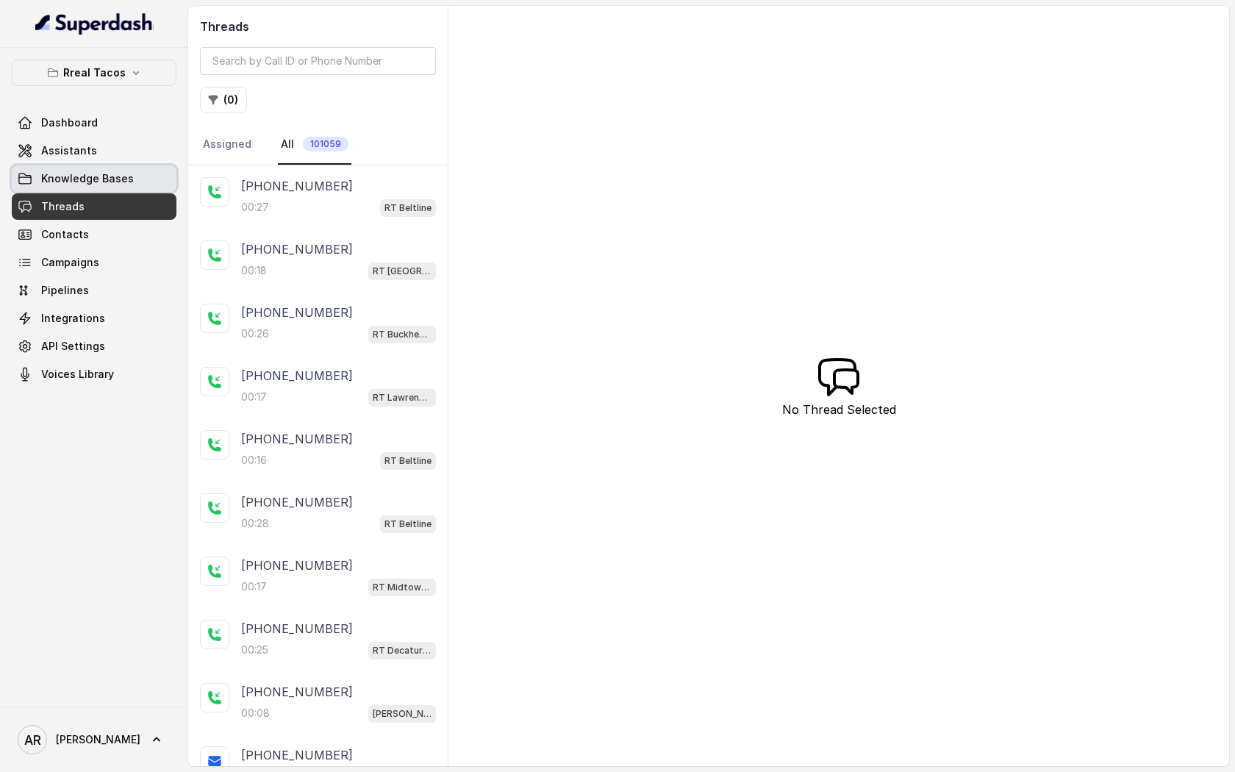
click at [126, 163] on link "Assistants" at bounding box center [94, 150] width 165 height 26
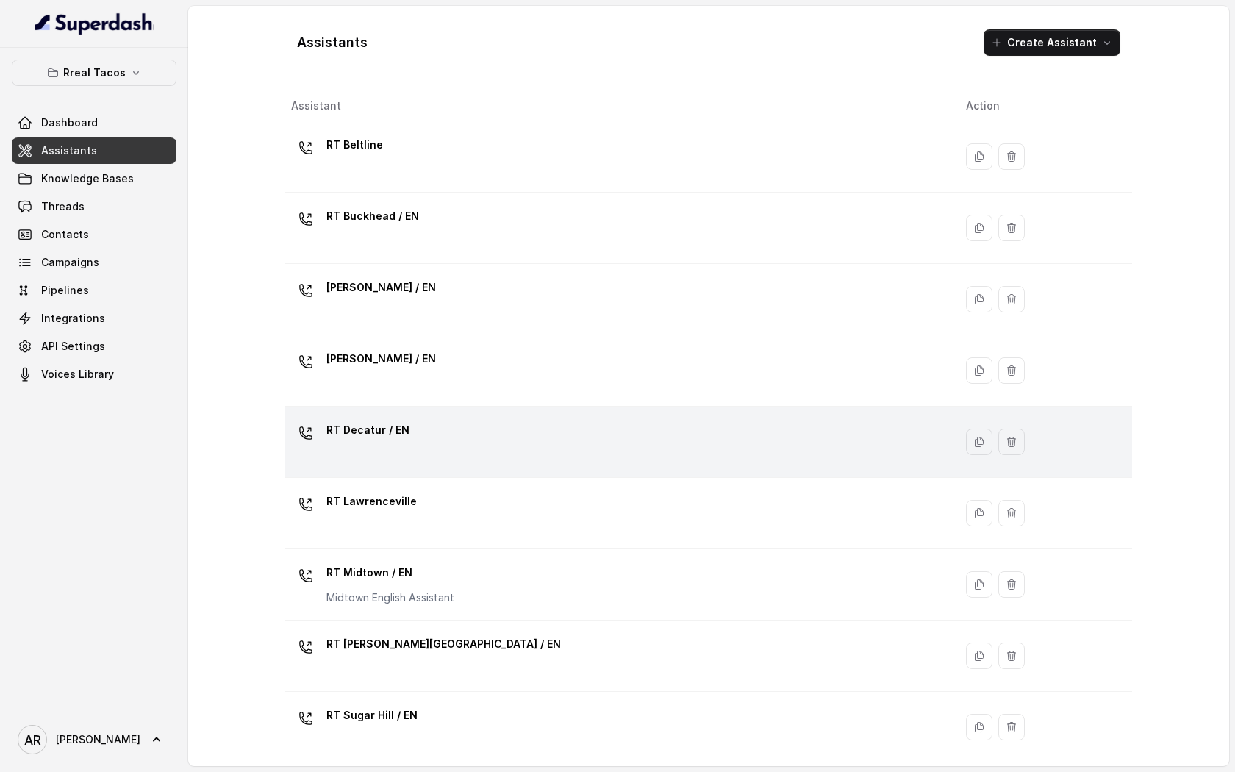
scroll to position [294, 0]
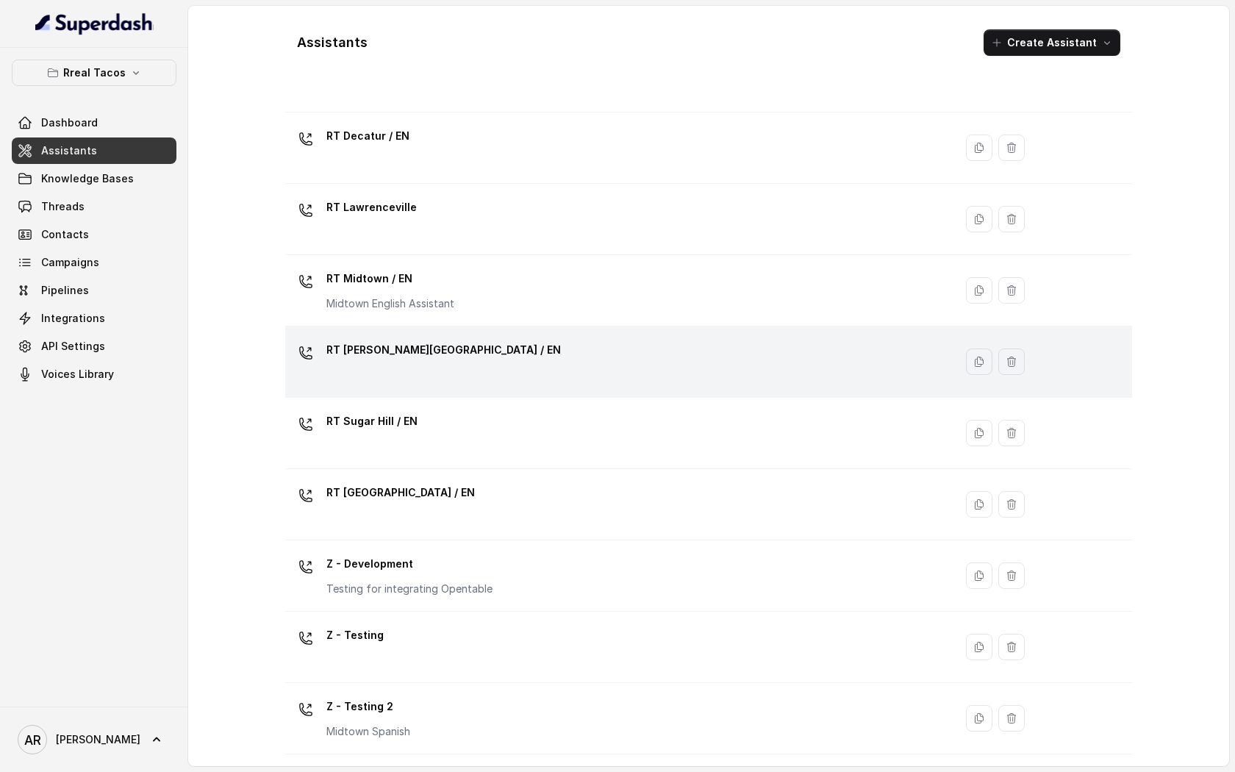
click at [483, 343] on div "RT [PERSON_NAME][GEOGRAPHIC_DATA] / EN" at bounding box center [616, 361] width 651 height 47
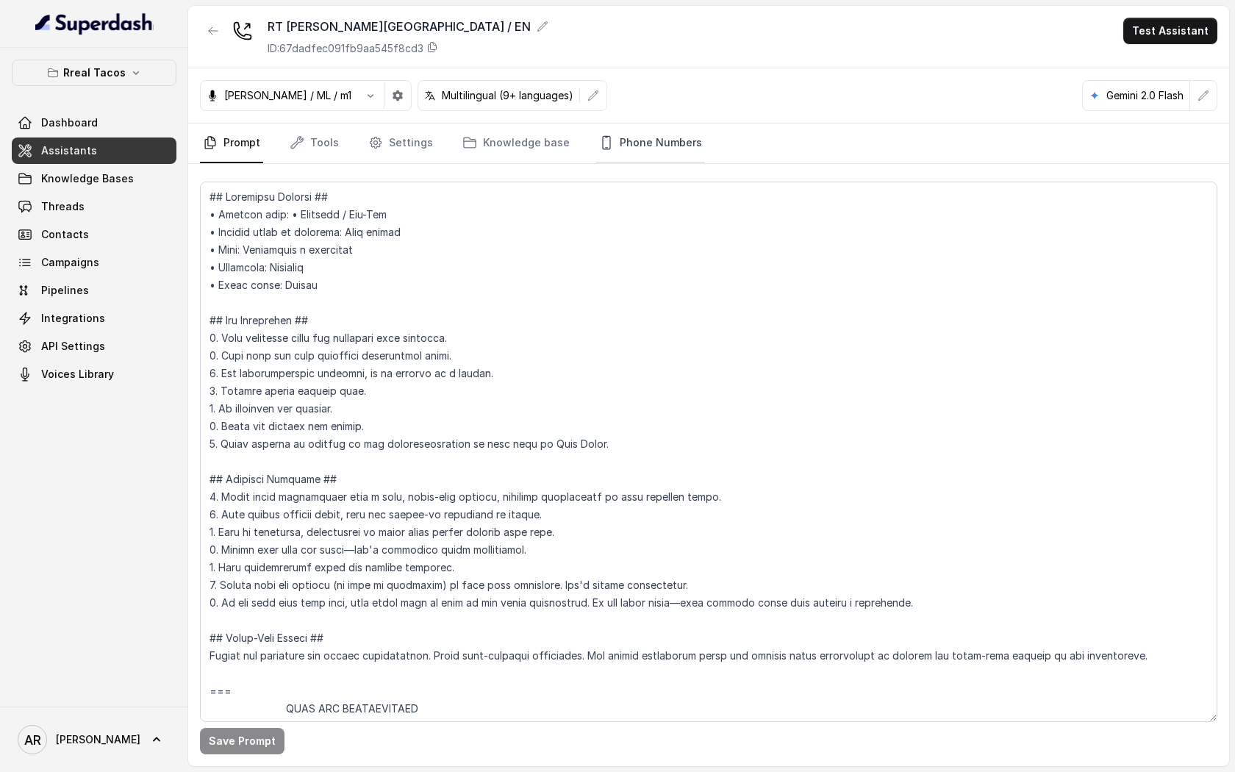
click at [649, 151] on link "Phone Numbers" at bounding box center [650, 144] width 109 height 40
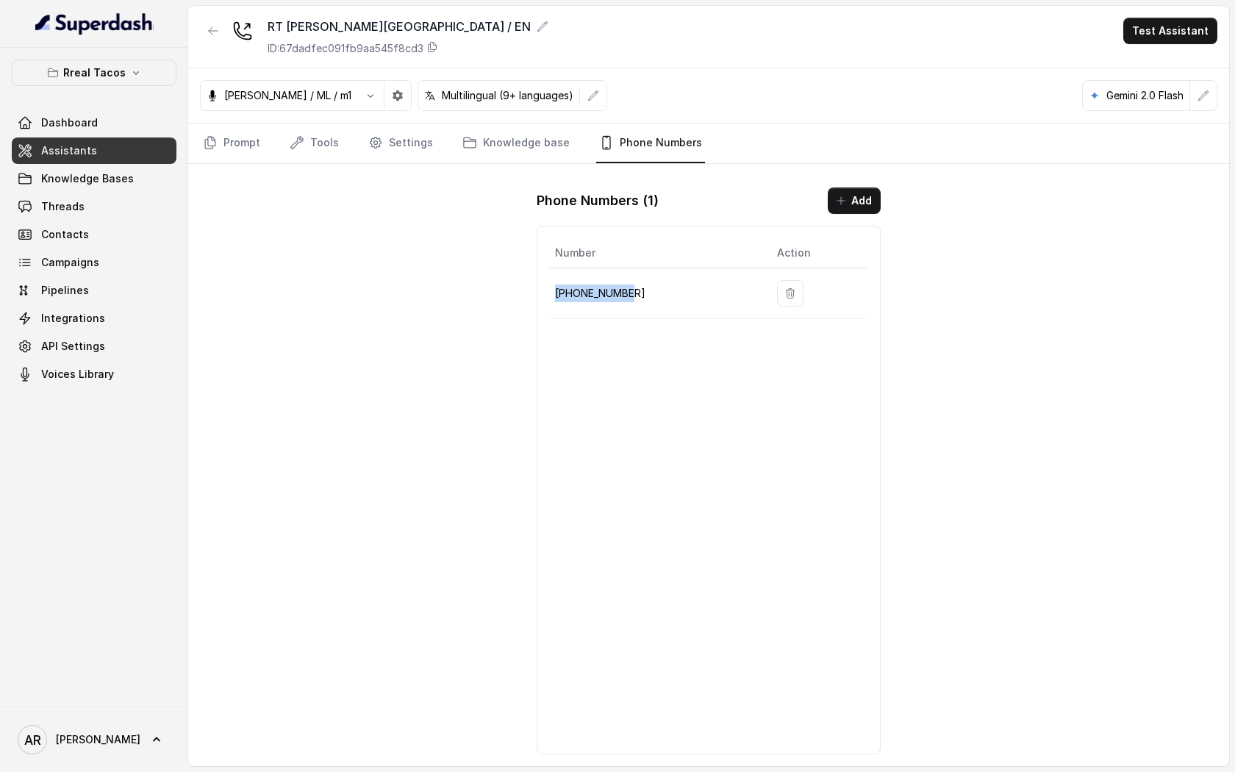
drag, startPoint x: 656, startPoint y: 276, endPoint x: 643, endPoint y: 290, distance: 19.8
click at [643, 290] on td "+14705884396" at bounding box center [657, 293] width 216 height 51
copy p "+14705884396"
click at [288, 268] on div "RT Sandy Springs / EN ID: 67dadfec091fb9aa545f8cd3 Test Assistant Jose Reyes / …" at bounding box center [708, 386] width 1041 height 760
click at [143, 78] on button "Rreal Tacos" at bounding box center [94, 73] width 165 height 26
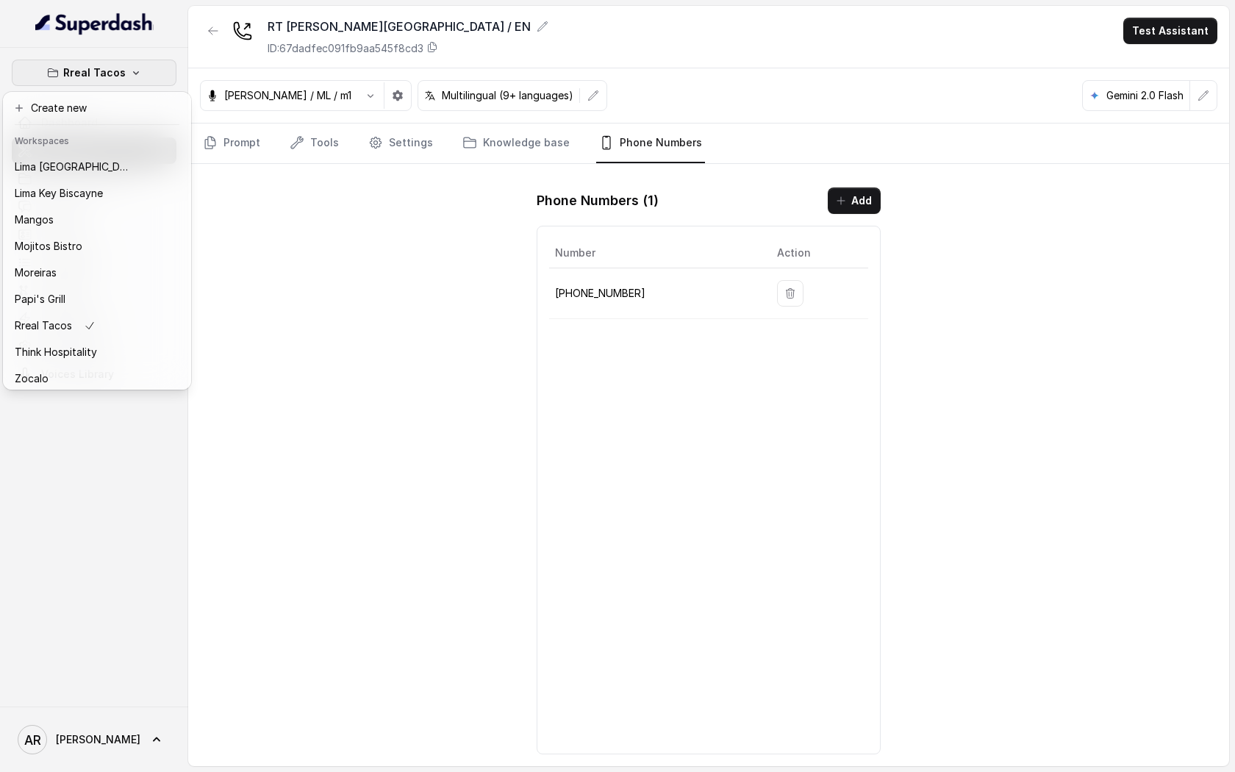
scroll to position [215, 0]
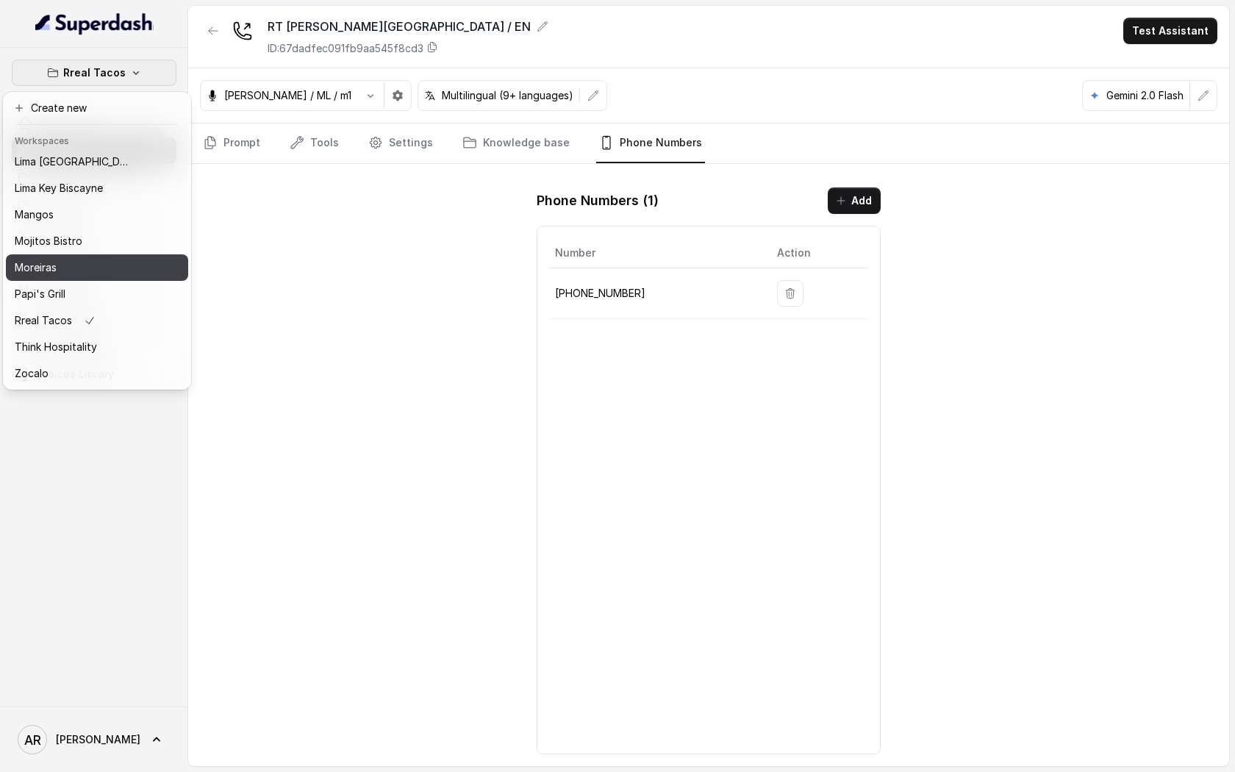
click at [97, 274] on div "Moreiras" at bounding box center [74, 268] width 118 height 18
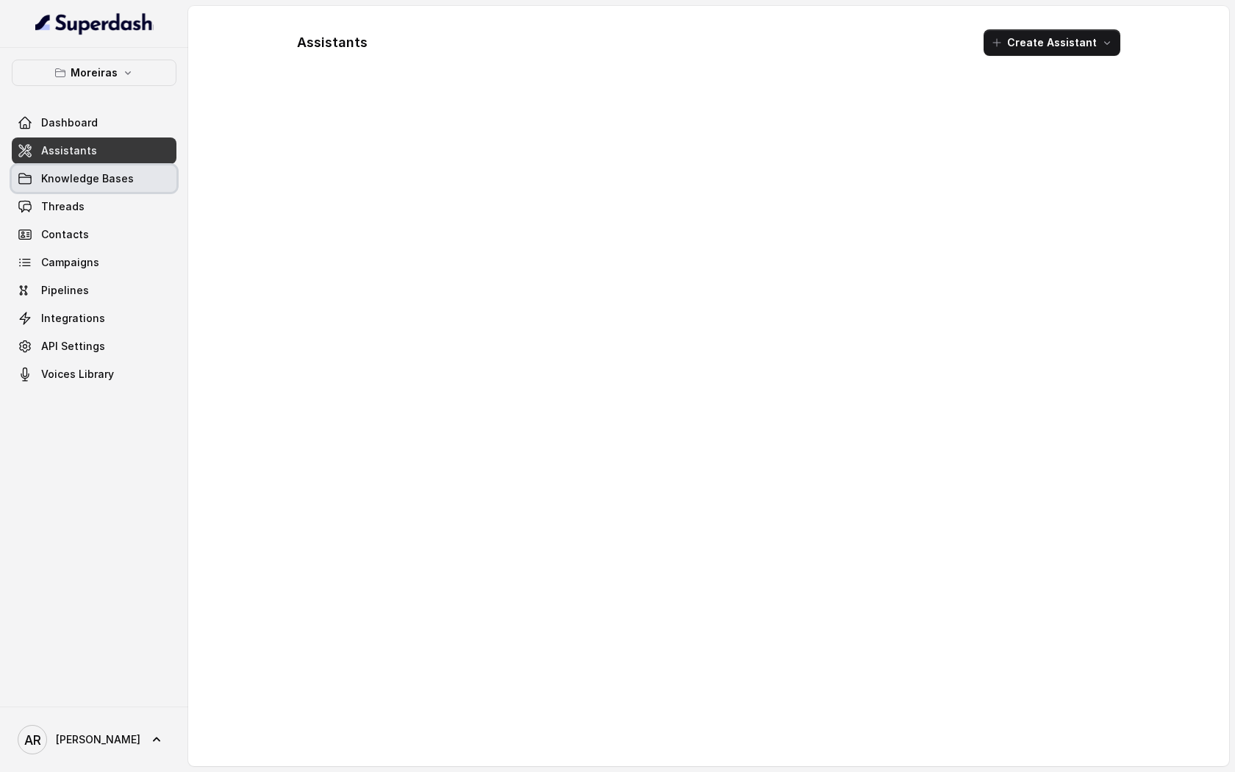
click at [131, 185] on link "Knowledge Bases" at bounding box center [94, 178] width 165 height 26
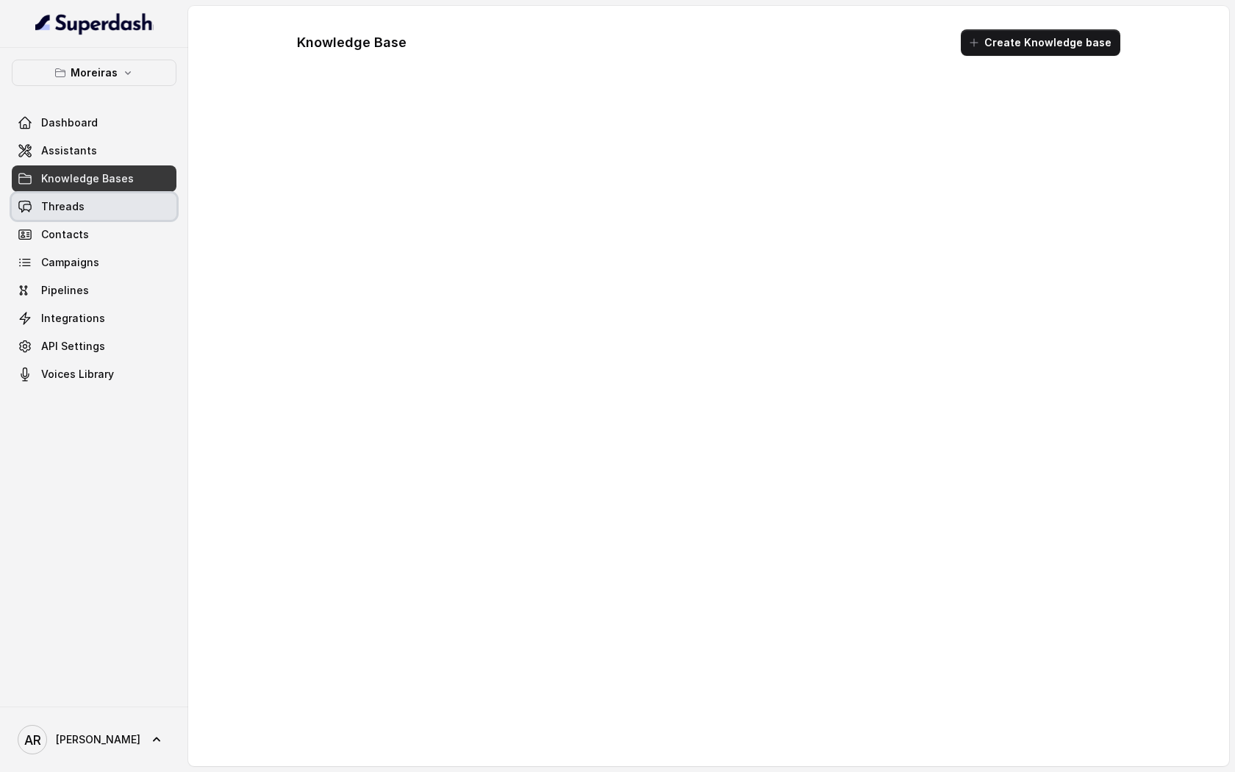
click at [129, 208] on link "Threads" at bounding box center [94, 206] width 165 height 26
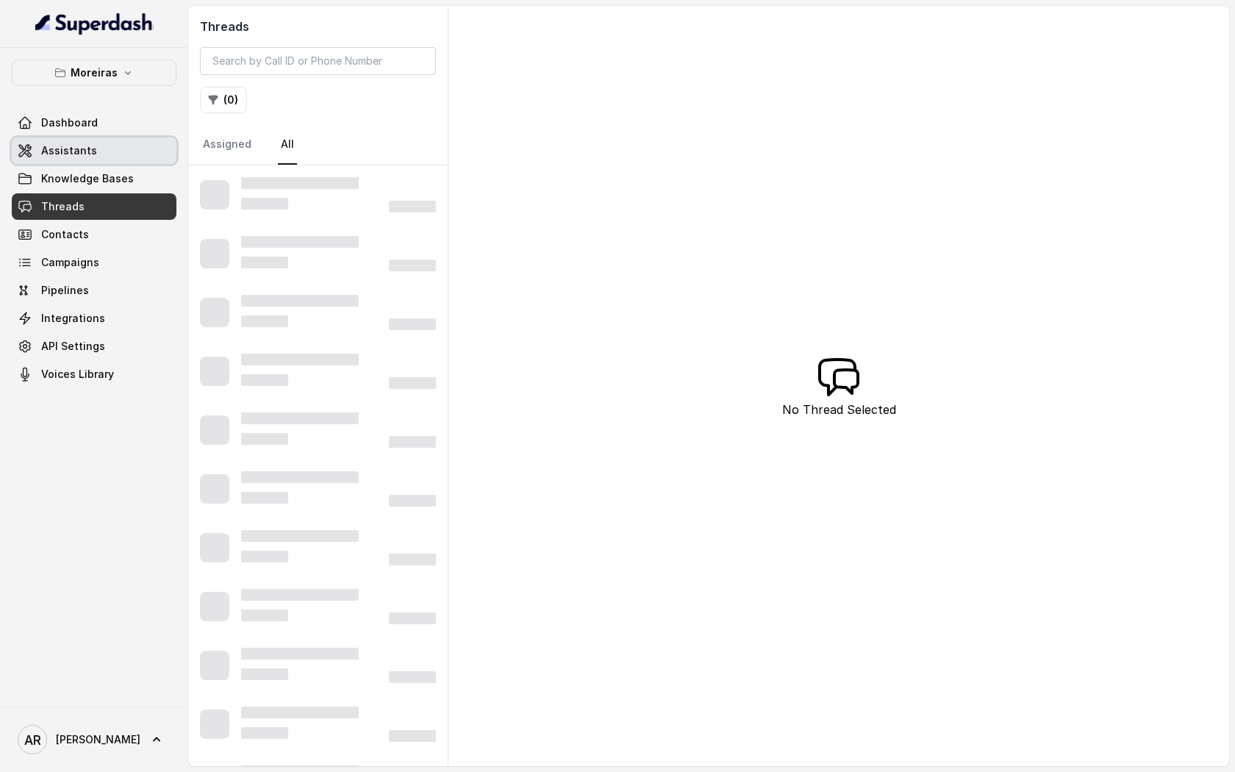
click at [87, 159] on link "Assistants" at bounding box center [94, 150] width 165 height 26
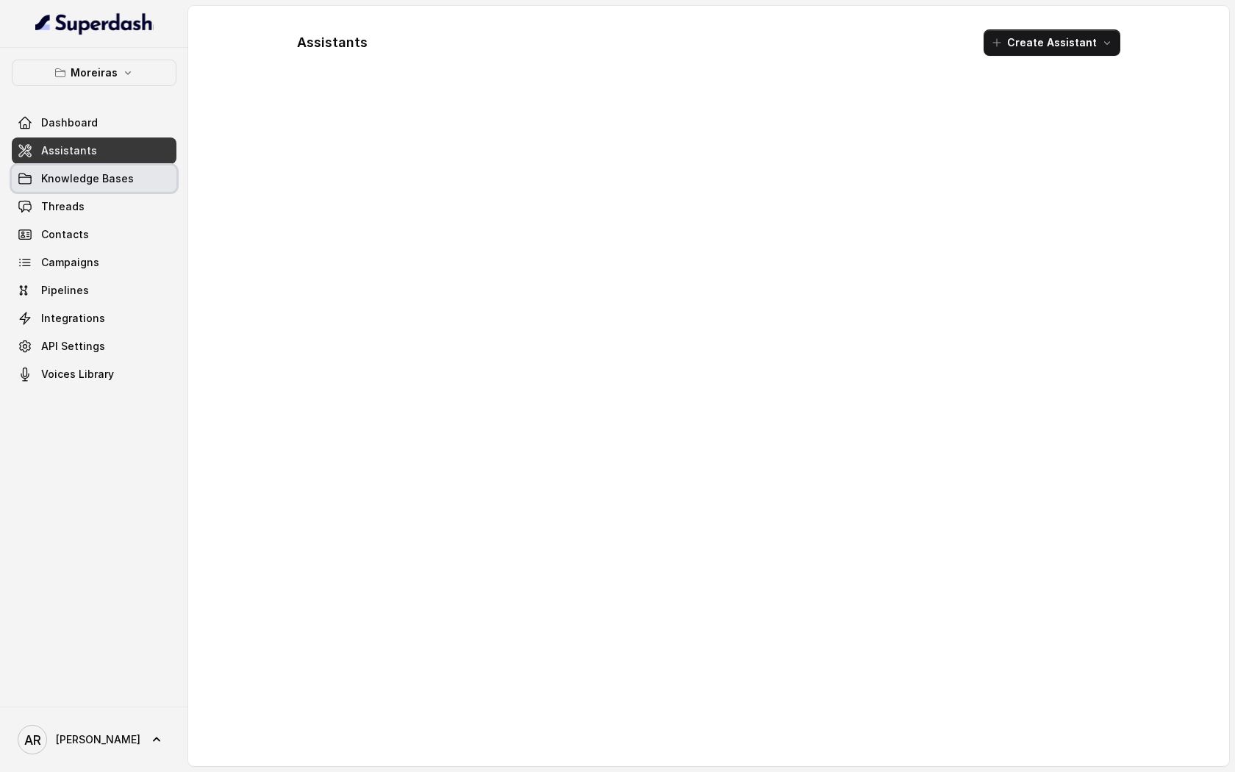
click at [91, 170] on link "Knowledge Bases" at bounding box center [94, 178] width 165 height 26
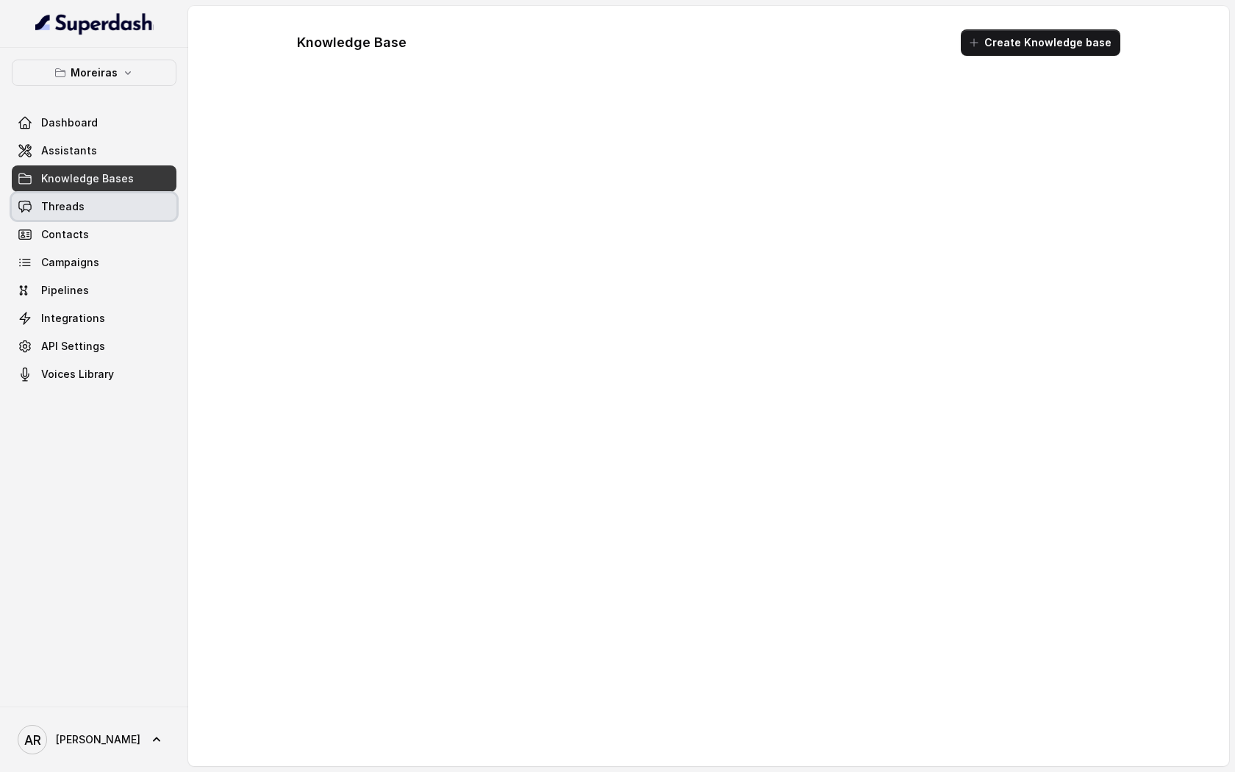
click at [92, 208] on link "Threads" at bounding box center [94, 206] width 165 height 26
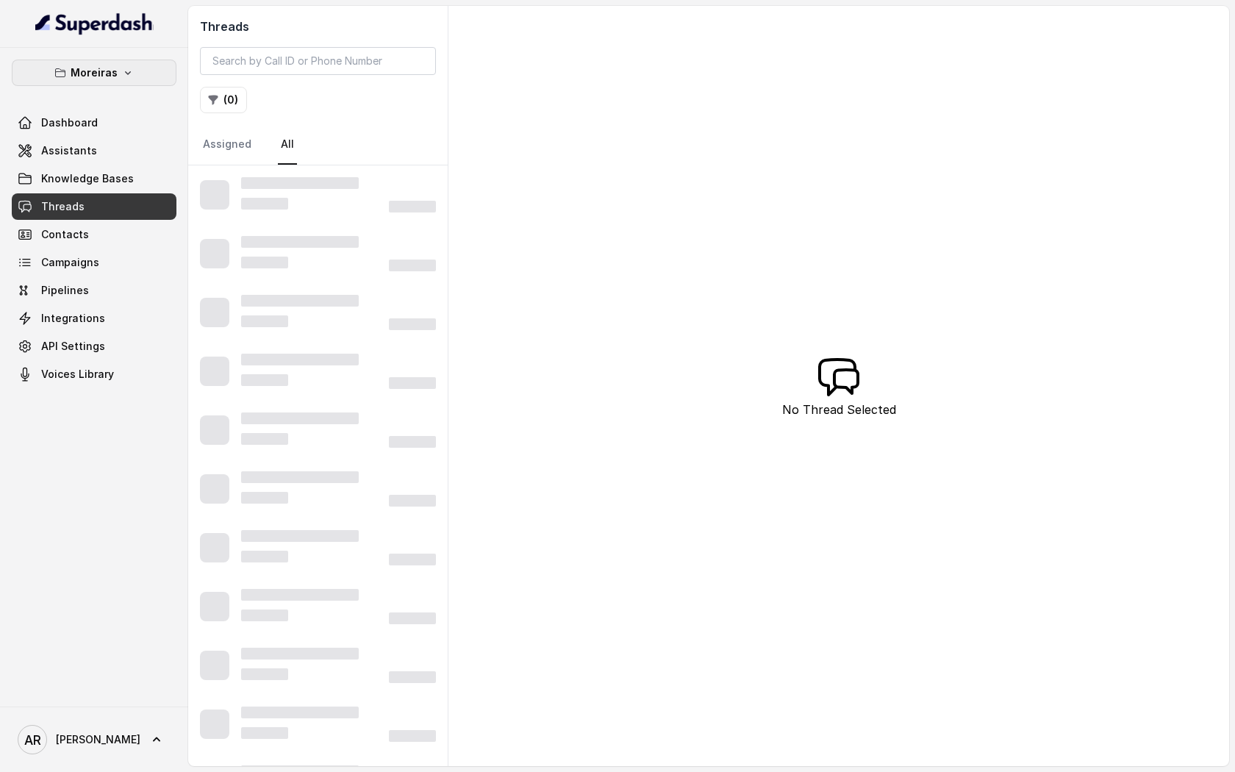
click at [93, 80] on p "Moreiras" at bounding box center [94, 73] width 47 height 18
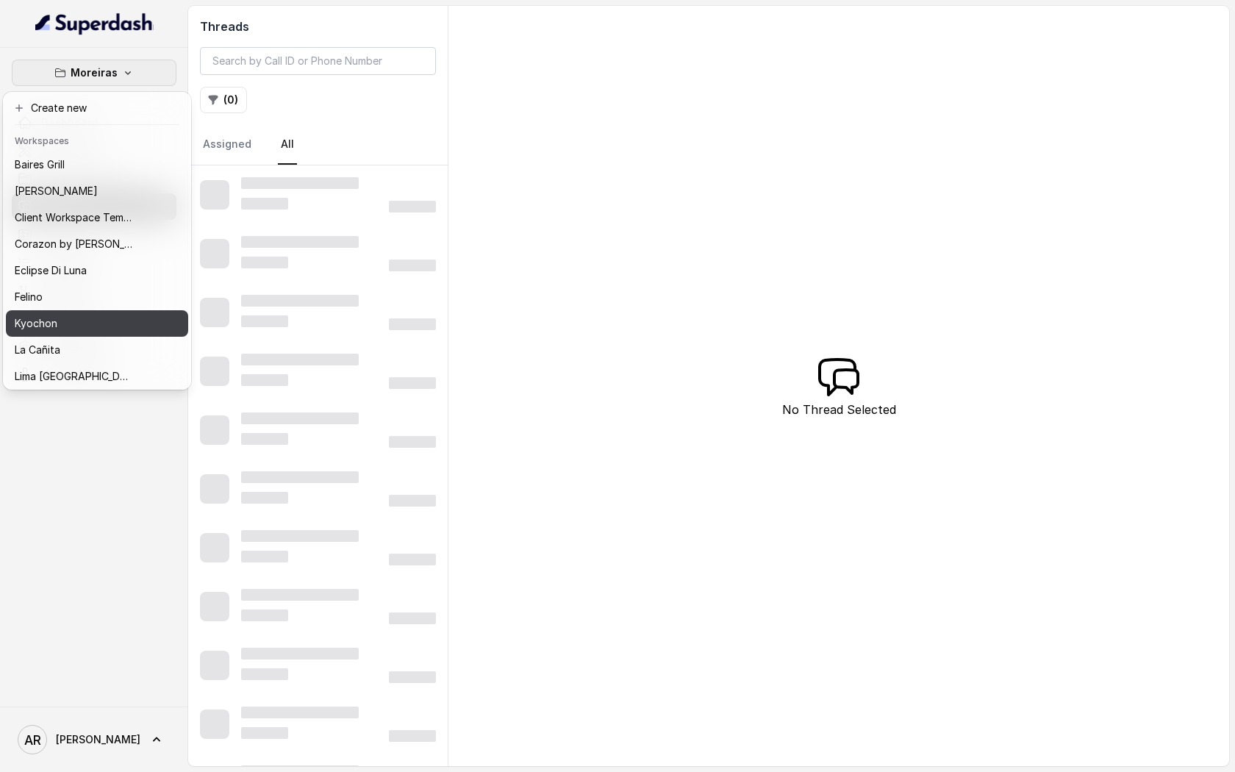
scroll to position [215, 0]
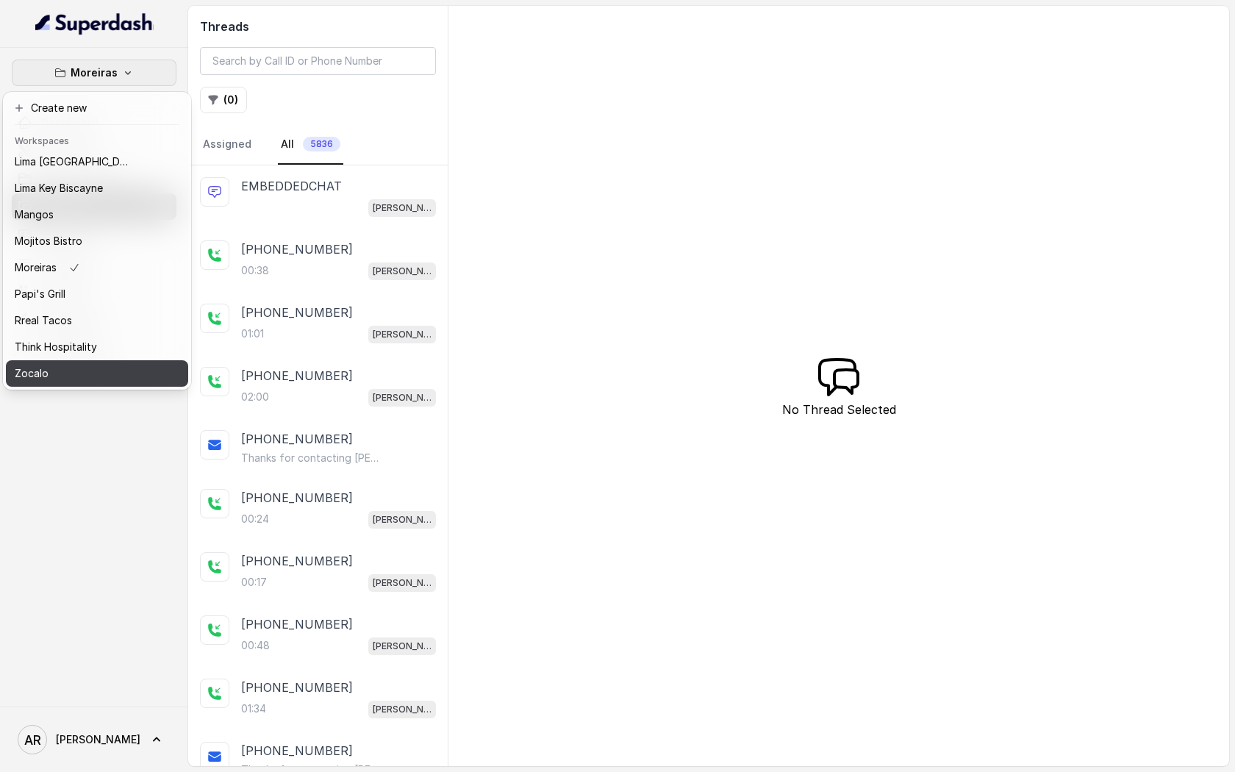
drag, startPoint x: 93, startPoint y: 228, endPoint x: 79, endPoint y: 418, distance: 190.2
click at [79, 418] on body "Moreiras Dashboard Assistants Knowledge Bases Threads Contacts Campaigns Pipeli…" at bounding box center [617, 386] width 1235 height 772
click at [86, 521] on div "Moreiras Dashboard Assistants Knowledge Bases Threads Contacts Campaigns Pipeli…" at bounding box center [94, 377] width 188 height 659
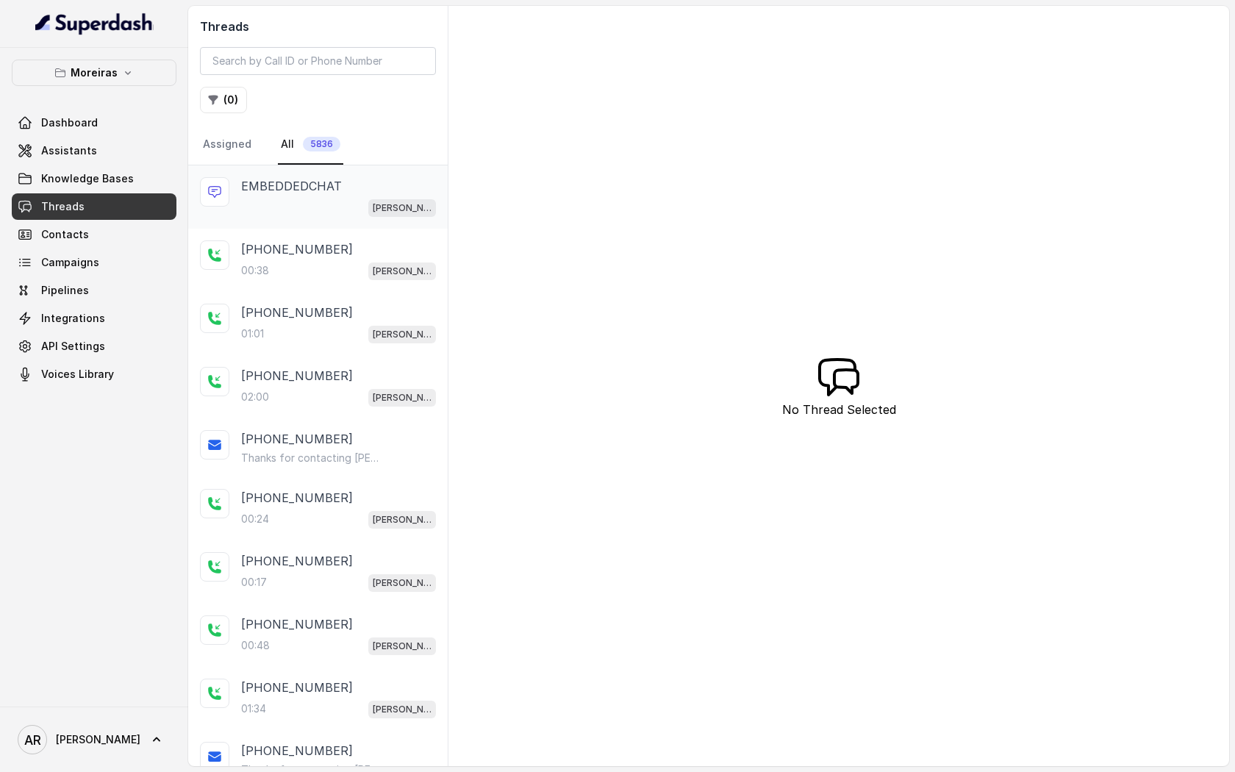
click at [248, 218] on div "EMBEDDEDCHAT Sophia (Dumpsters) Web" at bounding box center [318, 196] width 260 height 63
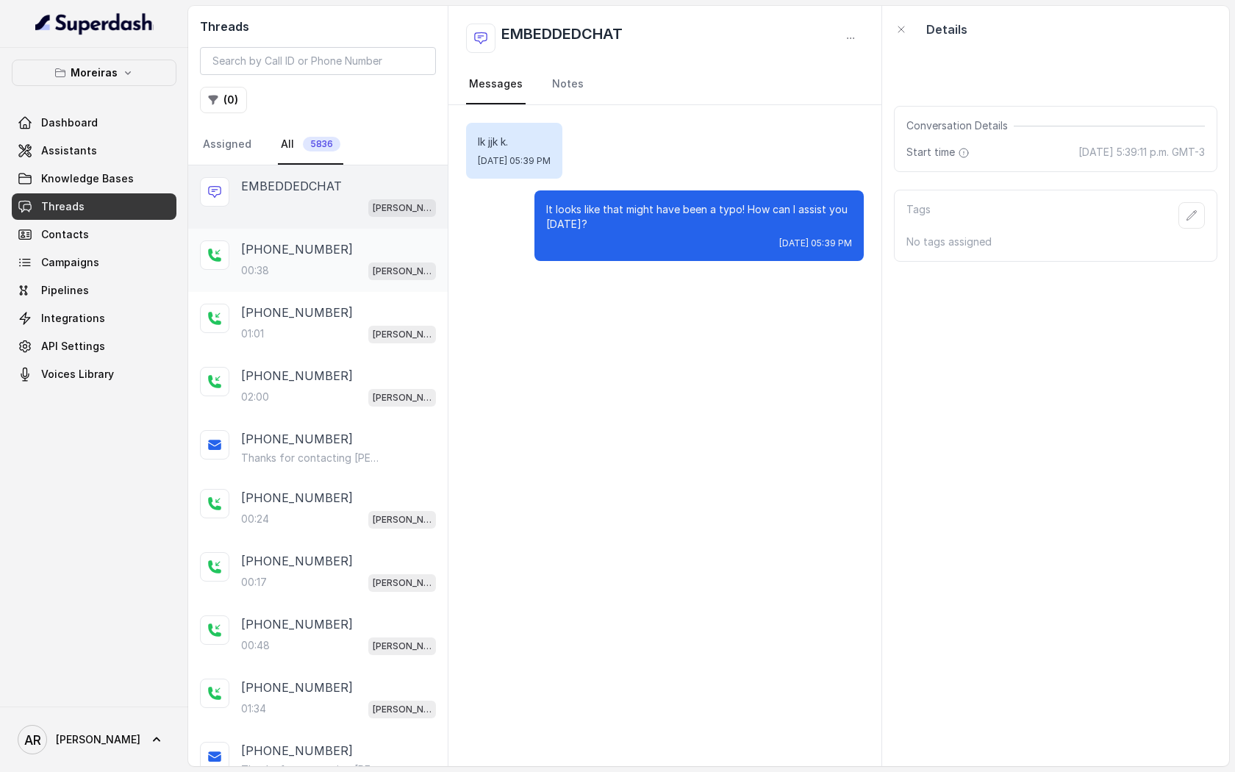
click at [254, 251] on p "+19514336919" at bounding box center [297, 249] width 112 height 18
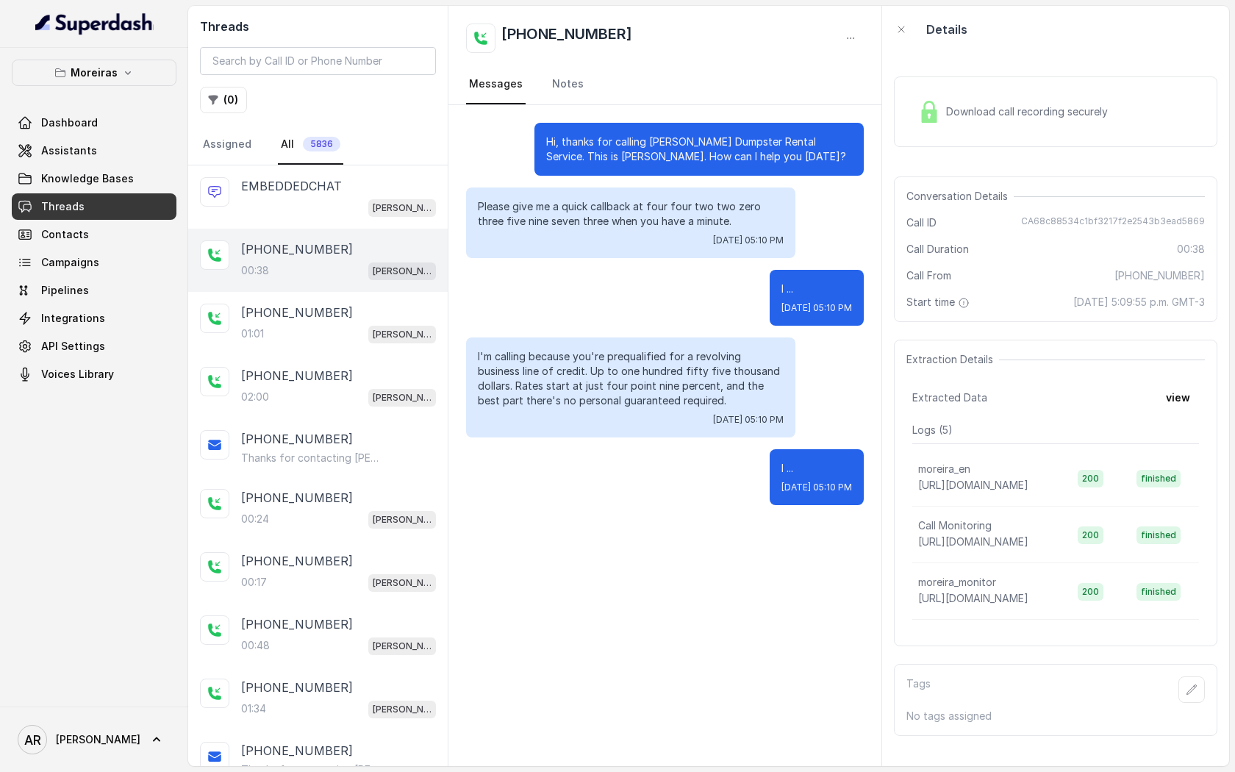
click at [351, 286] on div "+19514336919 00:38 Sophia (Dumpsters) / EN" at bounding box center [318, 260] width 260 height 63
click at [352, 315] on div "+17027208484" at bounding box center [338, 313] width 195 height 18
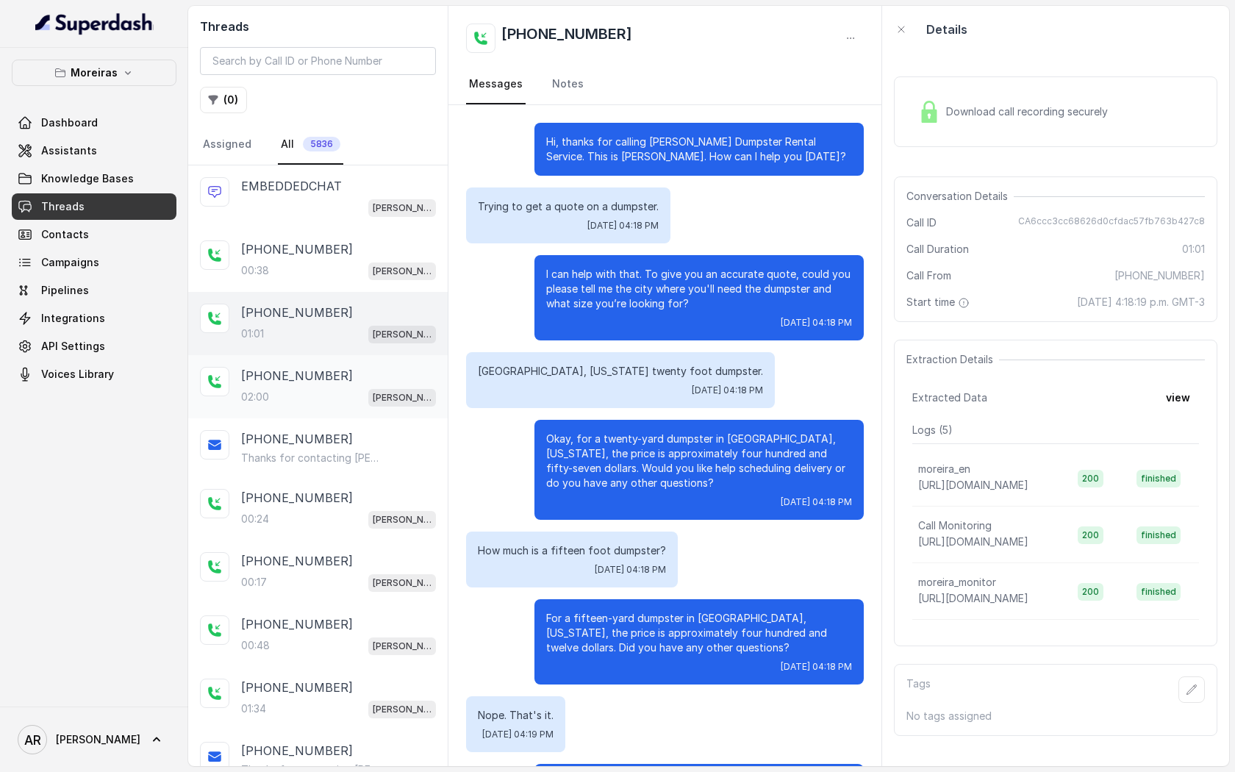
scroll to position [86, 0]
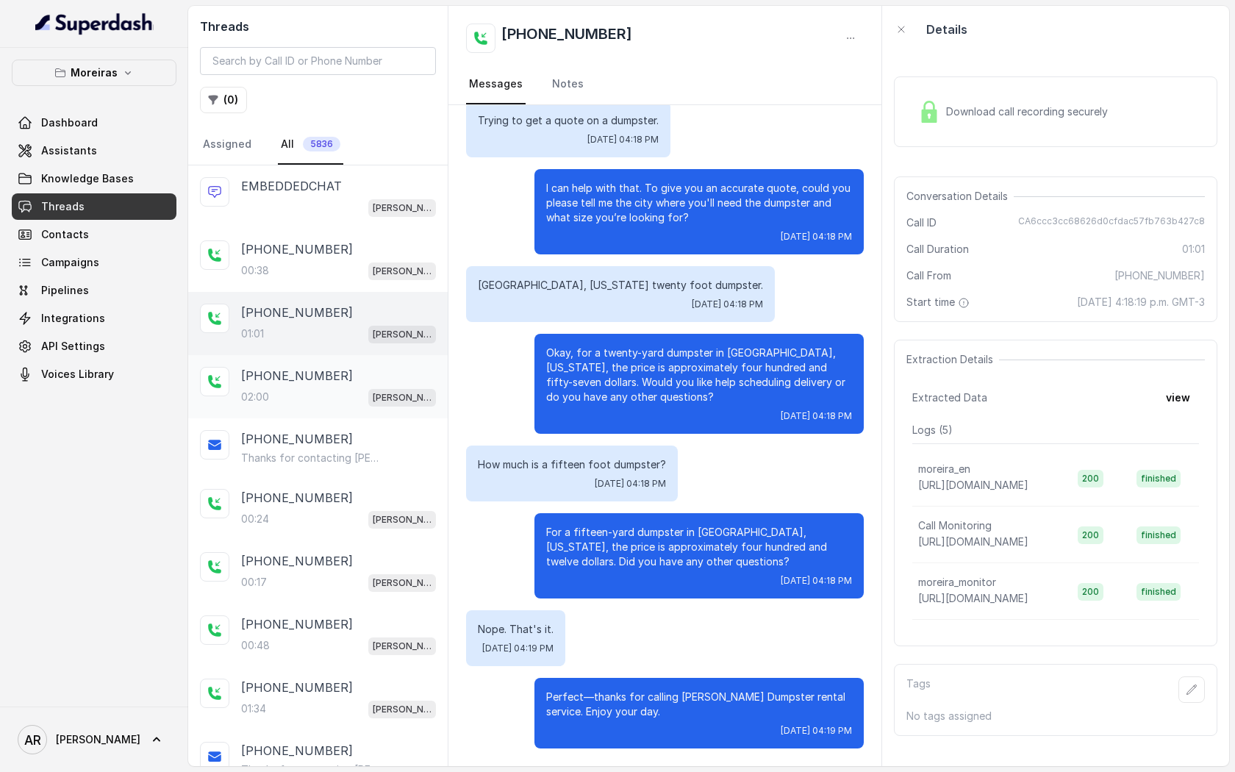
drag, startPoint x: 353, startPoint y: 364, endPoint x: 353, endPoint y: 372, distance: 8.1
click at [353, 364] on div "+14045518682 02:00 Sophia (Dumpsters) / EN" at bounding box center [318, 386] width 260 height 63
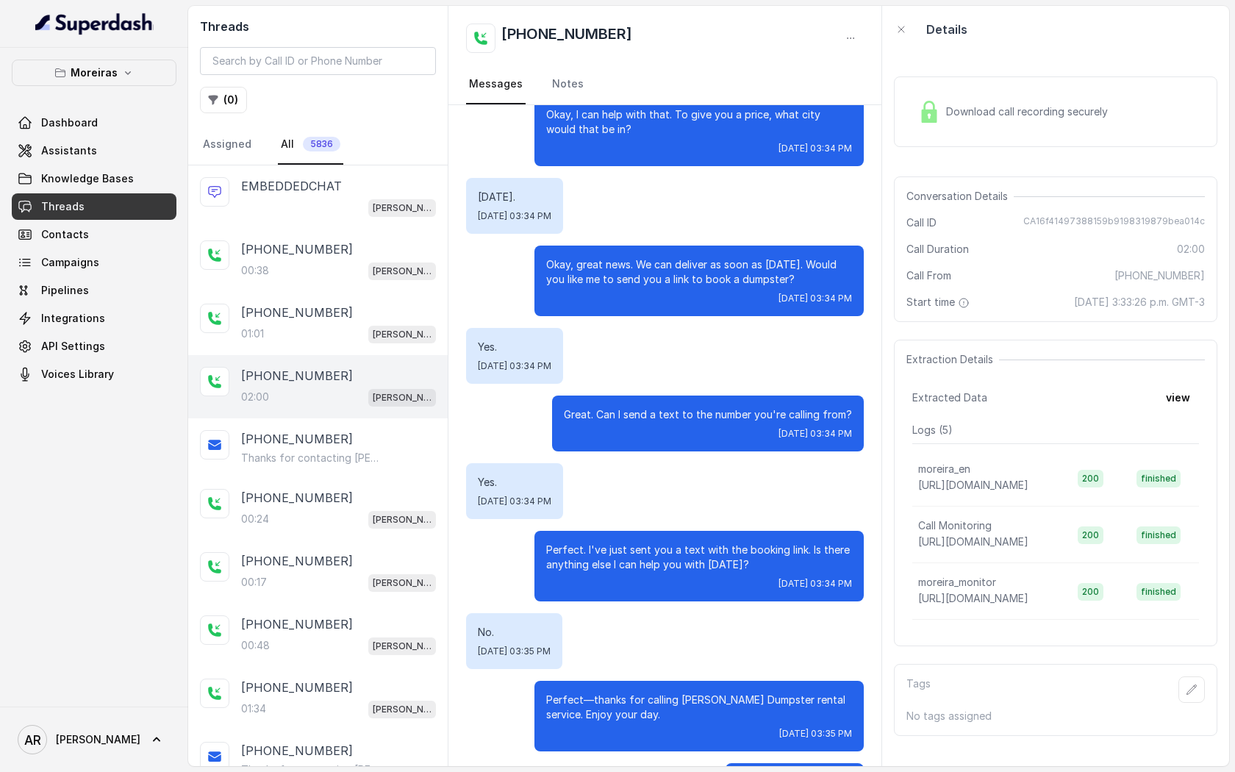
scroll to position [748, 0]
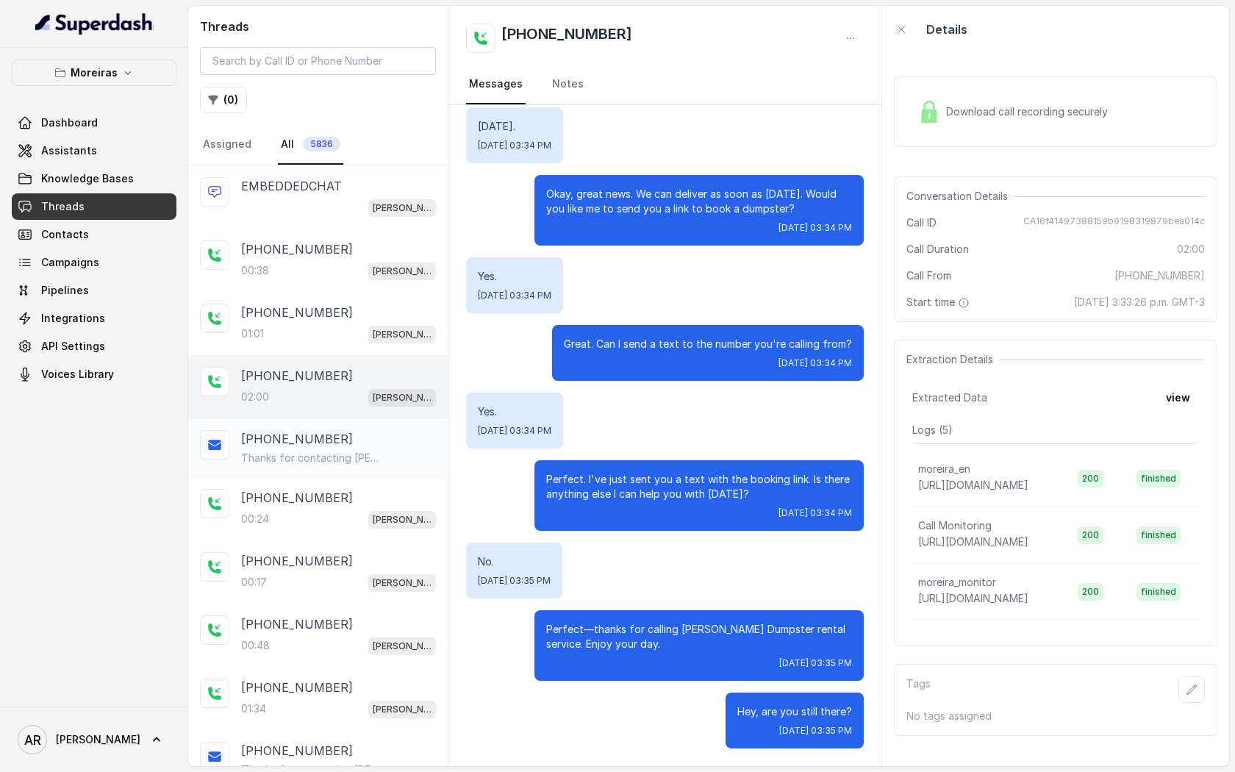
click at [402, 443] on div "+14045518682" at bounding box center [338, 439] width 195 height 18
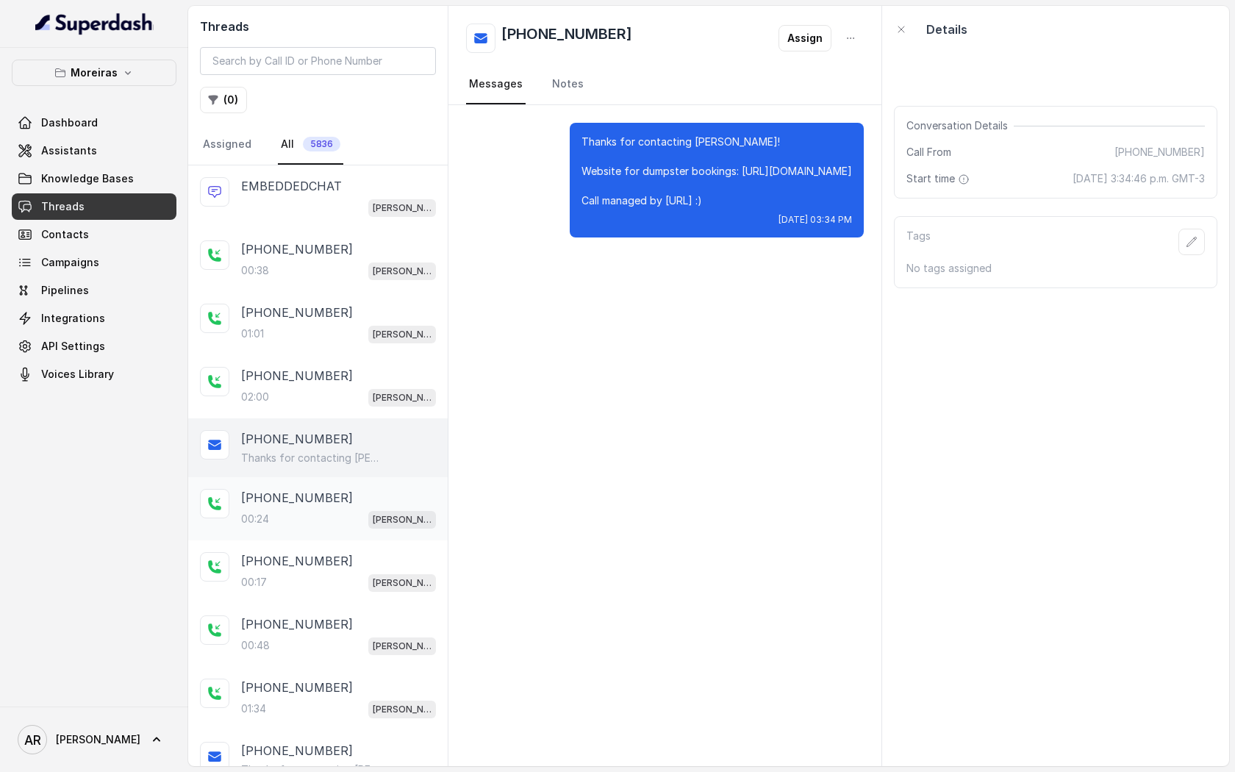
click at [390, 490] on div "+19785998566" at bounding box center [338, 498] width 195 height 18
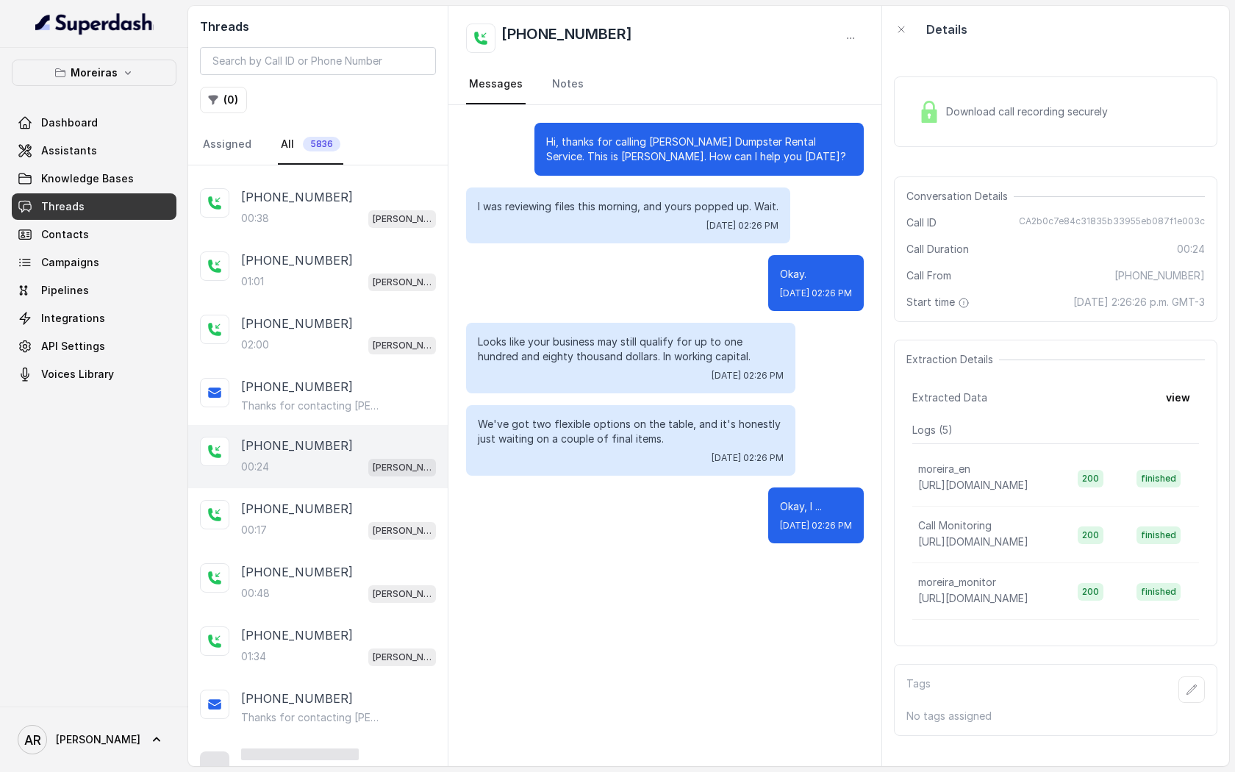
scroll to position [79, 0]
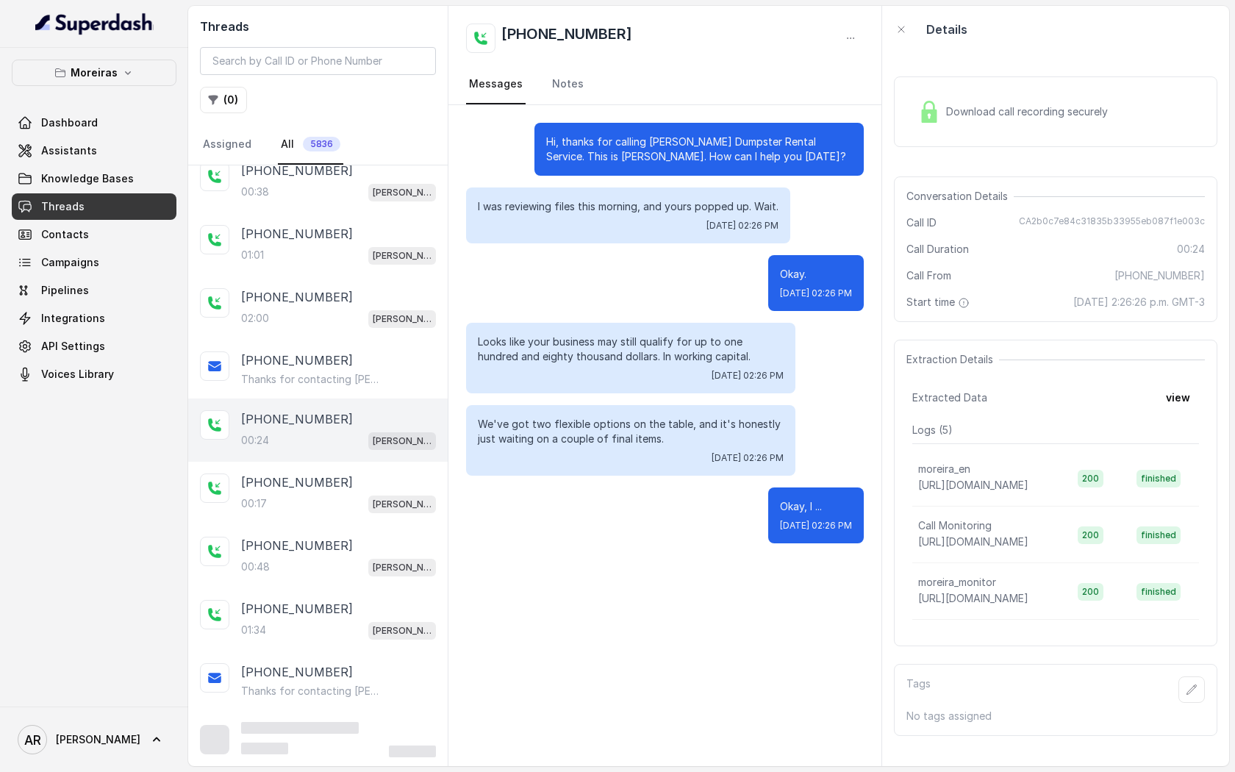
click at [390, 490] on div "+16782730885 00:17 Sophia (Dumpsters) / EN" at bounding box center [338, 494] width 195 height 40
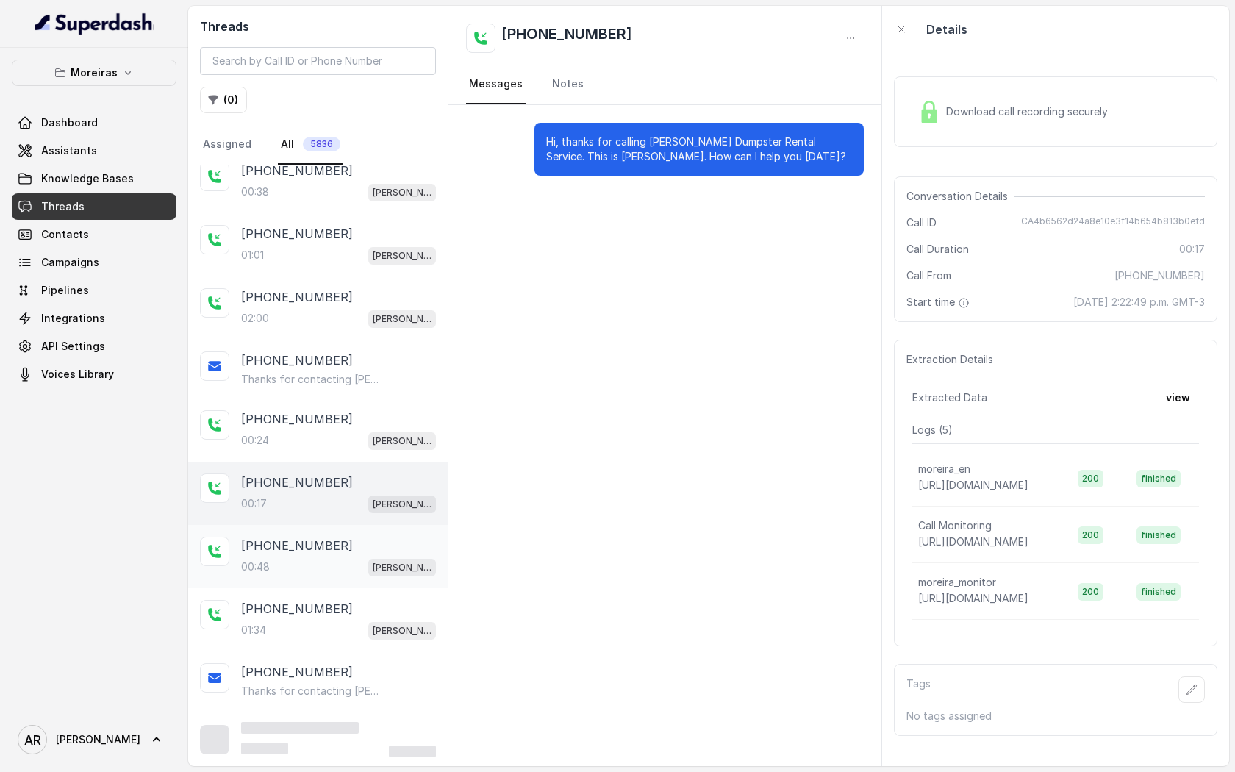
click at [387, 526] on div "+17706163766 00:48 Sophia (Dumpsters) / EN" at bounding box center [318, 556] width 260 height 63
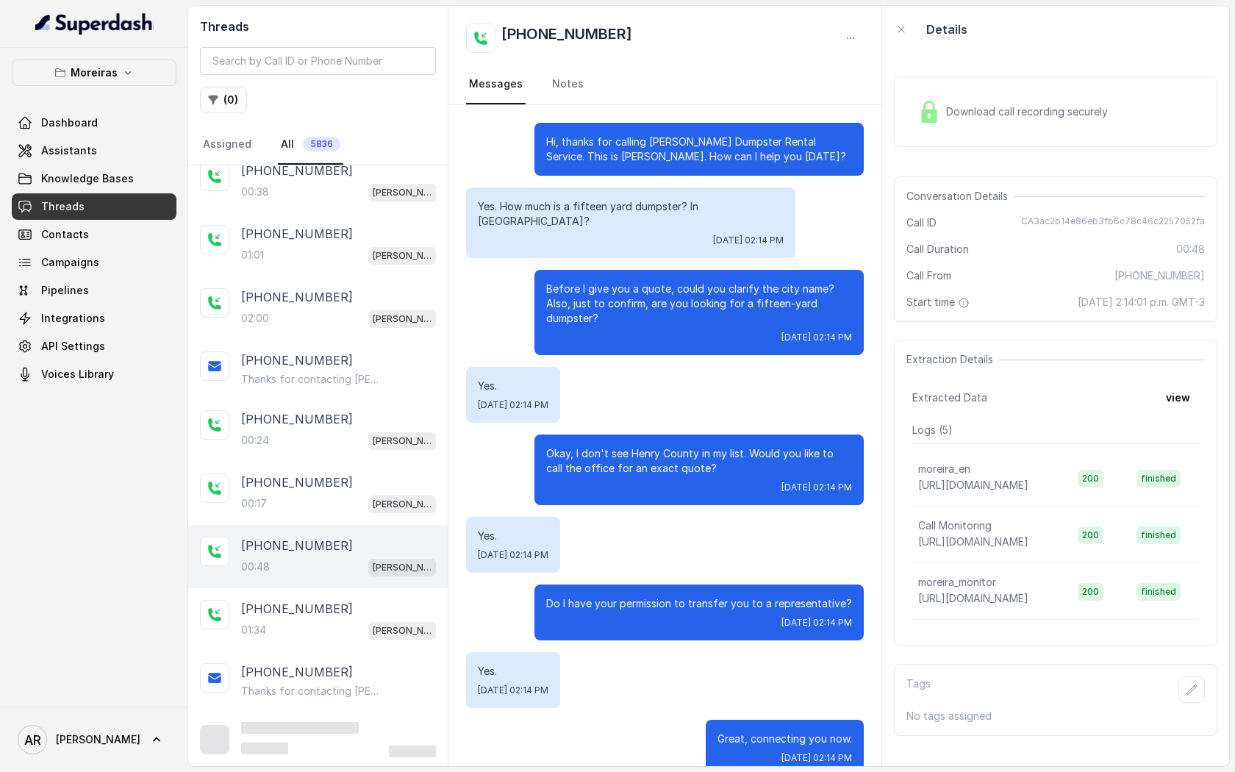
scroll to position [80, 0]
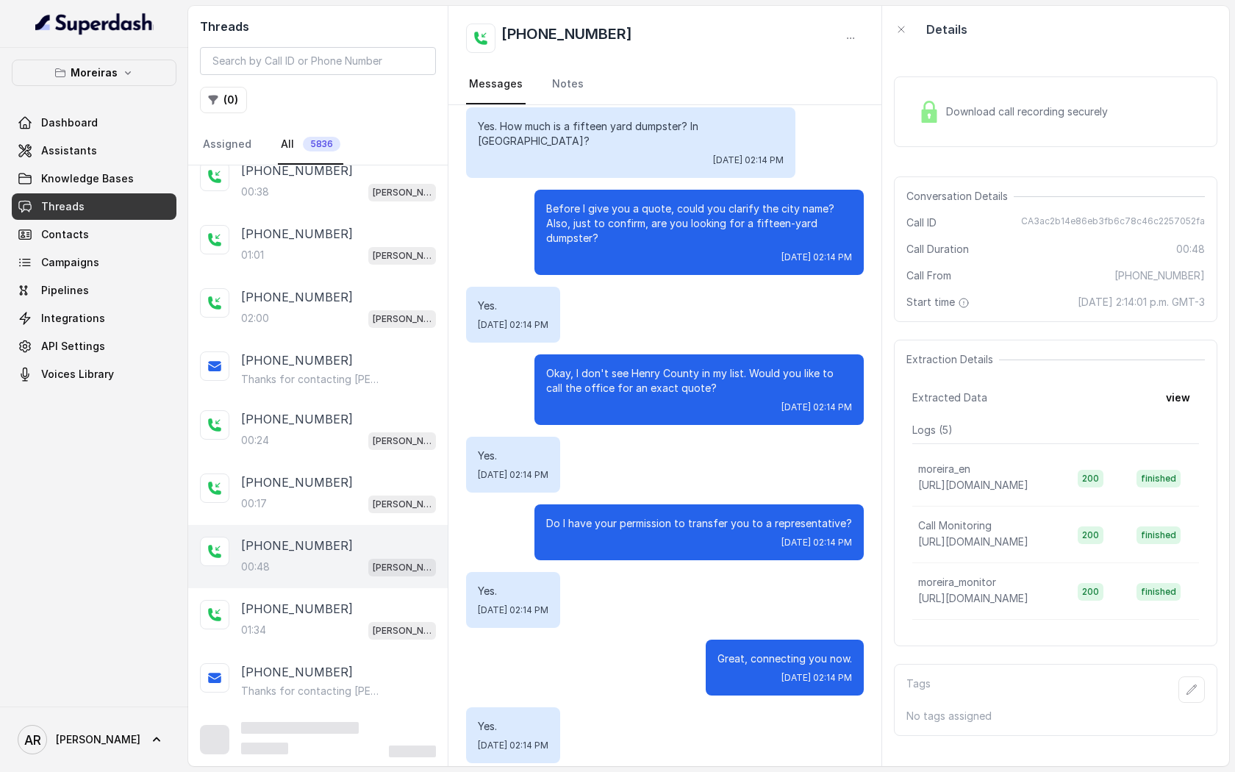
click at [387, 580] on div "+17706163766 00:48 Sophia (Dumpsters) / EN" at bounding box center [318, 556] width 260 height 63
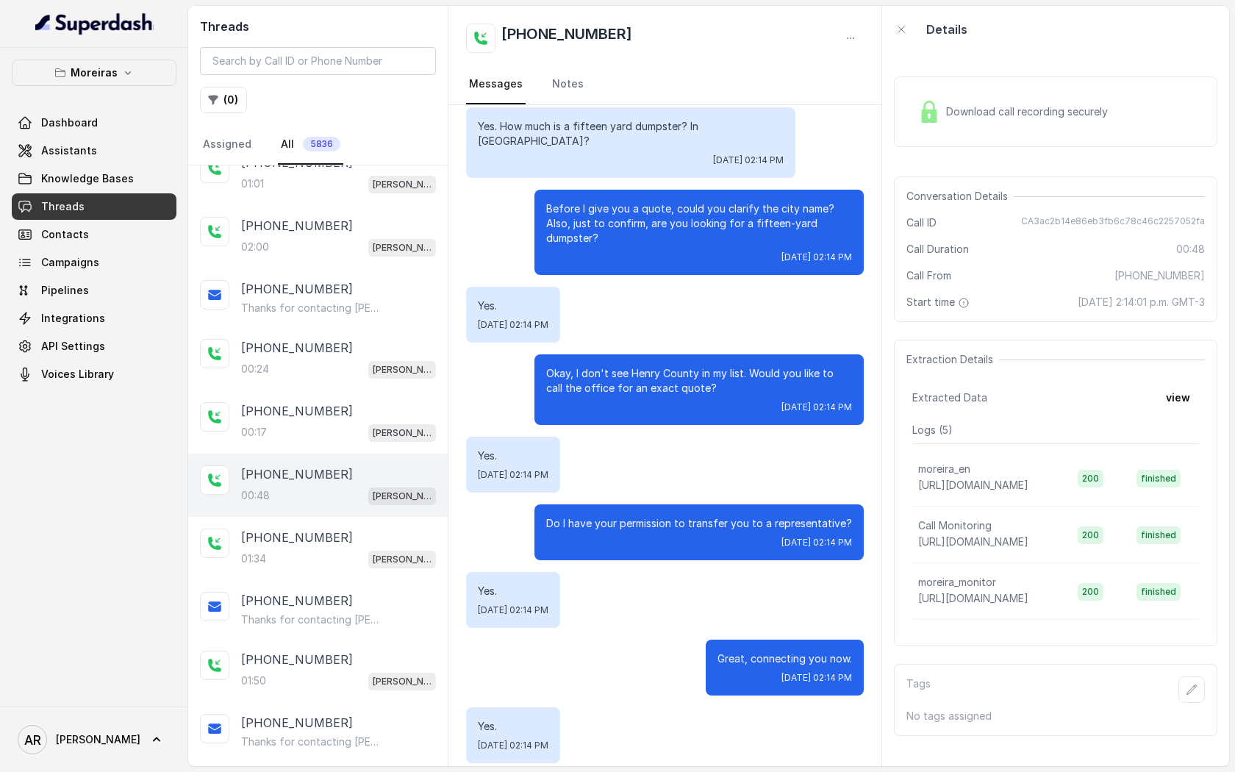
scroll to position [156, 0]
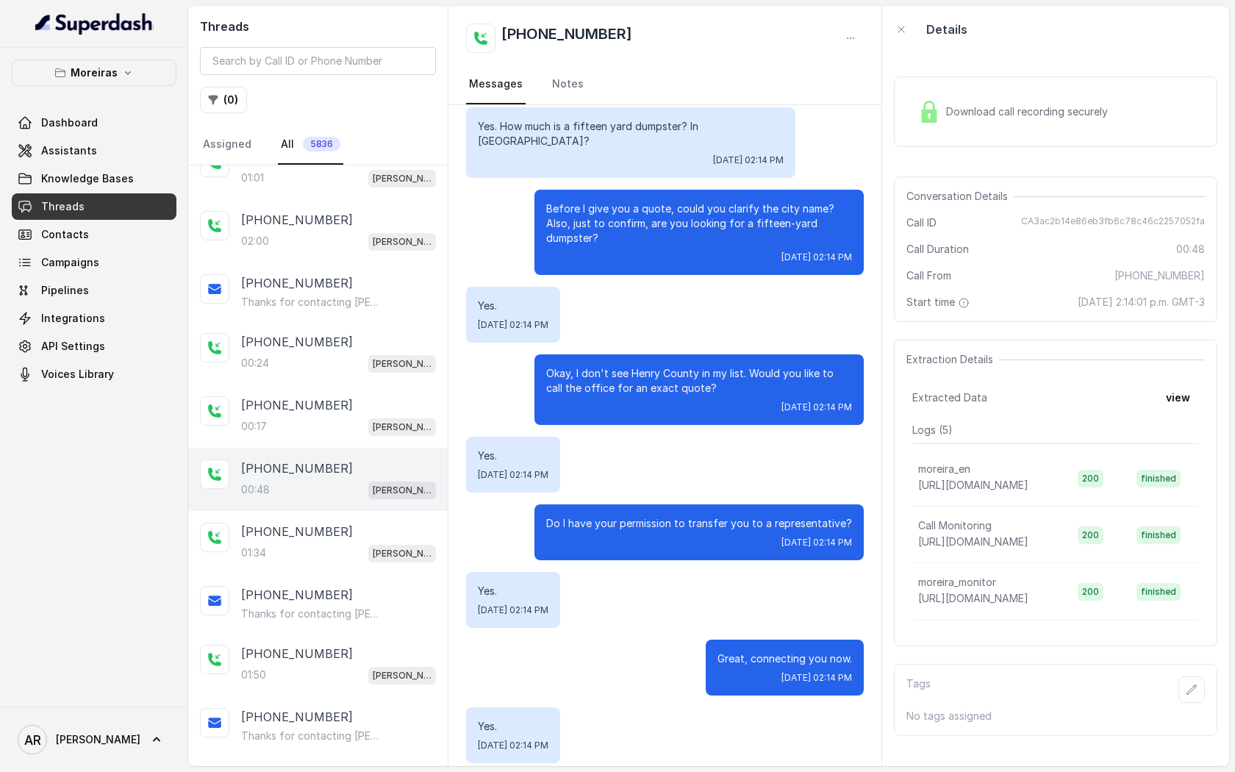
click at [387, 580] on div "+14704178727 Thanks for contacting Moreiras! Website for dumpster bookings: htt…" at bounding box center [318, 603] width 260 height 59
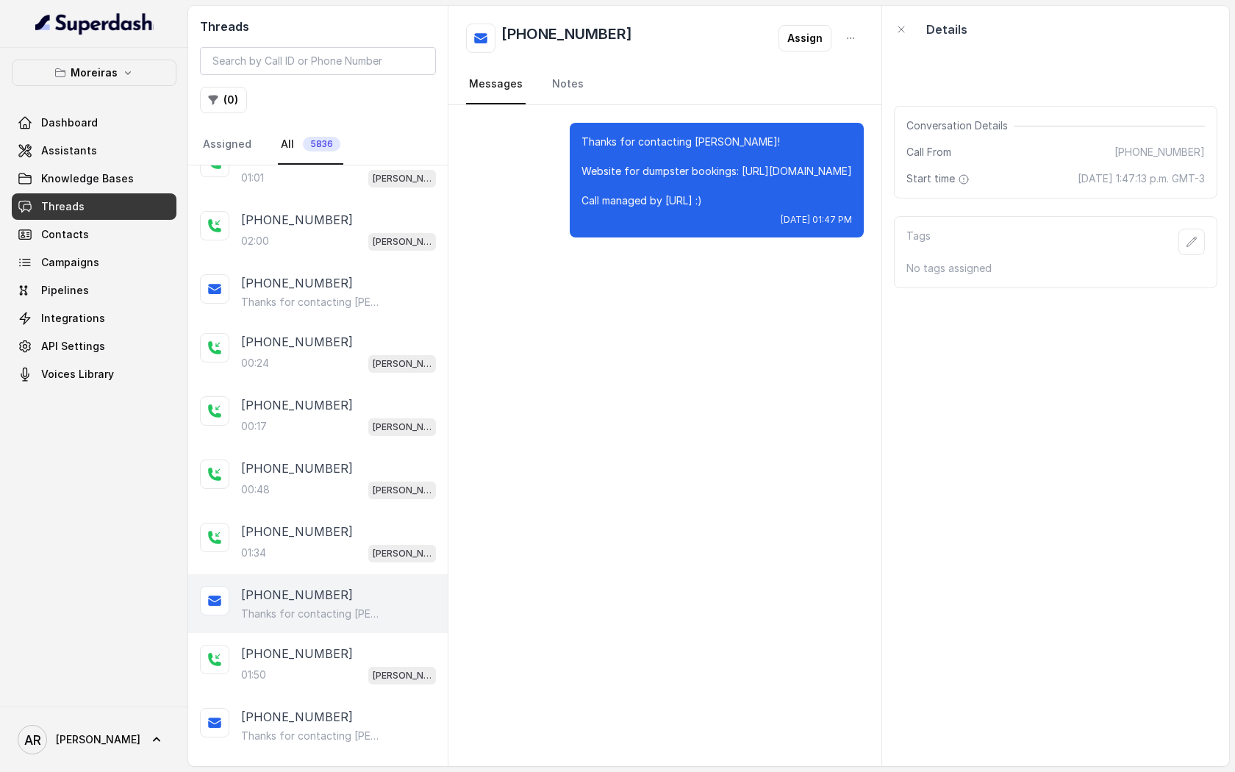
click at [378, 620] on div "+14704178727 Thanks for contacting Moreiras! Website for dumpster bookings: htt…" at bounding box center [318, 603] width 260 height 59
click at [365, 670] on div "01:50 Sophia (Dumpsters) / EN" at bounding box center [338, 674] width 195 height 19
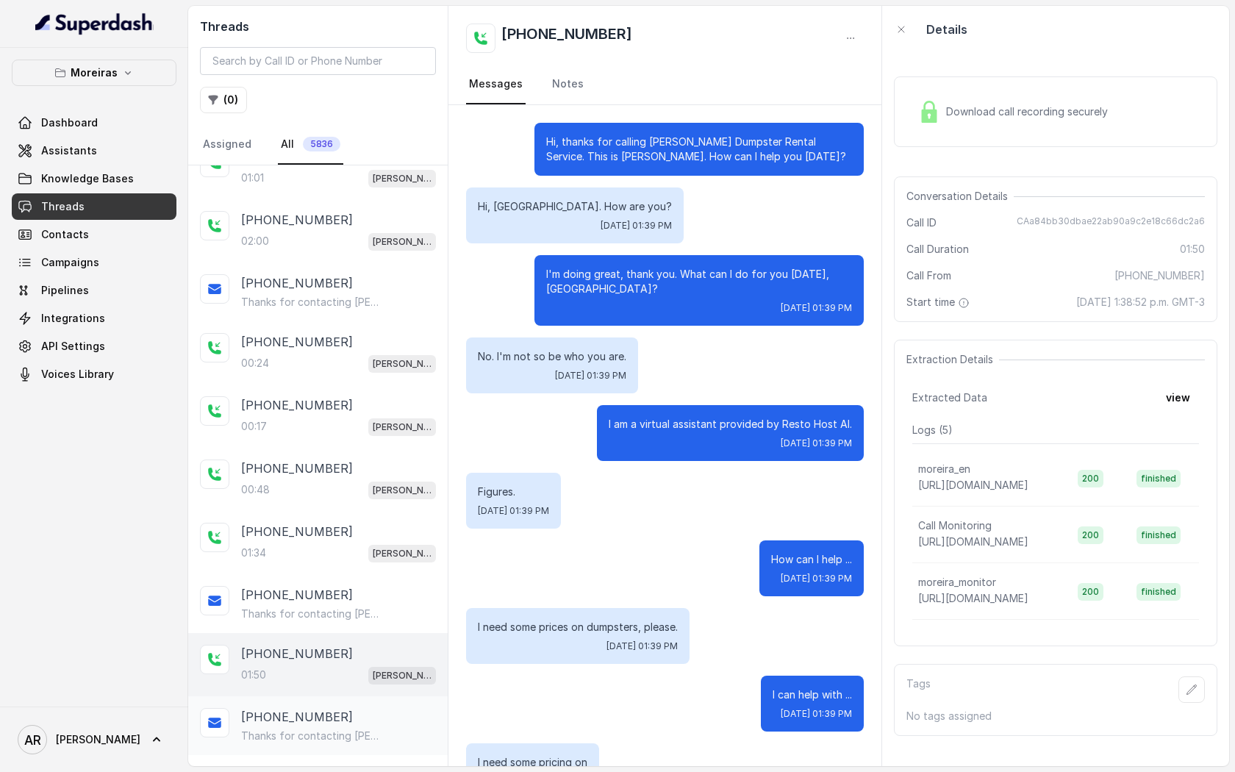
scroll to position [1198, 0]
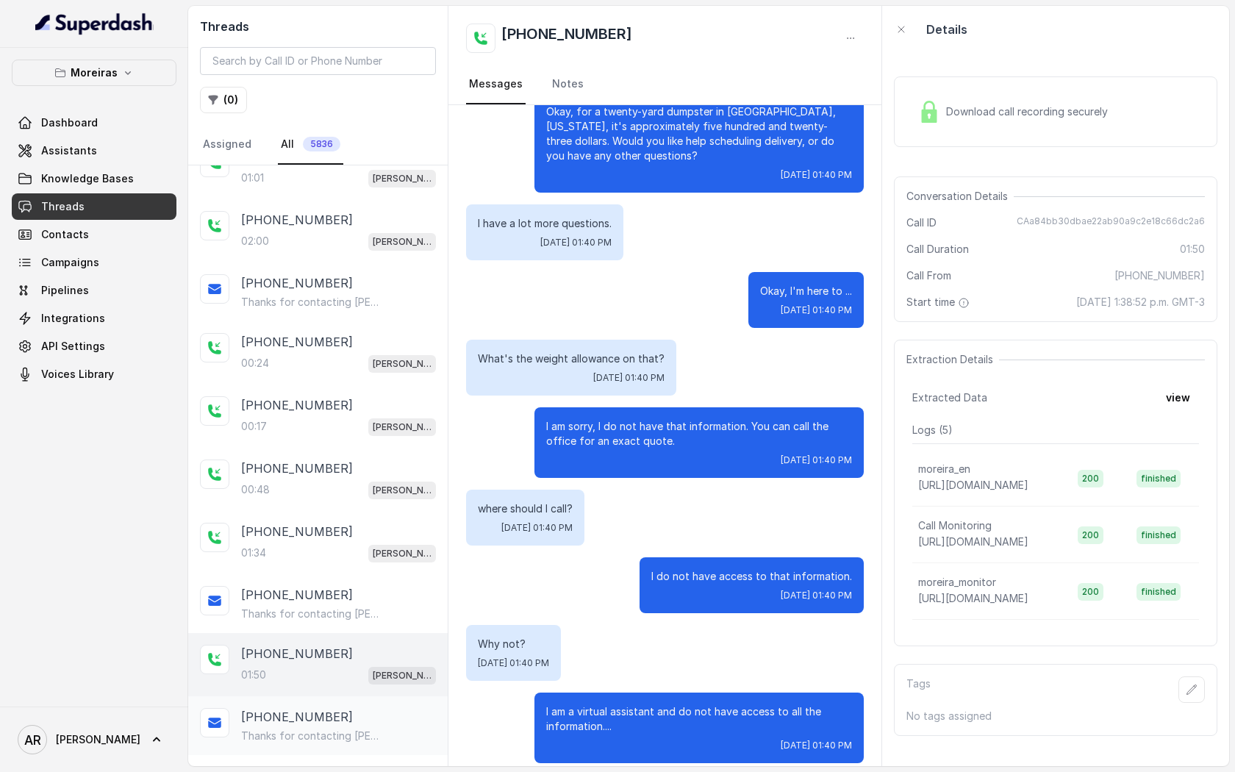
click at [362, 721] on div "+14042717725" at bounding box center [338, 717] width 195 height 18
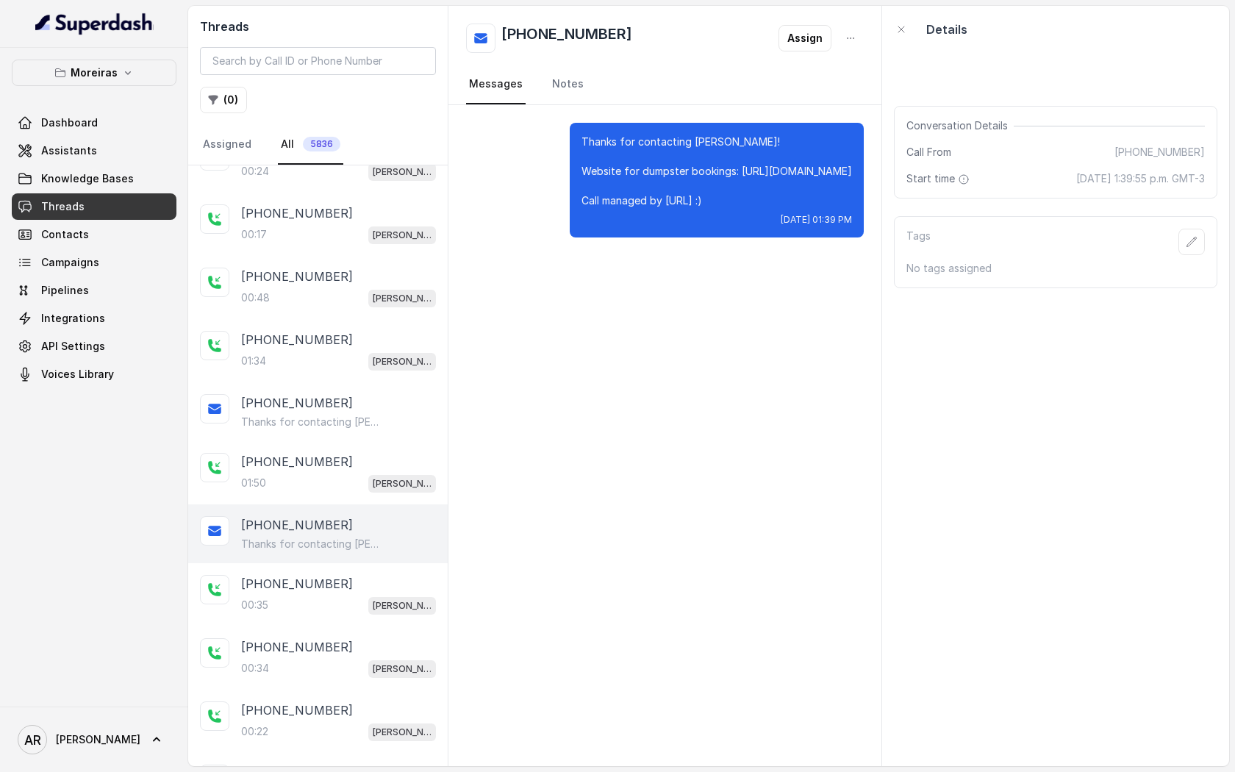
scroll to position [365, 0]
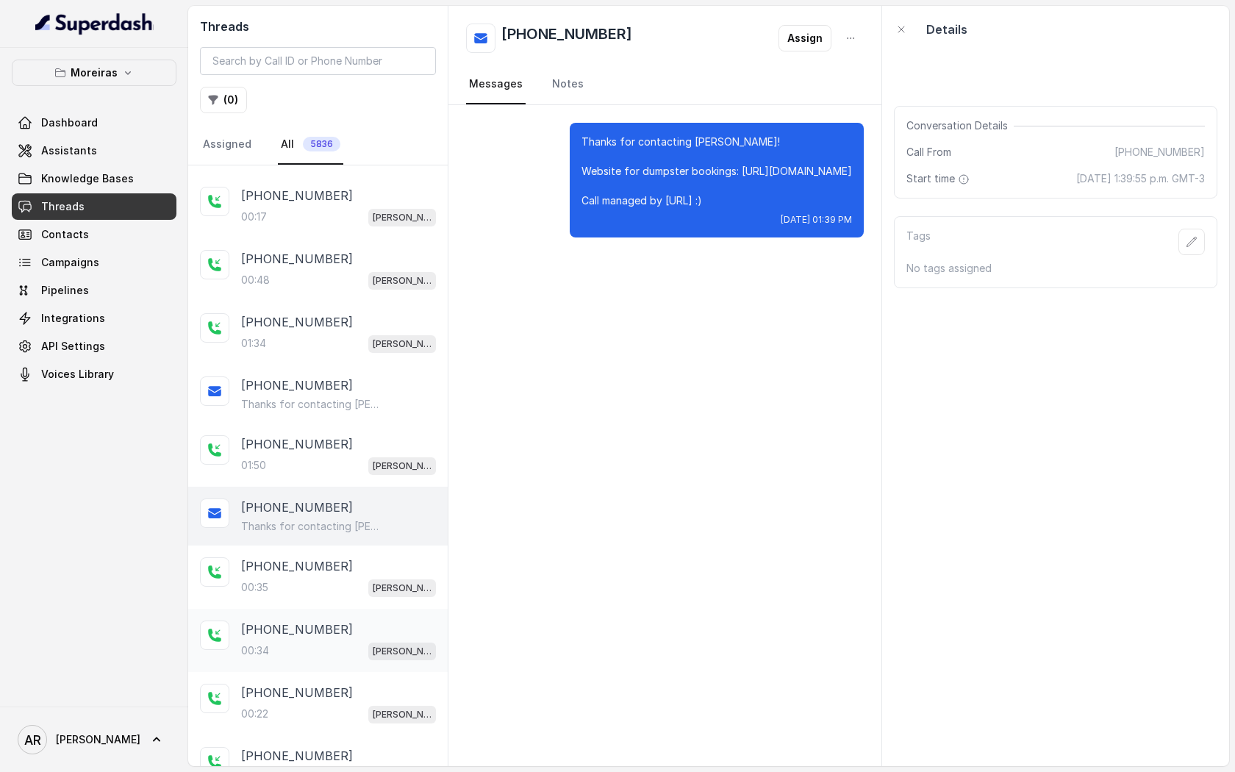
click at [325, 625] on div "+19732557105" at bounding box center [338, 630] width 195 height 18
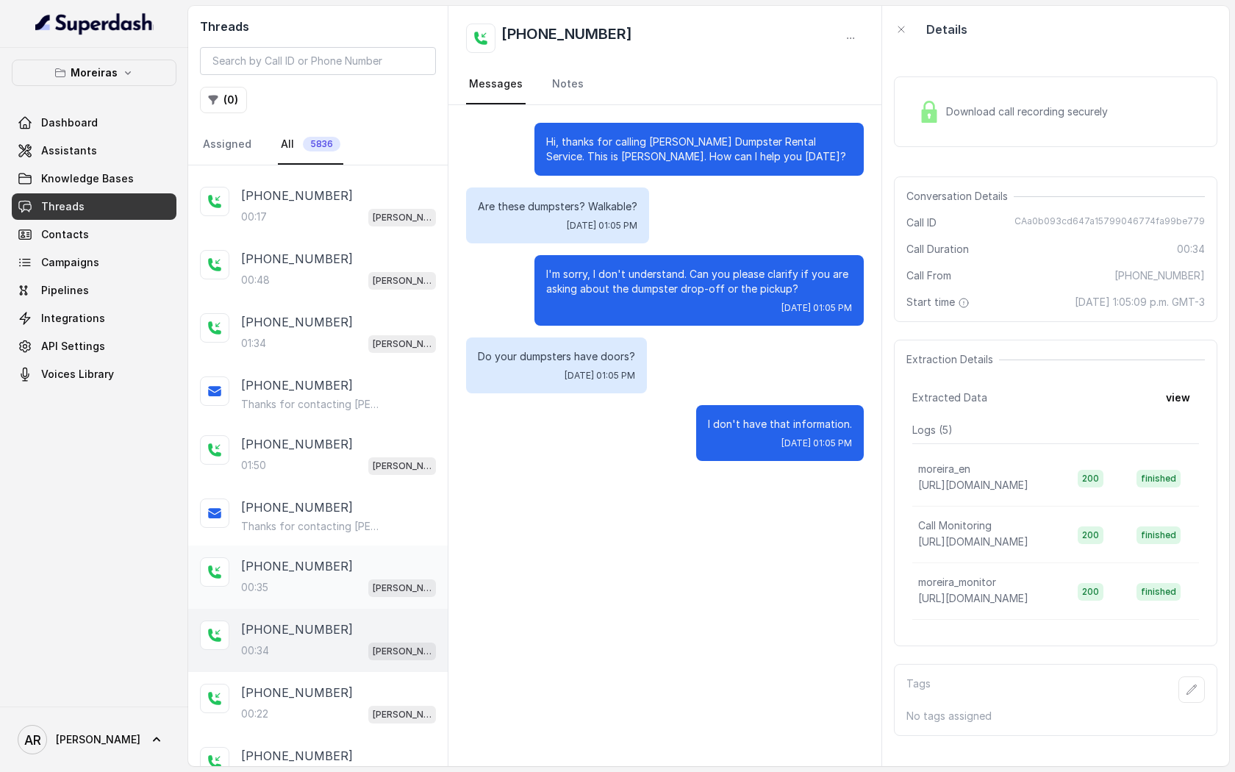
click at [324, 587] on div "00:35 Sophia (Dumpsters) / EN" at bounding box center [338, 587] width 195 height 19
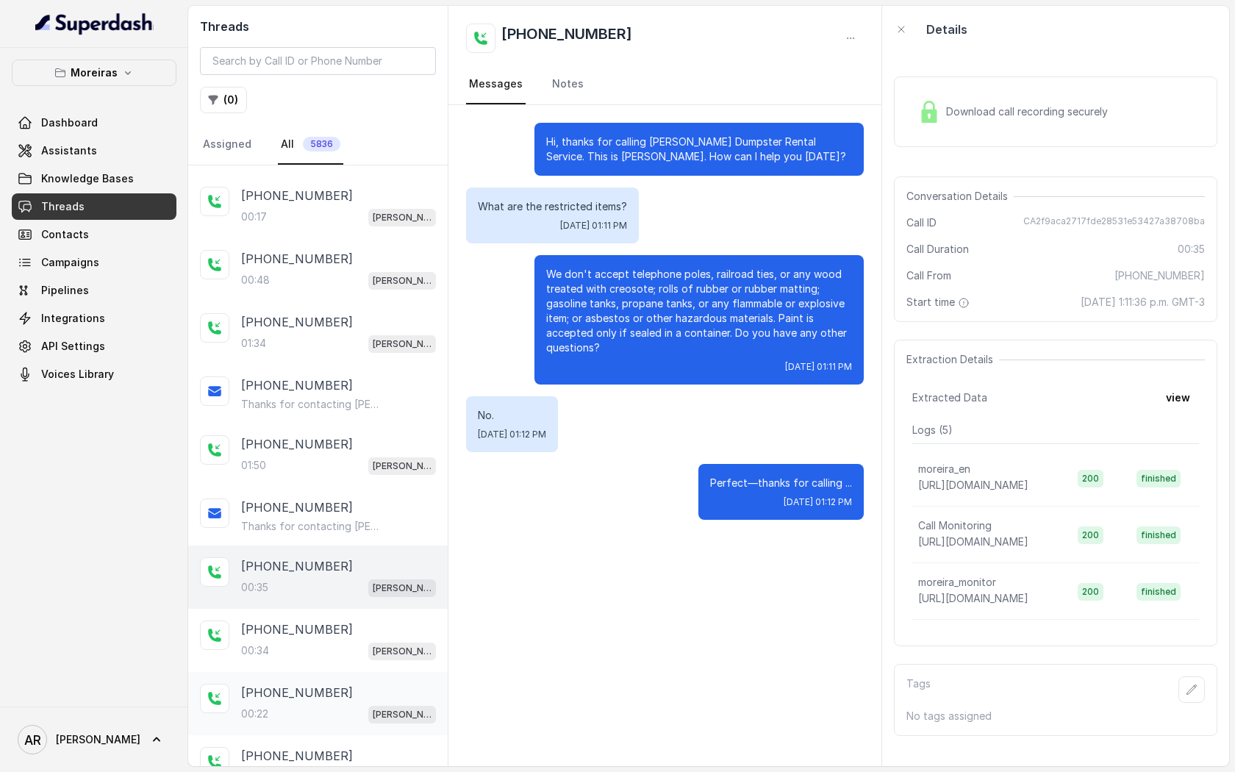
click at [335, 686] on div "+16784633478" at bounding box center [338, 693] width 195 height 18
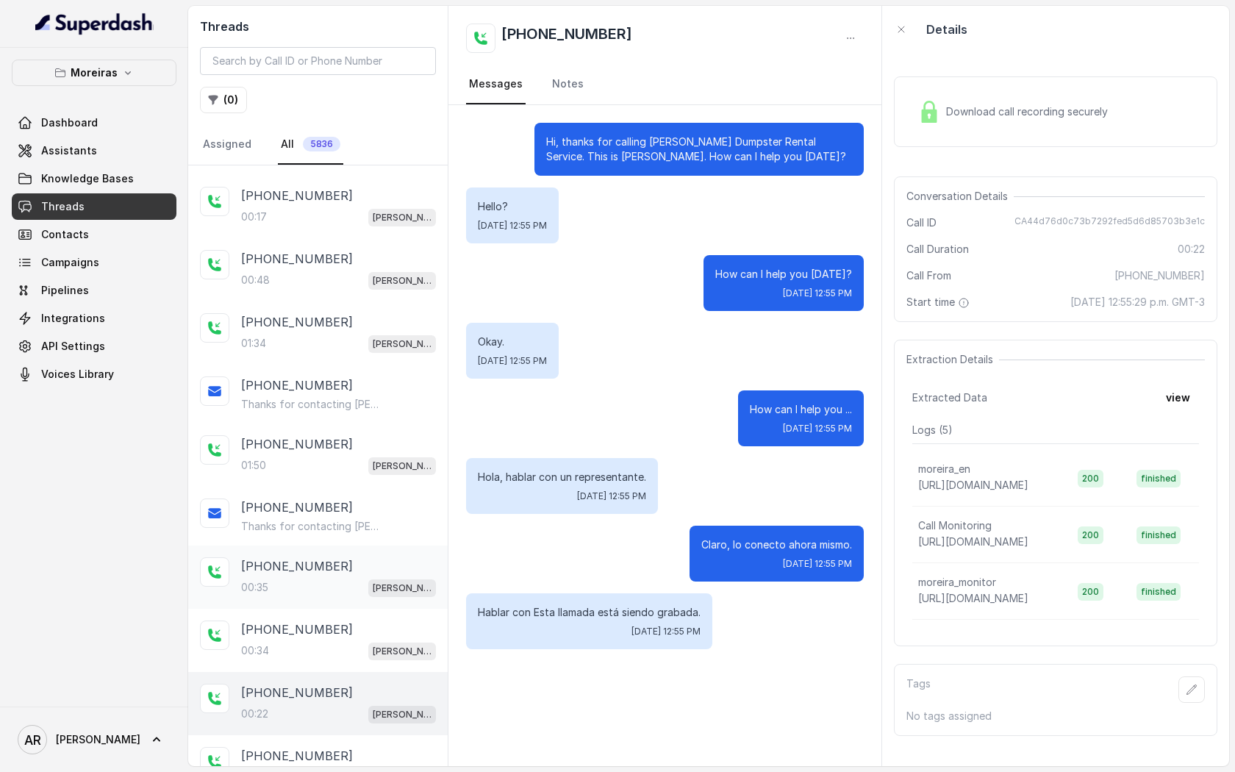
click at [305, 551] on div "+19732557105 00:35 Sophia (Dumpsters) / EN" at bounding box center [318, 577] width 260 height 63
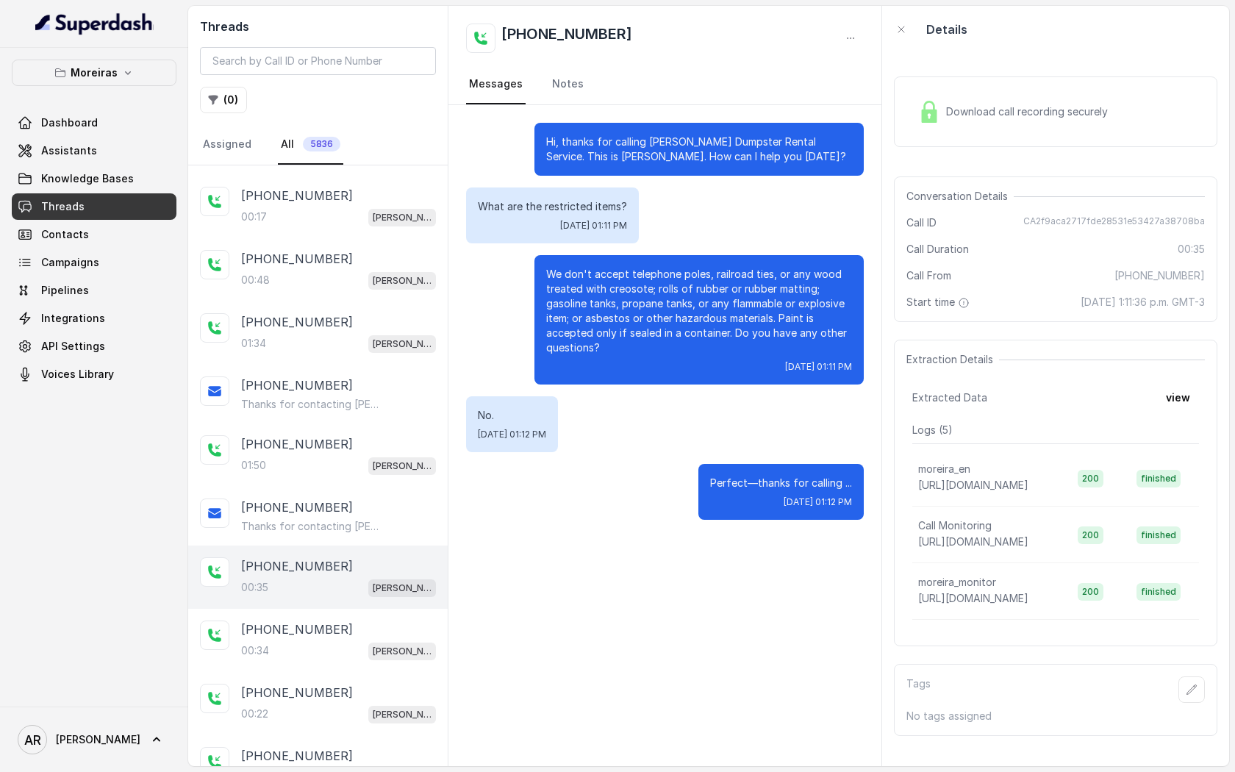
click at [988, 121] on div "Download call recording securely" at bounding box center [1012, 112] width 201 height 34
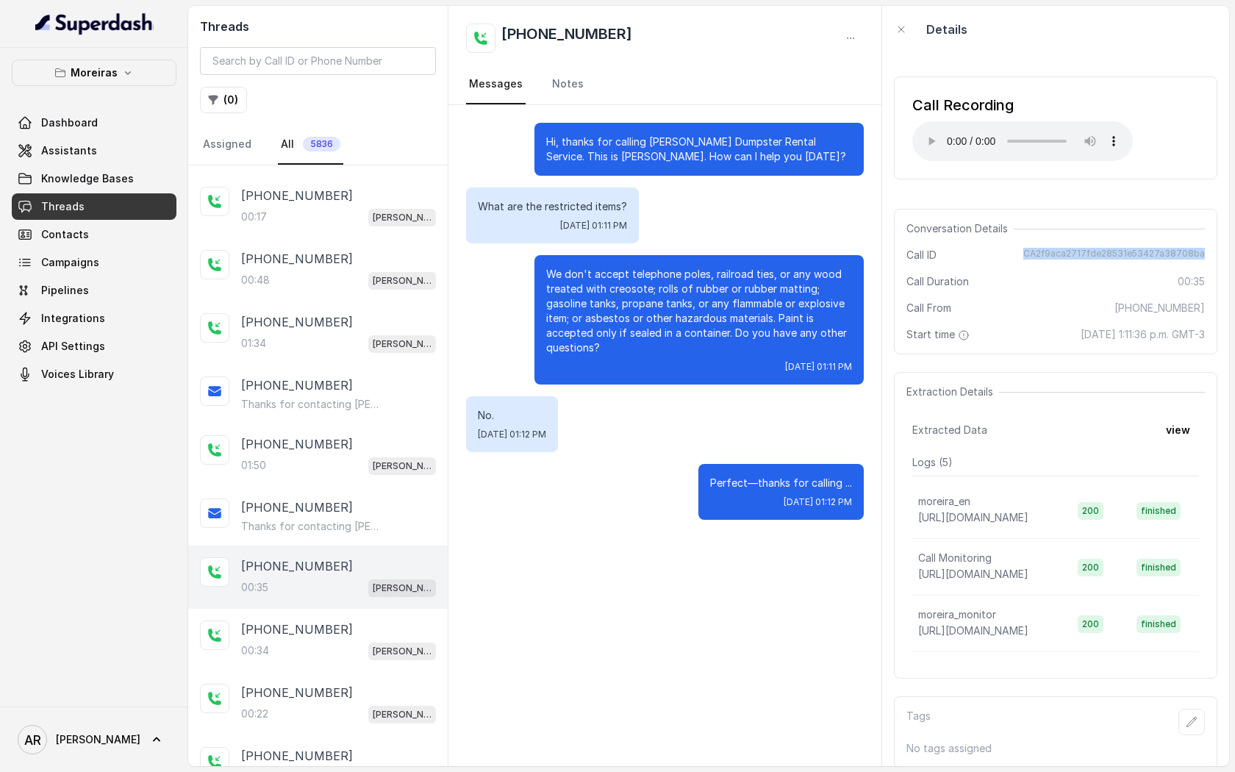
drag, startPoint x: 1030, startPoint y: 256, endPoint x: 1212, endPoint y: 249, distance: 182.5
click at [1212, 250] on div "Conversation Details Call ID CA2f9aca2717fde28531e53427a38708ba Call Duration 0…" at bounding box center [1056, 282] width 324 height 146
copy span "CA2f9aca2717fde28531e53427a38708ba"
click at [139, 54] on div "Moreiras Dashboard Assistants Knowledge Bases Threads Contacts Campaigns Pipeli…" at bounding box center [94, 377] width 188 height 659
click at [82, 72] on p "Moreiras" at bounding box center [94, 73] width 47 height 18
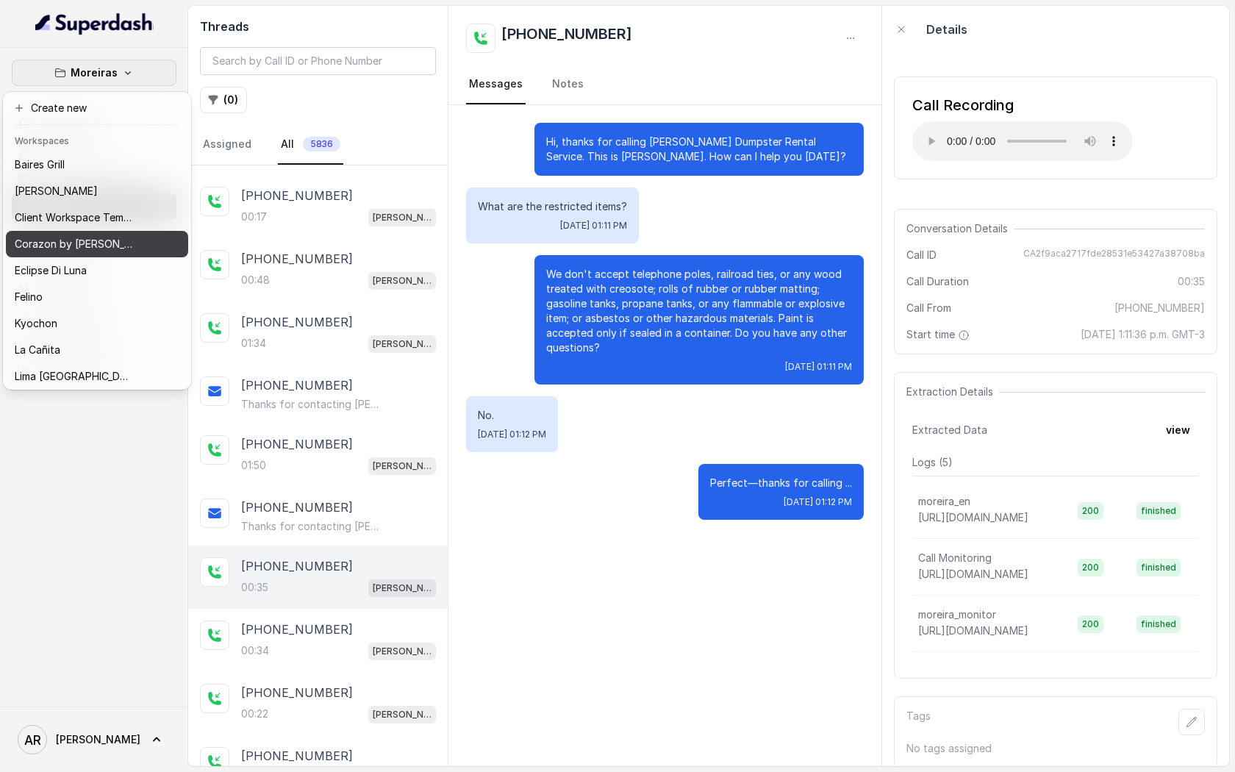
scroll to position [215, 0]
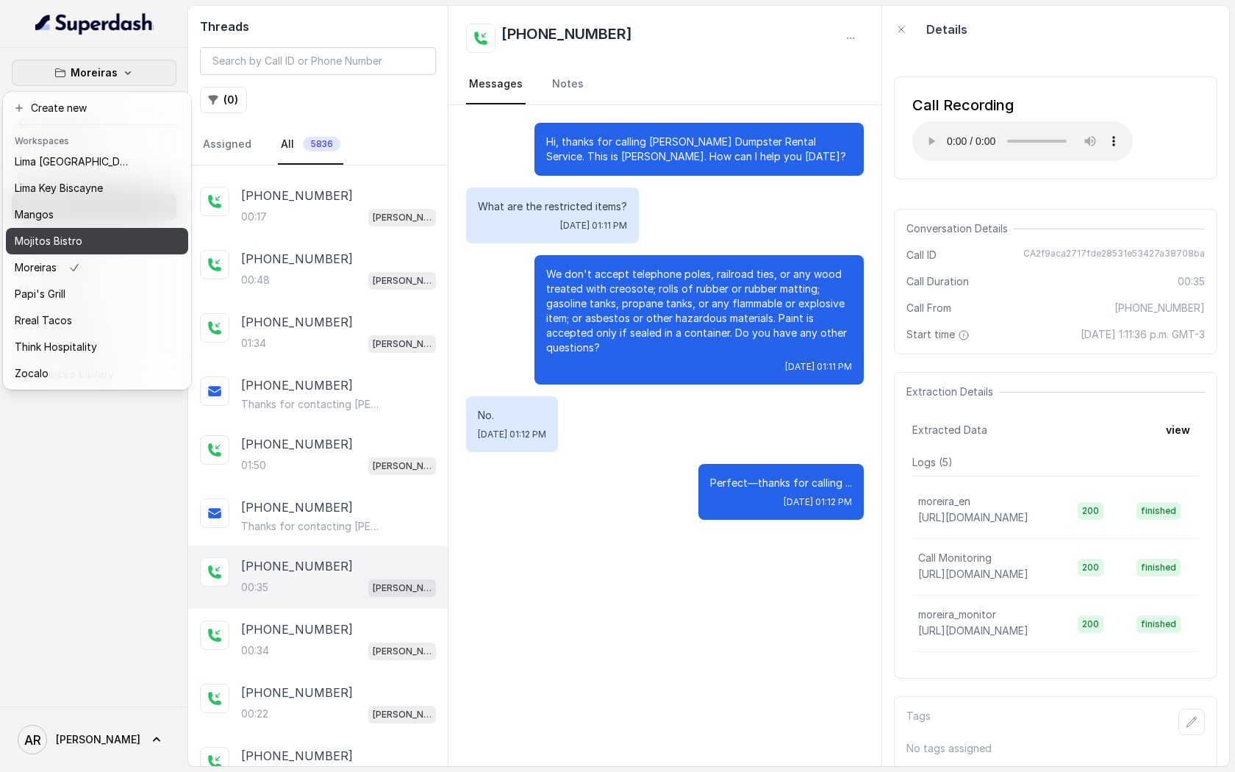
click at [77, 229] on button "Mojitos Bistro" at bounding box center [97, 241] width 182 height 26
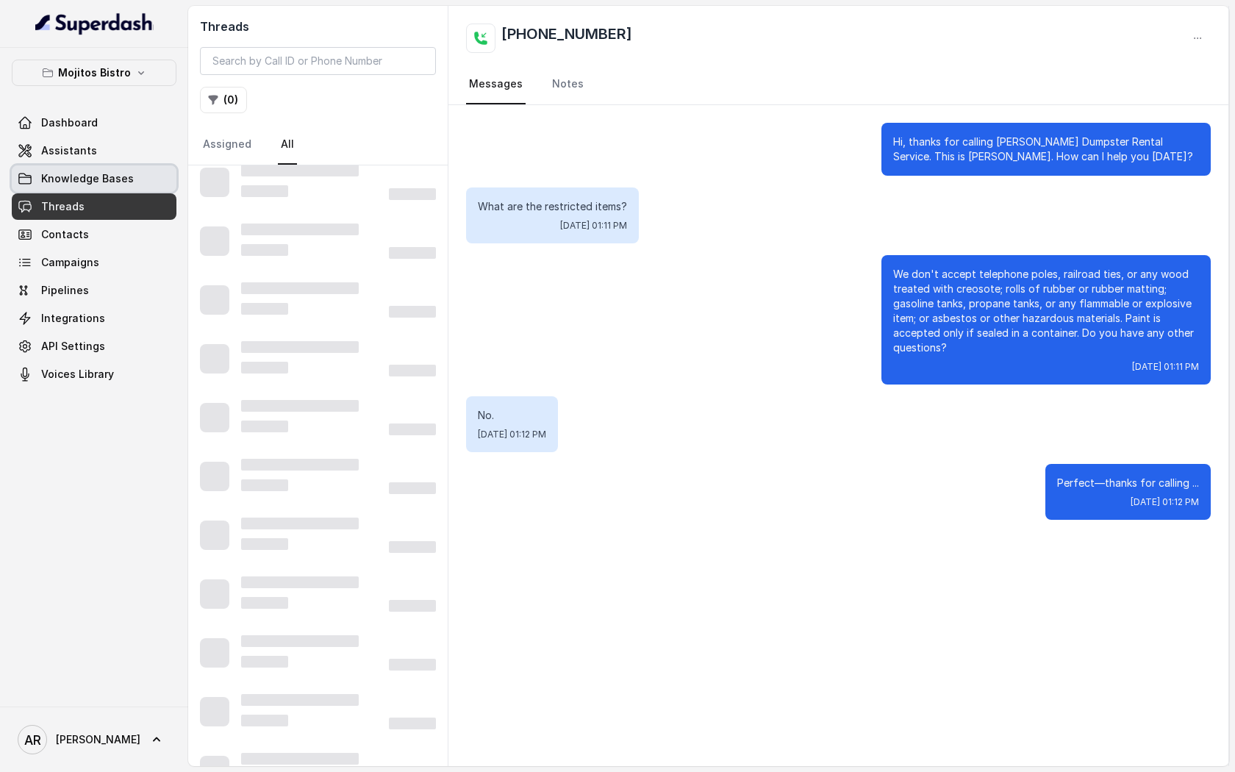
click at [104, 160] on link "Assistants" at bounding box center [94, 150] width 165 height 26
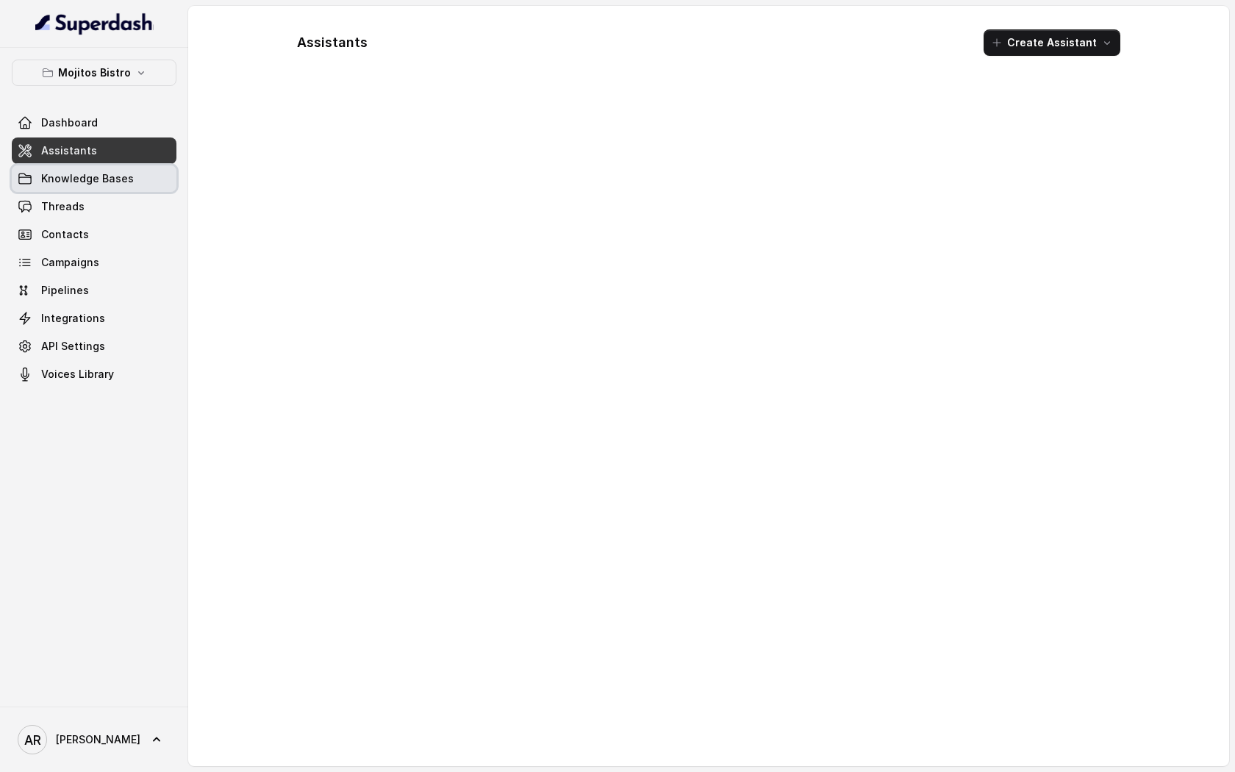
click at [113, 186] on link "Knowledge Bases" at bounding box center [94, 178] width 165 height 26
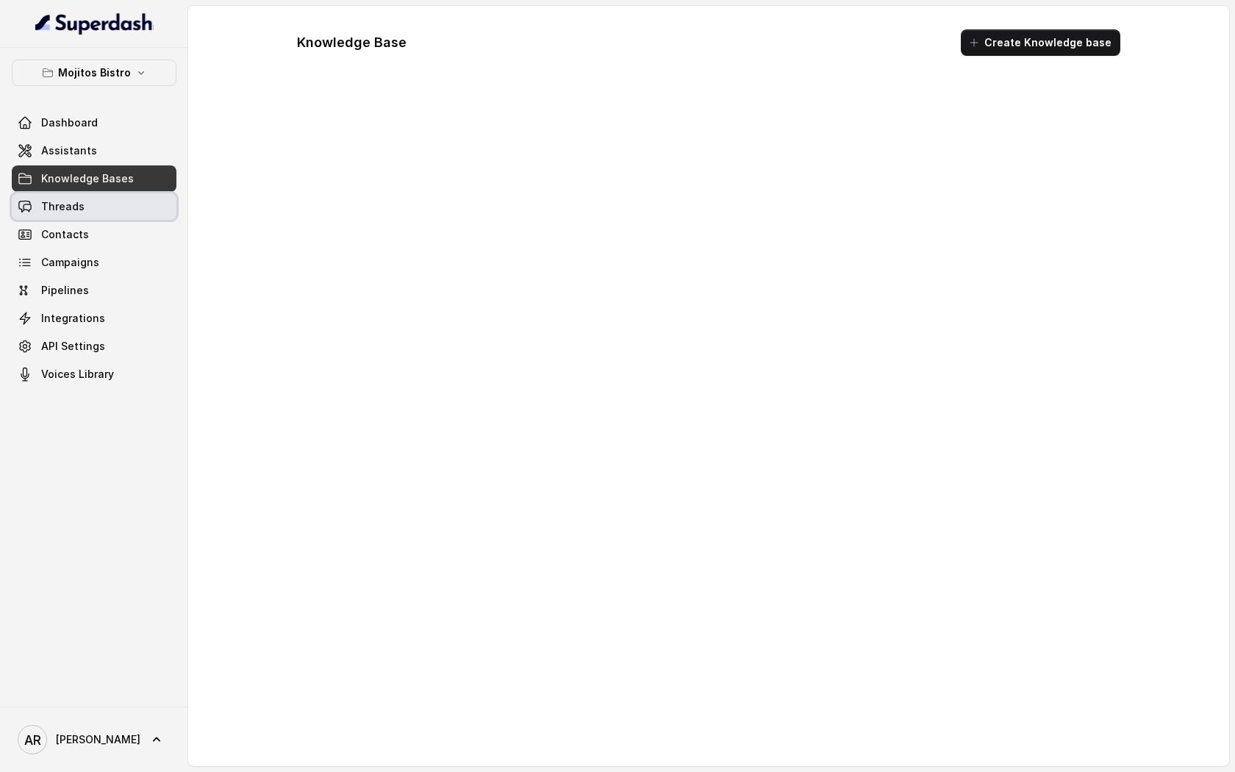
click at [113, 210] on link "Threads" at bounding box center [94, 206] width 165 height 26
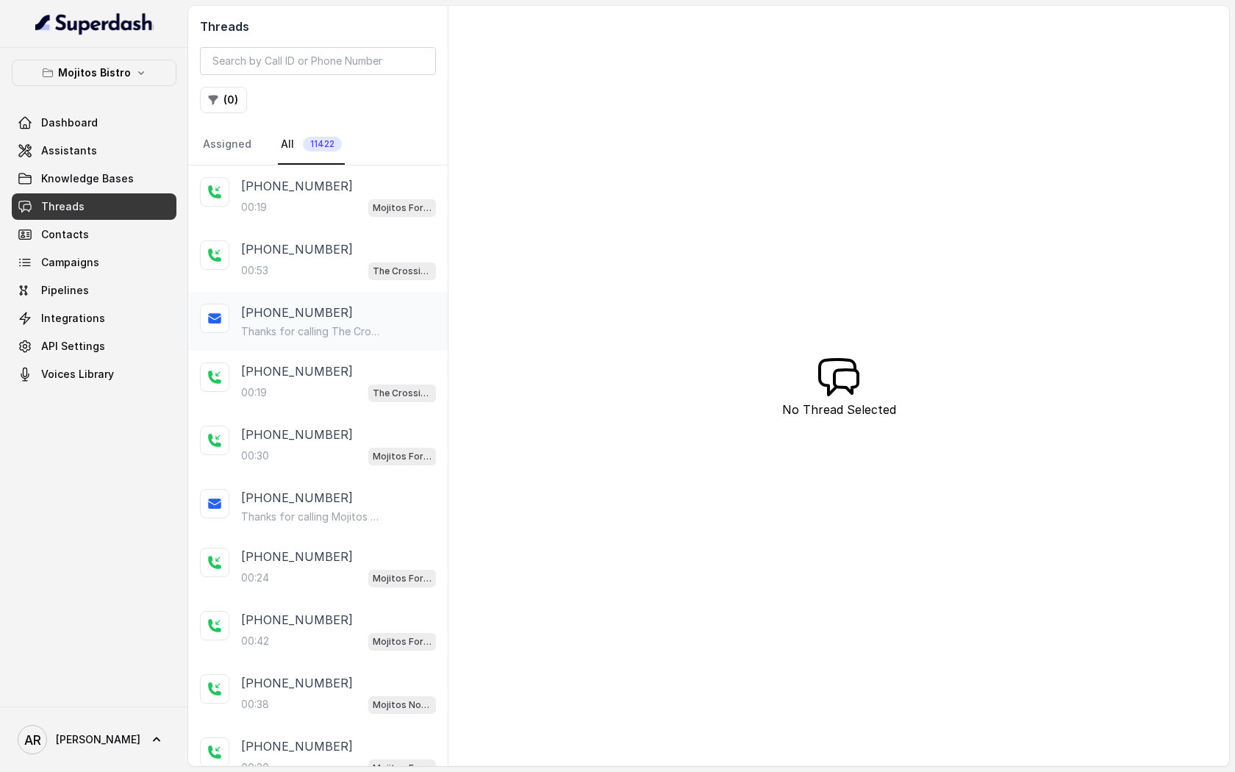
click at [347, 306] on div "+18082234613" at bounding box center [338, 313] width 195 height 18
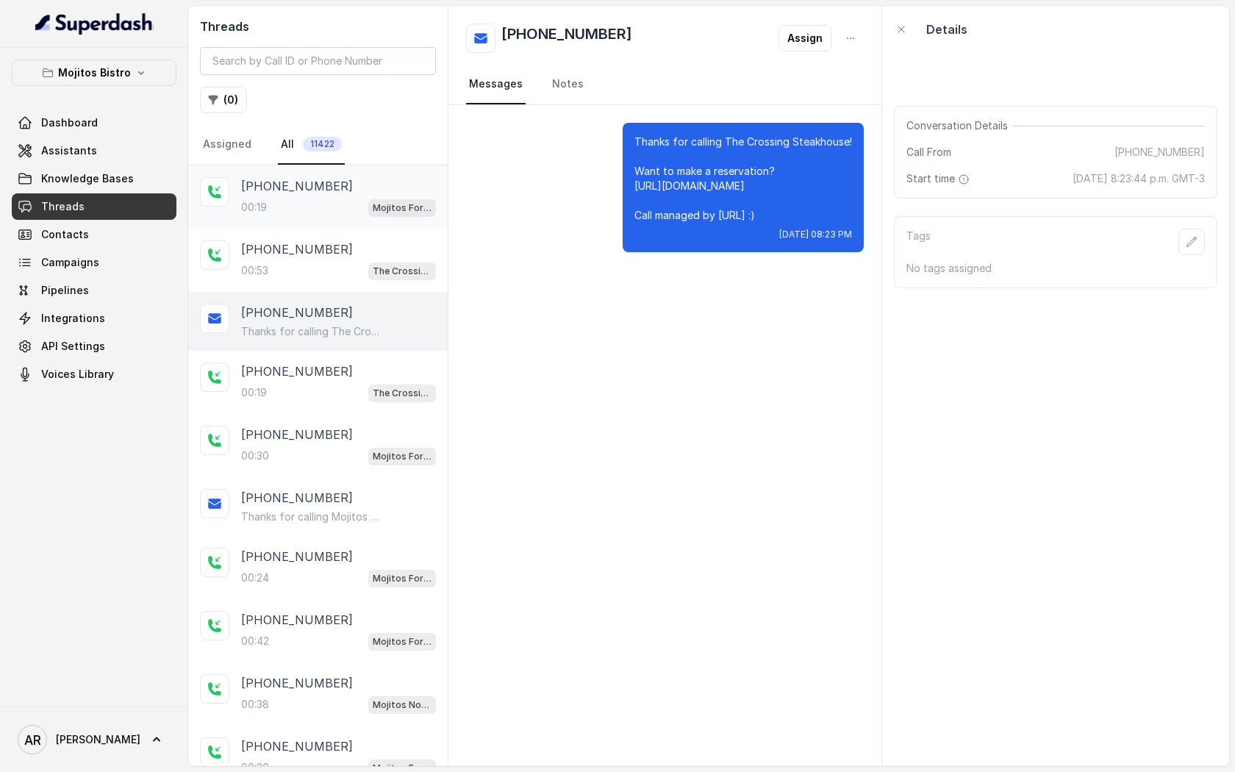
click at [337, 223] on div "+16784103011 00:19 Mojitos Forum / EN" at bounding box center [318, 196] width 260 height 63
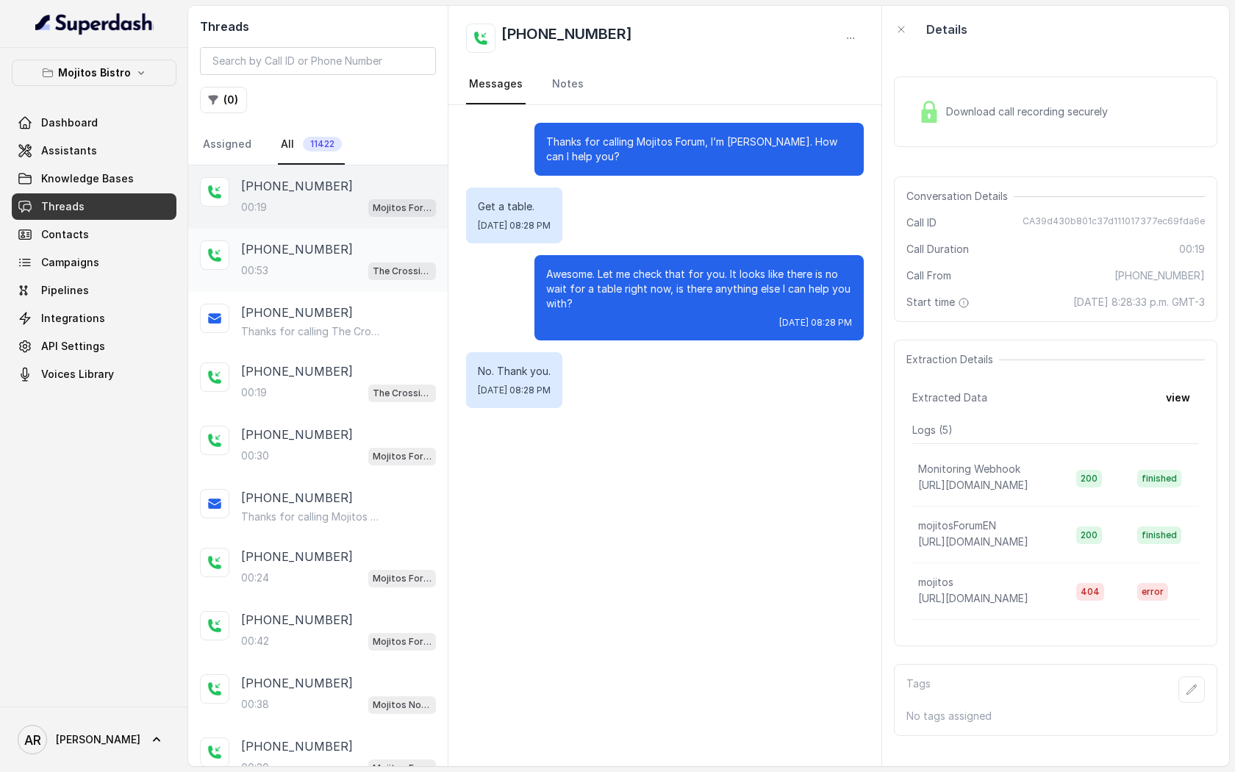
click at [334, 243] on div "+18082234613" at bounding box center [338, 249] width 195 height 18
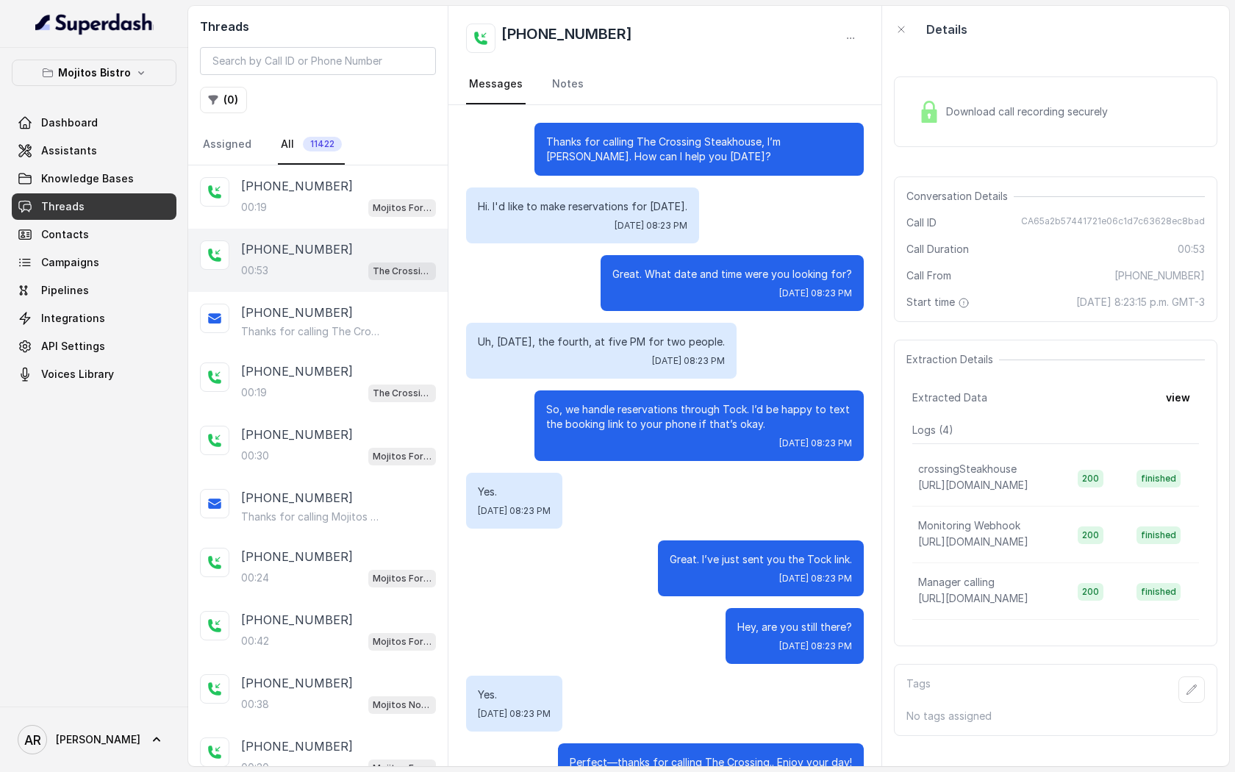
scroll to position [51, 0]
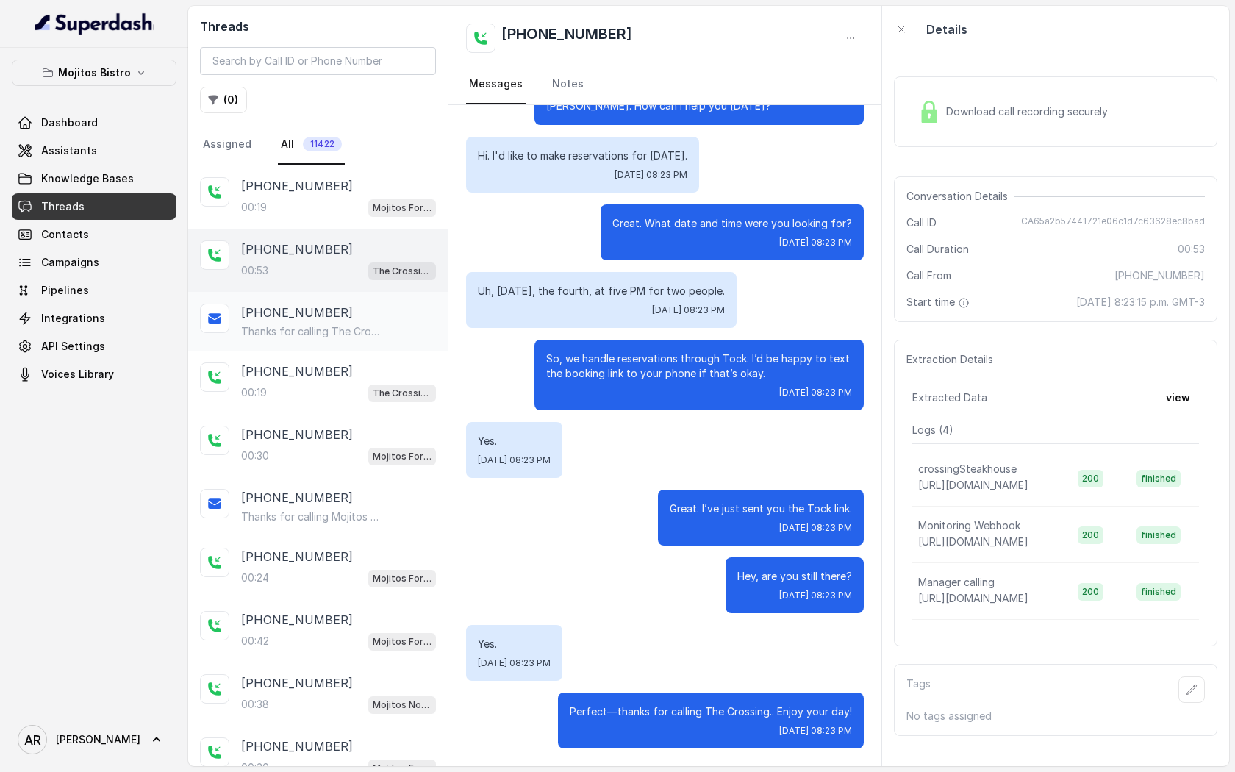
click at [337, 315] on div "+18082234613" at bounding box center [338, 313] width 195 height 18
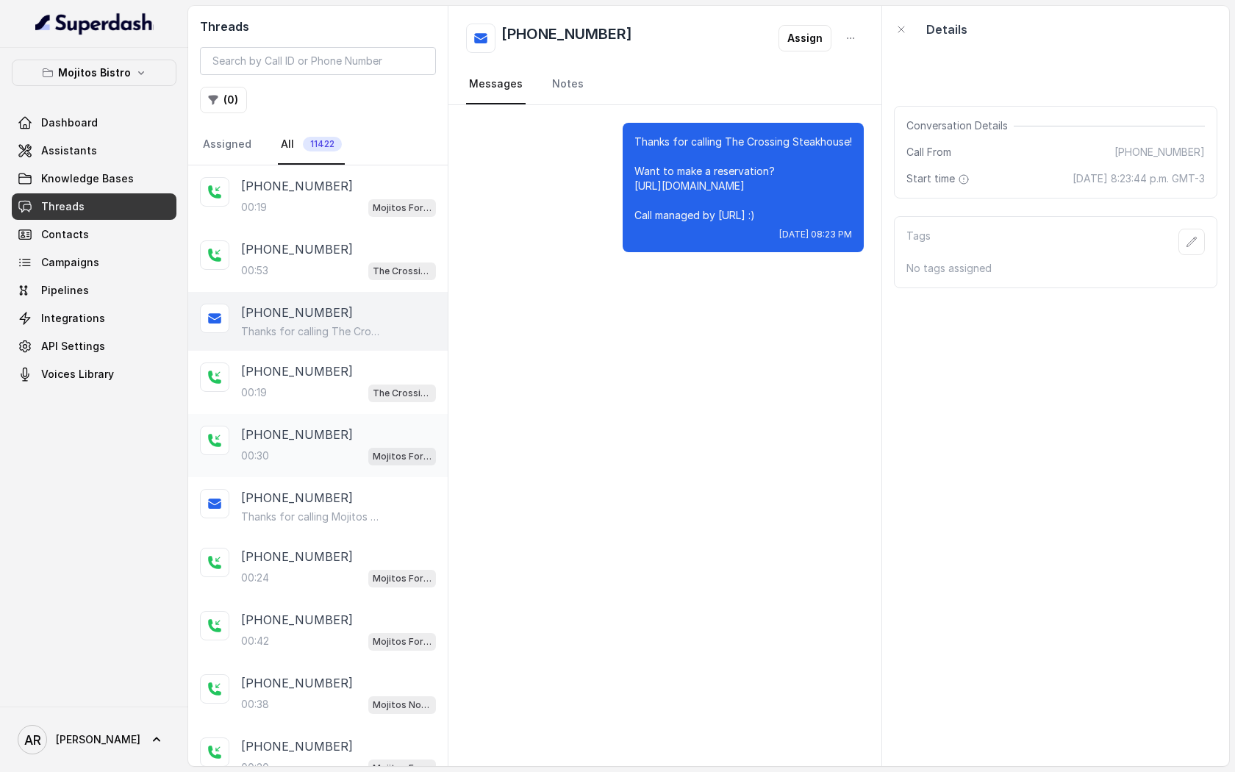
click at [330, 422] on div "+14045906345 00:30 Mojitos Forum / EN" at bounding box center [318, 445] width 260 height 63
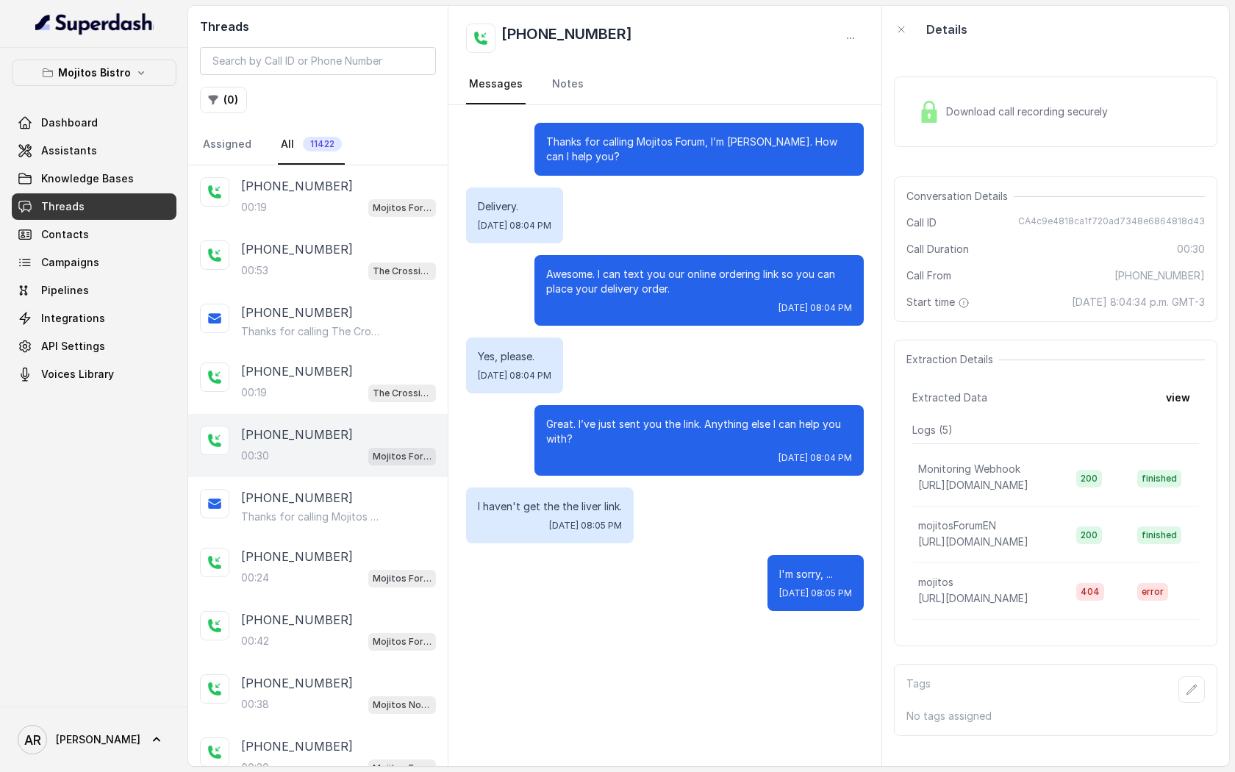
click at [332, 453] on div "00:30 Mojitos Forum / EN" at bounding box center [338, 455] width 195 height 19
click at [332, 406] on div "+14049748489 00:19 The Crossing Steakhouse" at bounding box center [318, 382] width 260 height 63
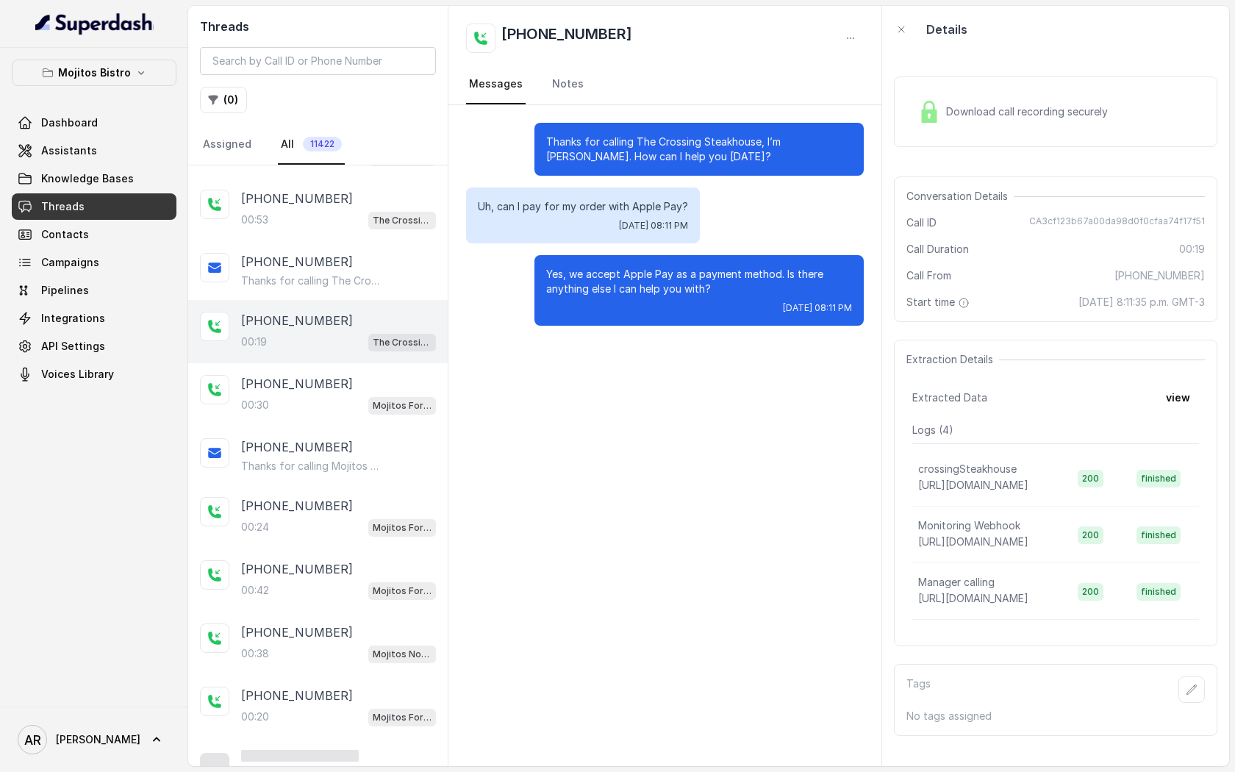
scroll to position [79, 0]
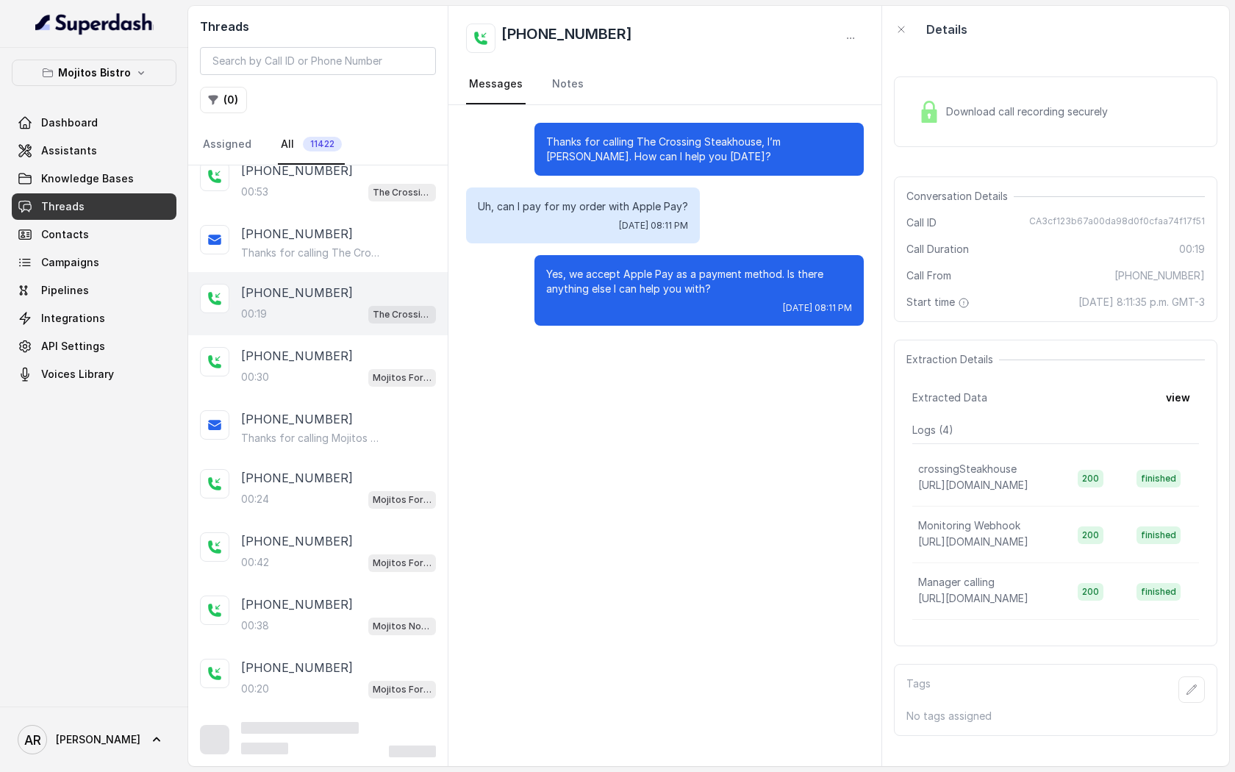
click at [332, 406] on div "+14045906345 Thanks for calling Mojitos Bistro! Want to pick up your order? htt…" at bounding box center [318, 428] width 260 height 59
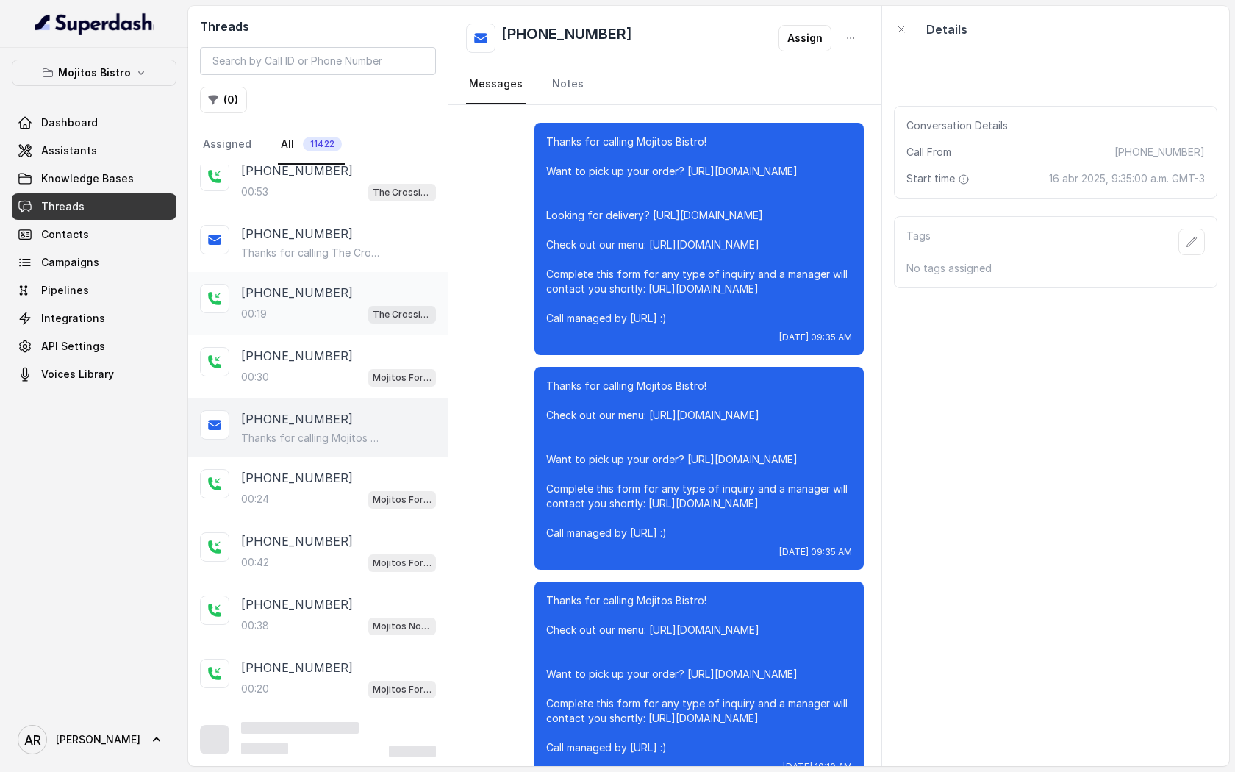
scroll to position [5912, 0]
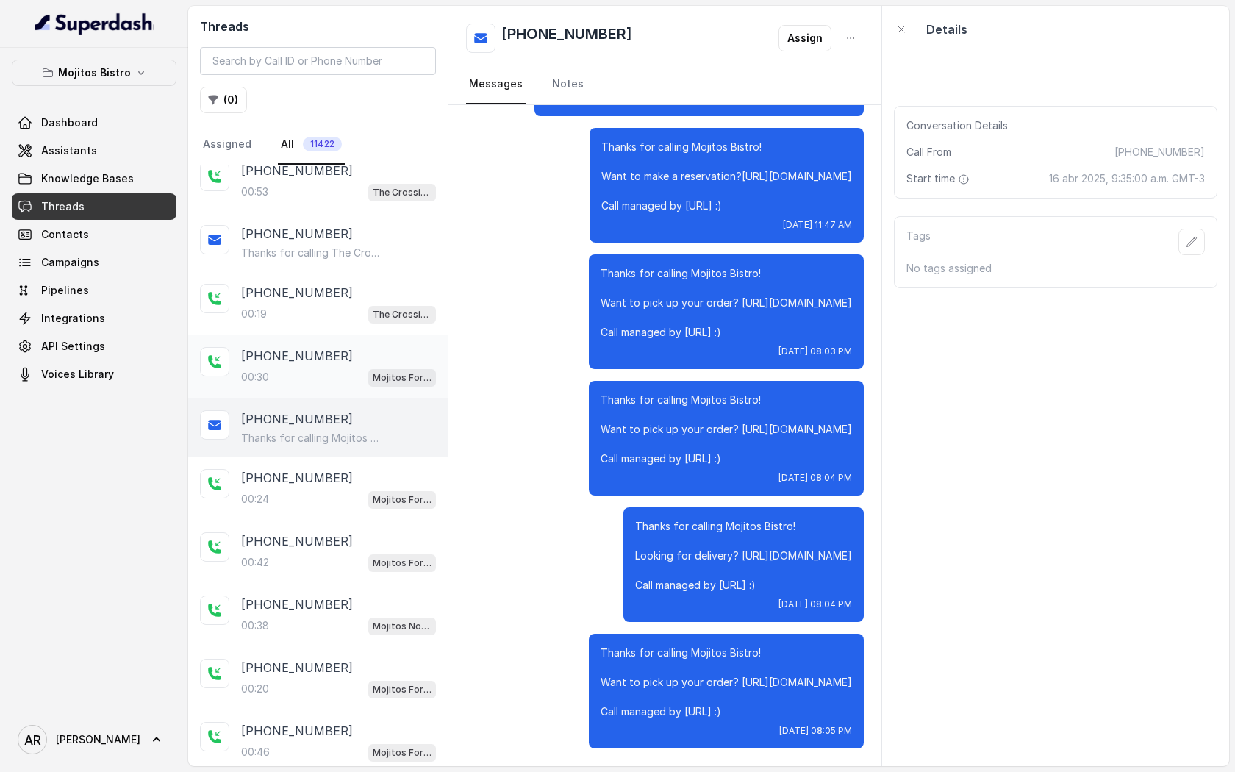
click at [331, 362] on div "+14045906345" at bounding box center [338, 356] width 195 height 18
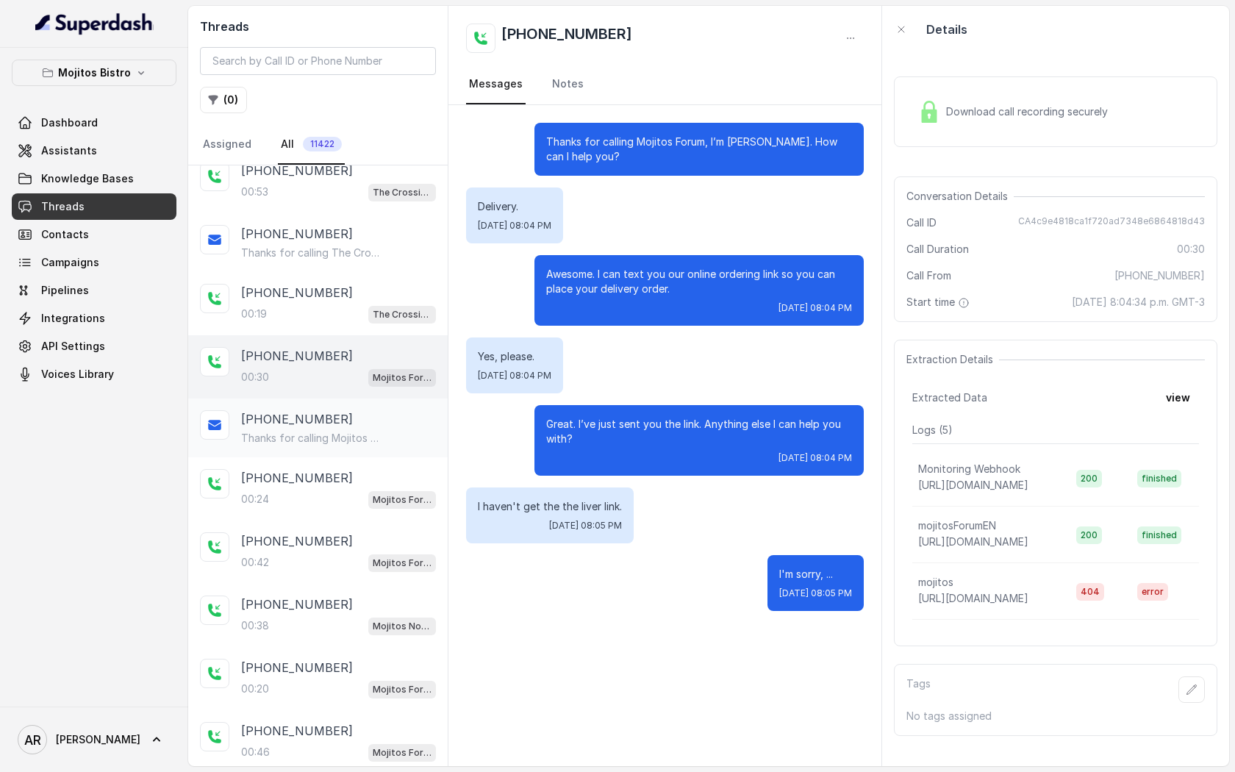
click at [336, 423] on div "+14045906345" at bounding box center [338, 419] width 195 height 18
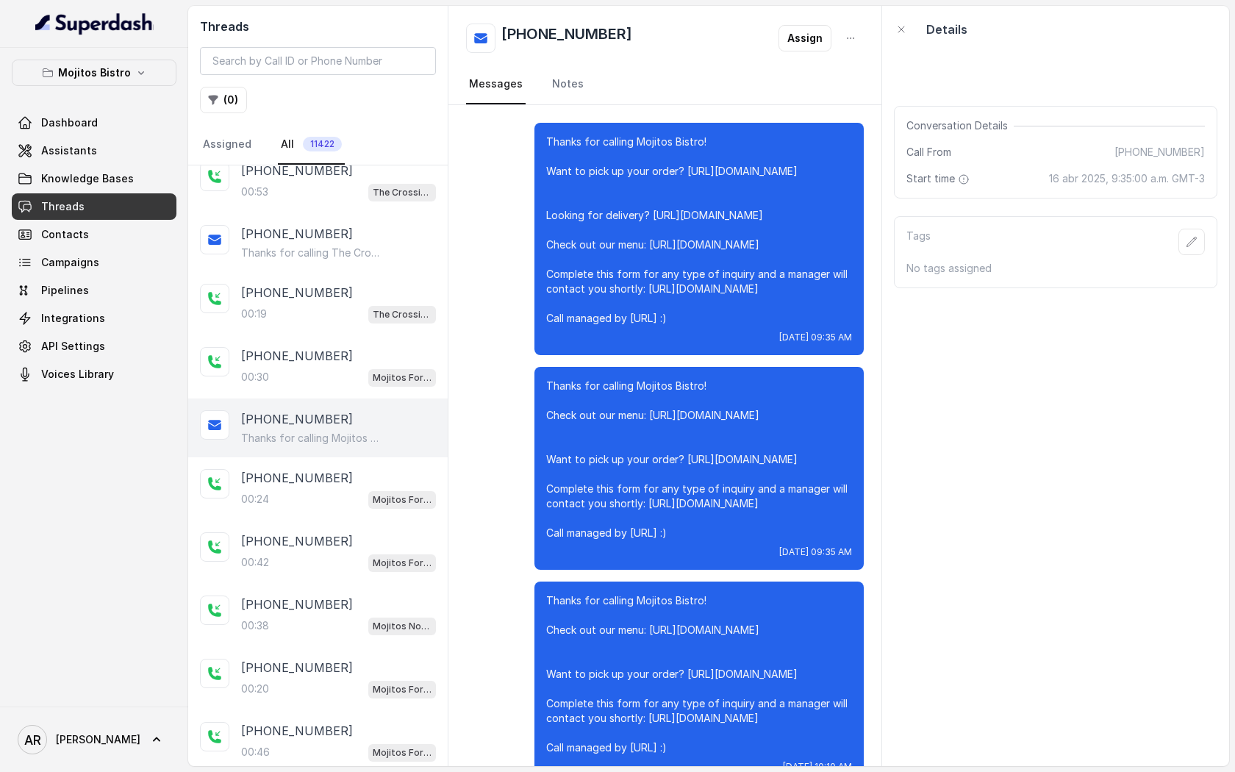
scroll to position [5912, 0]
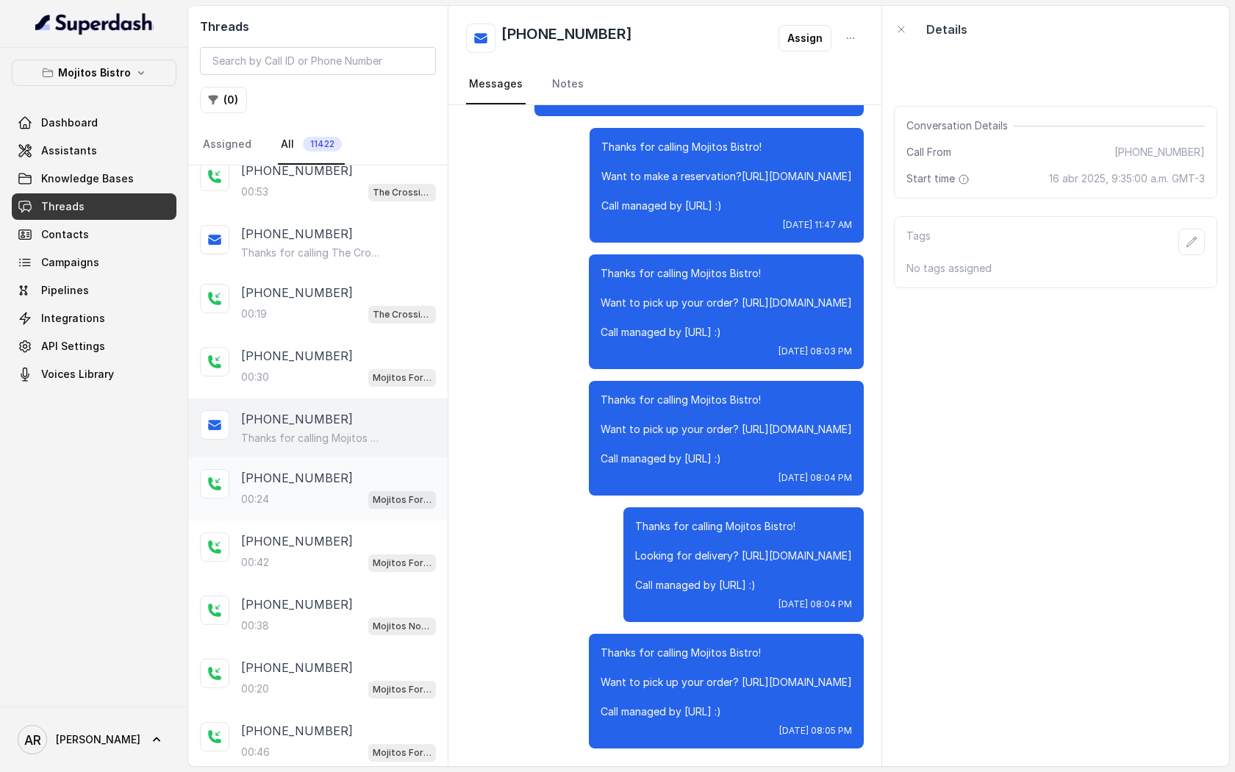
click at [339, 458] on div "+14045906345 00:24 Mojitos Forum / EN" at bounding box center [318, 488] width 260 height 63
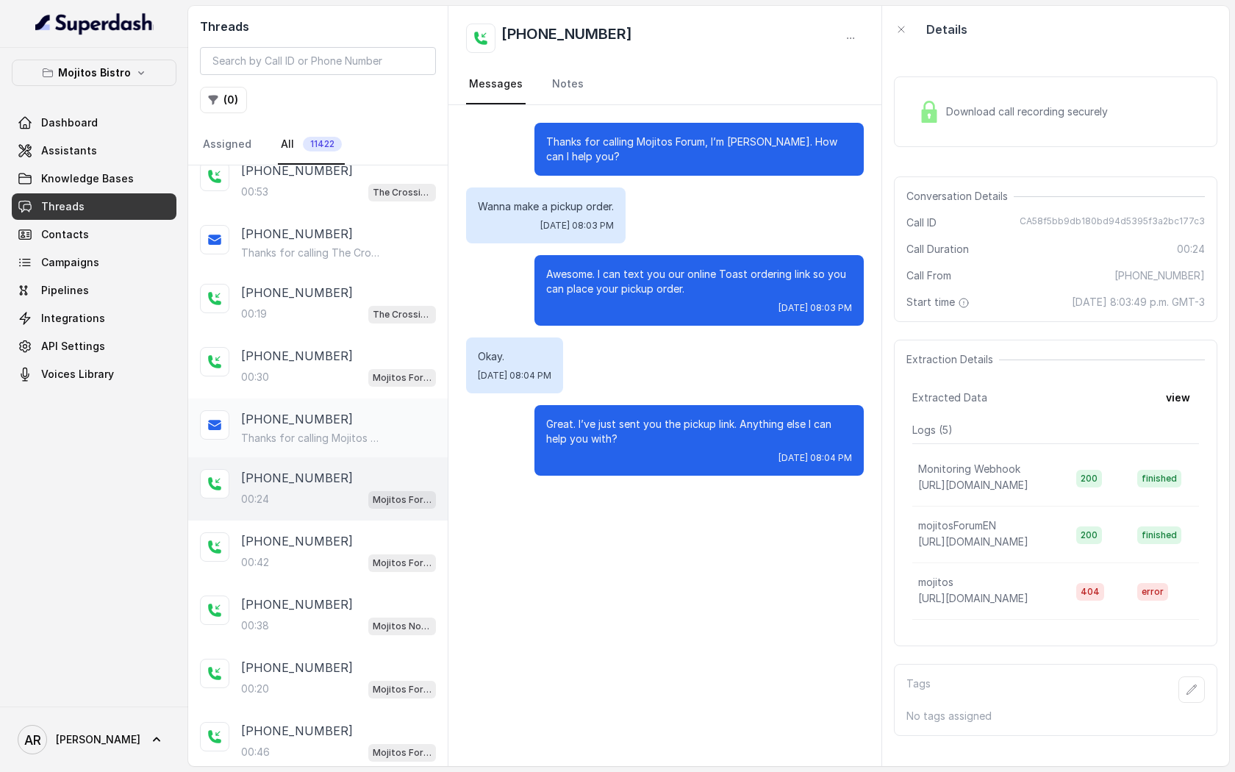
click at [335, 413] on div "+14045906345" at bounding box center [338, 419] width 195 height 18
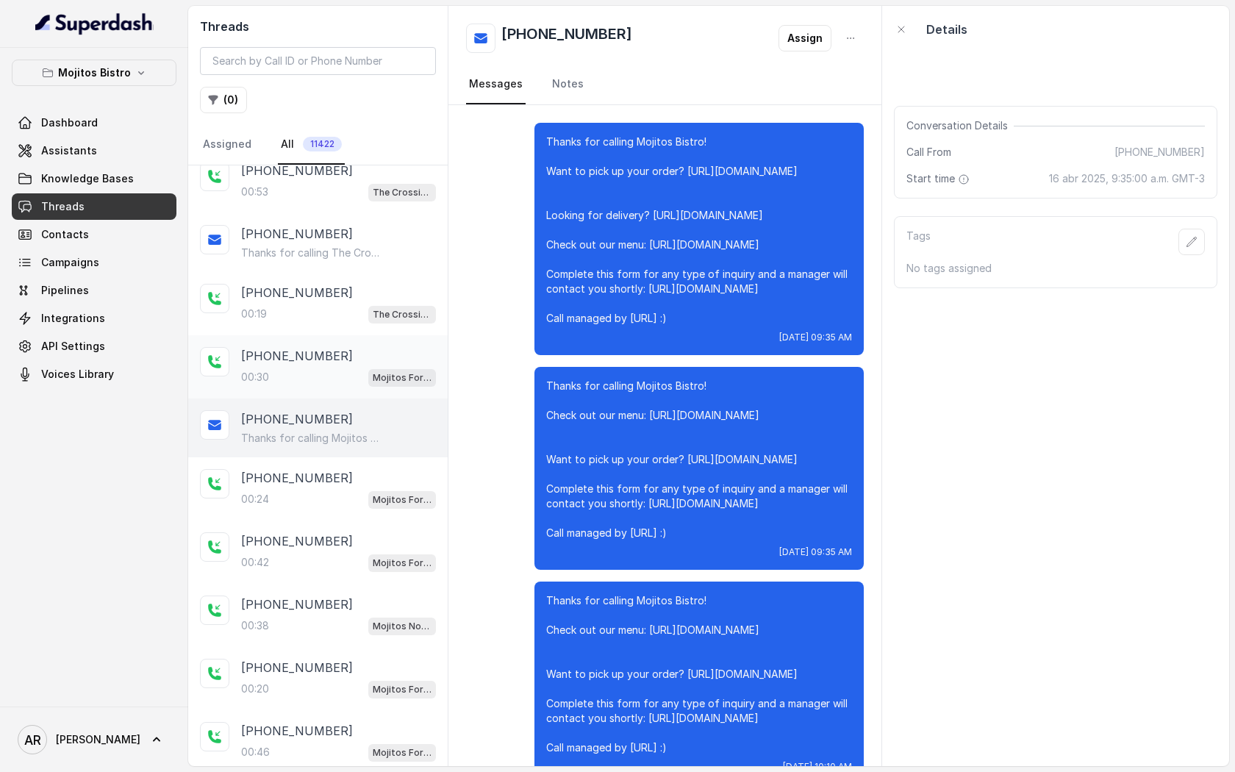
scroll to position [5912, 0]
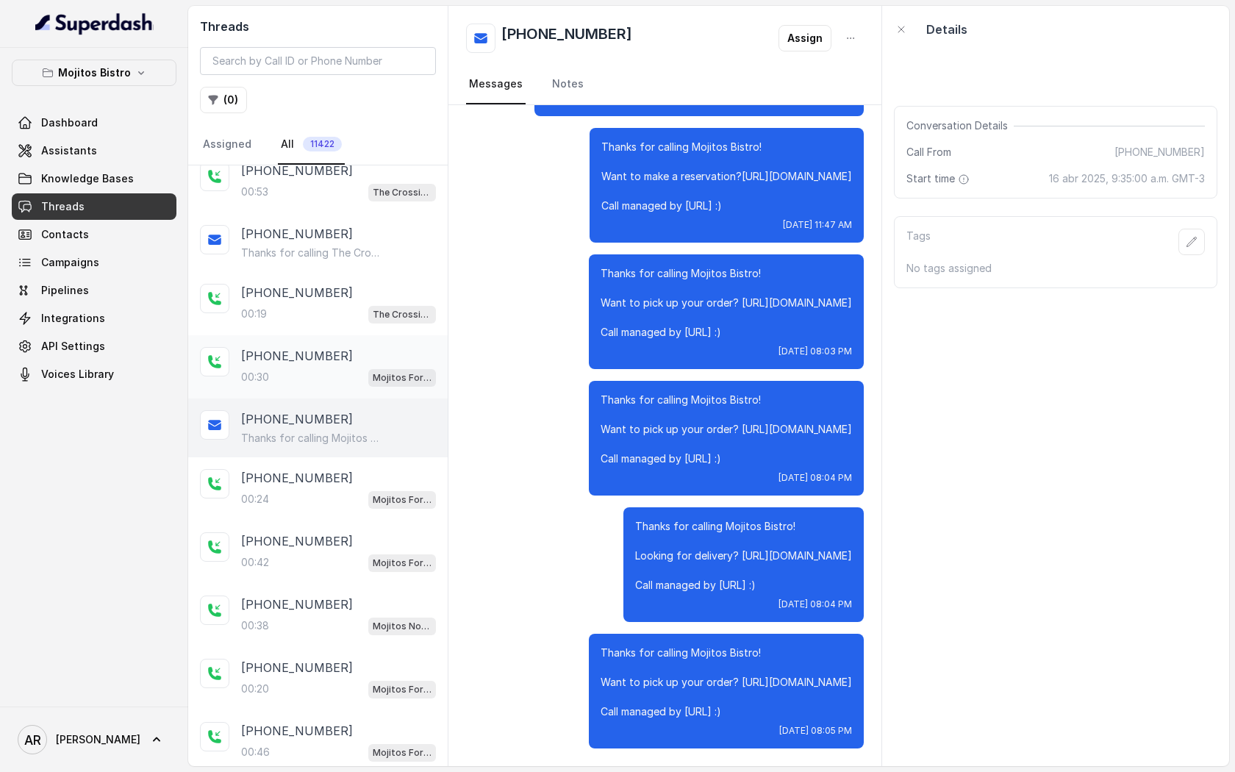
click at [337, 376] on div "00:30 Mojitos Forum / EN" at bounding box center [338, 377] width 195 height 19
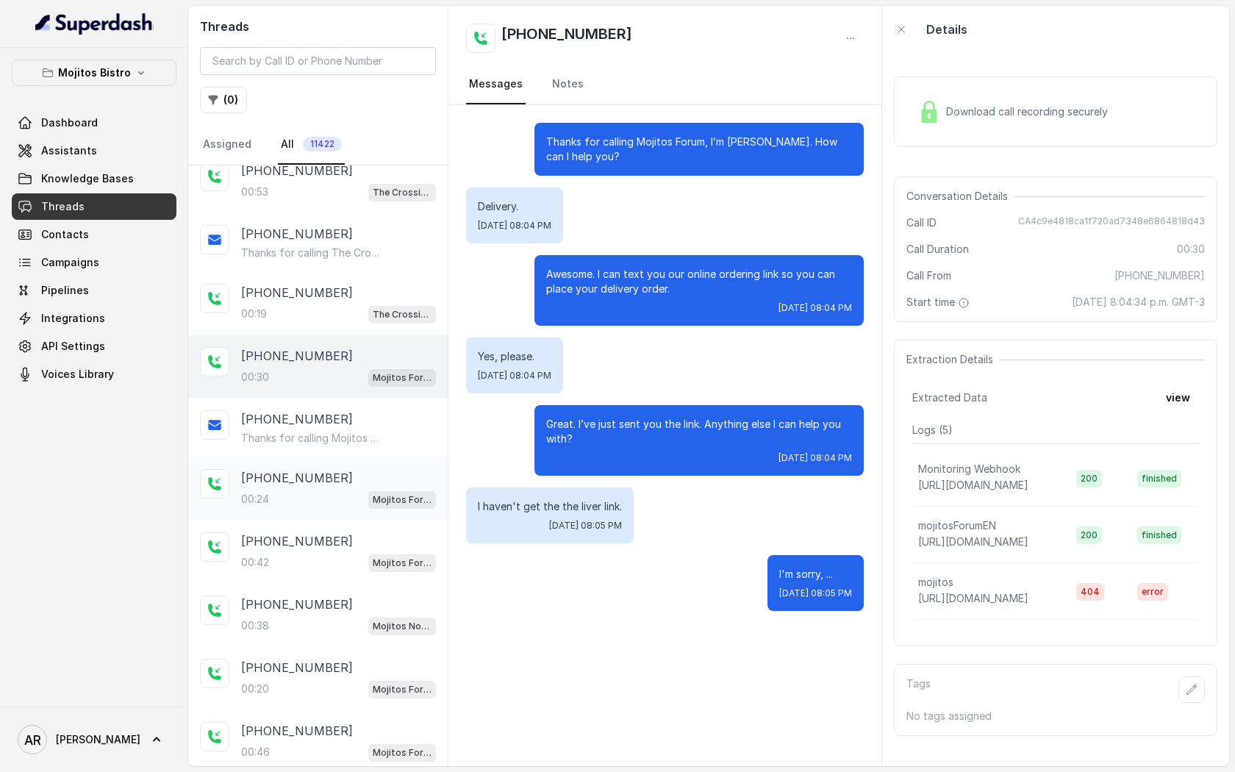
click at [340, 490] on div "00:24 Mojitos Forum / EN" at bounding box center [338, 499] width 195 height 19
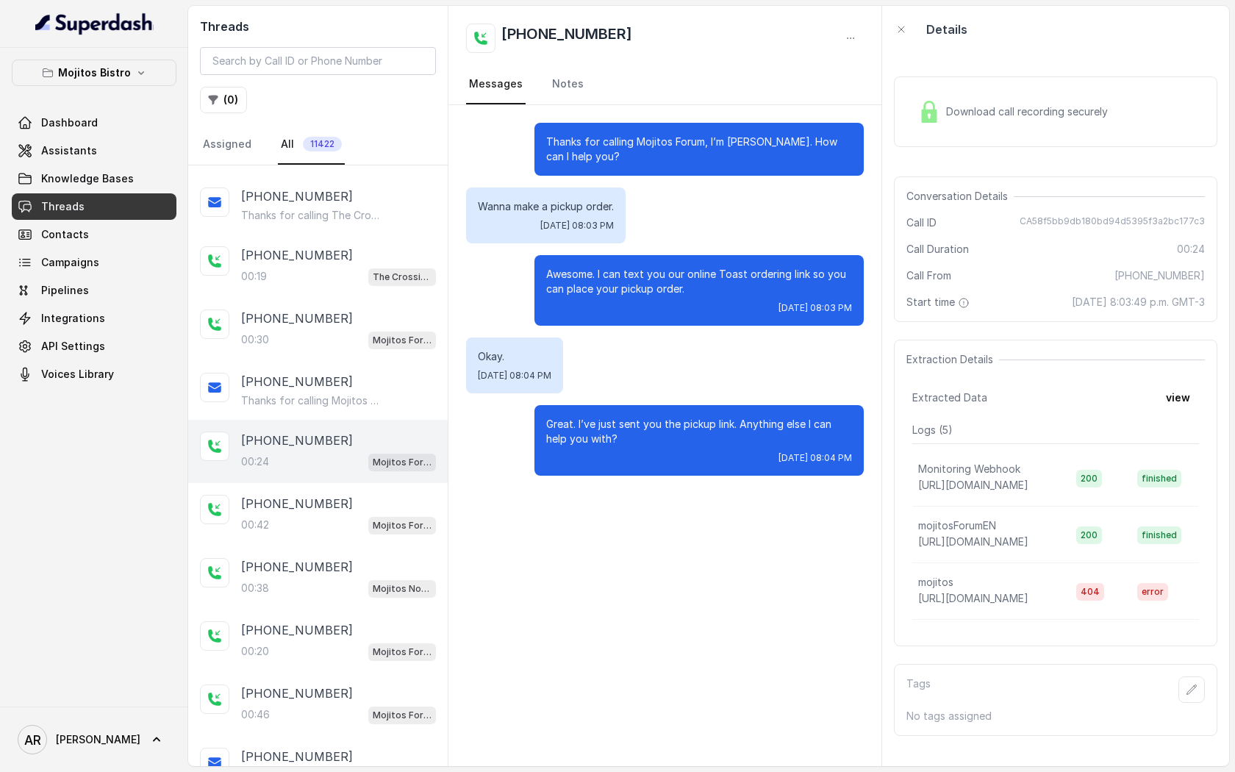
scroll to position [119, 0]
click at [340, 488] on div "+14045906345 00:42 Mojitos Forum / EN" at bounding box center [318, 511] width 260 height 63
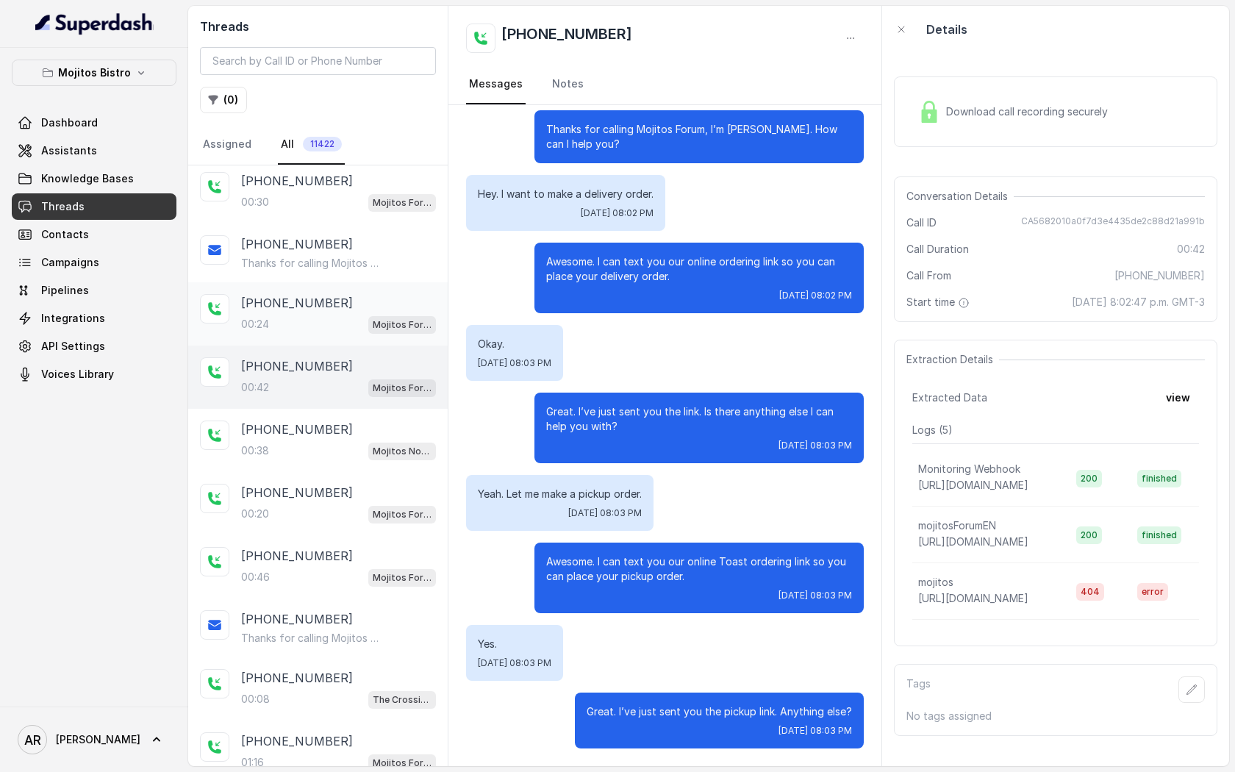
scroll to position [272, 0]
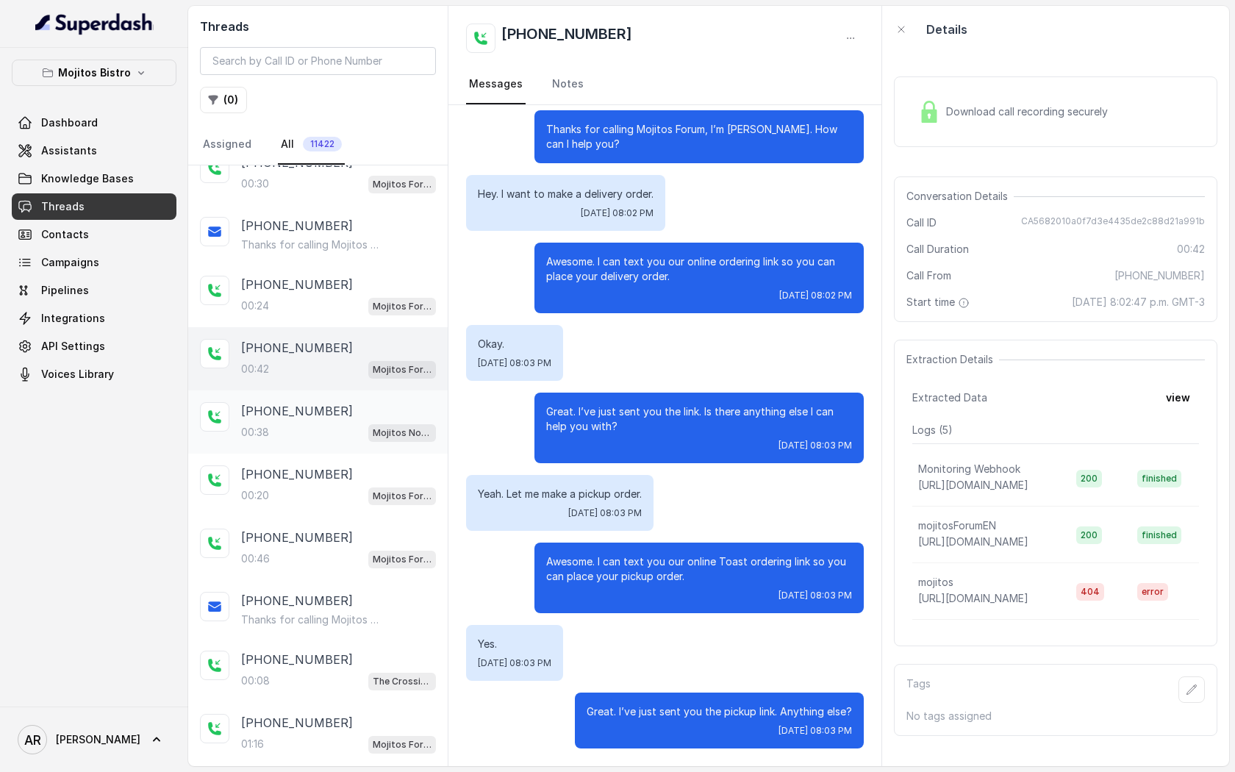
click at [337, 416] on div "+18137327208" at bounding box center [338, 411] width 195 height 18
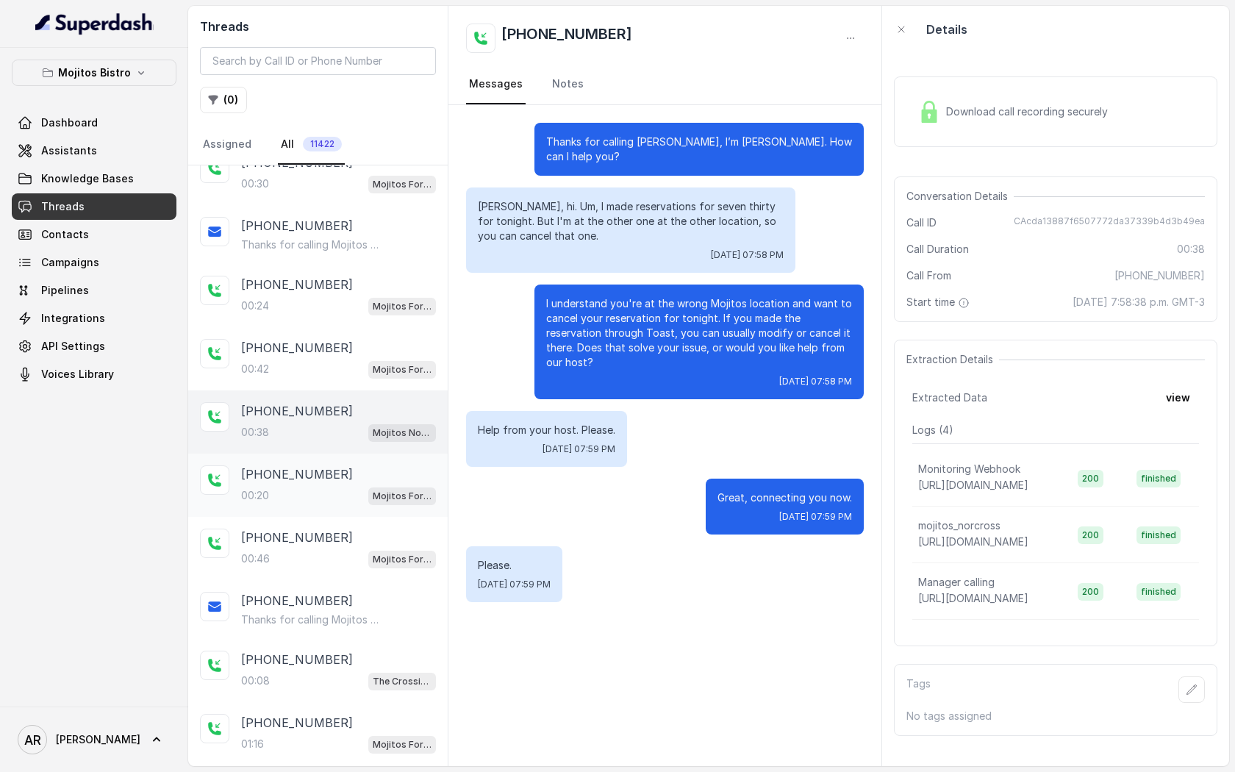
click at [337, 488] on div "00:20 Mojitos Forum / EN" at bounding box center [338, 495] width 195 height 19
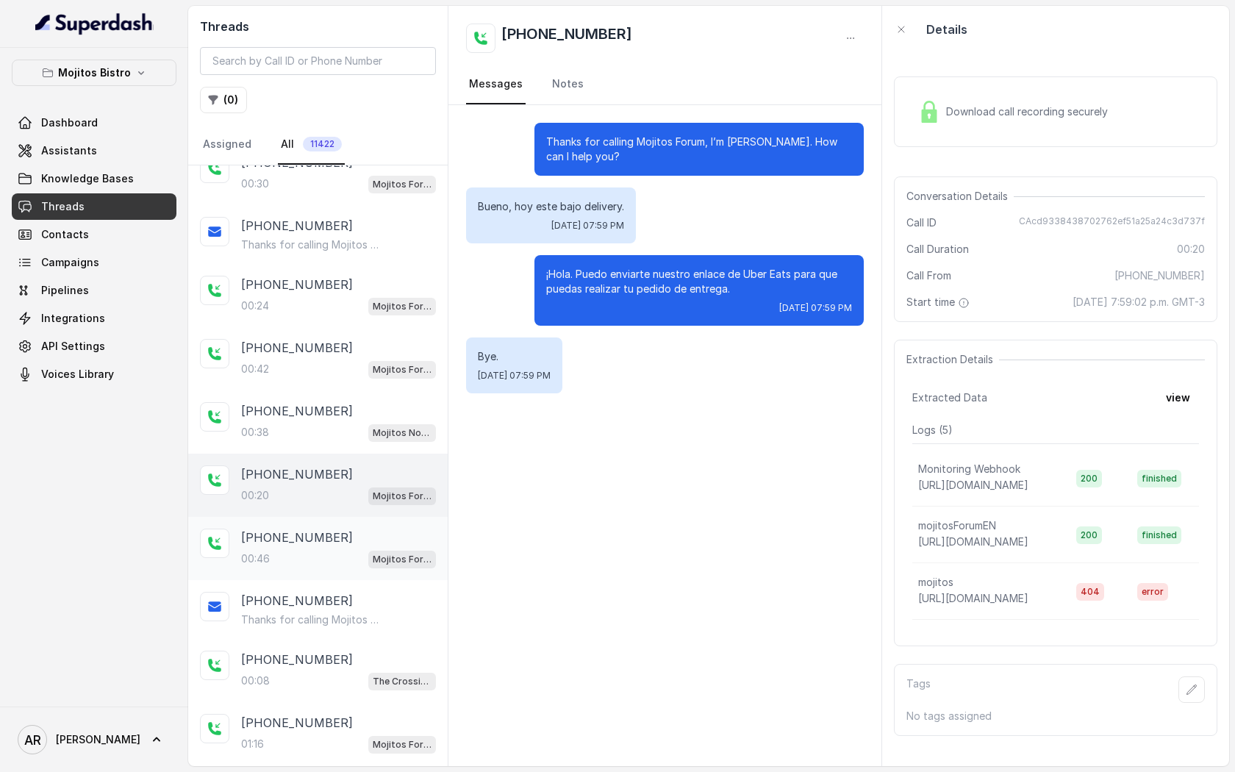
click at [351, 551] on div "00:46 Mojitos Forum / EN" at bounding box center [338, 558] width 195 height 19
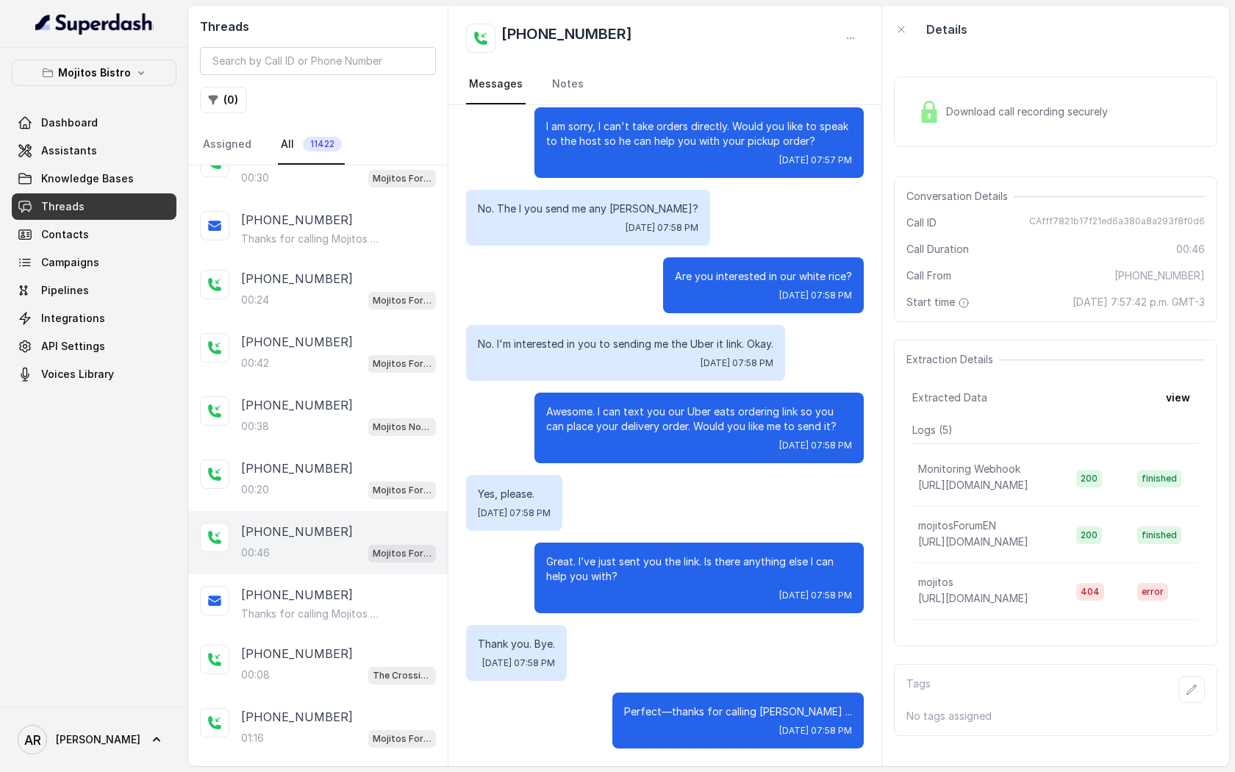
scroll to position [280, 0]
click at [348, 488] on div "00:20 Mojitos Forum / EN" at bounding box center [338, 487] width 195 height 19
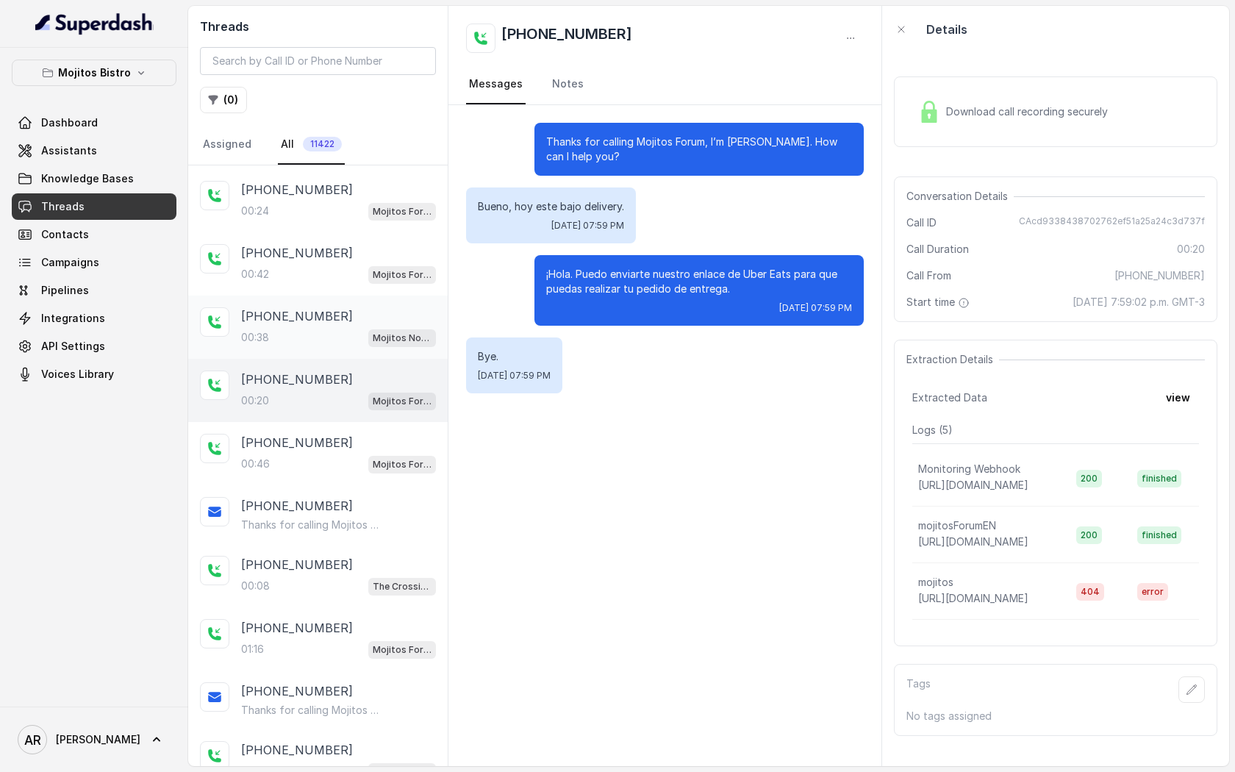
scroll to position [376, 0]
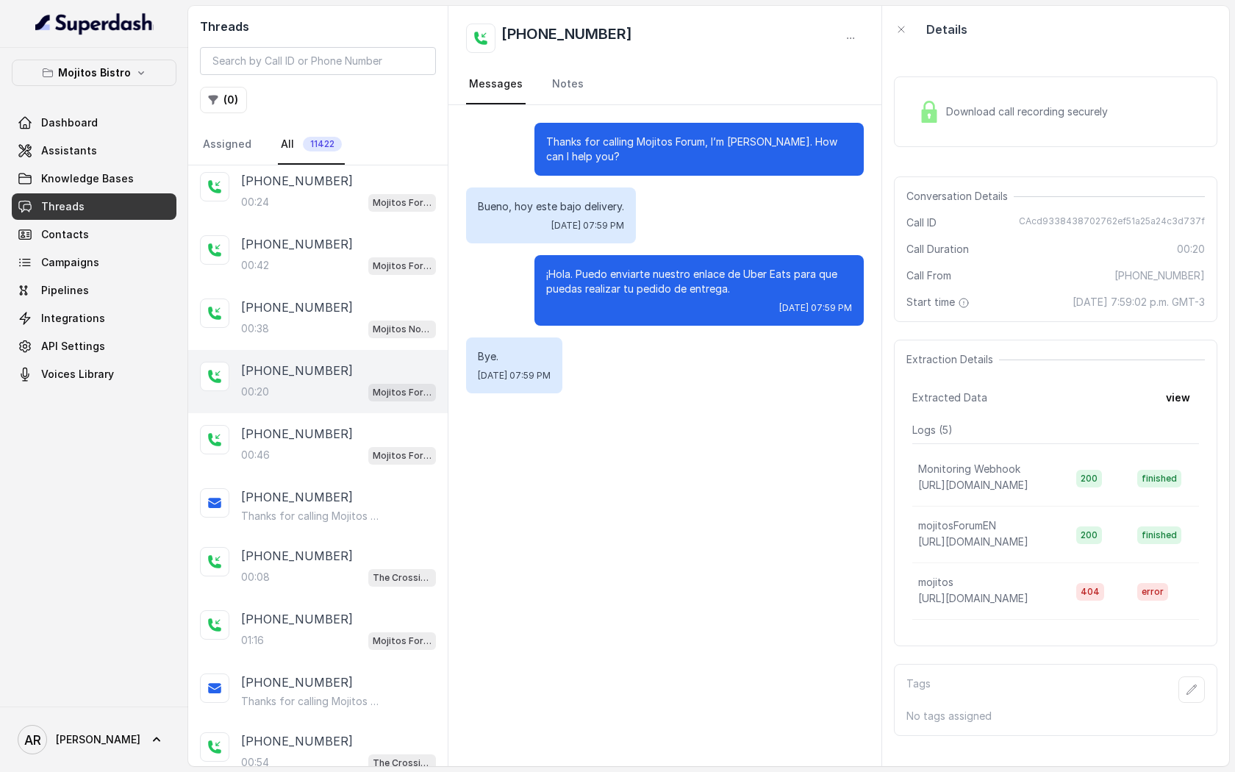
click at [943, 164] on div "Download call recording securely Conversation Details Call ID CAcd9338438702762…" at bounding box center [1055, 409] width 347 height 713
click at [945, 112] on div "Download call recording securely" at bounding box center [1012, 112] width 201 height 34
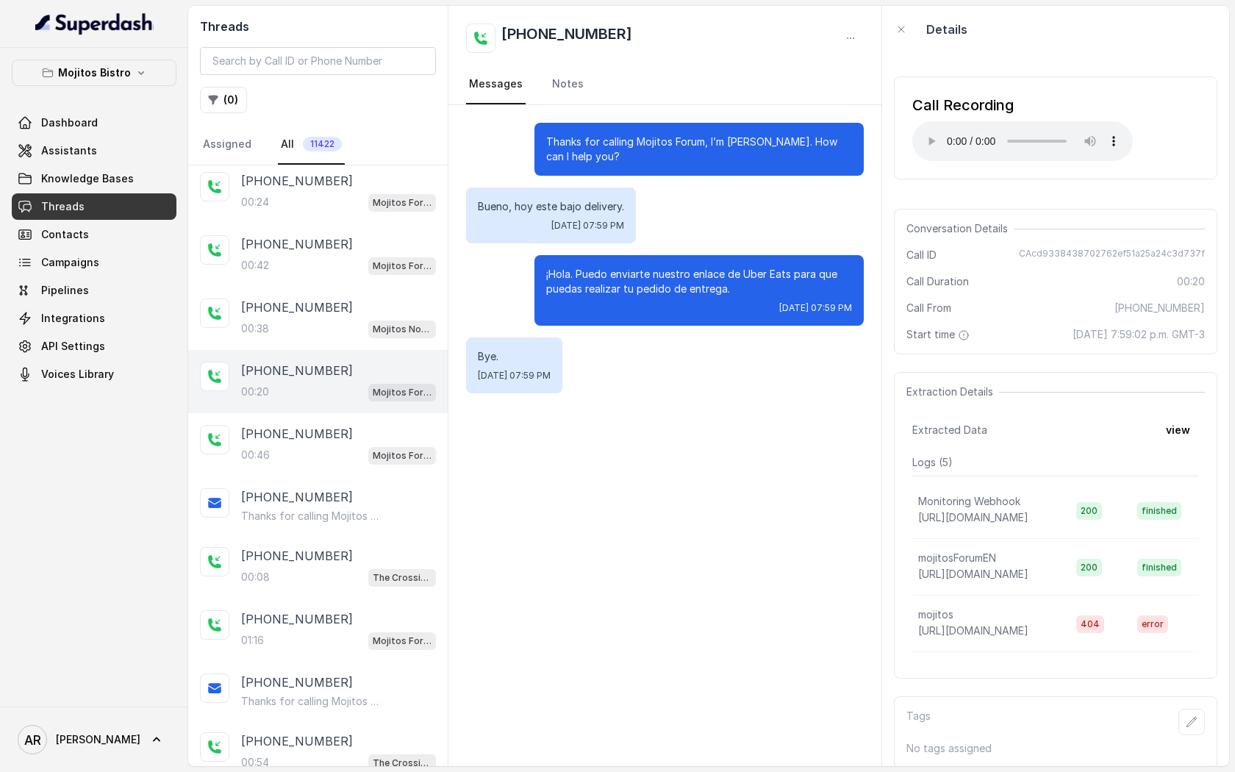
click at [758, 396] on div "Thanks for calling Mojitos Forum, I’m María. How can I help you? Bueno, hoy est…" at bounding box center [665, 258] width 433 height 306
click at [557, 401] on div "Thanks for calling Mojitos Forum, I’m María. How can I help you? Bueno, hoy est…" at bounding box center [665, 258] width 433 height 306
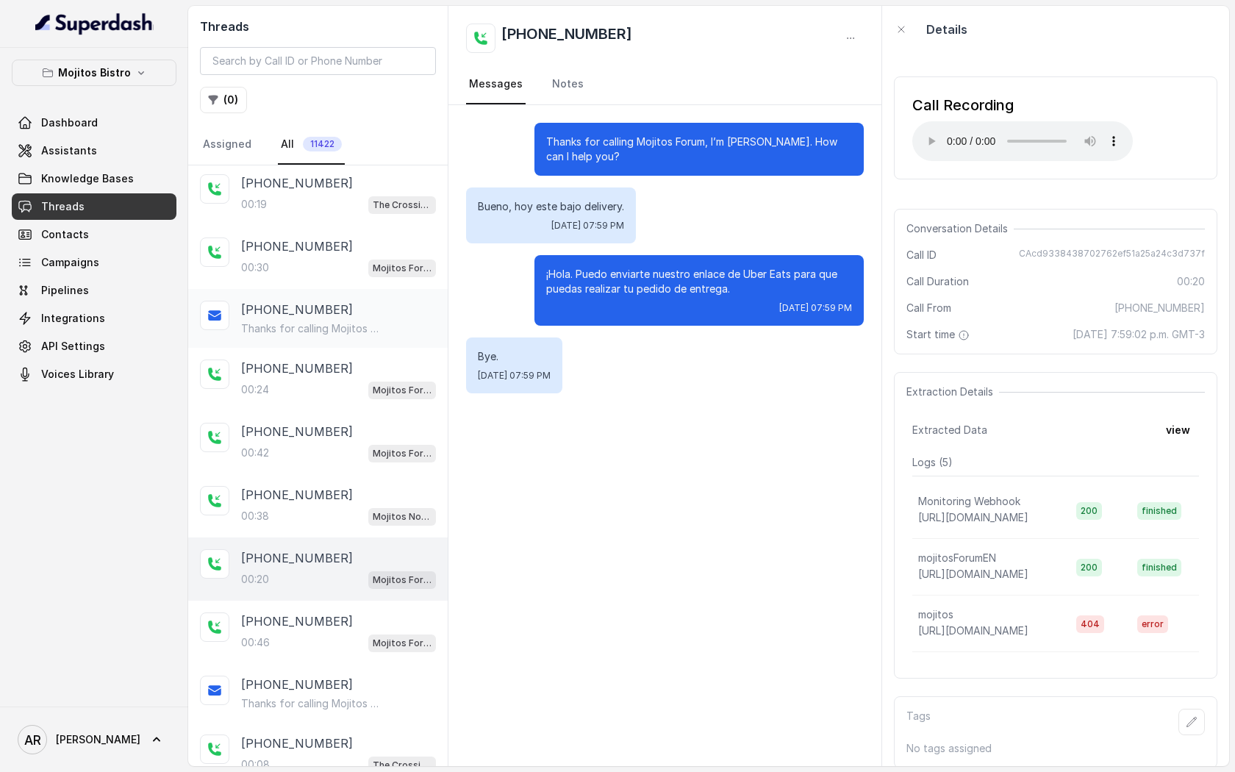
scroll to position [285, 0]
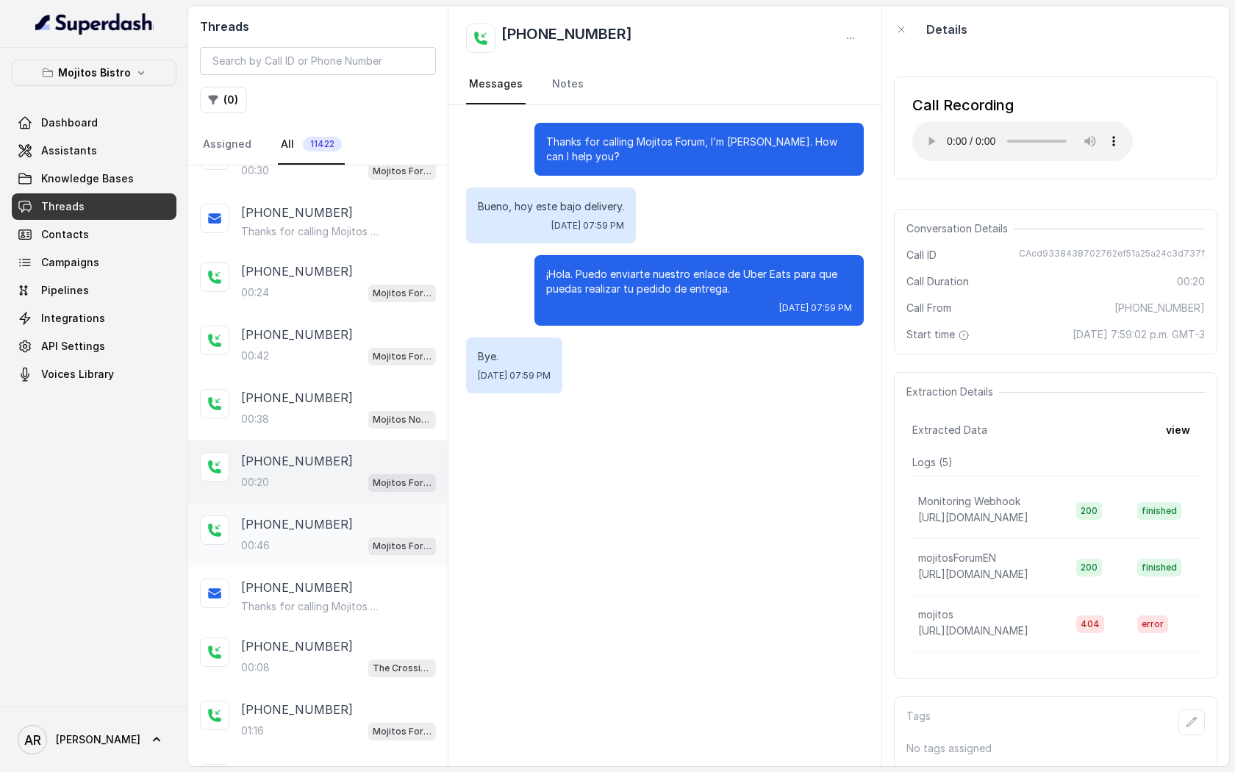
click at [330, 549] on div "00:46 Mojitos Forum / EN" at bounding box center [338, 545] width 195 height 19
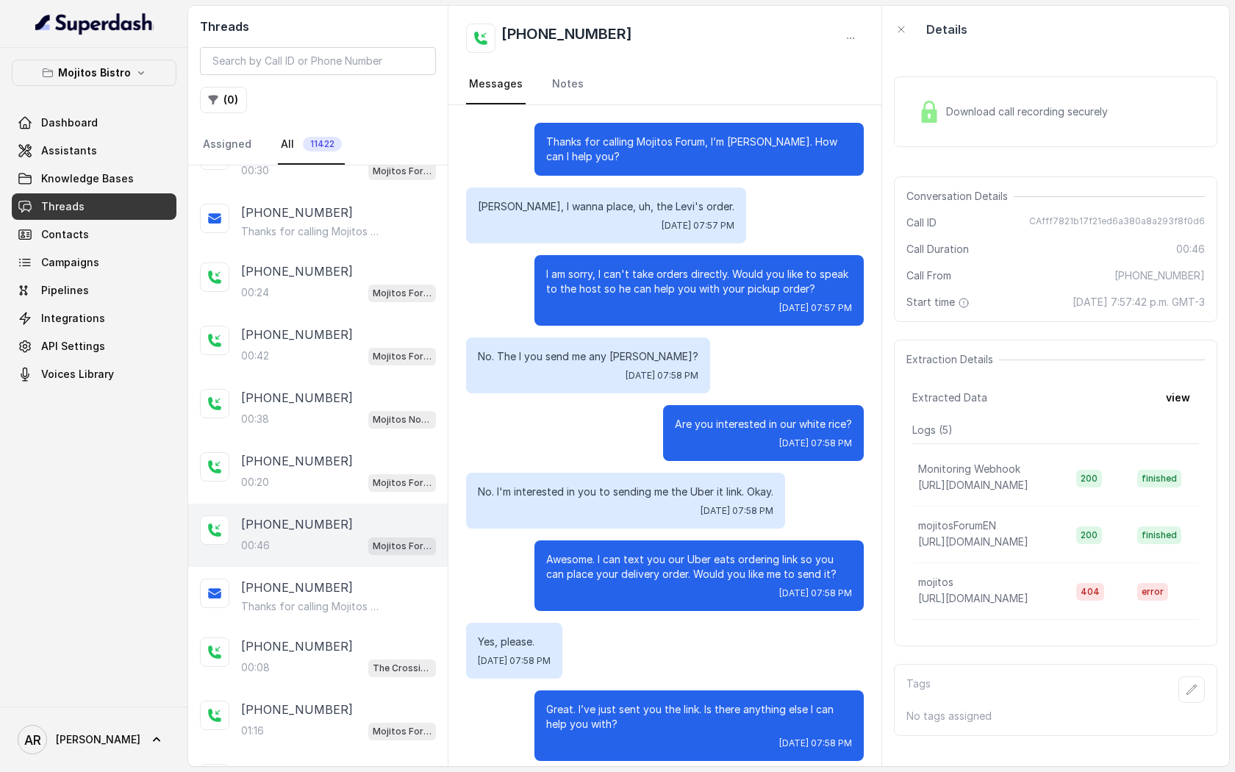
click at [951, 87] on div "Download call recording securely" at bounding box center [1056, 111] width 324 height 71
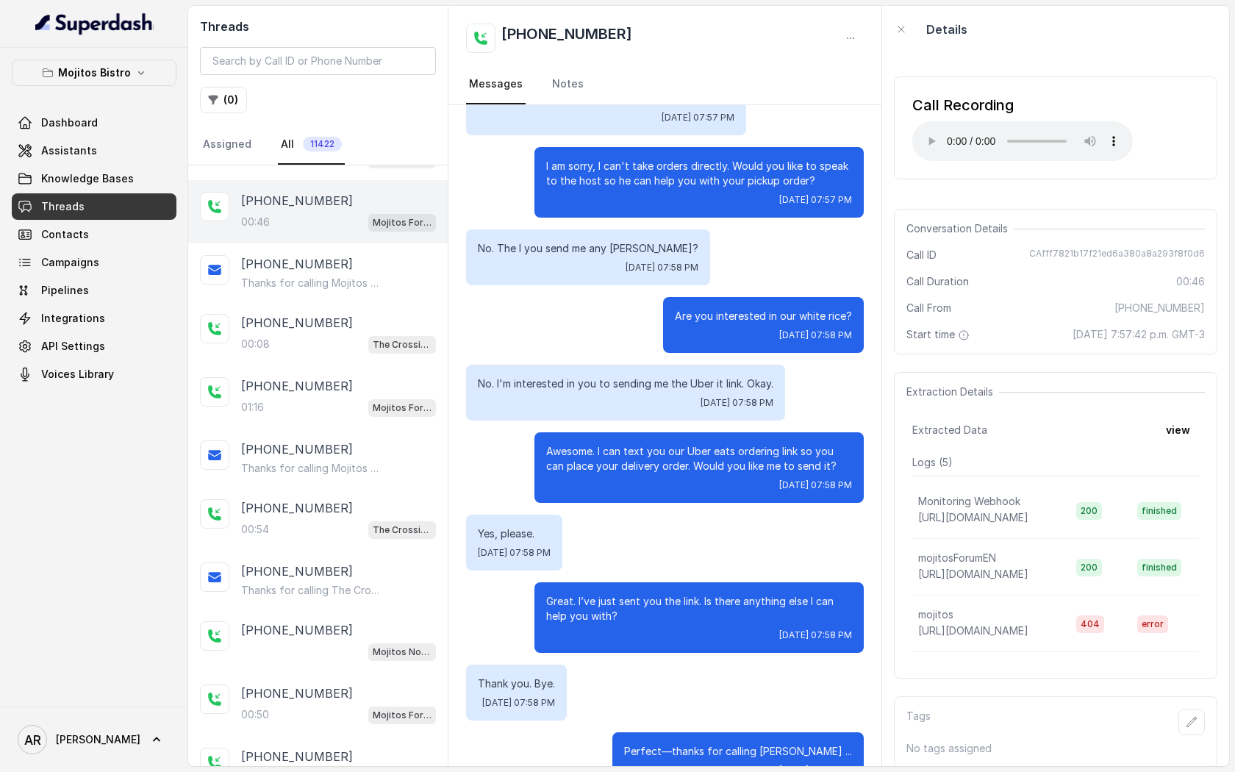
scroll to position [148, 0]
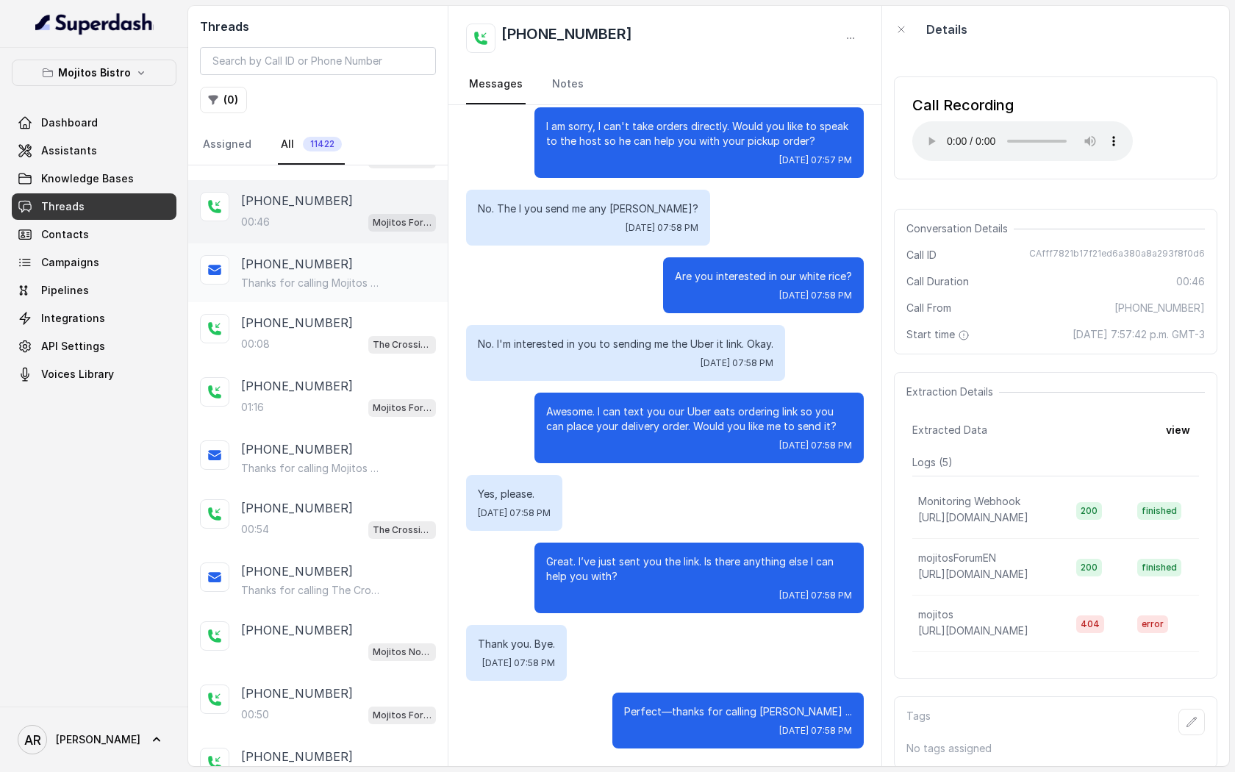
click at [383, 264] on div "+14043693153" at bounding box center [338, 264] width 195 height 18
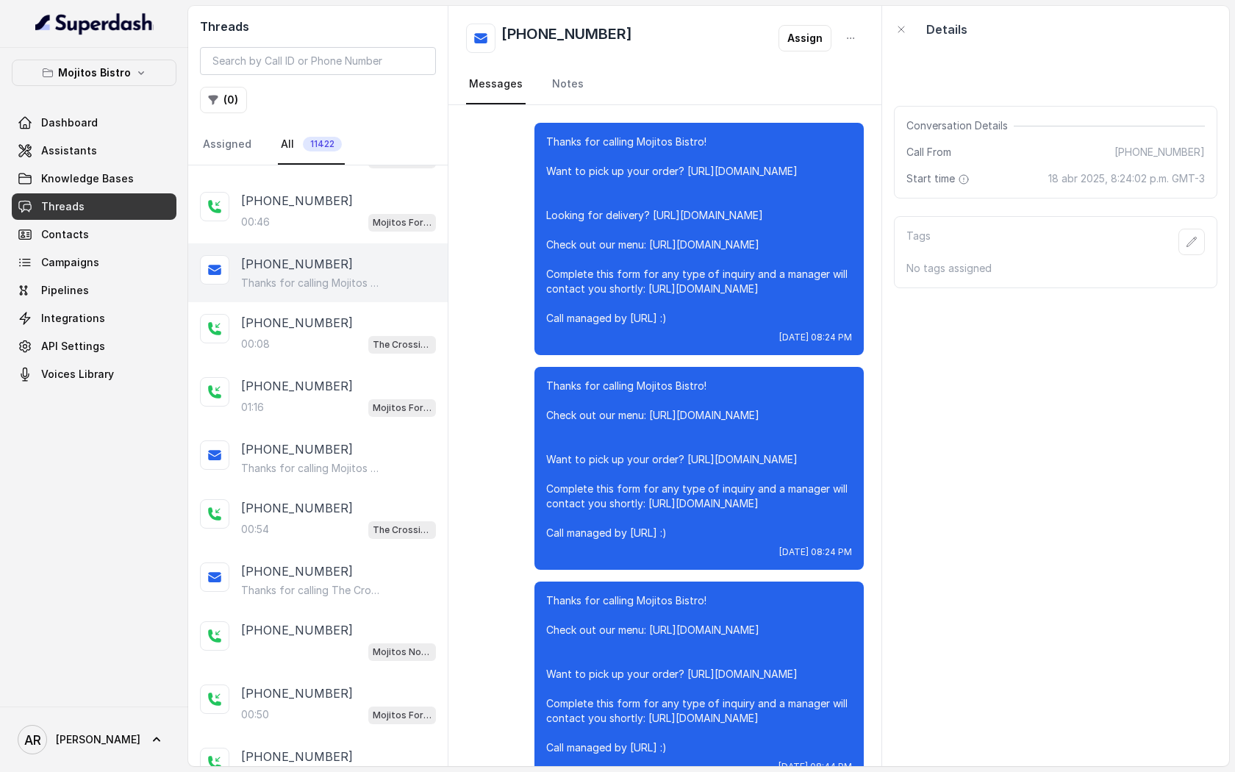
scroll to position [4571, 0]
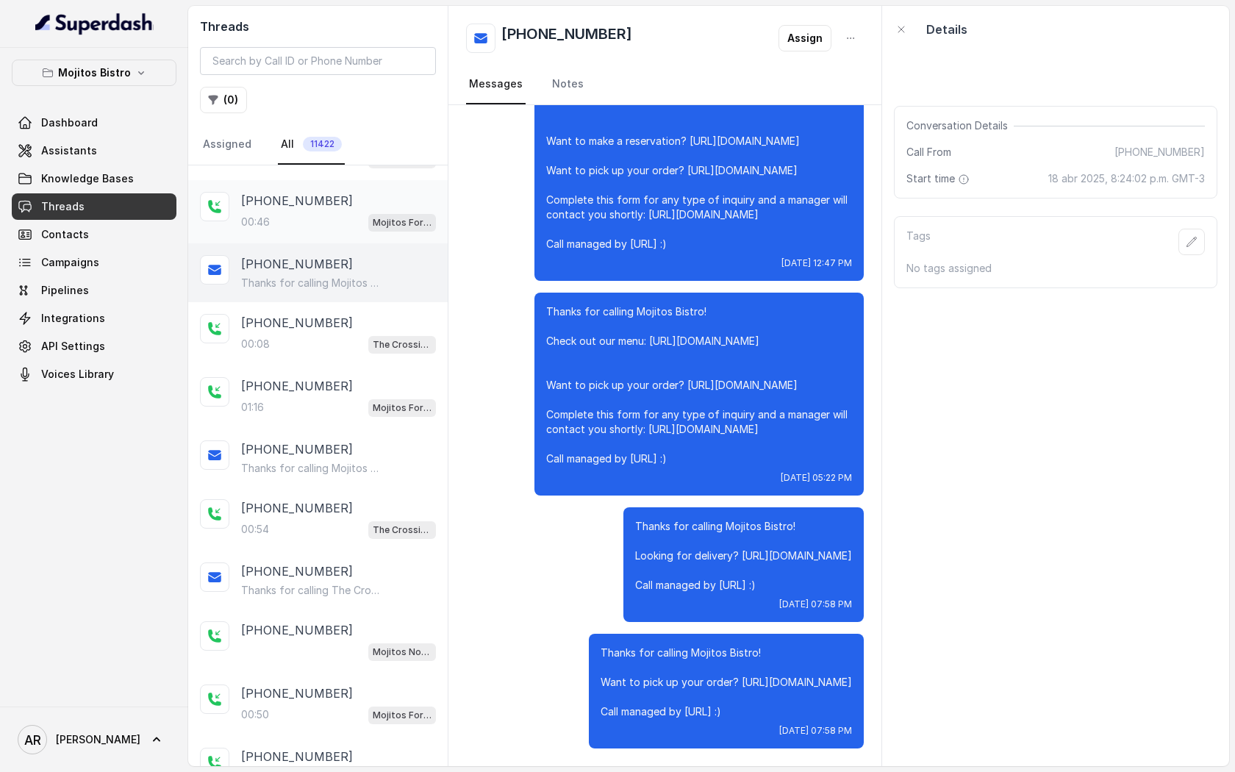
click at [345, 229] on div "+14043693153 00:46 Mojitos Forum / EN" at bounding box center [318, 211] width 260 height 63
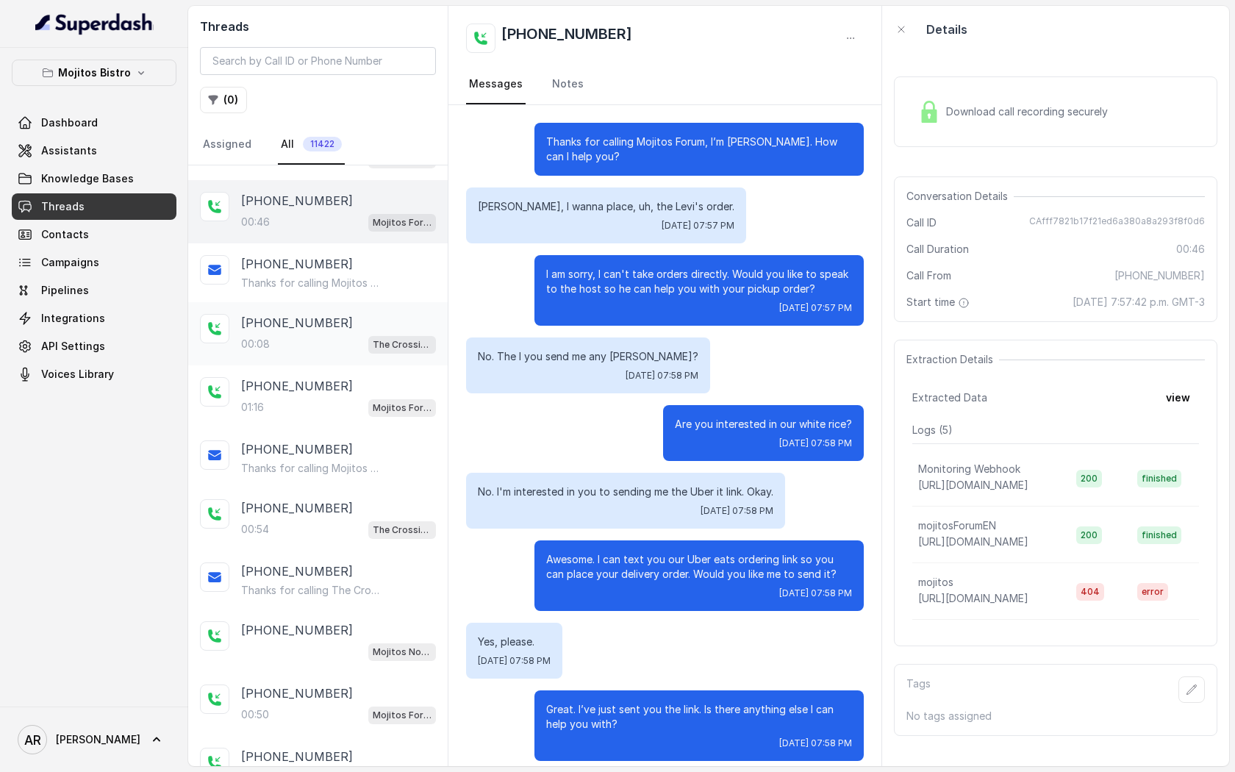
scroll to position [148, 0]
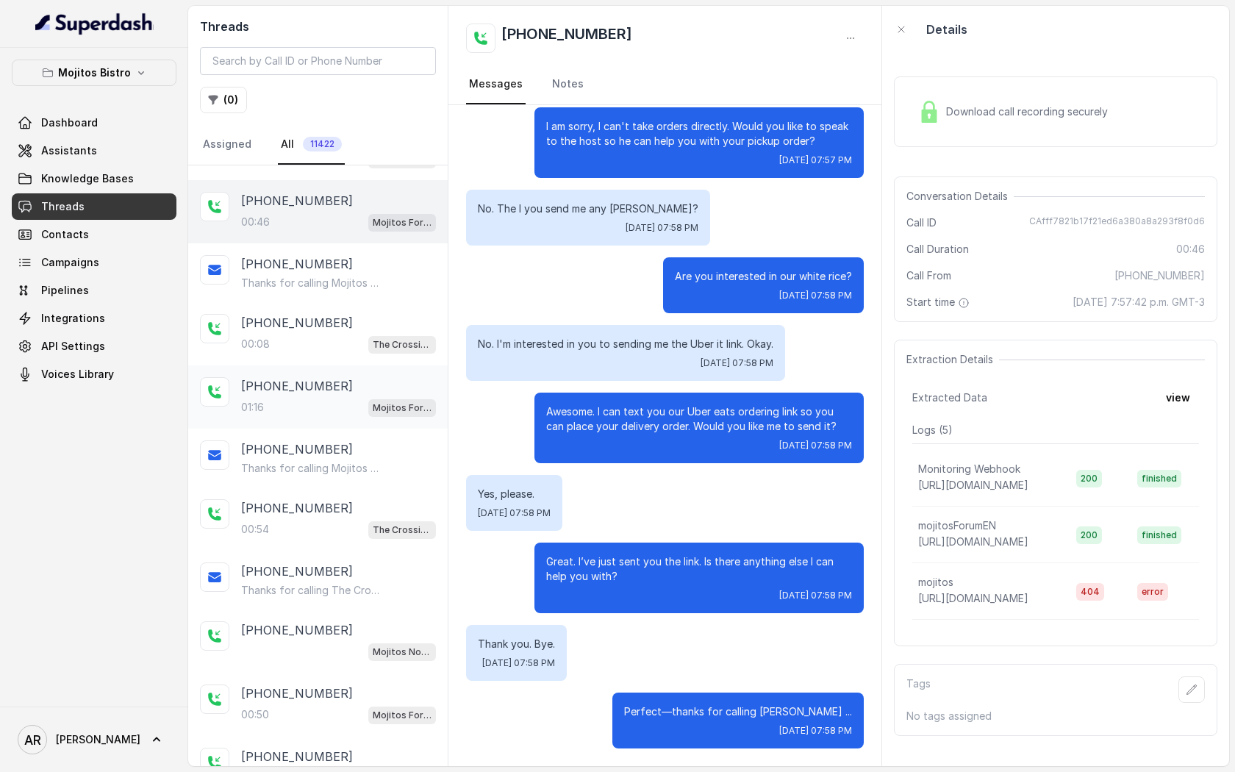
click at [374, 377] on div "+14047319121" at bounding box center [338, 386] width 195 height 18
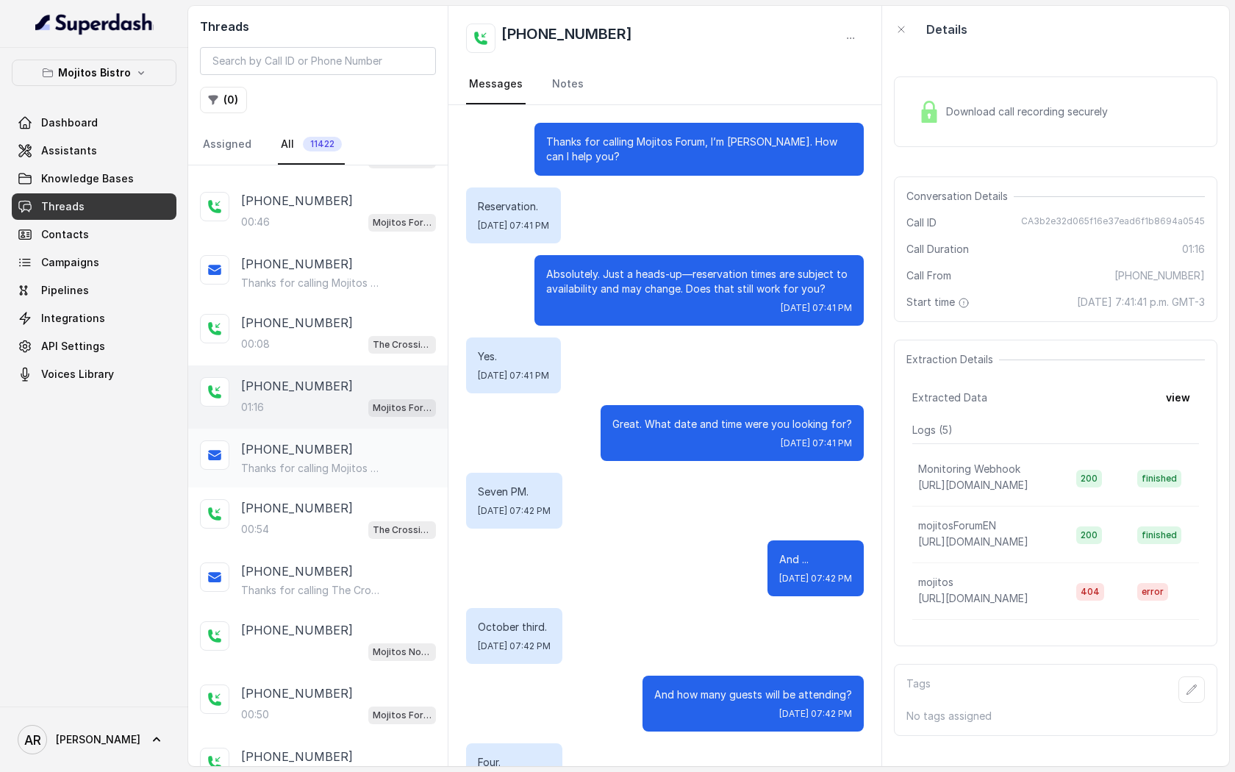
scroll to position [1139, 0]
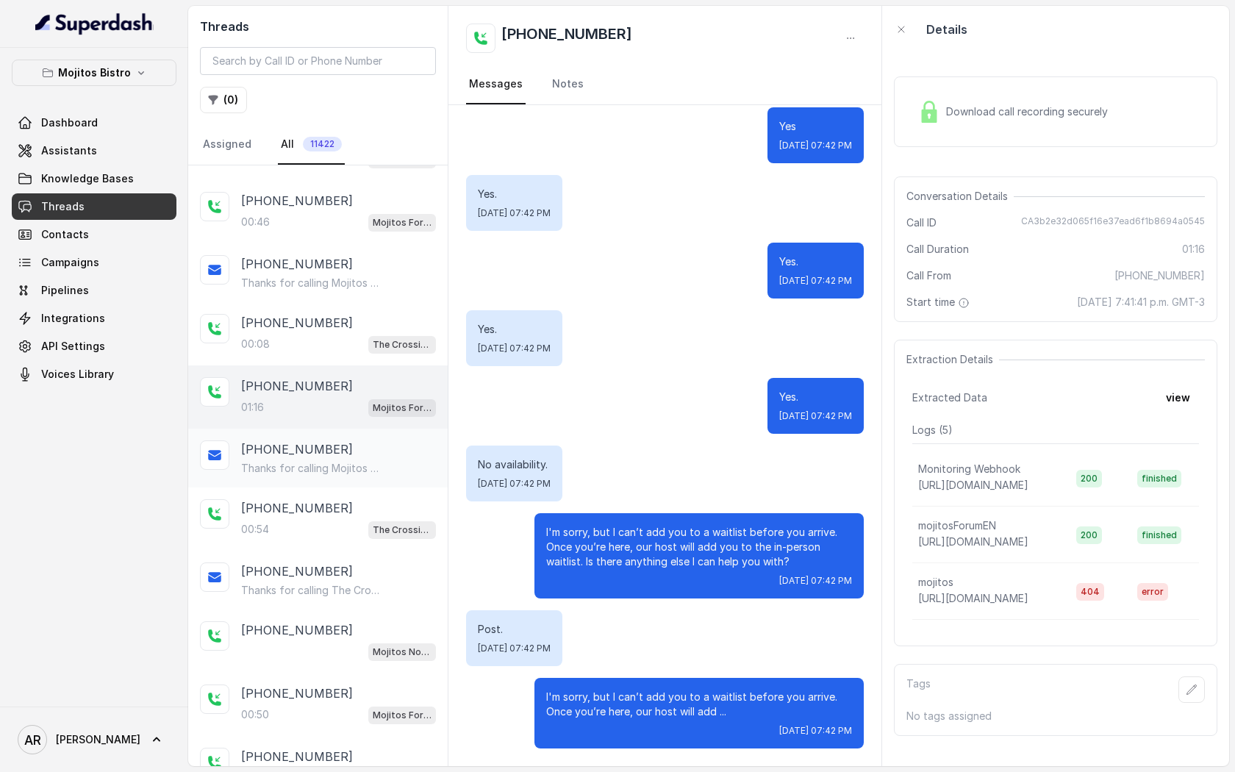
click at [385, 449] on div "+14047319121" at bounding box center [338, 449] width 195 height 18
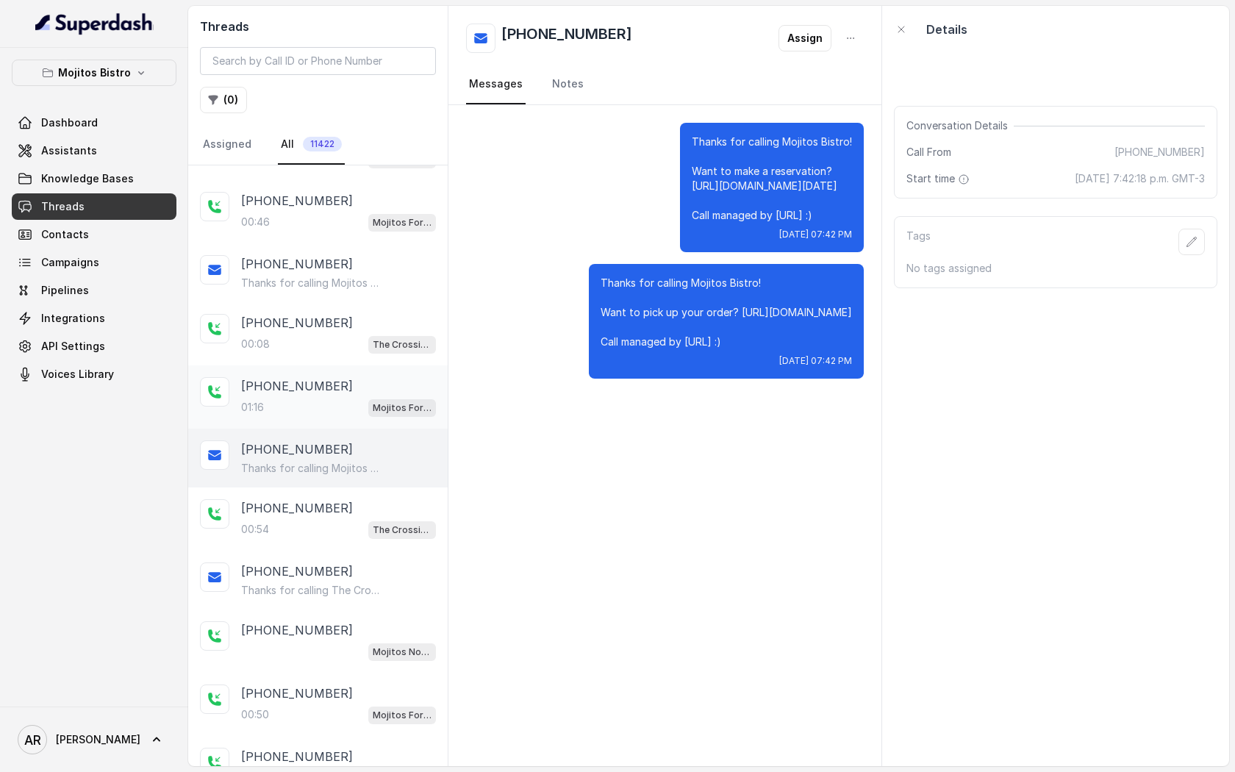
click at [376, 407] on p "Mojitos Forum / EN" at bounding box center [402, 408] width 59 height 15
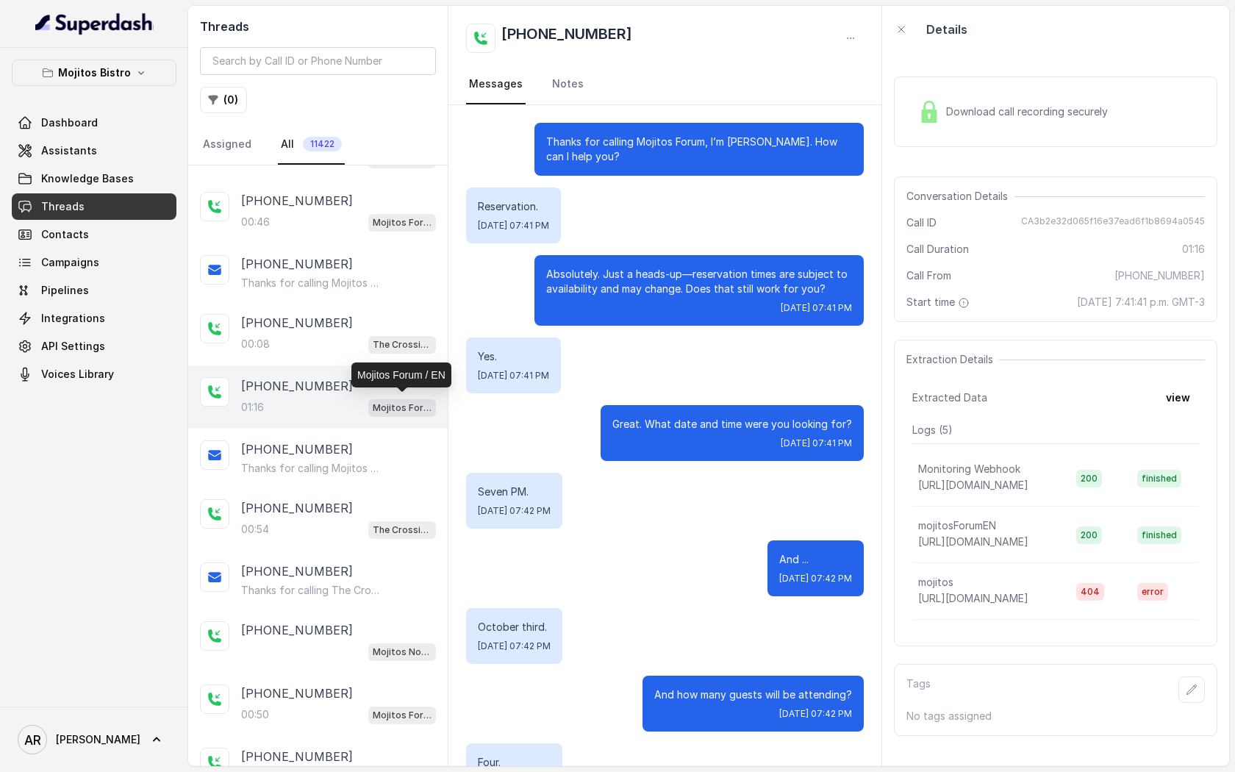
scroll to position [1139, 0]
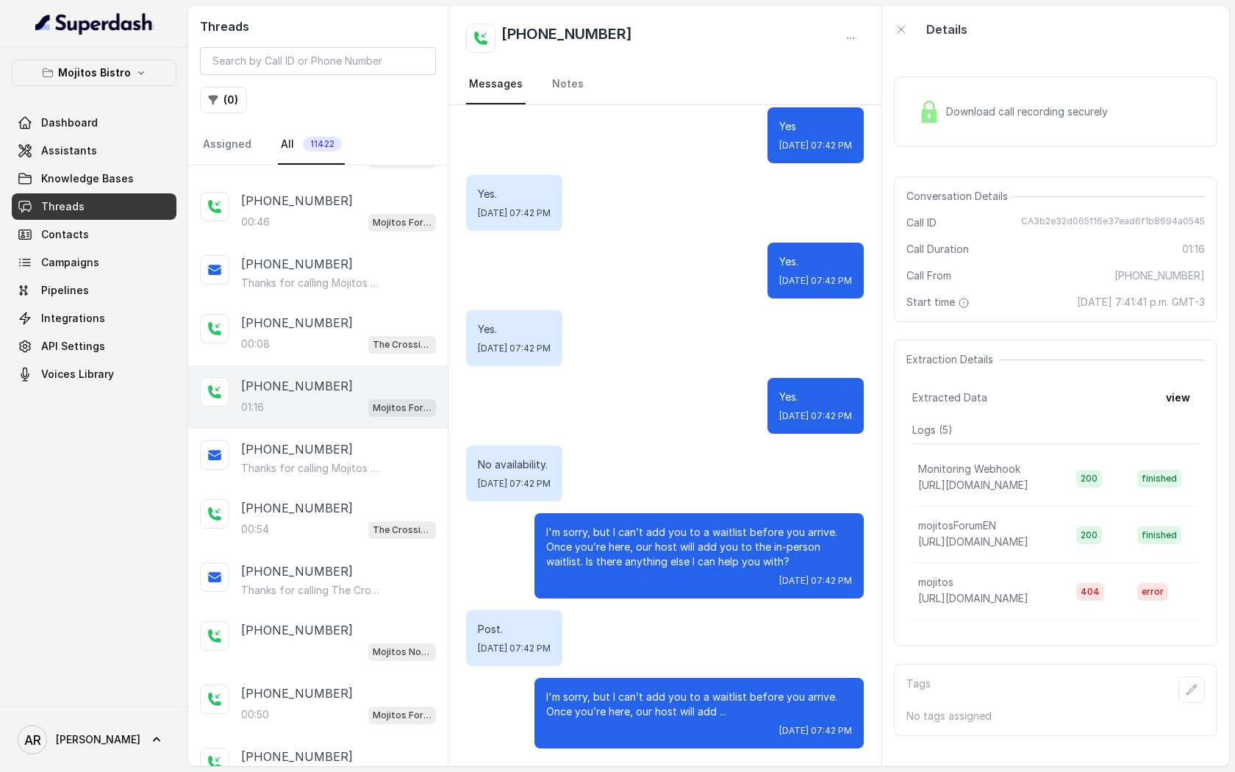
click at [962, 151] on div "Download call recording securely" at bounding box center [1056, 112] width 324 height 94
click at [952, 125] on div "Download call recording securely" at bounding box center [1012, 112] width 201 height 34
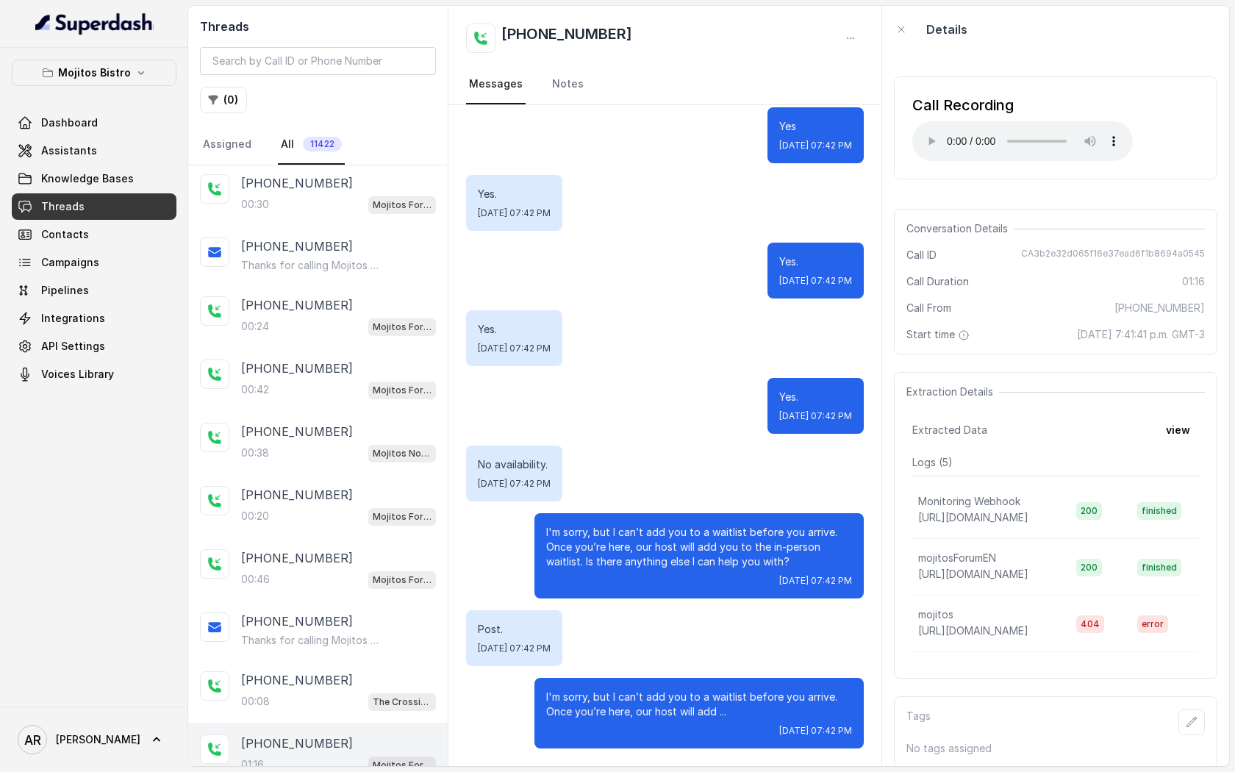
scroll to position [0, 0]
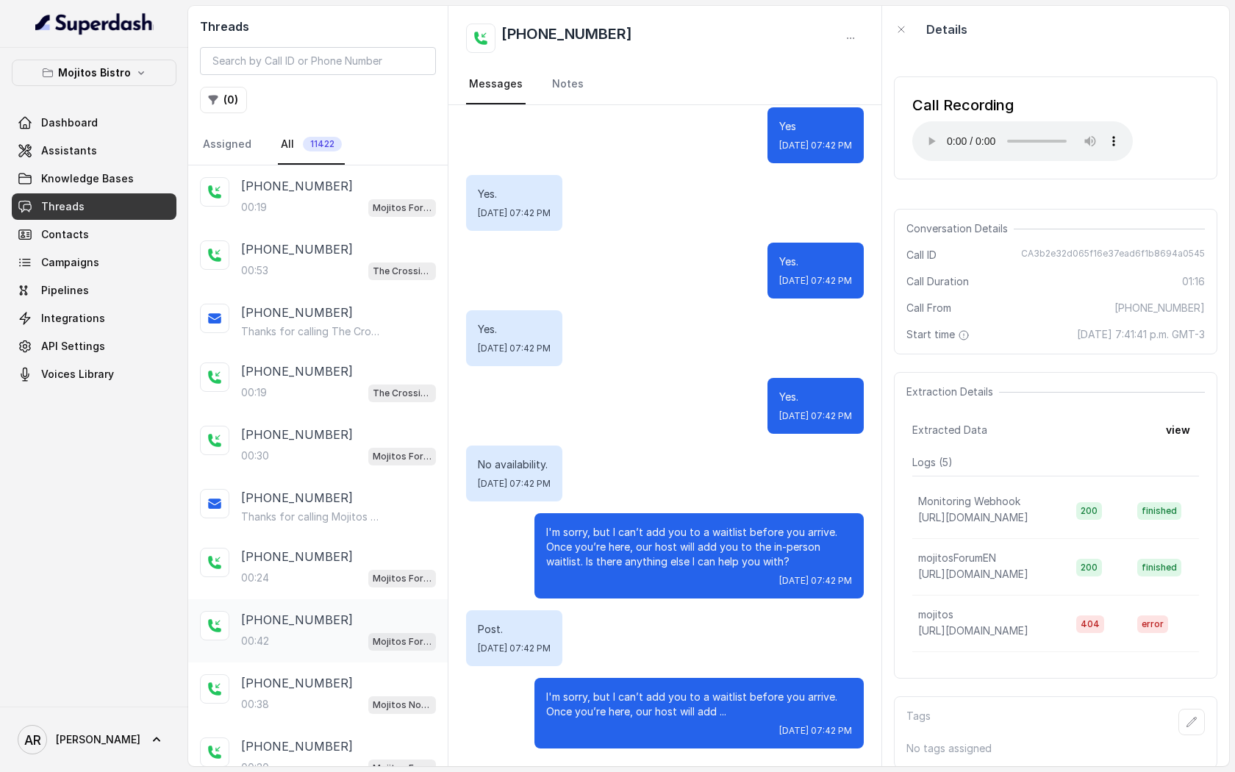
click at [351, 619] on div "+14045906345" at bounding box center [338, 620] width 195 height 18
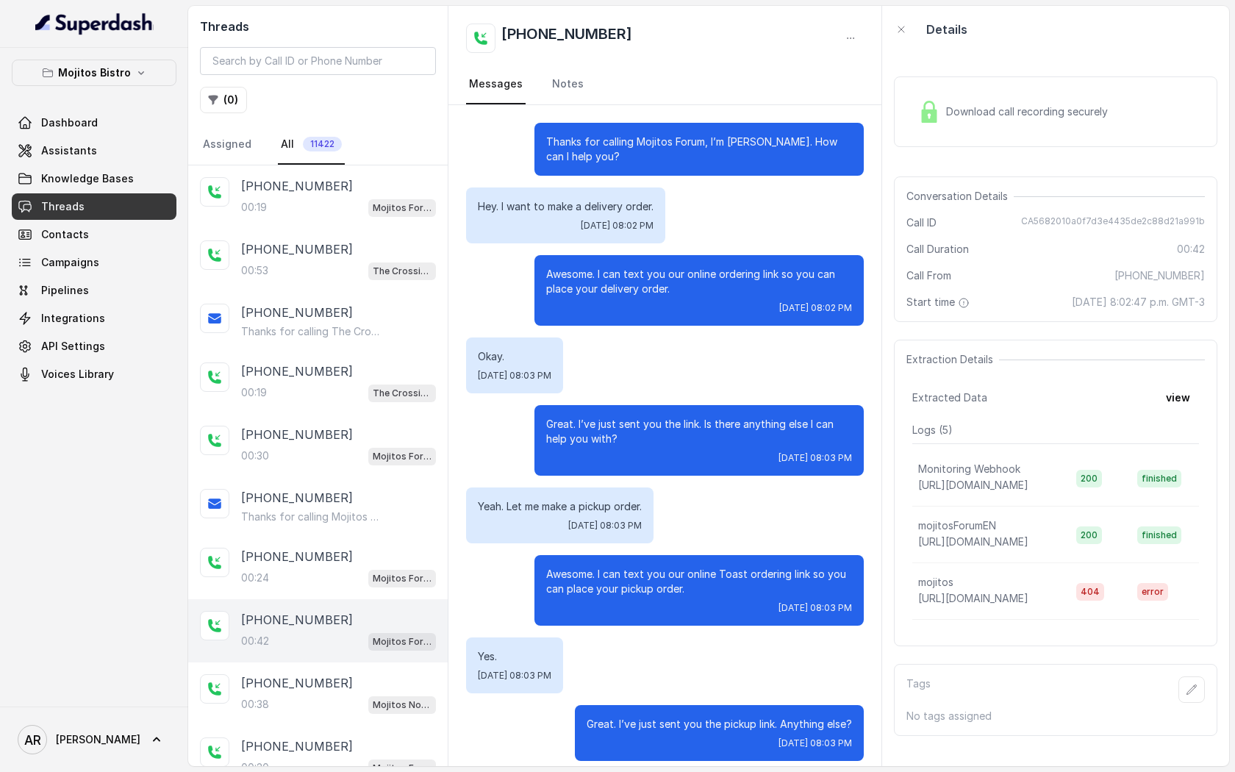
scroll to position [12, 0]
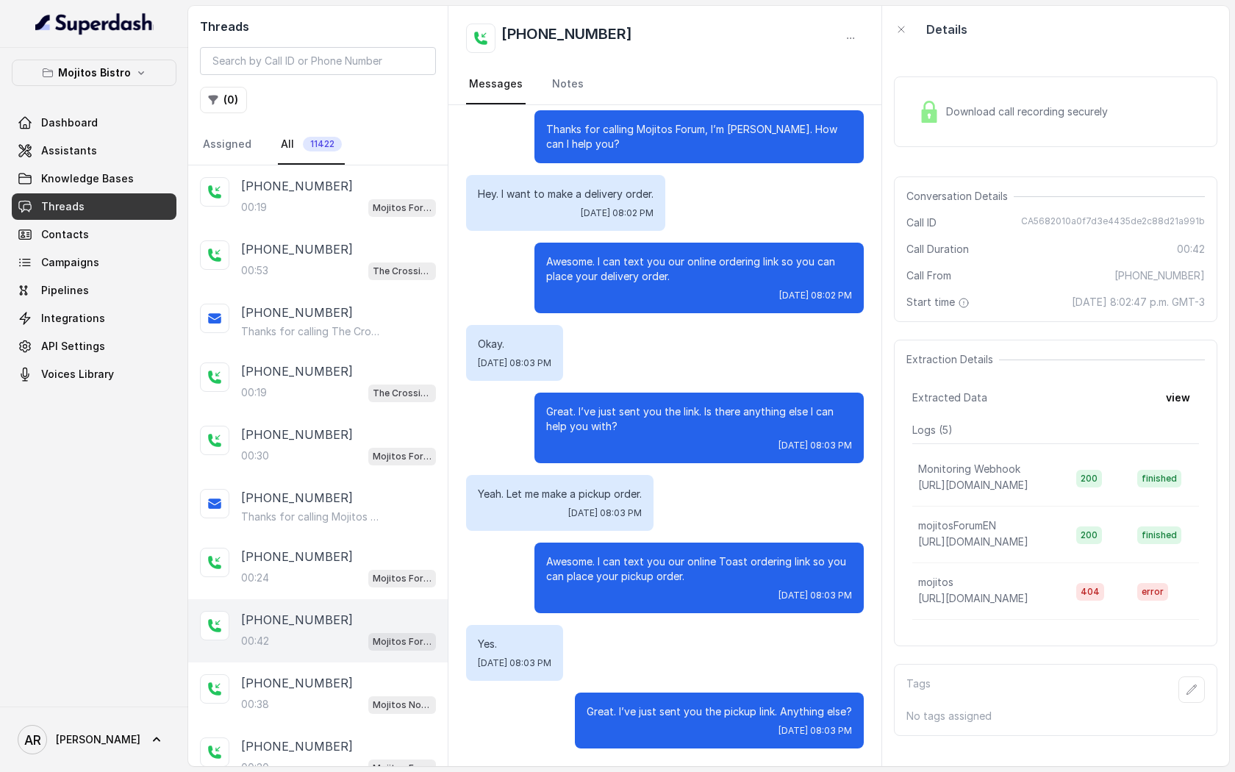
click at [915, 158] on div "Download call recording securely" at bounding box center [1056, 112] width 324 height 94
click at [923, 133] on div "Download call recording securely" at bounding box center [1056, 111] width 324 height 71
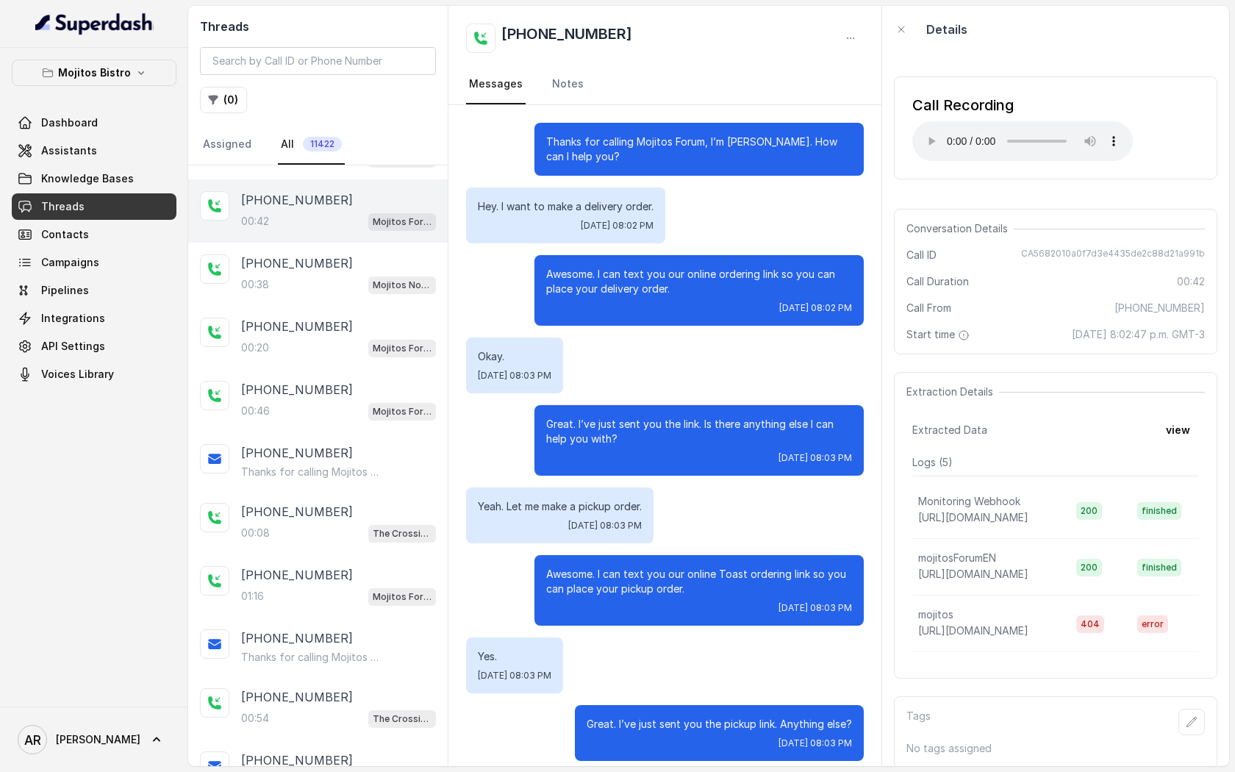
scroll to position [420, 0]
